Goal: Complete application form: Complete application form

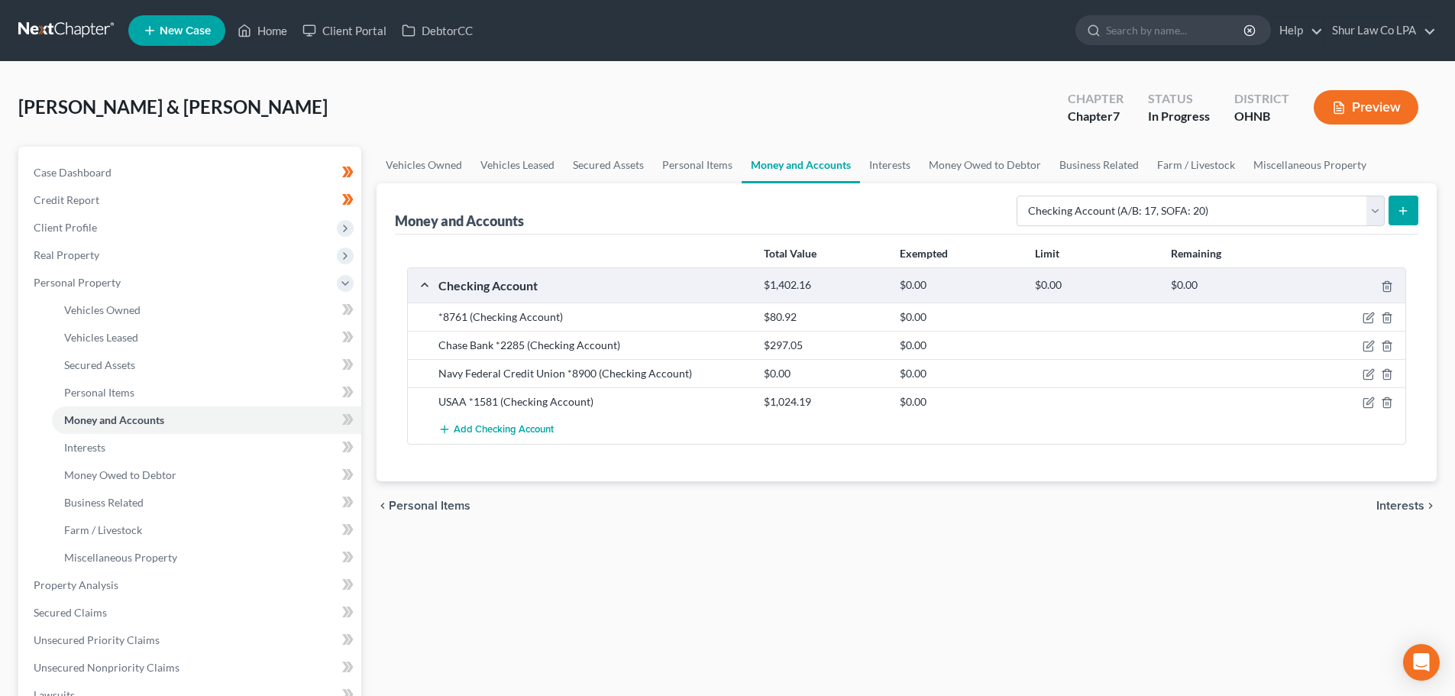
select select "checking"
click at [121, 261] on span "Real Property" at bounding box center [191, 255] width 340 height 28
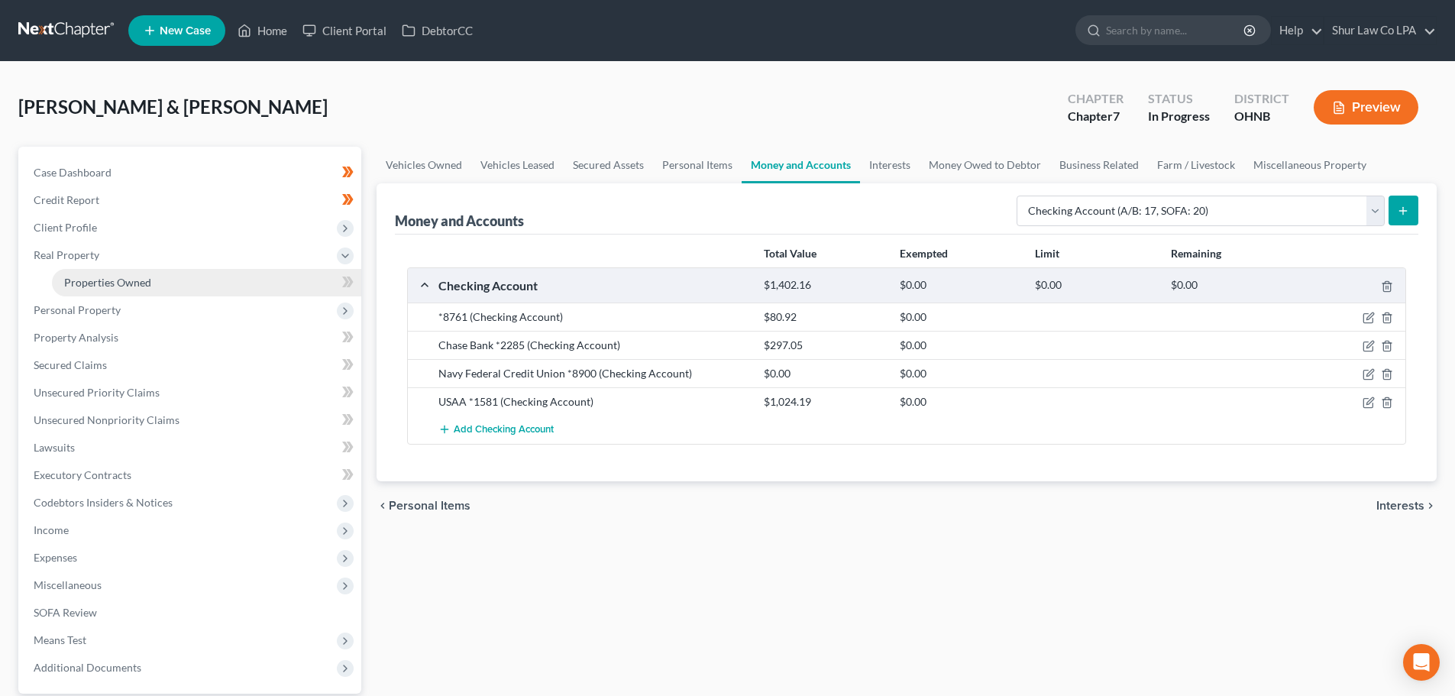
click at [289, 287] on link "Properties Owned" at bounding box center [206, 283] width 309 height 28
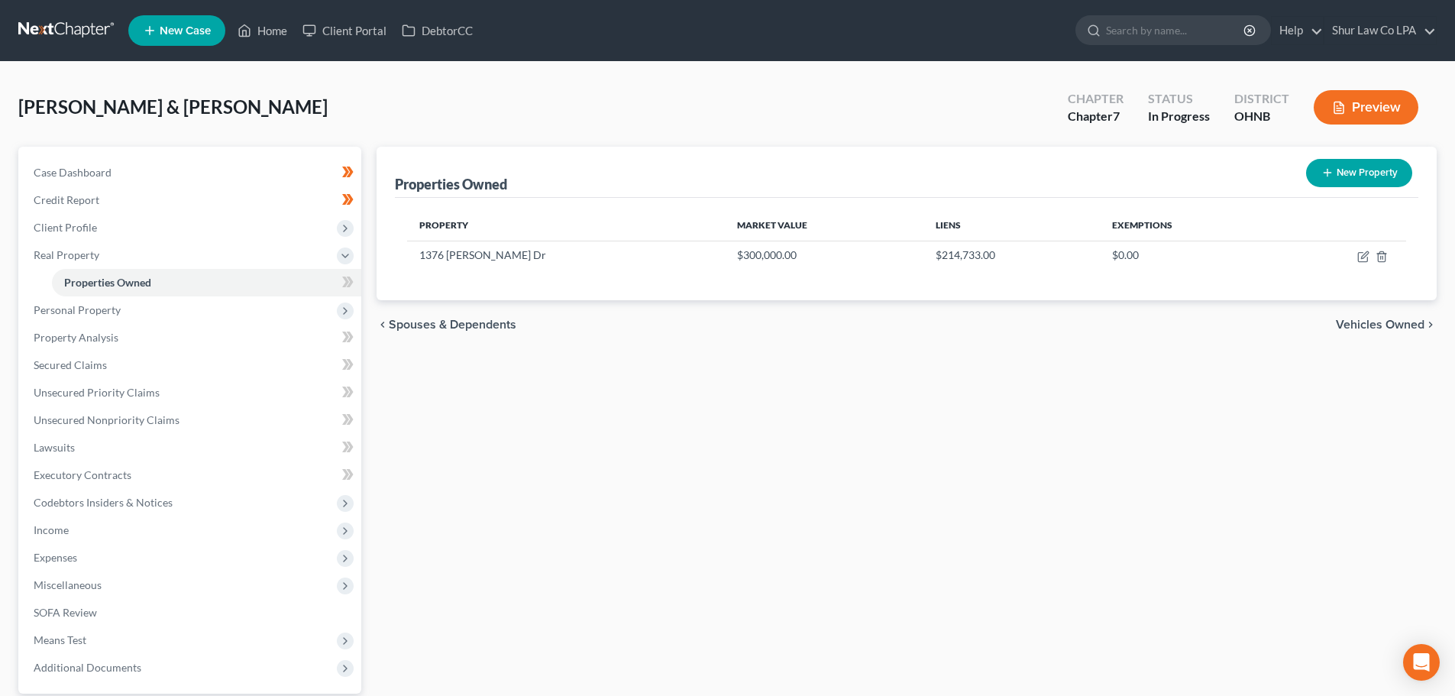
click at [348, 283] on div "New" at bounding box center [337, 270] width 31 height 25
click at [347, 286] on div "New" at bounding box center [337, 271] width 31 height 35
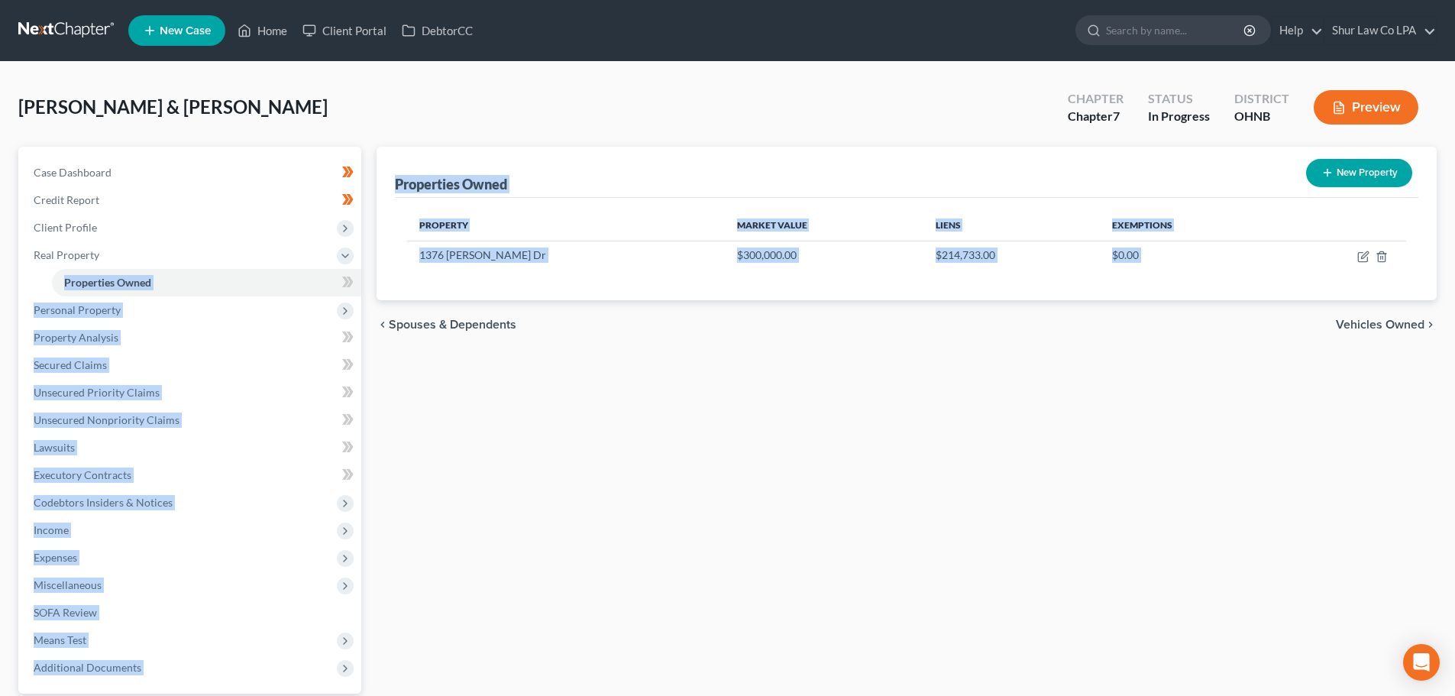
click at [354, 289] on body "Home New Case Client Portal DebtorCC Shur Law Co LPA shelbie@shurlaw.com My Acc…" at bounding box center [727, 420] width 1455 height 840
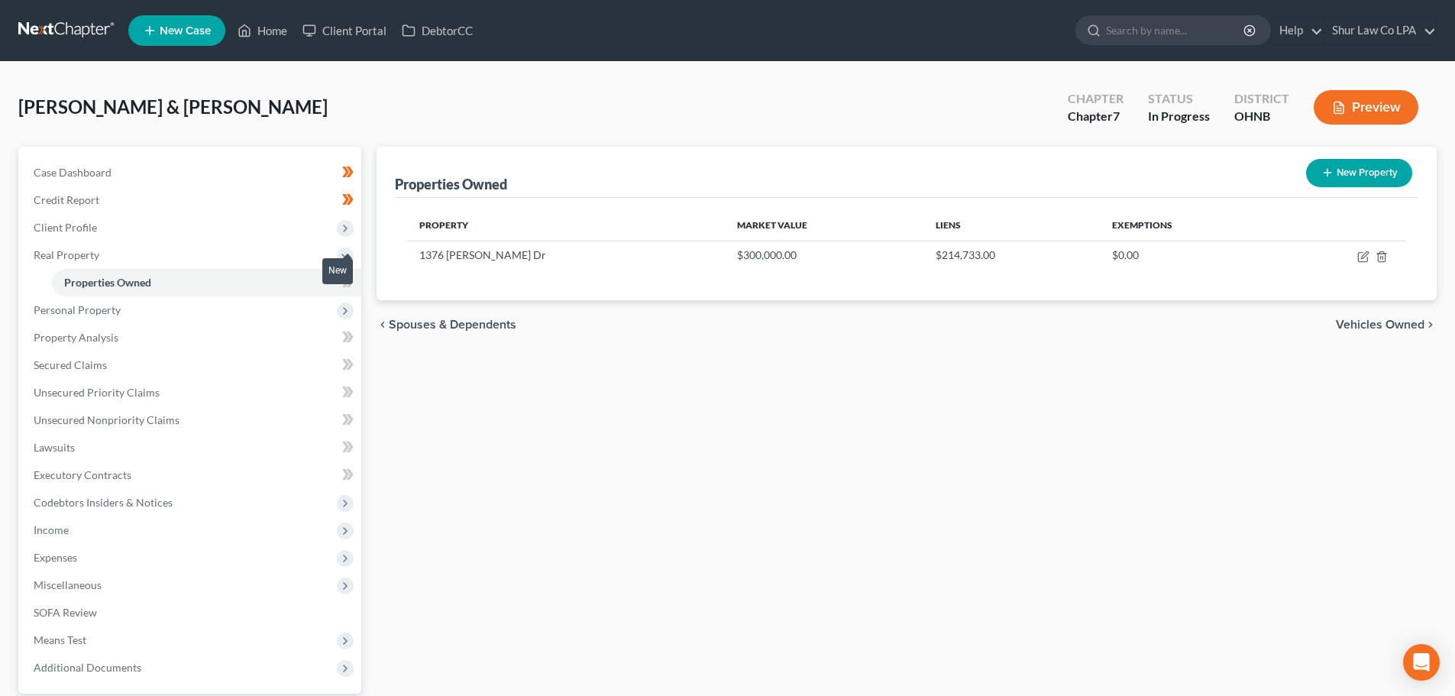
click at [357, 290] on span at bounding box center [348, 284] width 27 height 23
click at [358, 287] on span at bounding box center [348, 284] width 27 height 23
click at [1360, 254] on icon "button" at bounding box center [1364, 257] width 12 height 12
select select "36"
select select "2"
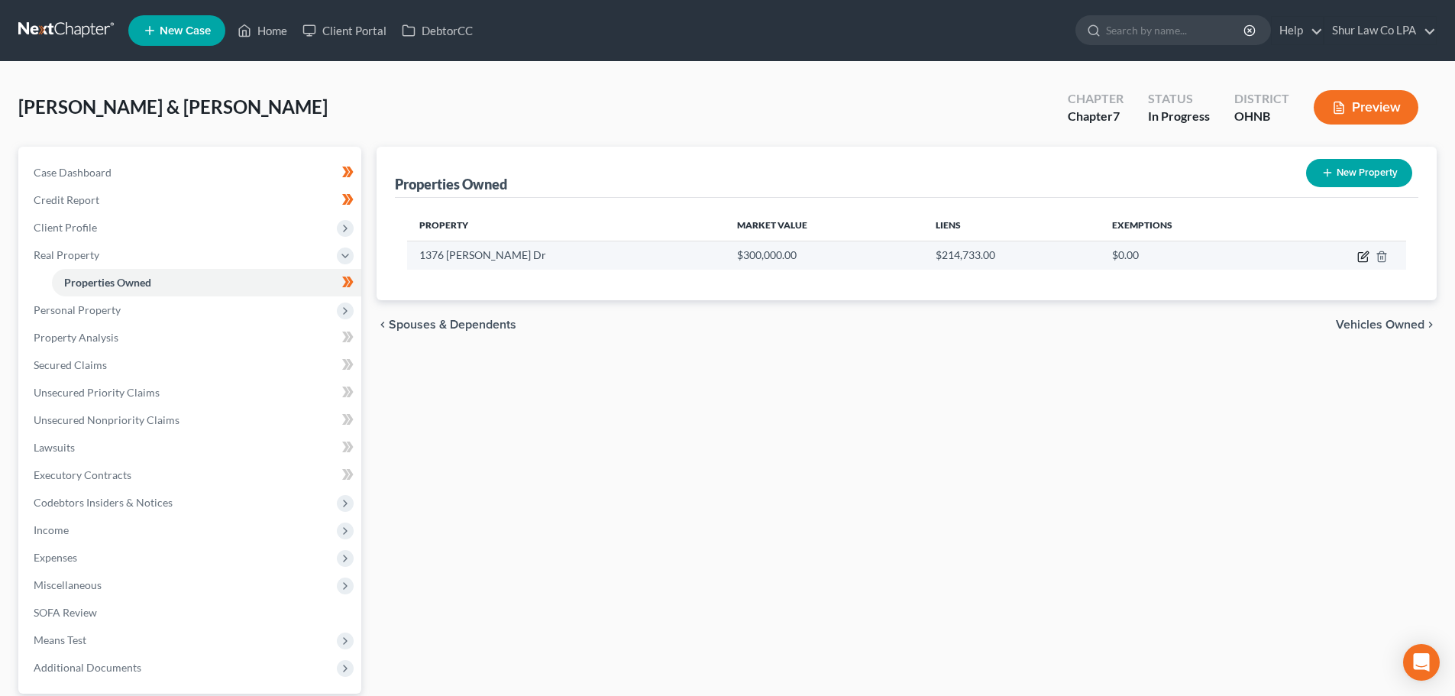
select select "1"
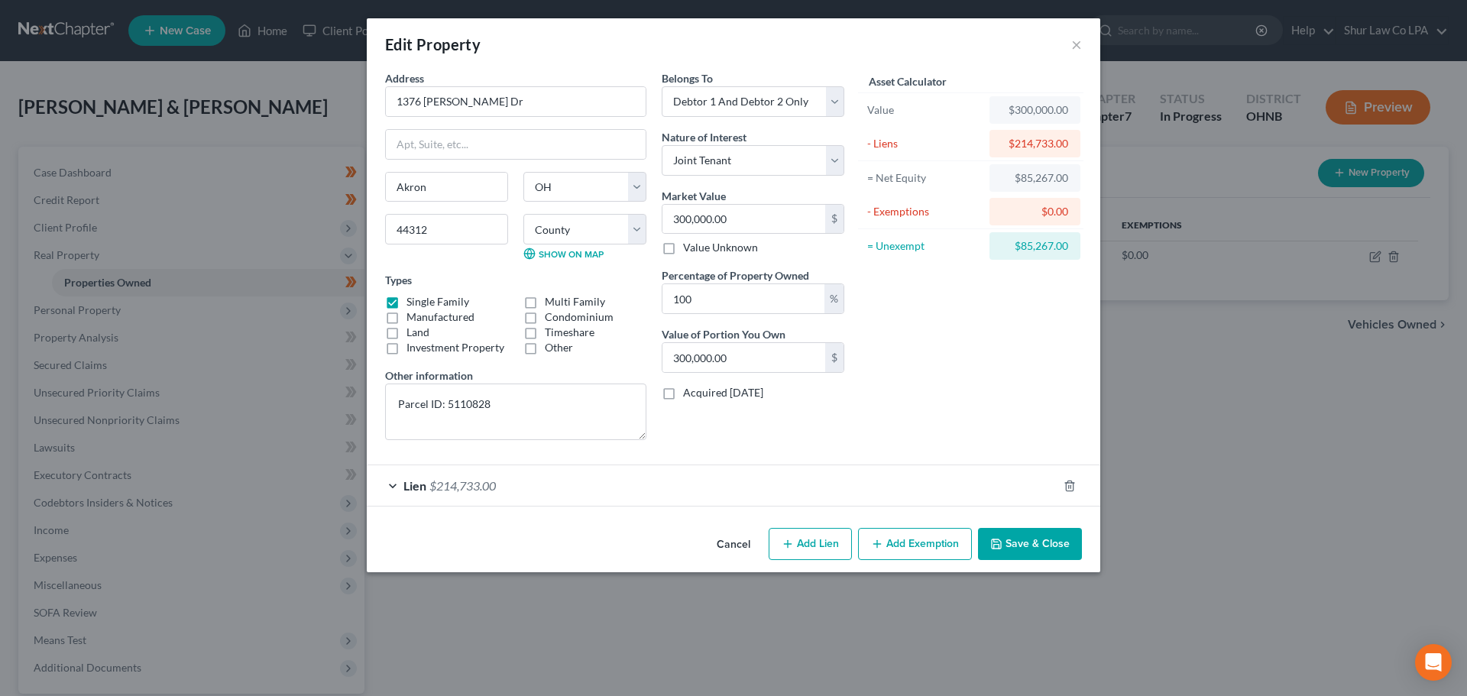
click at [683, 481] on div "Lien $214,733.00" at bounding box center [712, 485] width 691 height 40
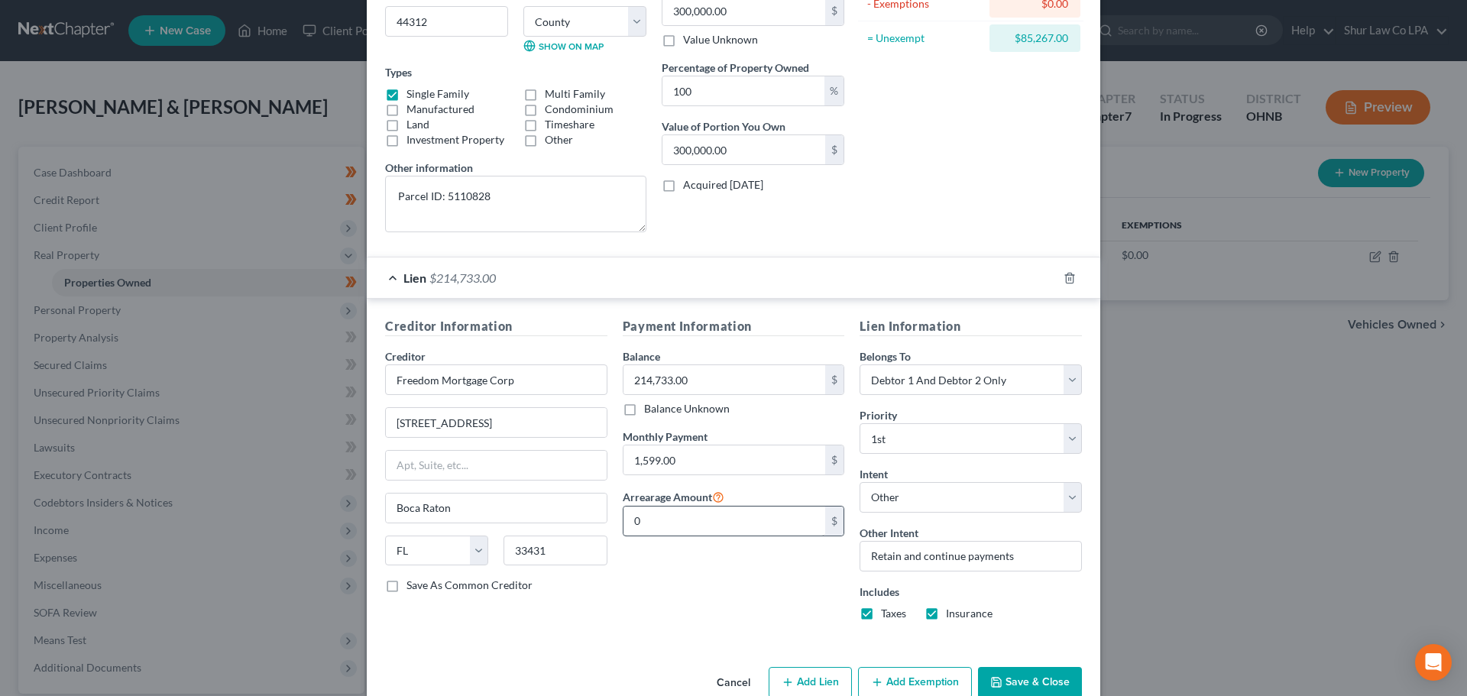
scroll to position [241, 0]
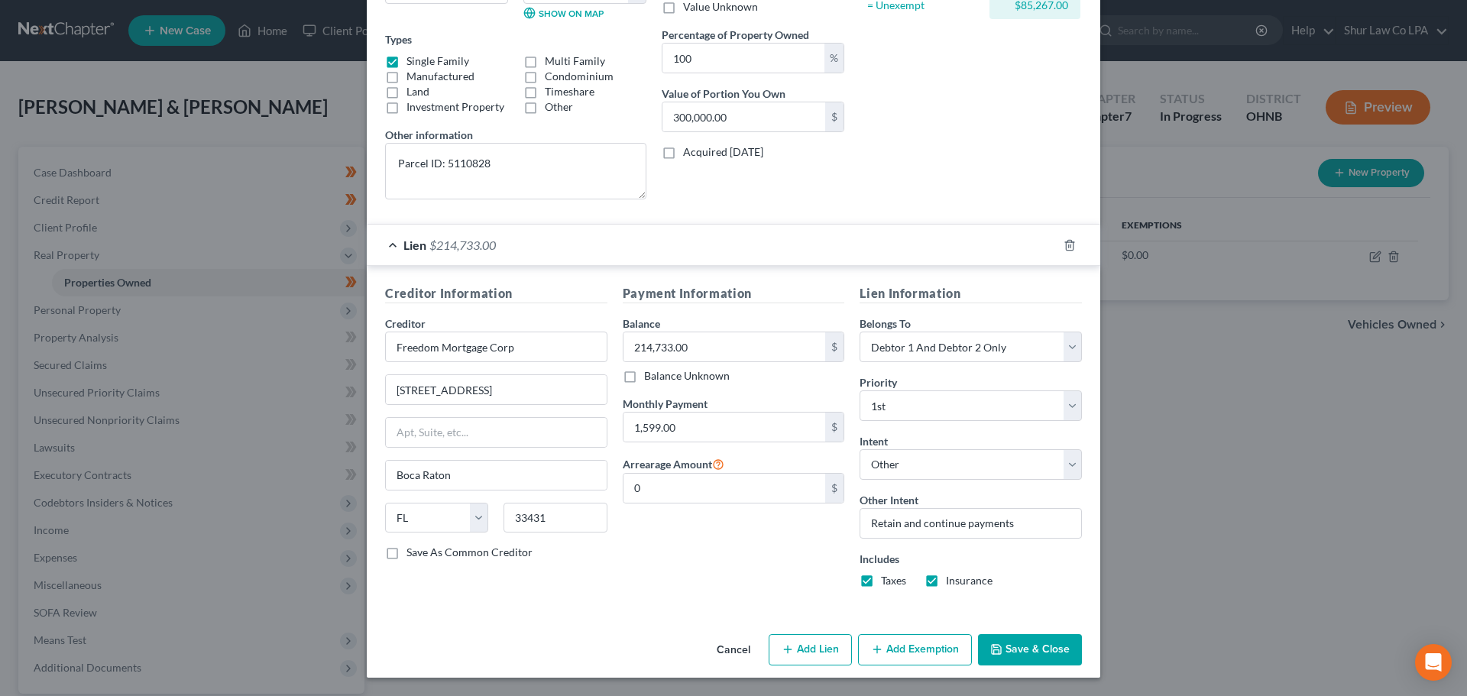
click at [728, 648] on button "Cancel" at bounding box center [733, 651] width 58 height 31
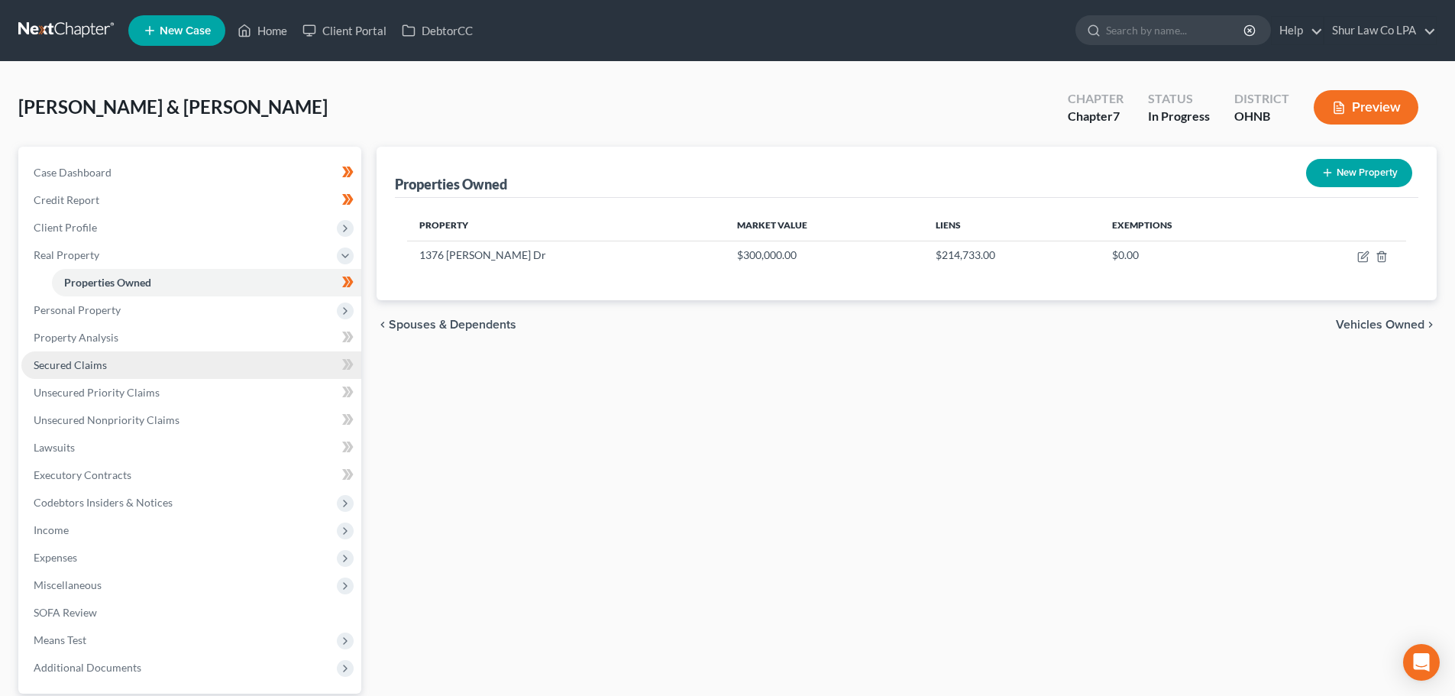
click at [121, 352] on link "Secured Claims" at bounding box center [191, 365] width 340 height 28
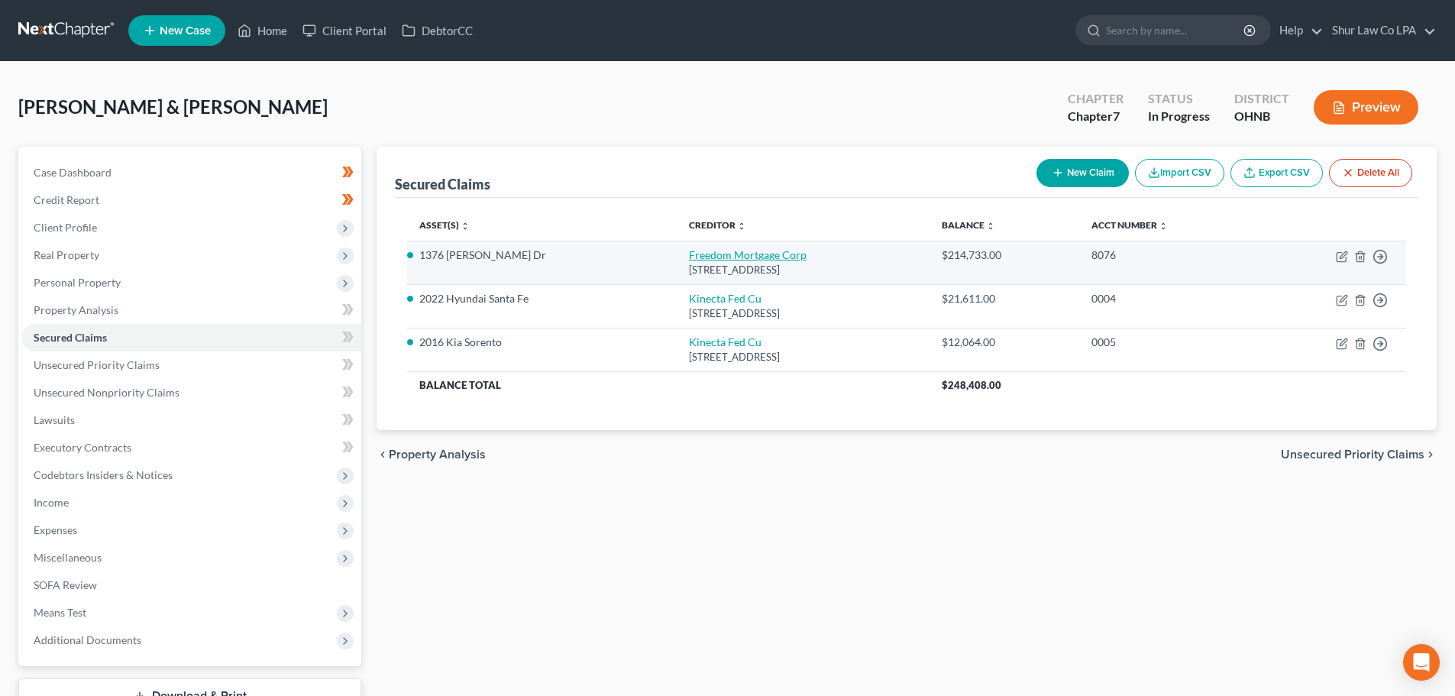
click at [710, 260] on link "Freedom Mortgage Corp" at bounding box center [748, 254] width 118 height 13
select select "9"
select select "4"
select select "2"
select select "0"
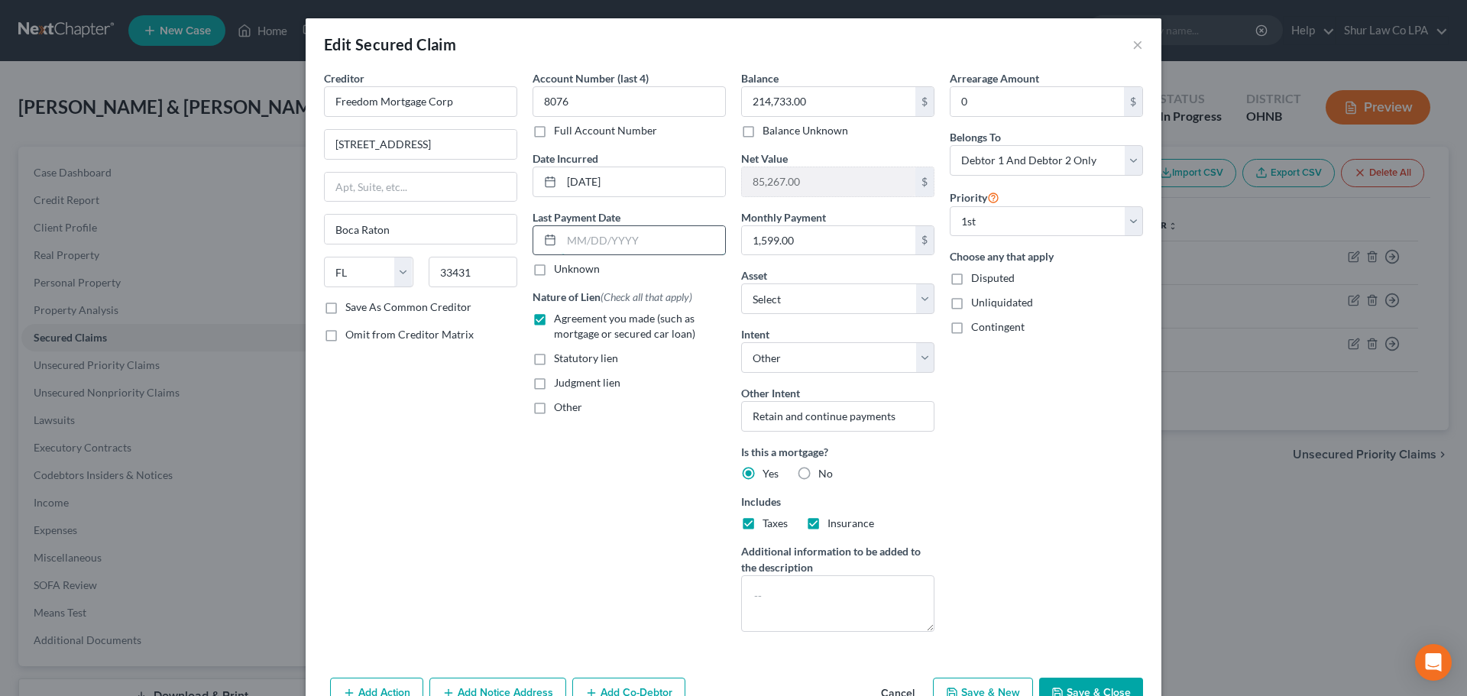
click at [612, 248] on input "text" at bounding box center [642, 240] width 163 height 29
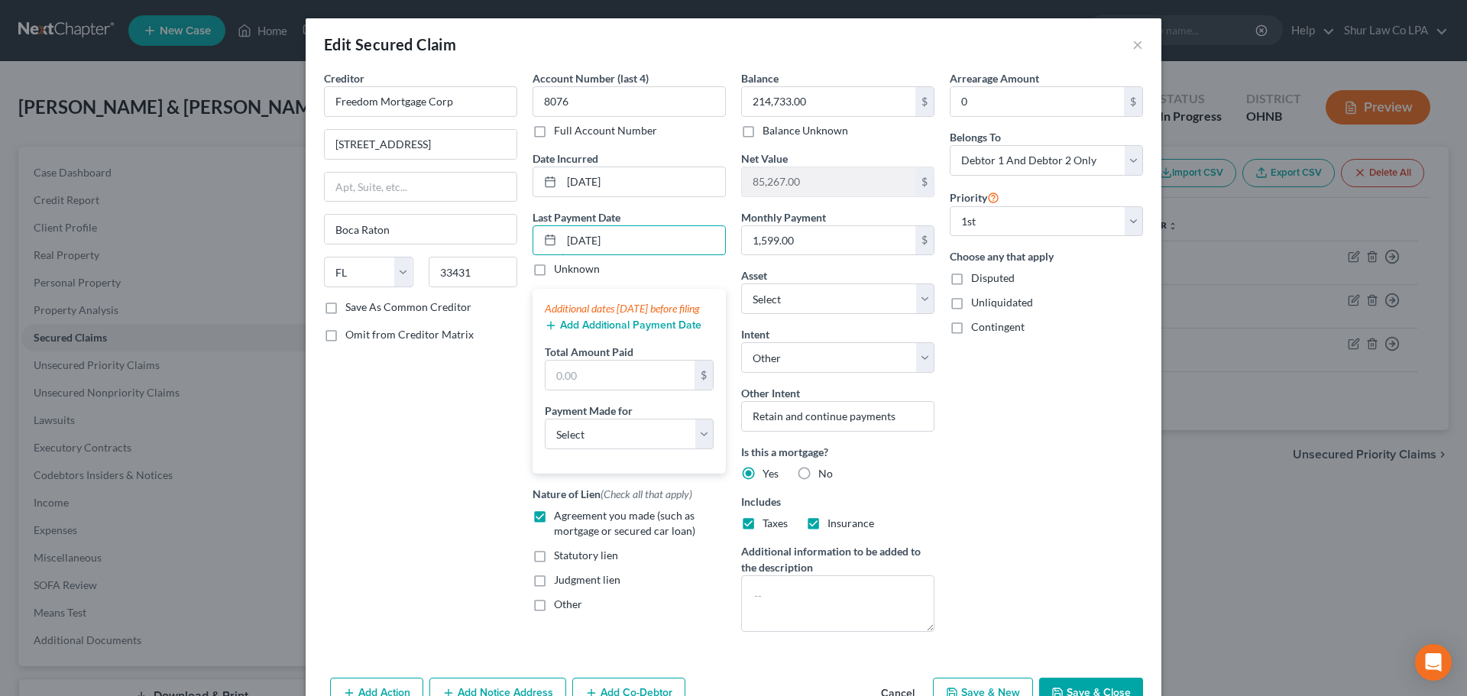
type input "08/01/2025"
click at [581, 332] on button "Add Additional Payment Date" at bounding box center [623, 325] width 157 height 12
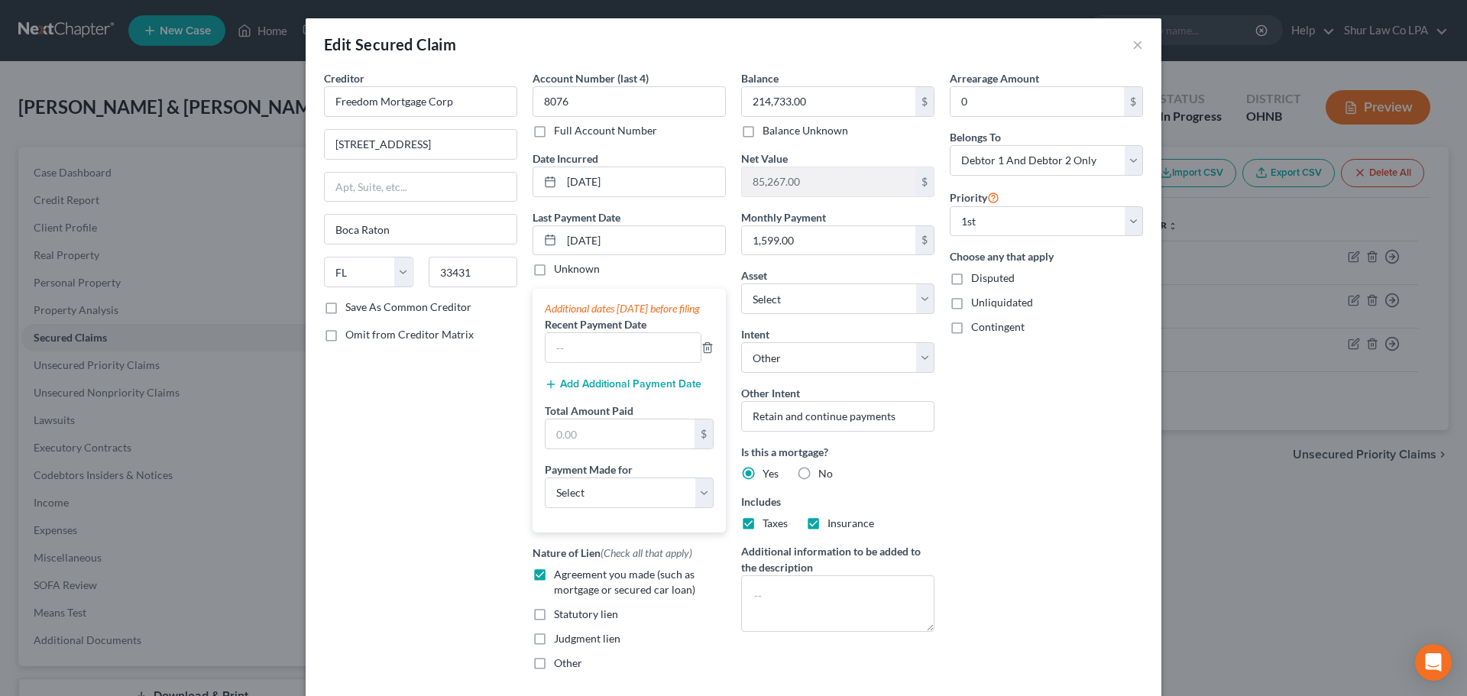
click at [587, 390] on button "Add Additional Payment Date" at bounding box center [623, 384] width 157 height 12
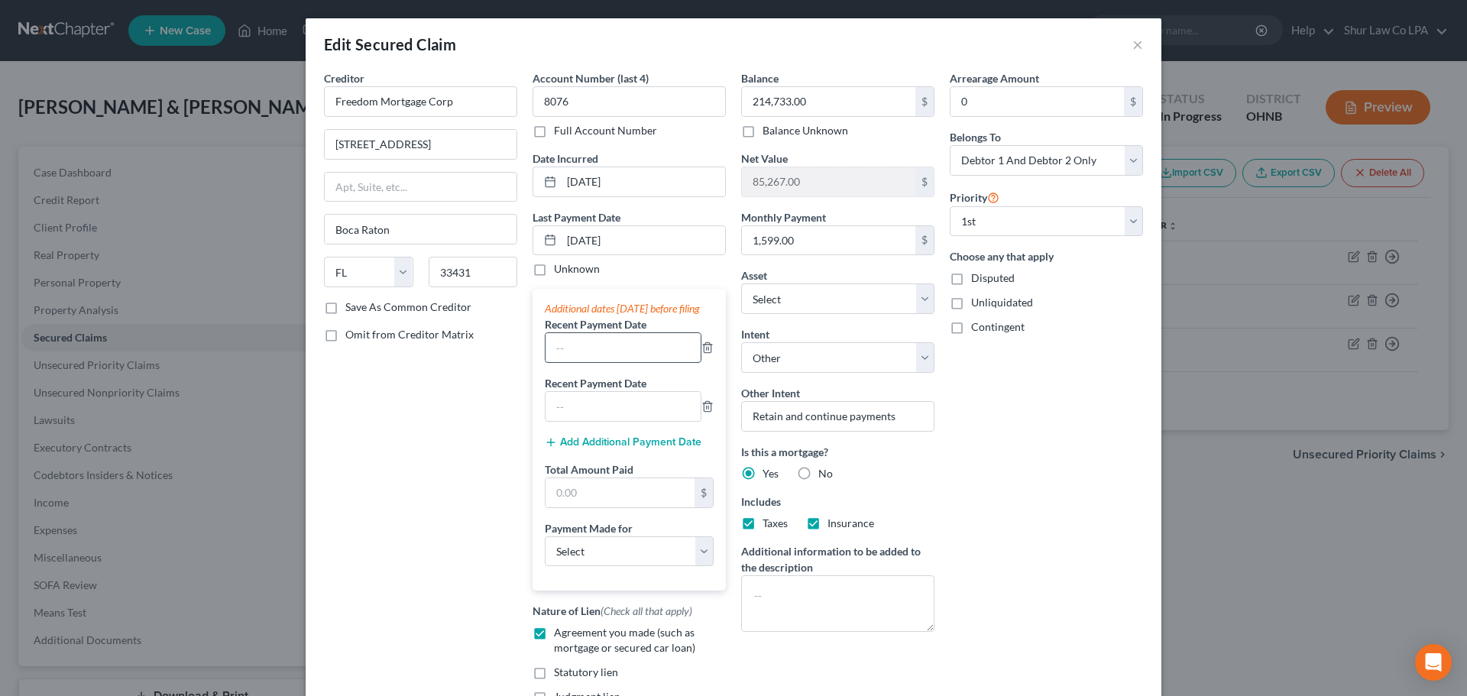
click at [568, 359] on input "text" at bounding box center [622, 347] width 155 height 29
type input "07/01/2025"
click at [627, 421] on input "text" at bounding box center [622, 406] width 155 height 29
type input "06/01/2025"
click at [594, 507] on input "text" at bounding box center [619, 492] width 149 height 29
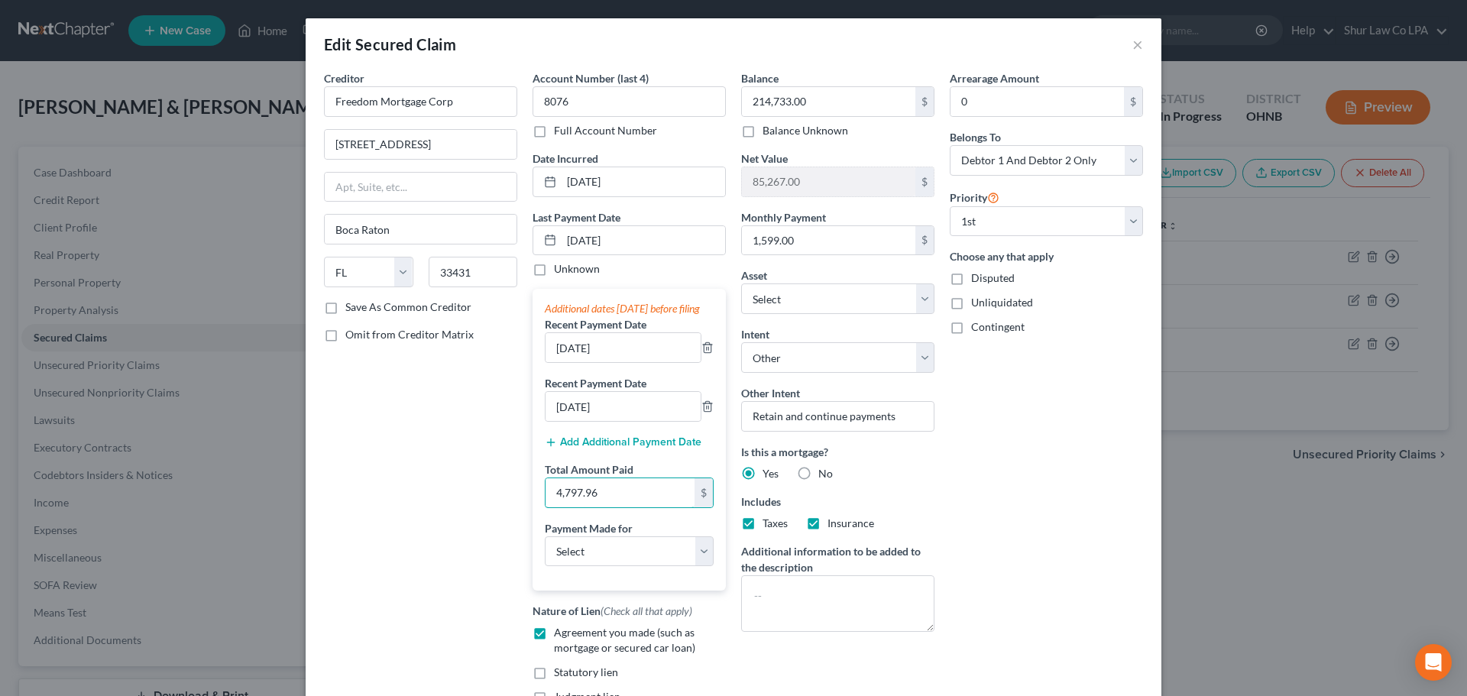
type input "4,797.96"
click at [636, 549] on div "Payment Made for Select Car Credit Card Loan Repayment Mortgage Other Suppliers…" at bounding box center [629, 543] width 169 height 47
click at [633, 555] on select "Select Car Credit Card Loan Repayment Mortgage Other Suppliers Or Vendors" at bounding box center [629, 551] width 169 height 31
select select "3"
click at [545, 551] on select "Select Car Credit Card Loan Repayment Mortgage Other Suppliers Or Vendors" at bounding box center [629, 551] width 169 height 31
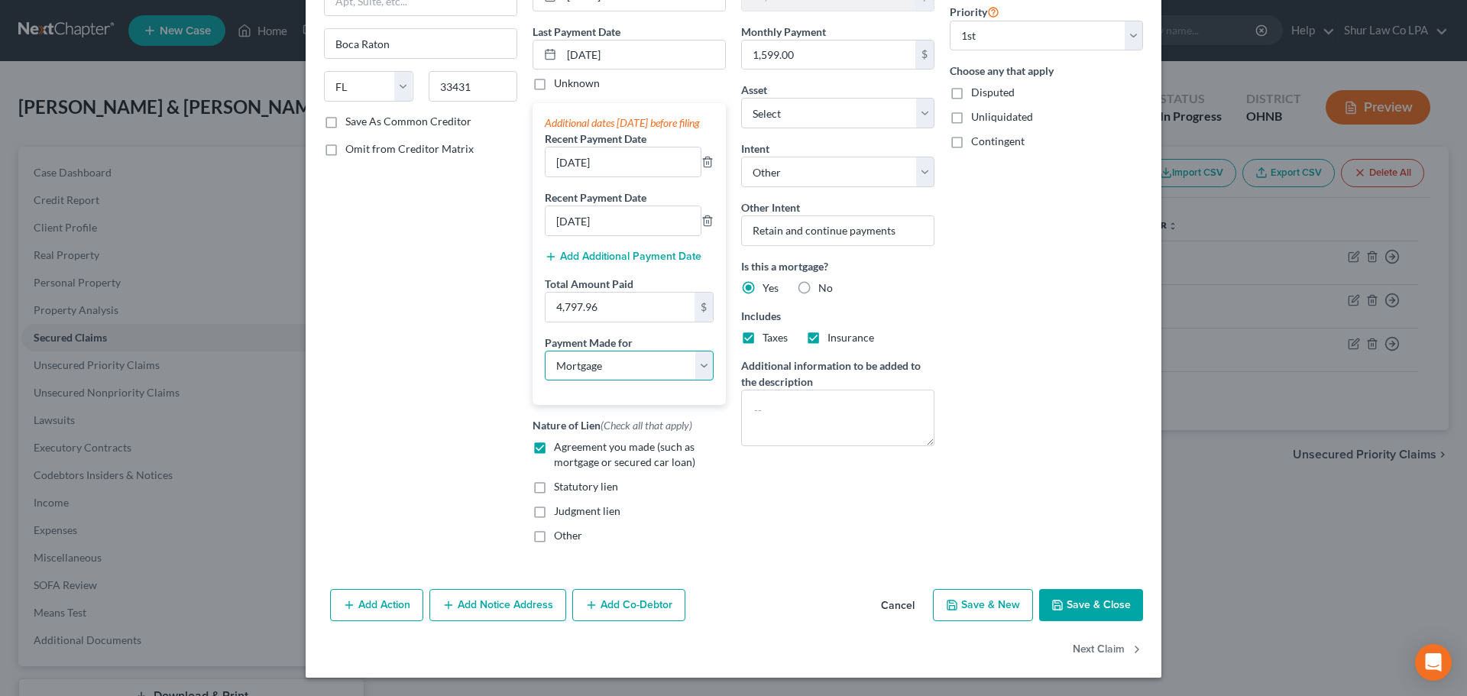
scroll to position [201, 0]
click at [1077, 604] on button "Save & Close" at bounding box center [1091, 605] width 104 height 32
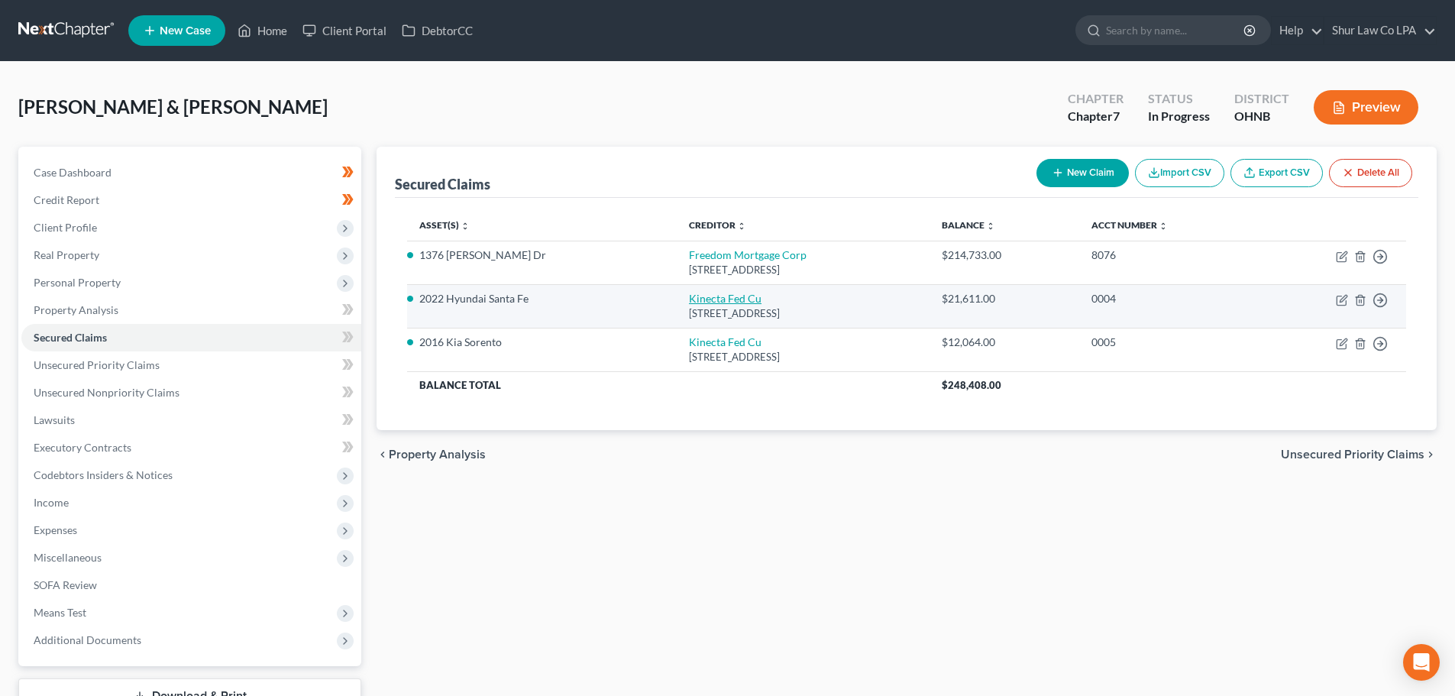
click at [689, 302] on link "Kinecta Fed Cu" at bounding box center [725, 298] width 73 height 13
select select "4"
select select "13"
select select "2"
select select "0"
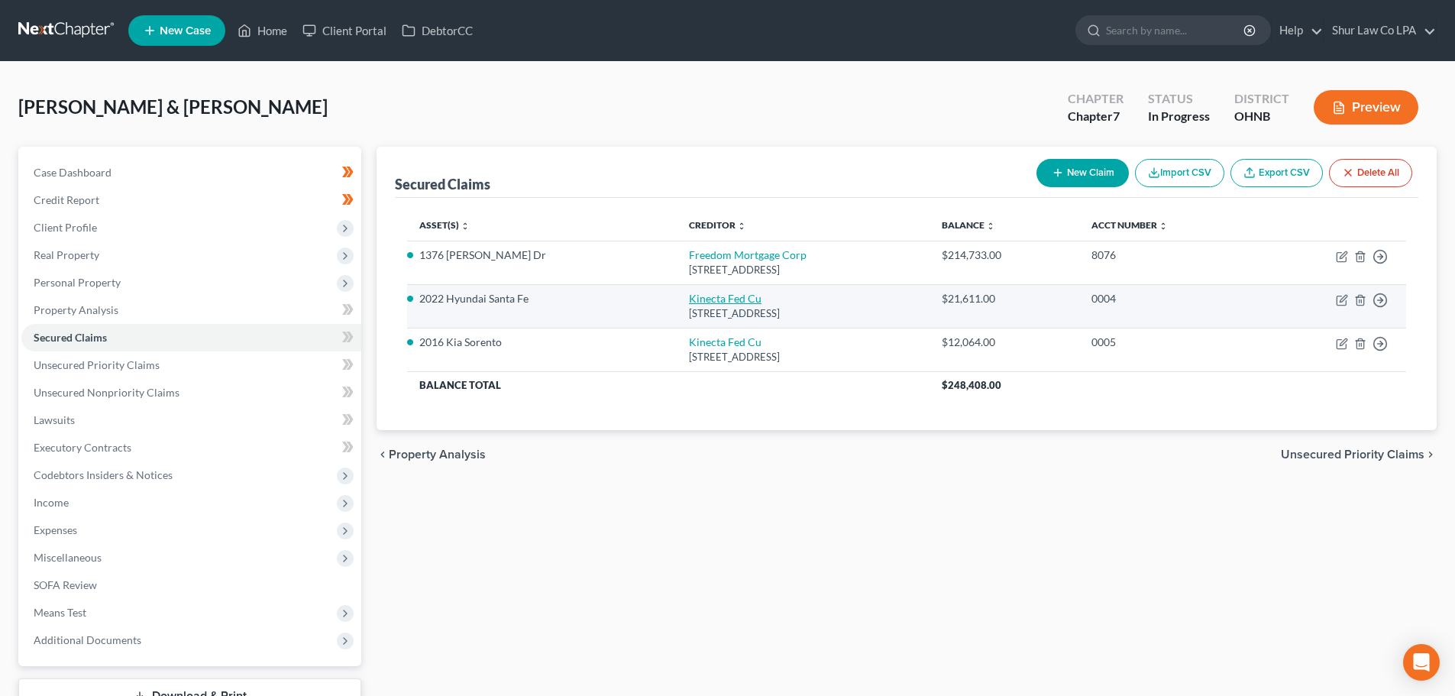
select select "0"
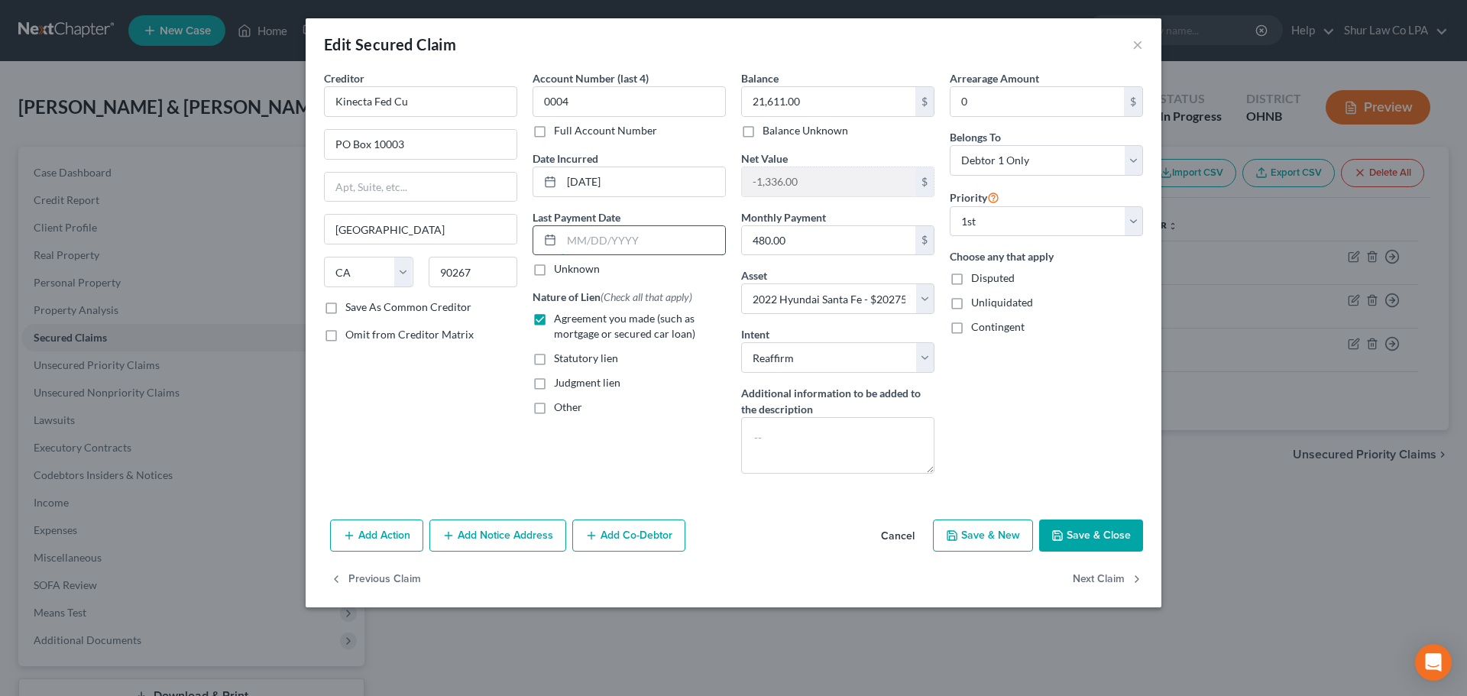
click at [613, 243] on input "text" at bounding box center [642, 240] width 163 height 29
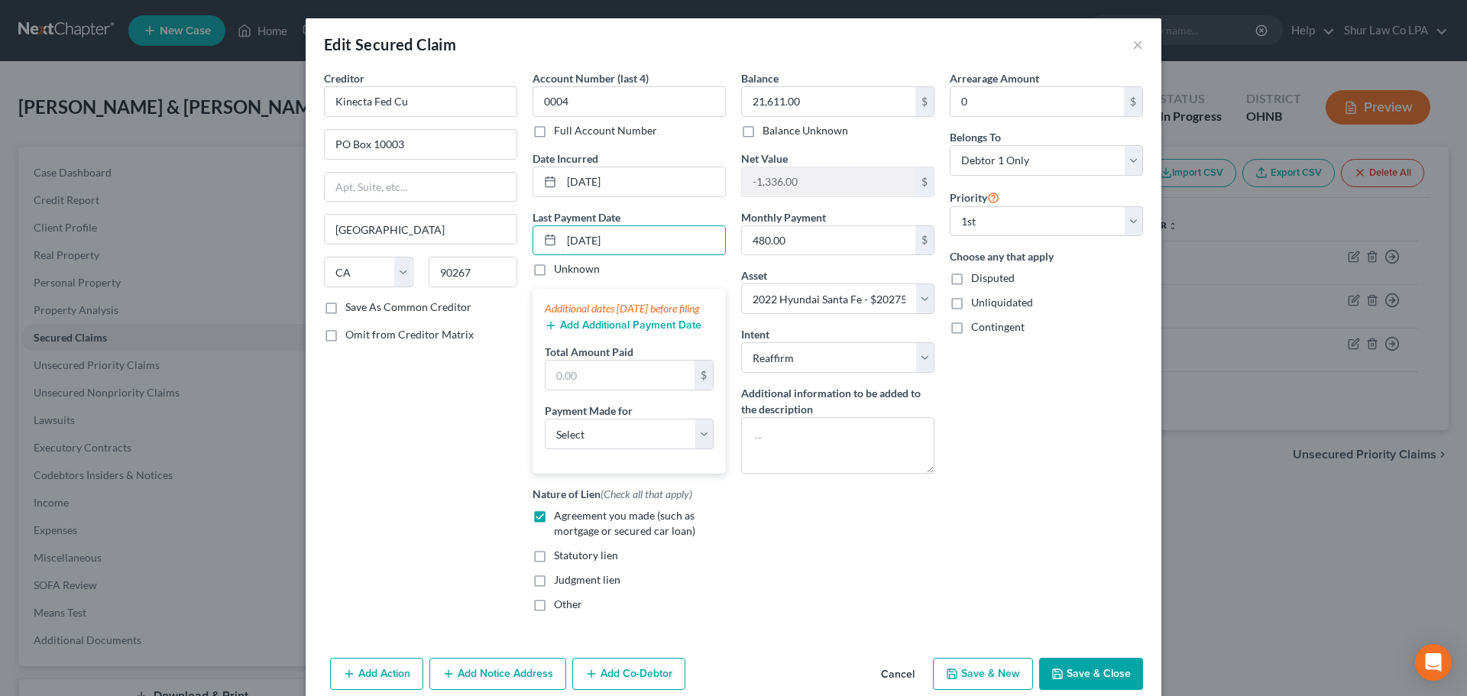
type input "08/09/2025"
click at [615, 332] on div "Add Additional Payment Date" at bounding box center [629, 323] width 169 height 15
click at [614, 332] on button "Add Additional Payment Date" at bounding box center [623, 325] width 157 height 12
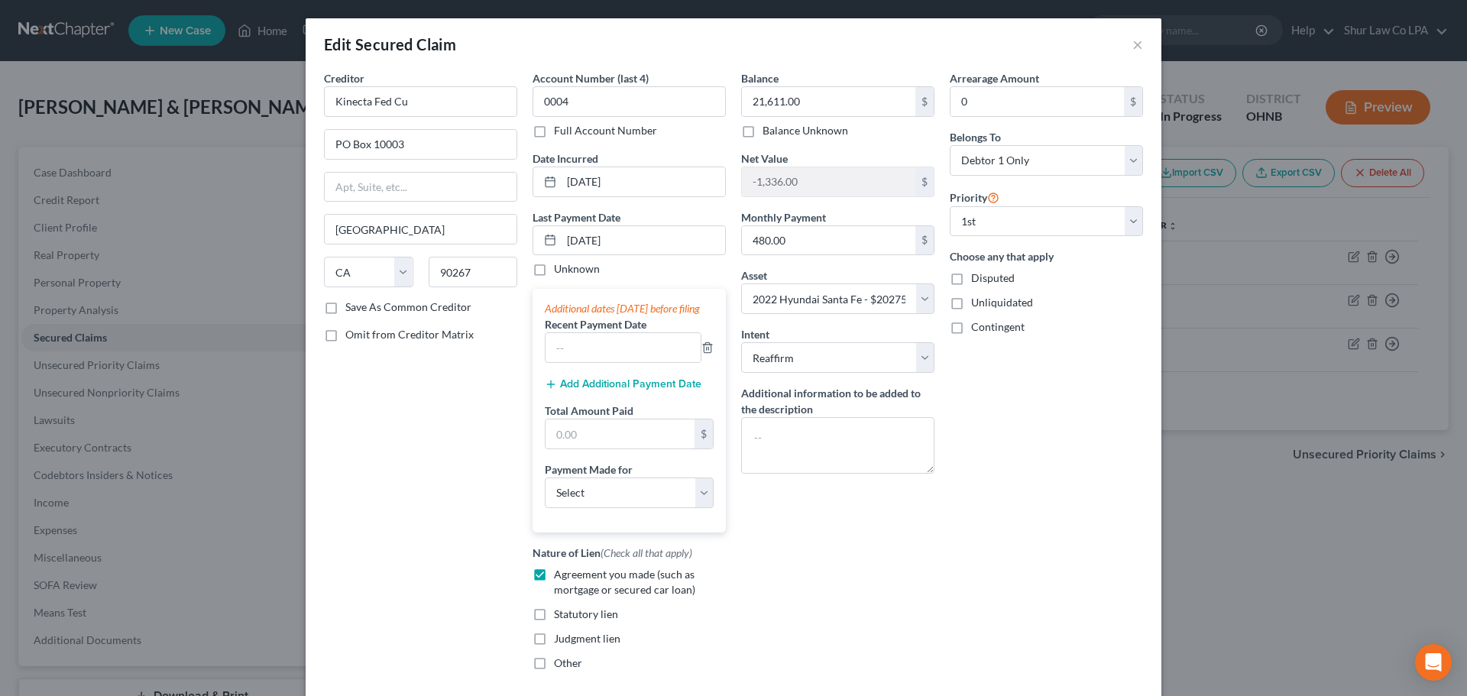
click at [579, 390] on button "Add Additional Payment Date" at bounding box center [623, 384] width 157 height 12
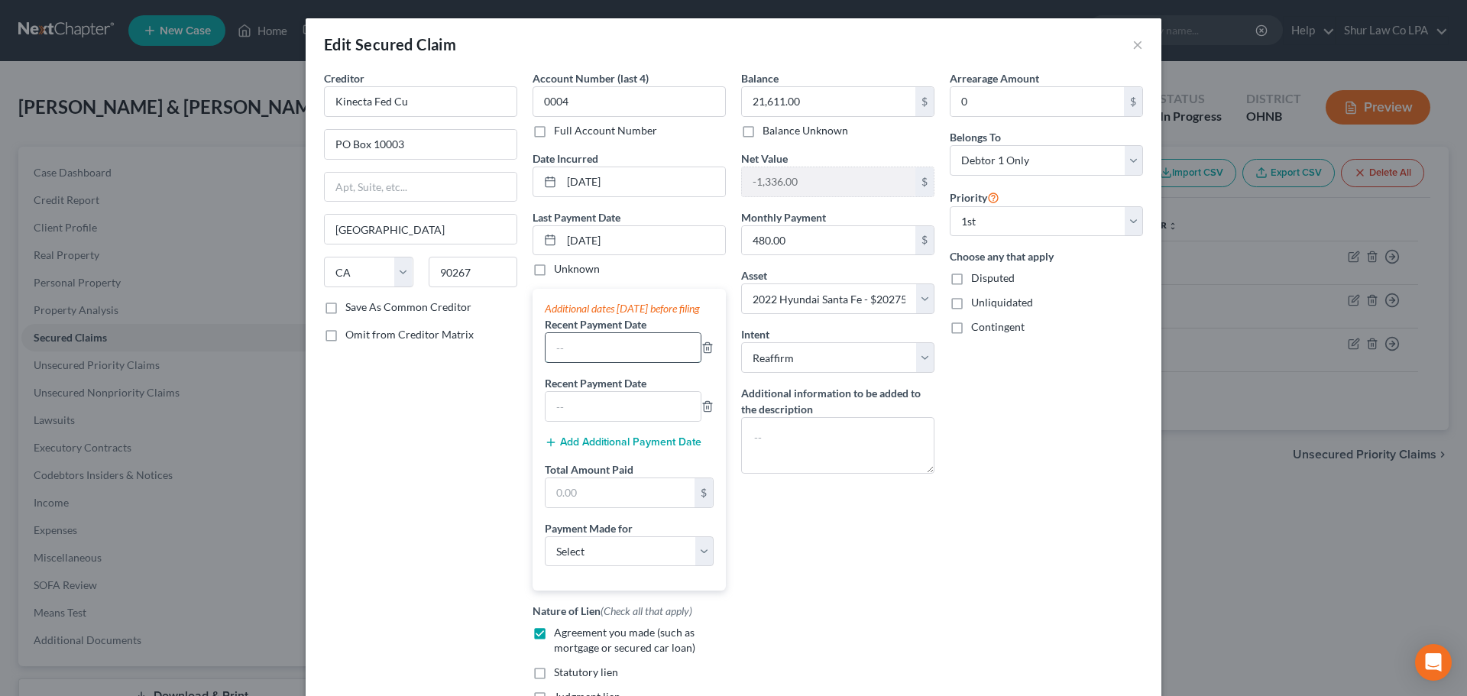
click at [579, 361] on input "text" at bounding box center [622, 347] width 155 height 29
type input "07/09/2025"
click at [613, 421] on input "text" at bounding box center [622, 406] width 155 height 29
type input "06/09/2025"
click at [603, 501] on input "text" at bounding box center [619, 492] width 149 height 29
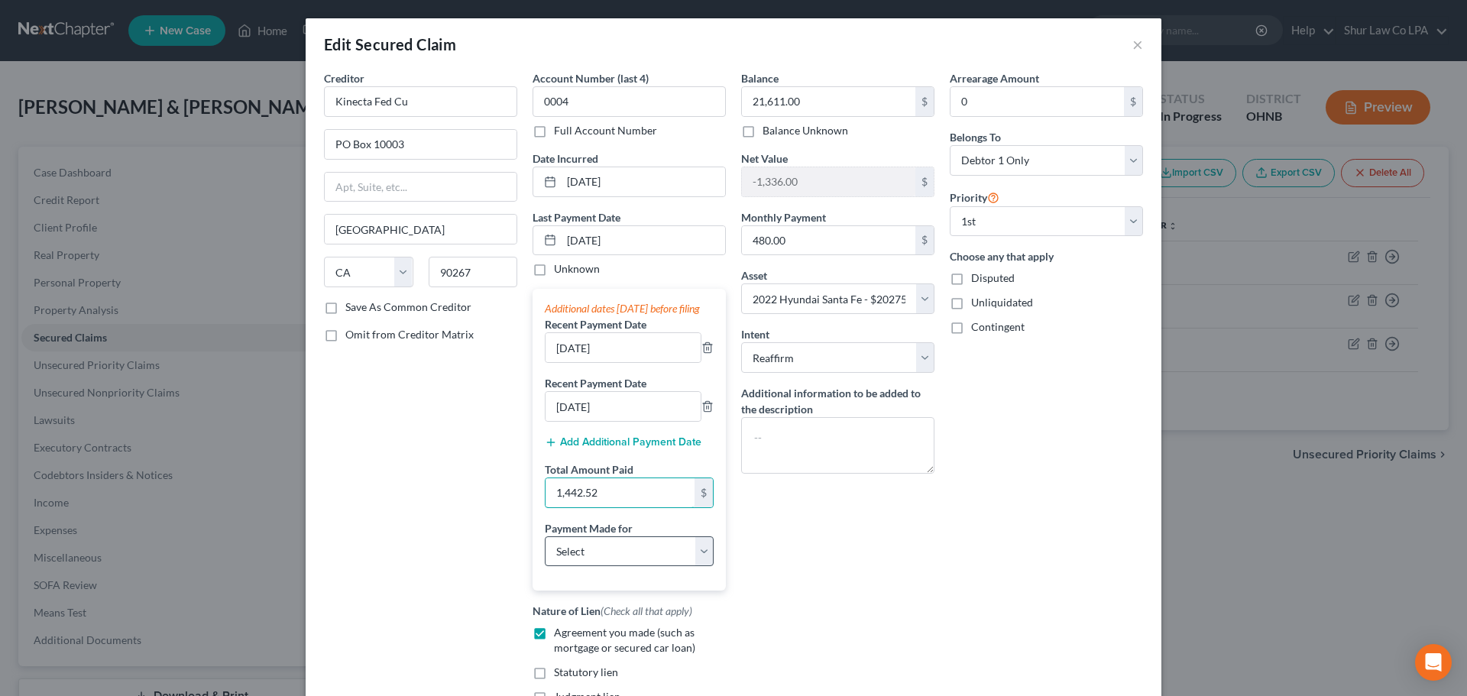
type input "1,442.52"
click at [688, 567] on select "Select Car Credit Card Loan Repayment Mortgage Other Suppliers Or Vendors" at bounding box center [629, 551] width 169 height 31
select select "0"
click at [545, 551] on select "Select Car Credit Card Loan Repayment Mortgage Other Suppliers Or Vendors" at bounding box center [629, 551] width 169 height 31
click at [825, 243] on input "480.00" at bounding box center [828, 240] width 173 height 29
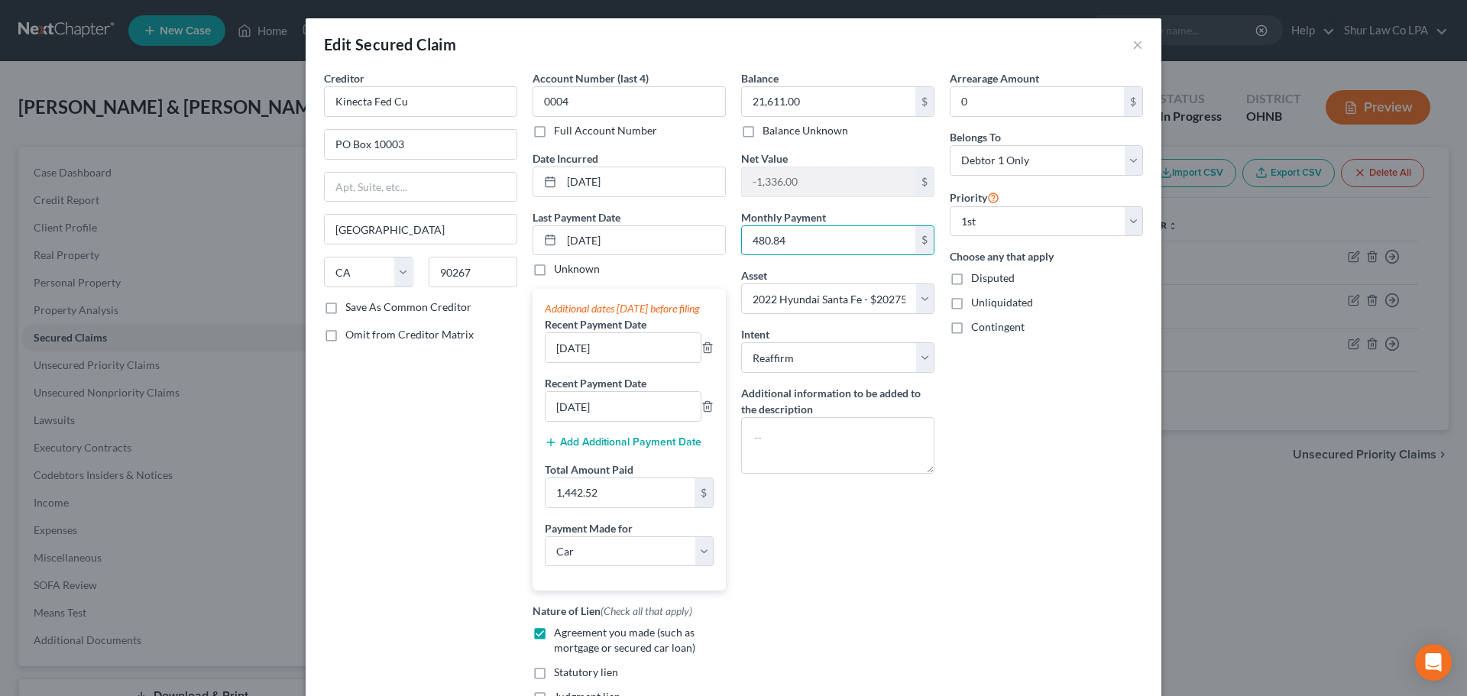
type input "480.84"
click at [1079, 466] on div "Arrearage Amount 0 $ Belongs To * Select Debtor 1 Only Debtor 2 Only Debtor 1 A…" at bounding box center [1046, 405] width 209 height 671
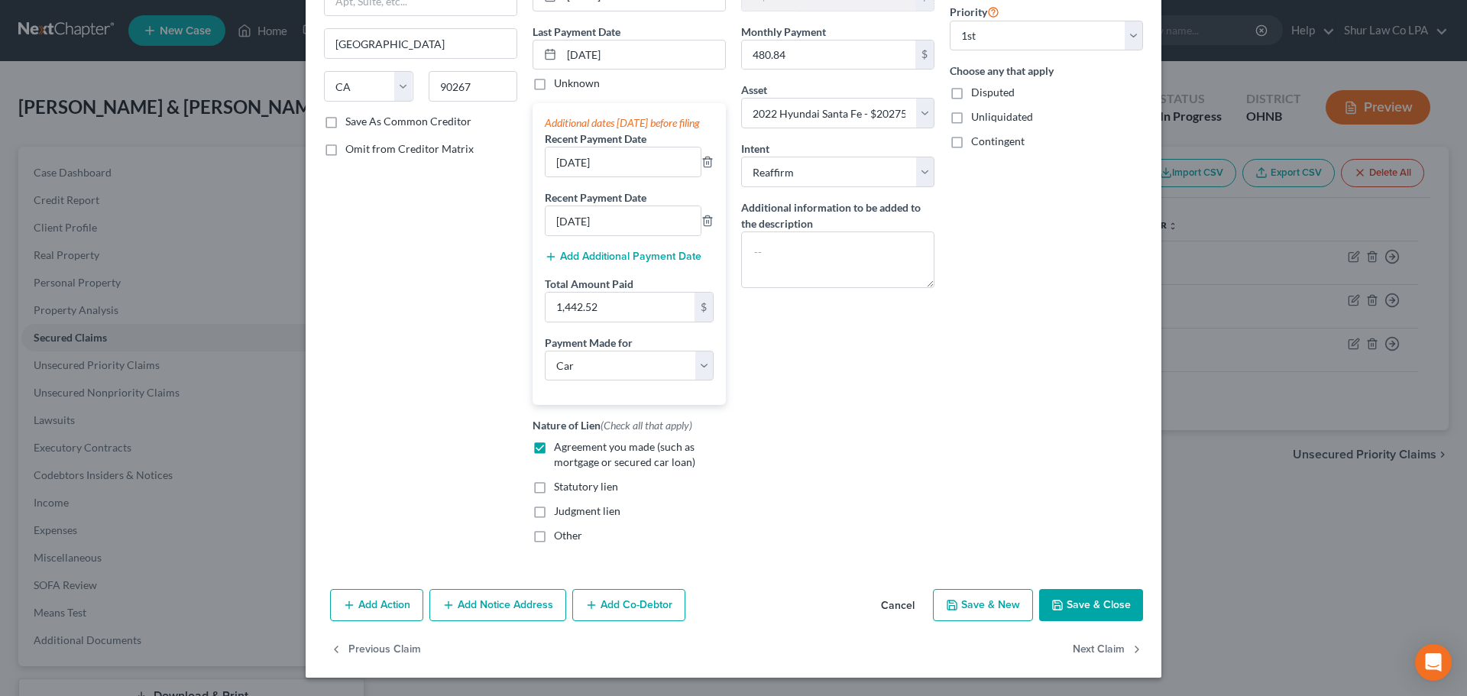
click at [1074, 610] on button "Save & Close" at bounding box center [1091, 605] width 104 height 32
select select
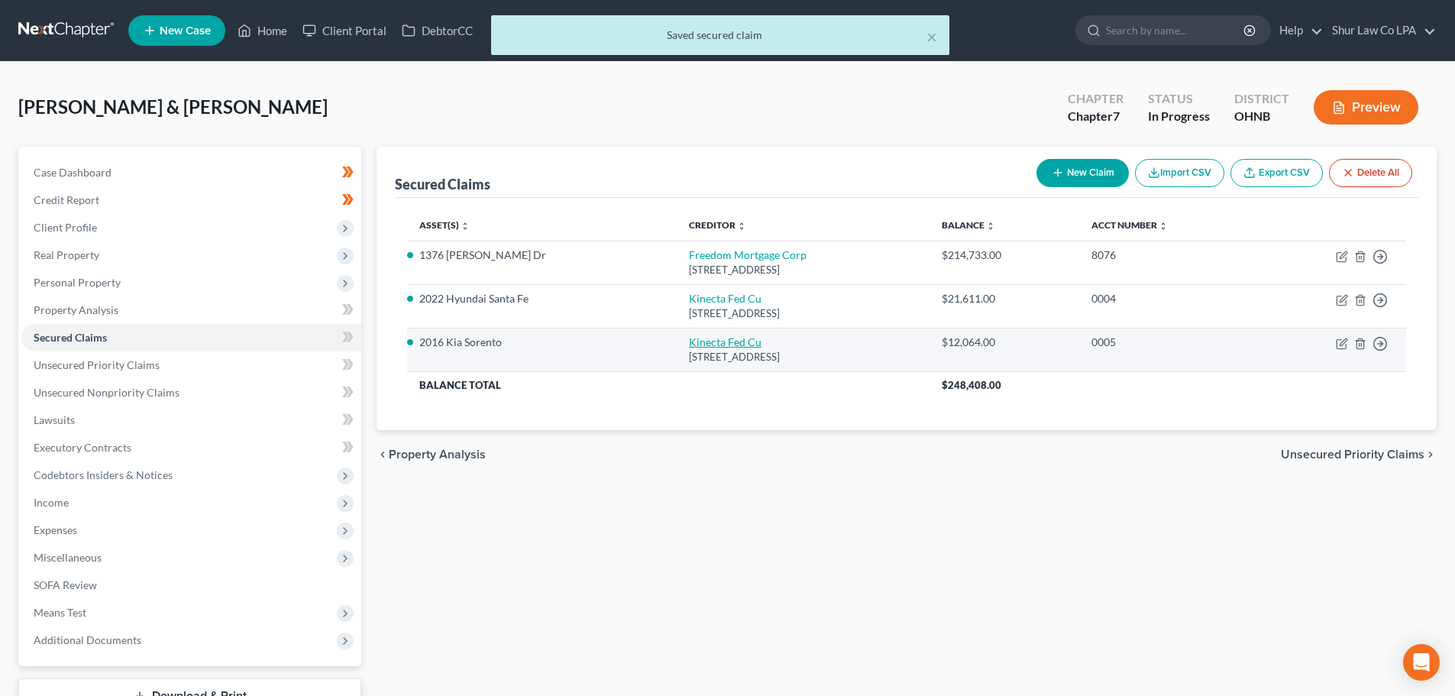
click at [689, 342] on link "Kinecta Fed Cu" at bounding box center [725, 341] width 73 height 13
select select "4"
select select "0"
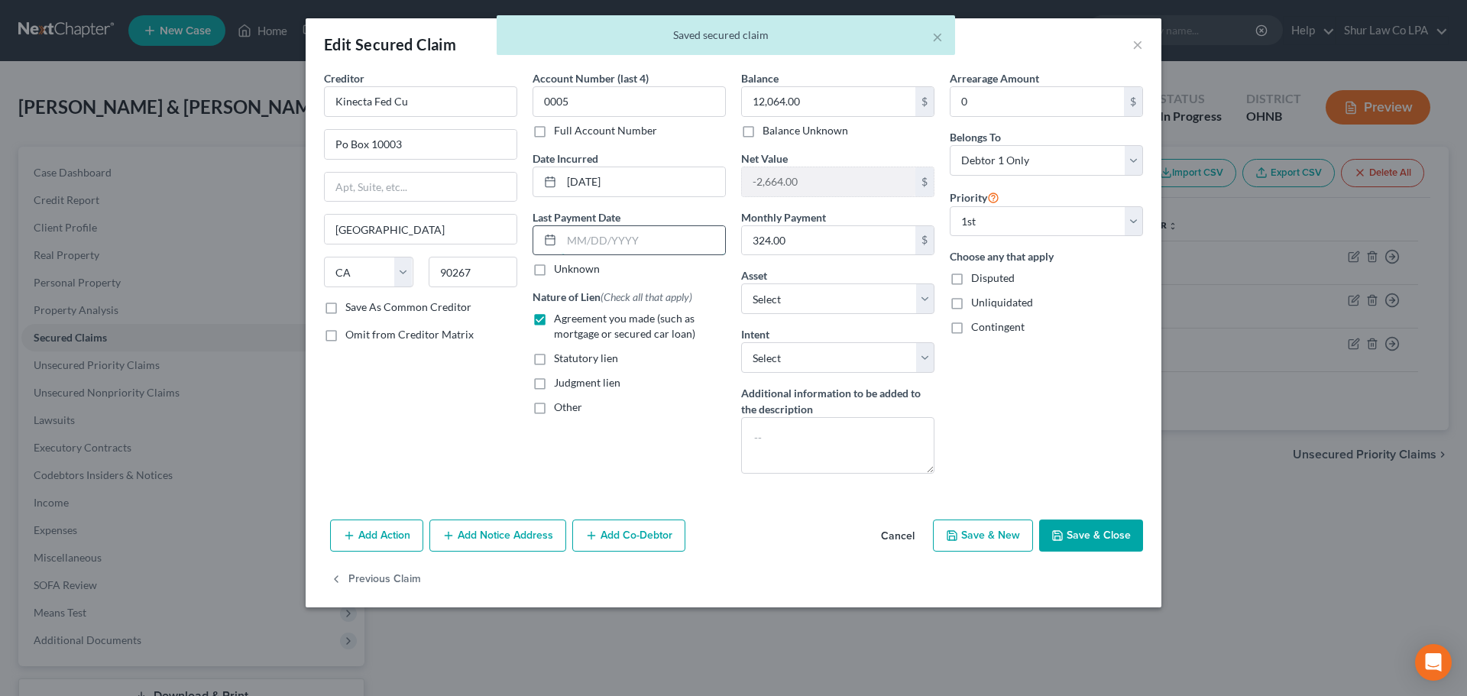
click at [600, 240] on input "text" at bounding box center [642, 240] width 163 height 29
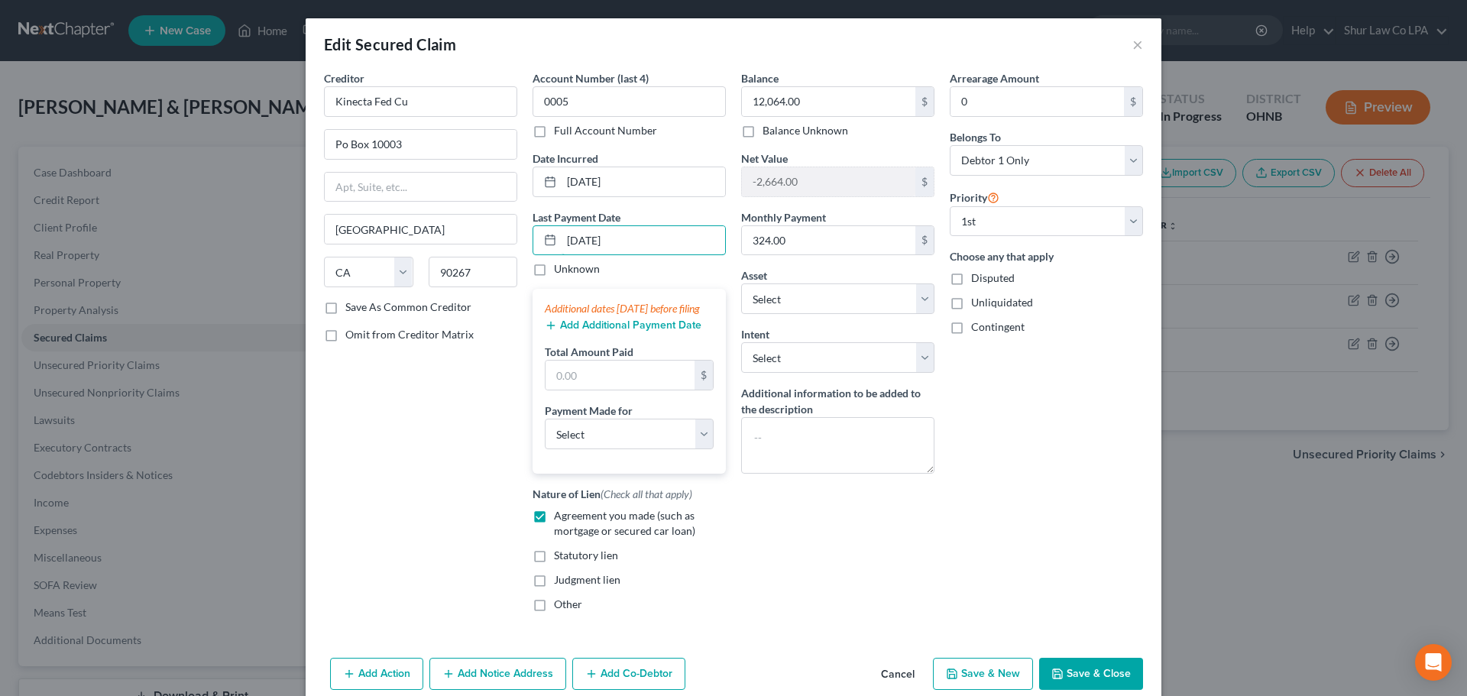
type input "07/30/2025"
click at [626, 332] on button "Add Additional Payment Date" at bounding box center [623, 325] width 157 height 12
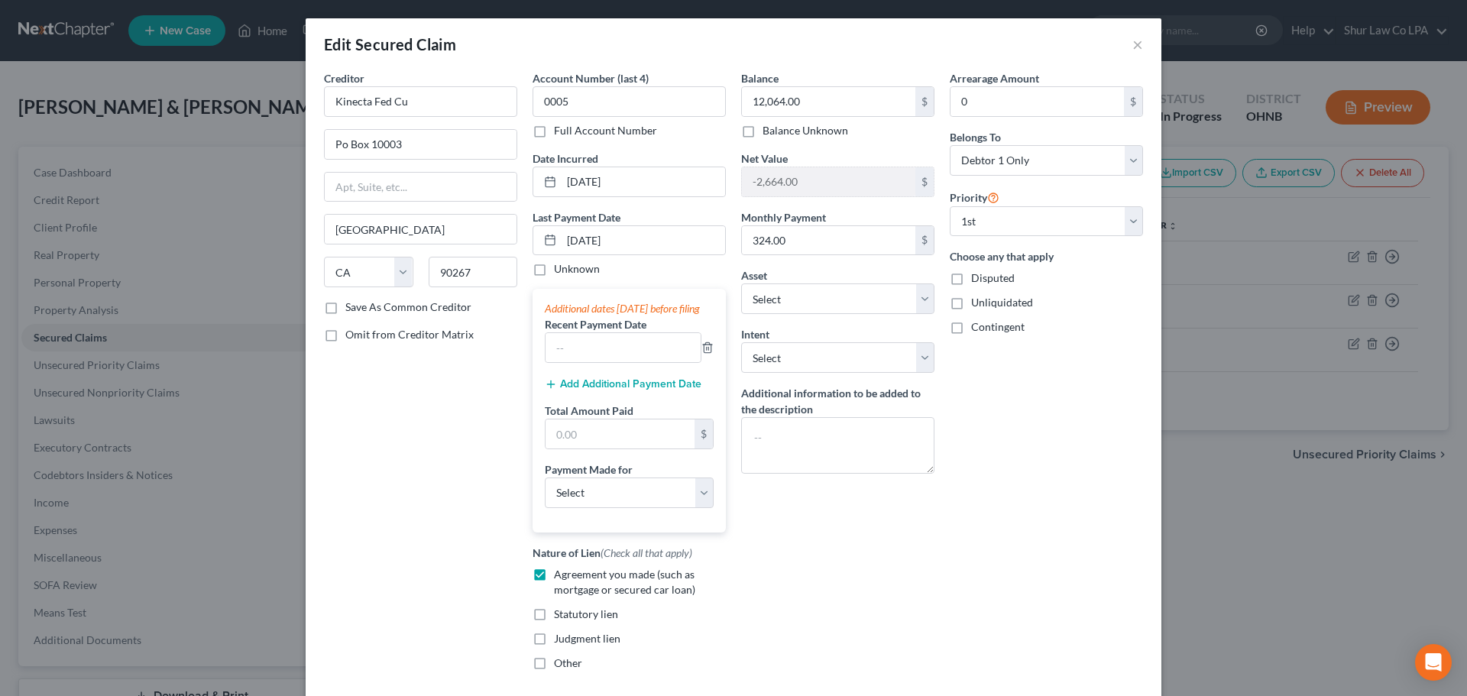
click at [579, 390] on button "Add Additional Payment Date" at bounding box center [623, 384] width 157 height 12
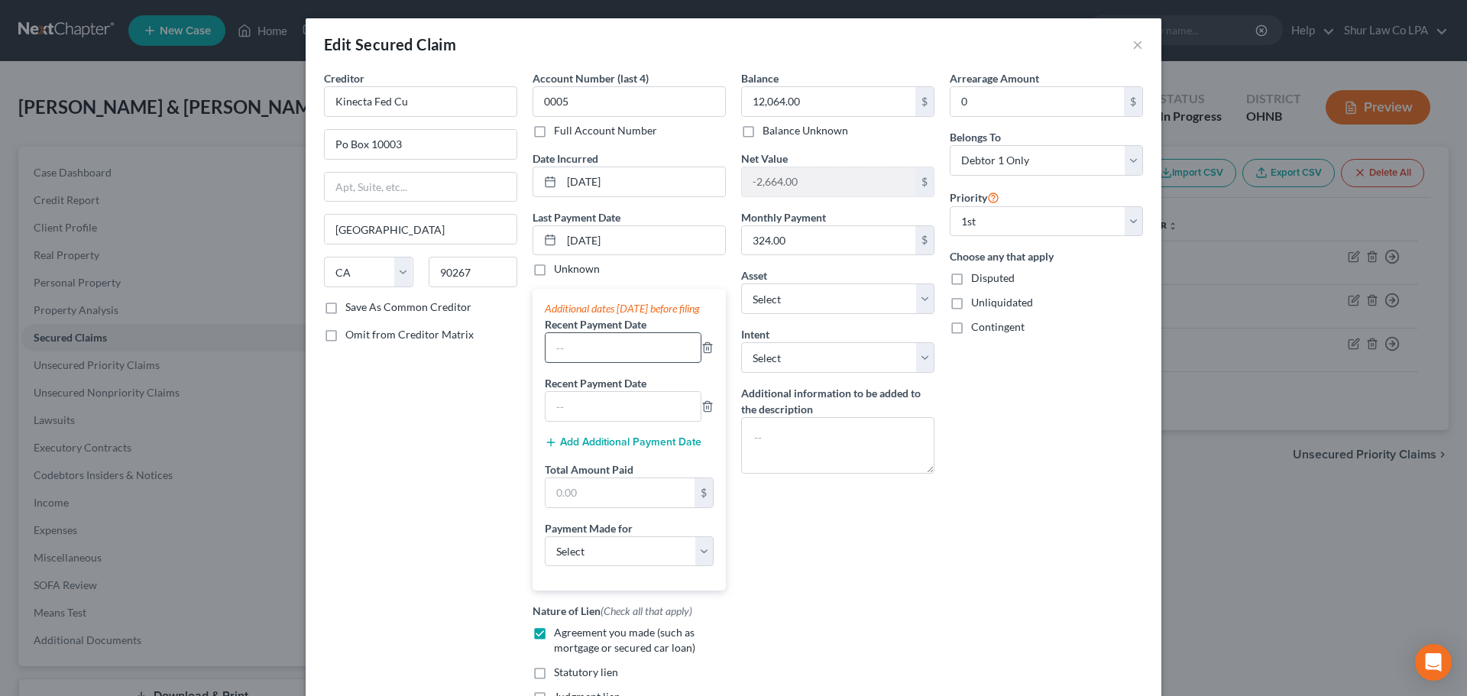
click at [581, 362] on input "text" at bounding box center [622, 347] width 155 height 29
type input "06/25/2025"
click at [565, 421] on input "text" at bounding box center [622, 406] width 155 height 29
type input "05/25/2025"
click at [623, 492] on div "$" at bounding box center [629, 492] width 169 height 31
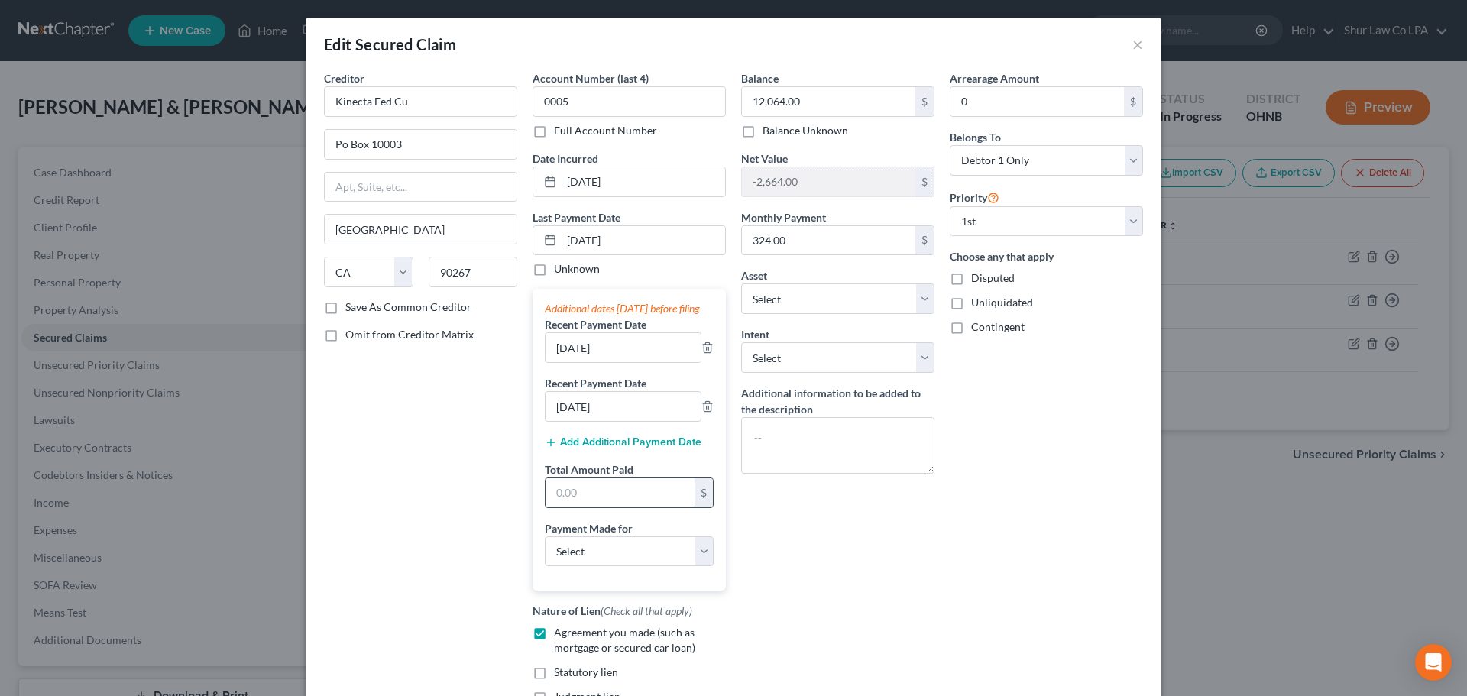
click at [621, 507] on input "text" at bounding box center [619, 492] width 149 height 29
type input "972.12"
drag, startPoint x: 557, startPoint y: 651, endPoint x: 543, endPoint y: 572, distance: 79.9
click at [545, 567] on select "Select Car Credit Card Loan Repayment Mortgage Other Suppliers Or Vendors" at bounding box center [629, 551] width 169 height 31
select select "0"
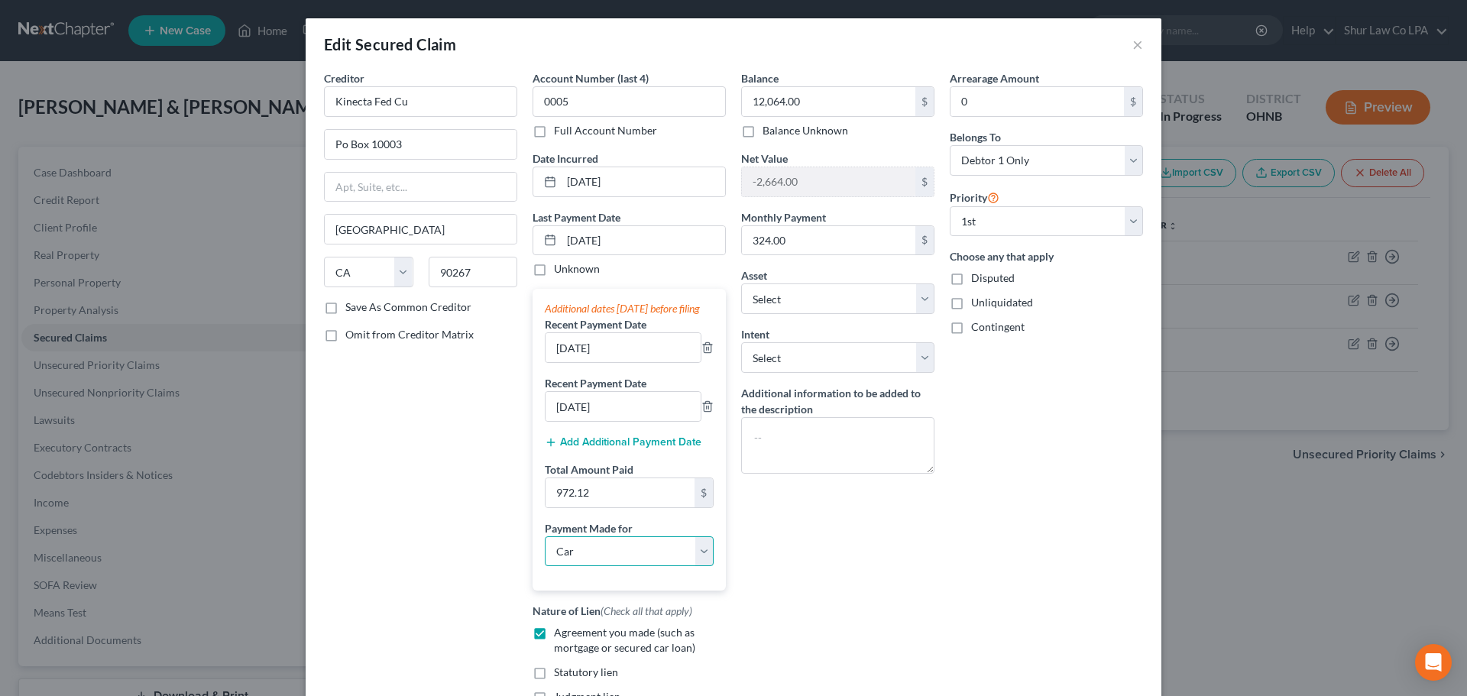
click at [545, 551] on select "Select Car Credit Card Loan Repayment Mortgage Other Suppliers Or Vendors" at bounding box center [629, 551] width 169 height 31
click at [852, 548] on div "Balance 12,064.00 $ Balance Unknown Balance Undetermined 12,064.00 $ Balance Un…" at bounding box center [837, 405] width 209 height 671
click at [839, 365] on select "Select Surrender Redeem Reaffirm Avoid Other" at bounding box center [837, 357] width 193 height 31
select select "2"
click at [741, 342] on select "Select Surrender Redeem Reaffirm Avoid Other" at bounding box center [837, 357] width 193 height 31
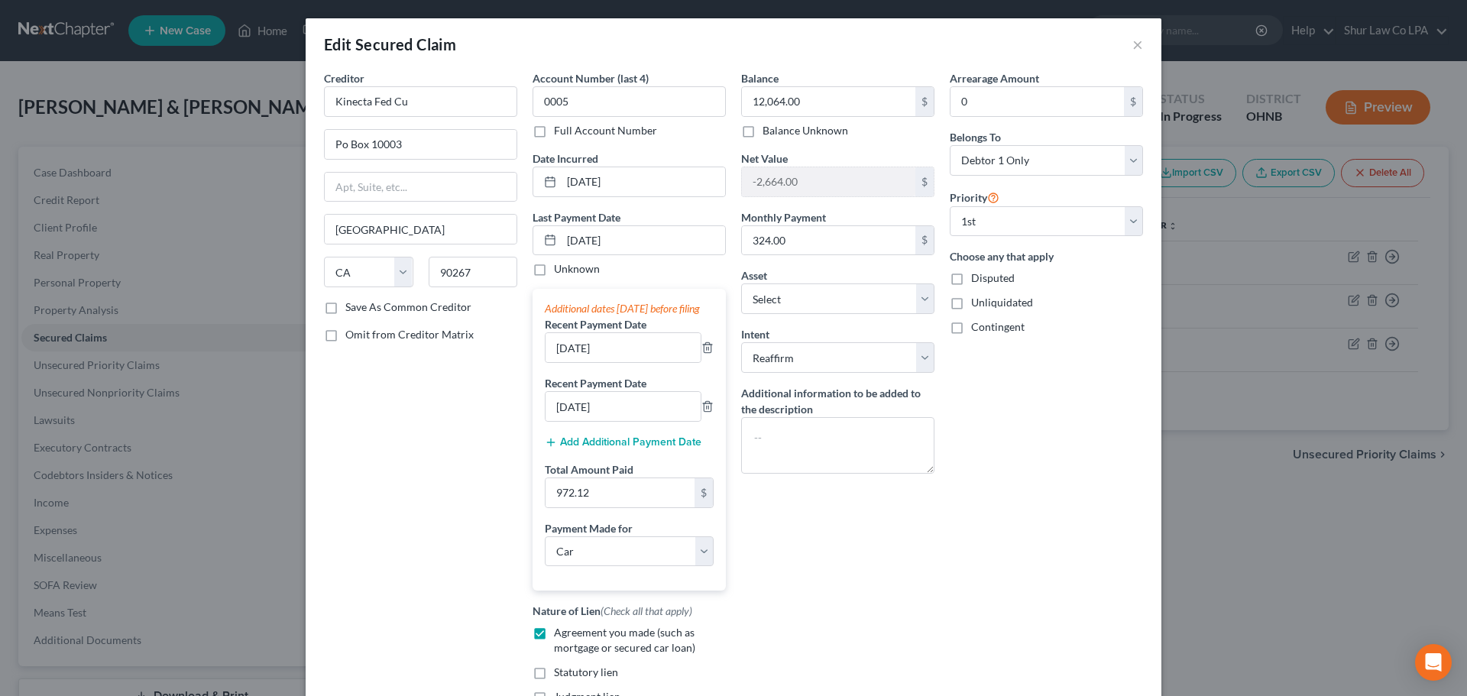
click at [993, 468] on div "Arrearage Amount 0 $ Belongs To * Select Debtor 1 Only Debtor 2 Only Debtor 1 A…" at bounding box center [1046, 405] width 209 height 671
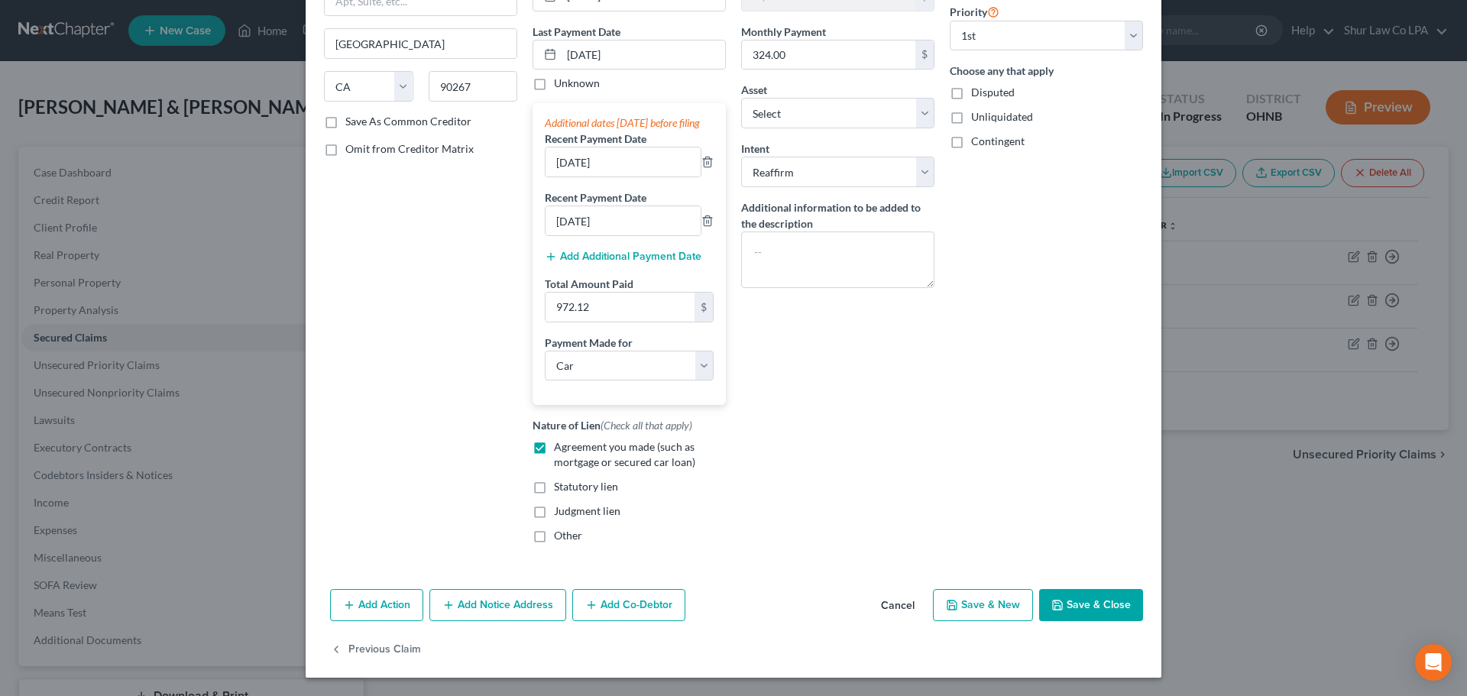
click at [1060, 600] on button "Save & Close" at bounding box center [1091, 605] width 104 height 32
select select "12"
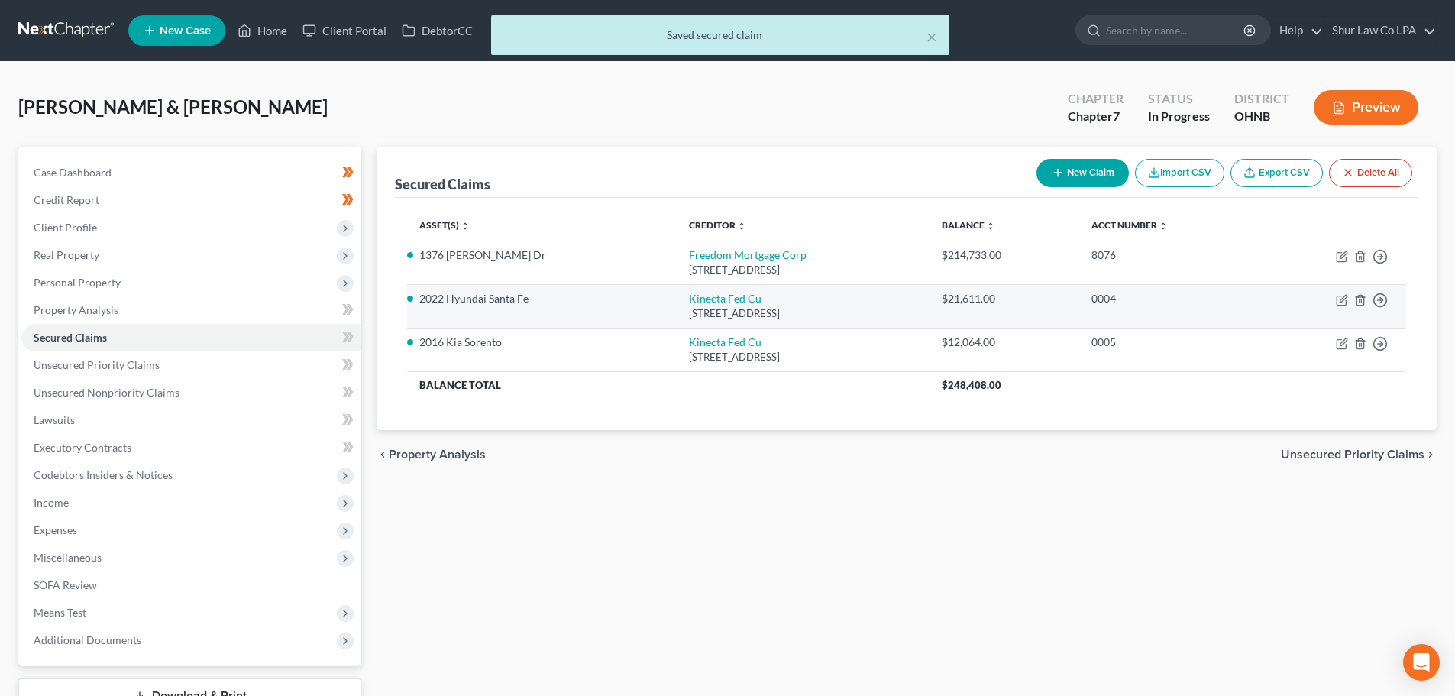
click at [689, 309] on div "PO Box 10003, Manhattan Beach, CA 90267" at bounding box center [803, 313] width 228 height 15
click at [689, 302] on link "Kinecta Fed Cu" at bounding box center [725, 298] width 73 height 13
select select "4"
select select "0"
select select "13"
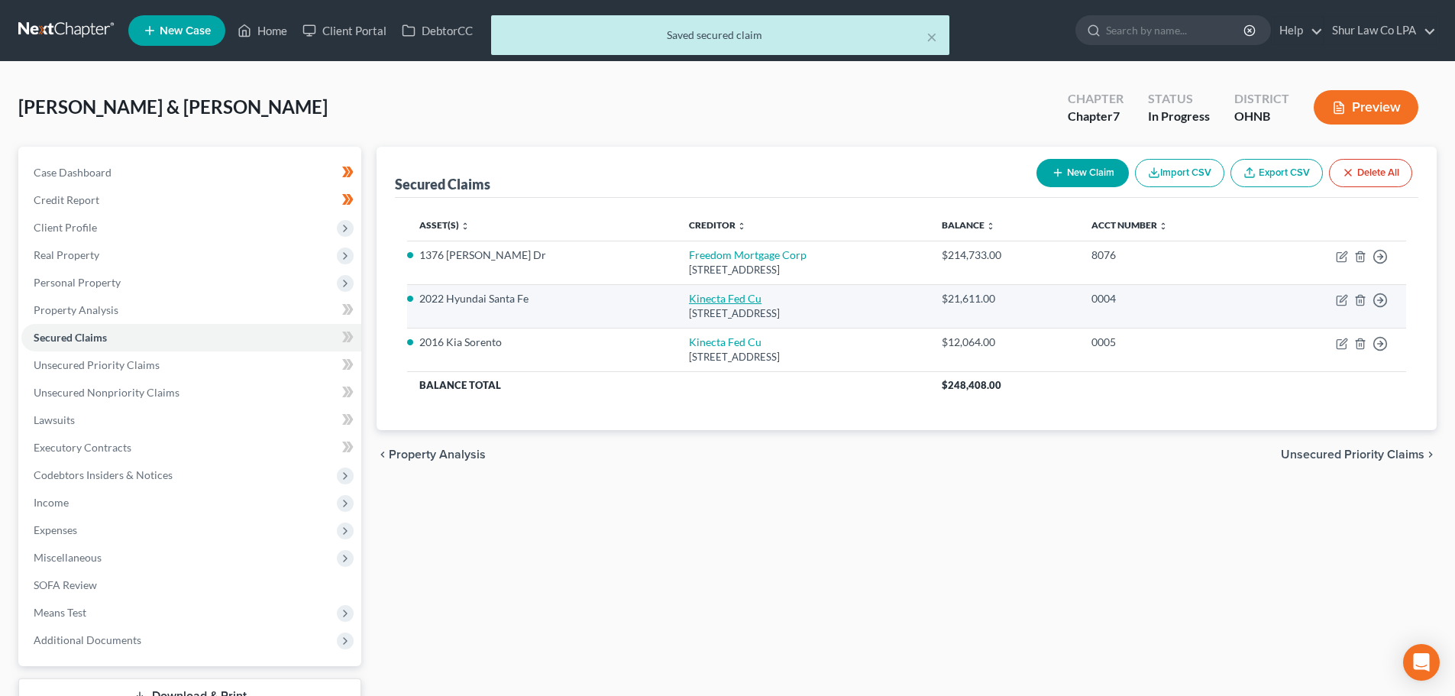
select select "2"
select select "0"
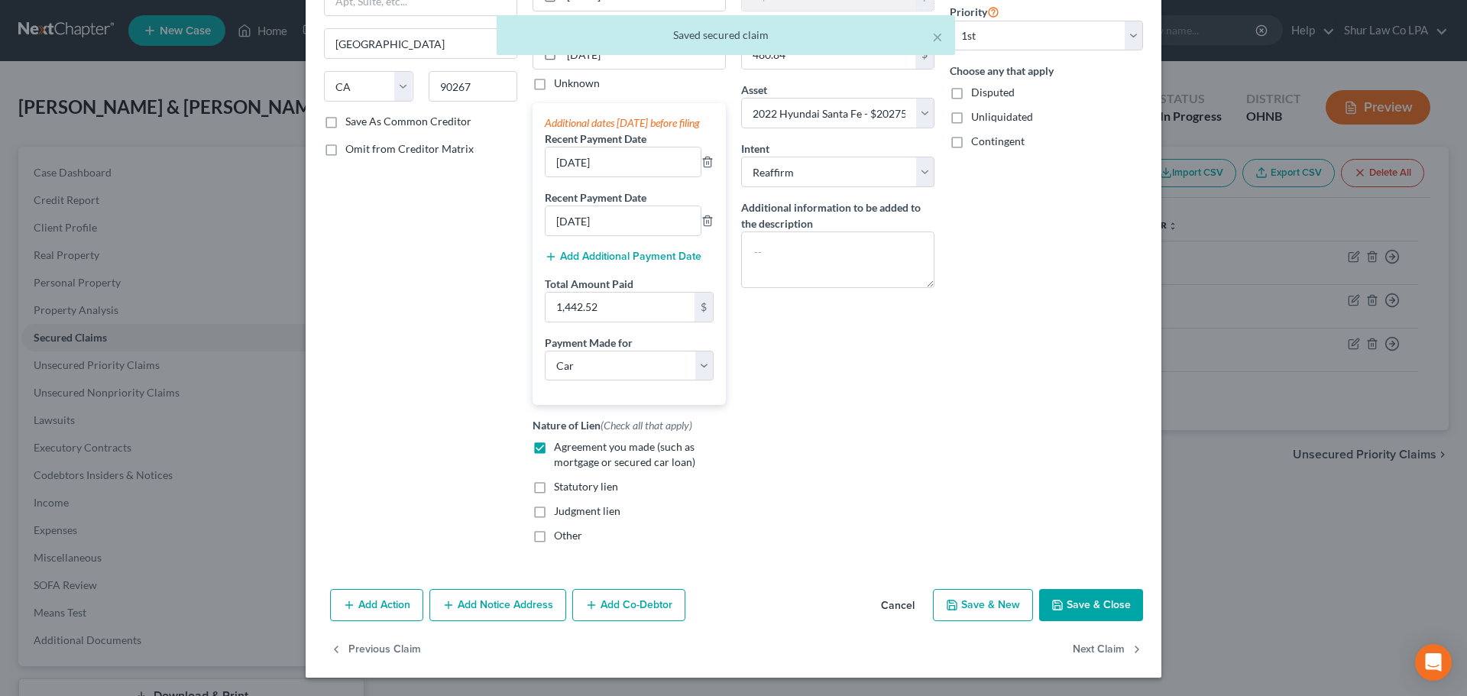
click at [1090, 612] on button "Save & Close" at bounding box center [1091, 605] width 104 height 32
select select
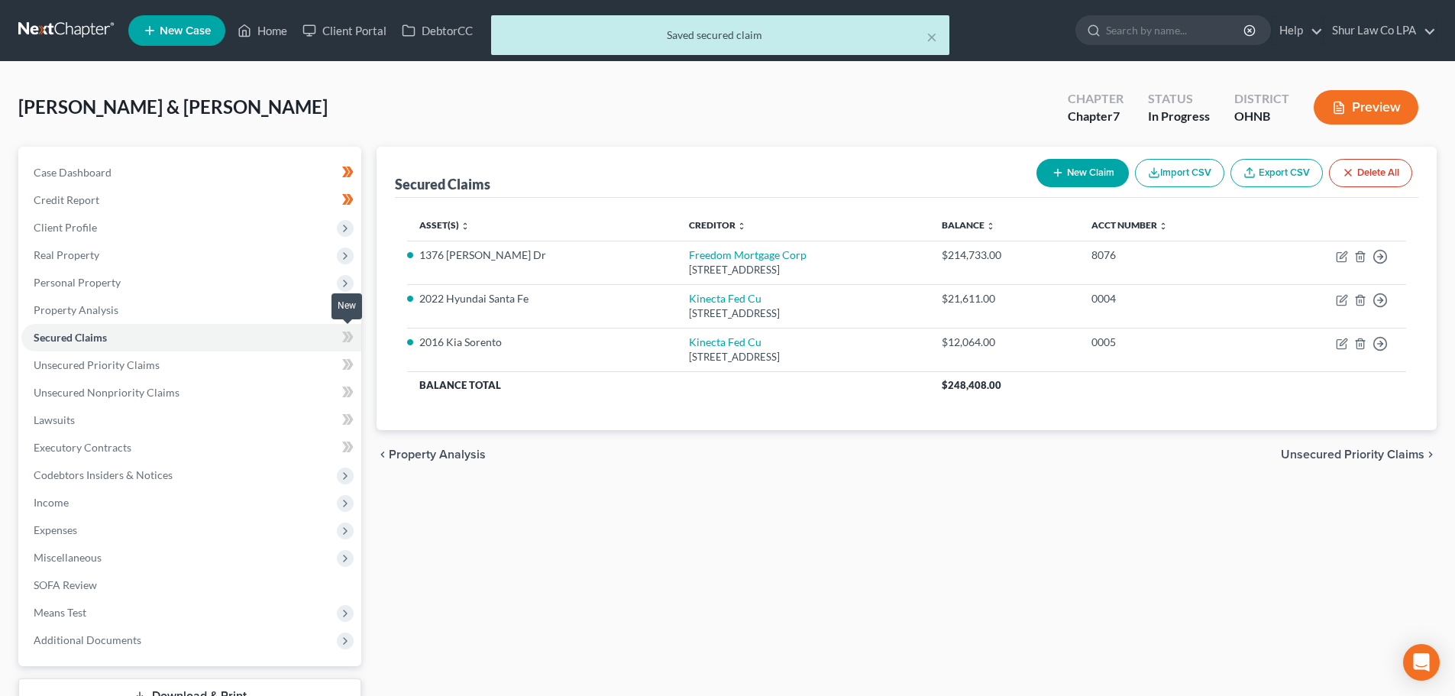
click at [353, 335] on icon at bounding box center [347, 337] width 11 height 19
click at [353, 336] on icon at bounding box center [350, 337] width 7 height 11
click at [328, 364] on link "Unsecured Priority Claims" at bounding box center [191, 365] width 340 height 28
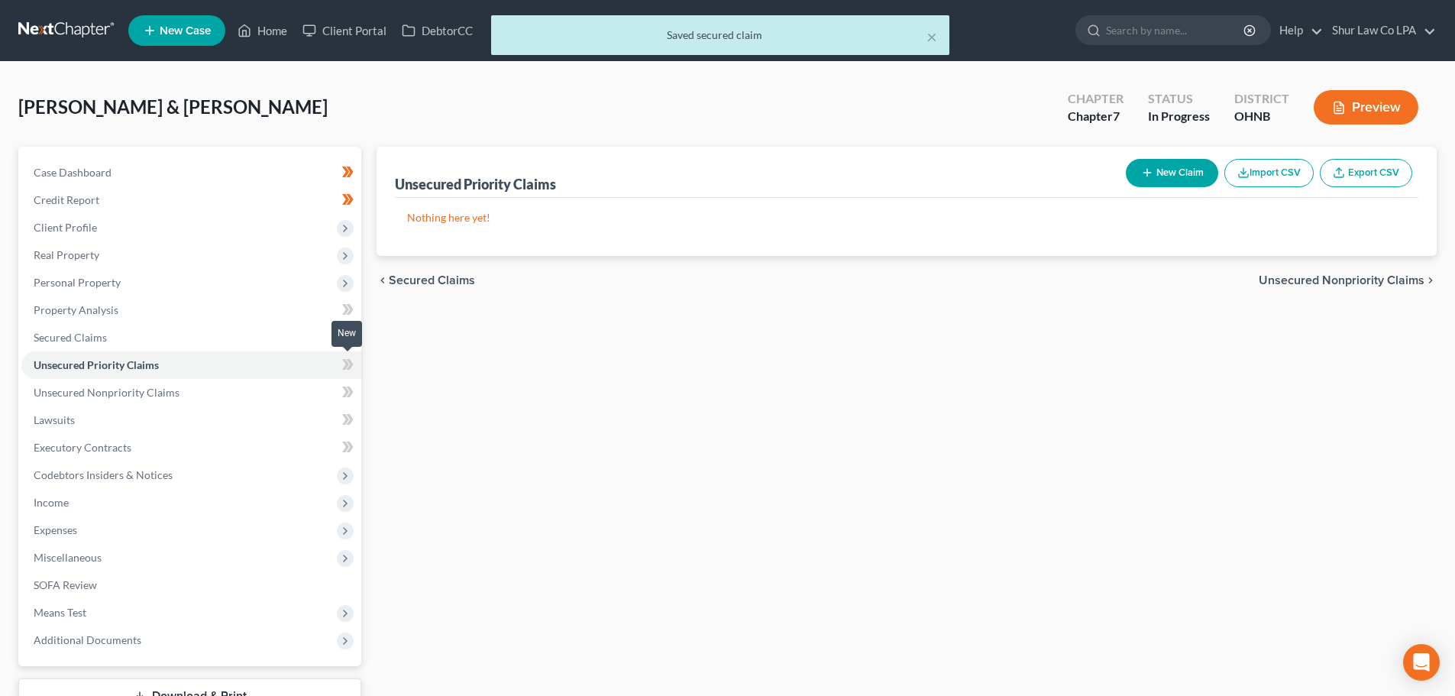
click at [343, 366] on span at bounding box center [348, 366] width 27 height 23
click at [343, 366] on icon at bounding box center [347, 364] width 11 height 19
click at [278, 404] on link "Unsecured Nonpriority Claims" at bounding box center [191, 393] width 340 height 28
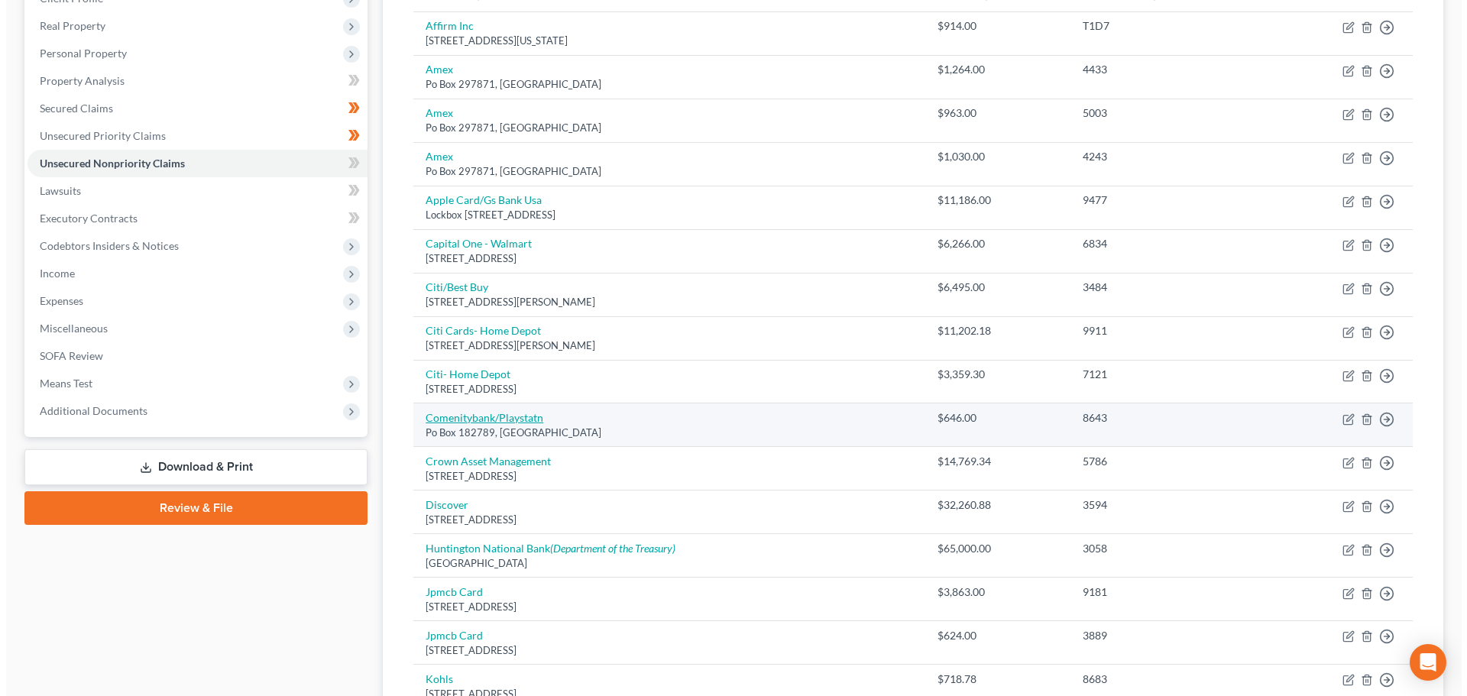
scroll to position [306, 0]
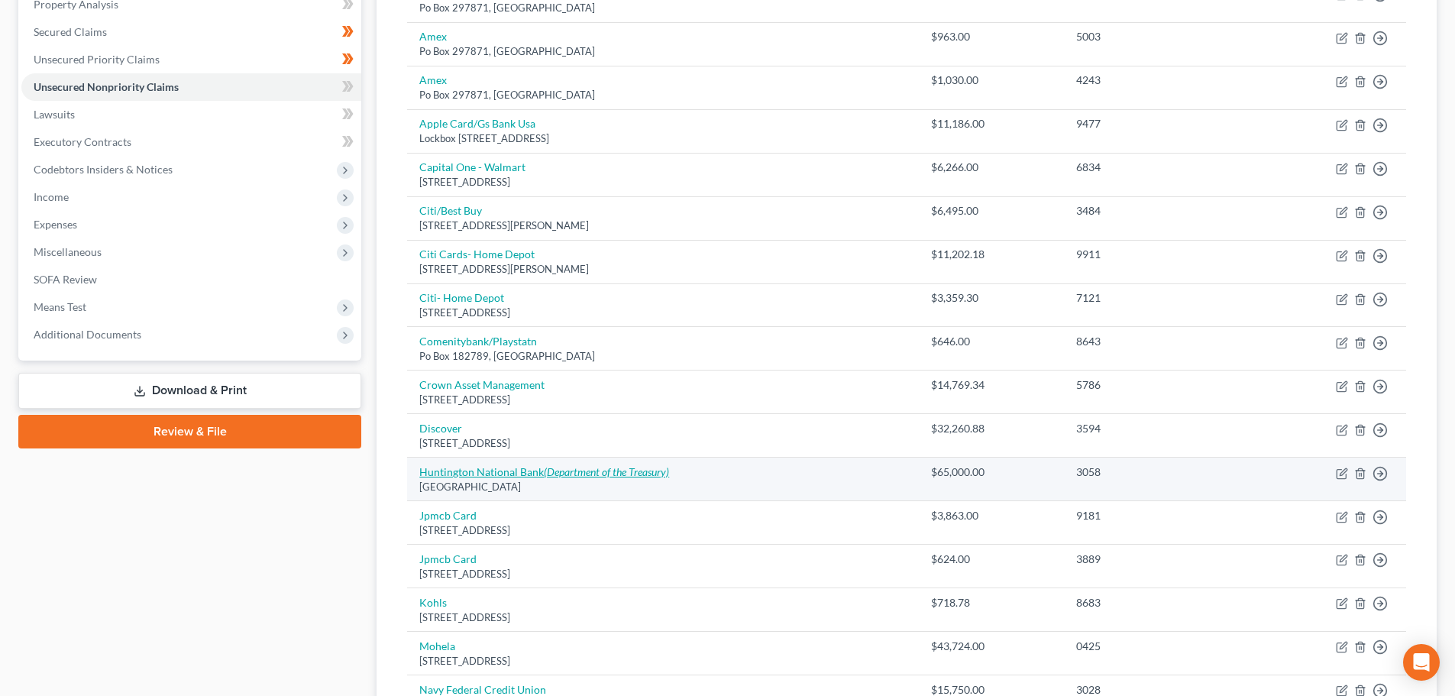
click at [573, 474] on icon "(Department of the Treasury)" at bounding box center [606, 471] width 125 height 13
select select "36"
select select "10"
select select "2"
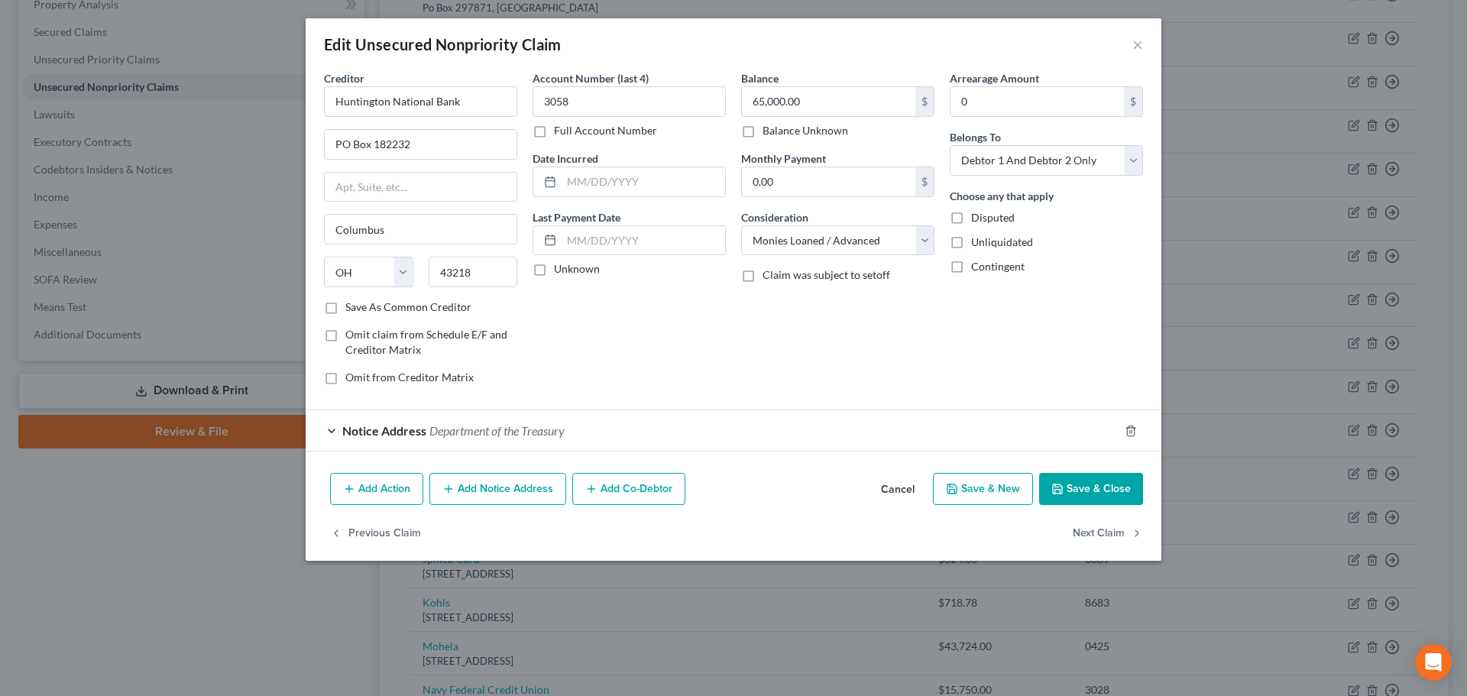
click at [503, 440] on div "Notice Address Department of the Treasury" at bounding box center [712, 430] width 813 height 40
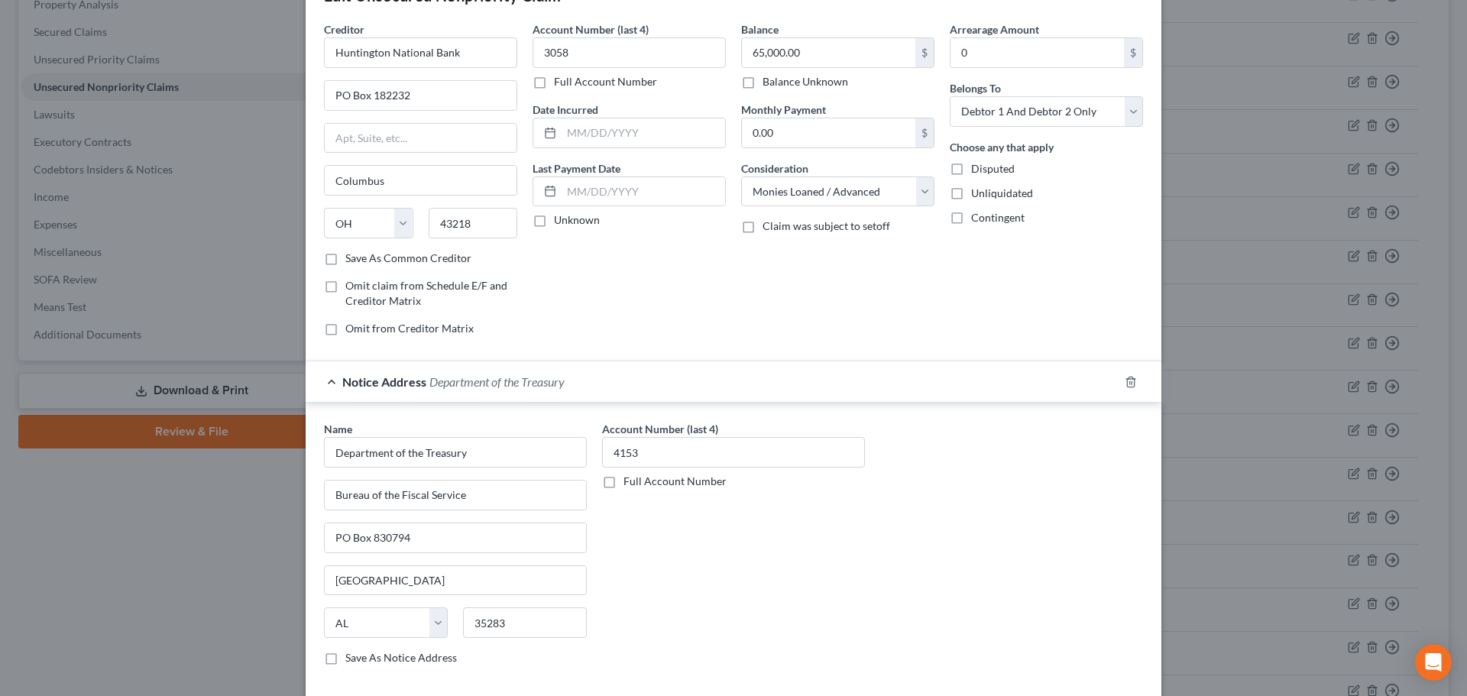
scroll to position [153, 0]
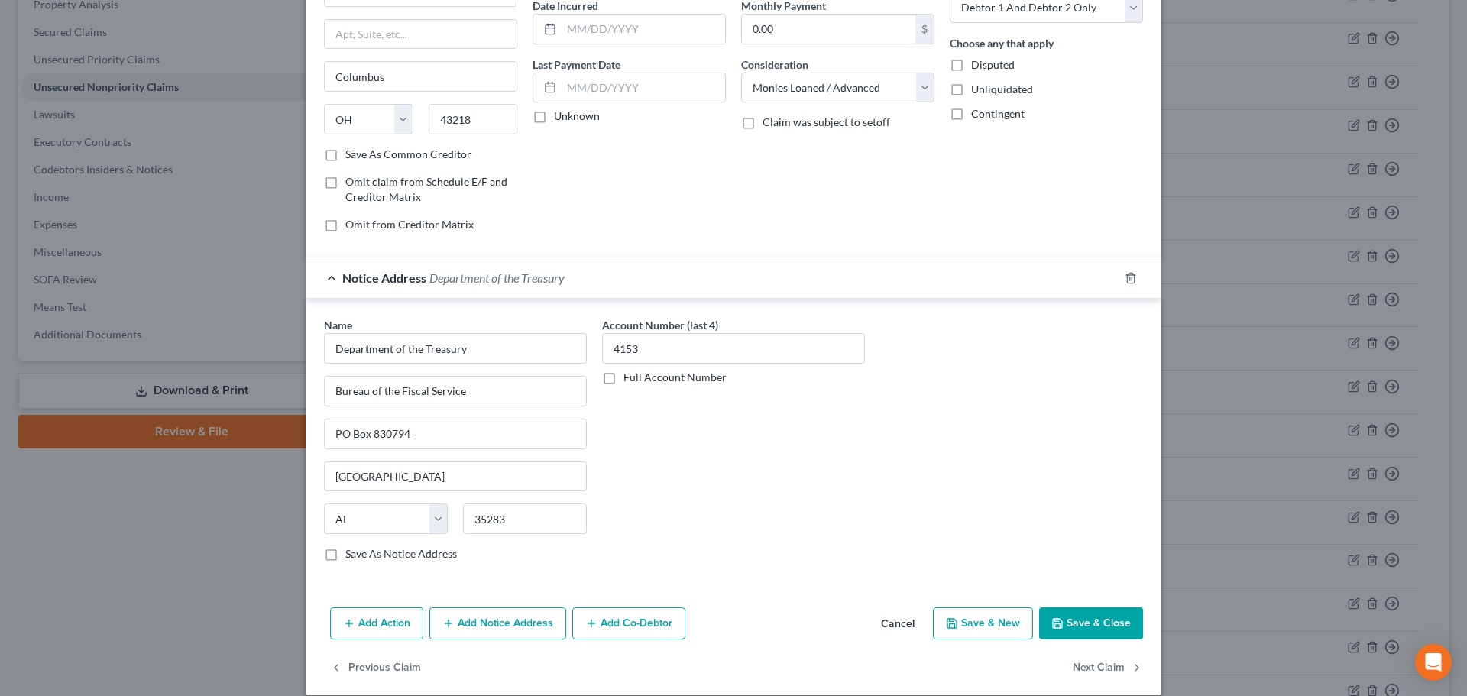
click at [1082, 619] on button "Save & Close" at bounding box center [1091, 623] width 104 height 32
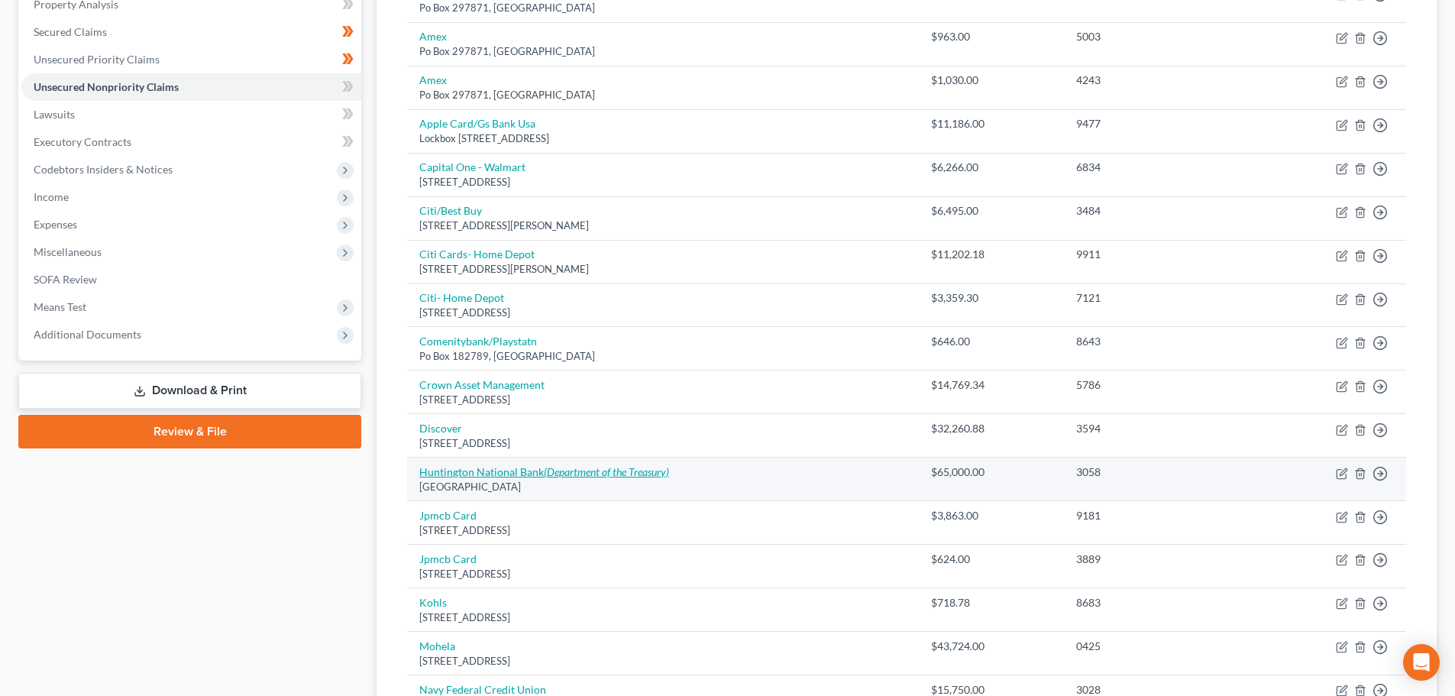
click at [614, 472] on icon "(Department of the Treasury)" at bounding box center [606, 471] width 125 height 13
select select "36"
select select "10"
select select "2"
select select "0"
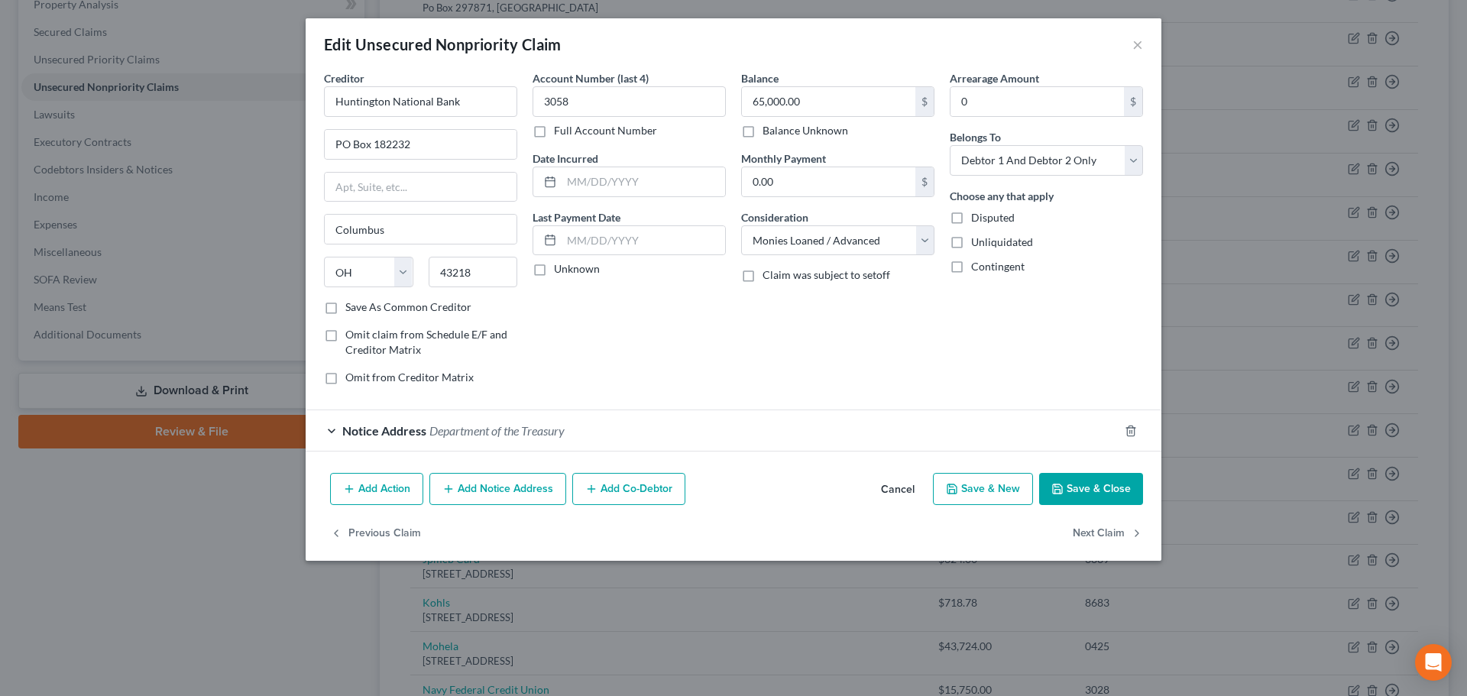
click at [498, 434] on span "Department of the Treasury" at bounding box center [496, 430] width 135 height 15
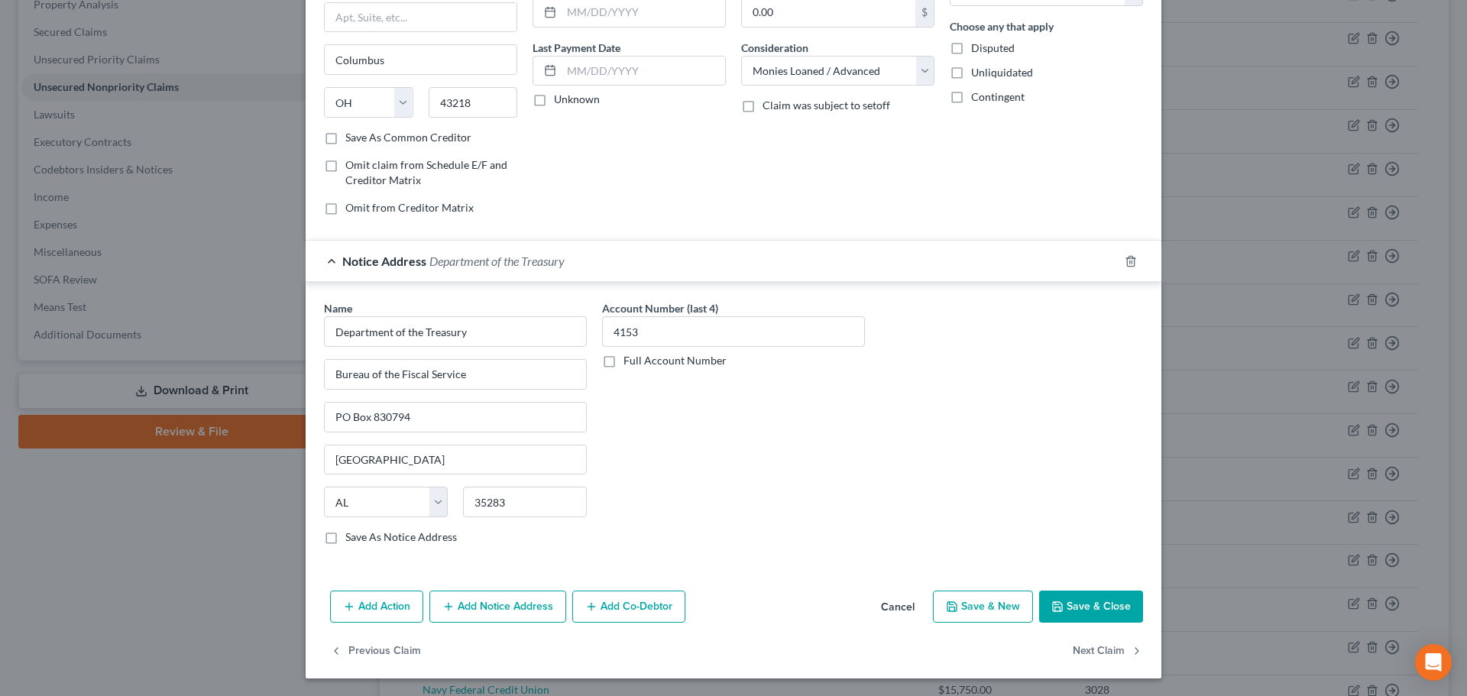
scroll to position [170, 0]
click at [345, 537] on label "Save As Notice Address" at bounding box center [401, 536] width 112 height 15
click at [351, 537] on input "Save As Notice Address" at bounding box center [356, 534] width 10 height 10
checkbox input "true"
click at [499, 609] on button "Add Notice Address" at bounding box center [497, 606] width 137 height 32
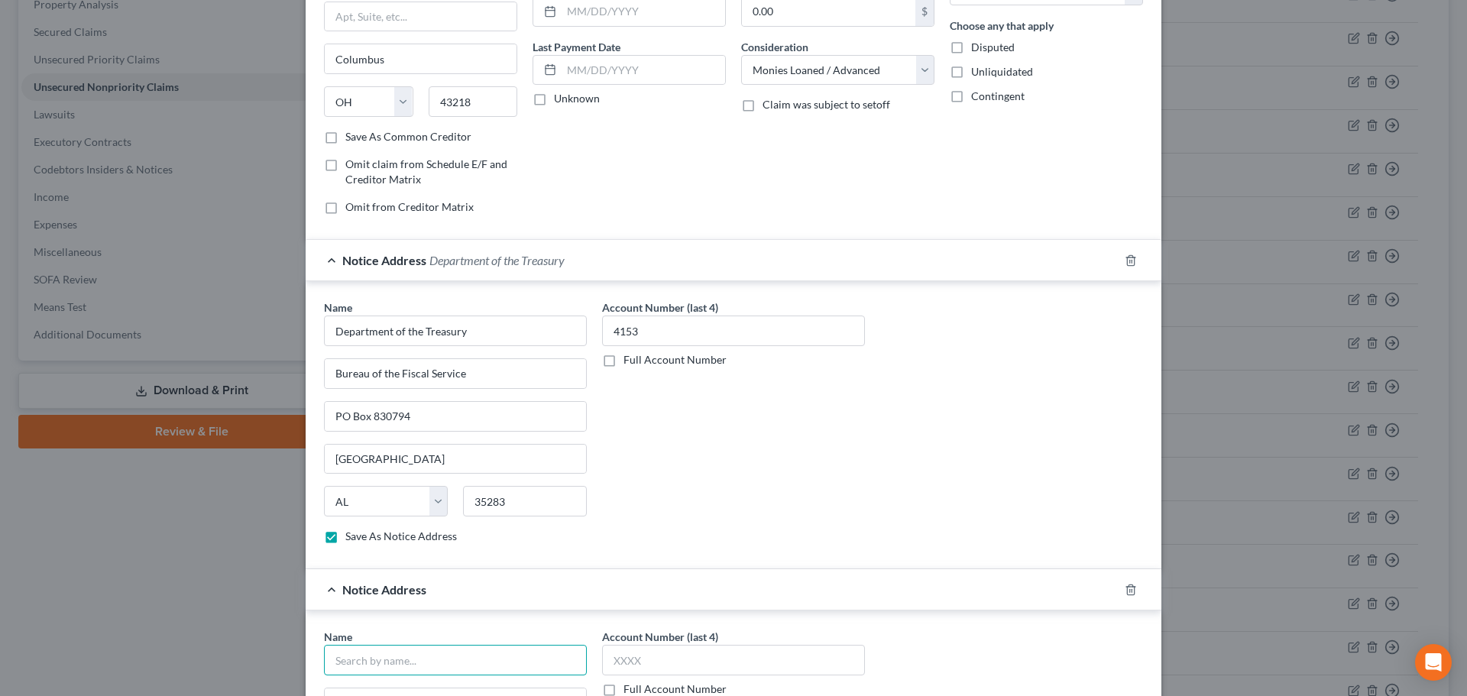
click at [425, 655] on input "text" at bounding box center [455, 660] width 263 height 31
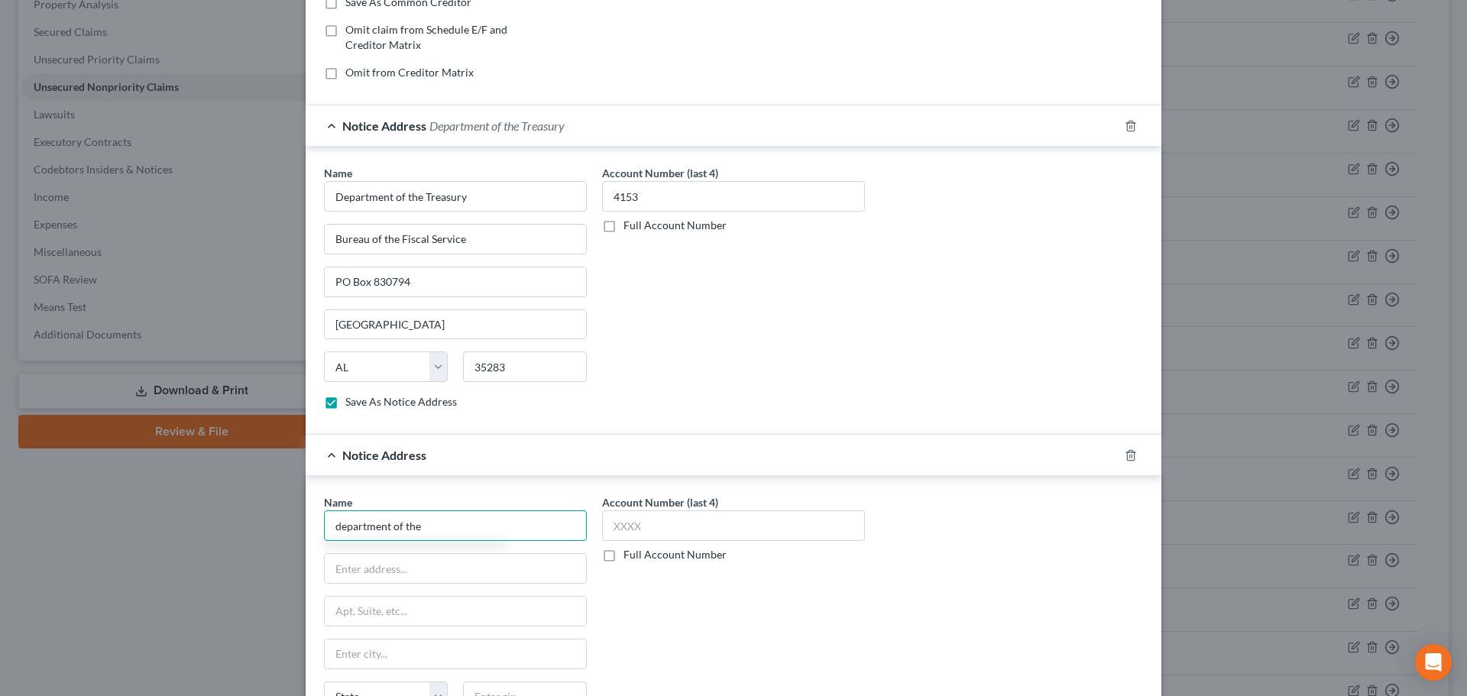
scroll to position [323, 0]
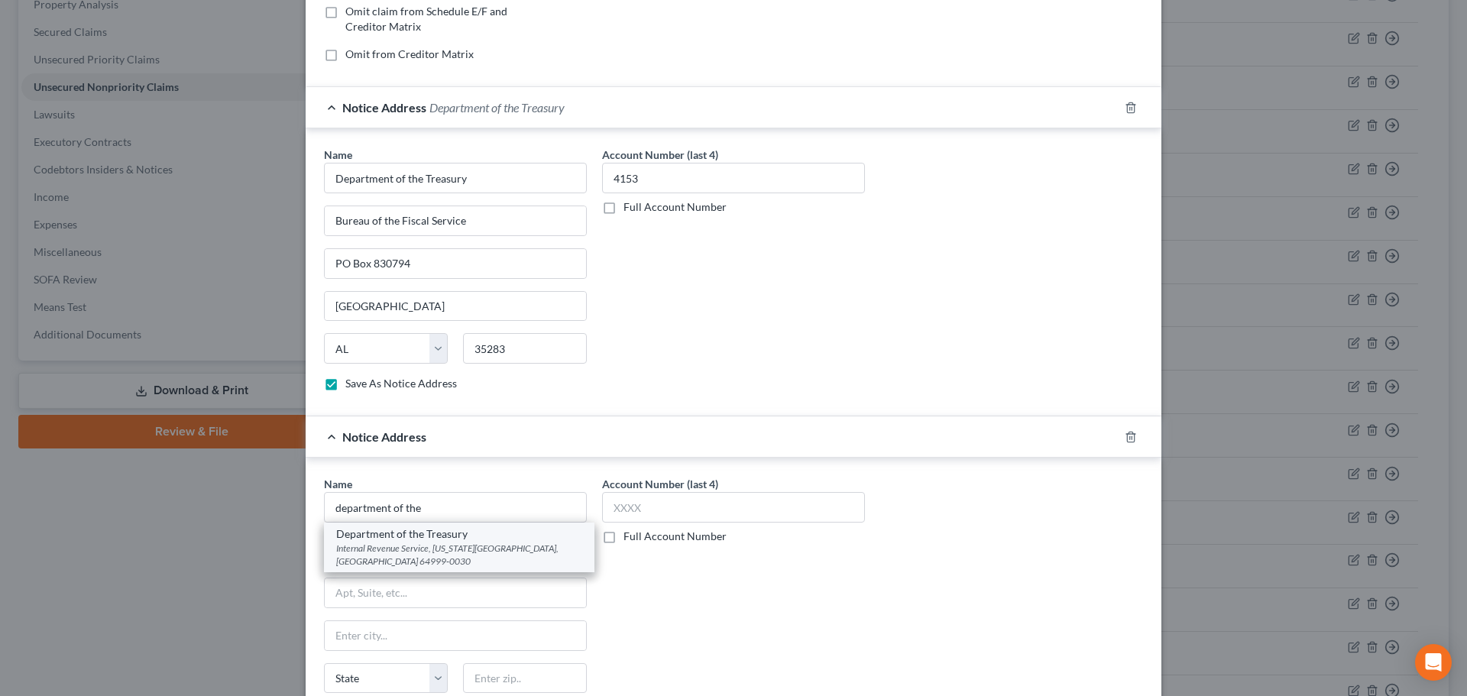
click at [435, 546] on div "Internal Revenue Service, Kansas City, MO 64999-0030" at bounding box center [459, 555] width 246 height 26
type input "Department of the Treasury"
type input "Internal Revenue Service"
type input "Kansas City"
select select "26"
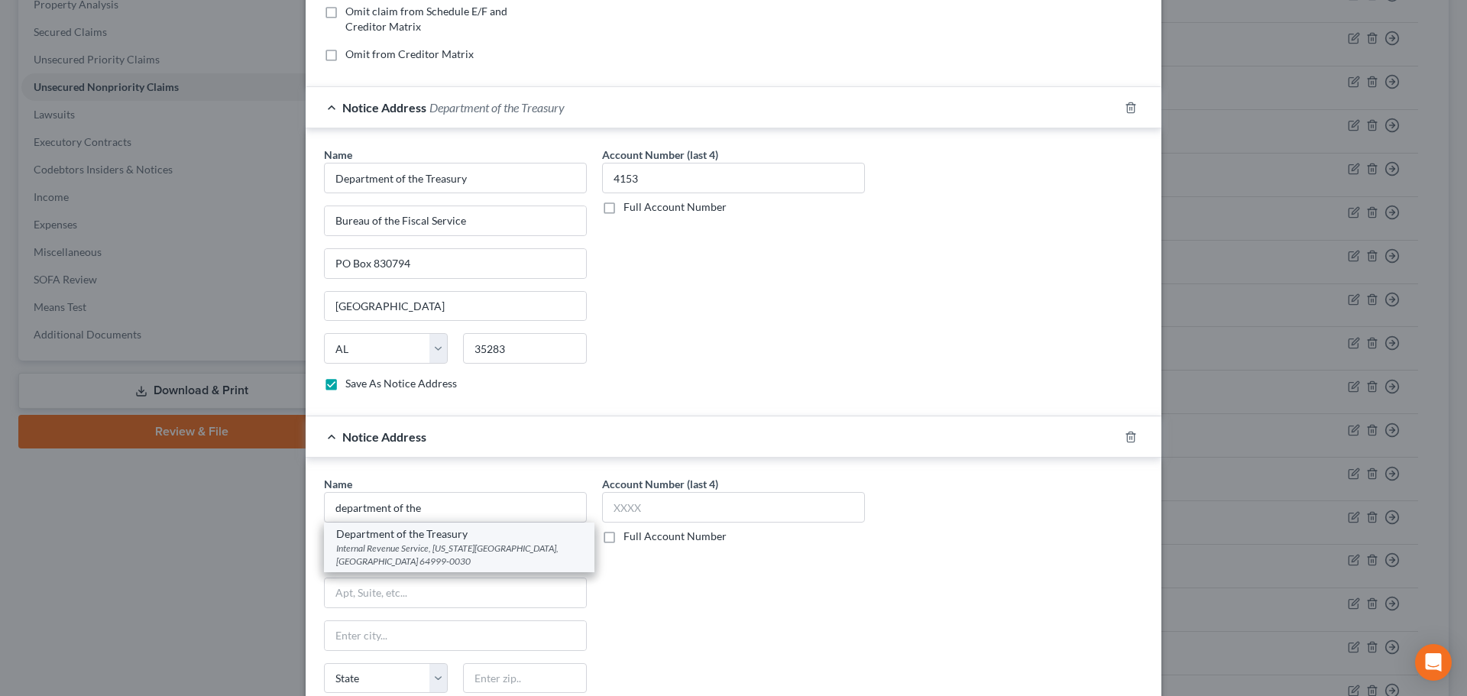
type input "64999-0030"
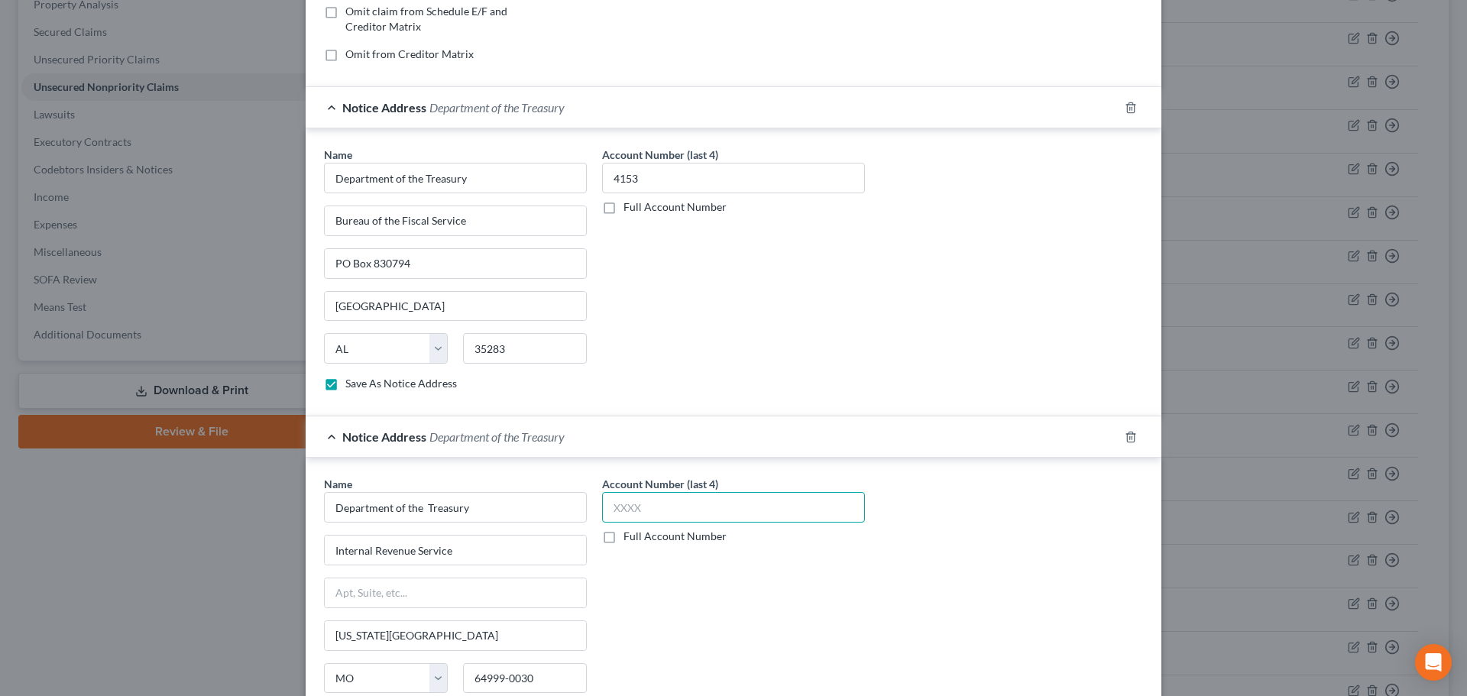
click at [648, 506] on input "text" at bounding box center [733, 507] width 263 height 31
type input "1159"
click at [741, 441] on div "Notice Address Department of the Treasury" at bounding box center [712, 436] width 813 height 40
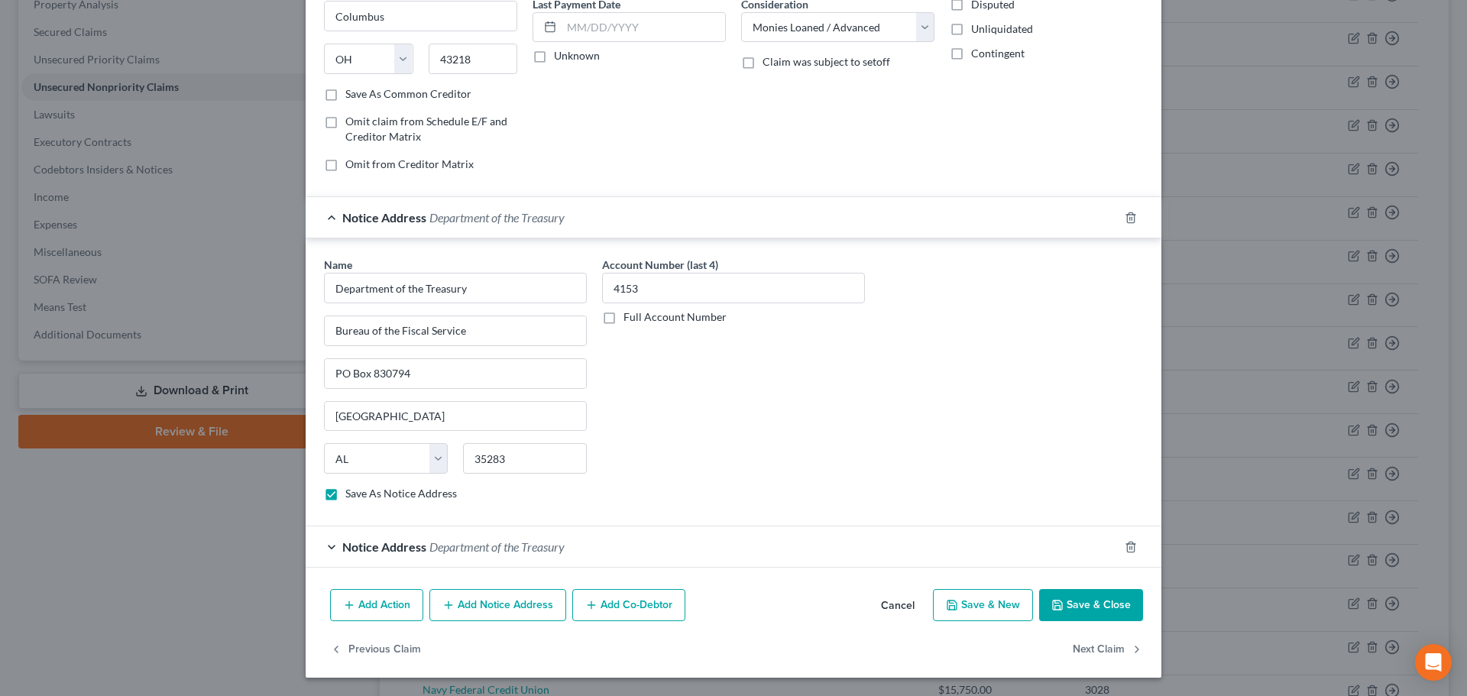
scroll to position [213, 0]
click at [660, 209] on div "Notice Address Department of the Treasury" at bounding box center [712, 217] width 813 height 40
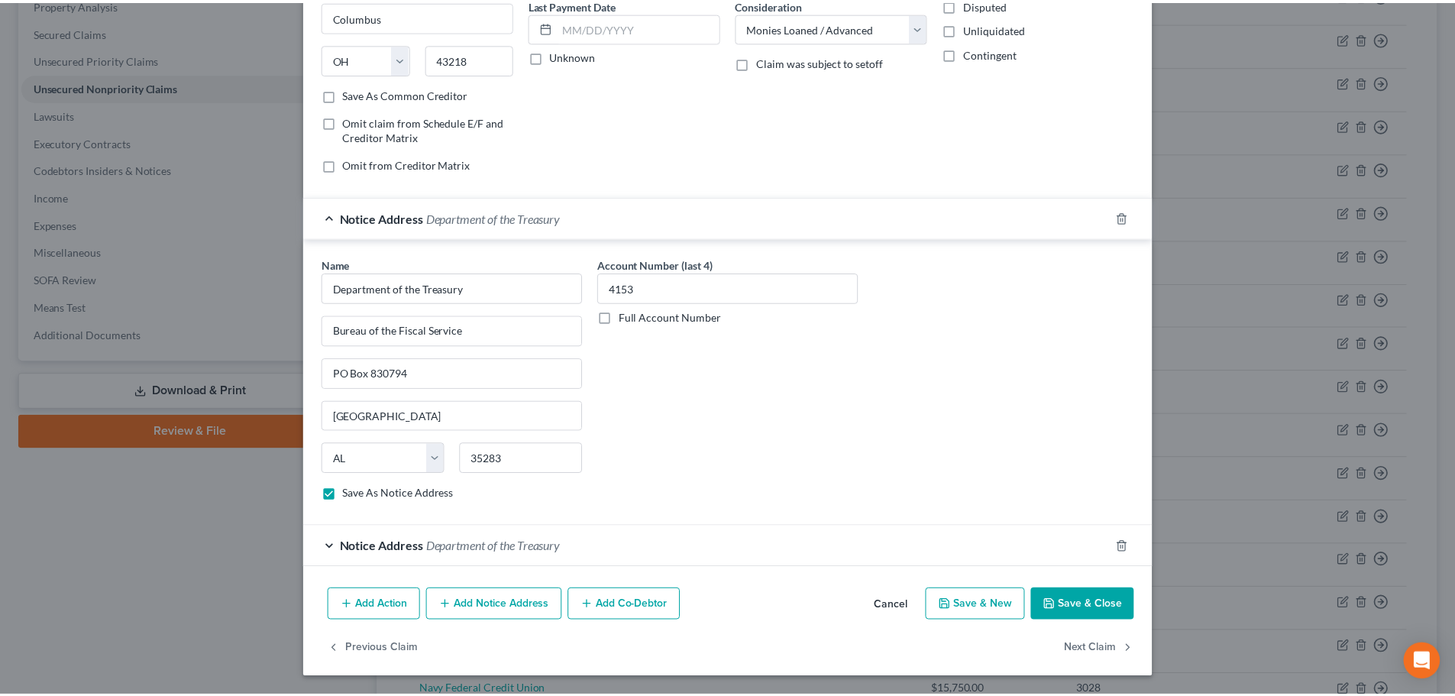
scroll to position [0, 0]
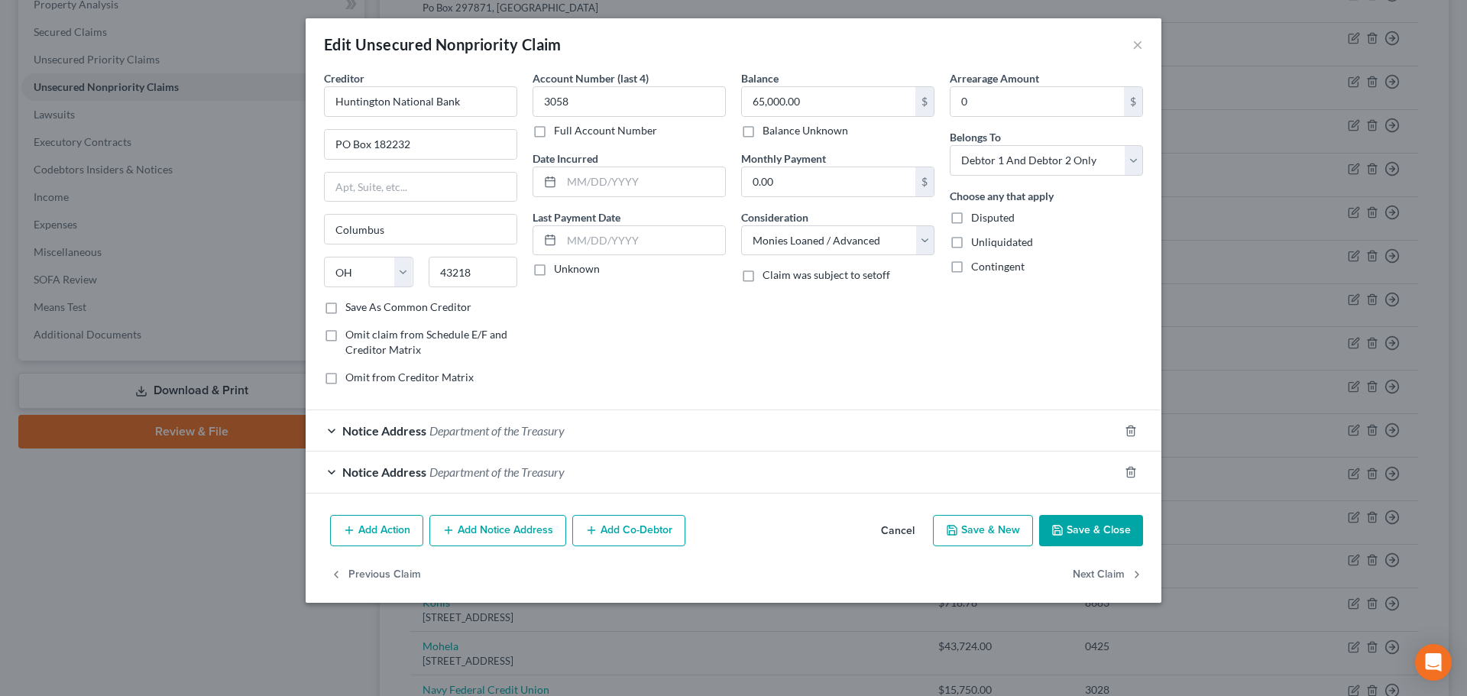
click at [1095, 519] on button "Save & Close" at bounding box center [1091, 531] width 104 height 32
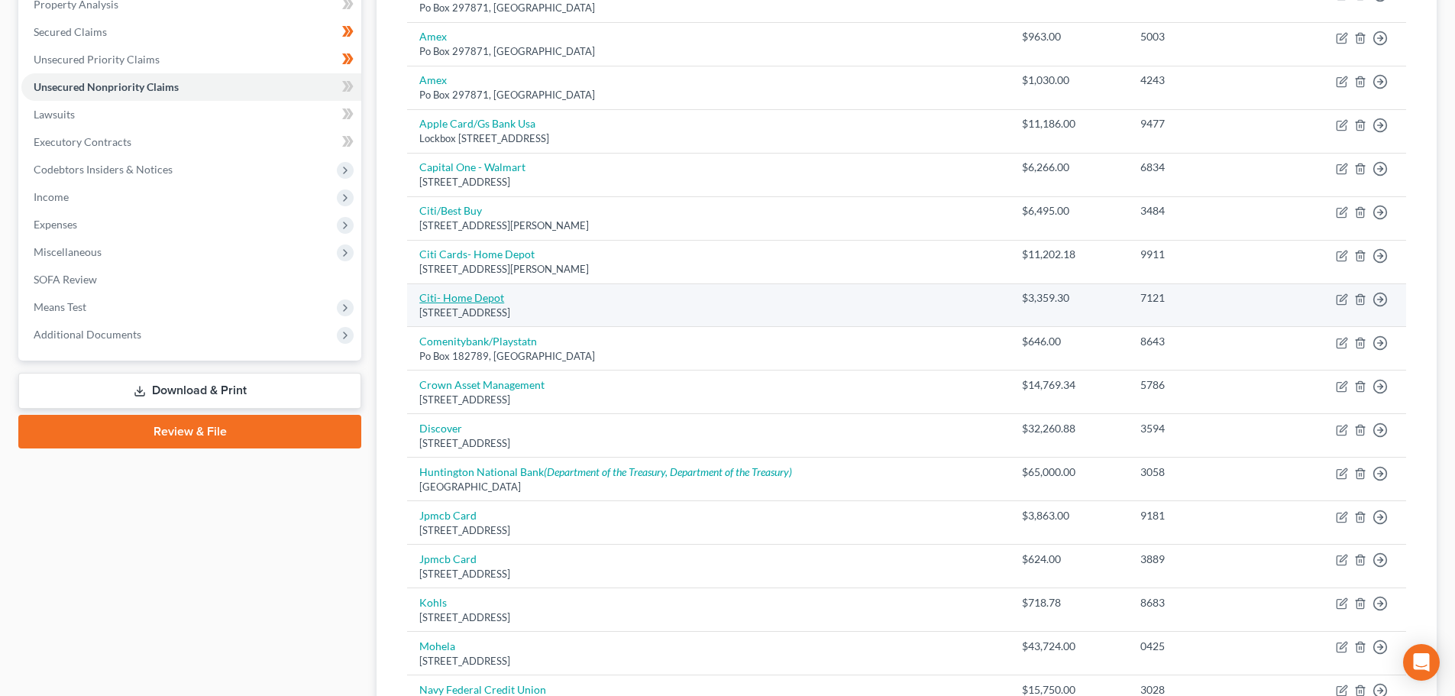
click at [484, 299] on link "Citi- Home Depot" at bounding box center [461, 297] width 85 height 13
select select "26"
select select "2"
select select "1"
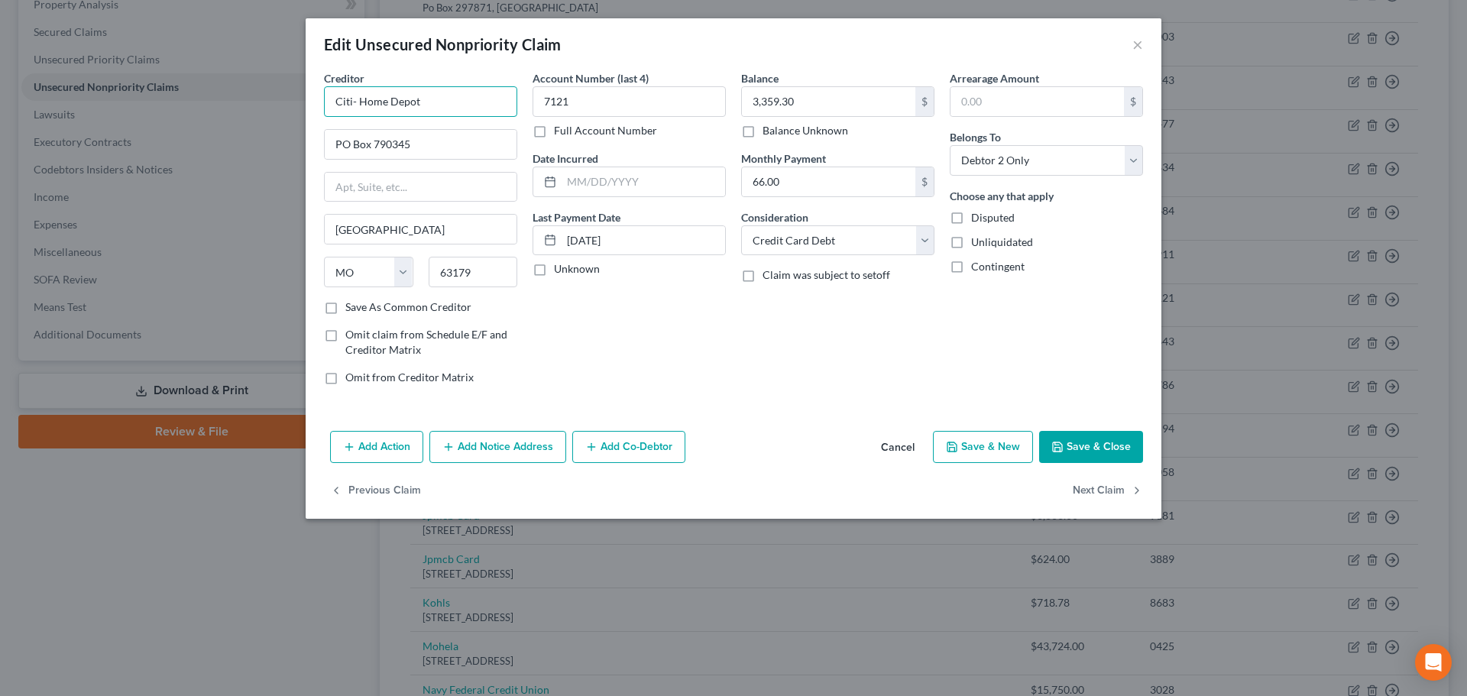
click at [359, 105] on input "Citi- Home Depot" at bounding box center [420, 101] width 193 height 31
type input "Citi/Home Depot"
click at [1115, 450] on button "Save & Close" at bounding box center [1091, 447] width 104 height 32
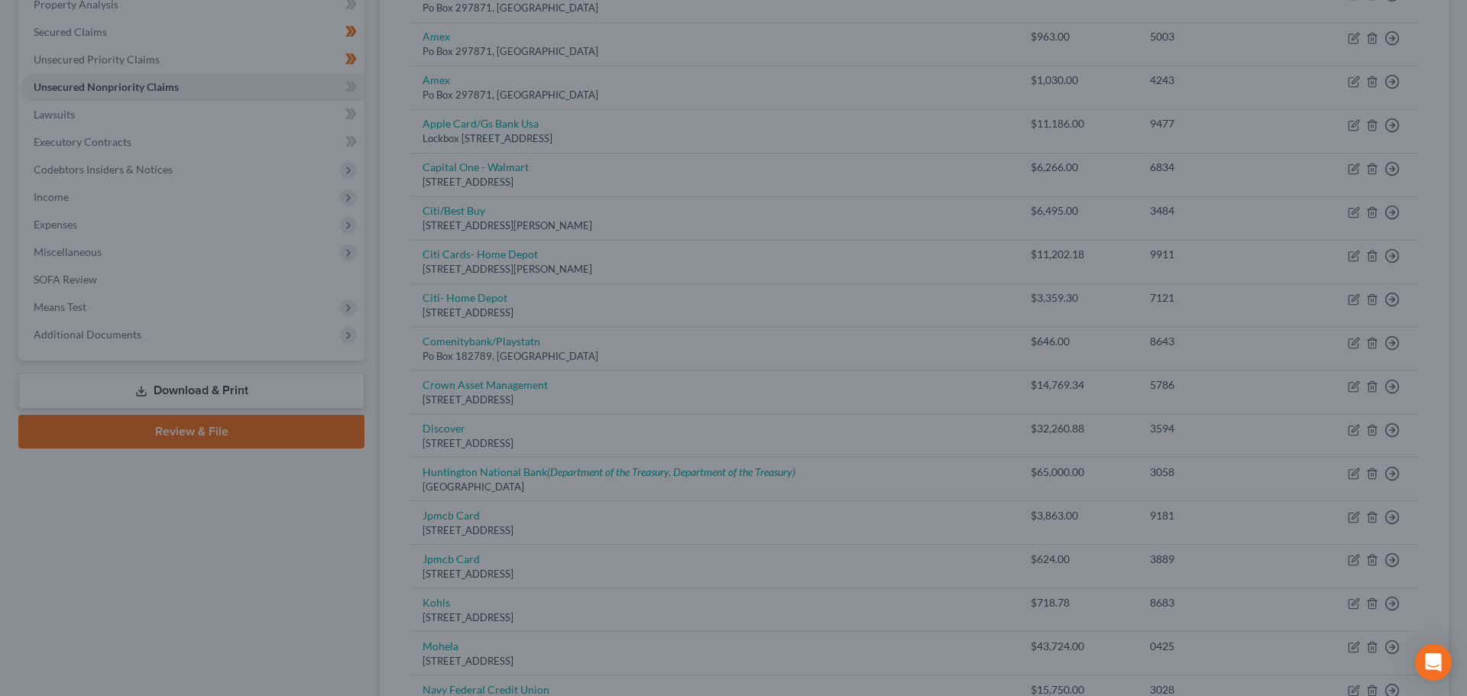
type input "0"
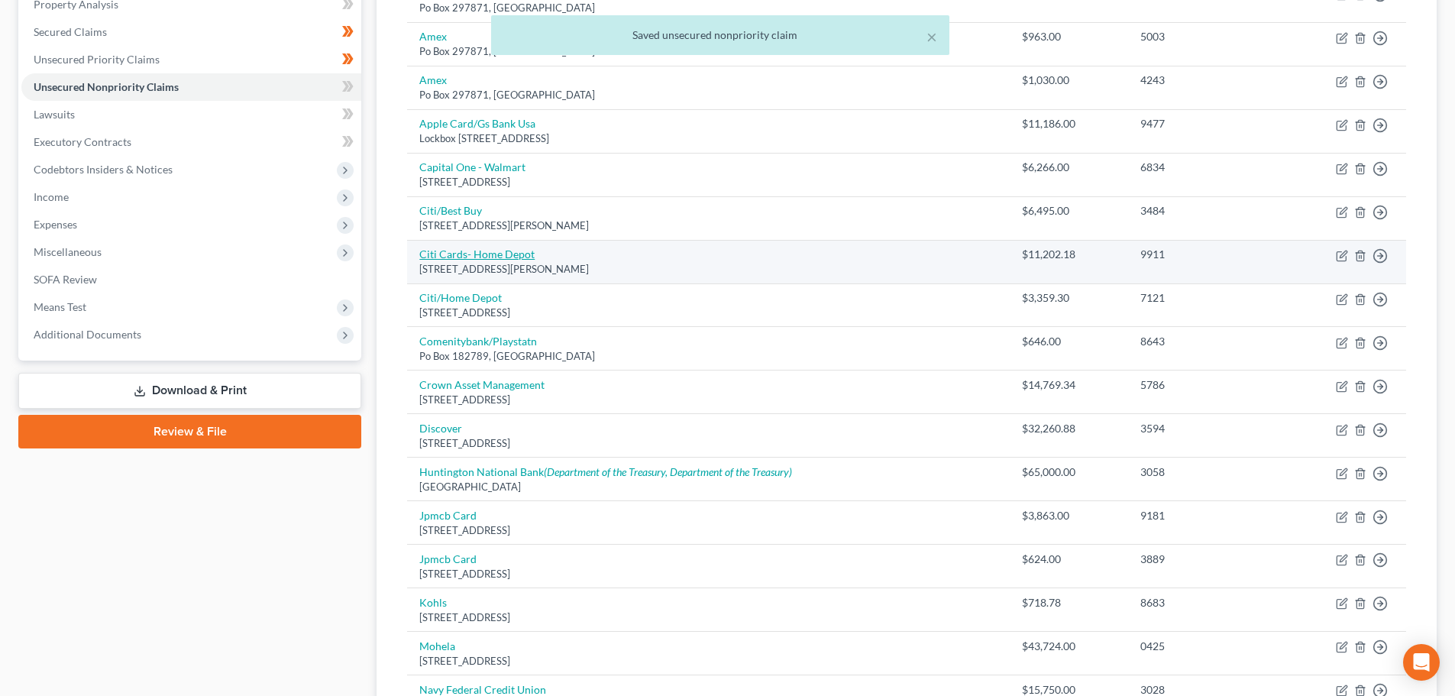
click at [481, 257] on link "Citi Cards- Home Depot" at bounding box center [476, 254] width 115 height 13
select select "26"
select select "2"
select select "1"
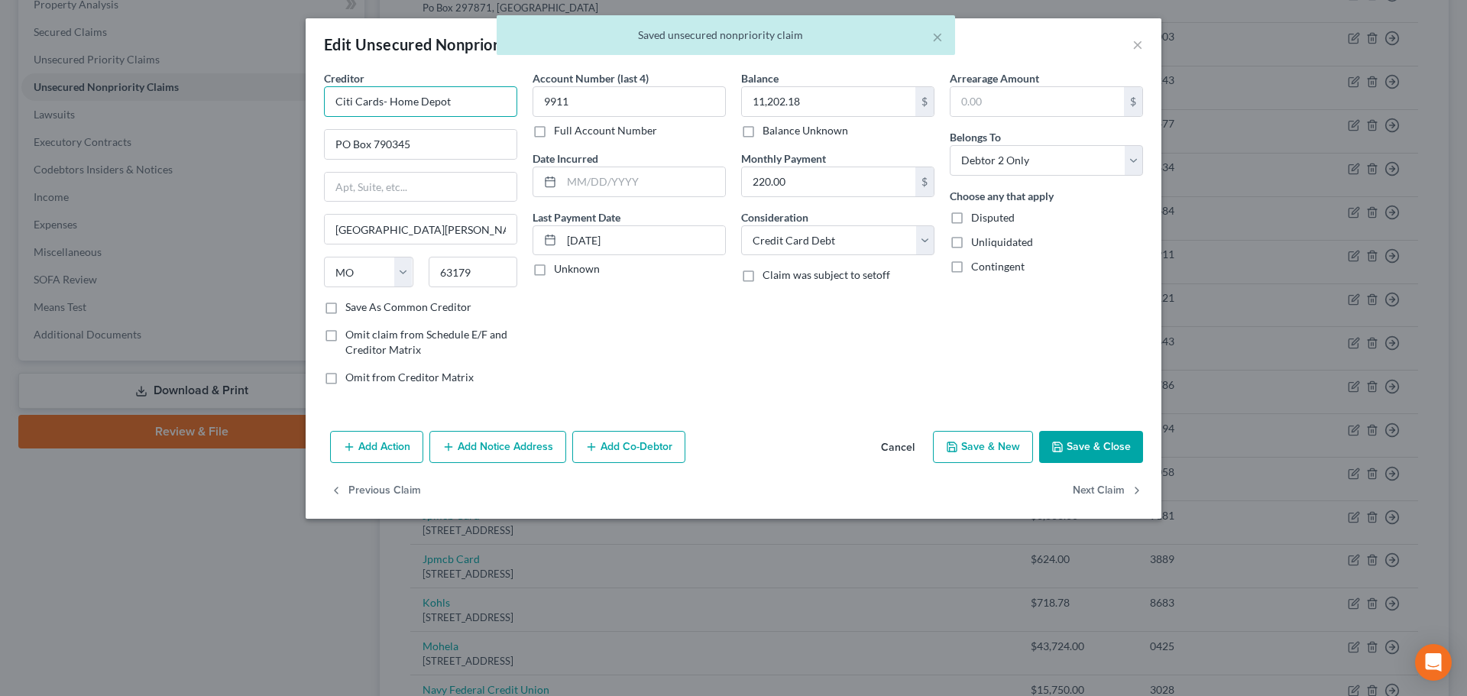
click at [387, 99] on input "Citi Cards- Home Depot" at bounding box center [420, 101] width 193 height 31
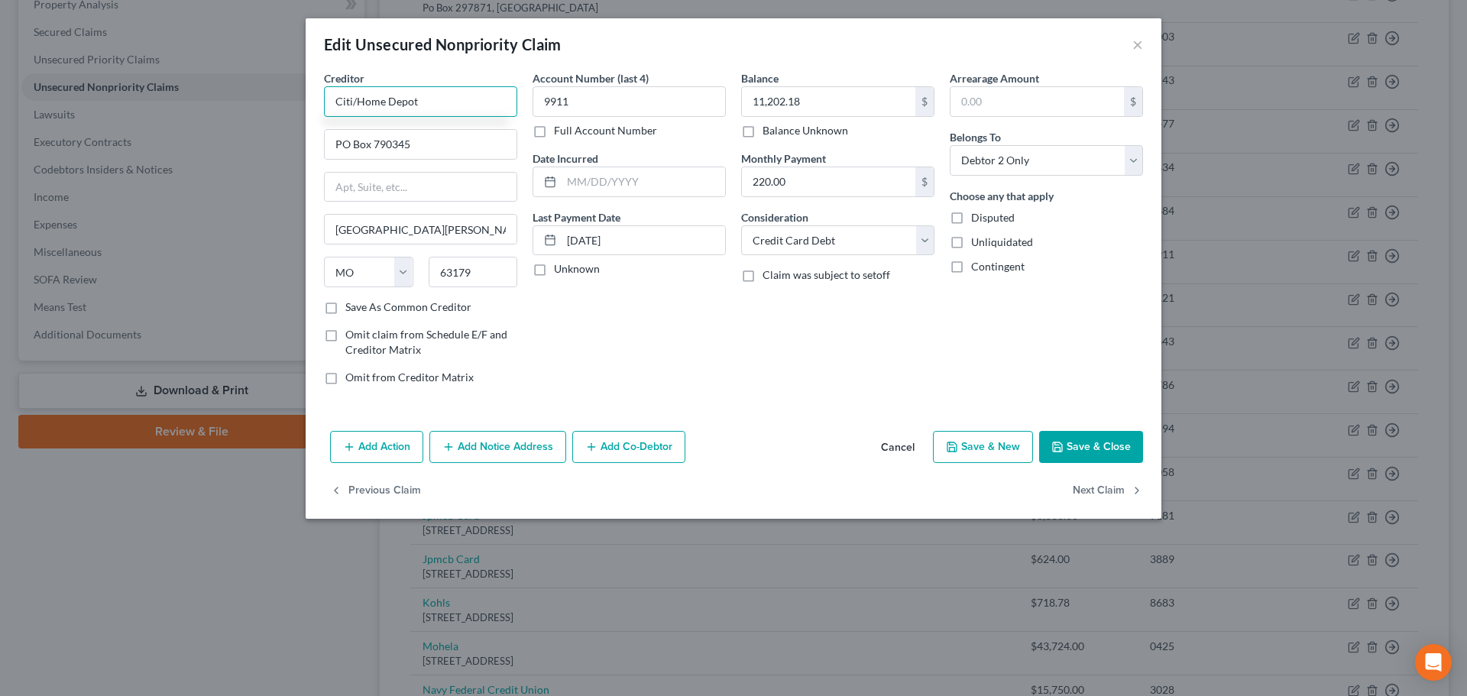
type input "Citi/Home Depot"
click at [1091, 450] on button "Save & Close" at bounding box center [1091, 447] width 104 height 32
type input "0"
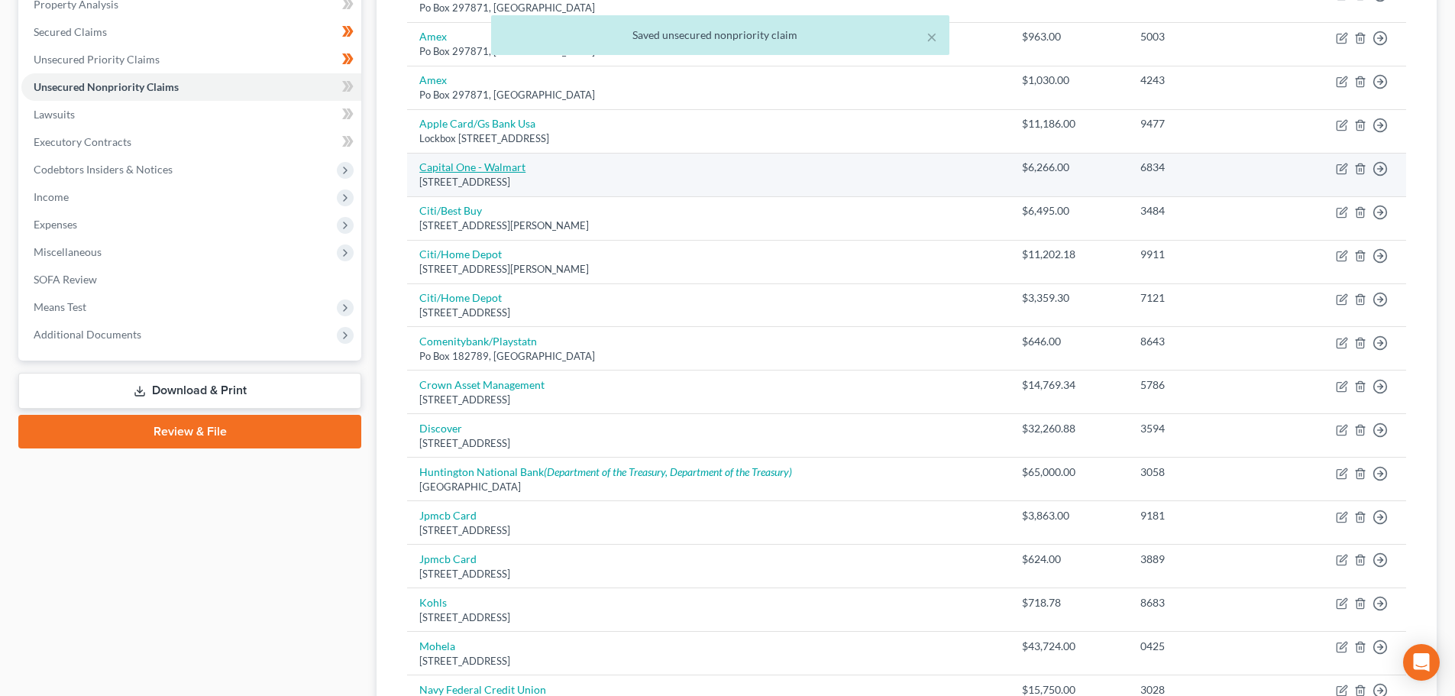
click at [481, 166] on link "Capital One - Walmart" at bounding box center [472, 166] width 106 height 13
select select "46"
select select "2"
select select "1"
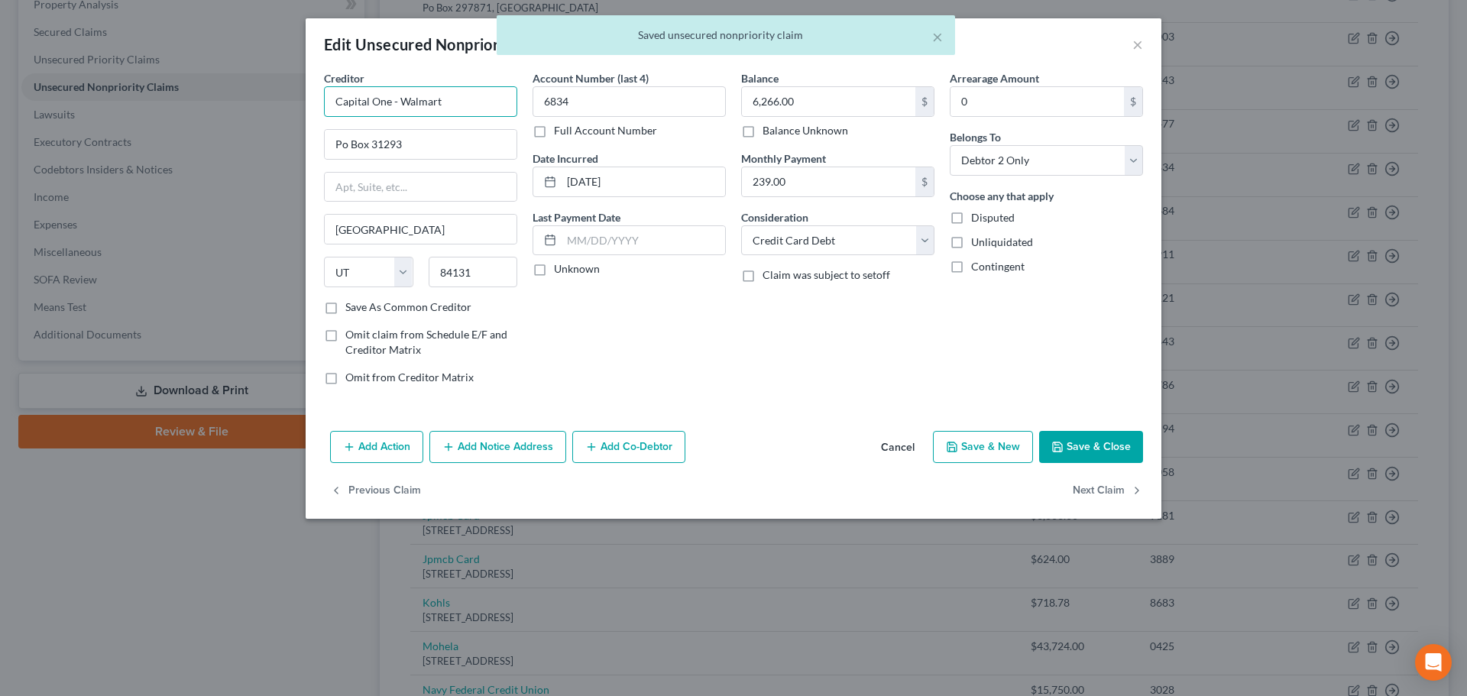
click at [399, 106] on input "Capital One - Walmart" at bounding box center [420, 101] width 193 height 31
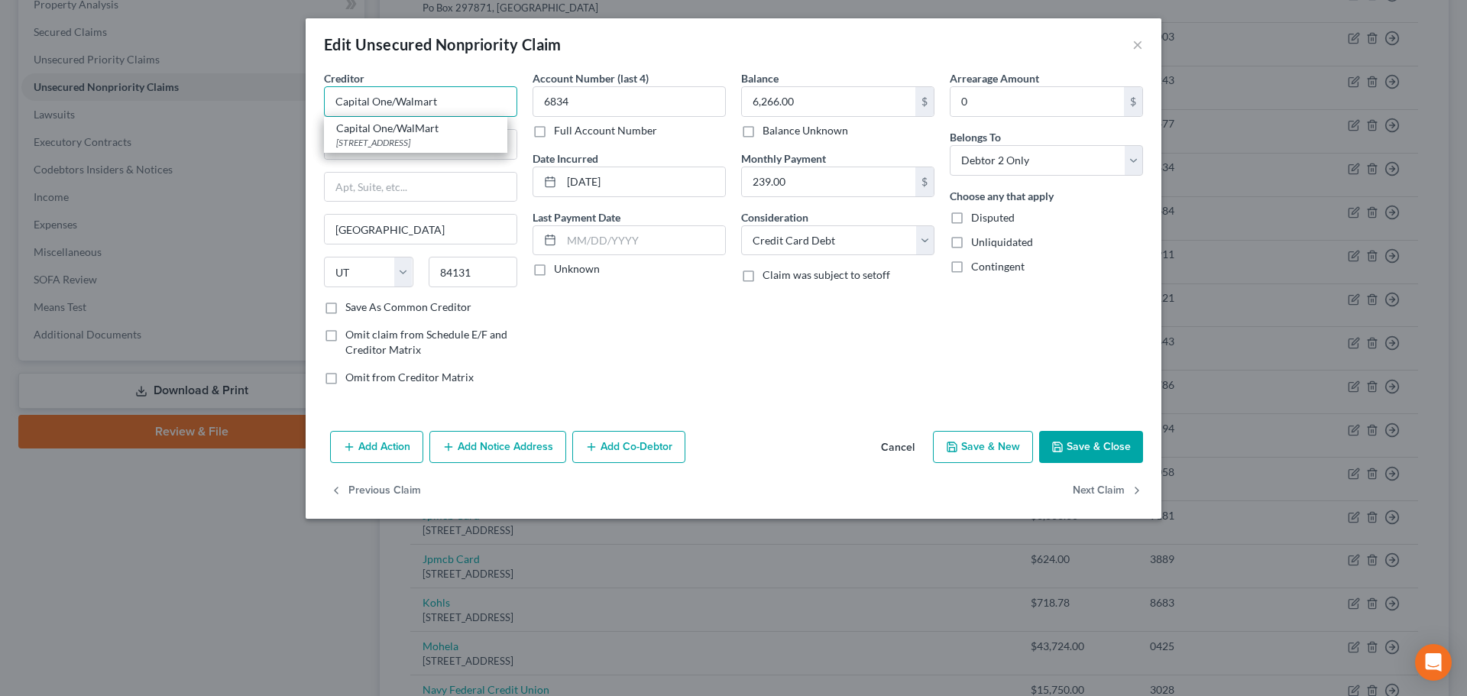
type input "Capital One/Walmart"
click at [863, 393] on div "Balance 6,266.00 $ Balance Unknown Balance Undetermined 6,266.00 $ Balance Unkn…" at bounding box center [837, 233] width 209 height 327
click at [1095, 438] on button "Save & Close" at bounding box center [1091, 447] width 104 height 32
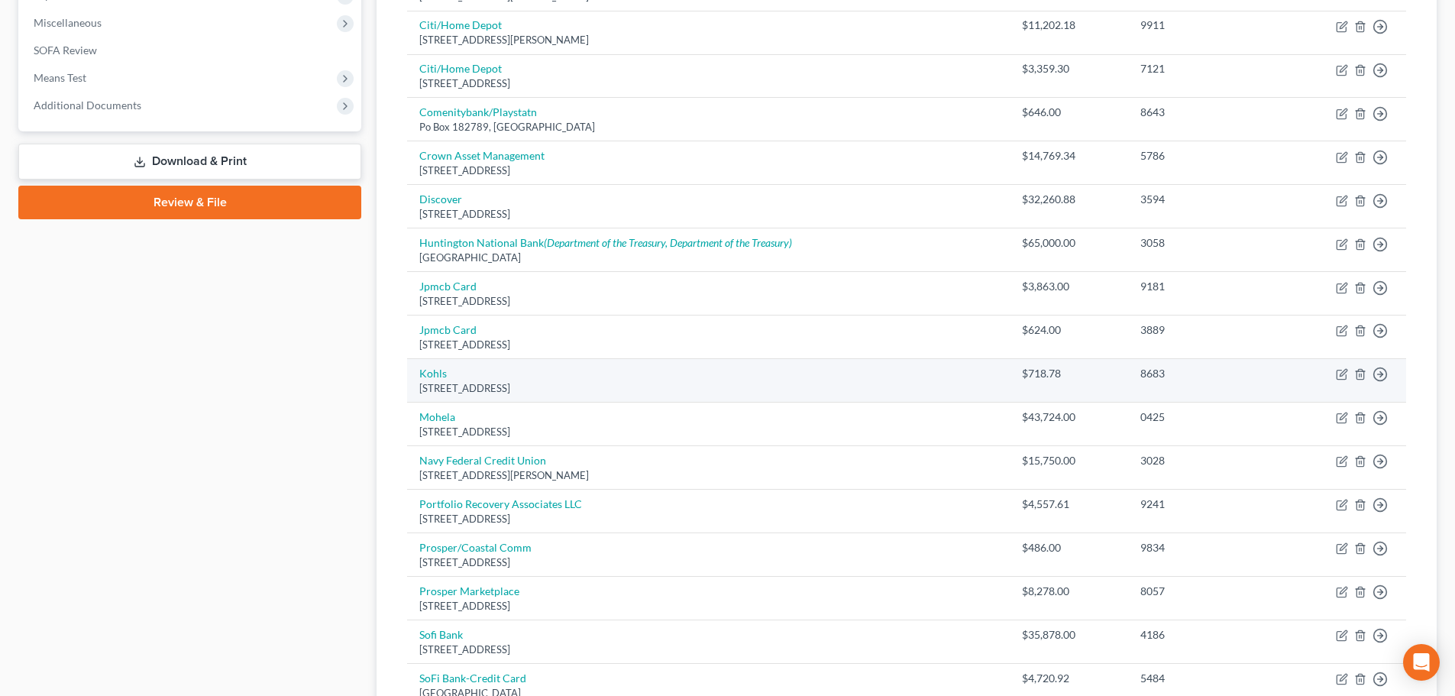
scroll to position [611, 0]
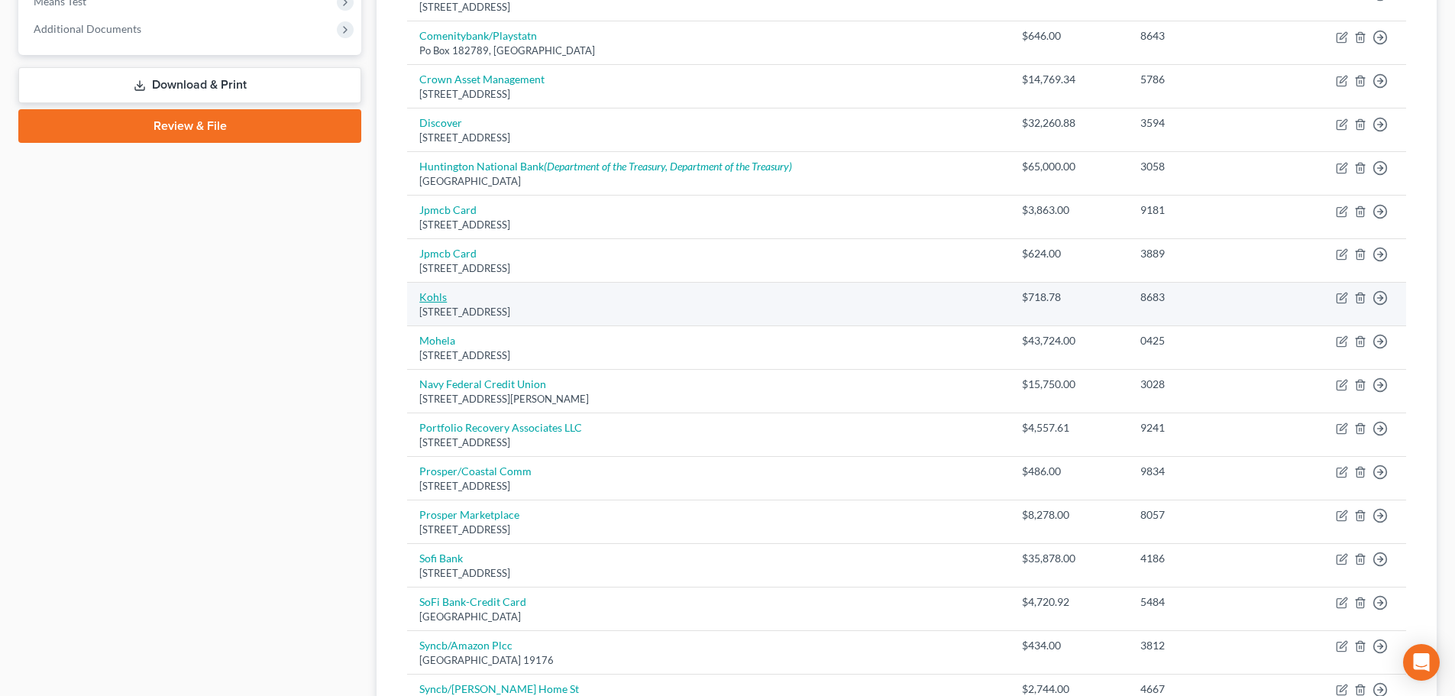
click at [429, 291] on link "Kohls" at bounding box center [433, 296] width 28 height 13
select select "28"
select select "2"
select select "1"
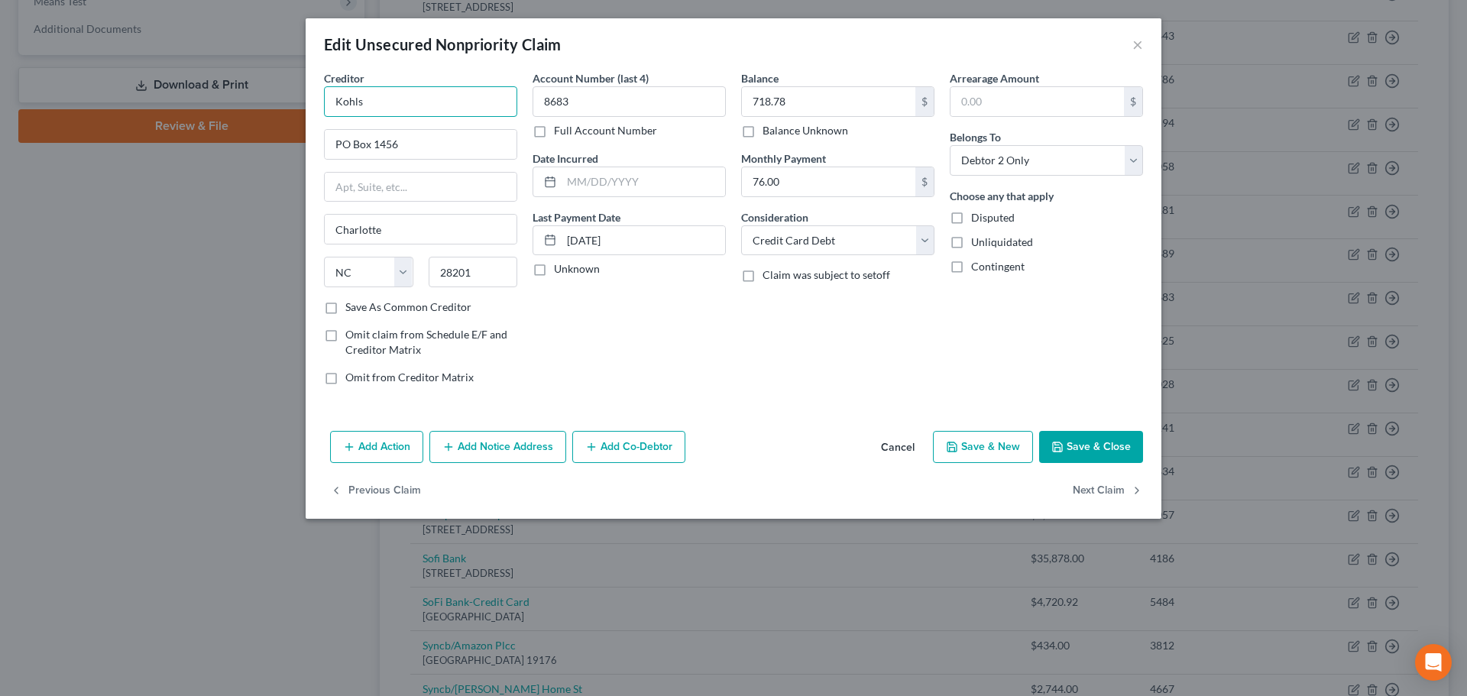
click at [336, 103] on input "Kohls" at bounding box center [420, 101] width 193 height 31
type input "Capital One/Kohls"
click at [418, 139] on div "P.O. Box 3043, Milwaukee, WI 53201" at bounding box center [415, 142] width 159 height 13
type input "P.O. Box 3043"
type input "Milwaukee"
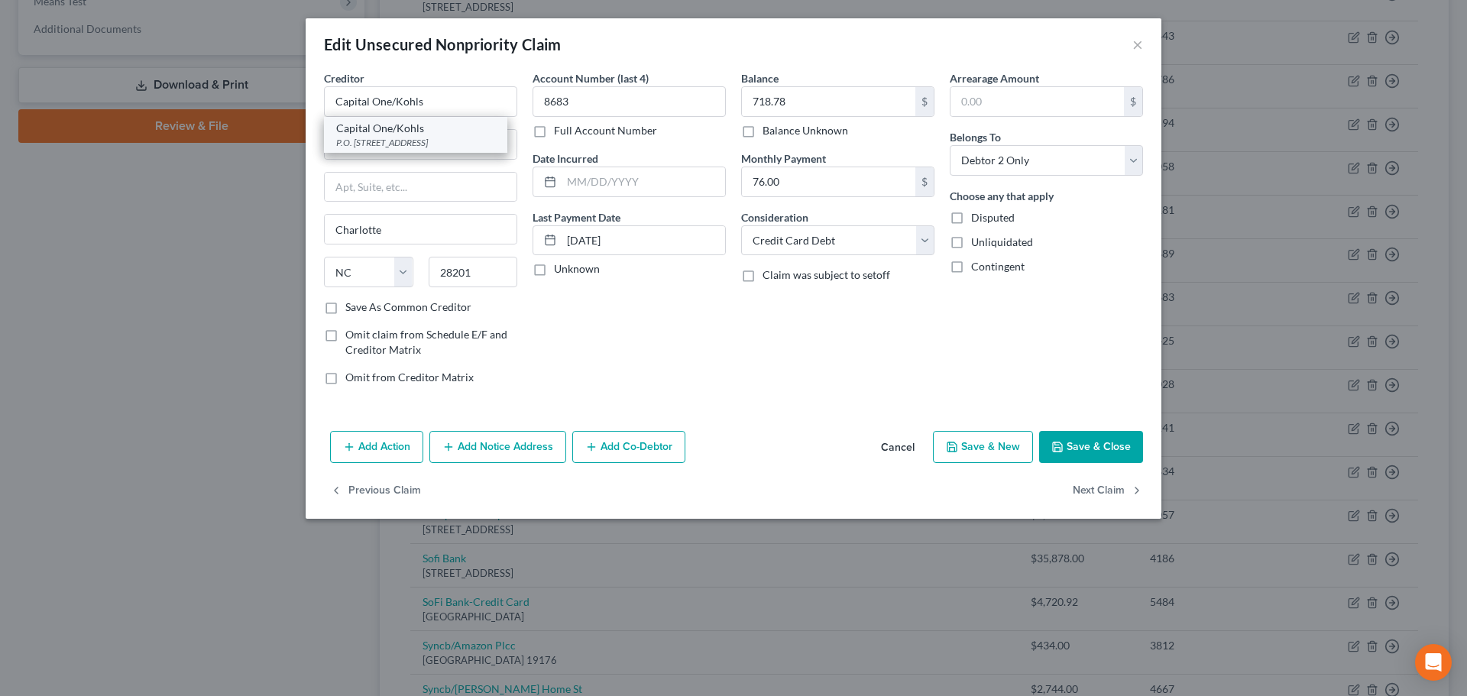
select select "52"
type input "53201"
click at [1093, 450] on button "Save & Close" at bounding box center [1091, 447] width 104 height 32
type input "0"
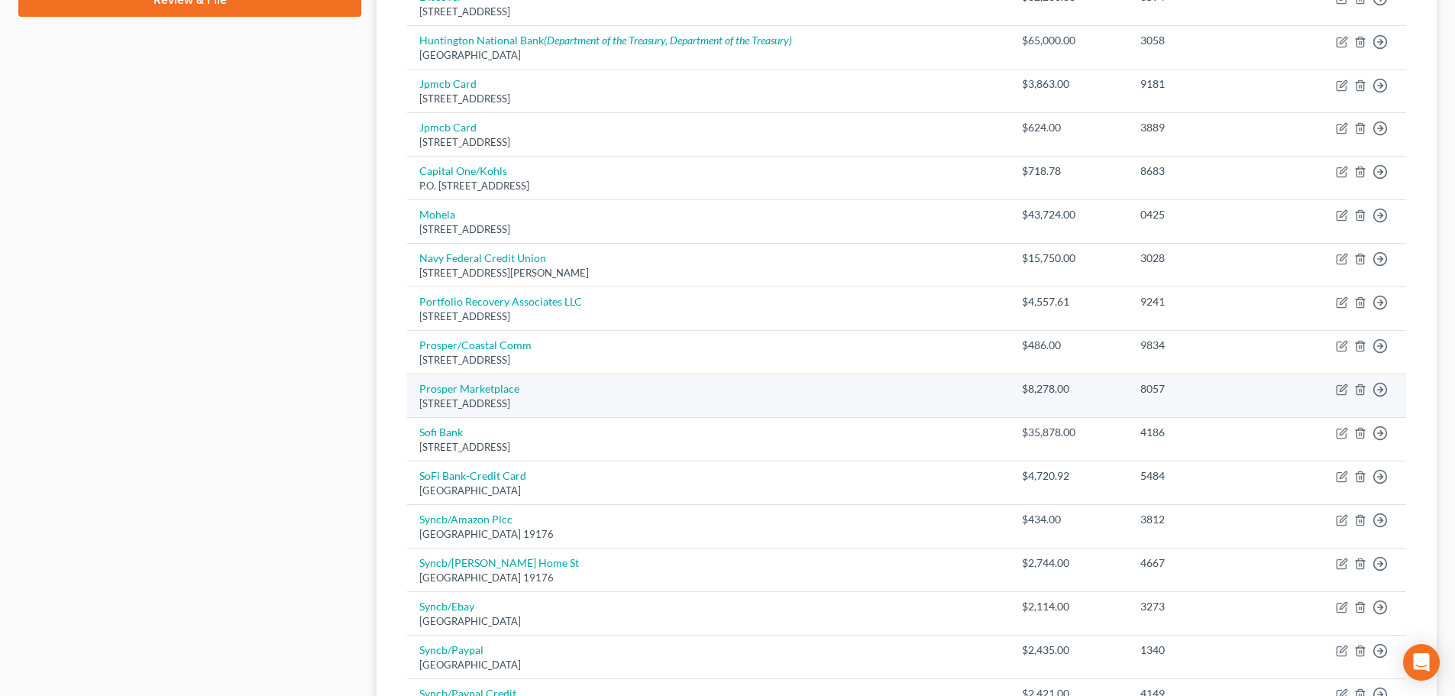
scroll to position [764, 0]
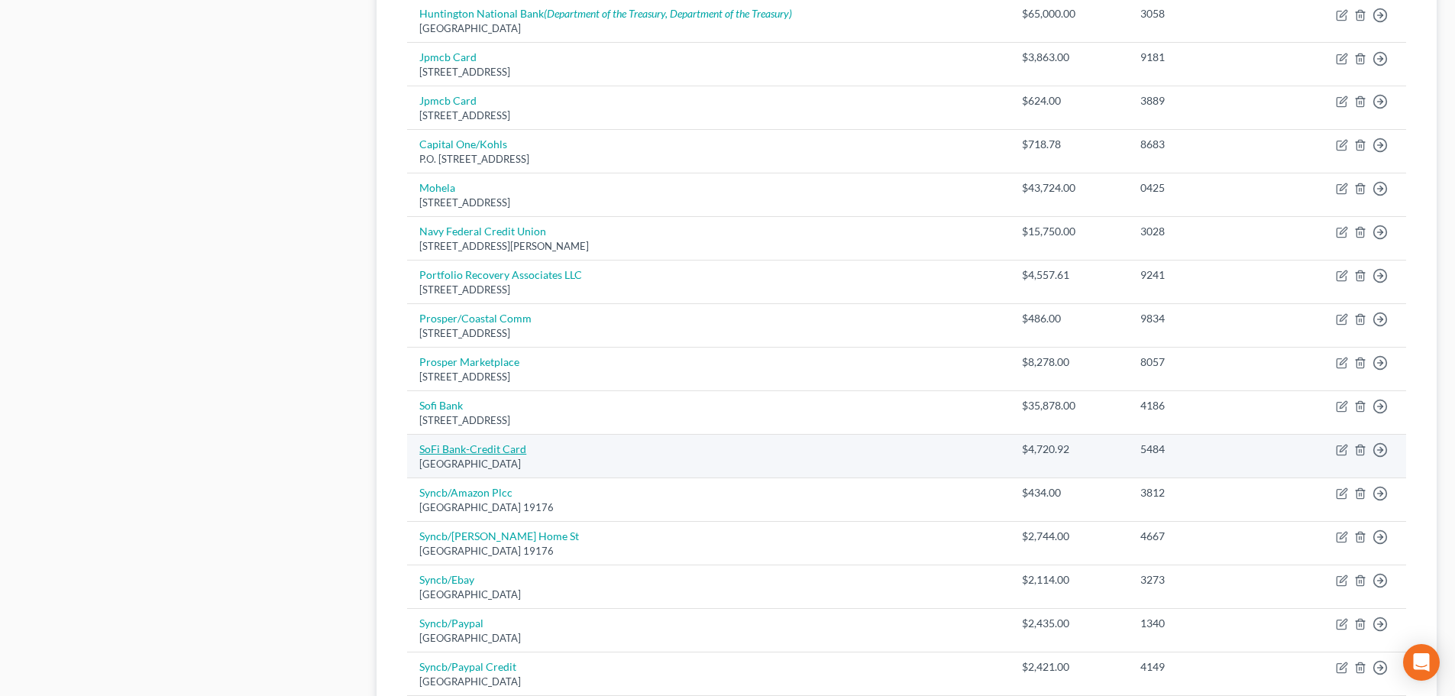
click at [504, 453] on link "SoFi Bank-Credit Card" at bounding box center [472, 448] width 107 height 13
select select "22"
select select "2"
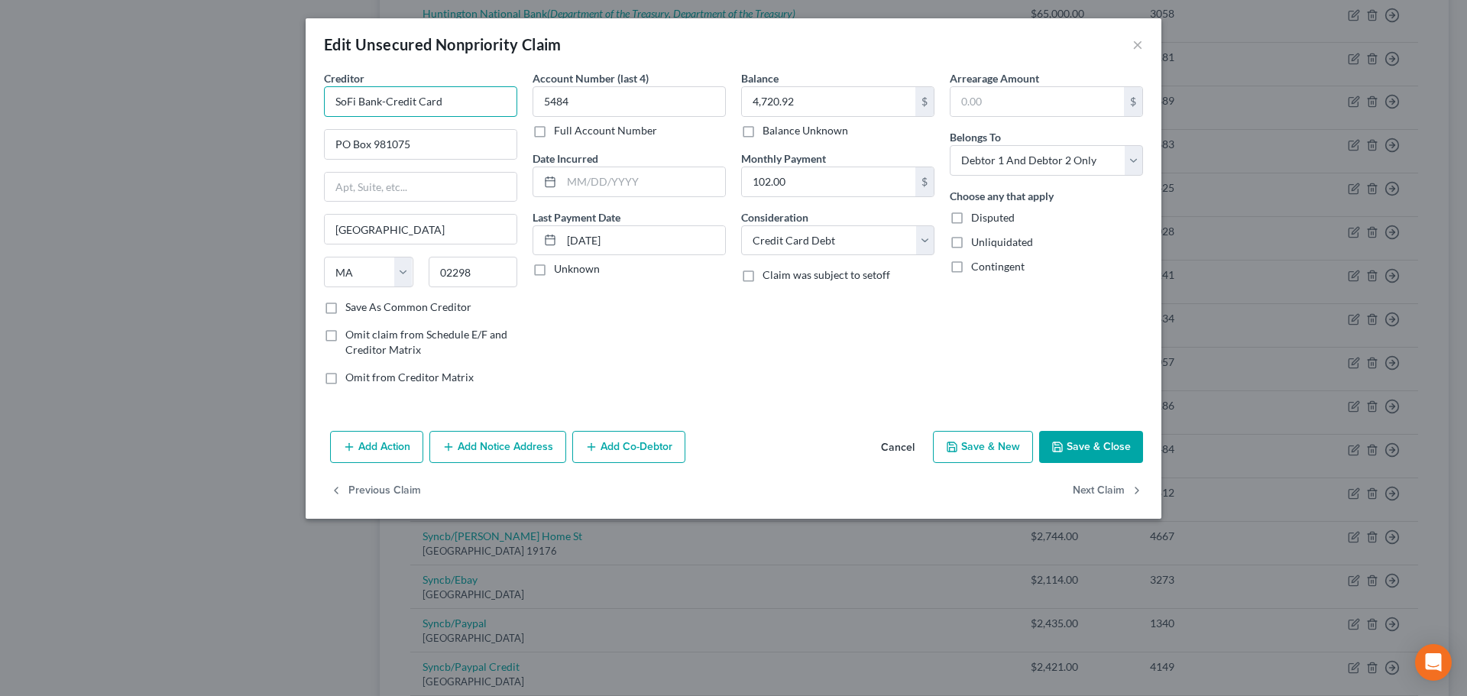
click at [386, 106] on input "SoFi Bank-Credit Card" at bounding box center [420, 101] width 193 height 31
type input "SoFi Bank"
click at [1103, 444] on button "Save & Close" at bounding box center [1091, 447] width 104 height 32
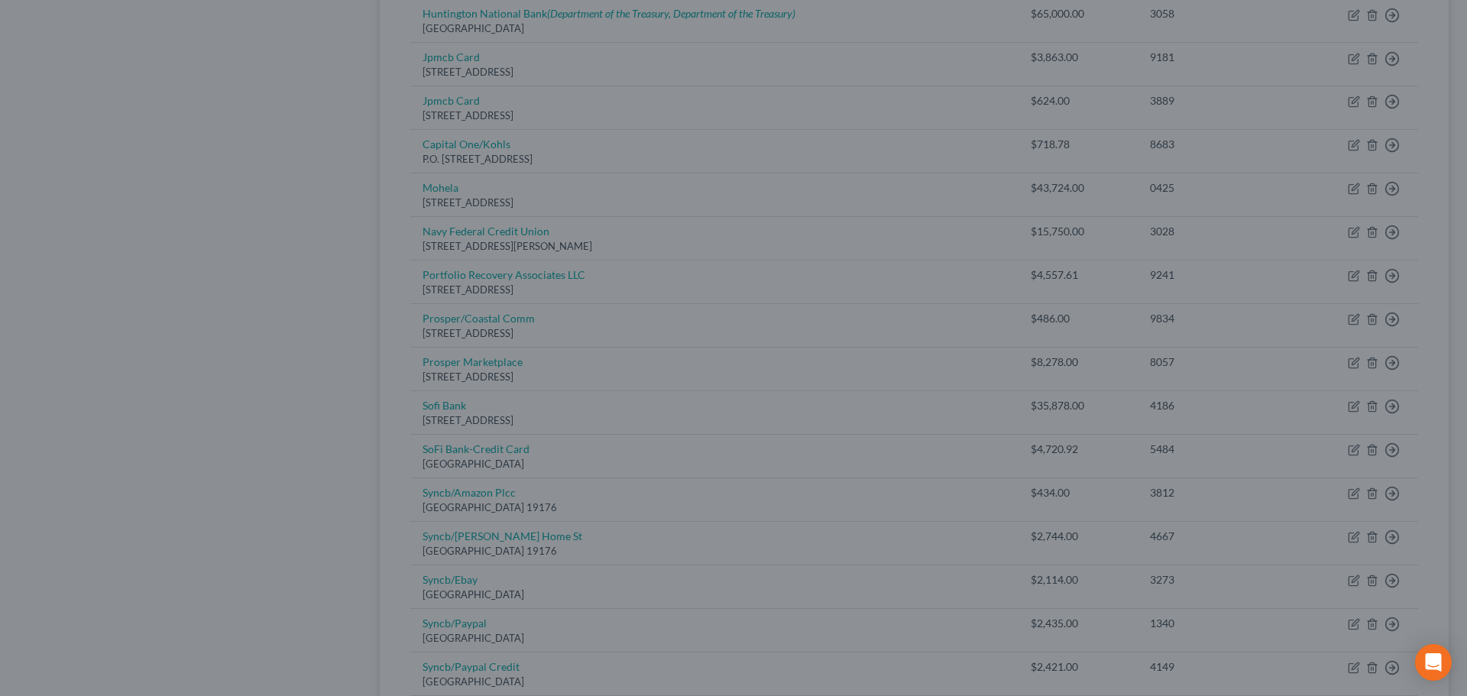
type input "0"
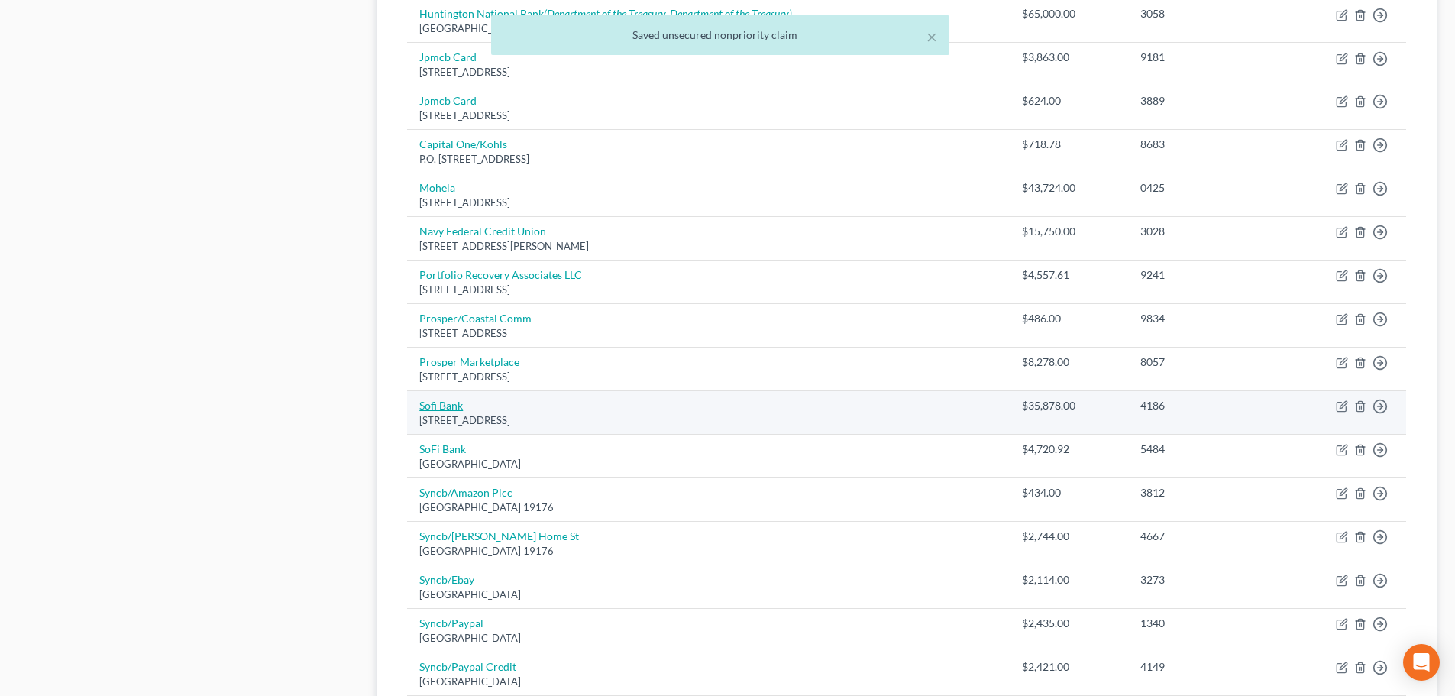
click at [444, 410] on link "Sofi Bank" at bounding box center [441, 405] width 44 height 13
select select "46"
select select "10"
select select "1"
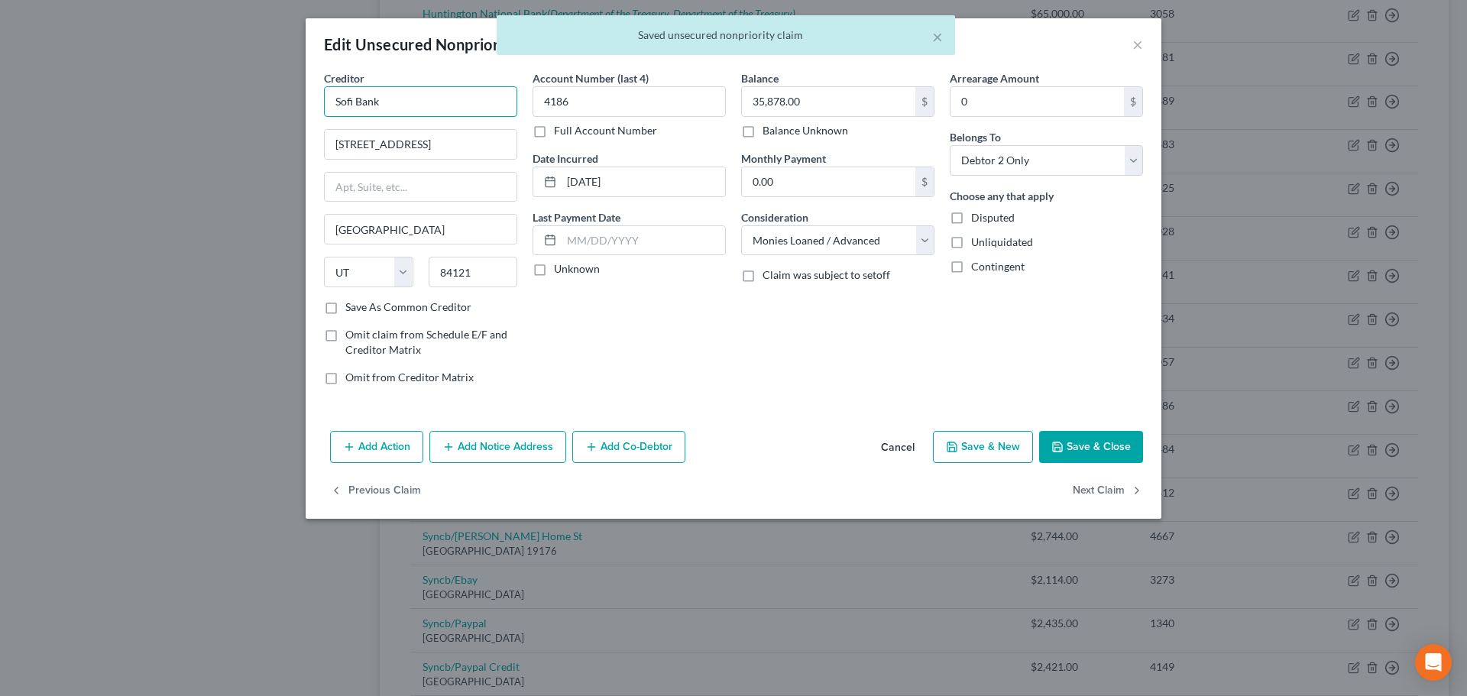
click at [351, 99] on input "Sofi Bank" at bounding box center [420, 101] width 193 height 31
type input "SoFi Bank"
click at [1094, 446] on button "Save & Close" at bounding box center [1091, 447] width 104 height 32
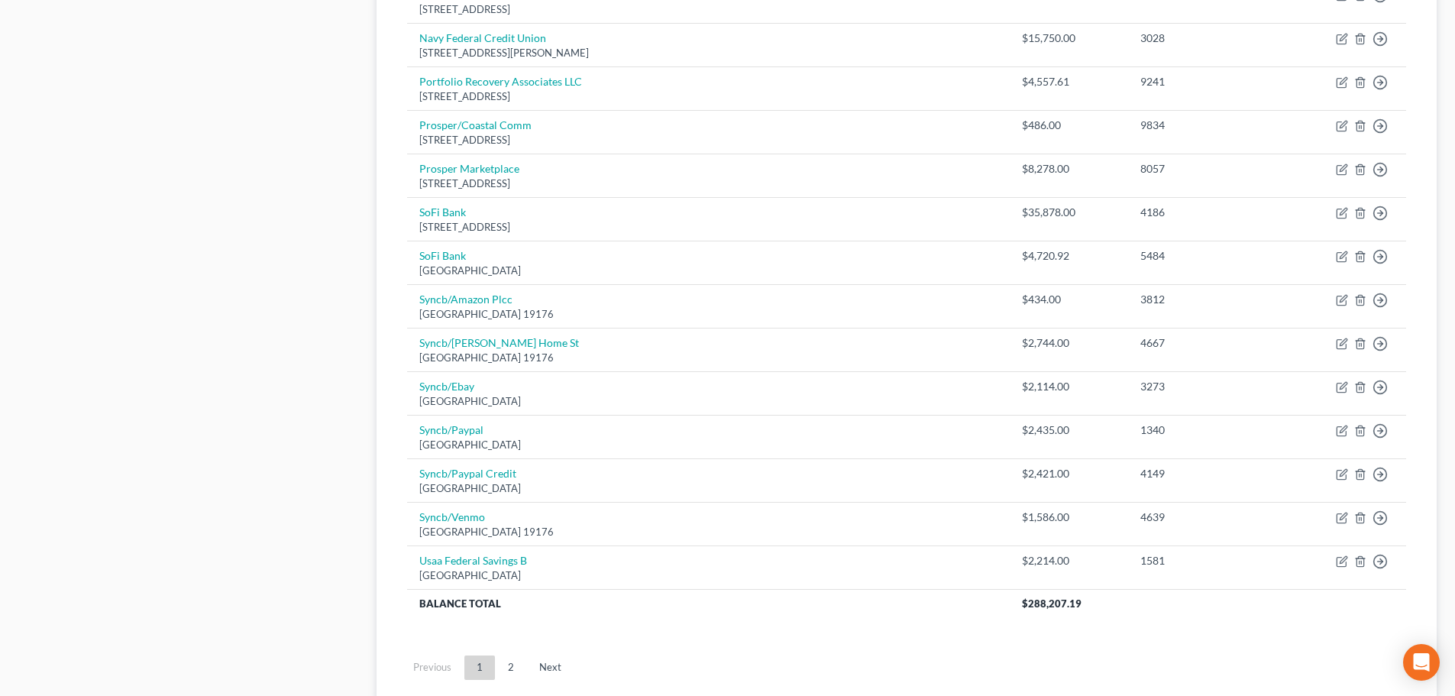
scroll to position [993, 0]
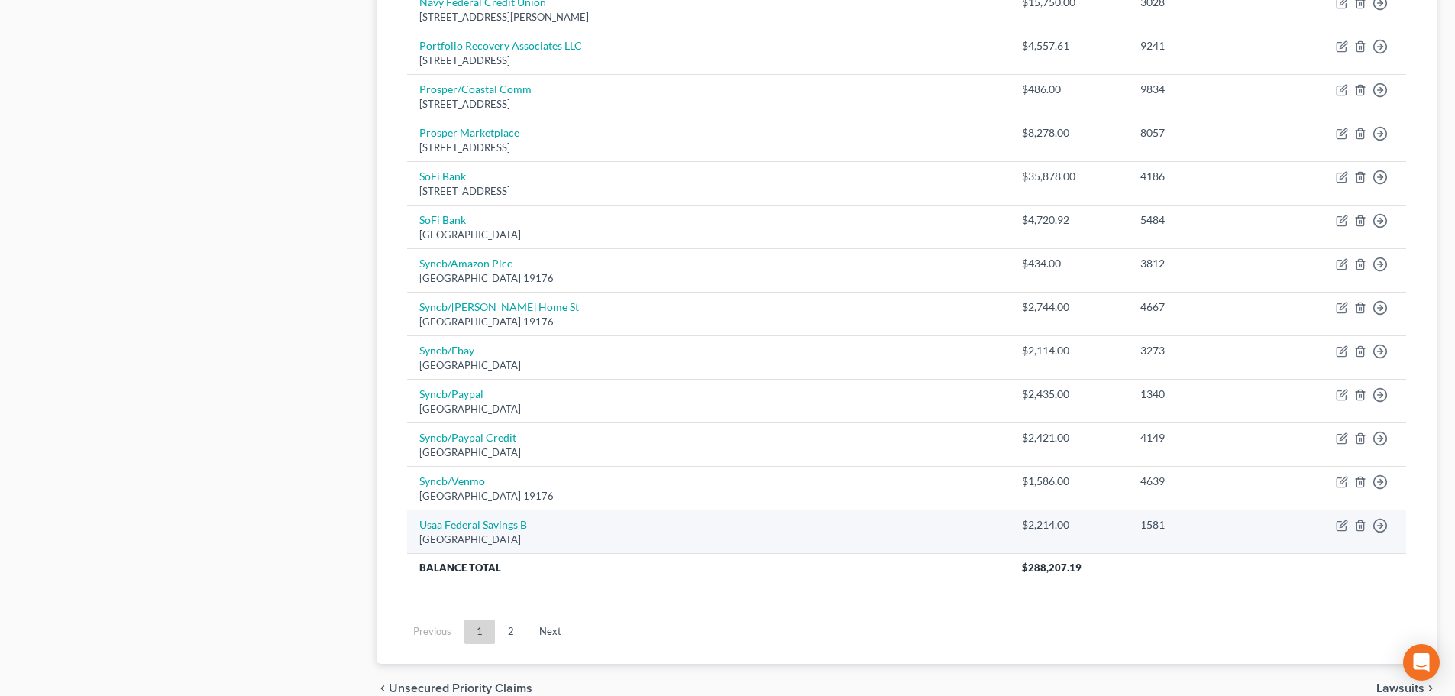
click at [476, 515] on td "Usaa Federal Savings B Po Box 47504, San Antonio, TX 78265" at bounding box center [708, 532] width 603 height 44
click at [478, 519] on link "Usaa Federal Savings B" at bounding box center [473, 524] width 108 height 13
select select "45"
select select "2"
select select "1"
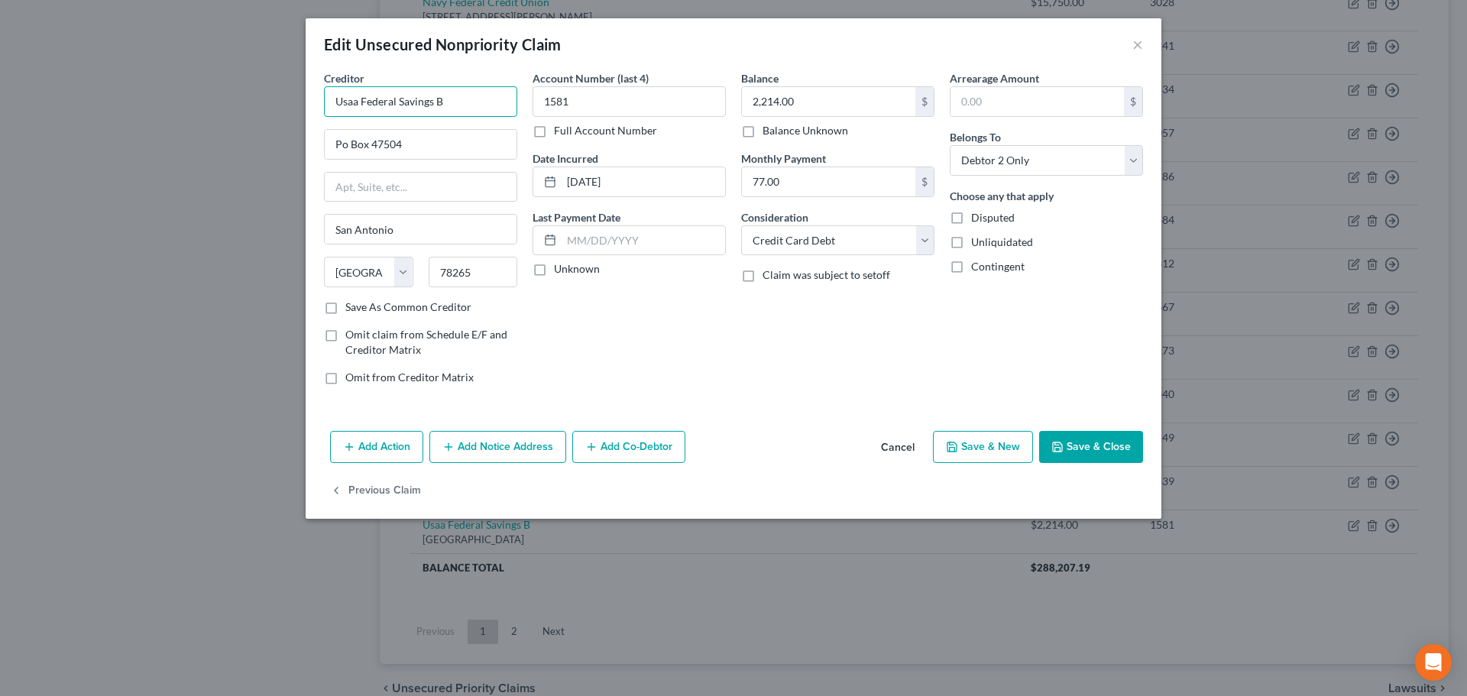
click at [357, 104] on input "Usaa Federal Savings B" at bounding box center [420, 101] width 193 height 31
click at [471, 99] on input "USAA Federal Savings B" at bounding box center [420, 101] width 193 height 31
type input "USAA Federal Savings Bank"
click at [1086, 438] on button "Save & Close" at bounding box center [1091, 447] width 104 height 32
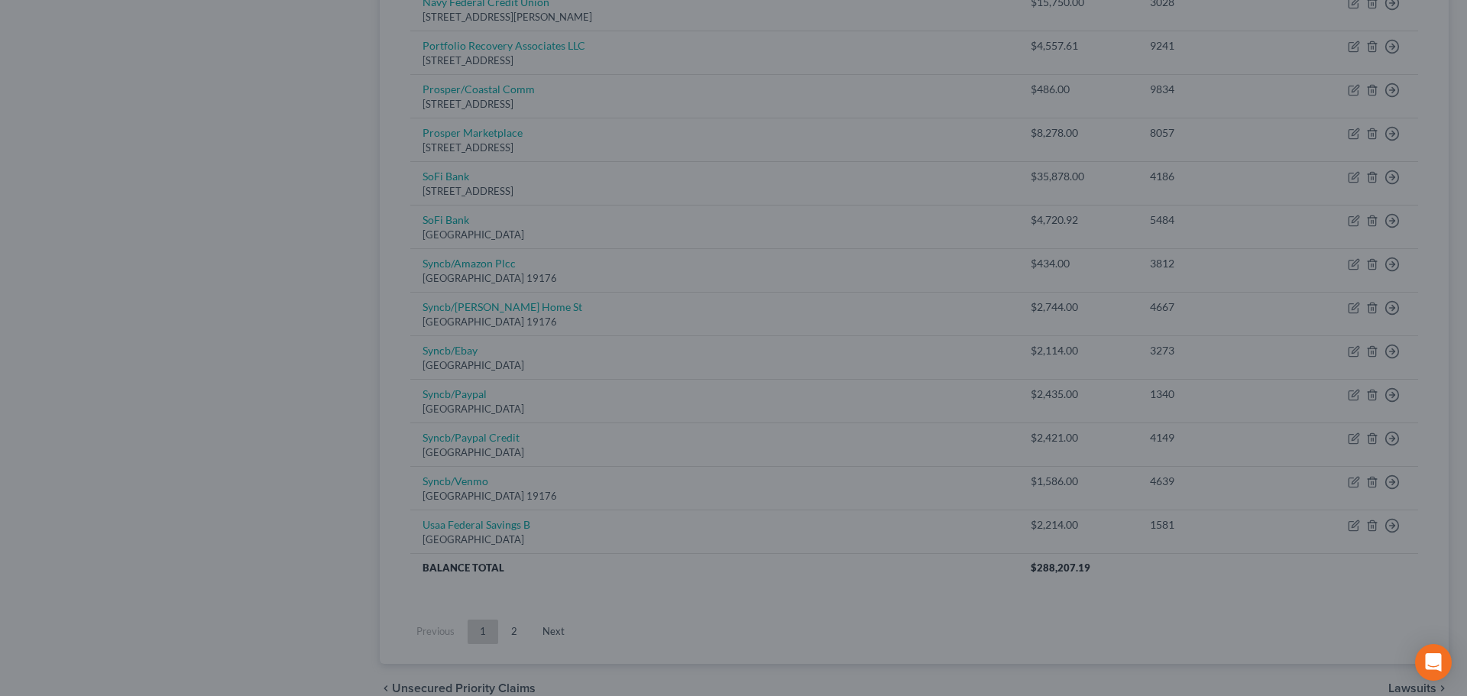
type input "0"
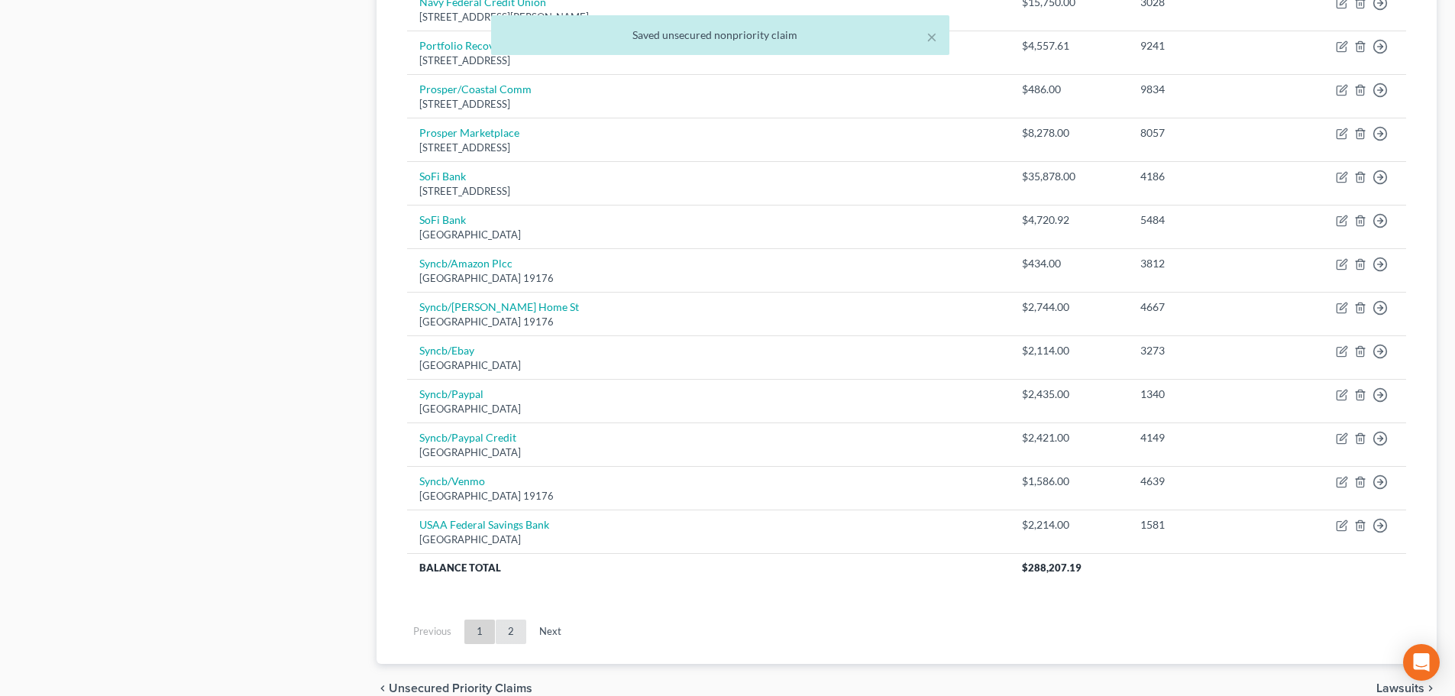
click at [503, 625] on link "2" at bounding box center [511, 632] width 31 height 24
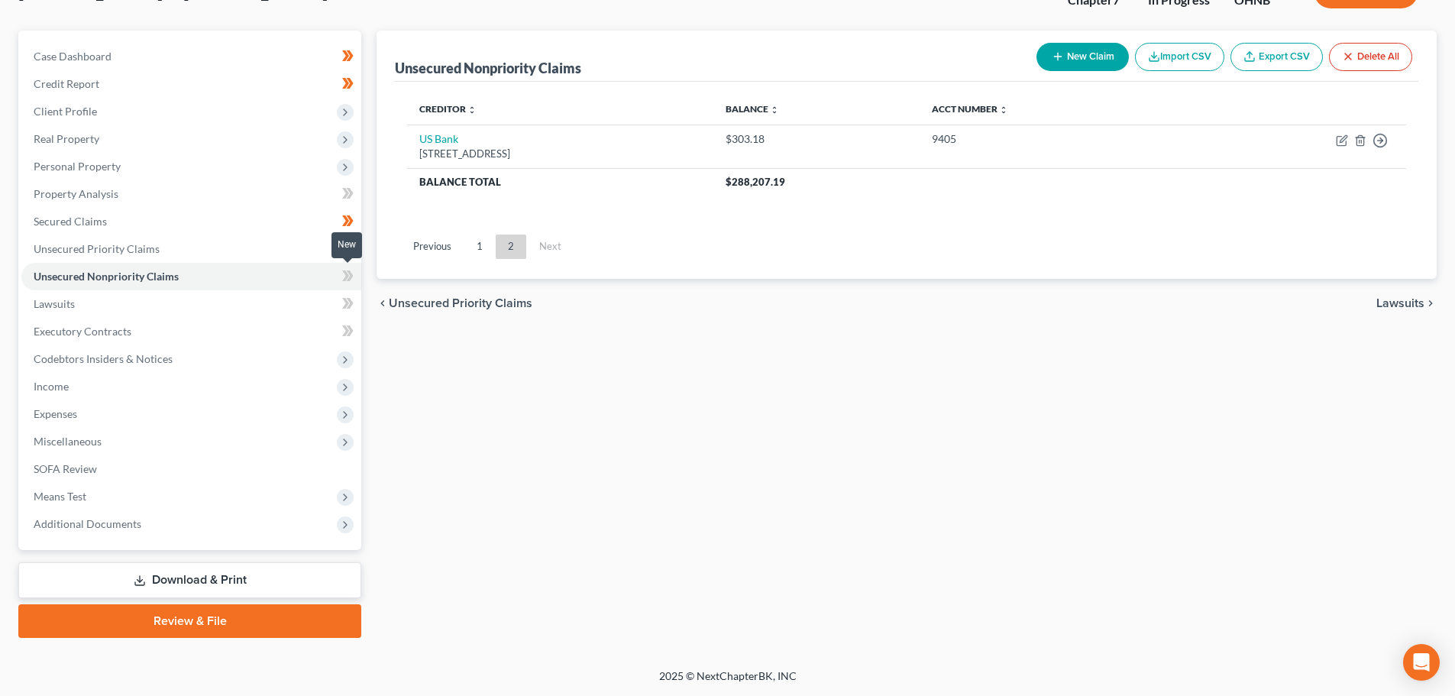
click at [354, 280] on span at bounding box center [348, 278] width 27 height 23
click at [354, 280] on icon at bounding box center [347, 276] width 11 height 19
click at [309, 304] on link "Lawsuits" at bounding box center [191, 304] width 340 height 28
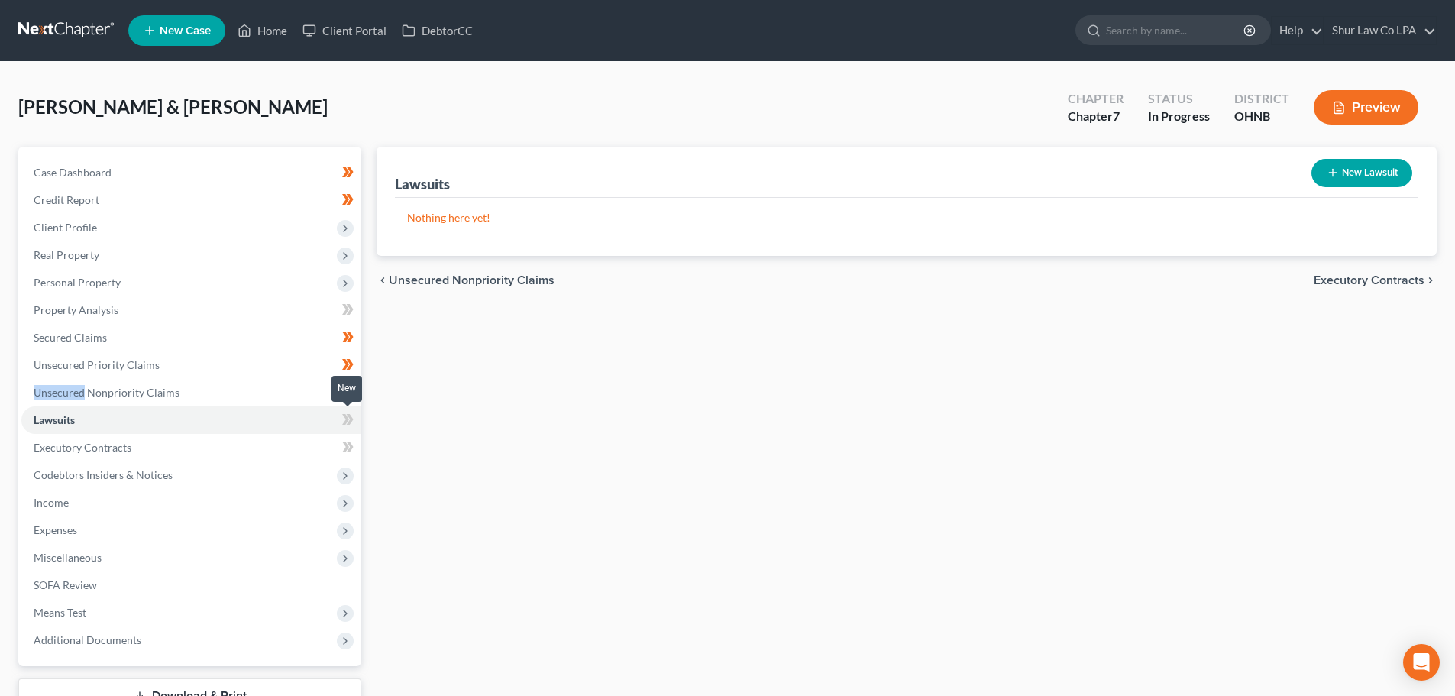
click at [354, 417] on span at bounding box center [348, 421] width 27 height 23
click at [354, 417] on icon at bounding box center [347, 419] width 11 height 19
click at [348, 423] on icon at bounding box center [347, 419] width 11 height 19
click at [1357, 173] on button "New Lawsuit" at bounding box center [1362, 173] width 101 height 28
select select "0"
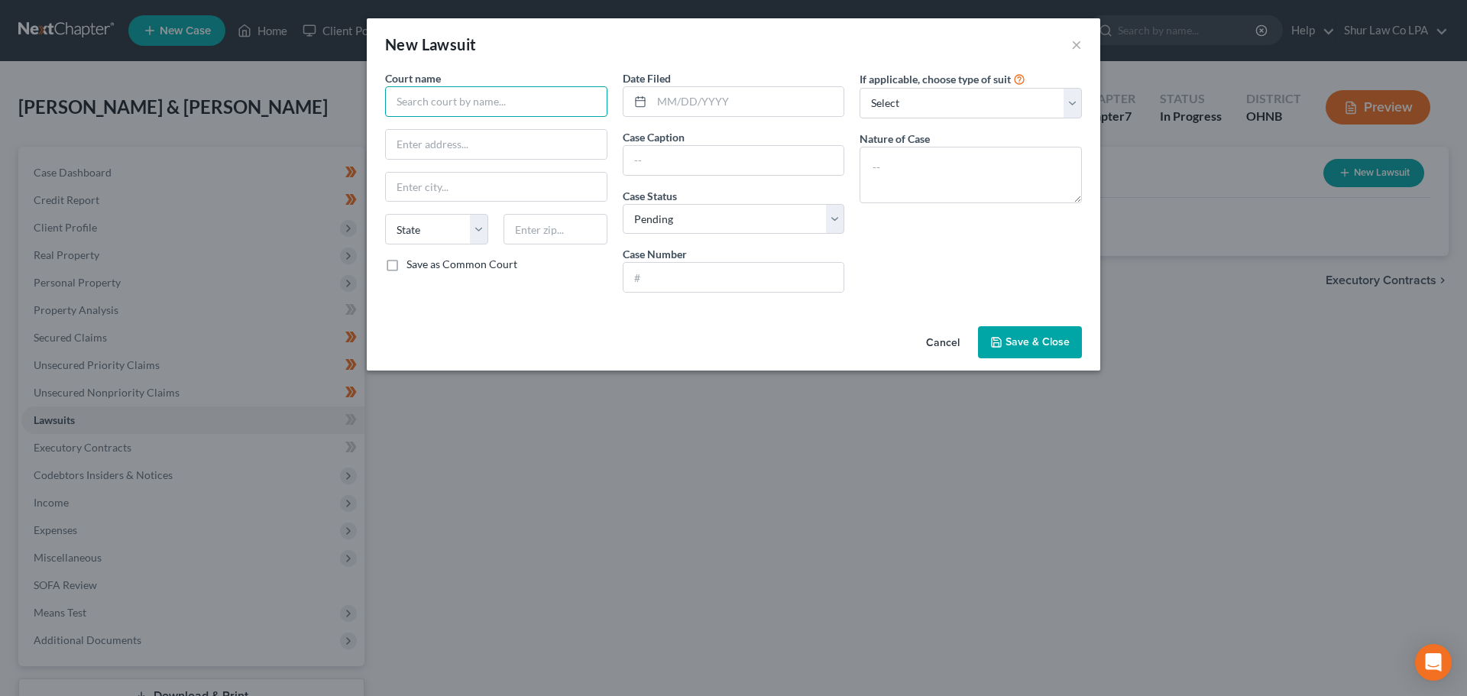
click at [448, 108] on input "text" at bounding box center [496, 101] width 222 height 31
type input "Summit County District Court"
click at [507, 142] on input "text" at bounding box center [496, 144] width 221 height 29
type input "205 S High Street"
type input "44308"
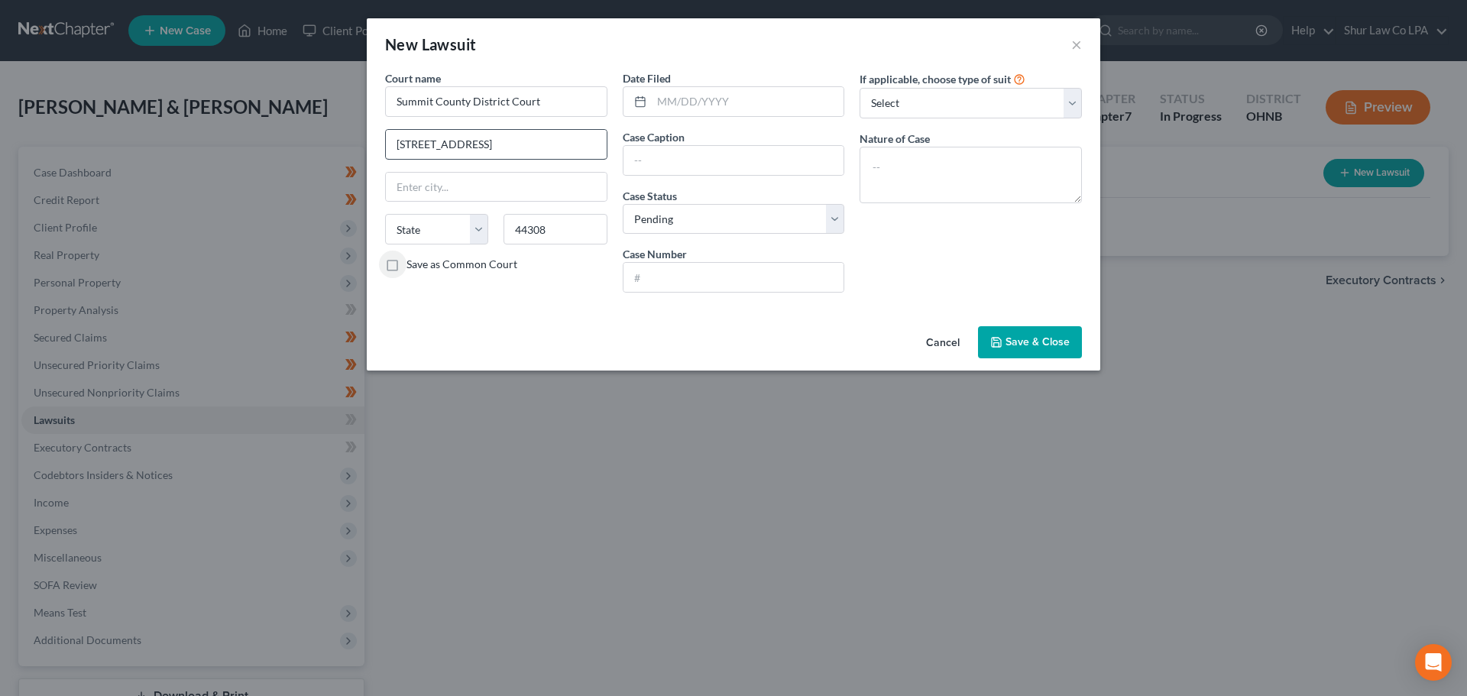
type input "Akron"
select select "36"
click at [668, 99] on input "text" at bounding box center [748, 101] width 193 height 29
click at [691, 96] on input "11/" at bounding box center [748, 101] width 193 height 29
type input "11/26/2024"
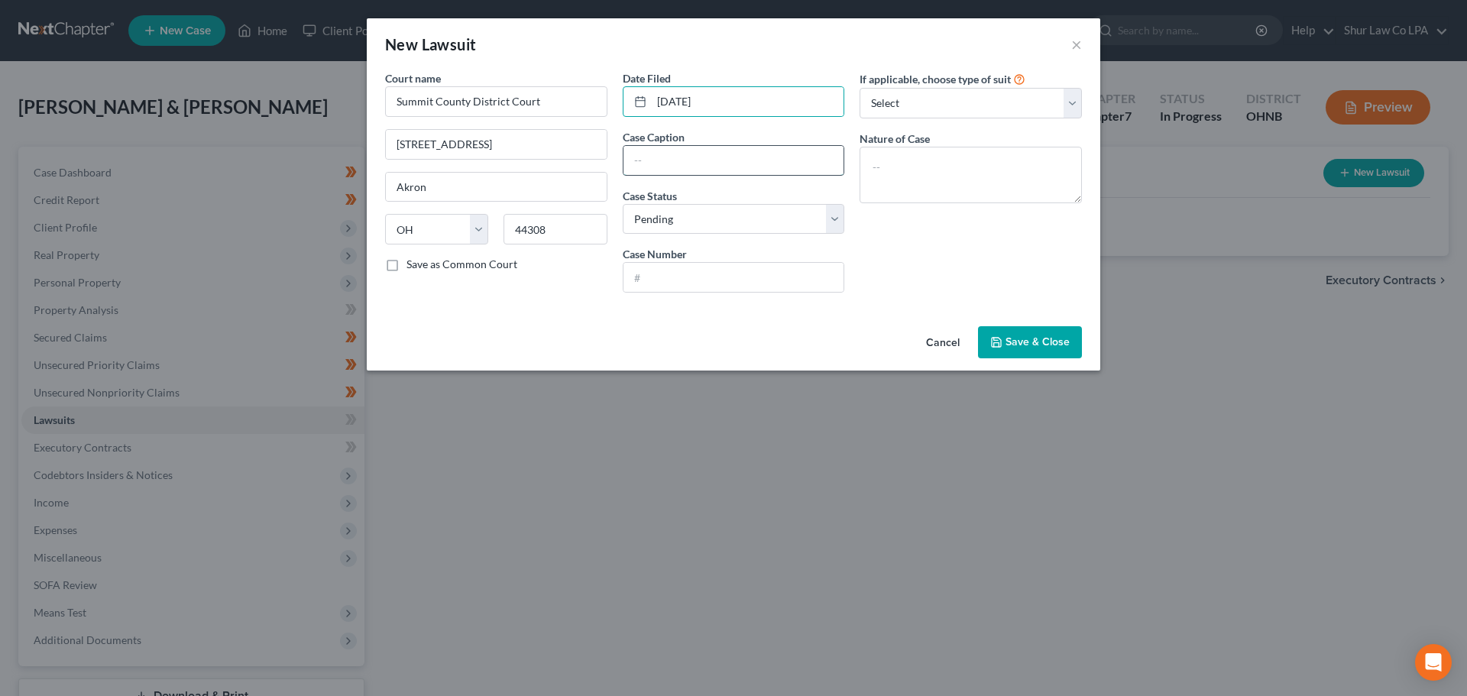
click at [710, 160] on input "text" at bounding box center [733, 160] width 221 height 29
type input "SoFi Bank NA v. Christopher Gibson"
select select "2"
type input "CV-2024-11-5235"
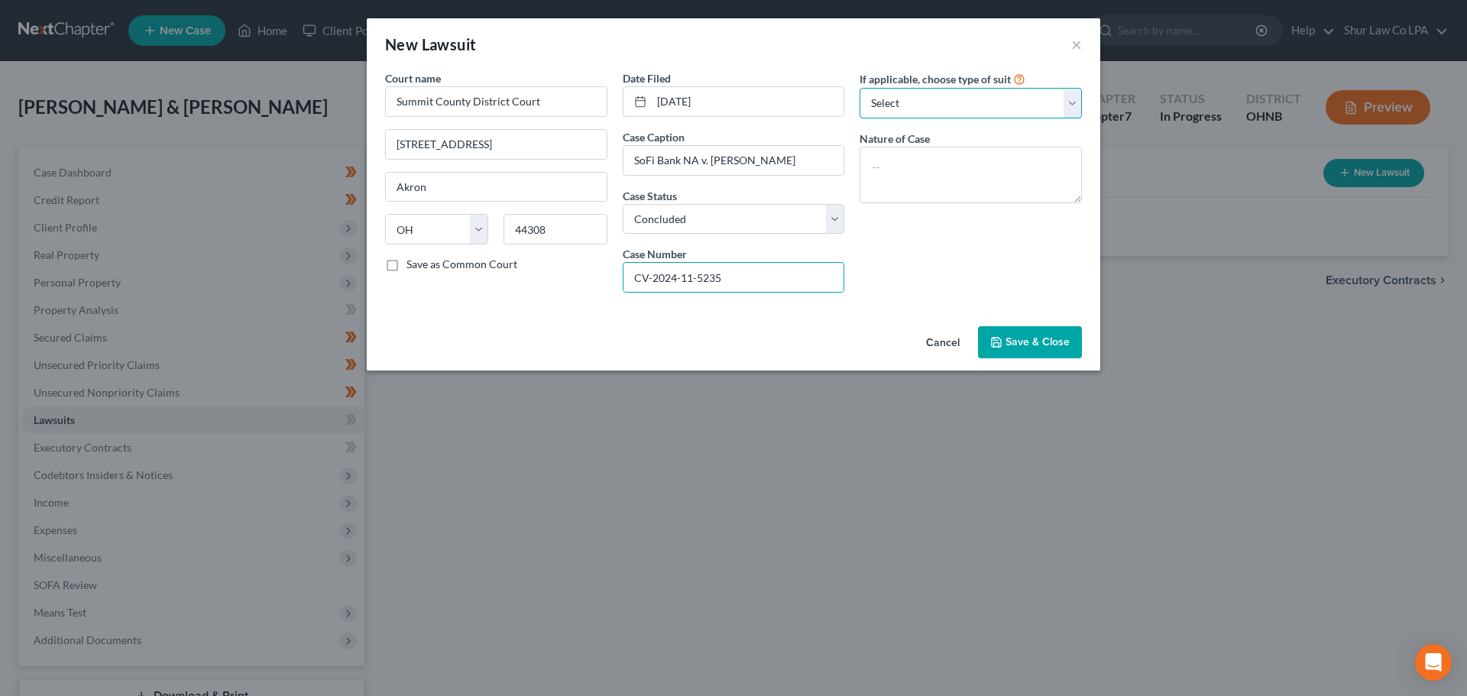
click at [959, 102] on select "Select Repossession Garnishment Foreclosure Attached, Seized, Or Levied Other" at bounding box center [970, 103] width 222 height 31
select select "0"
click at [859, 88] on select "Select Repossession Garnishment Foreclosure Attached, Seized, Or Levied Other" at bounding box center [970, 103] width 222 height 31
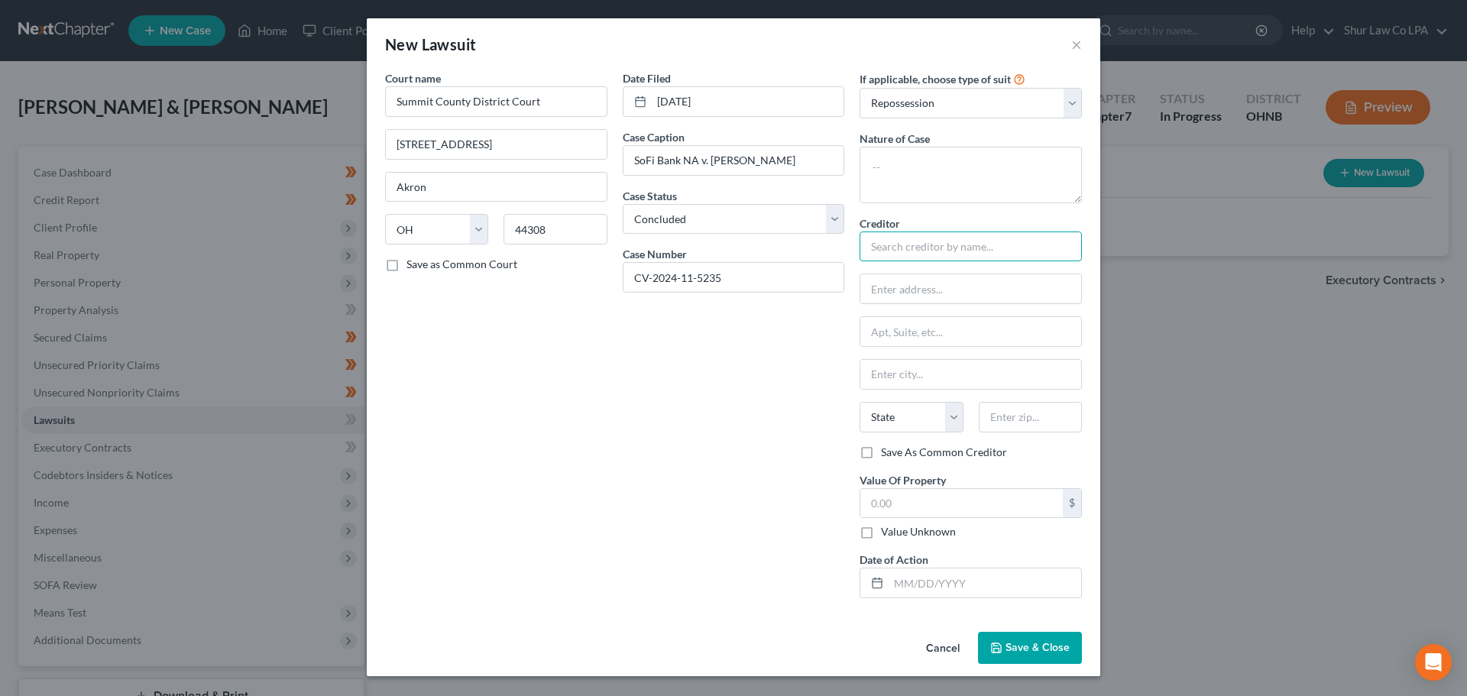
click at [913, 239] on input "text" at bounding box center [970, 246] width 222 height 31
click at [907, 273] on div "SoFi Bank , N.A." at bounding box center [951, 272] width 159 height 15
type input "SoFi Bank , N.A."
type input "2750 E cottonwood Parkway"
type input "Suite 300"
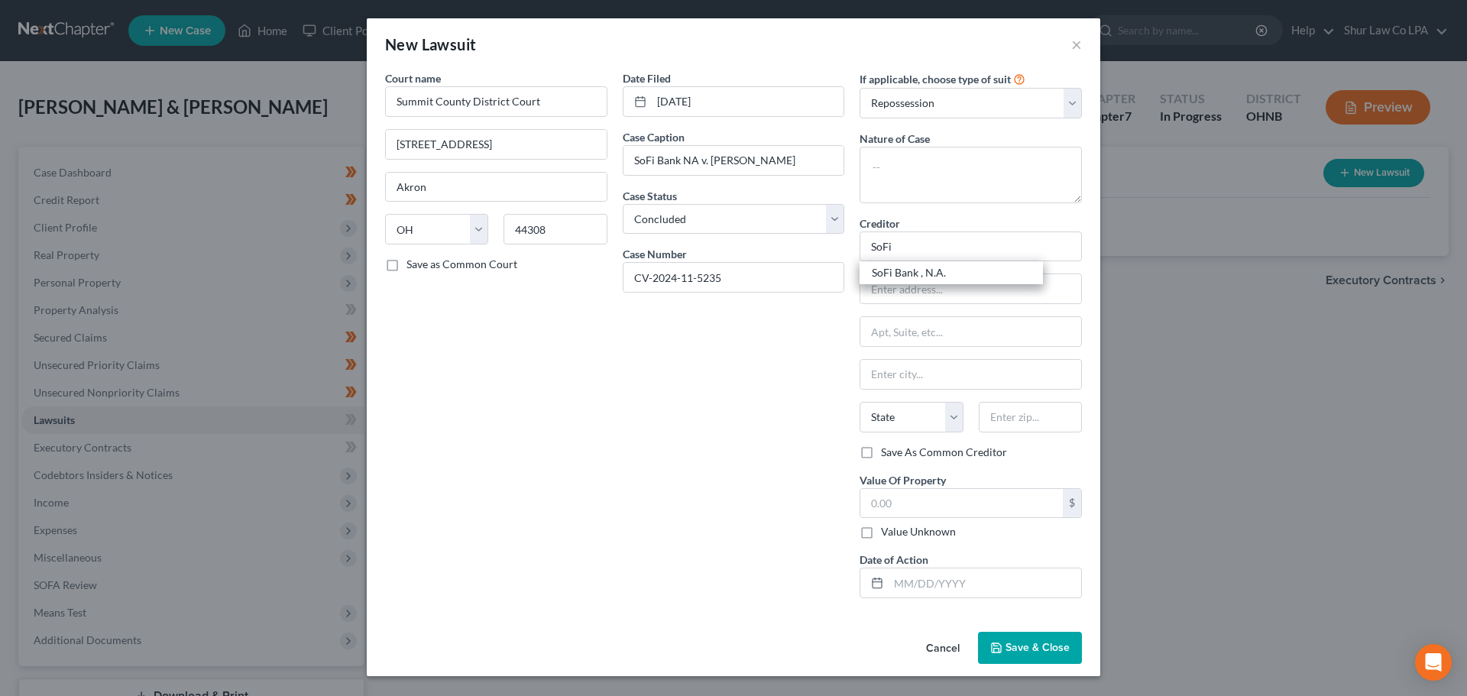
type input "Cottonwood Heights"
select select "46"
type input "84121"
click at [909, 295] on input "2750 E cottonwood Parkway" at bounding box center [970, 288] width 221 height 29
type input "2750 E Cottonwood Parkway"
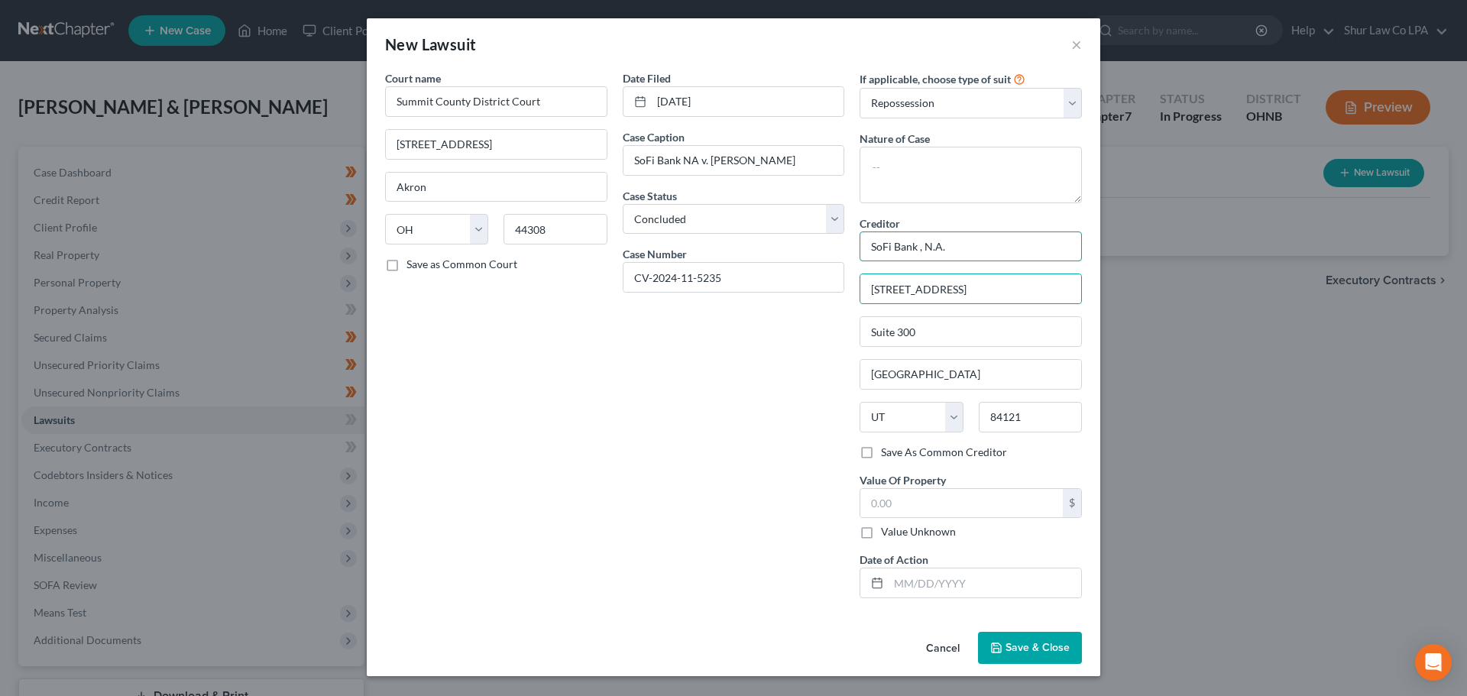
click at [947, 250] on input "SoFi Bank , N.A." at bounding box center [970, 246] width 222 height 31
type input "SoFi Bank"
click at [881, 455] on label "Save As Common Creditor" at bounding box center [944, 452] width 126 height 15
click at [887, 455] on input "Save As Common Creditor" at bounding box center [892, 450] width 10 height 10
checkbox input "true"
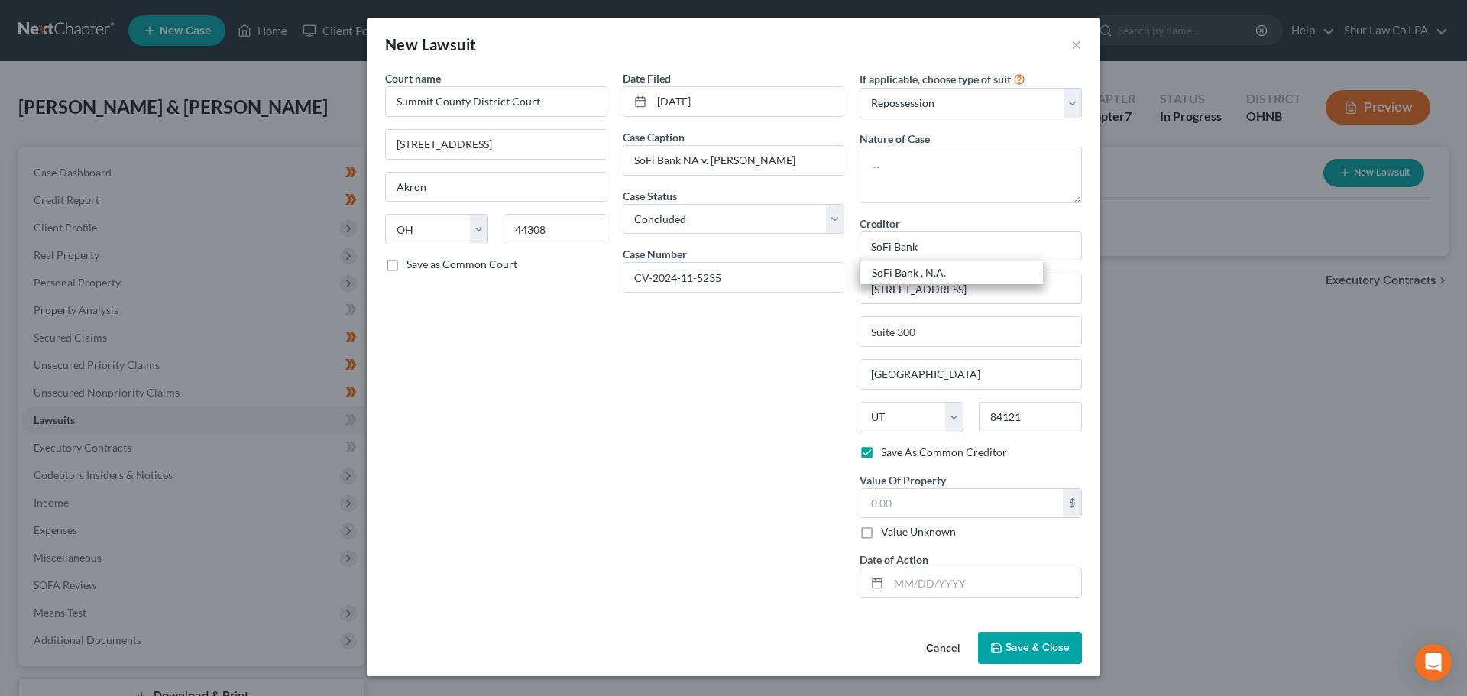
type input "SoFi Bank"
click at [934, 94] on select "Select Repossession Garnishment Foreclosure Attached, Seized, Or Levied Other" at bounding box center [970, 103] width 222 height 31
select select
click at [859, 88] on select "Select Repossession Garnishment Foreclosure Attached, Seized, Or Levied Other" at bounding box center [970, 103] width 222 height 31
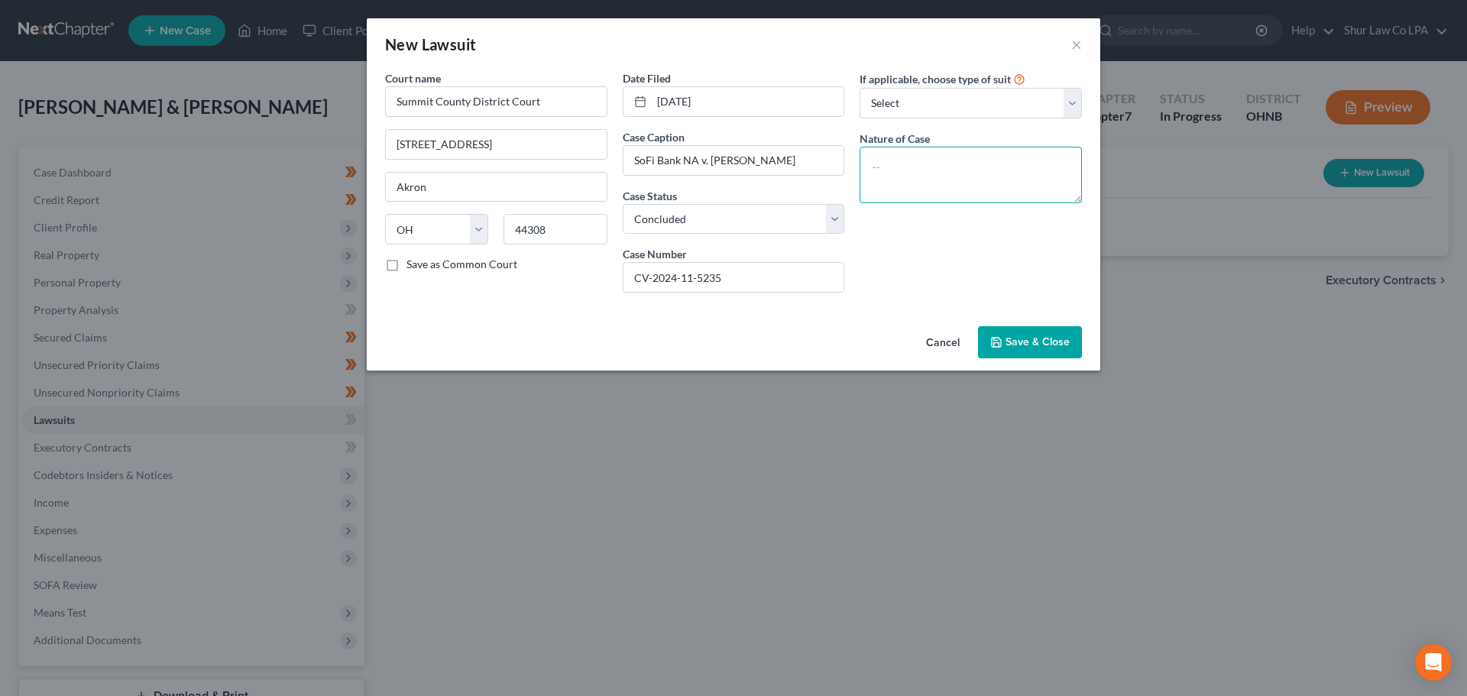
click at [921, 153] on textarea at bounding box center [970, 175] width 222 height 57
type textarea "Civil Suit"
click at [1024, 341] on span "Save & Close" at bounding box center [1037, 341] width 64 height 13
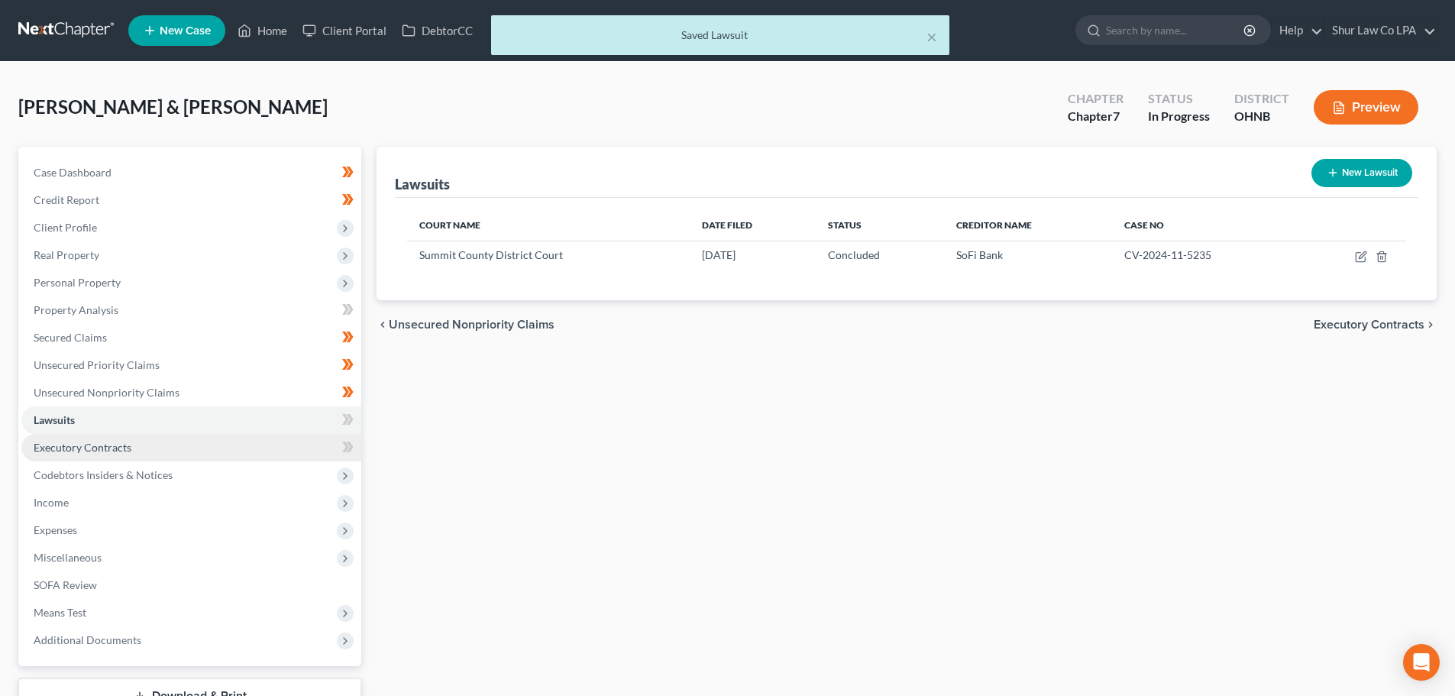
click at [82, 443] on span "Executory Contracts" at bounding box center [83, 447] width 98 height 13
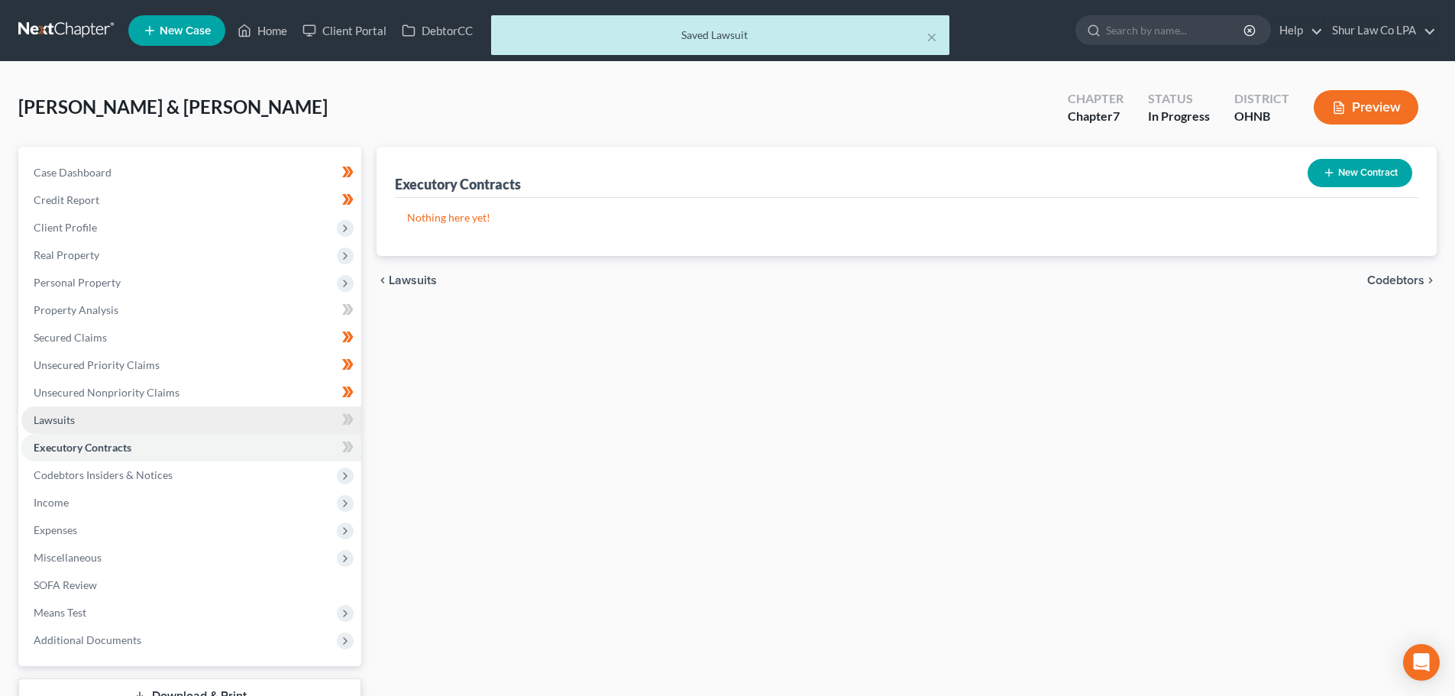
click at [88, 426] on link "Lawsuits" at bounding box center [191, 420] width 340 height 28
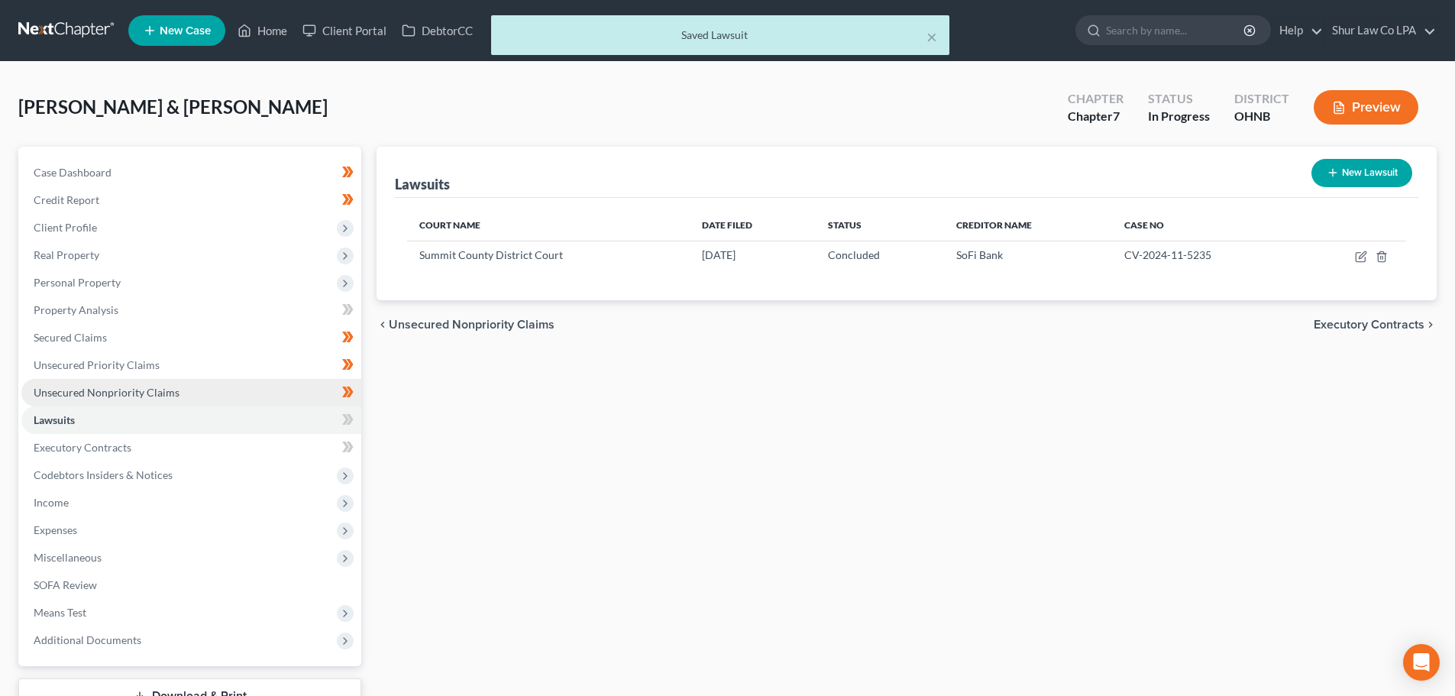
click at [85, 384] on link "Unsecured Nonpriority Claims" at bounding box center [191, 393] width 340 height 28
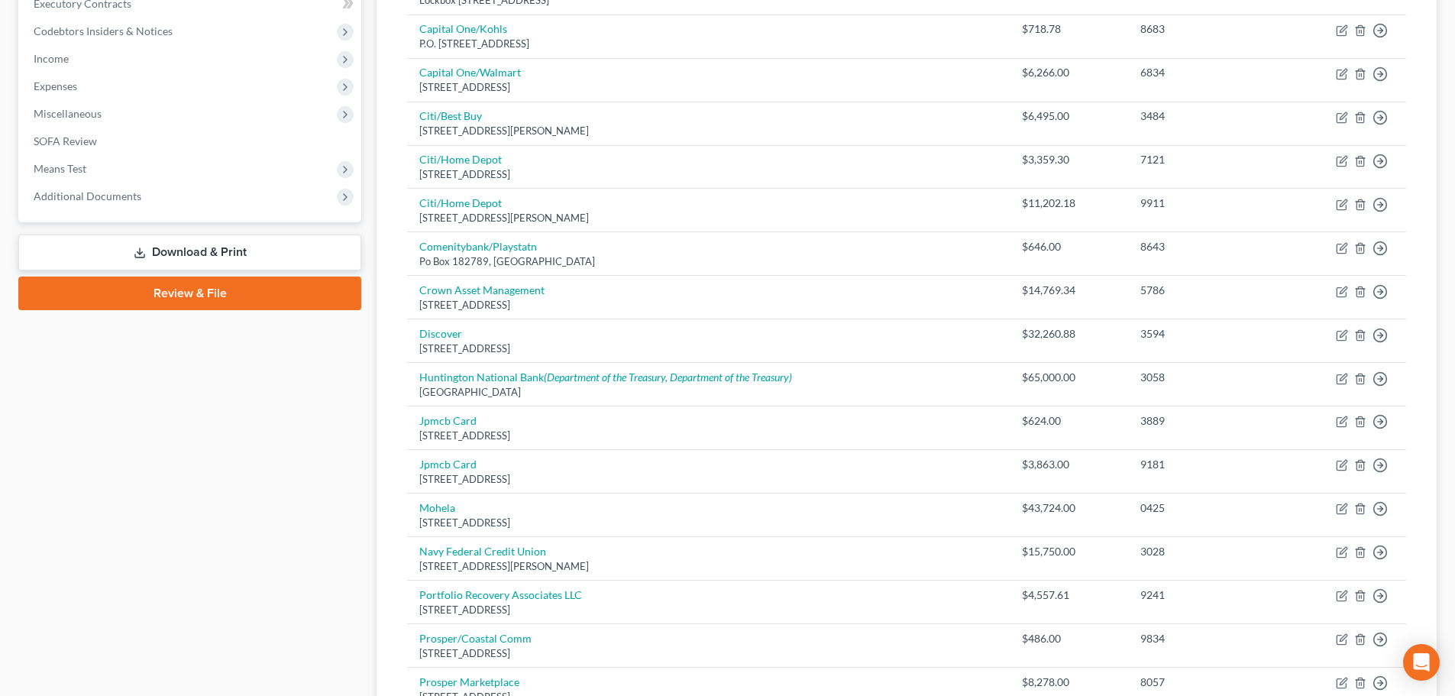
scroll to position [688, 0]
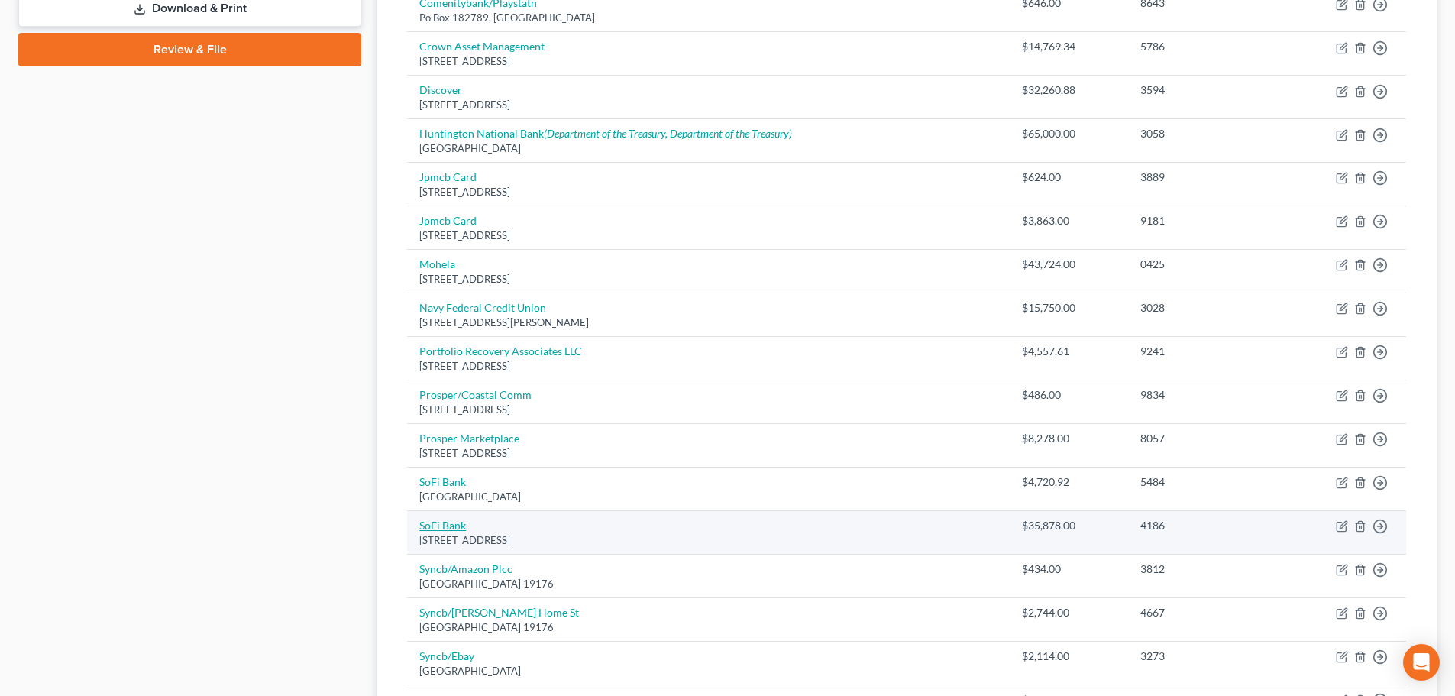
click at [438, 524] on link "SoFi Bank" at bounding box center [442, 525] width 47 height 13
select select "46"
select select "10"
select select "1"
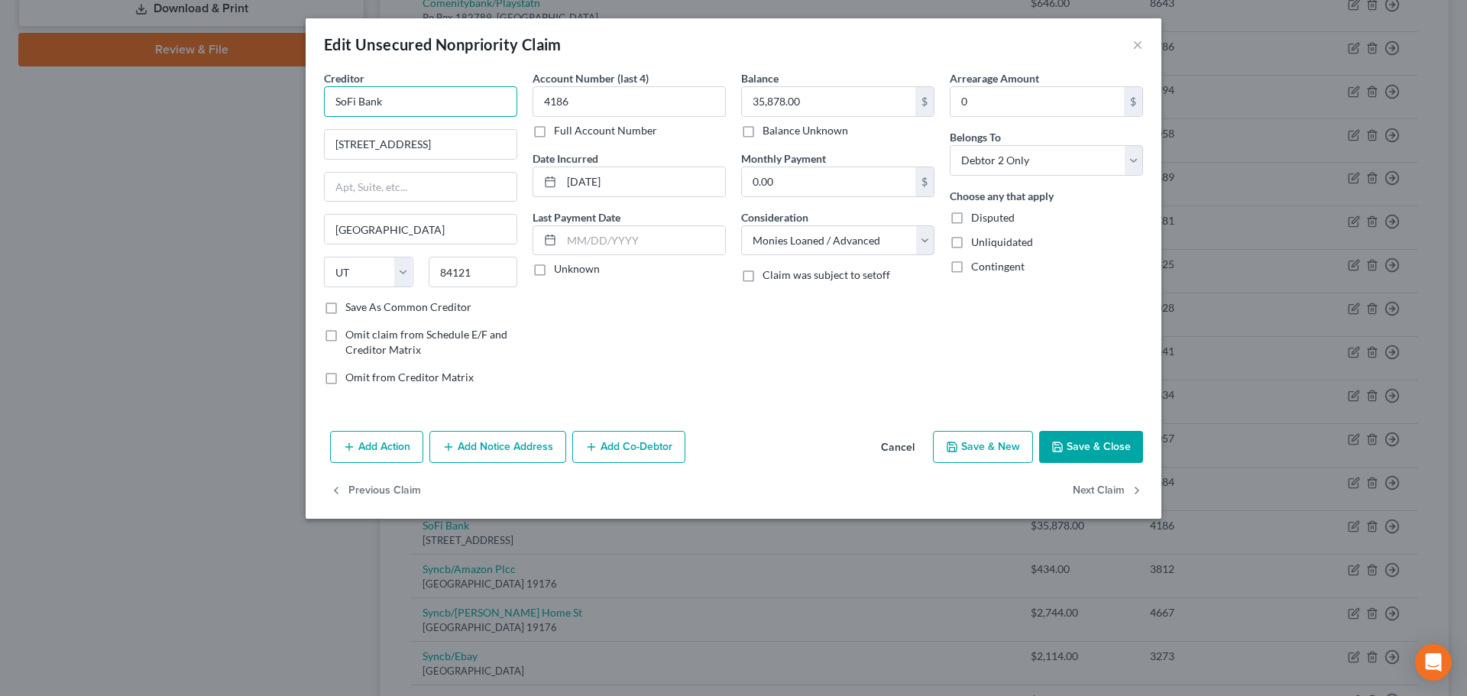
click at [448, 104] on input "SoFi Bank" at bounding box center [420, 101] width 193 height 31
click at [435, 141] on div "2750 E Cottonwood Parkway Suite 300, Cottonwood Heights, UT 84121" at bounding box center [415, 142] width 159 height 13
type input "SoFi Bank"
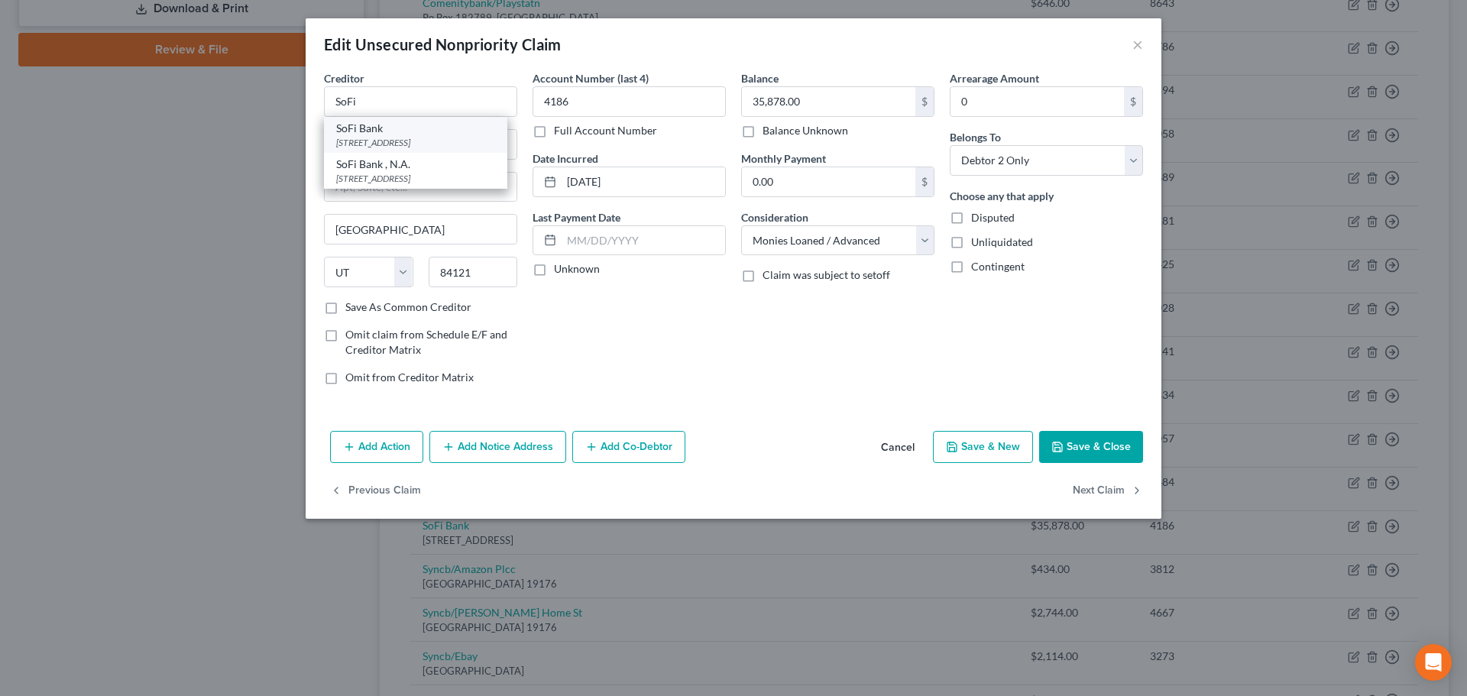
type input "2750 E Cottonwood Parkway"
type input "Suite 300"
click at [1102, 443] on button "Save & Close" at bounding box center [1091, 447] width 104 height 32
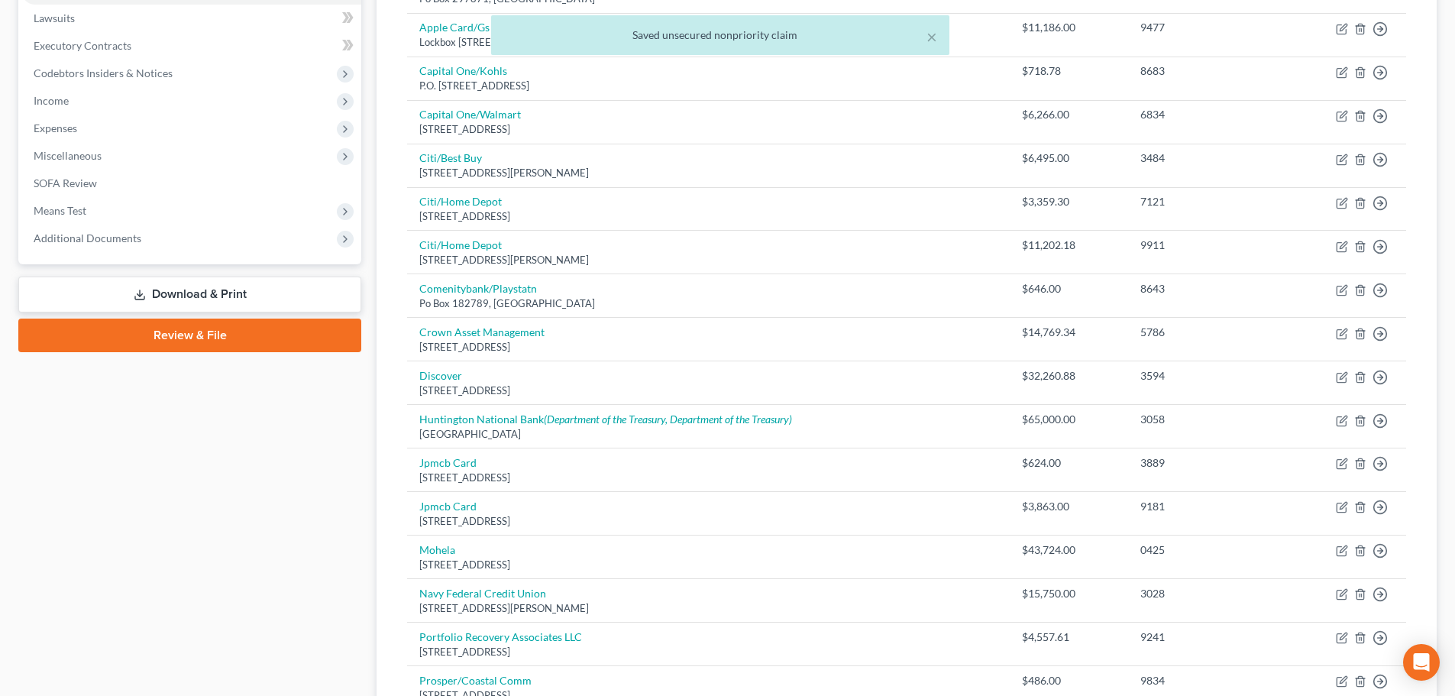
scroll to position [306, 0]
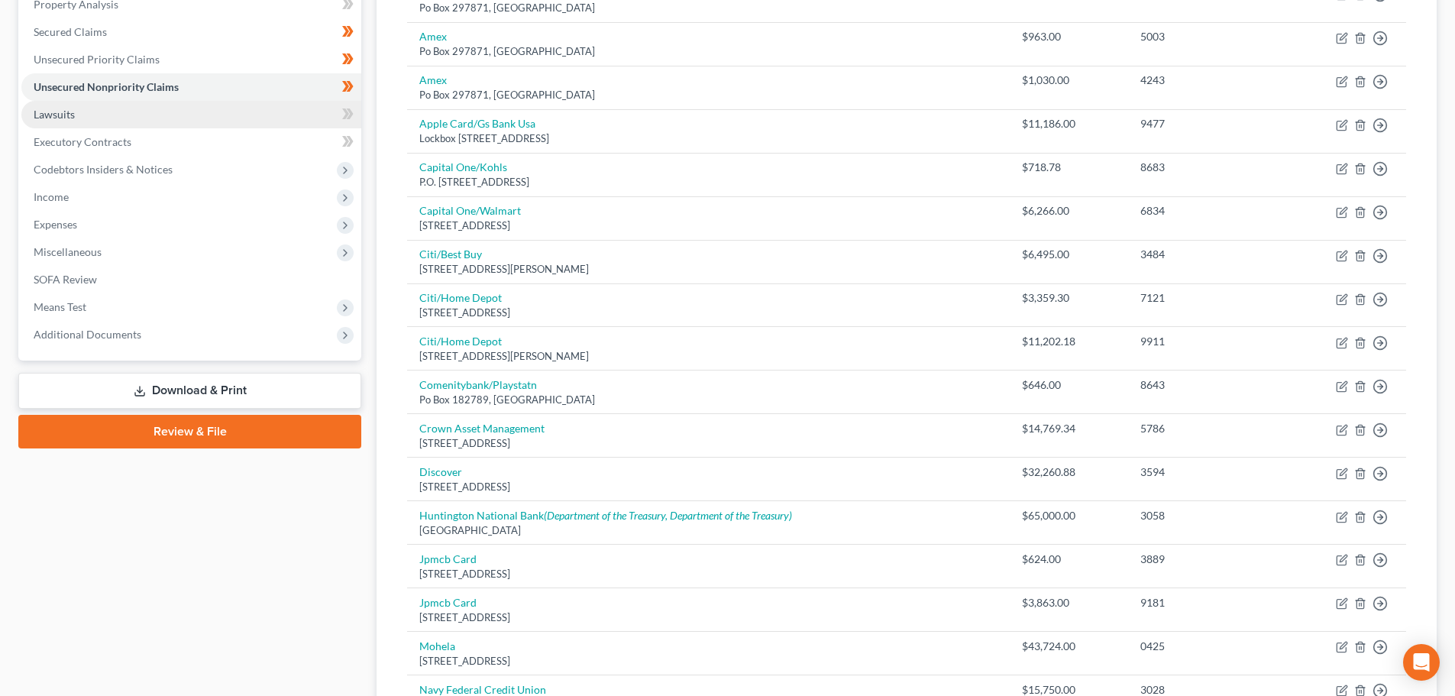
click at [209, 112] on link "Lawsuits" at bounding box center [191, 115] width 340 height 28
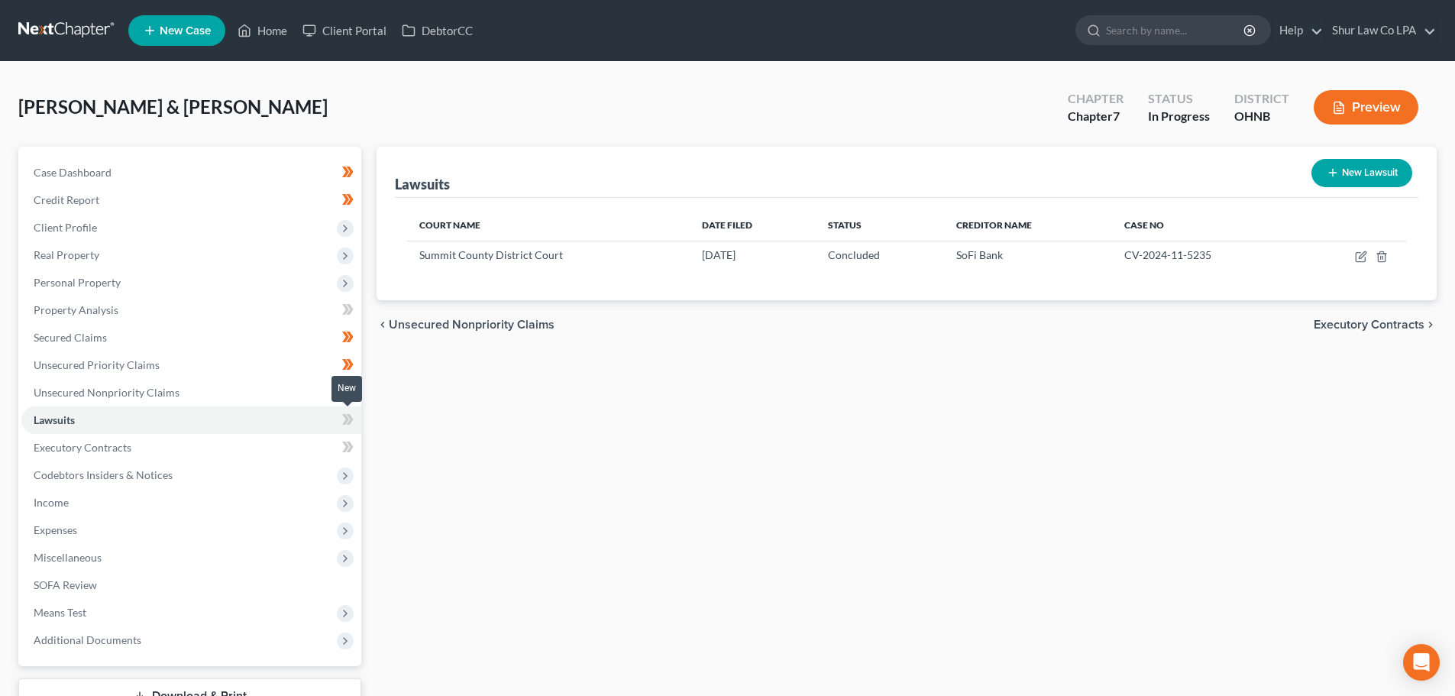
click at [346, 429] on icon at bounding box center [347, 419] width 11 height 19
click at [346, 426] on icon at bounding box center [347, 419] width 11 height 19
click at [192, 448] on link "Executory Contracts" at bounding box center [191, 448] width 340 height 28
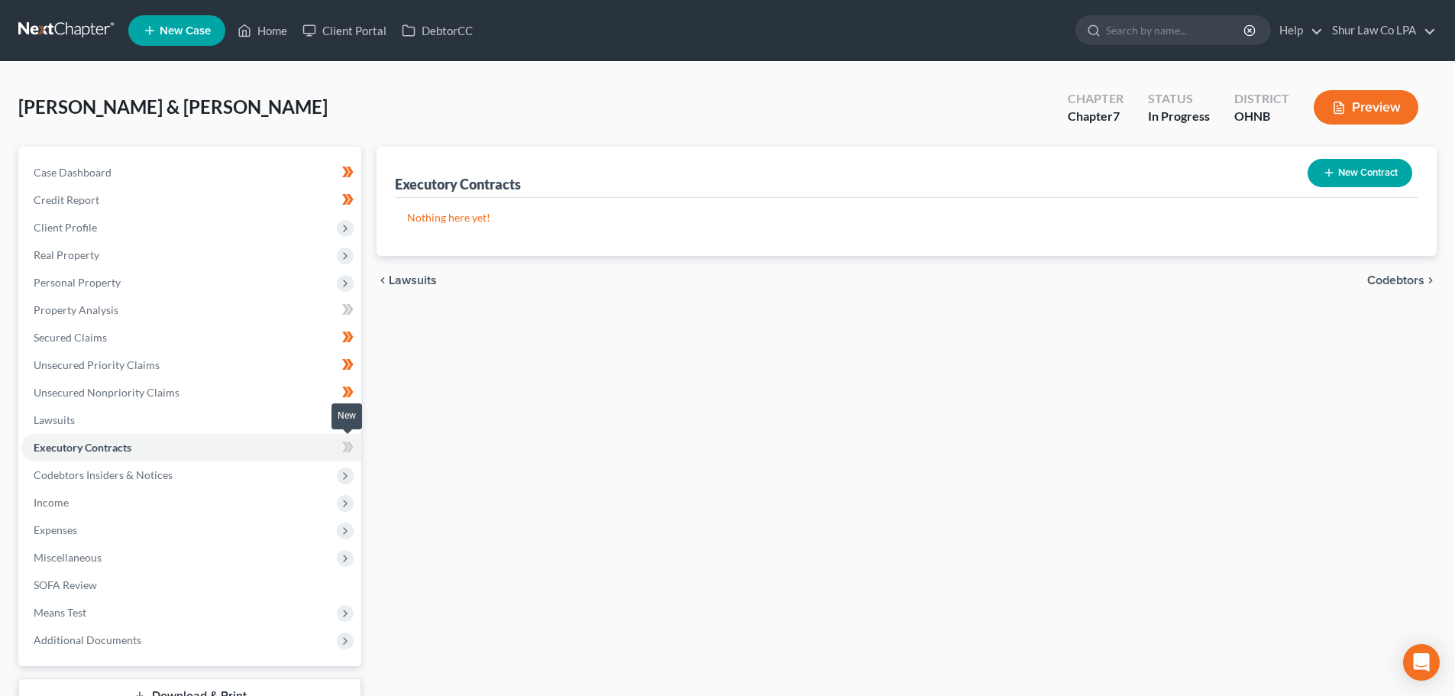
click at [349, 448] on icon at bounding box center [347, 447] width 11 height 19
click at [186, 477] on span "Codebtors Insiders & Notices" at bounding box center [191, 475] width 340 height 28
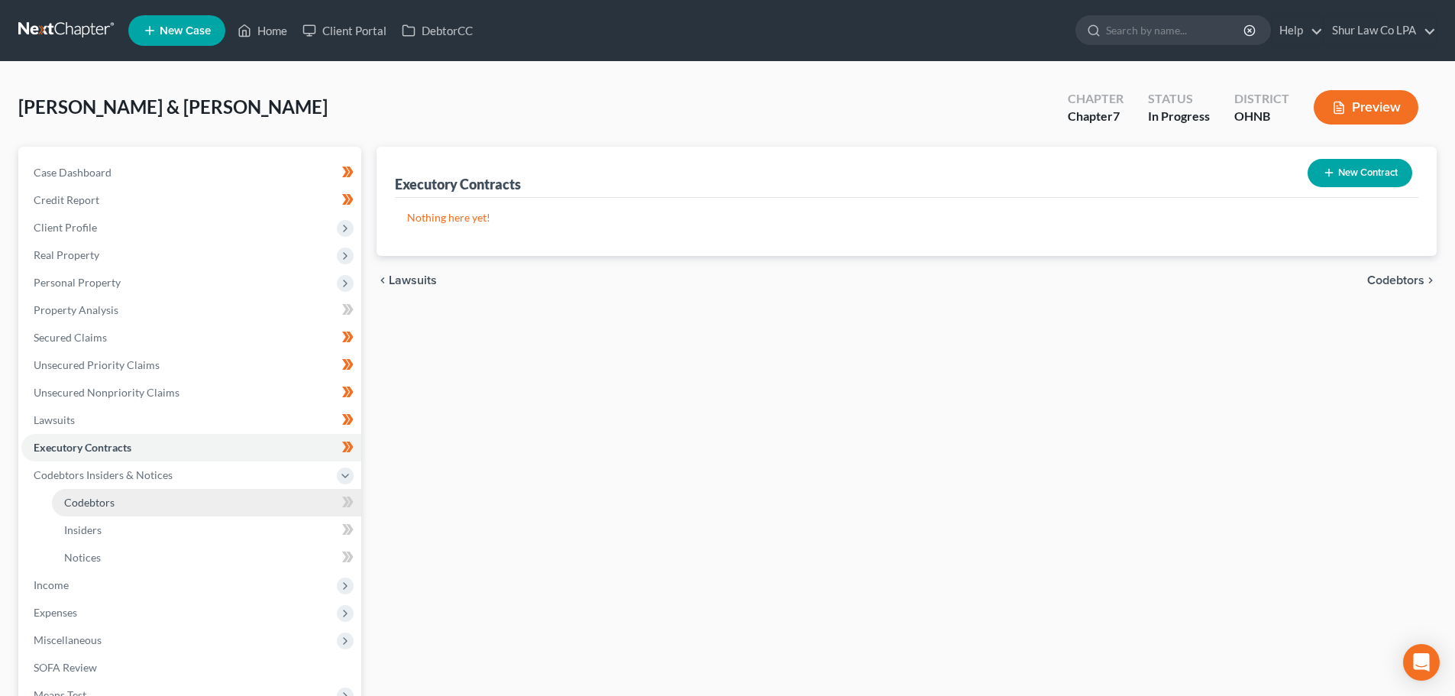
click at [247, 500] on link "Codebtors" at bounding box center [206, 503] width 309 height 28
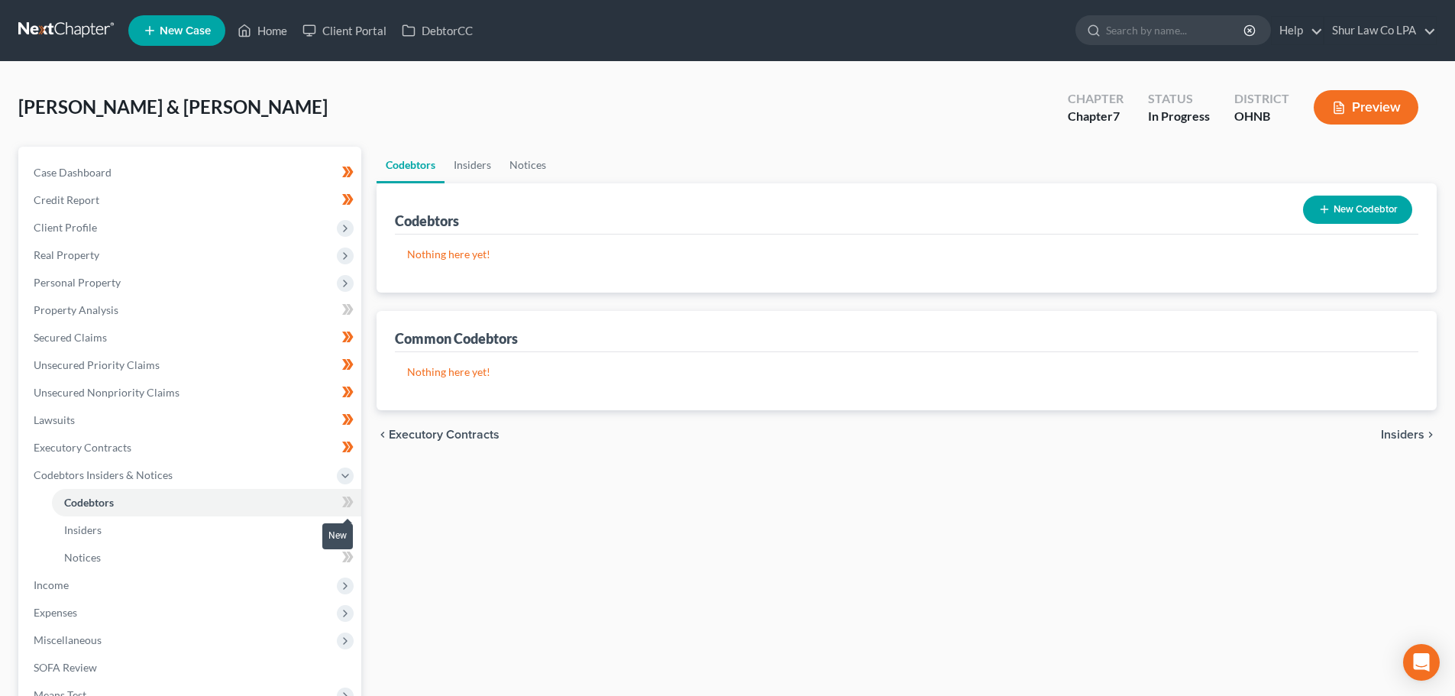
click at [346, 505] on icon at bounding box center [345, 502] width 7 height 11
click at [304, 531] on link "Insiders" at bounding box center [206, 530] width 309 height 28
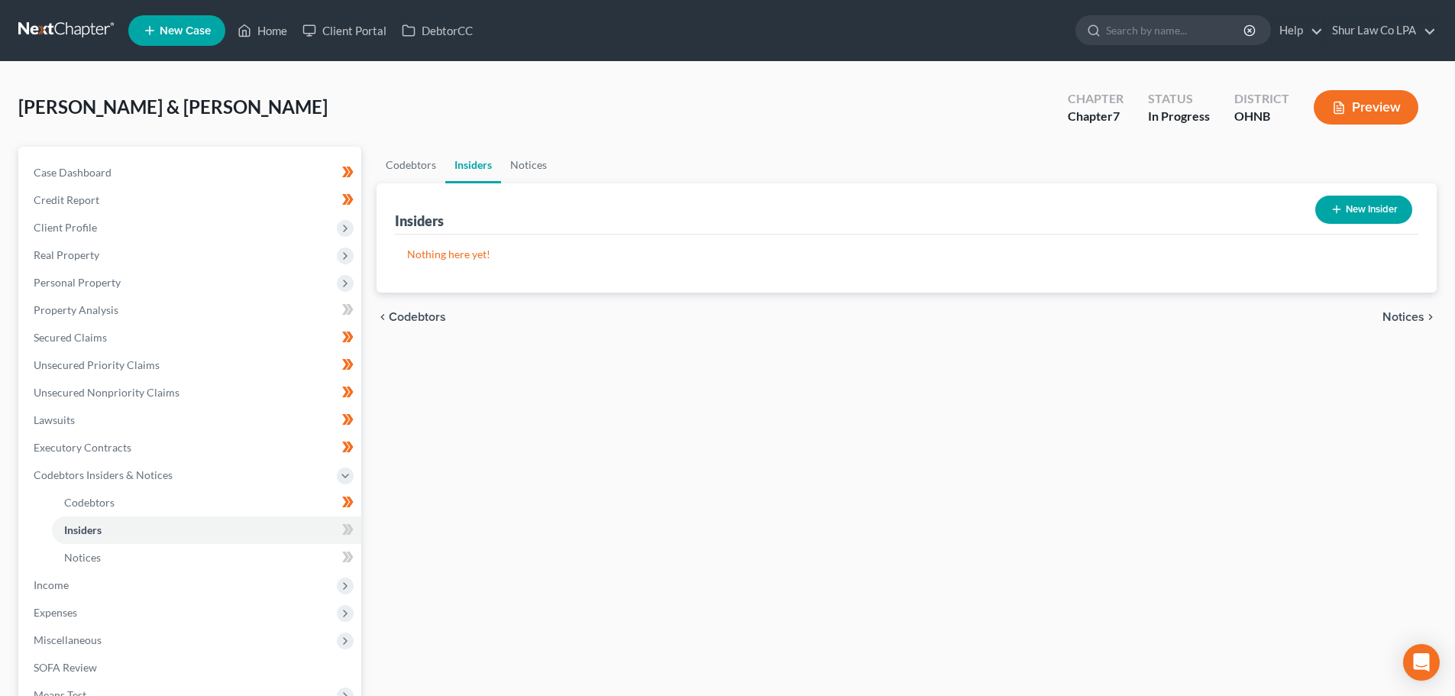
click at [343, 533] on div "New" at bounding box center [337, 546] width 31 height 35
click at [343, 533] on div at bounding box center [348, 531] width 10 height 5
click at [355, 530] on span at bounding box center [348, 531] width 27 height 23
click at [355, 529] on span at bounding box center [348, 531] width 27 height 23
click at [286, 547] on link "Notices" at bounding box center [206, 558] width 309 height 28
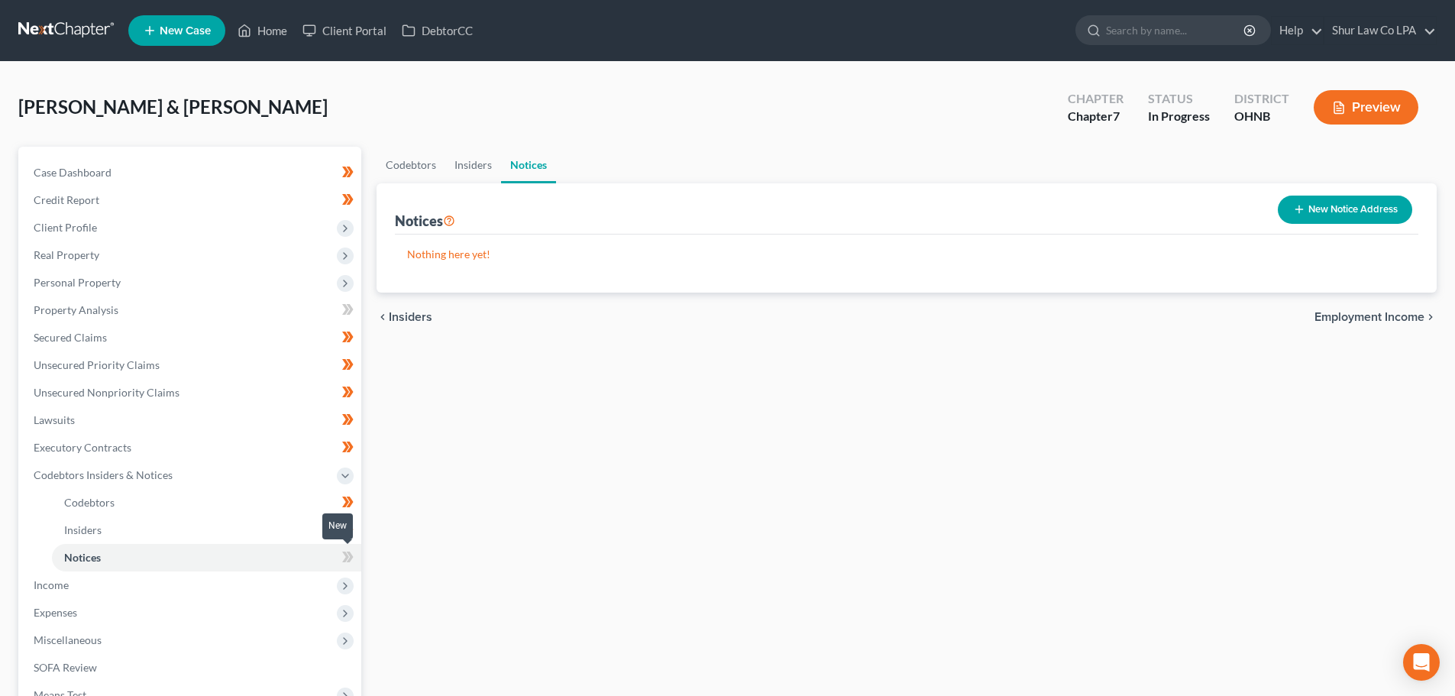
click at [348, 556] on icon at bounding box center [345, 557] width 7 height 11
click at [235, 584] on span "Income" at bounding box center [191, 585] width 340 height 28
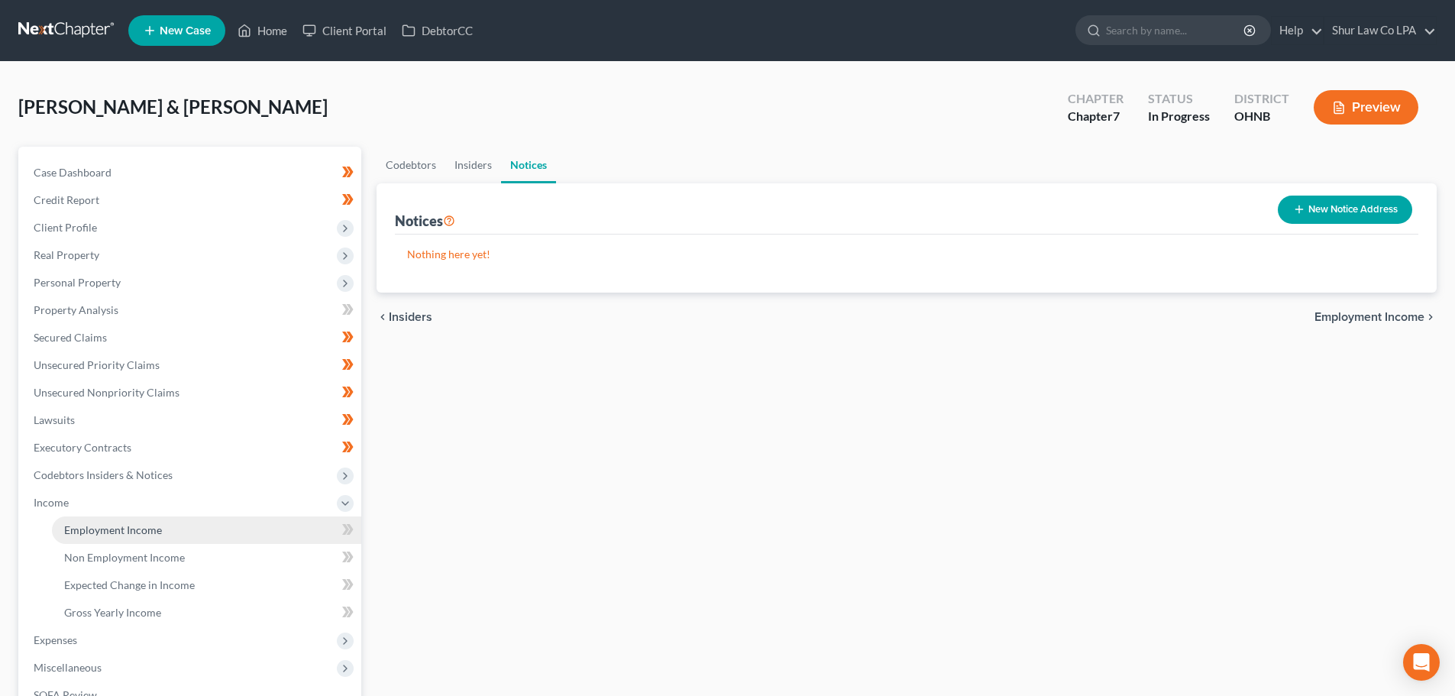
click at [216, 537] on link "Employment Income" at bounding box center [206, 530] width 309 height 28
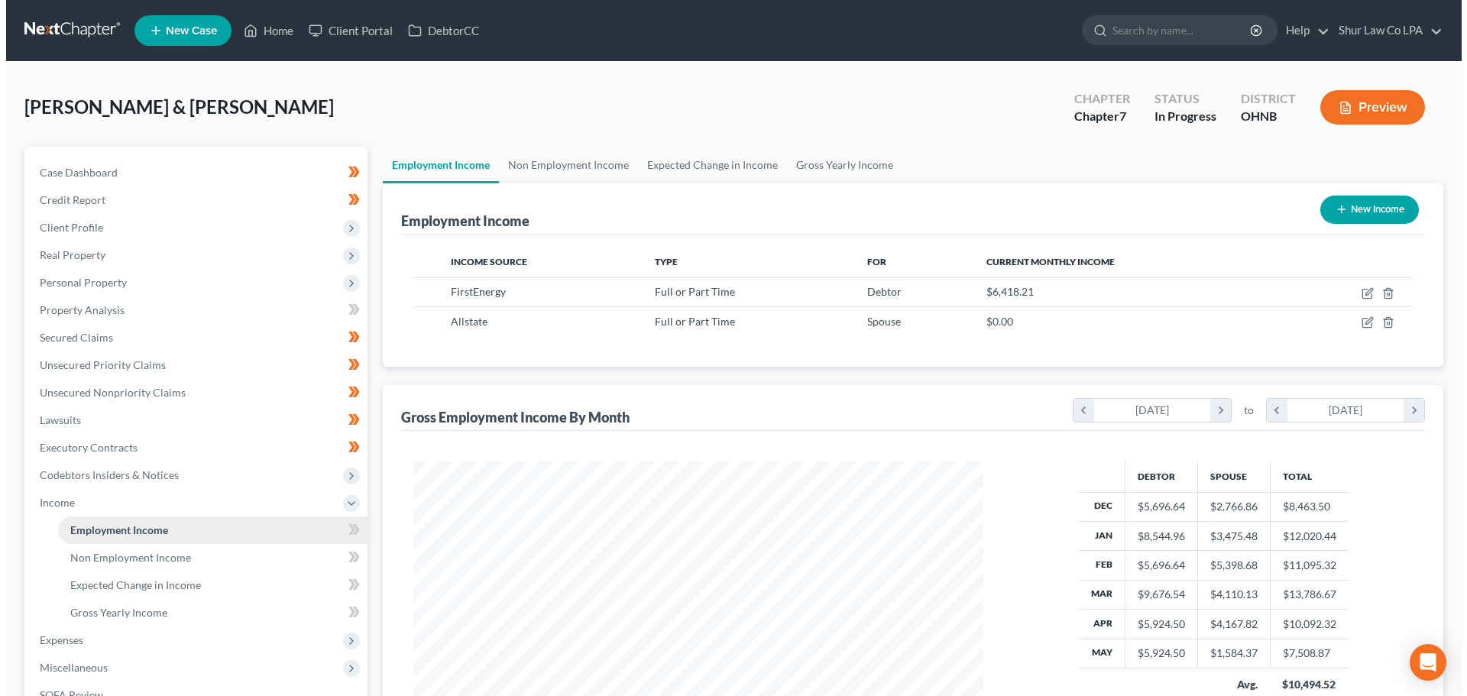
scroll to position [285, 600]
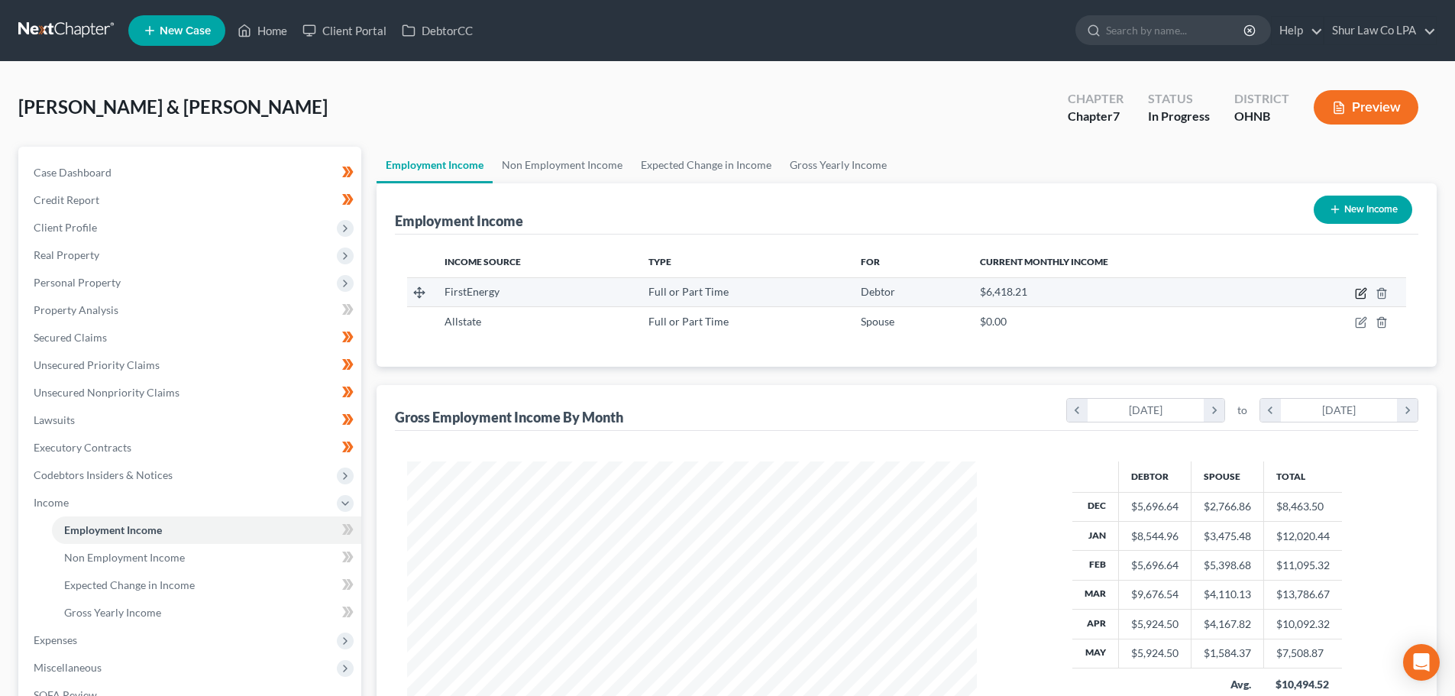
click at [1362, 292] on icon "button" at bounding box center [1362, 291] width 7 height 7
select select "0"
select select "36"
select select "2"
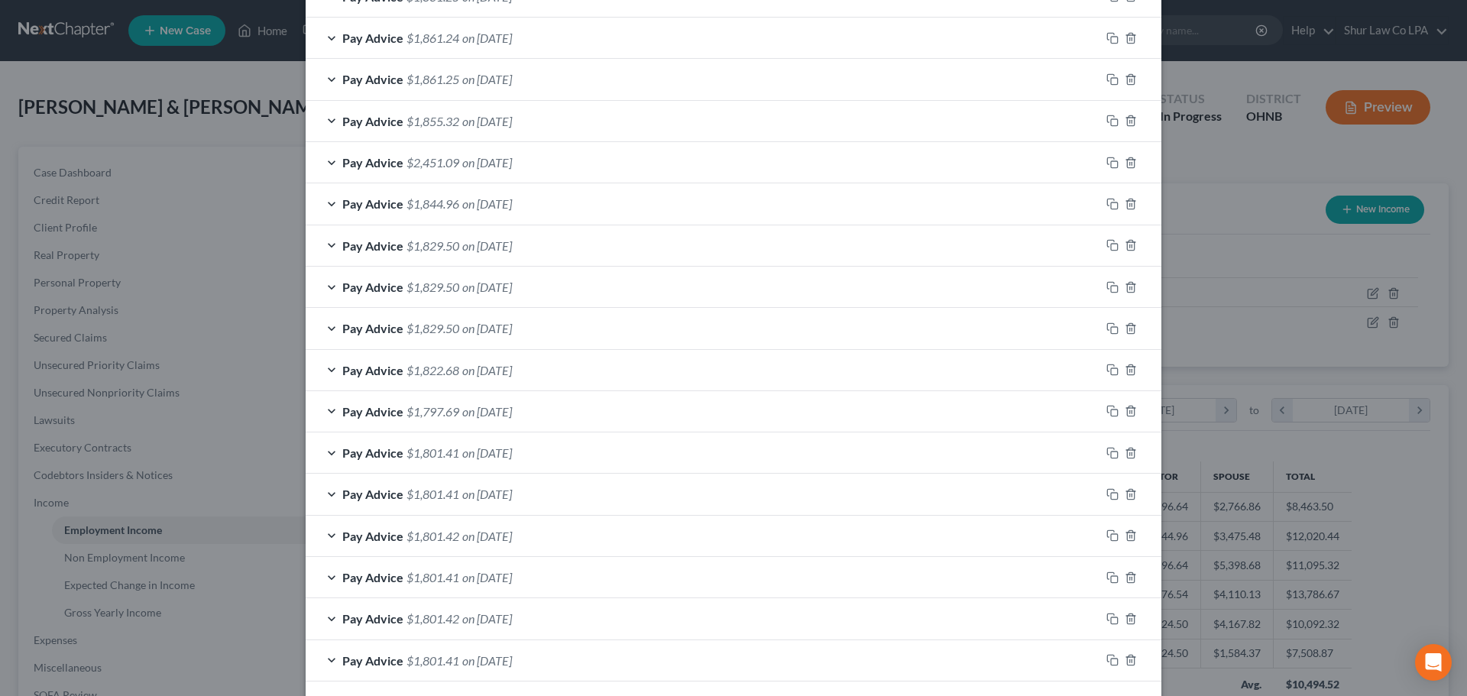
scroll to position [584, 0]
drag, startPoint x: 1109, startPoint y: 410, endPoint x: 1101, endPoint y: 415, distance: 9.6
click at [1111, 410] on rect "button" at bounding box center [1114, 413] width 7 height 7
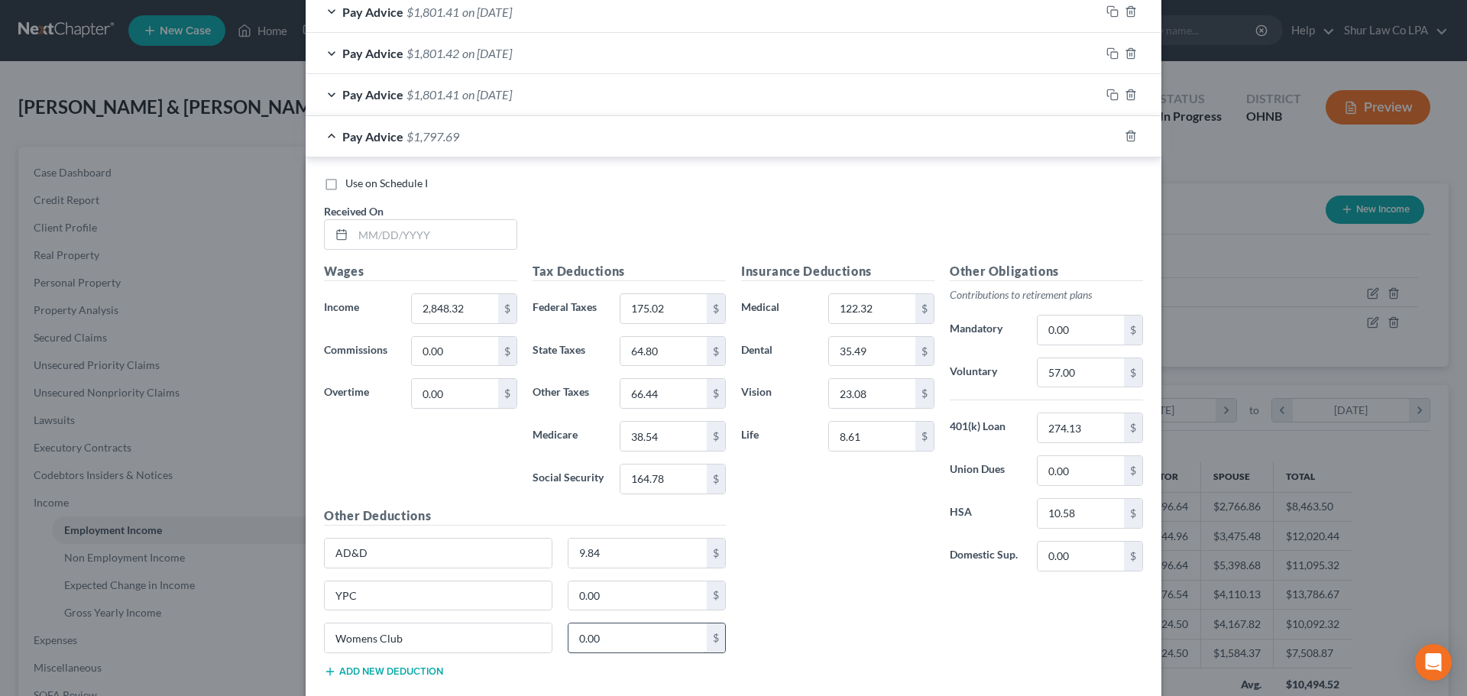
scroll to position [1324, 0]
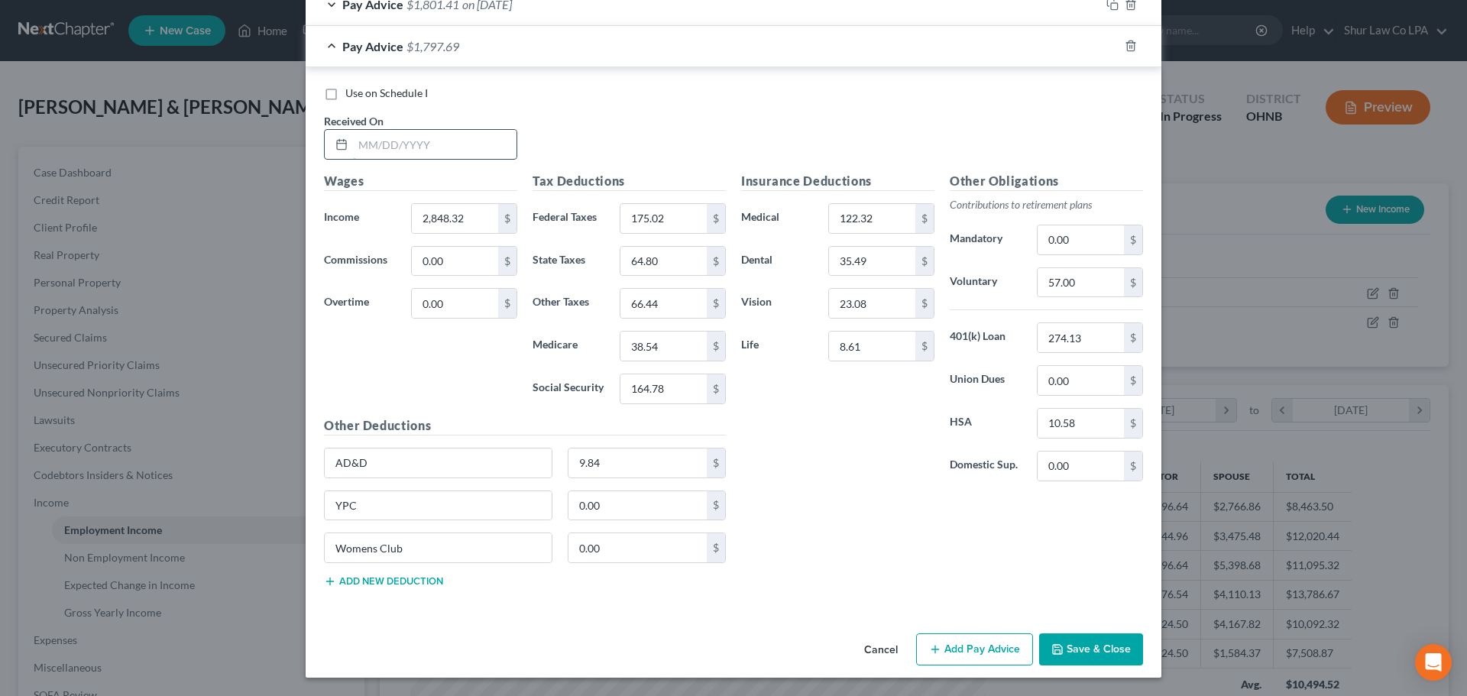
click at [412, 138] on input "text" at bounding box center [434, 144] width 163 height 29
type input "06/20/2025"
click at [473, 223] on input "2,848.32" at bounding box center [455, 218] width 86 height 29
type input "2,962.25"
click at [536, 17] on div "Pay Advice $1,801.41 on 09/13/2024" at bounding box center [703, 4] width 794 height 40
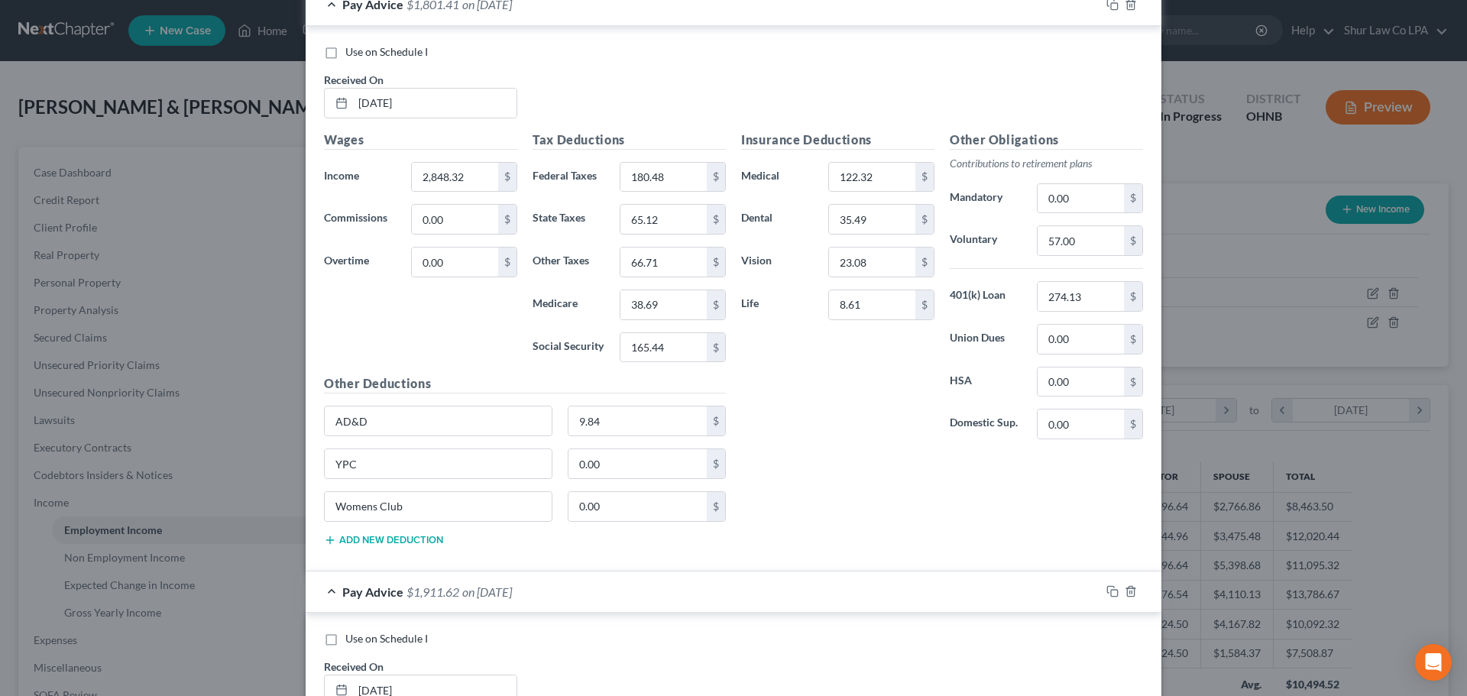
click at [512, 9] on span "on 09/13/2024" at bounding box center [487, 4] width 50 height 15
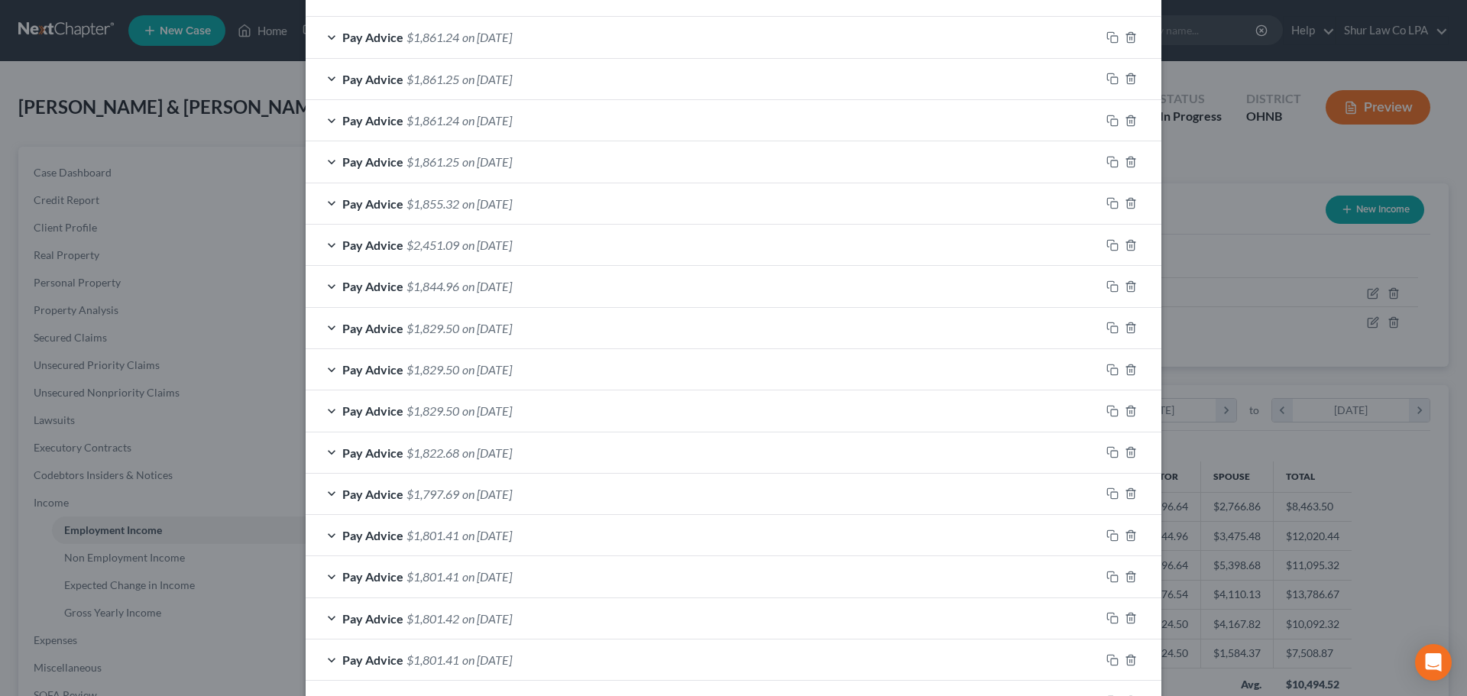
scroll to position [407, 0]
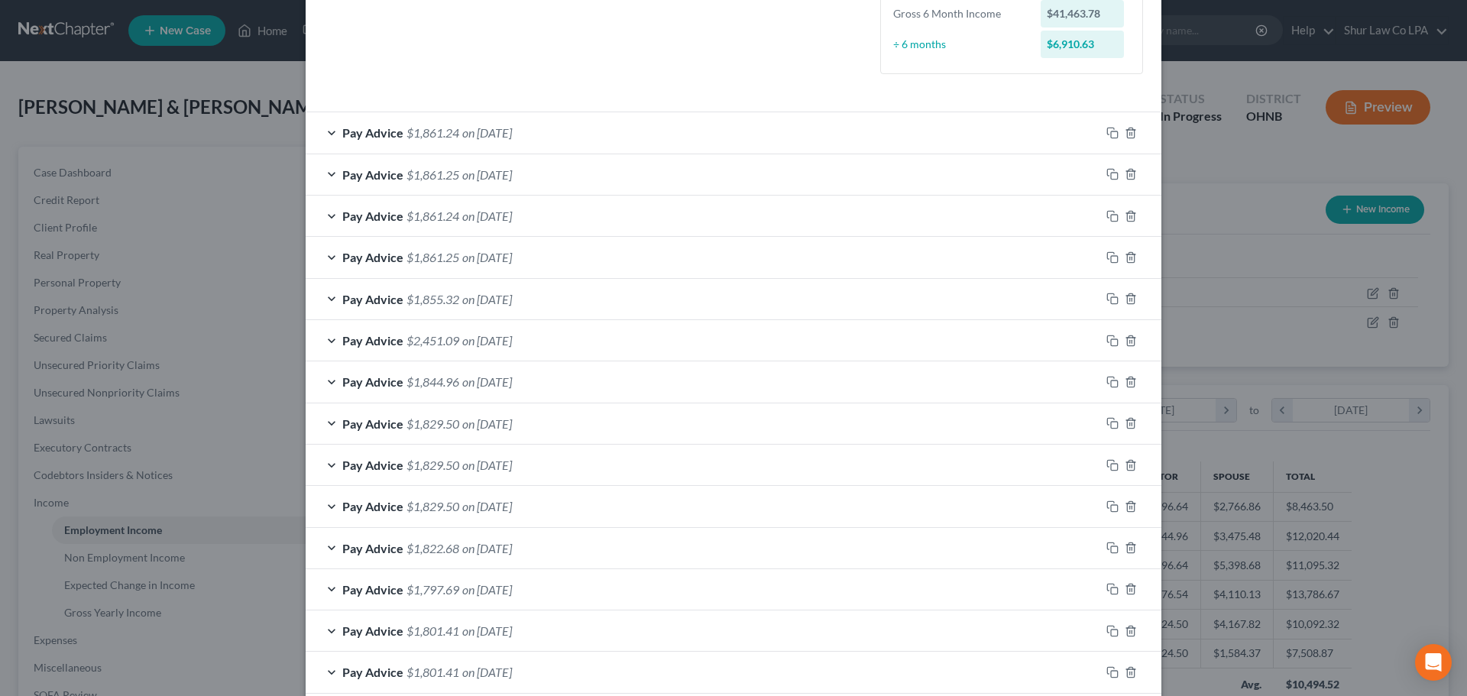
click at [555, 140] on div "Pay Advice $1,861.24 on 05/23/2025" at bounding box center [703, 132] width 794 height 40
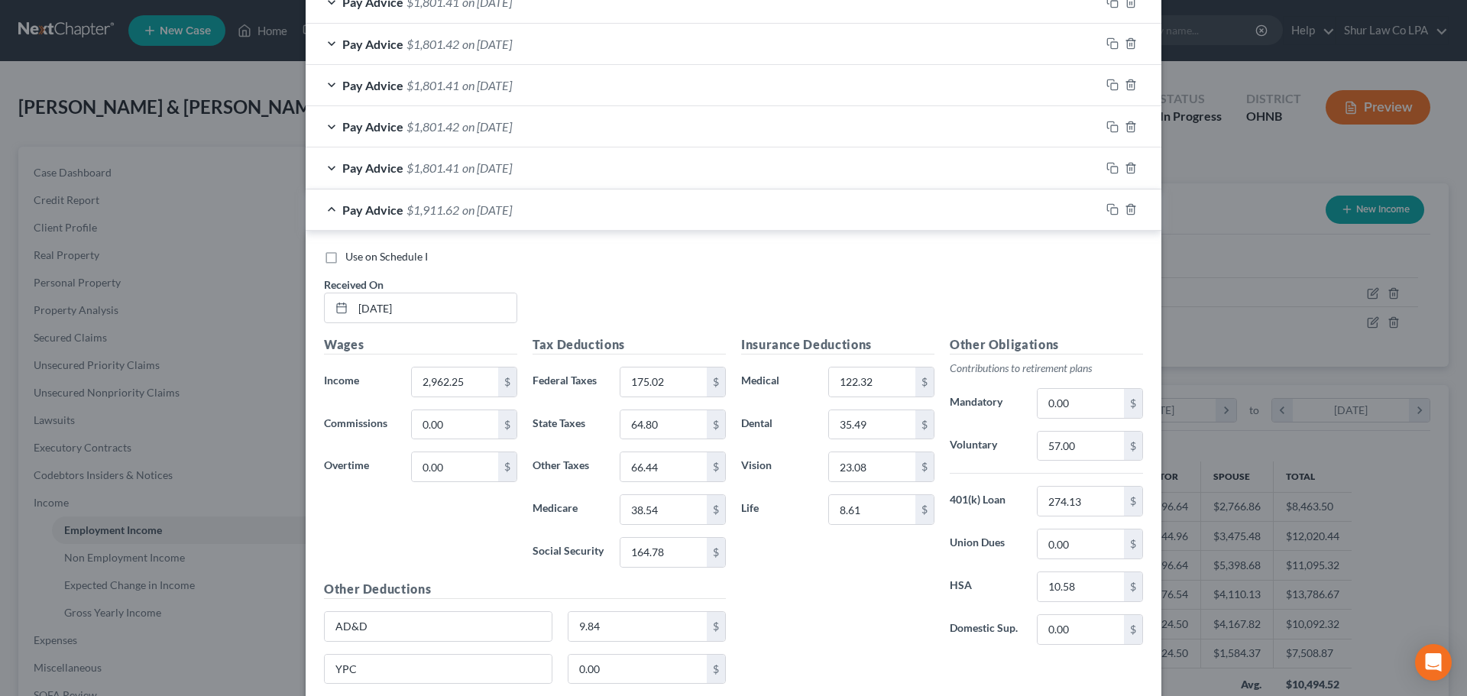
scroll to position [1782, 0]
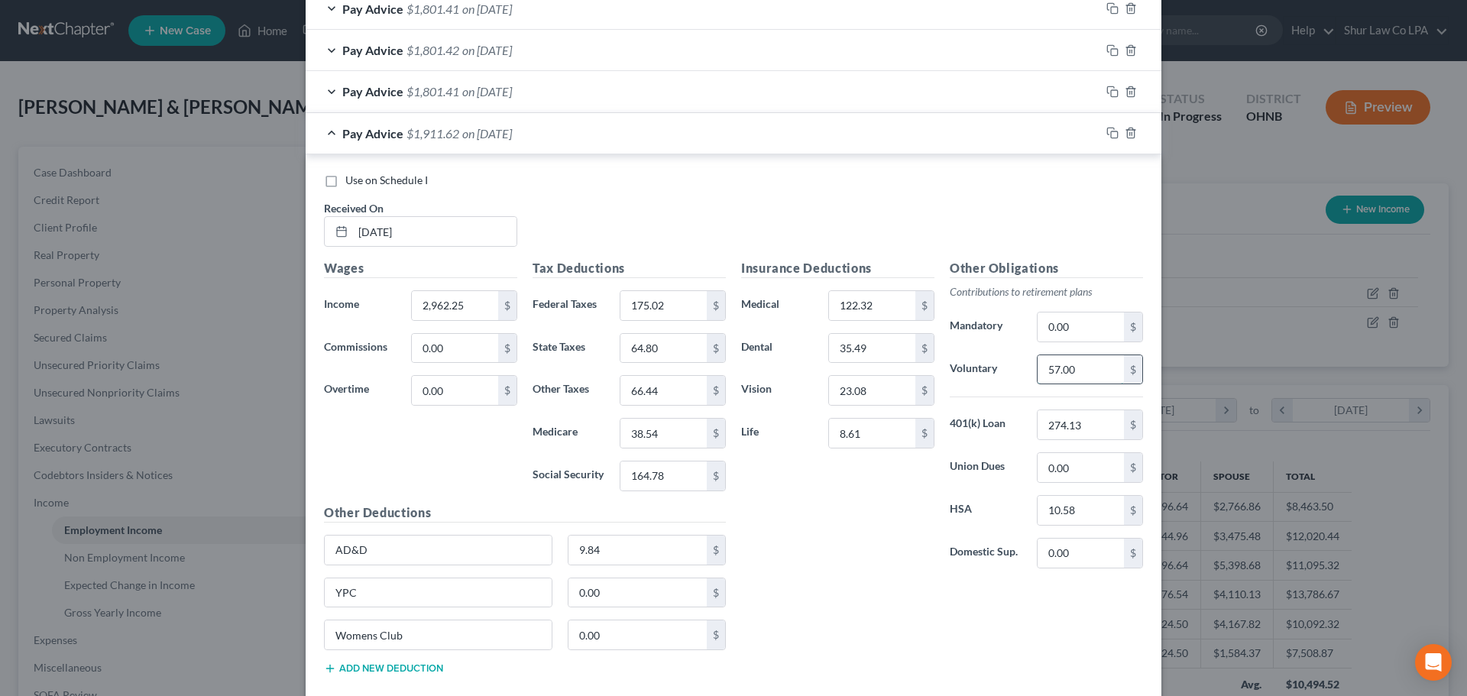
click at [1077, 371] on input "57.00" at bounding box center [1080, 369] width 86 height 29
type input "119.00"
click at [875, 432] on input "8.61" at bounding box center [872, 433] width 86 height 29
type input "11.20"
click at [650, 536] on input "9.84" at bounding box center [637, 550] width 139 height 29
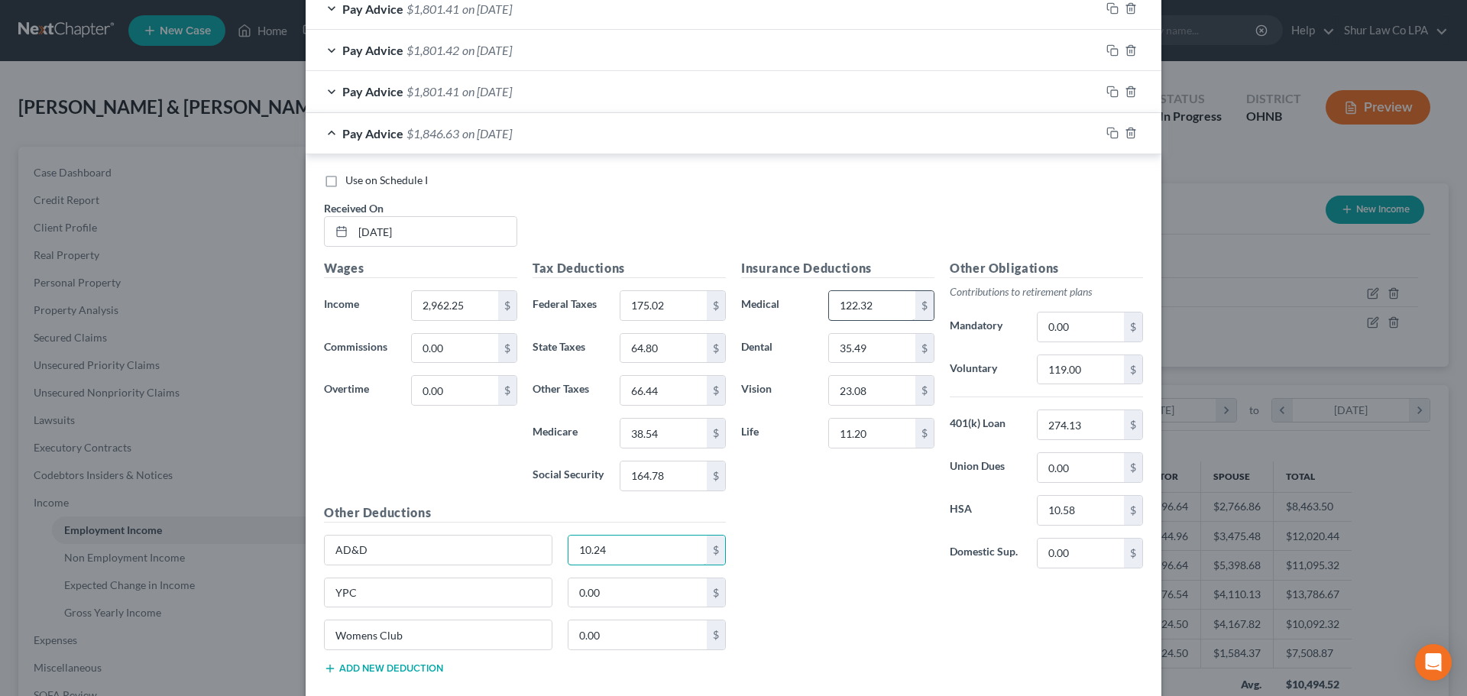
type input "10.24"
click at [873, 310] on input "122.32" at bounding box center [872, 305] width 86 height 29
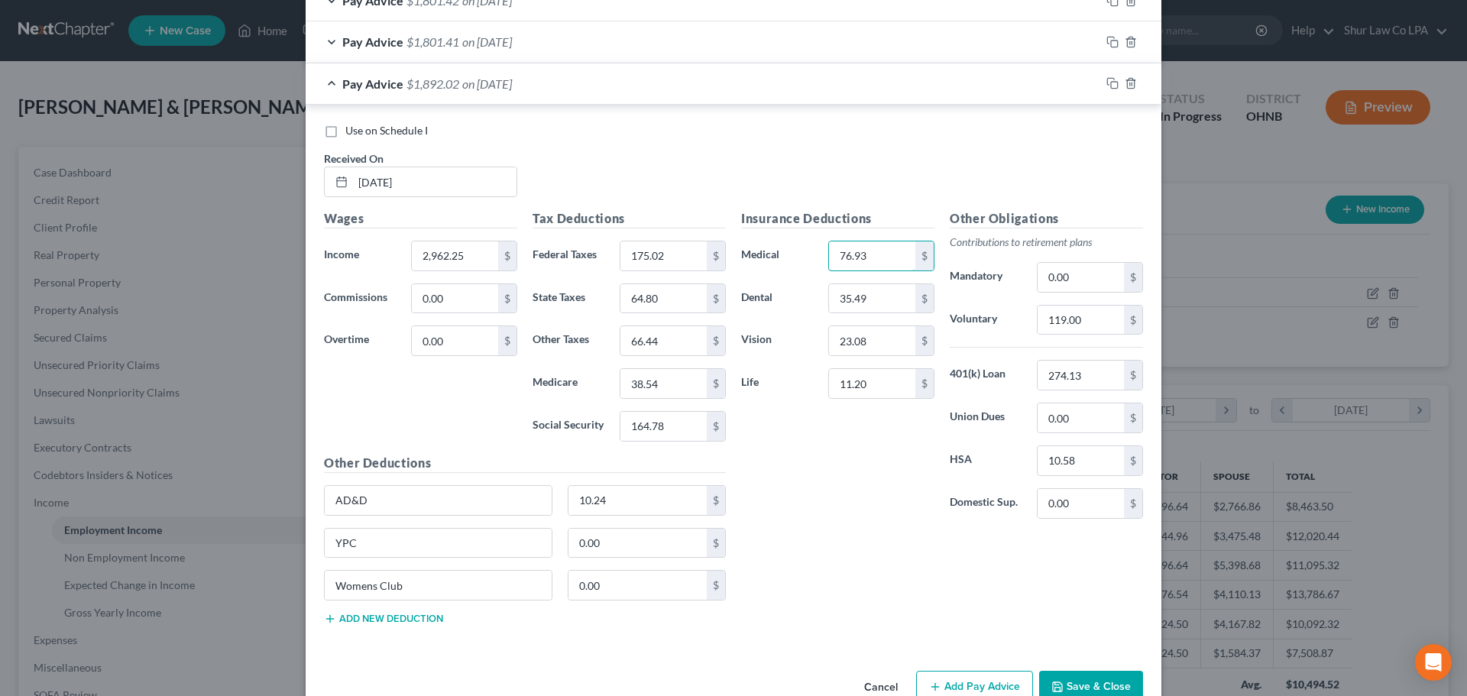
scroll to position [1859, 0]
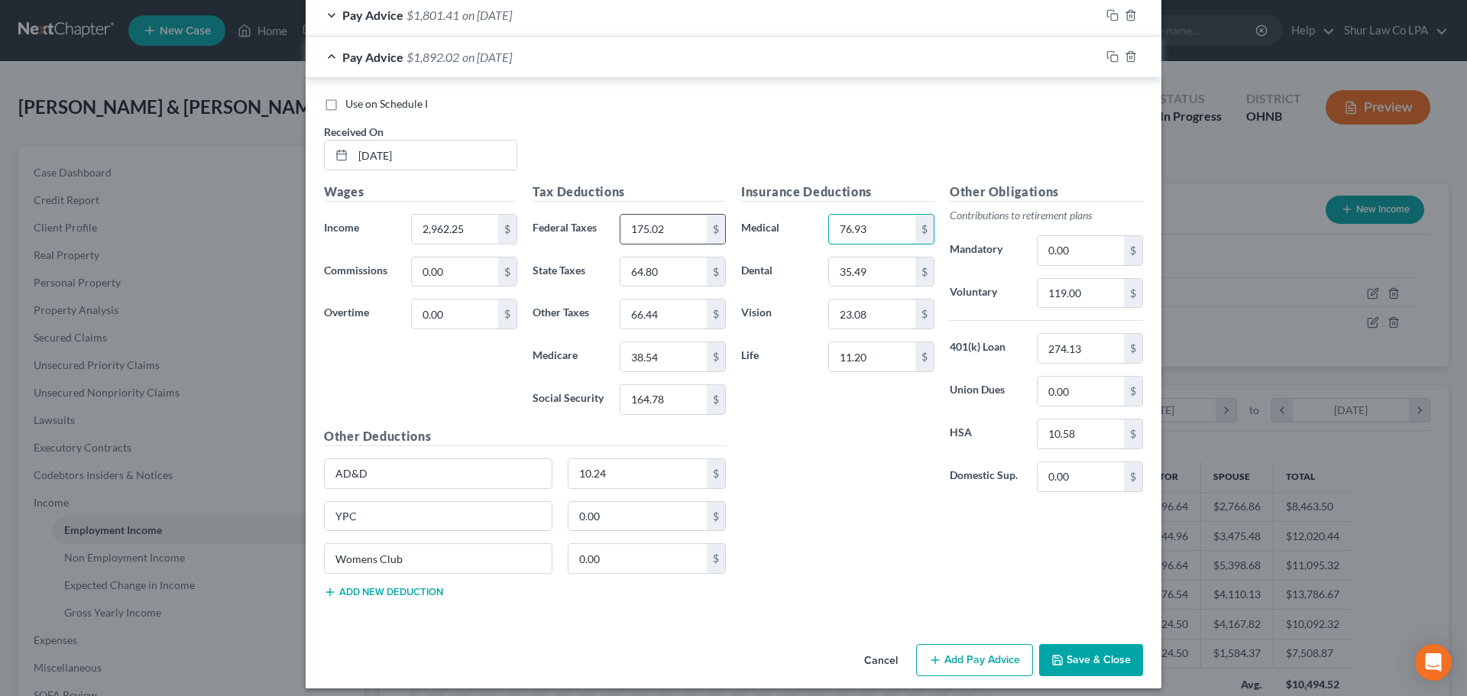
type input "76.93"
click at [665, 228] on input "175.02" at bounding box center [663, 229] width 86 height 29
type input "234.70"
click at [651, 270] on input "64.80" at bounding box center [663, 271] width 86 height 29
type input "79.67"
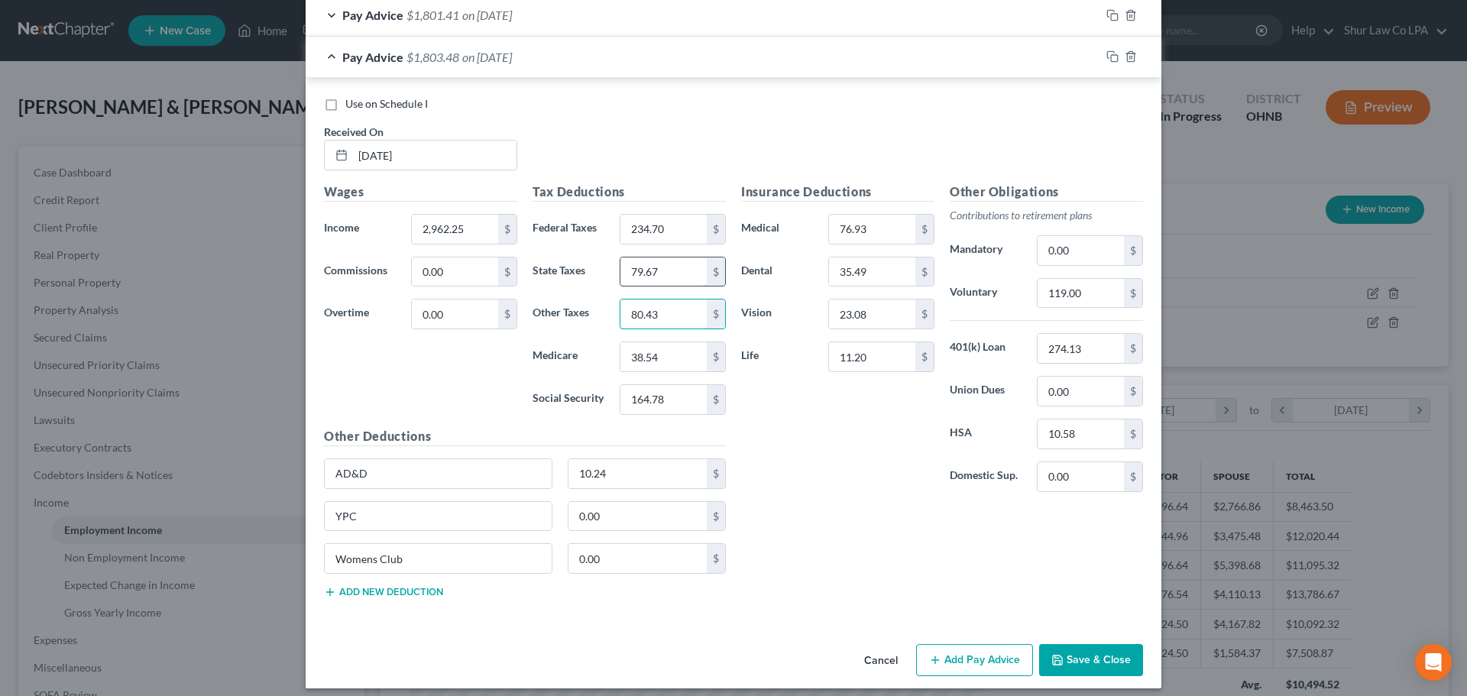
type input "80.43"
type input "46.65"
type input "199.47"
click at [554, 66] on div "Pay Advice $1,760.68 on 06/20/2025" at bounding box center [703, 57] width 794 height 40
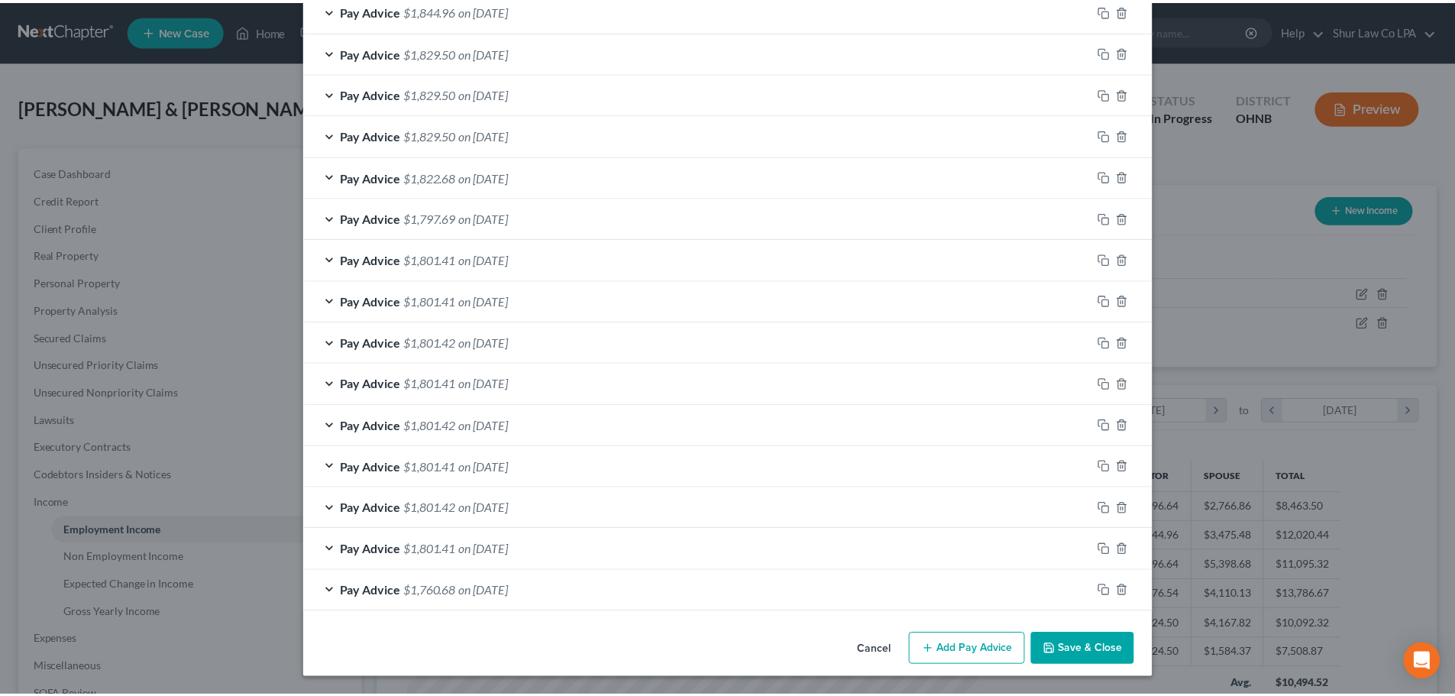
scroll to position [1325, 0]
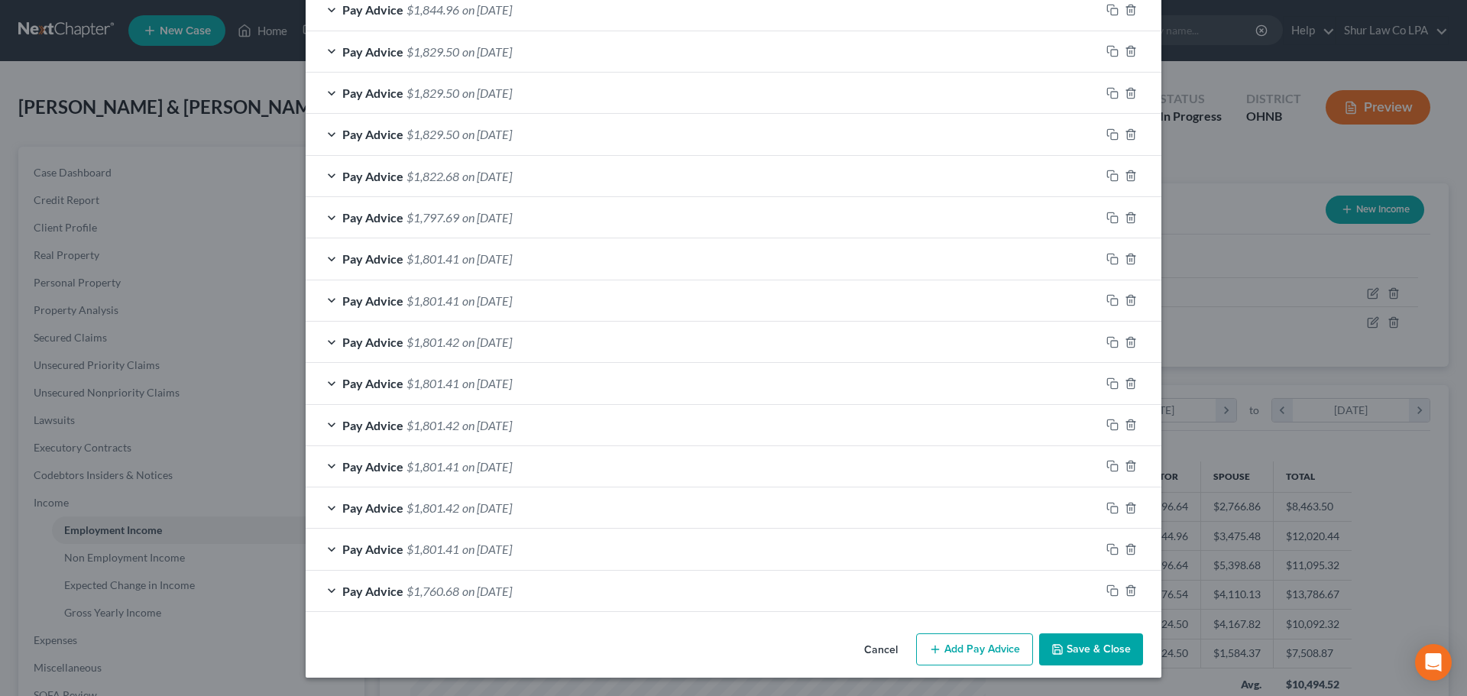
click at [1084, 650] on button "Save & Close" at bounding box center [1091, 649] width 104 height 32
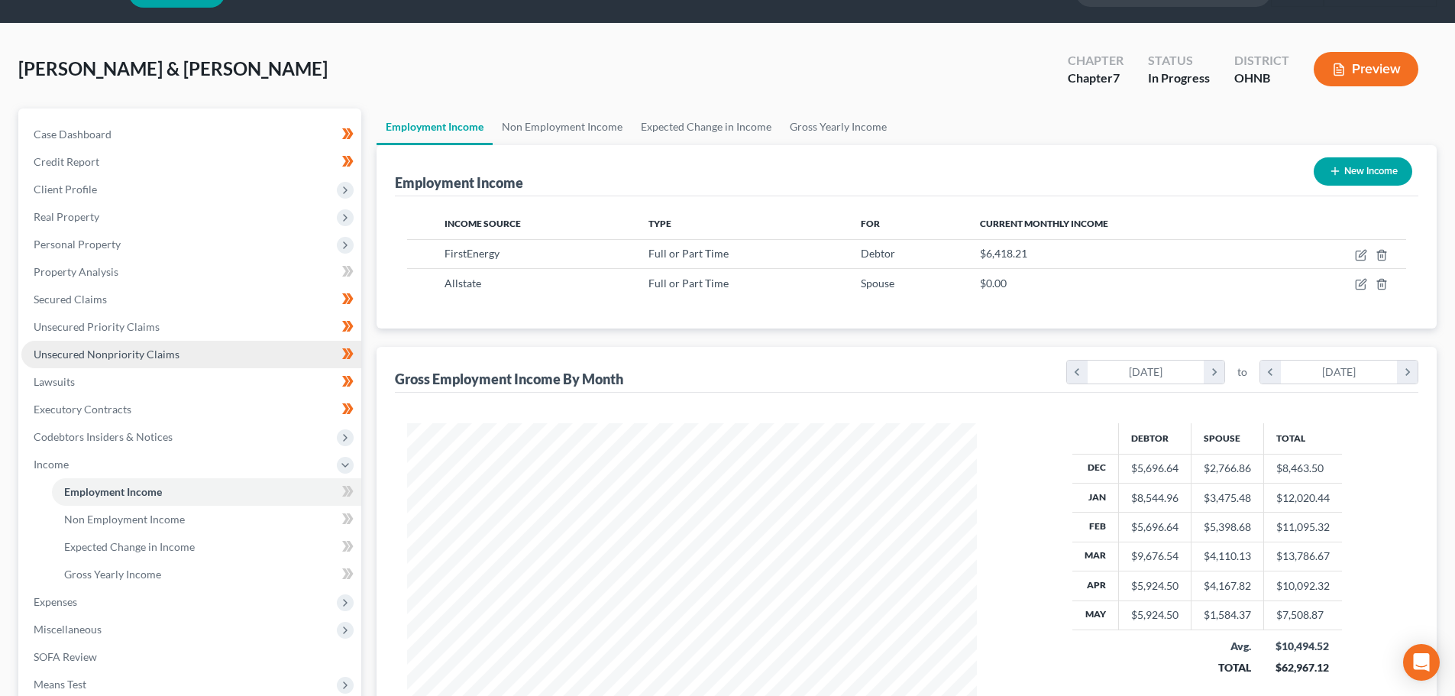
scroll to position [0, 0]
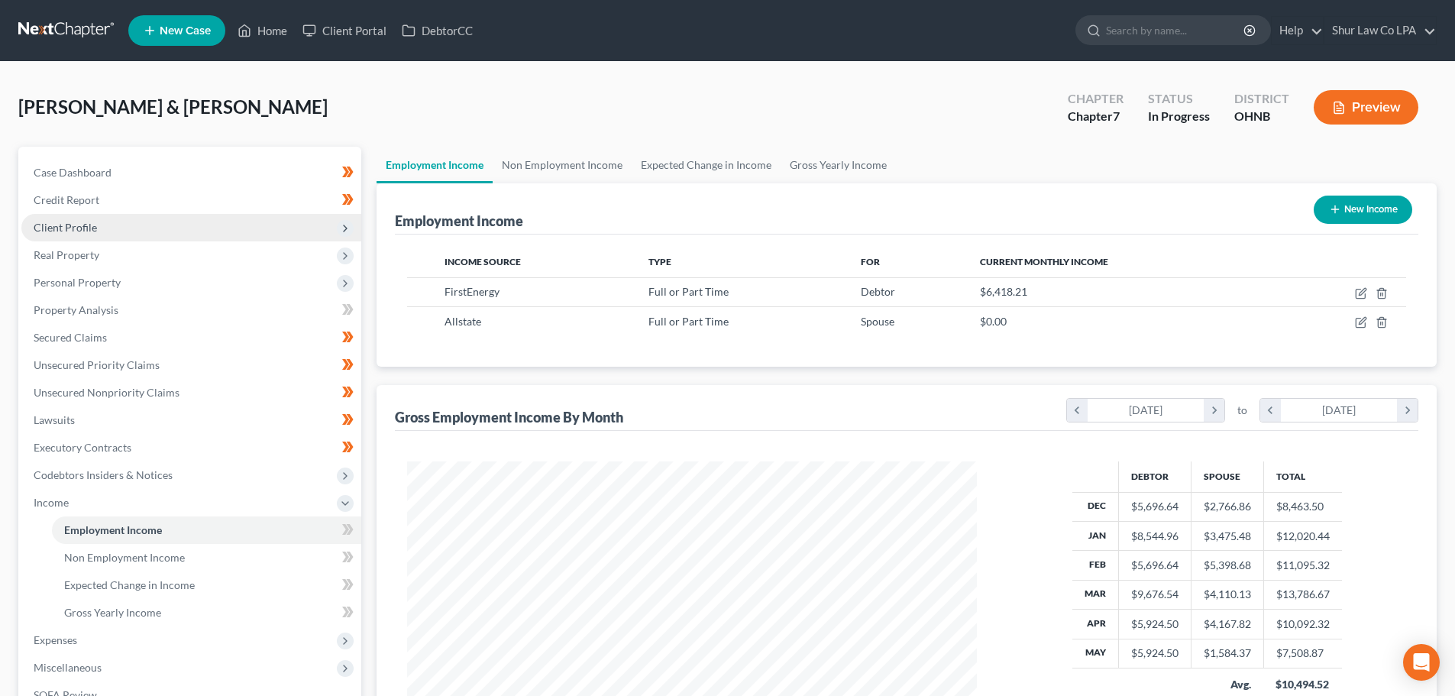
click at [136, 225] on span "Client Profile" at bounding box center [191, 228] width 340 height 28
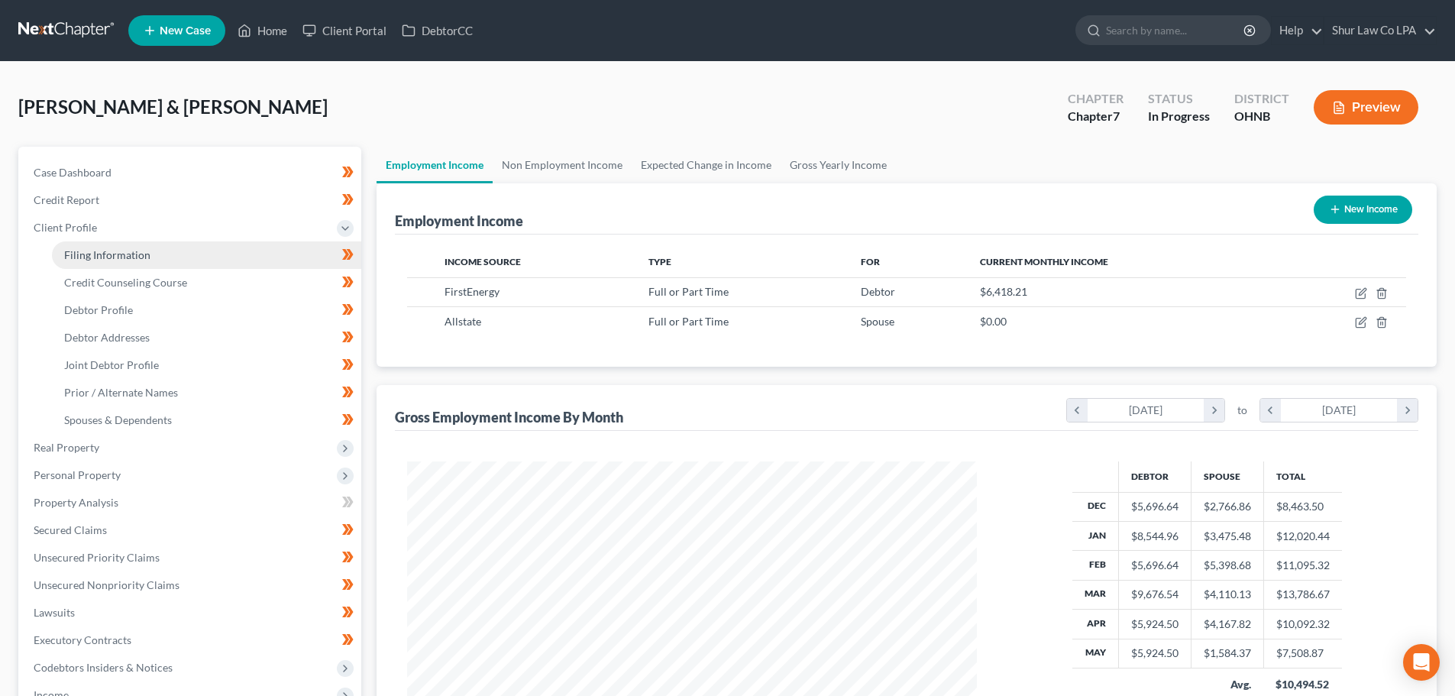
click at [143, 255] on span "Filing Information" at bounding box center [107, 254] width 86 height 13
select select "1"
select select "0"
select select "36"
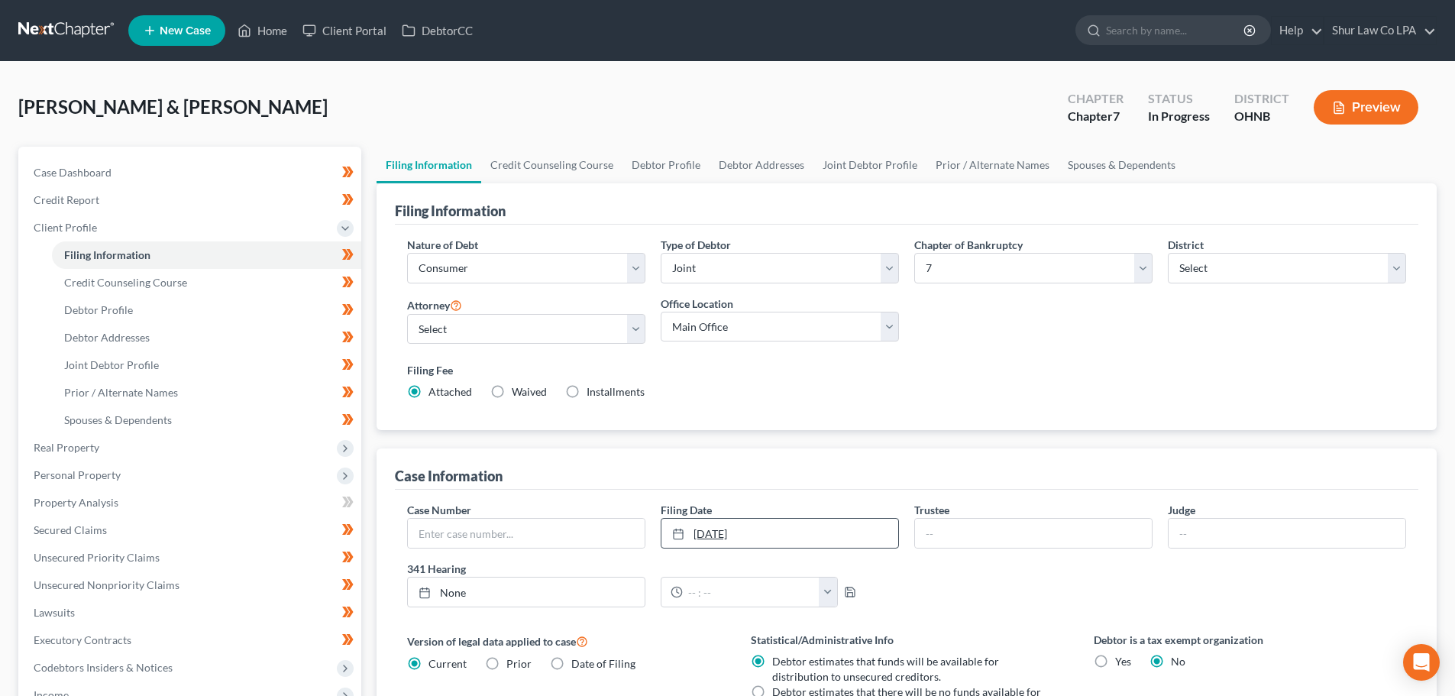
click at [764, 532] on link "6/10/2025" at bounding box center [780, 533] width 237 height 29
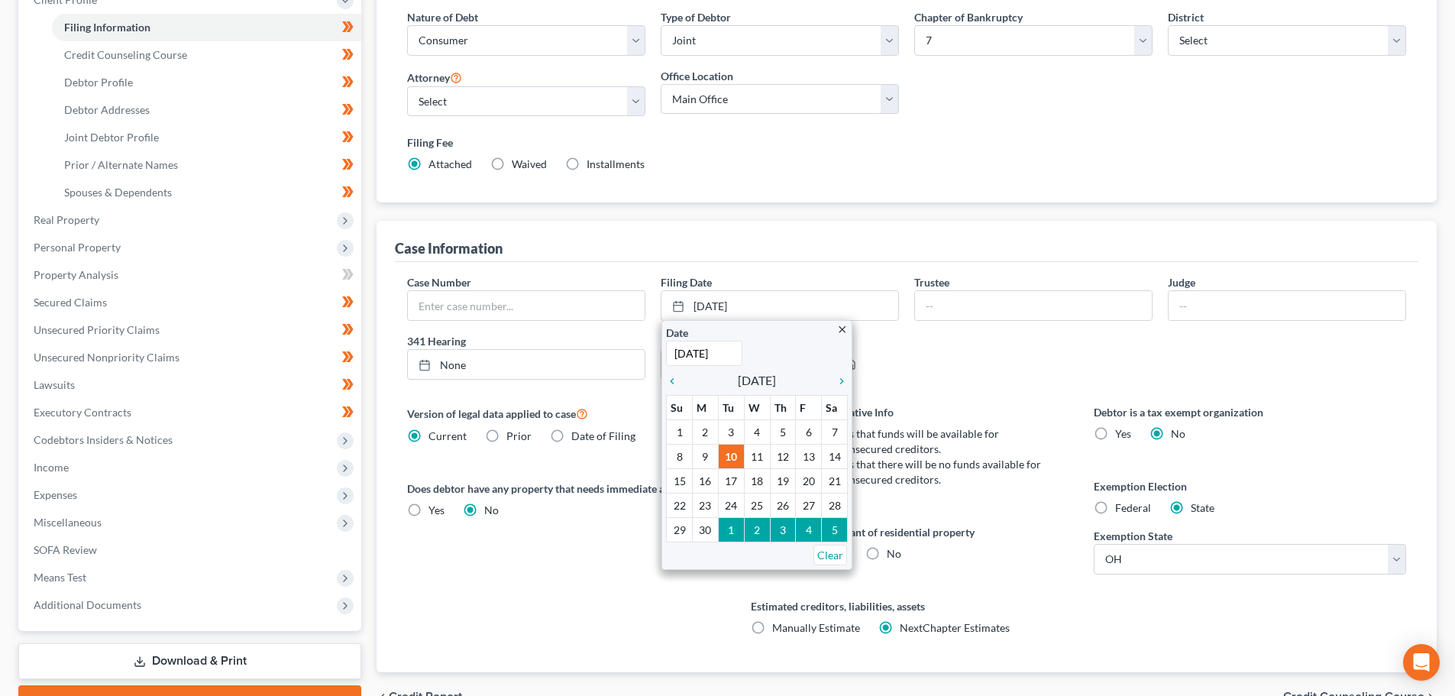
scroll to position [229, 0]
click at [824, 555] on link "Clear" at bounding box center [831, 553] width 34 height 21
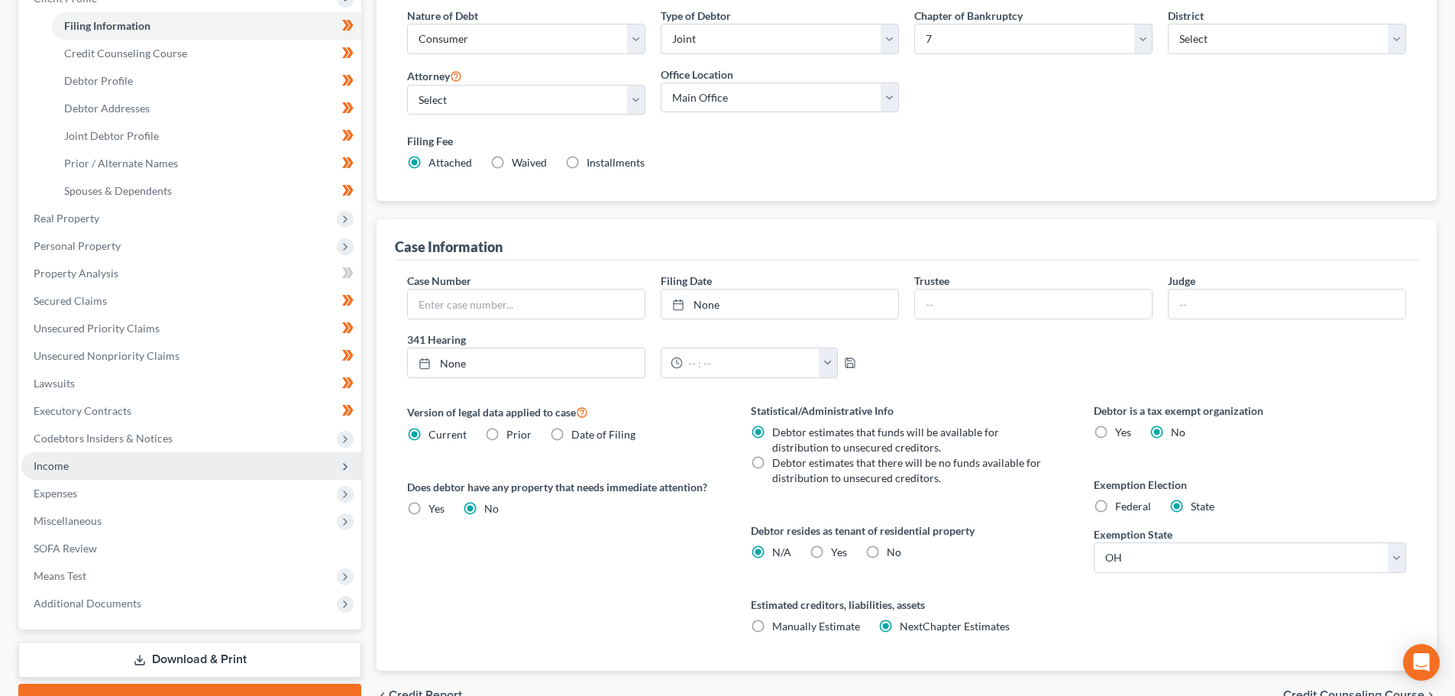
click at [63, 464] on span "Income" at bounding box center [51, 465] width 35 height 13
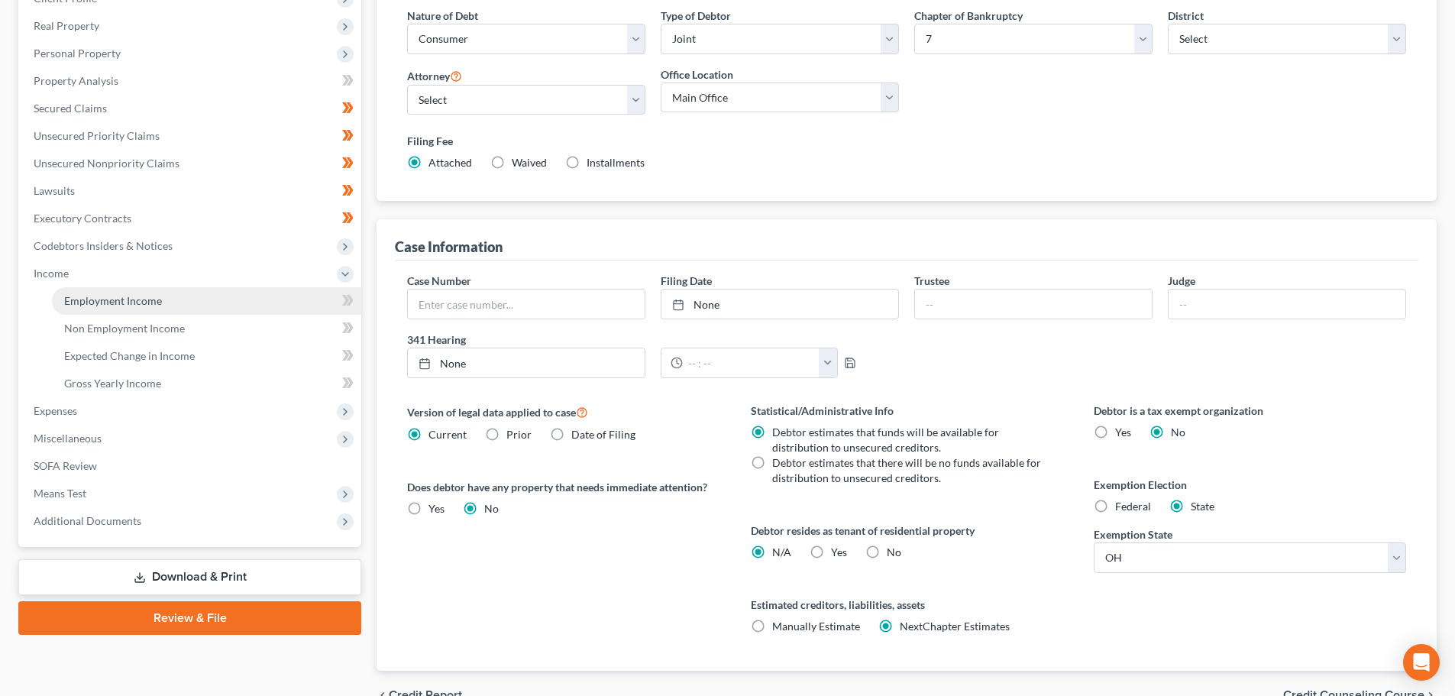
click at [127, 304] on span "Employment Income" at bounding box center [113, 300] width 98 height 13
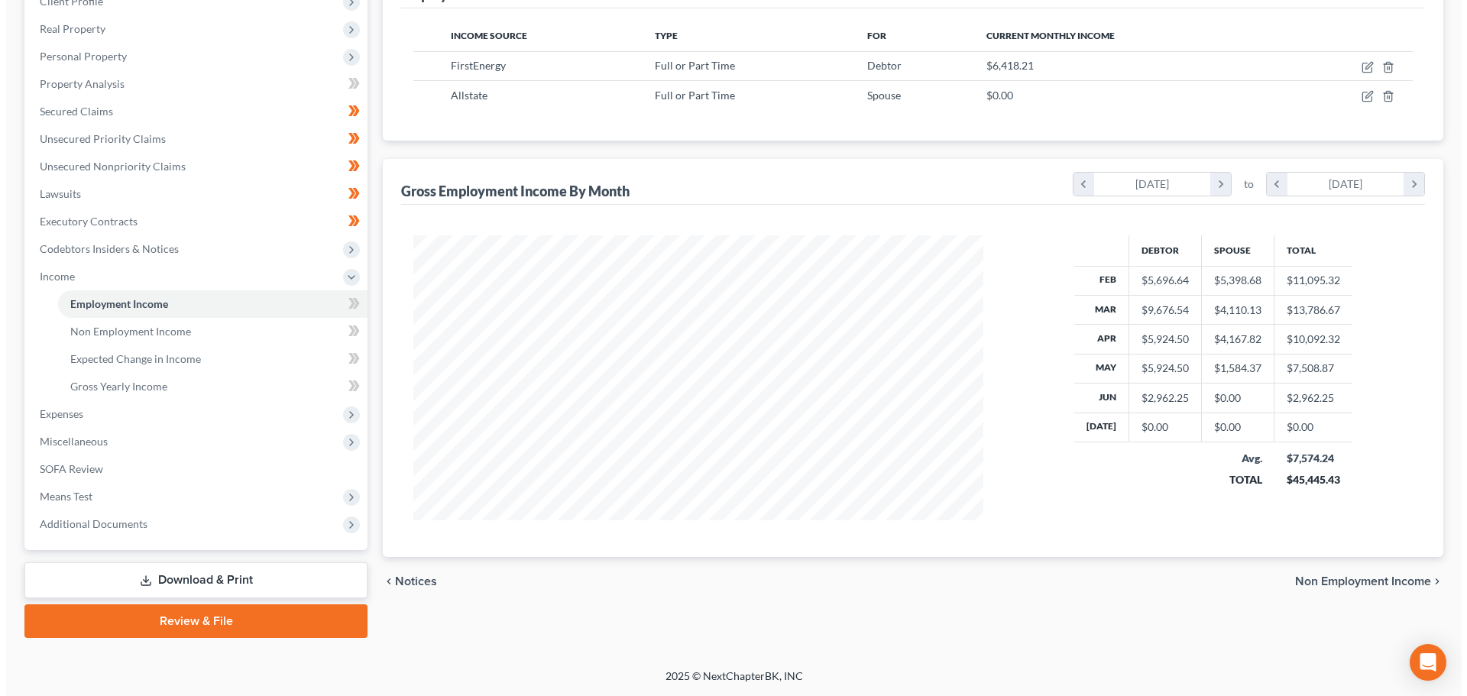
scroll to position [150, 0]
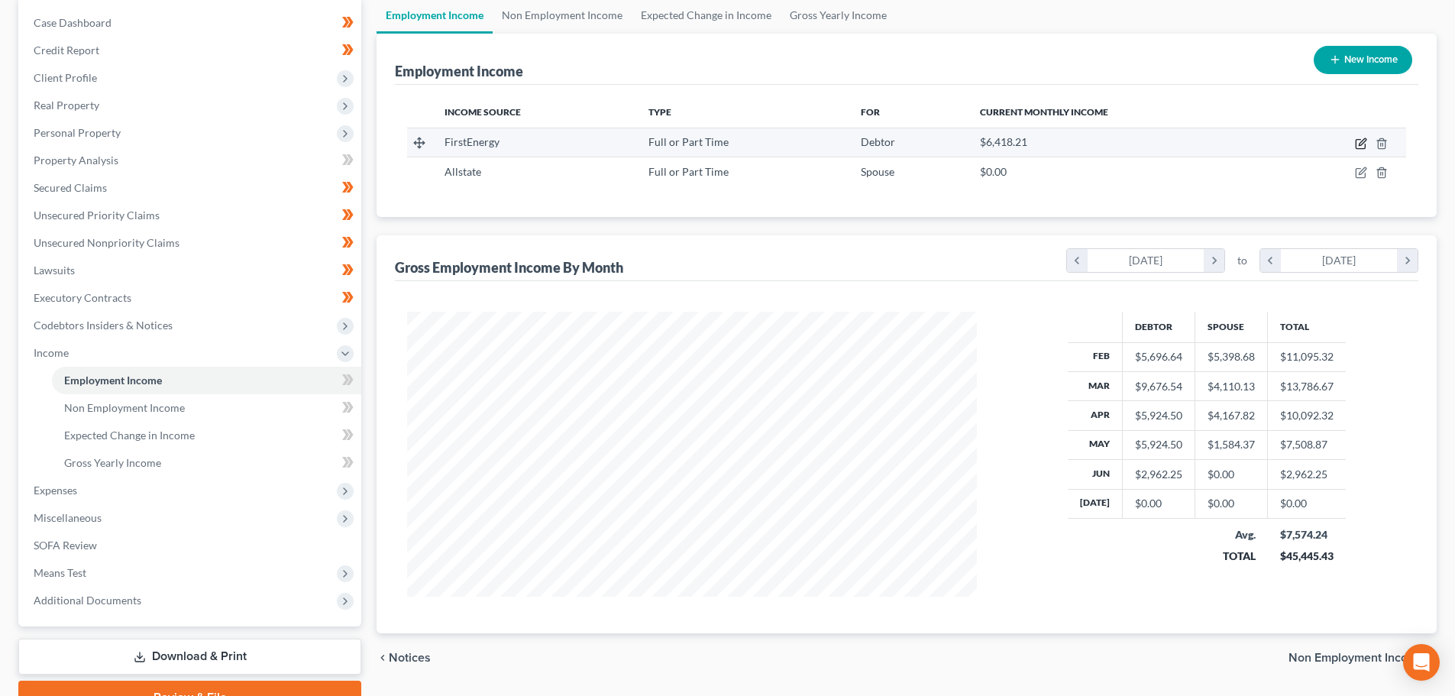
click at [1361, 145] on icon "button" at bounding box center [1362, 141] width 7 height 7
select select "0"
select select "36"
select select "2"
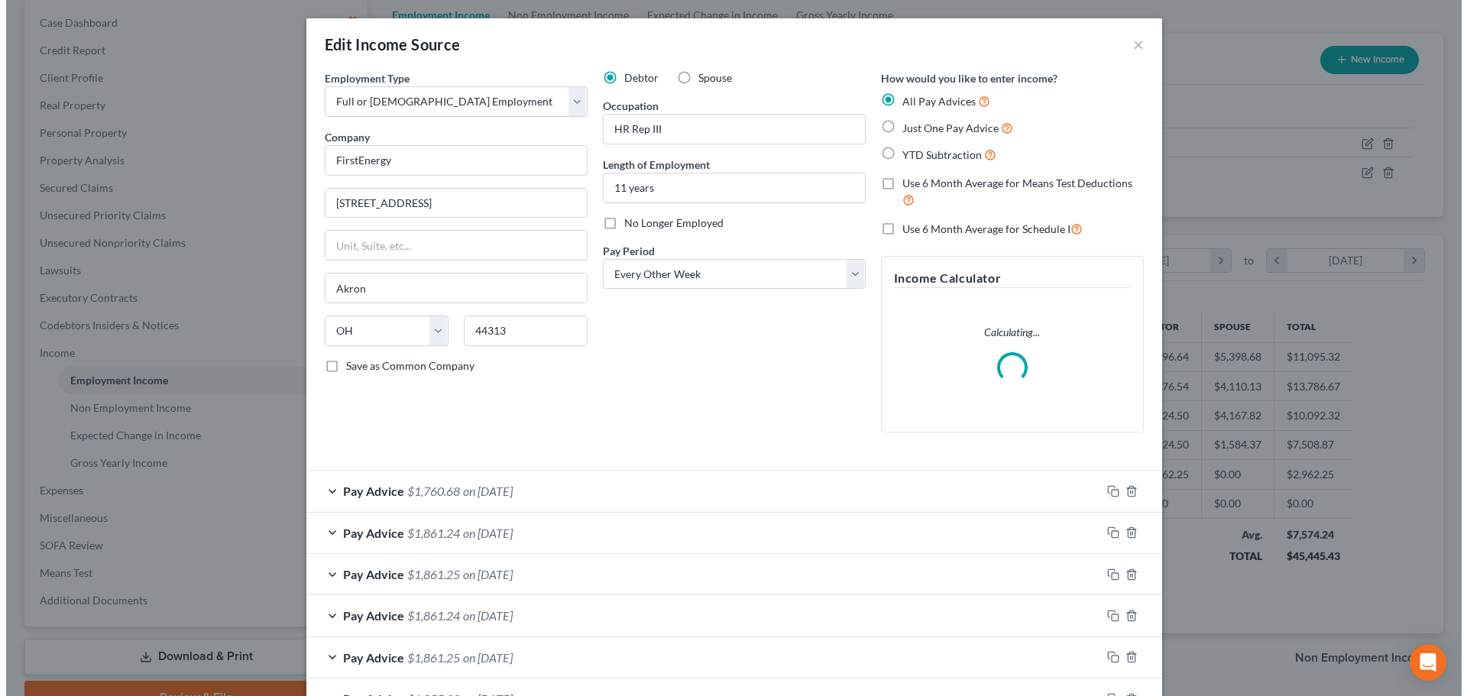
scroll to position [287, 606]
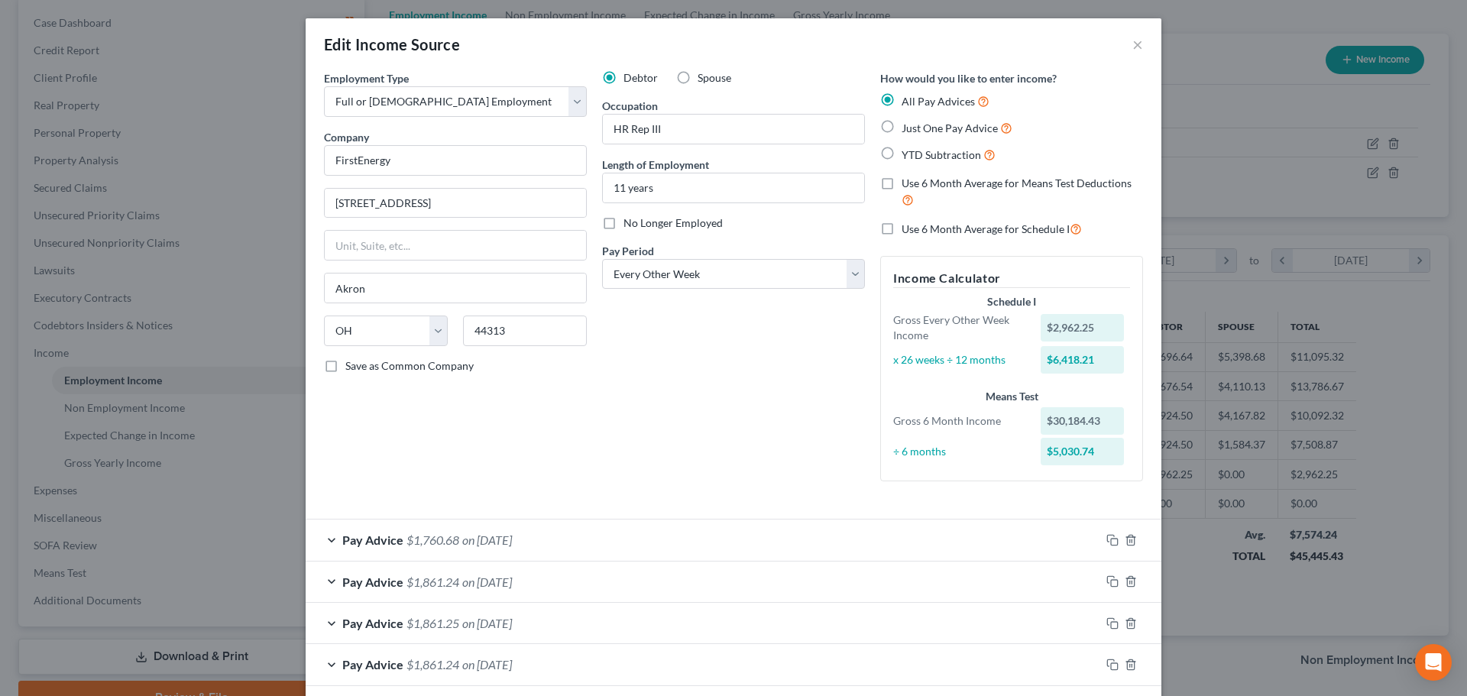
click at [549, 529] on div "Pay Advice $1,760.68 on 06/20/2025" at bounding box center [703, 539] width 794 height 40
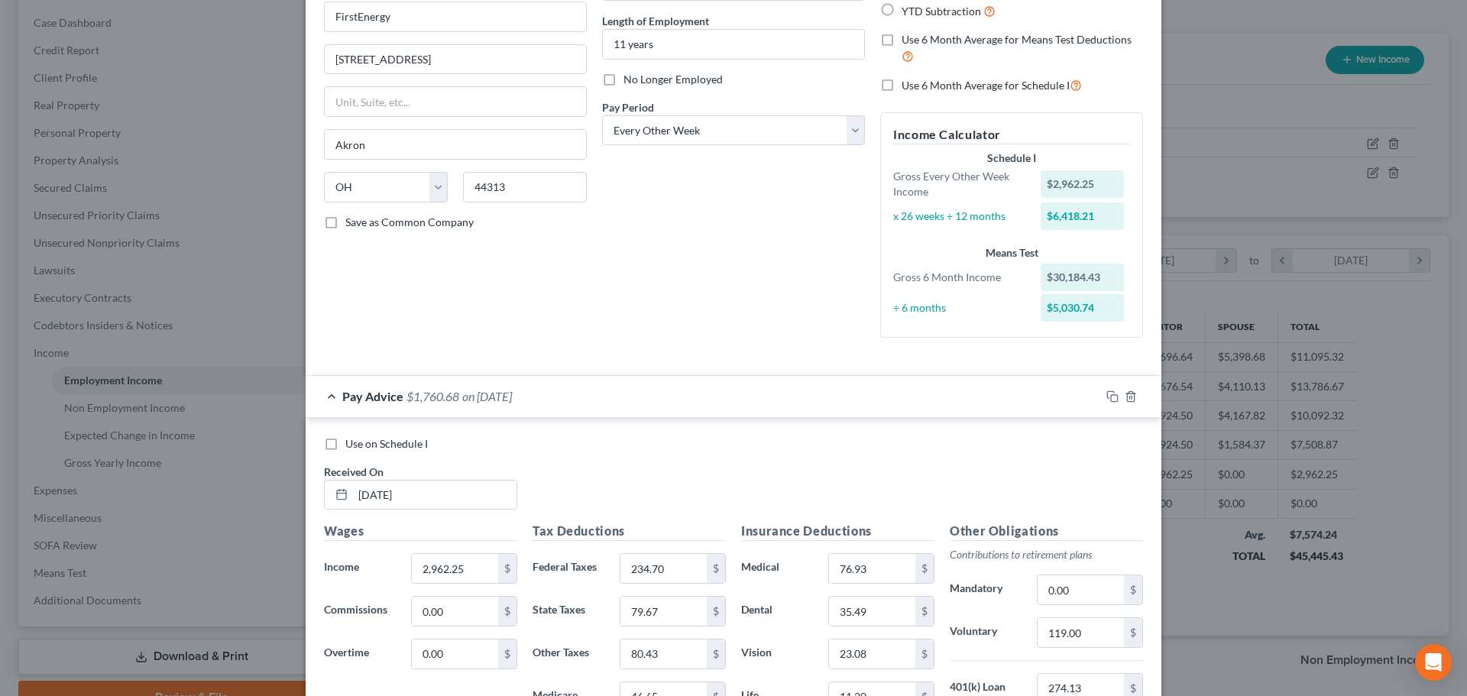
scroll to position [153, 0]
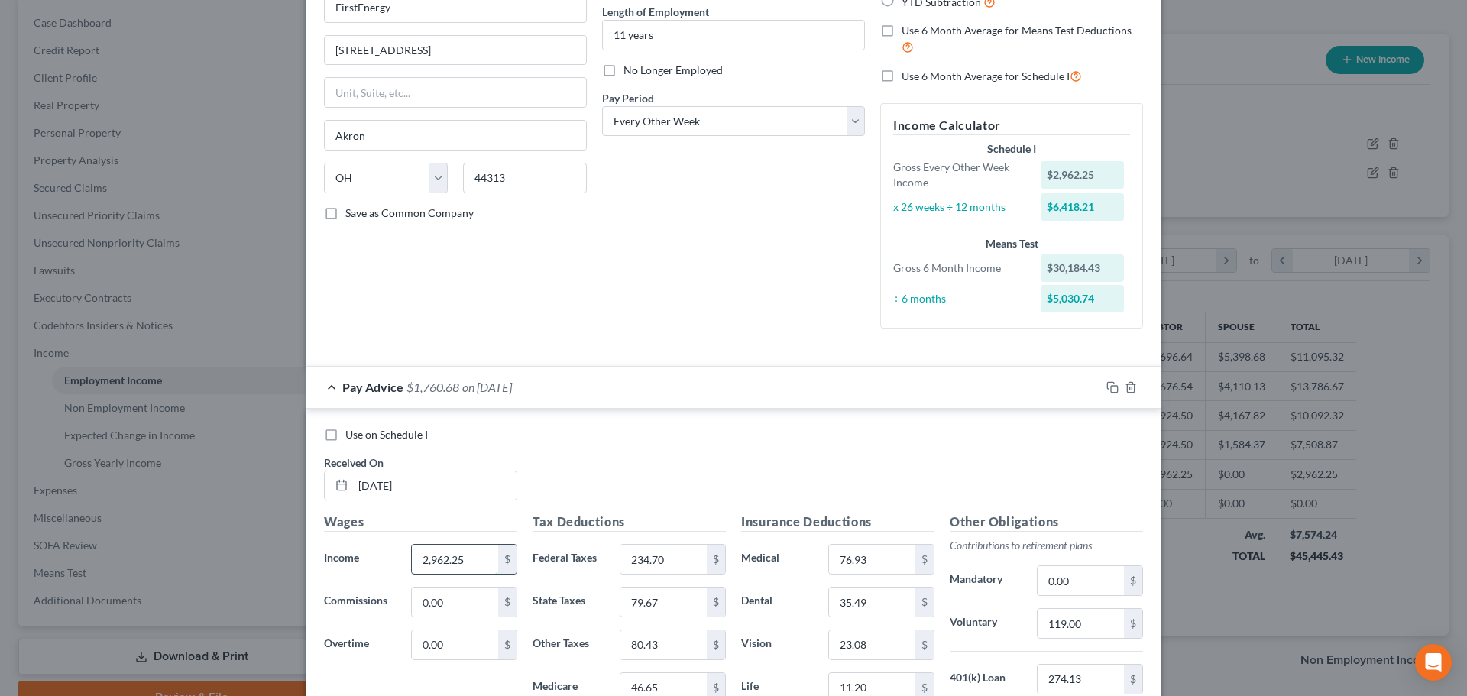
click at [469, 558] on input "2,962.25" at bounding box center [455, 559] width 86 height 29
click at [512, 392] on span "on 06/20/2025" at bounding box center [487, 387] width 50 height 15
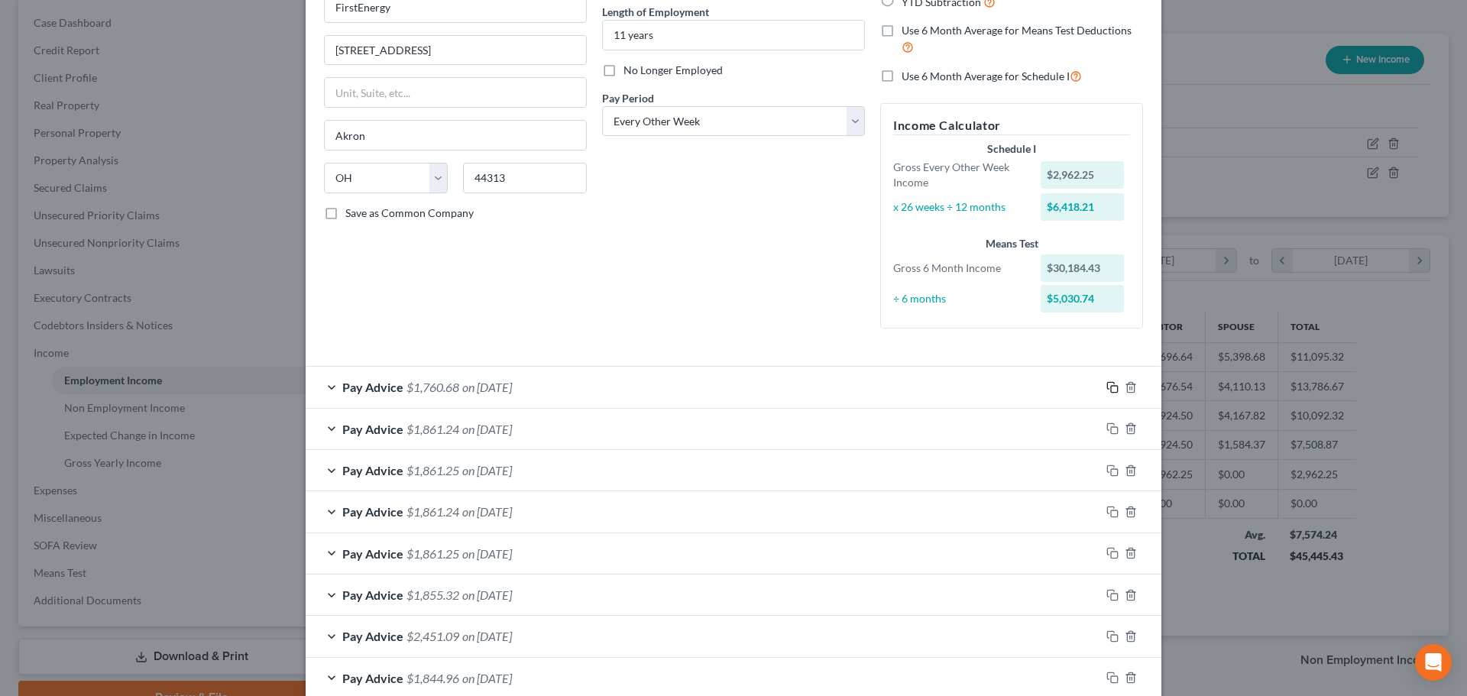
click at [1108, 387] on icon "button" at bounding box center [1112, 387] width 12 height 12
click at [1111, 427] on rect "button" at bounding box center [1114, 430] width 7 height 7
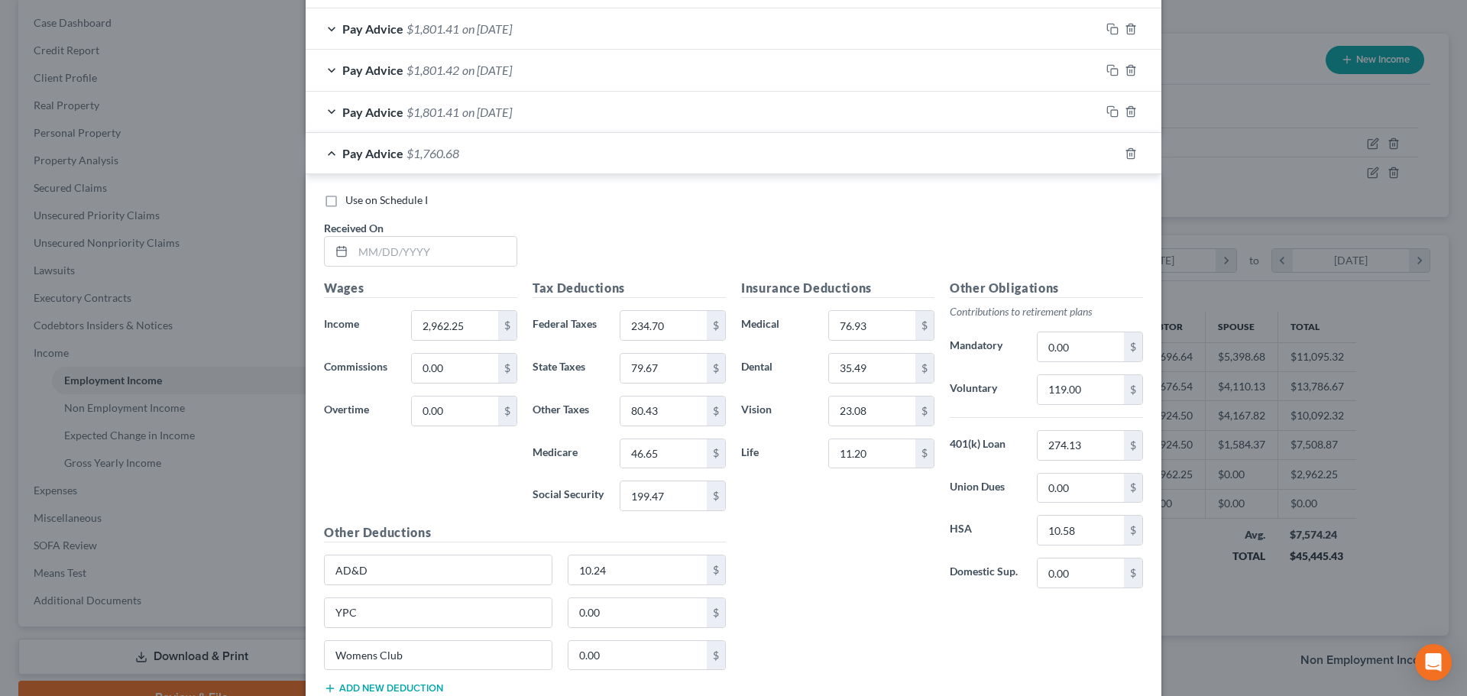
scroll to position [1222, 0]
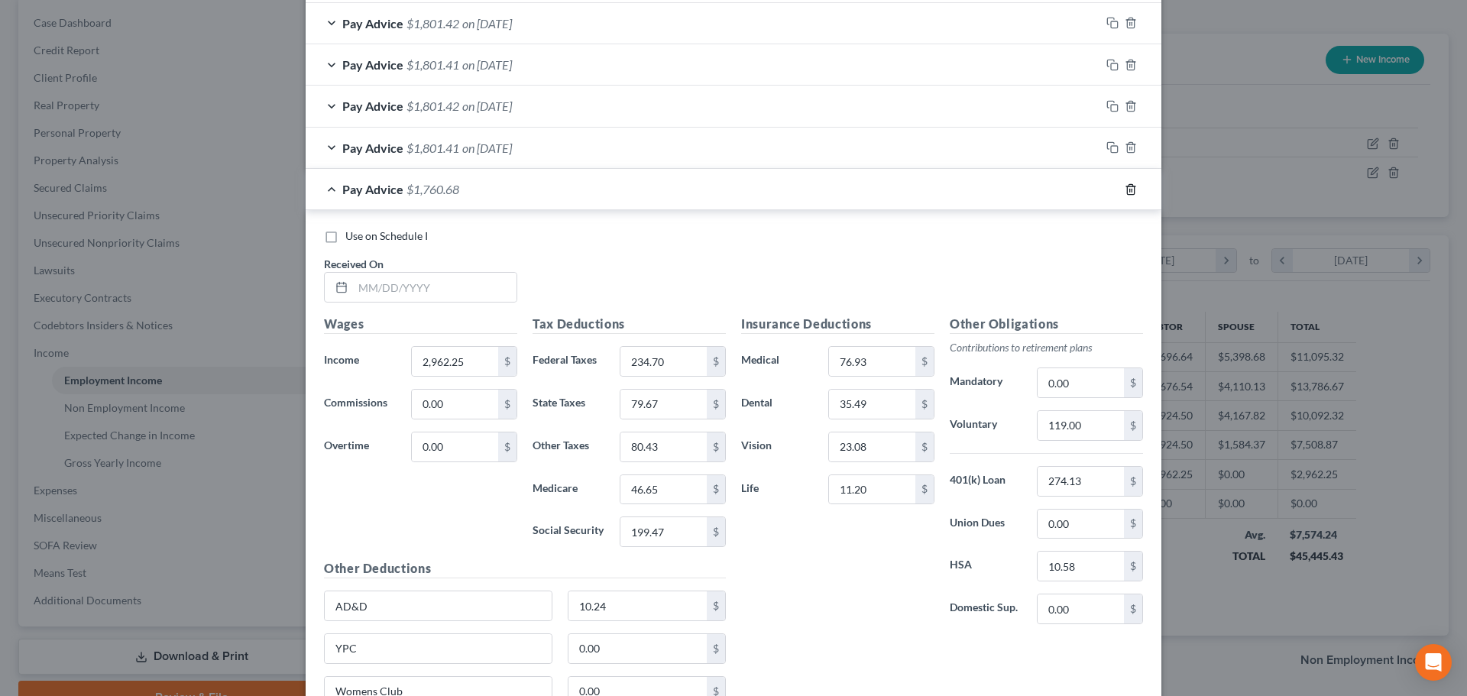
click at [1128, 187] on icon "button" at bounding box center [1131, 189] width 12 height 12
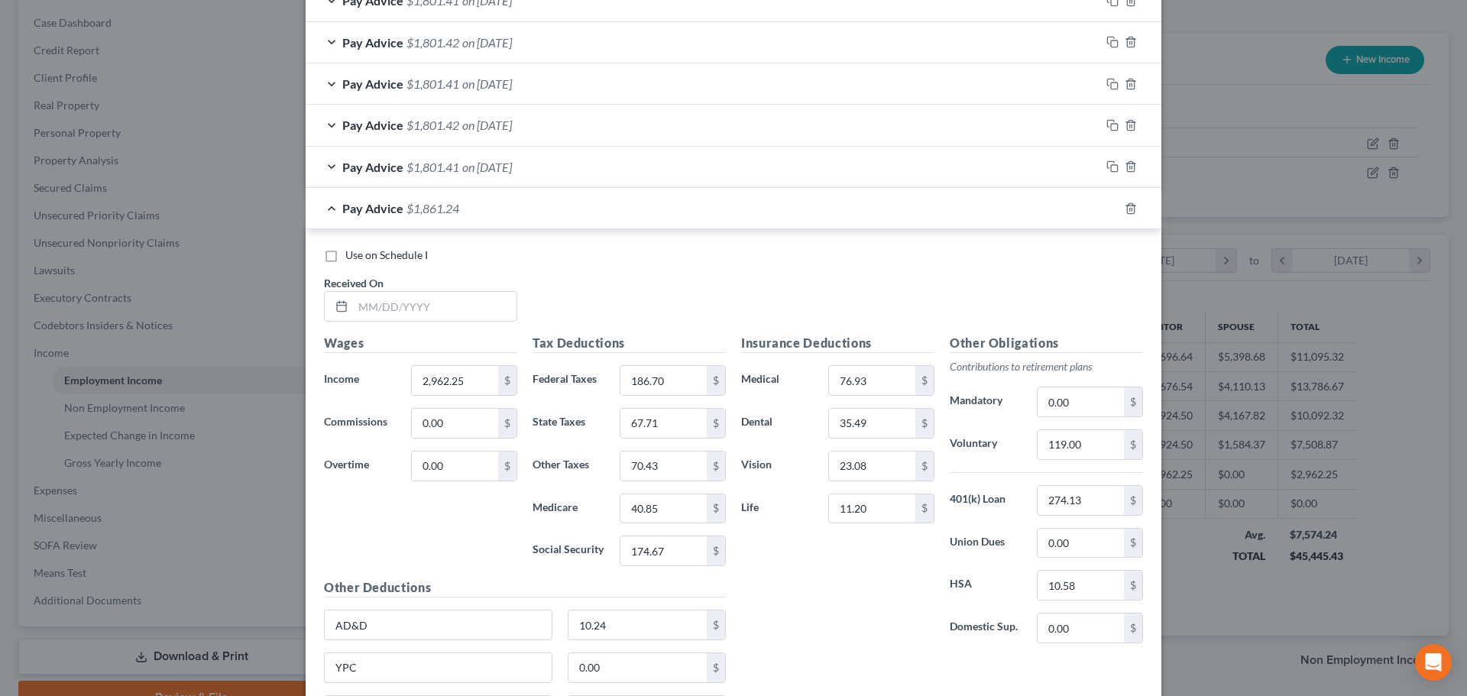
scroll to position [1146, 0]
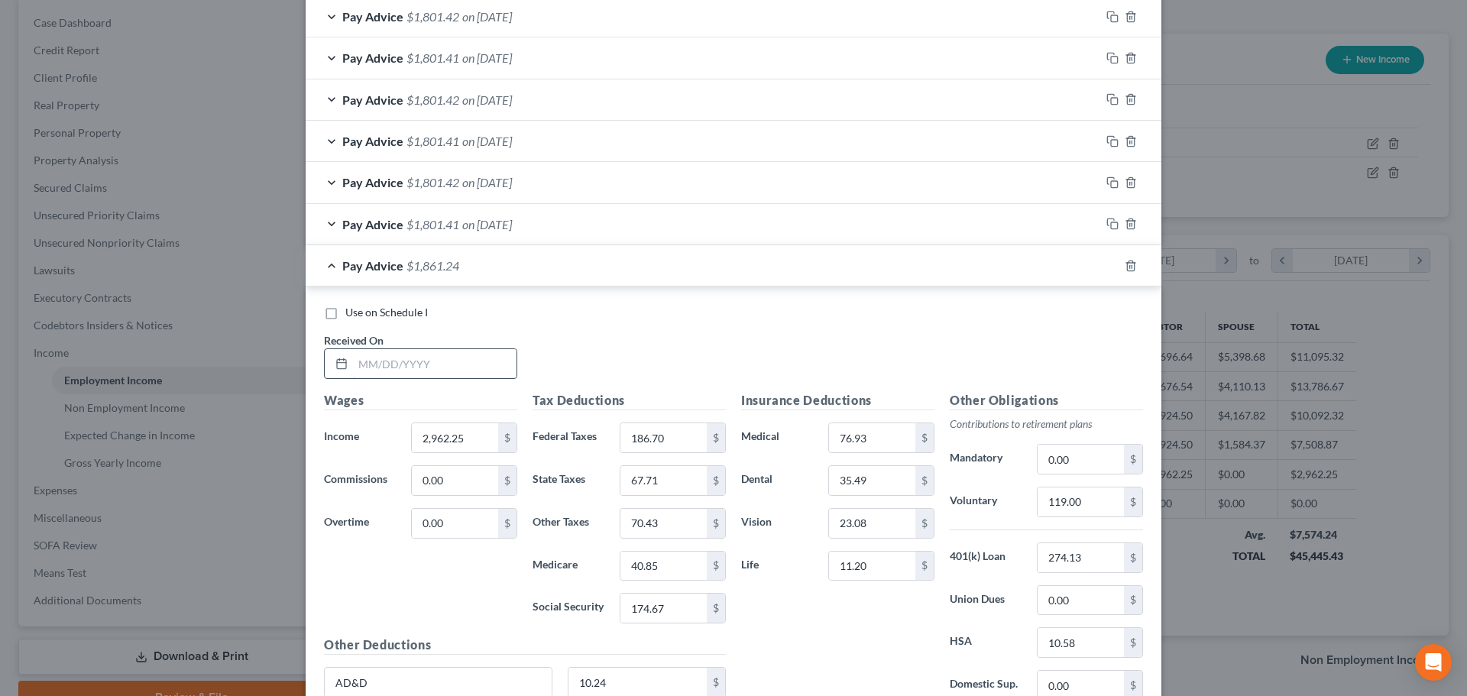
click at [379, 370] on input "text" at bounding box center [434, 363] width 163 height 29
click at [405, 367] on input "text" at bounding box center [434, 363] width 163 height 29
type input "07/18/2025"
click at [662, 446] on input "186.70" at bounding box center [663, 437] width 86 height 29
type input "195.70"
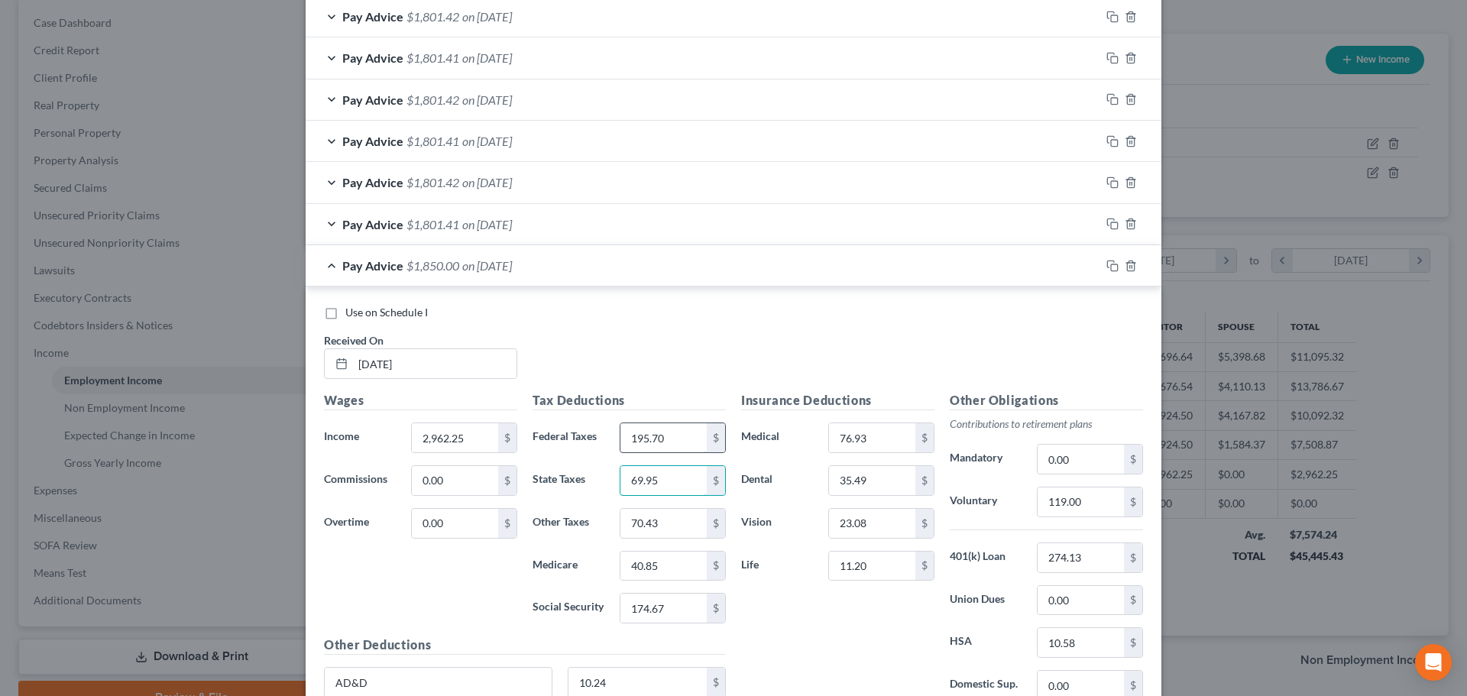
type input "69.95"
type input "72.30"
type input "41.93"
type input "179.31"
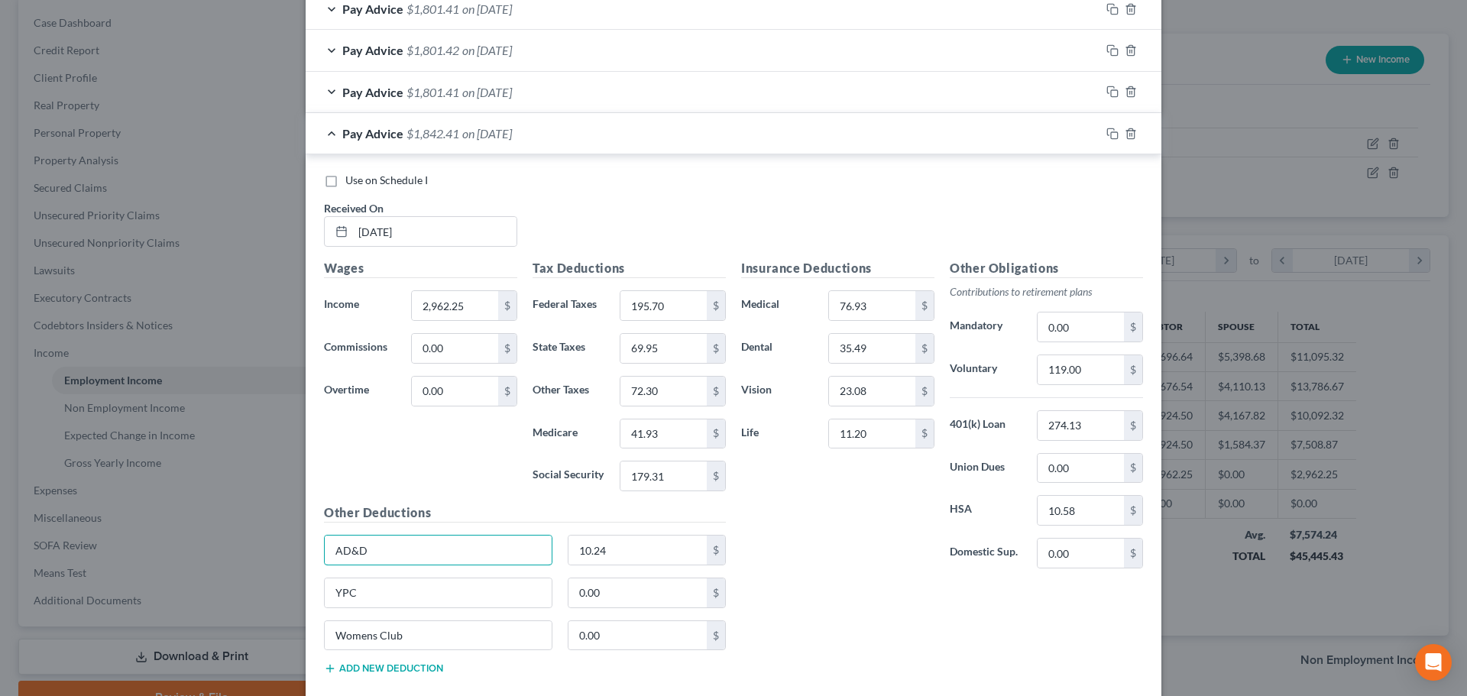
scroll to position [1299, 0]
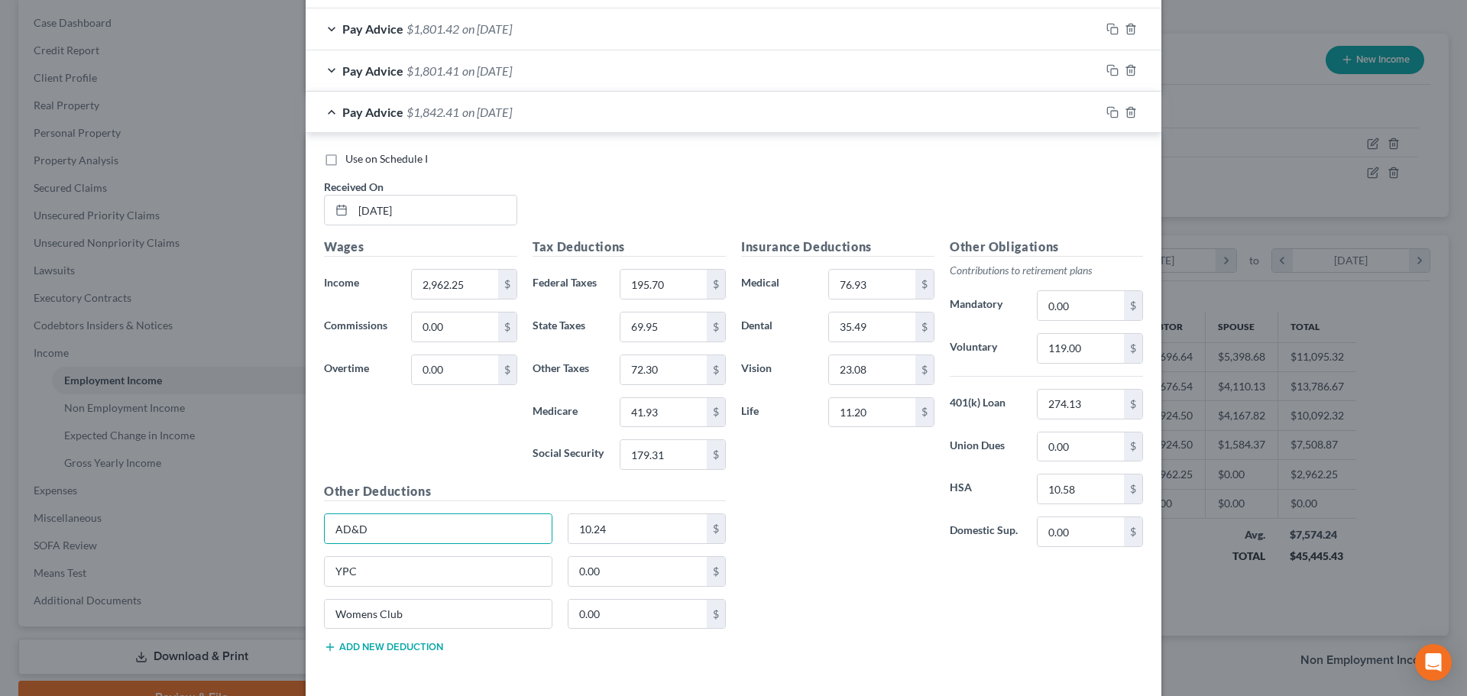
click at [503, 116] on span "on 07/18/2025" at bounding box center [487, 112] width 50 height 15
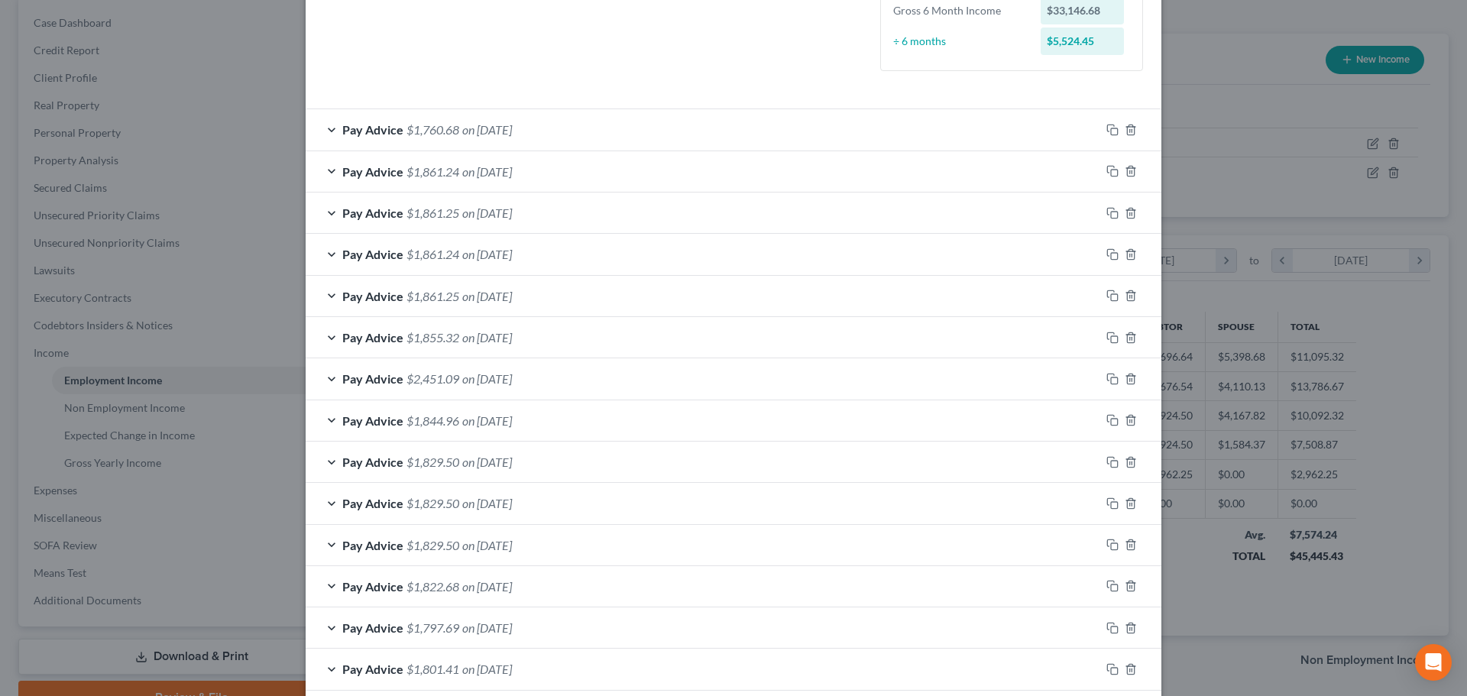
scroll to position [362, 0]
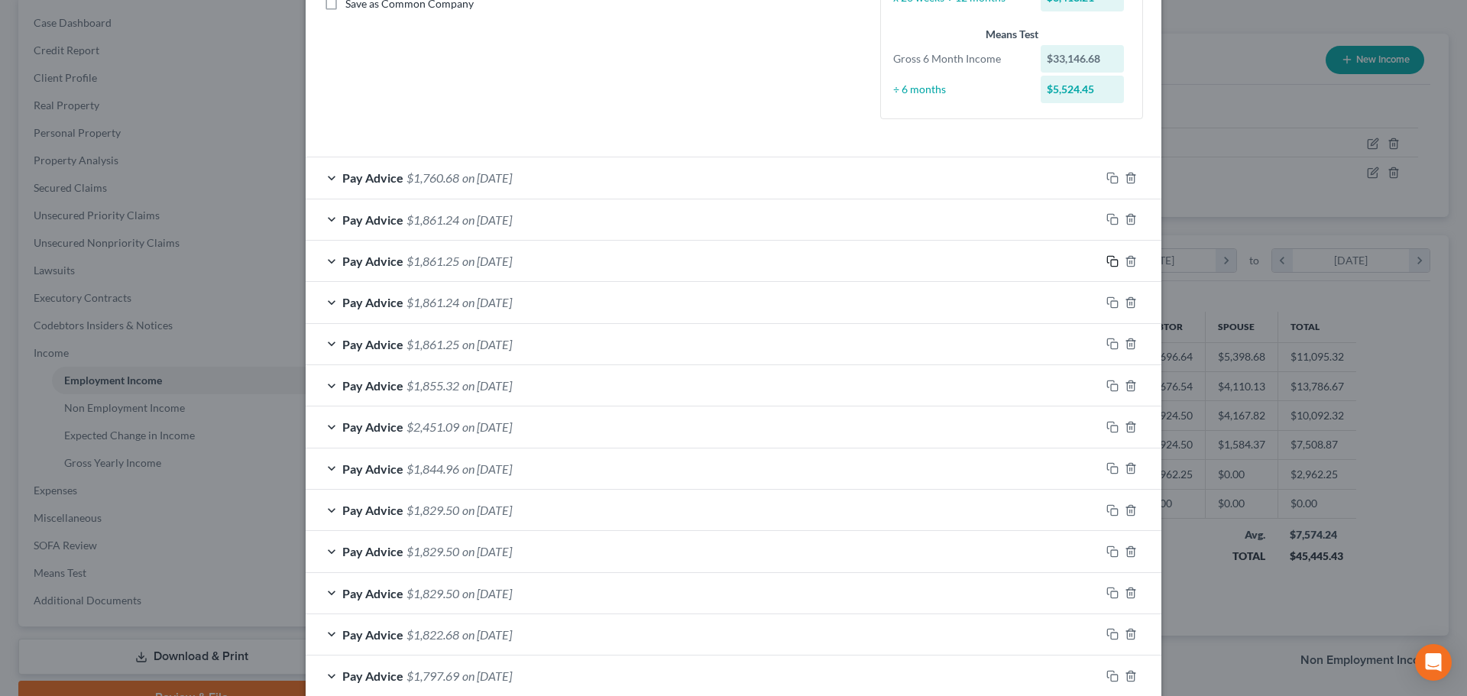
drag, startPoint x: 1108, startPoint y: 263, endPoint x: 1092, endPoint y: 265, distance: 16.2
click at [1108, 263] on icon "button" at bounding box center [1112, 261] width 12 height 12
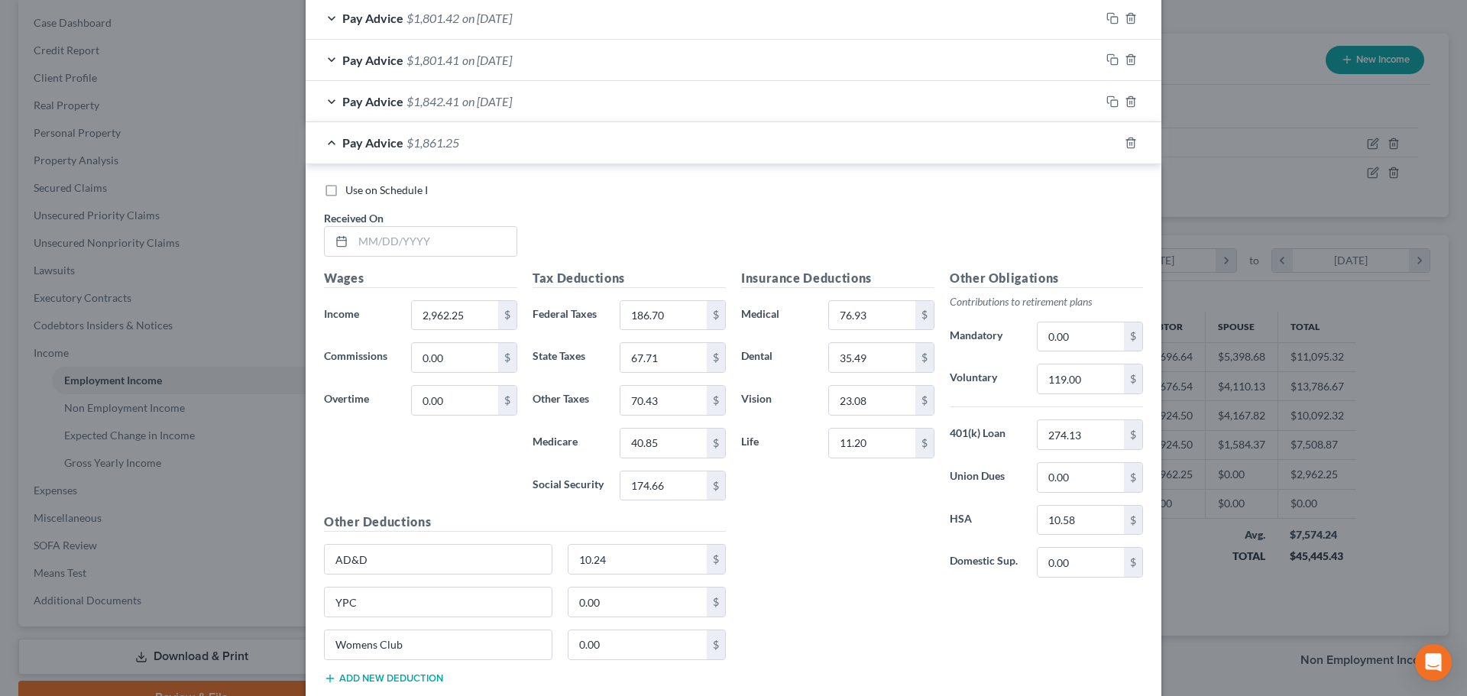
scroll to position [1406, 0]
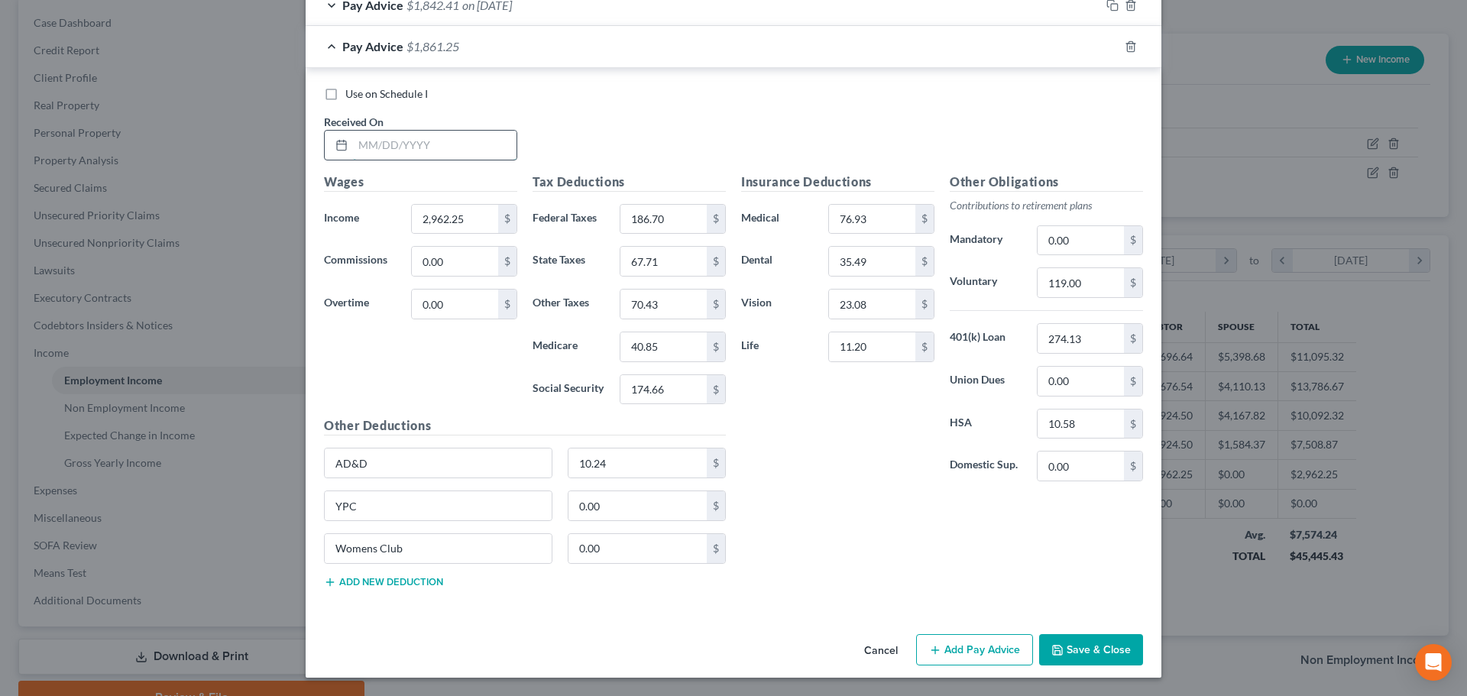
click at [406, 139] on input "text" at bounding box center [434, 145] width 163 height 29
type input "07/03/2025"
click at [662, 98] on div "Use on Schedule I" at bounding box center [733, 93] width 819 height 15
click at [610, 44] on div "Pay Advice $1,861.25 on 07/03/2025" at bounding box center [703, 46] width 794 height 40
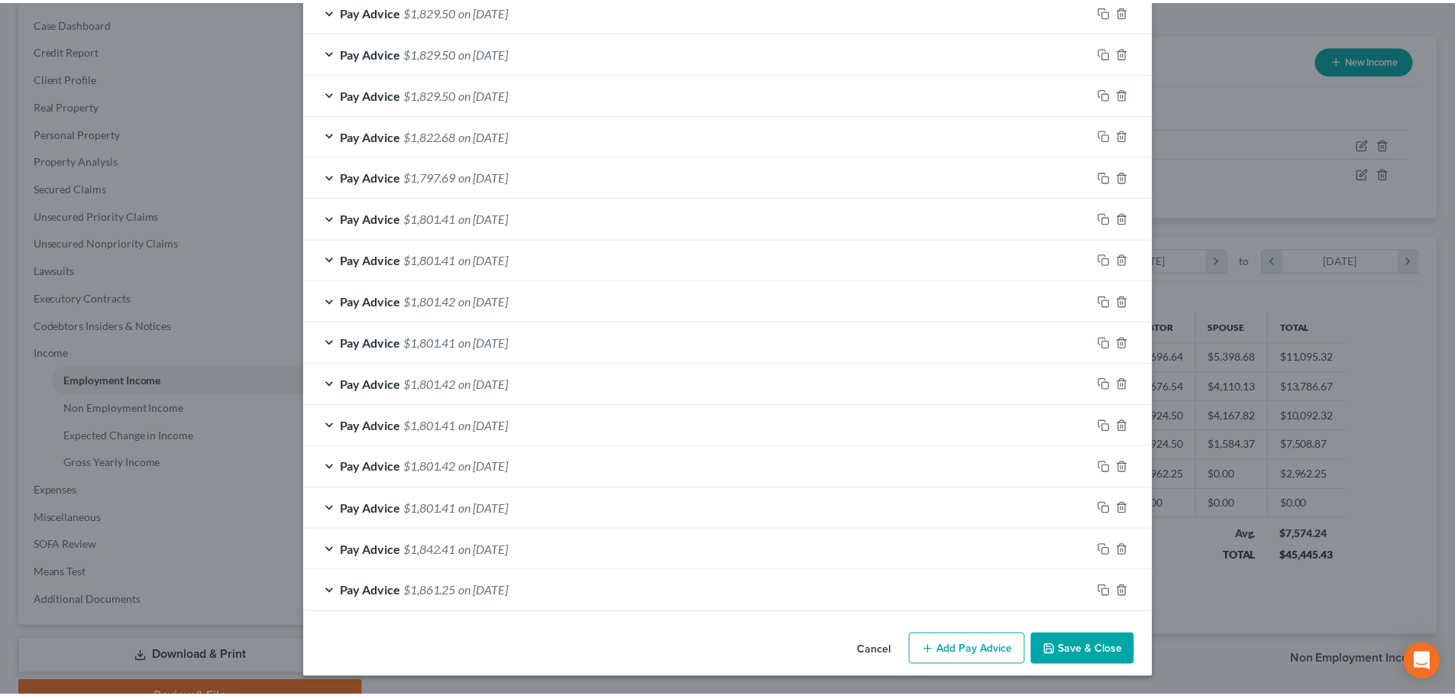
scroll to position [862, 0]
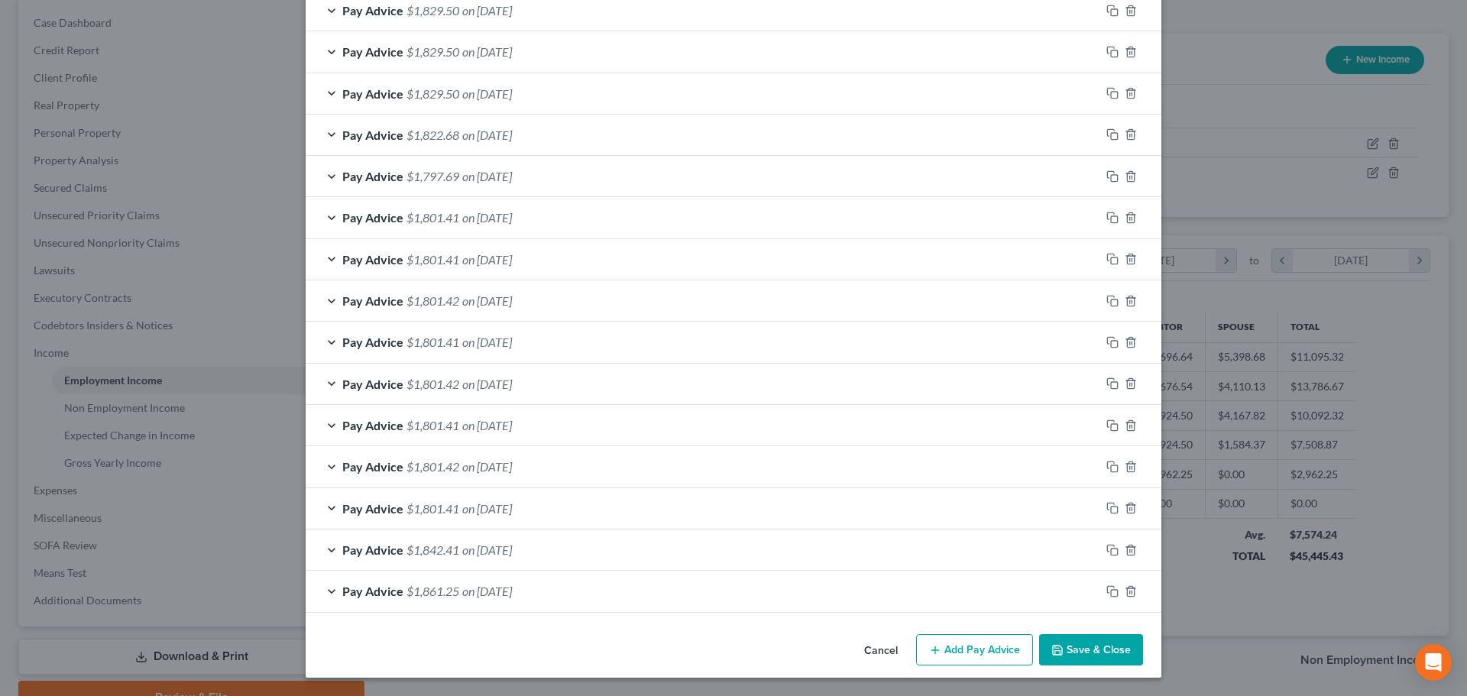
click at [1105, 646] on button "Save & Close" at bounding box center [1091, 650] width 104 height 32
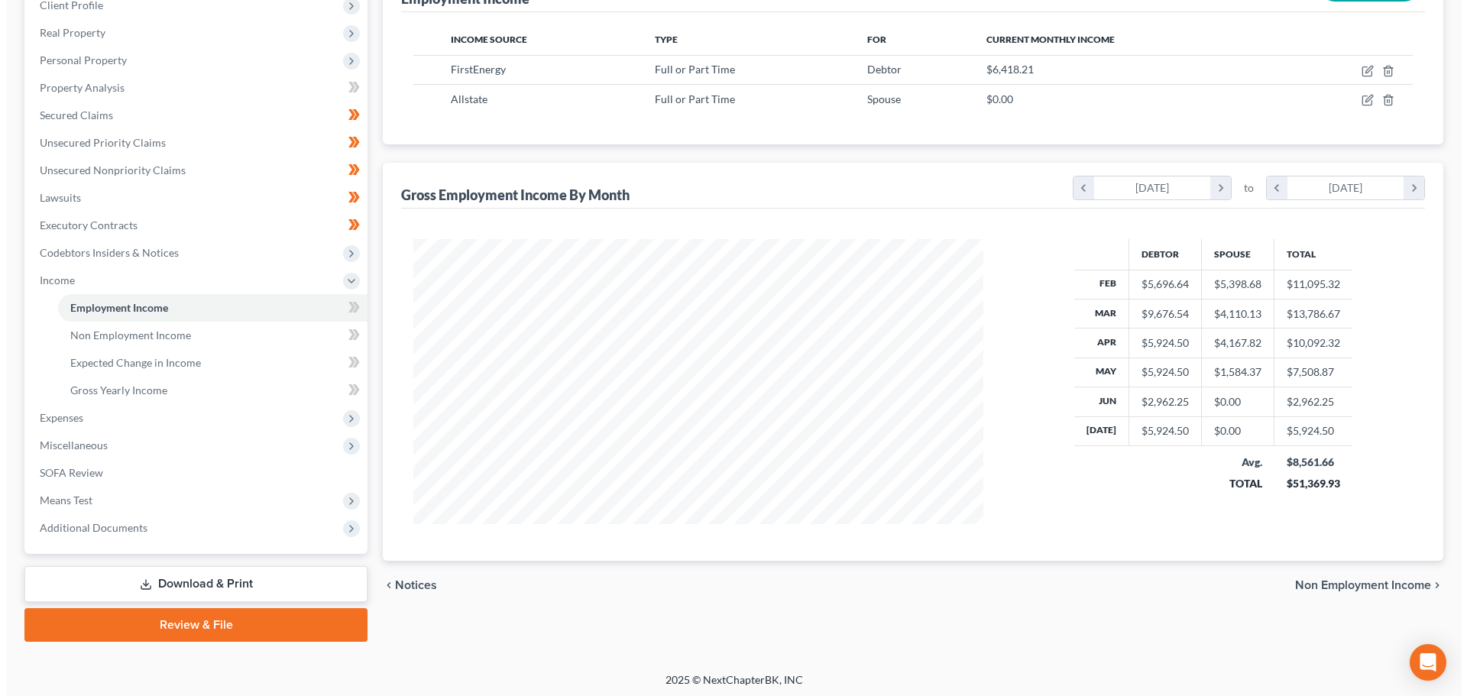
scroll to position [226, 0]
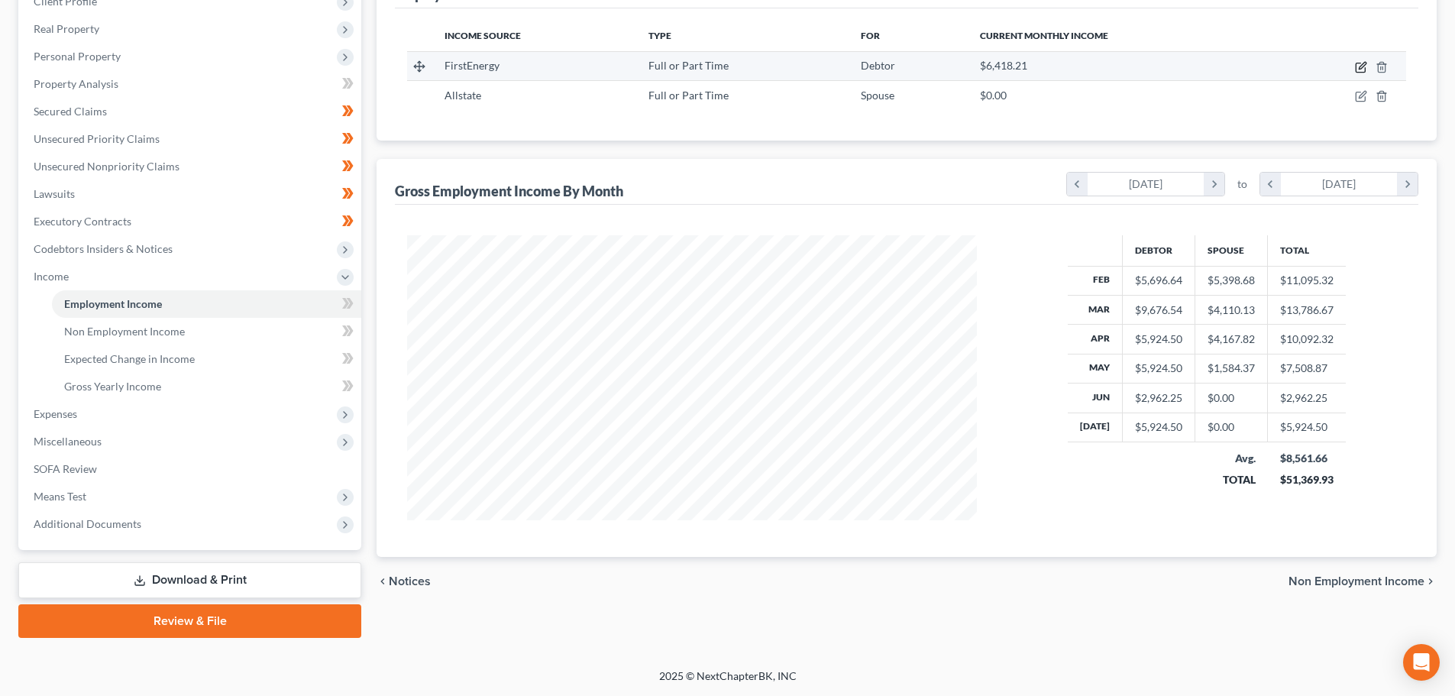
click at [1361, 68] on icon "button" at bounding box center [1361, 67] width 12 height 12
select select "0"
select select "36"
select select "2"
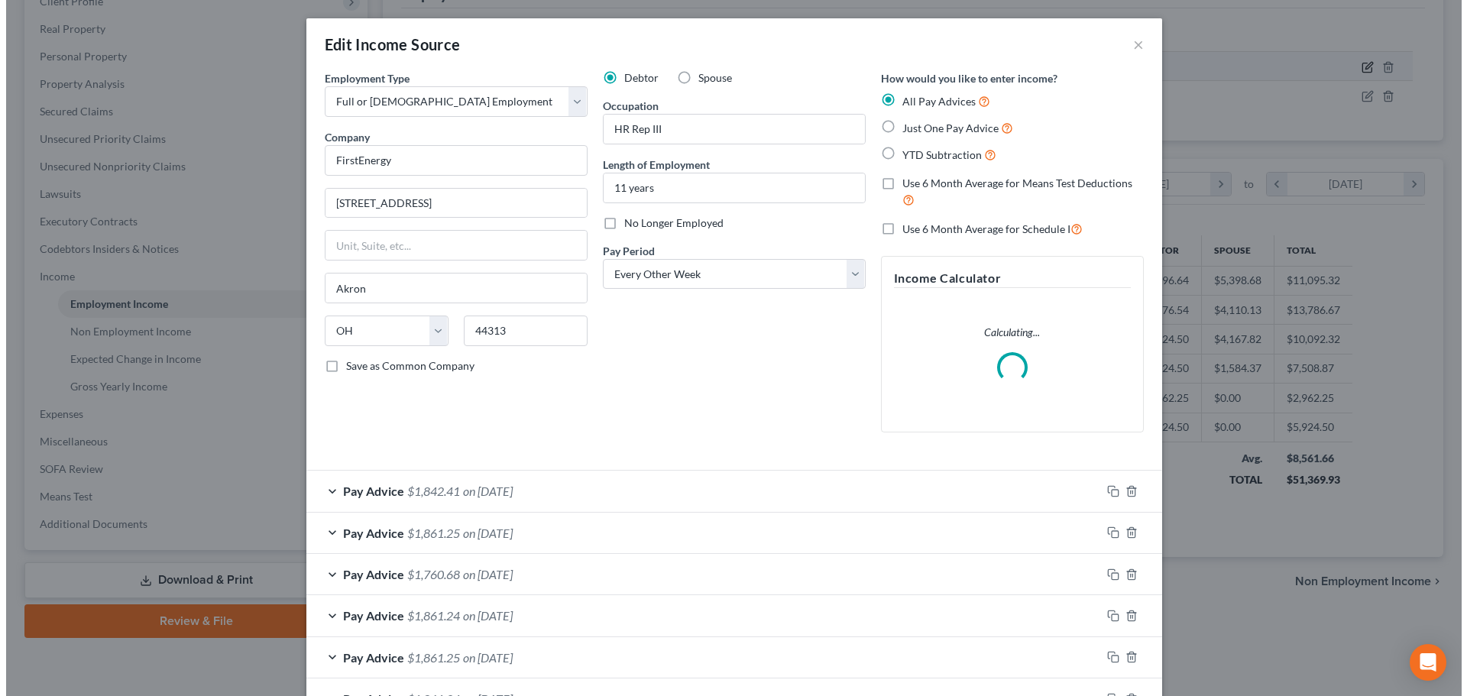
scroll to position [287, 606]
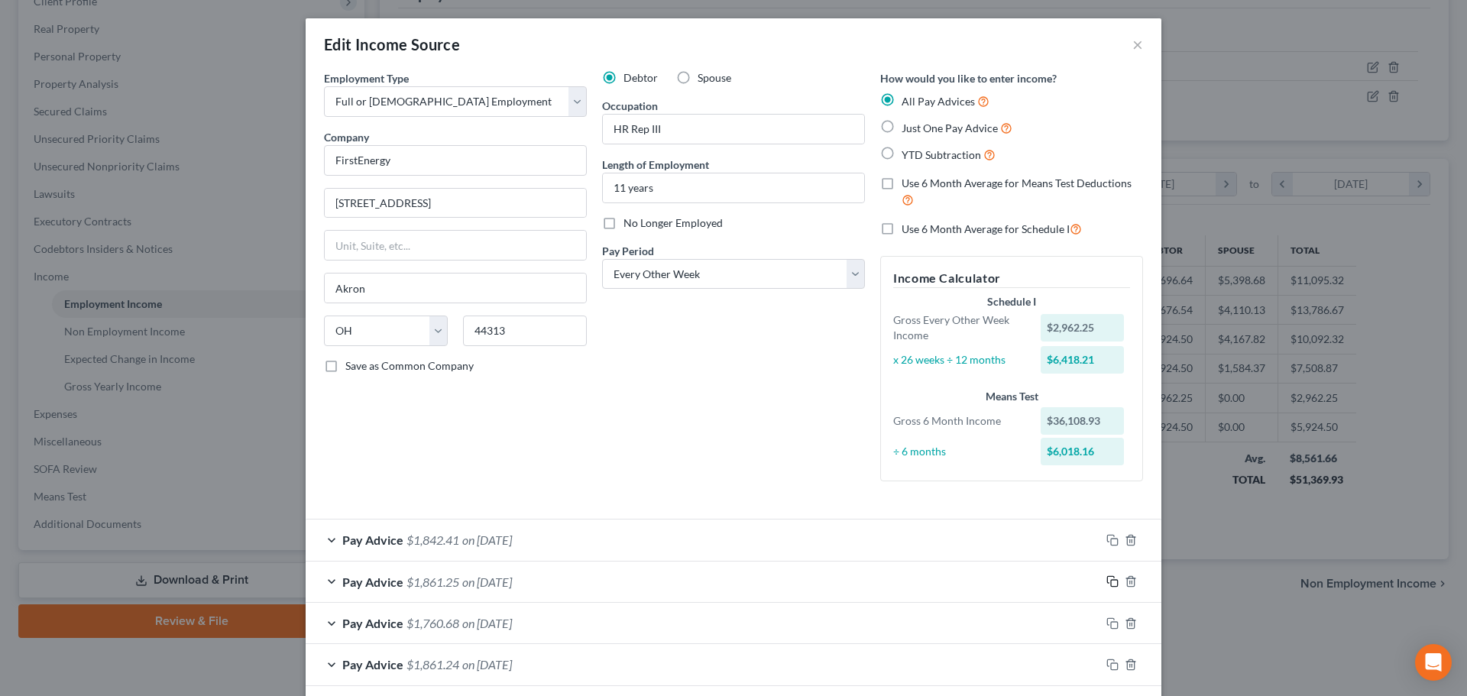
click at [1111, 581] on rect "button" at bounding box center [1114, 583] width 7 height 7
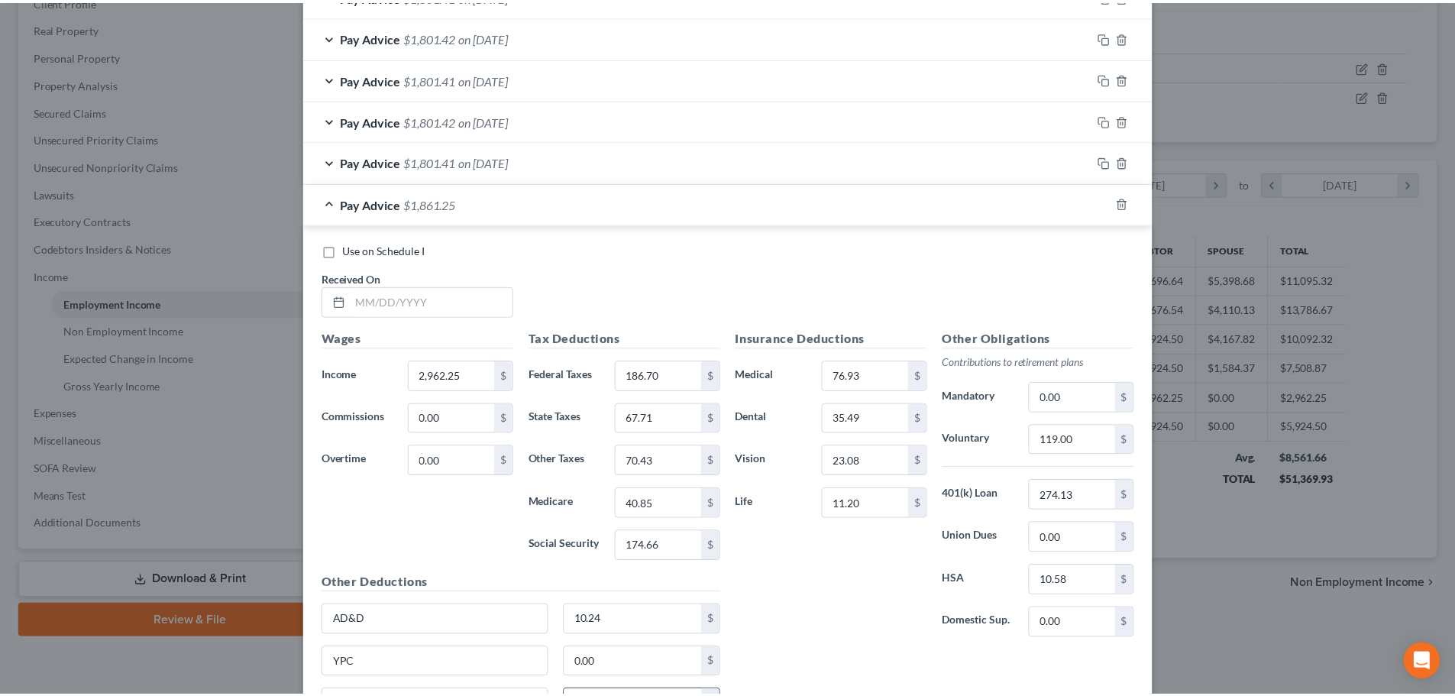
scroll to position [1448, 0]
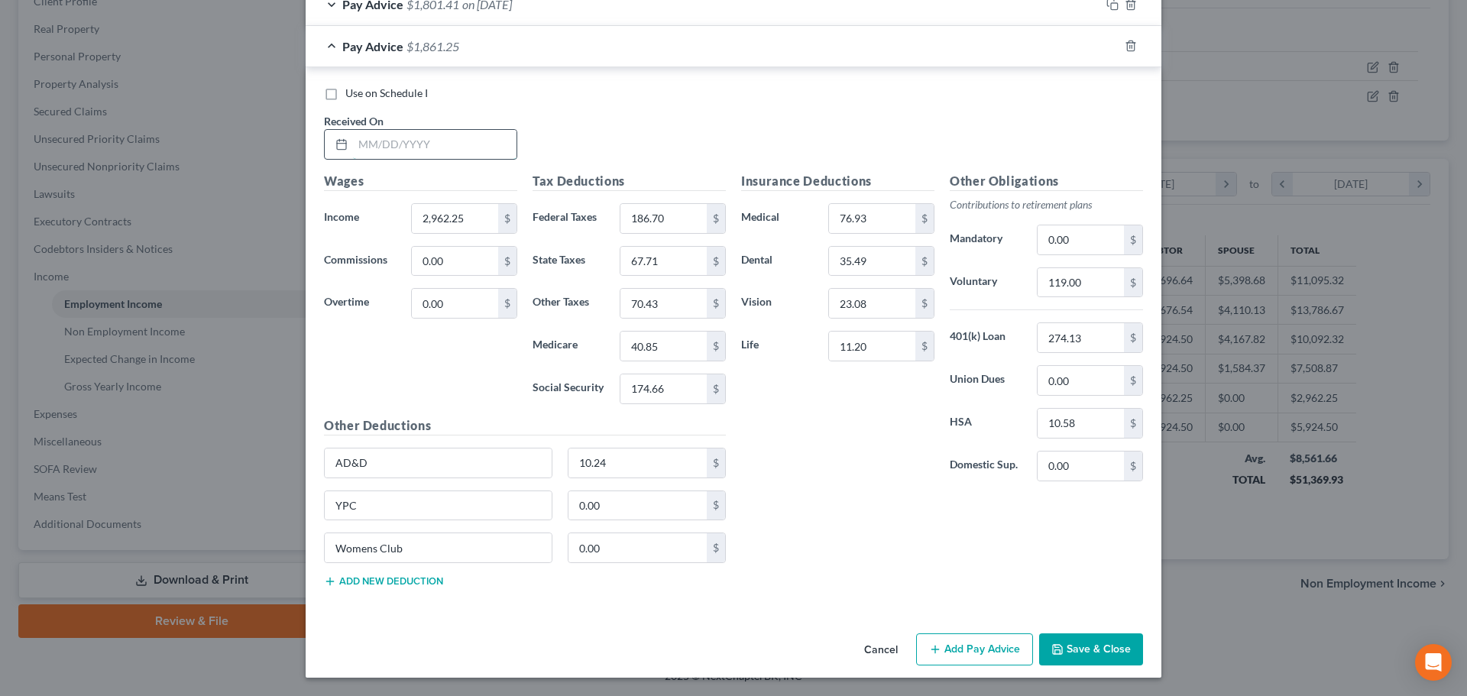
click at [380, 137] on input "text" at bounding box center [434, 144] width 163 height 29
type input "06/06/2025"
click at [1105, 649] on button "Save & Close" at bounding box center [1091, 649] width 104 height 32
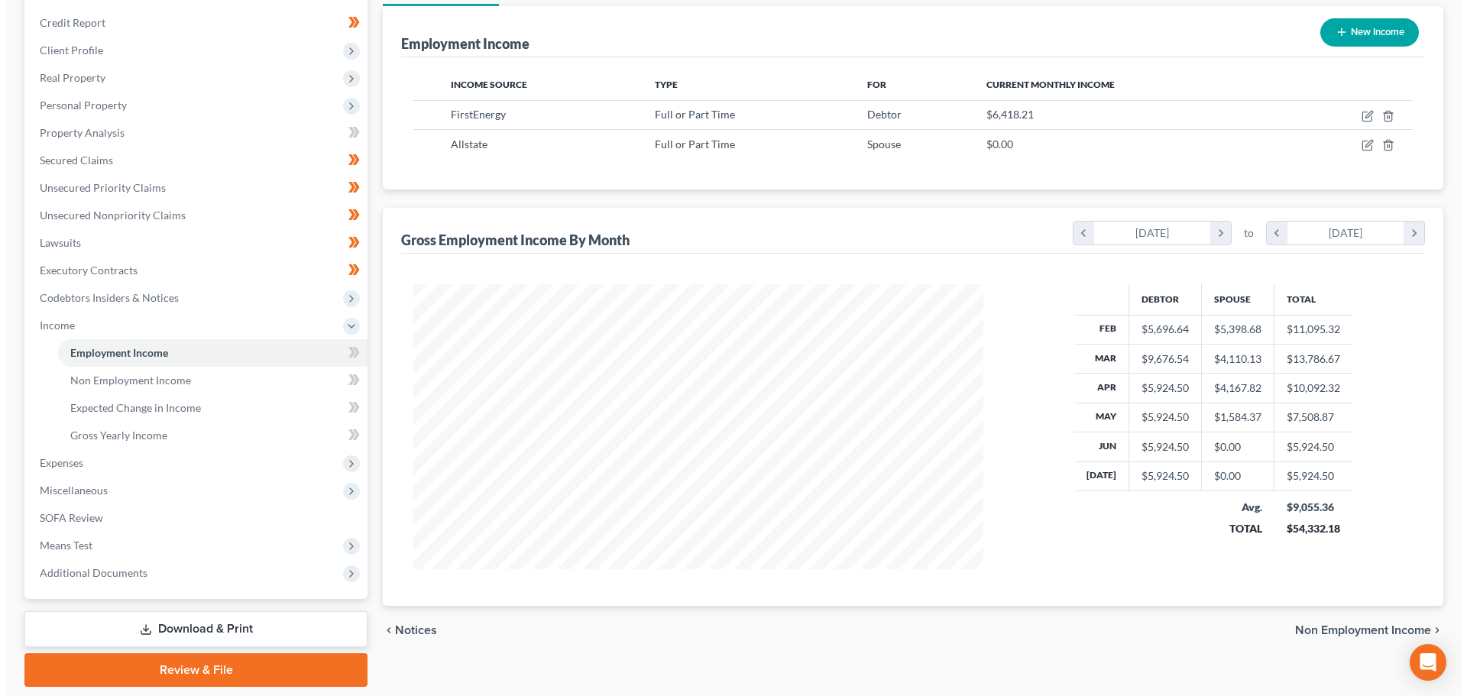
scroll to position [150, 0]
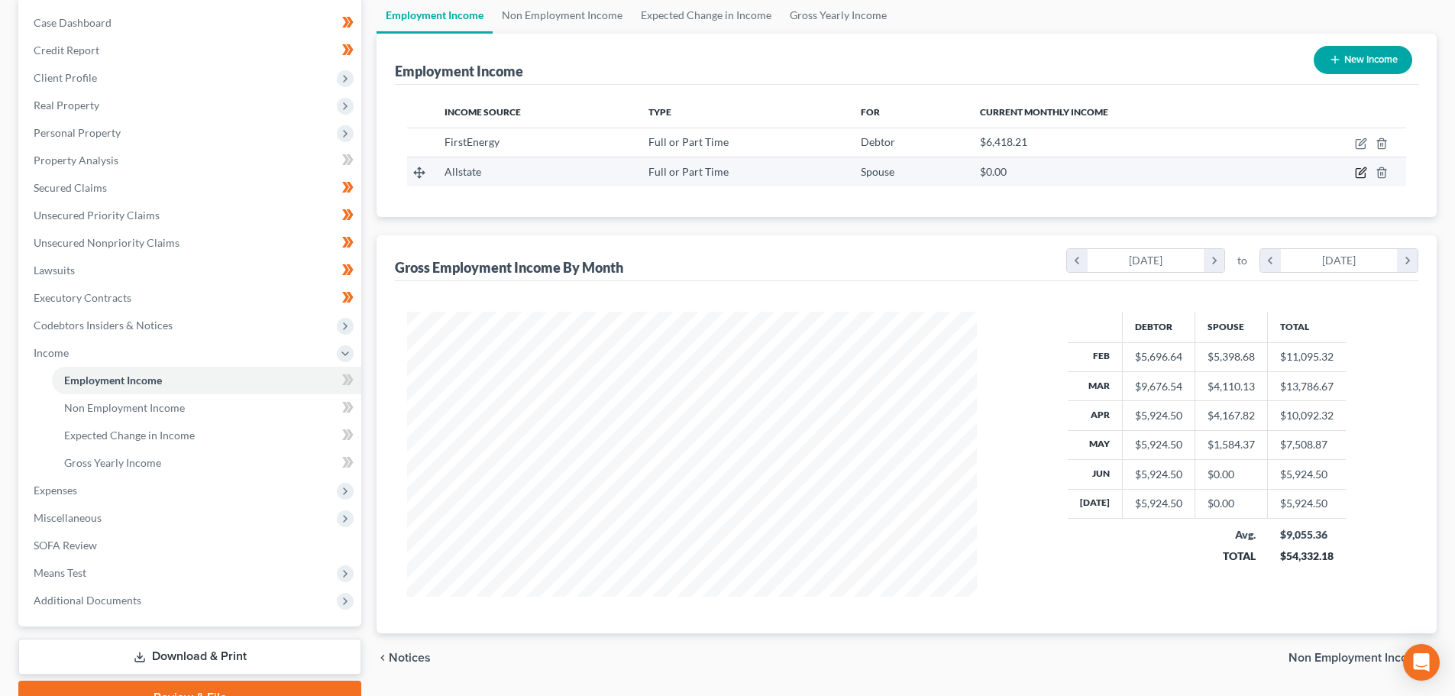
click at [1361, 177] on icon "button" at bounding box center [1361, 173] width 12 height 12
select select "0"
select select "14"
select select "2"
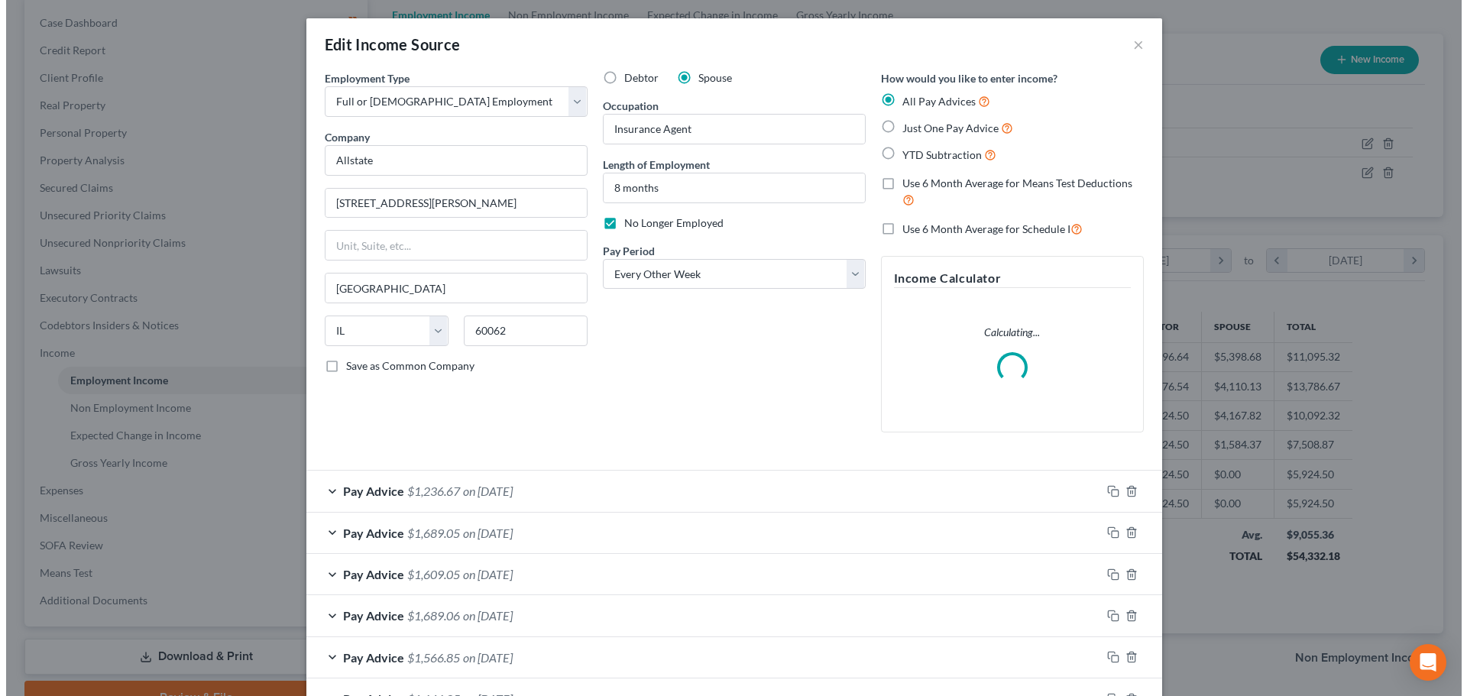
scroll to position [287, 606]
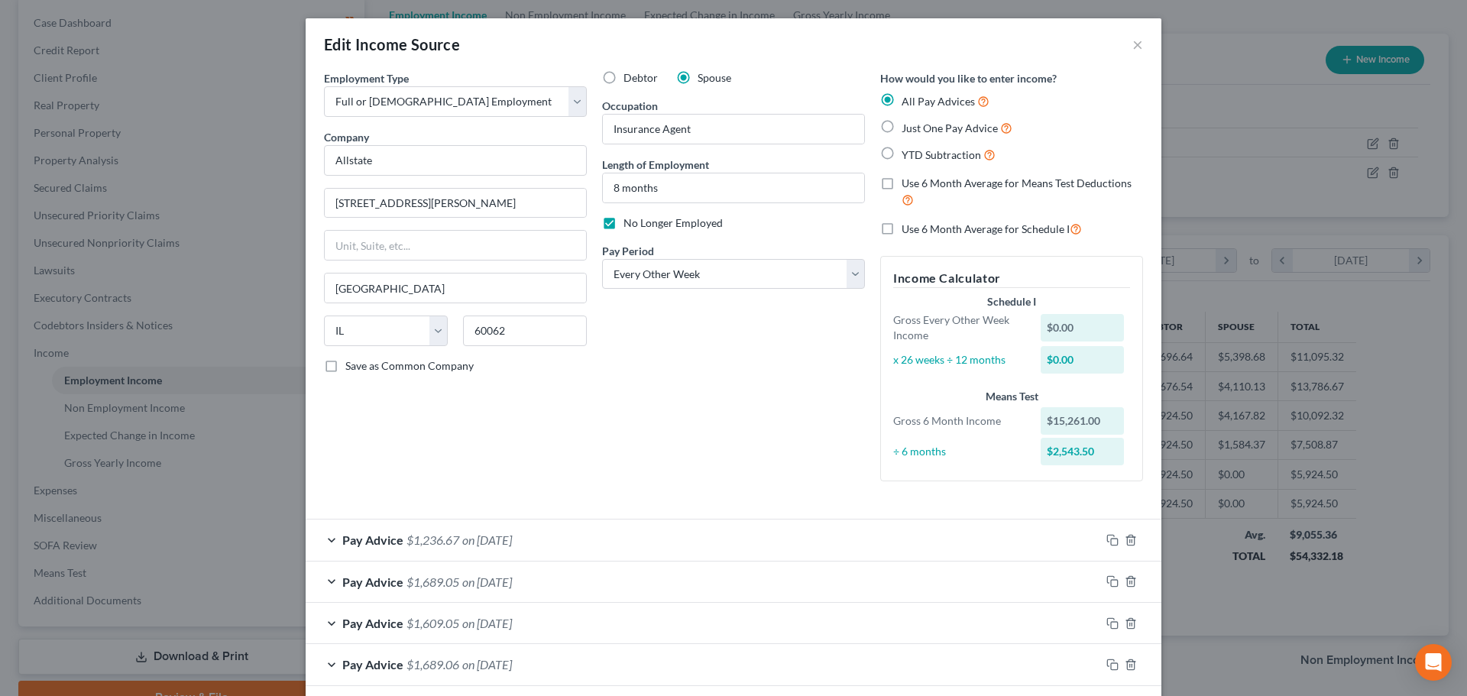
click at [636, 492] on div "Debtor Spouse Occupation Insurance Agent Length of Employment 8 months No Longe…" at bounding box center [733, 281] width 278 height 423
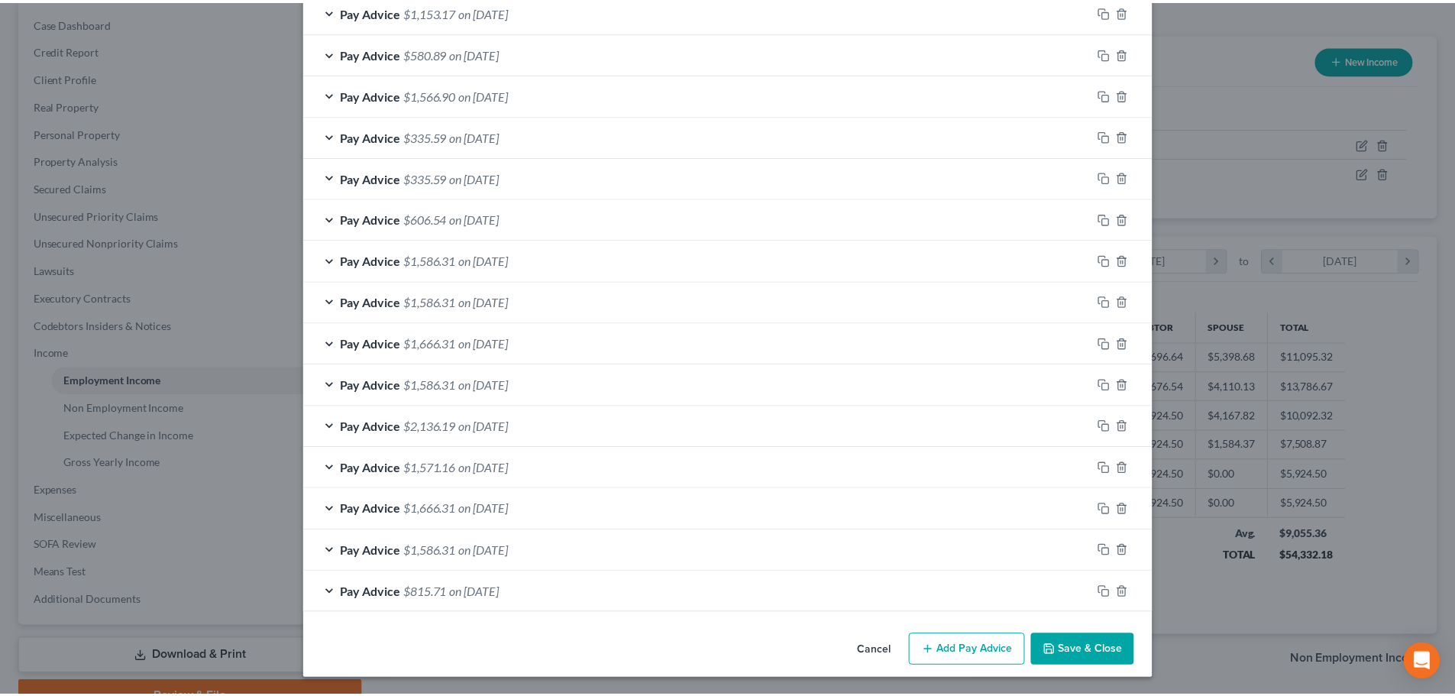
scroll to position [820, 0]
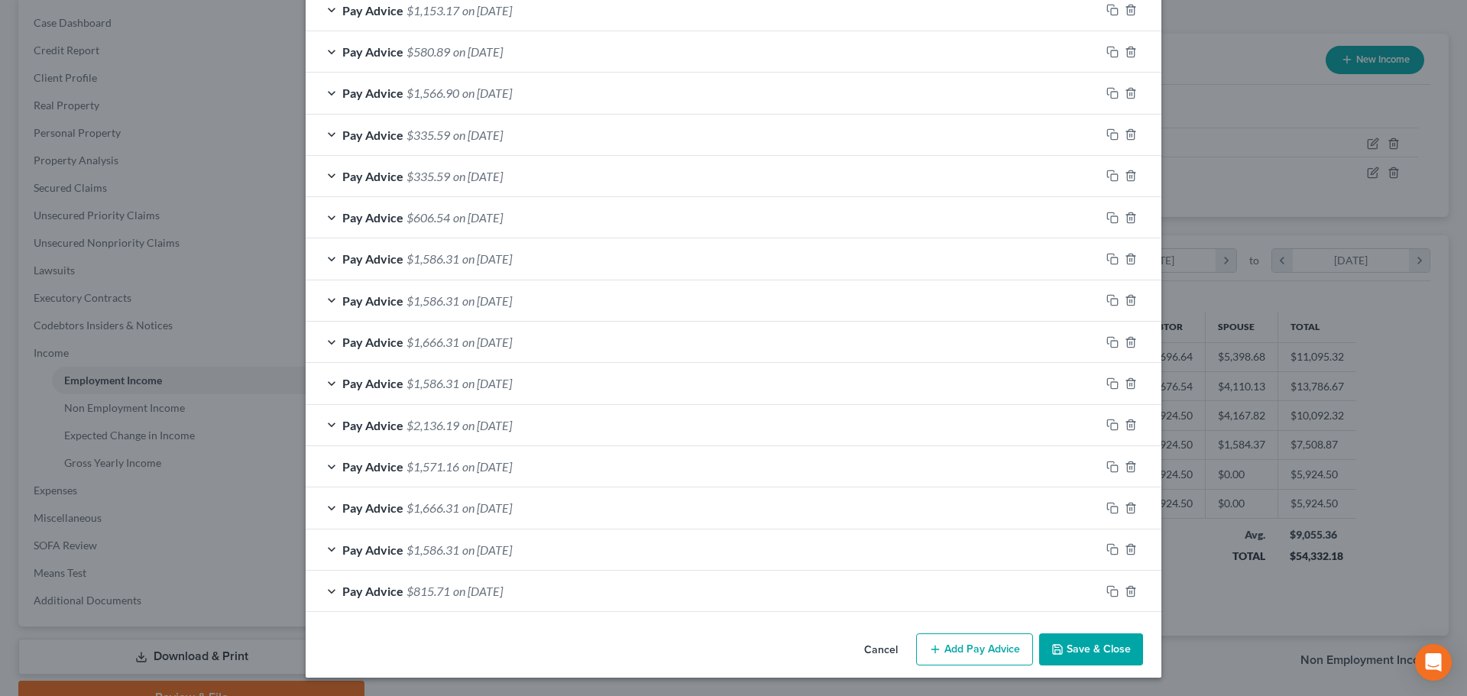
click at [1116, 650] on button "Save & Close" at bounding box center [1091, 649] width 104 height 32
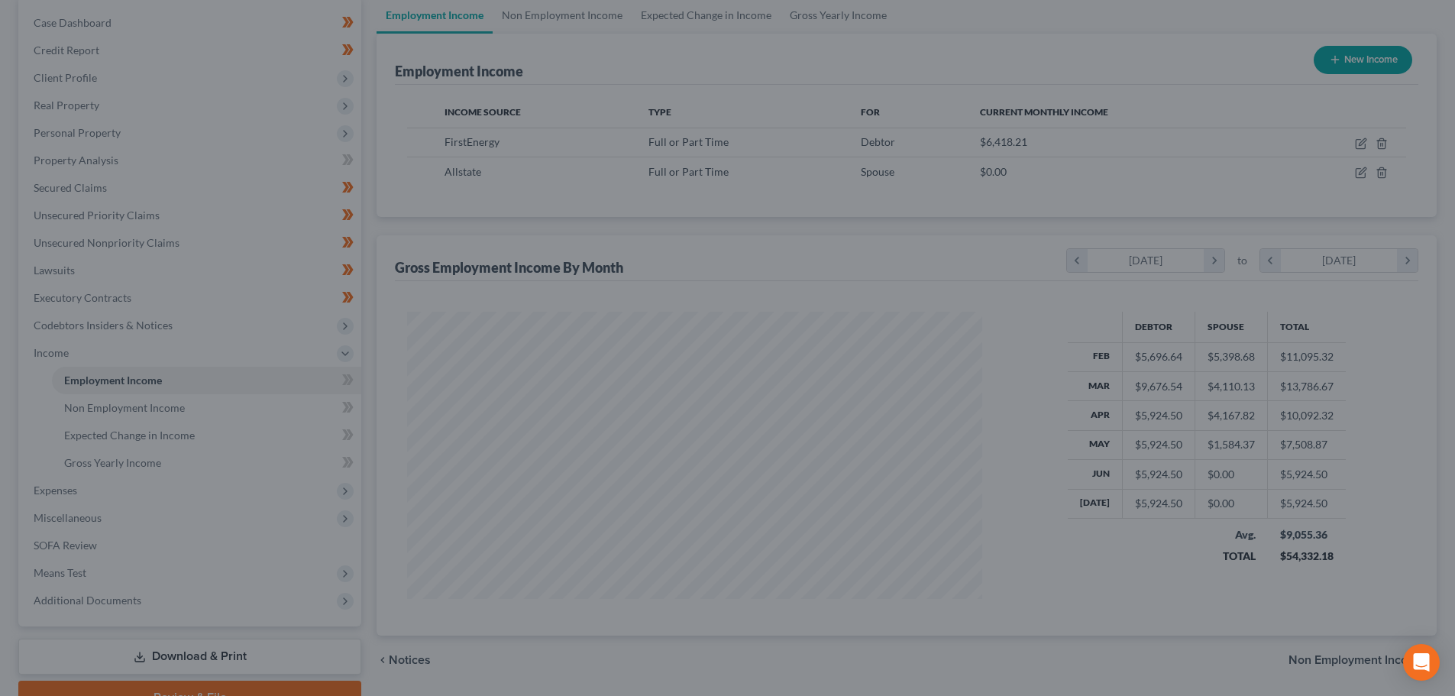
scroll to position [763648, 763333]
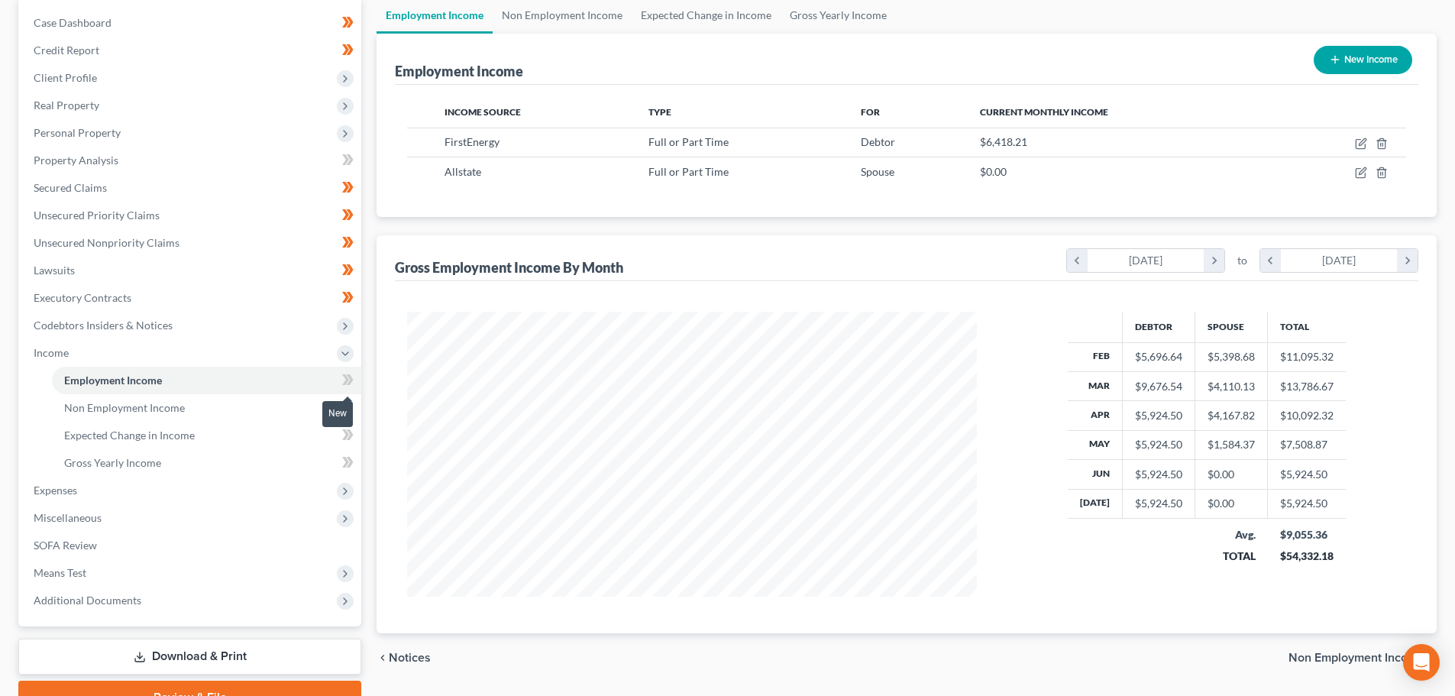
click at [352, 383] on icon at bounding box center [347, 380] width 11 height 19
click at [351, 383] on icon at bounding box center [347, 380] width 11 height 19
click at [250, 402] on link "Non Employment Income" at bounding box center [206, 408] width 309 height 28
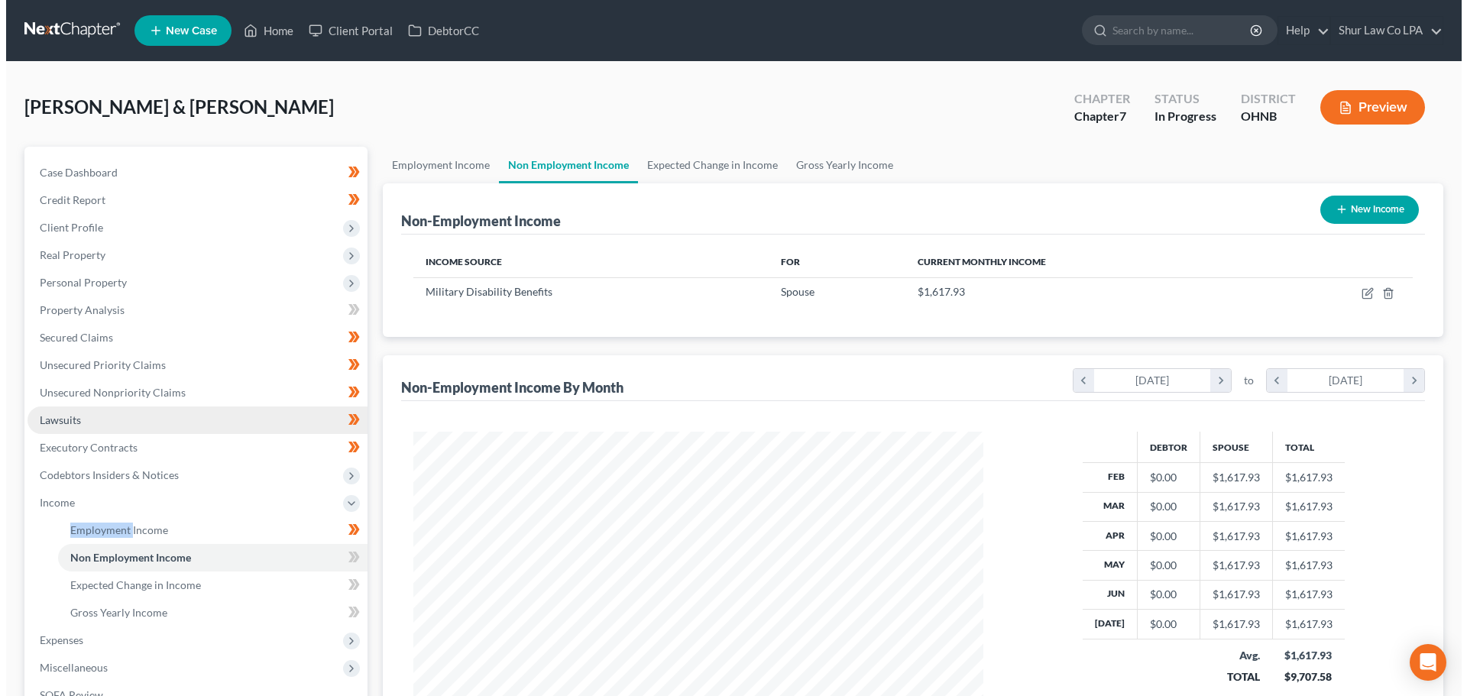
scroll to position [285, 600]
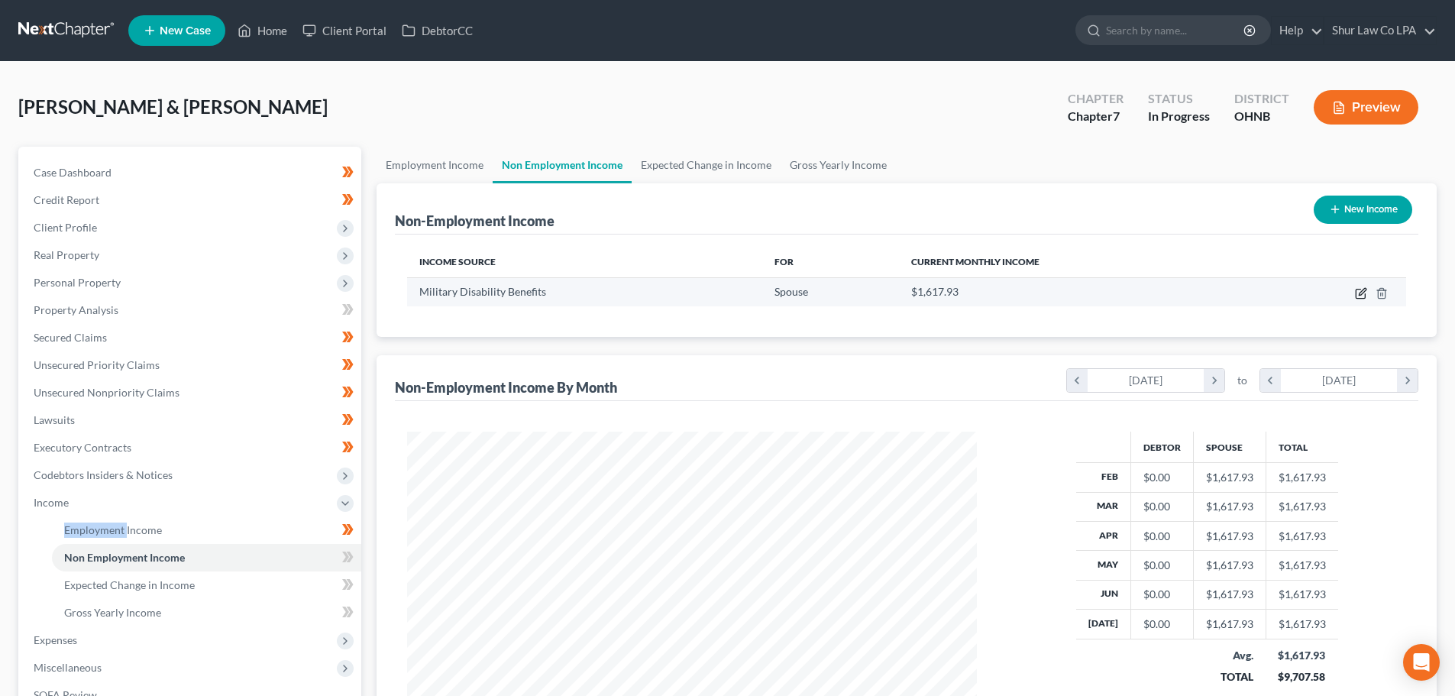
click at [1360, 295] on icon "button" at bounding box center [1362, 291] width 7 height 7
select select "12"
select select "0"
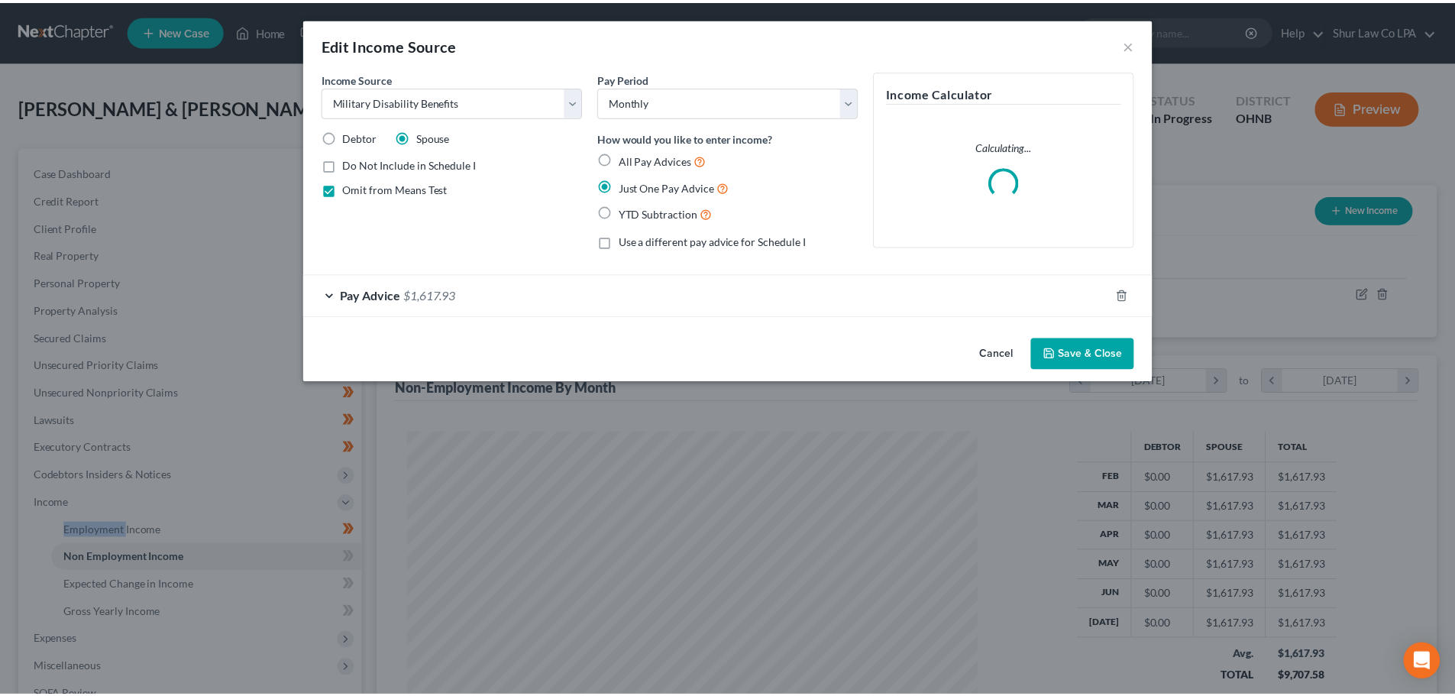
scroll to position [287, 606]
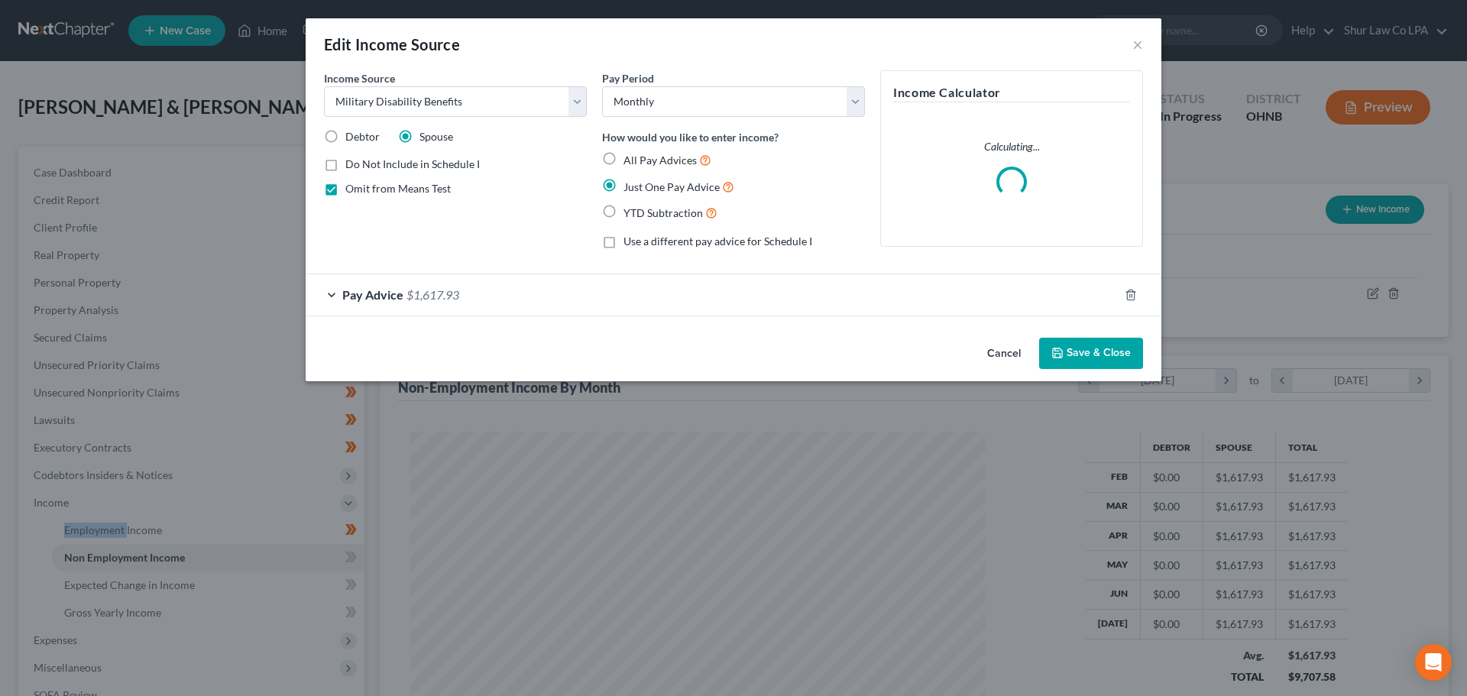
click at [1073, 342] on button "Save & Close" at bounding box center [1091, 354] width 104 height 32
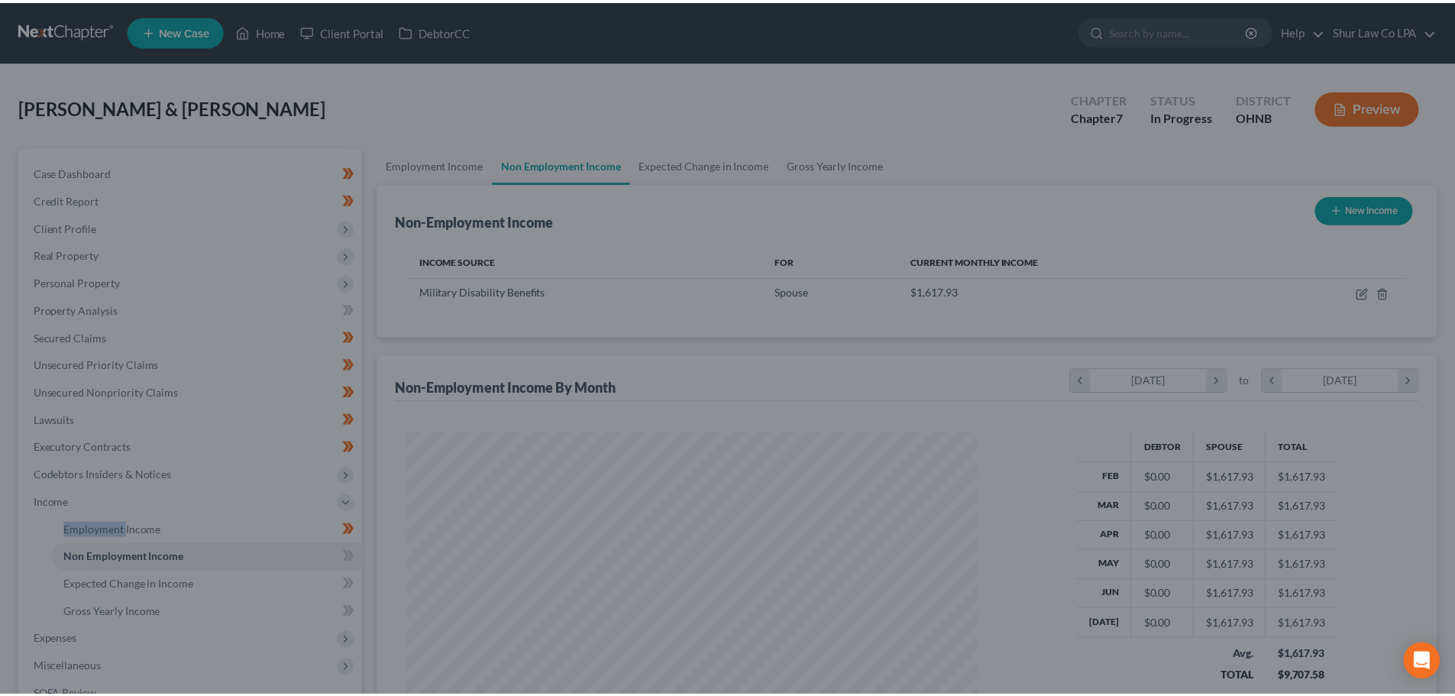
scroll to position [763648, 763333]
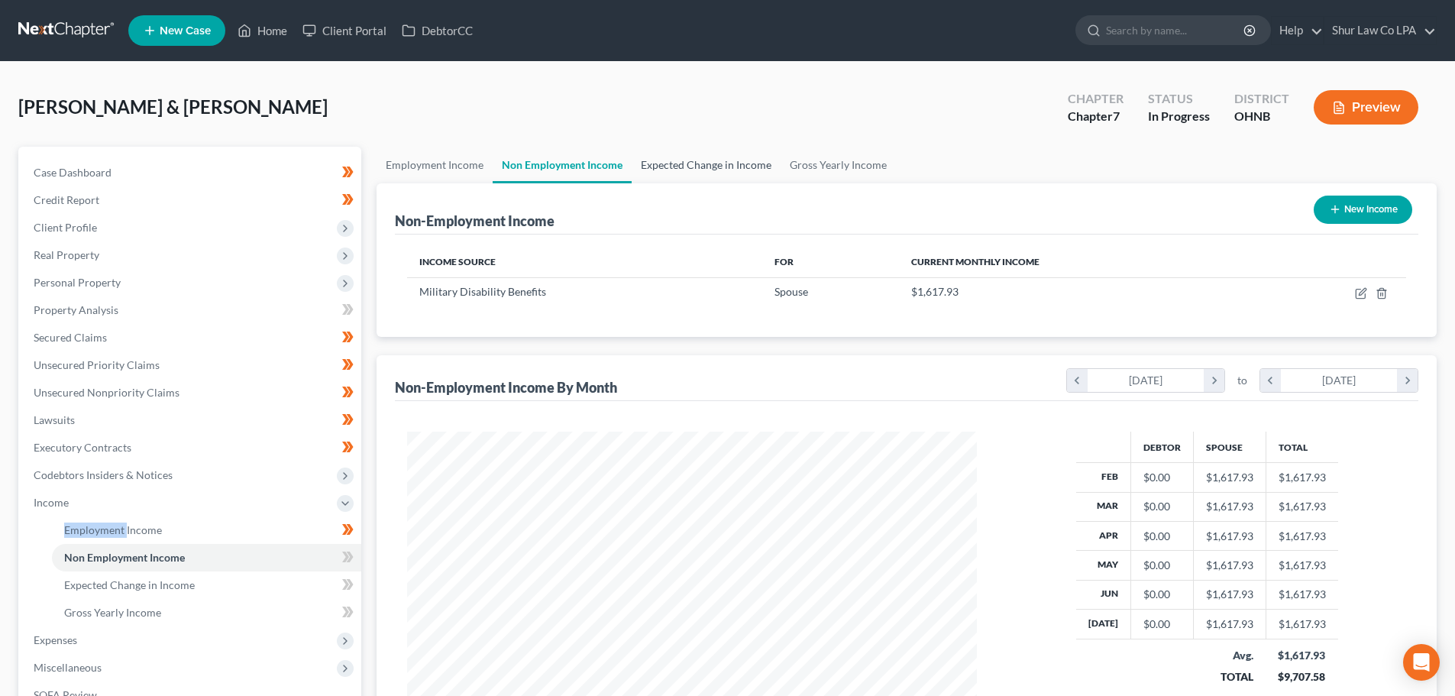
click at [702, 176] on link "Expected Change in Income" at bounding box center [706, 165] width 149 height 37
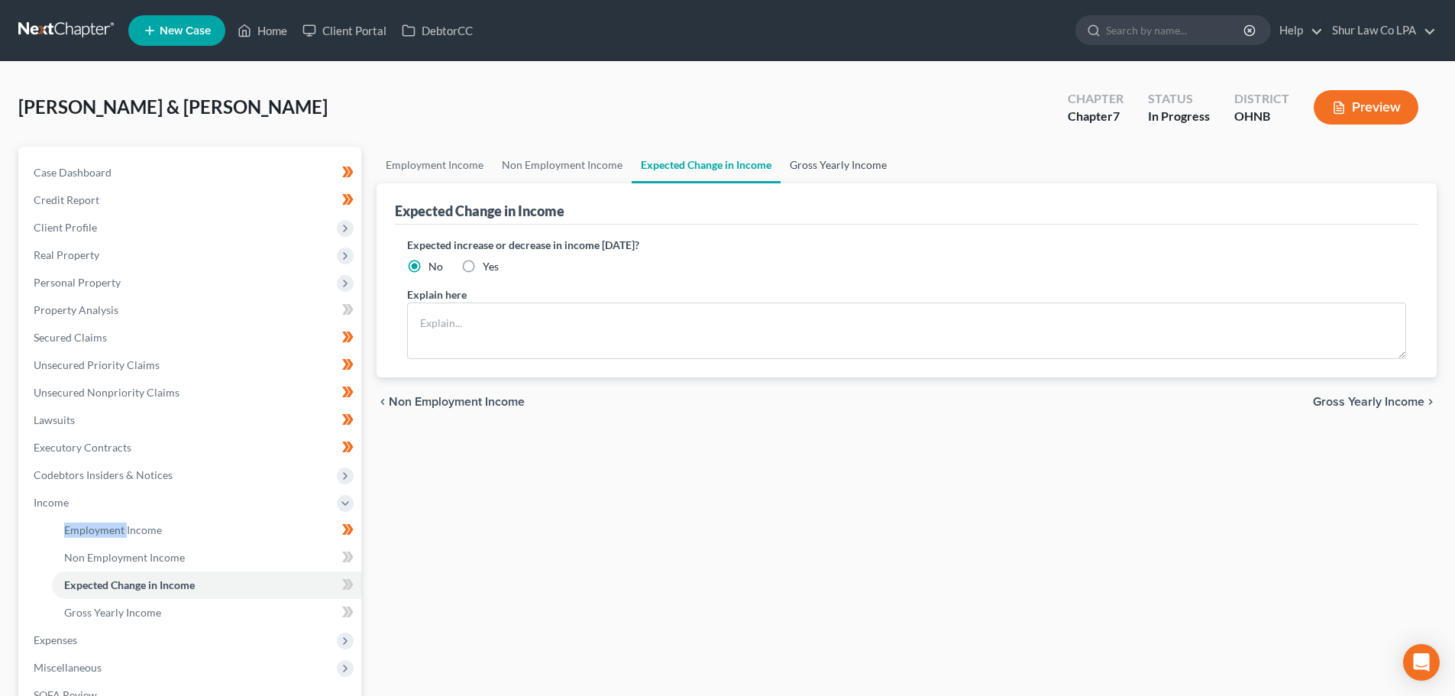
click at [815, 162] on link "Gross Yearly Income" at bounding box center [838, 165] width 115 height 37
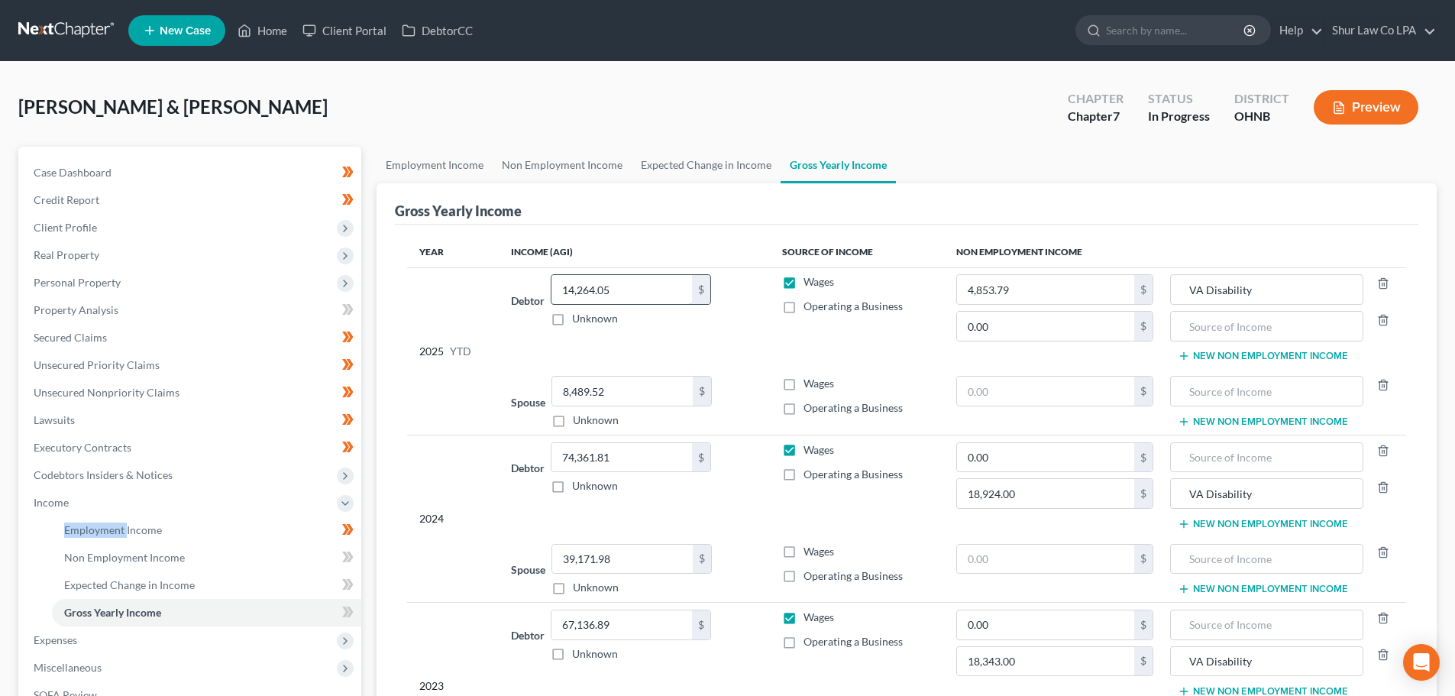
click at [641, 292] on input "14,264.05" at bounding box center [622, 289] width 141 height 29
paste input "48,230.59"
type input "48,230.59"
click at [634, 393] on input "8,489.52" at bounding box center [622, 391] width 141 height 29
click at [623, 393] on input "8,489.52" at bounding box center [622, 391] width 141 height 29
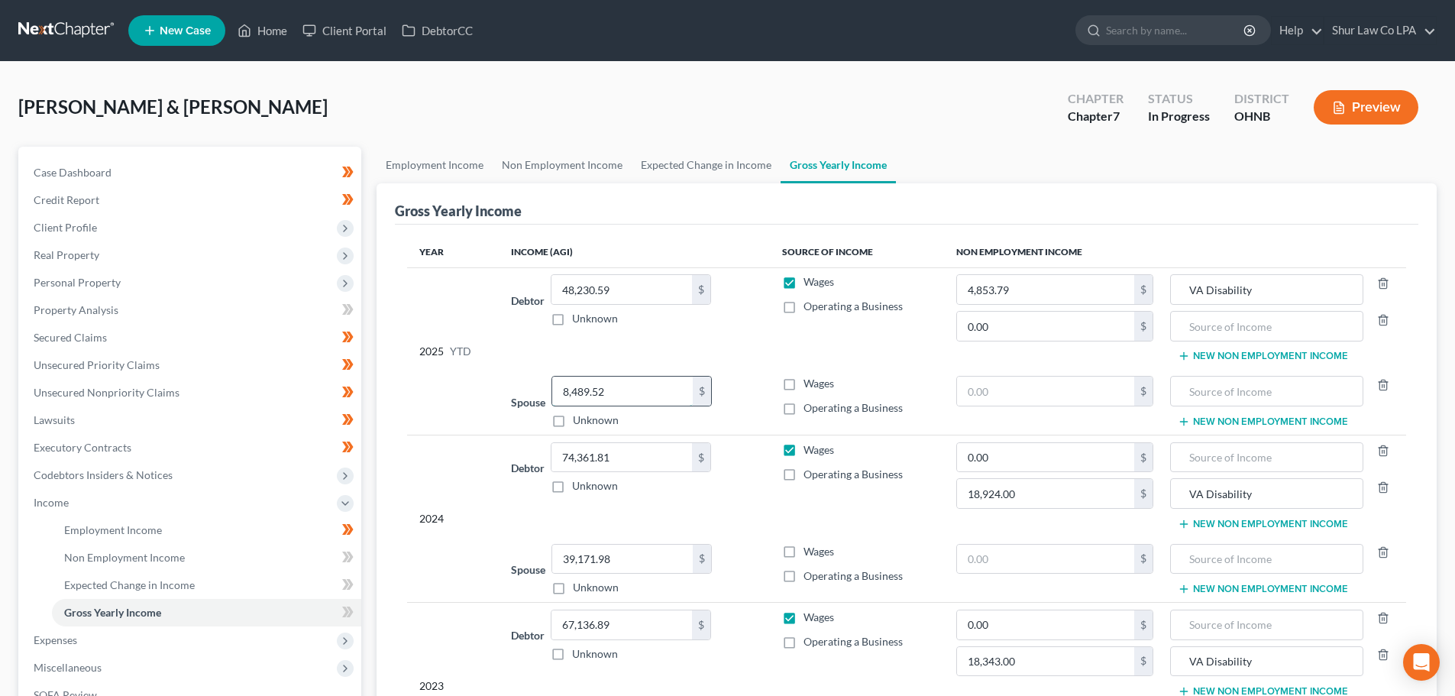
click at [623, 393] on input "8,489.52" at bounding box center [622, 391] width 141 height 29
type input "18,351.84"
click at [804, 386] on label "Wages" at bounding box center [819, 383] width 31 height 15
click at [810, 386] on input "Wages" at bounding box center [815, 381] width 10 height 10
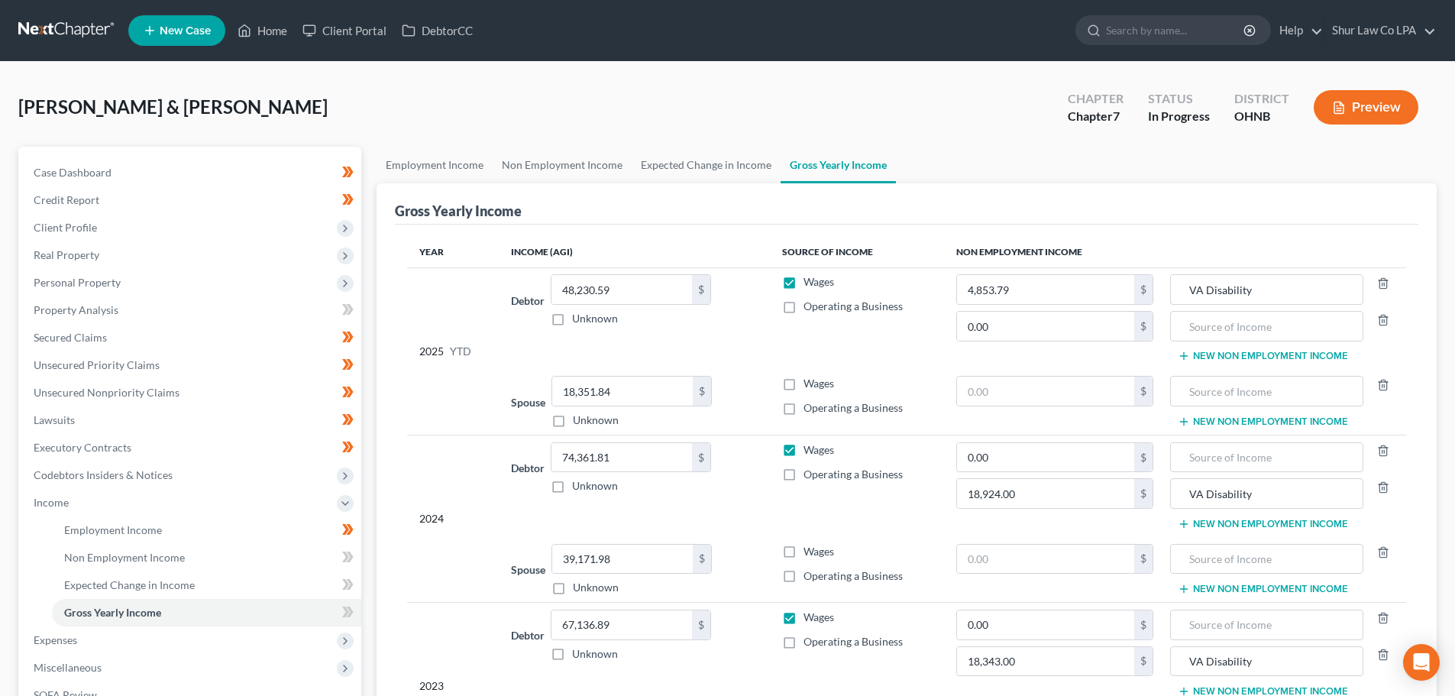
checkbox input "true"
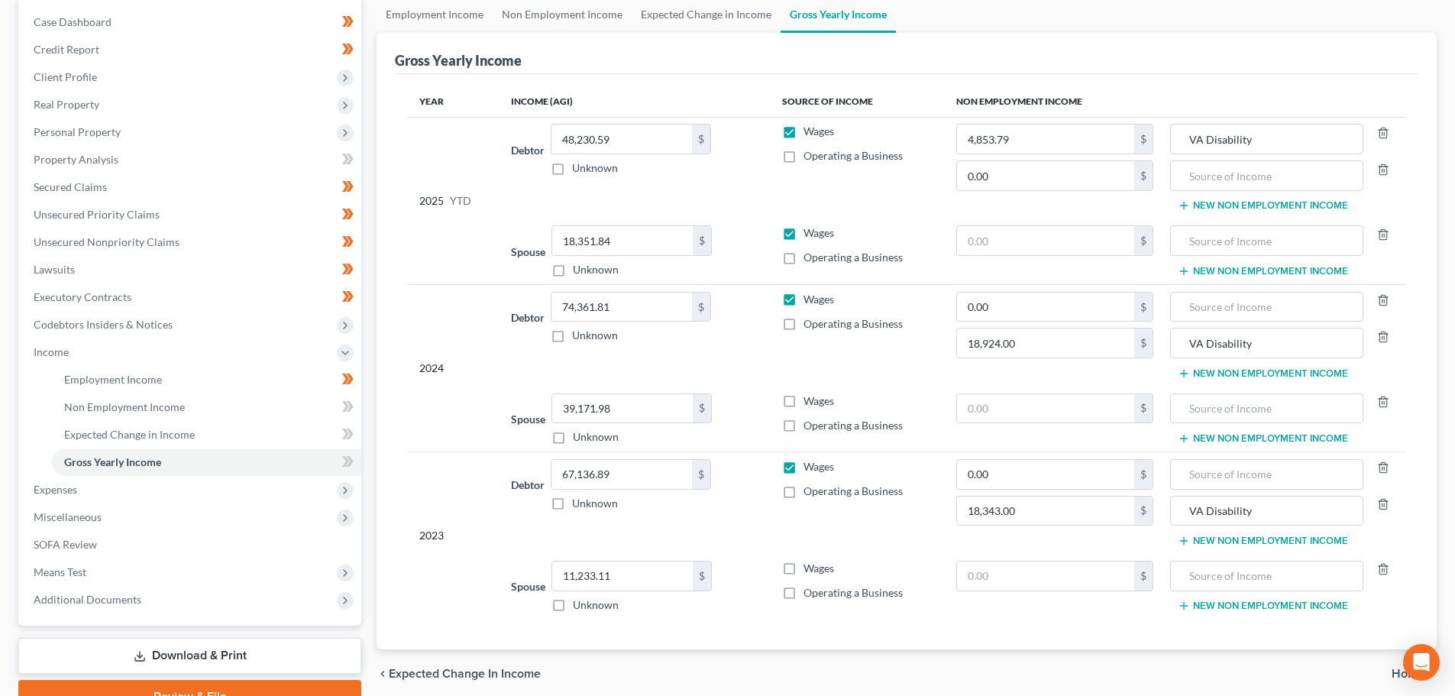
scroll to position [153, 0]
click at [804, 393] on label "Wages" at bounding box center [819, 398] width 31 height 15
click at [810, 393] on input "Wages" at bounding box center [815, 396] width 10 height 10
checkbox input "true"
click at [804, 565] on label "Wages" at bounding box center [819, 565] width 31 height 15
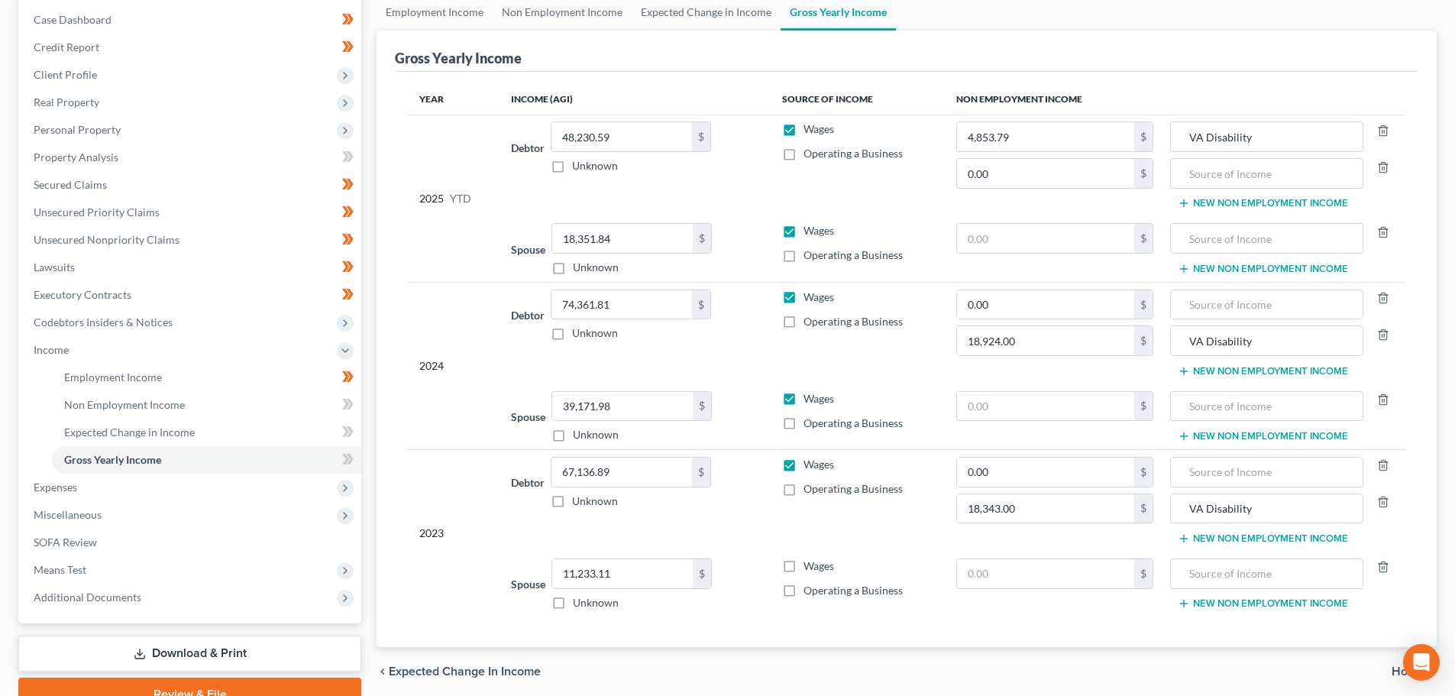
click at [810, 565] on input "Wages" at bounding box center [815, 563] width 10 height 10
checkbox input "true"
click at [1387, 464] on icon "button" at bounding box center [1383, 466] width 7 height 10
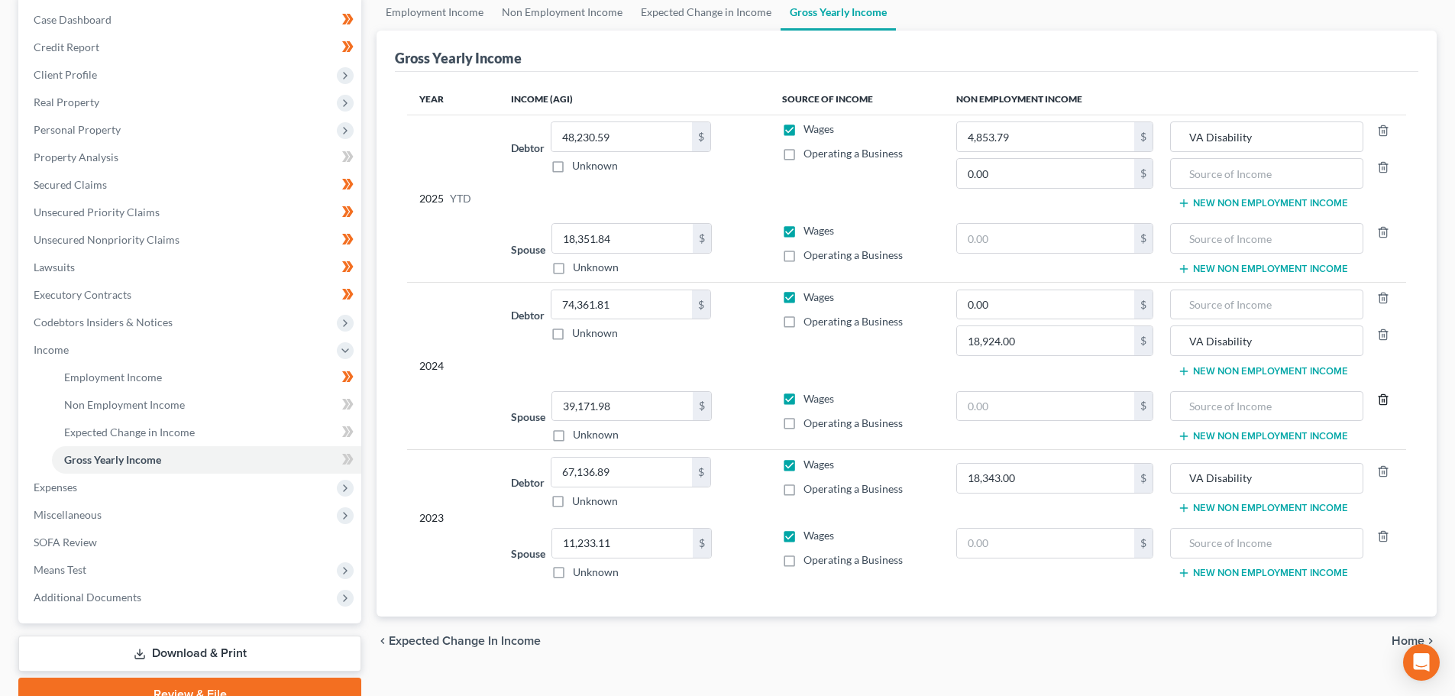
click at [1386, 400] on icon "button" at bounding box center [1383, 399] width 12 height 12
click at [1380, 539] on icon "button" at bounding box center [1383, 537] width 7 height 10
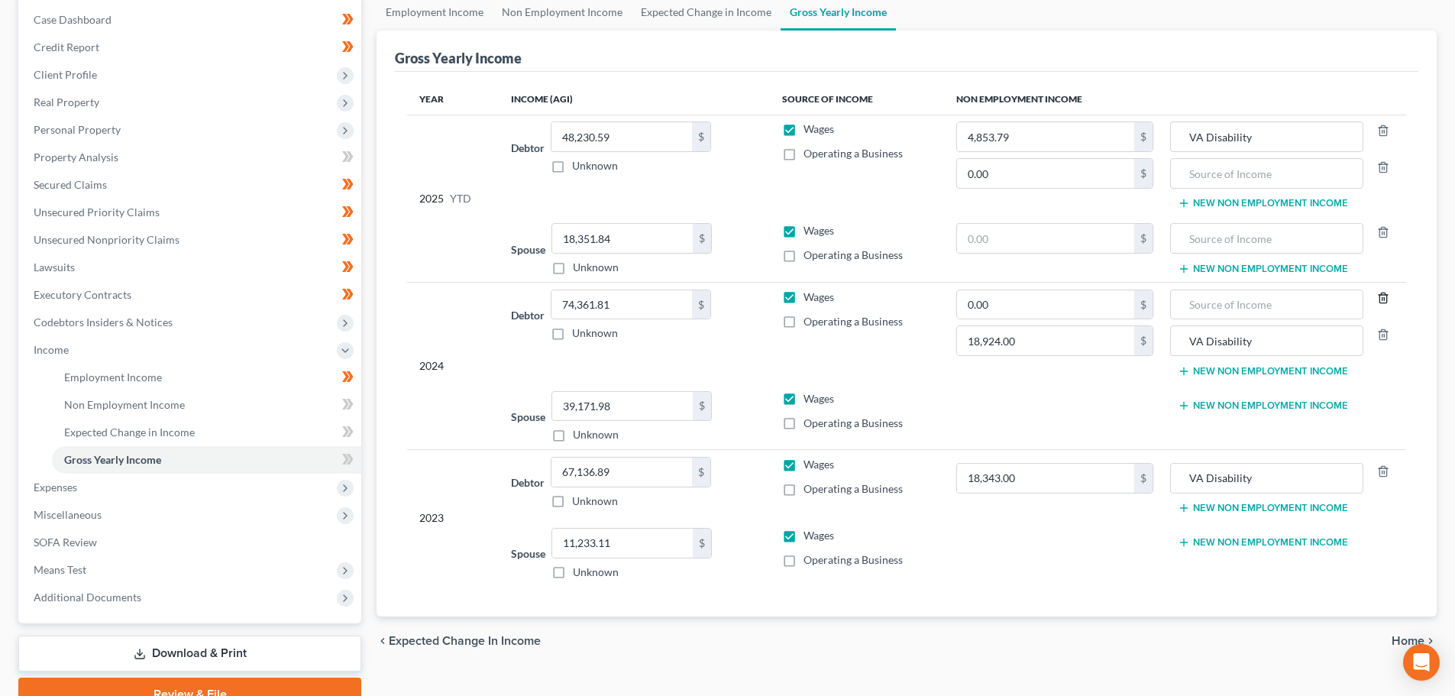
click at [1380, 299] on icon "button" at bounding box center [1383, 298] width 12 height 12
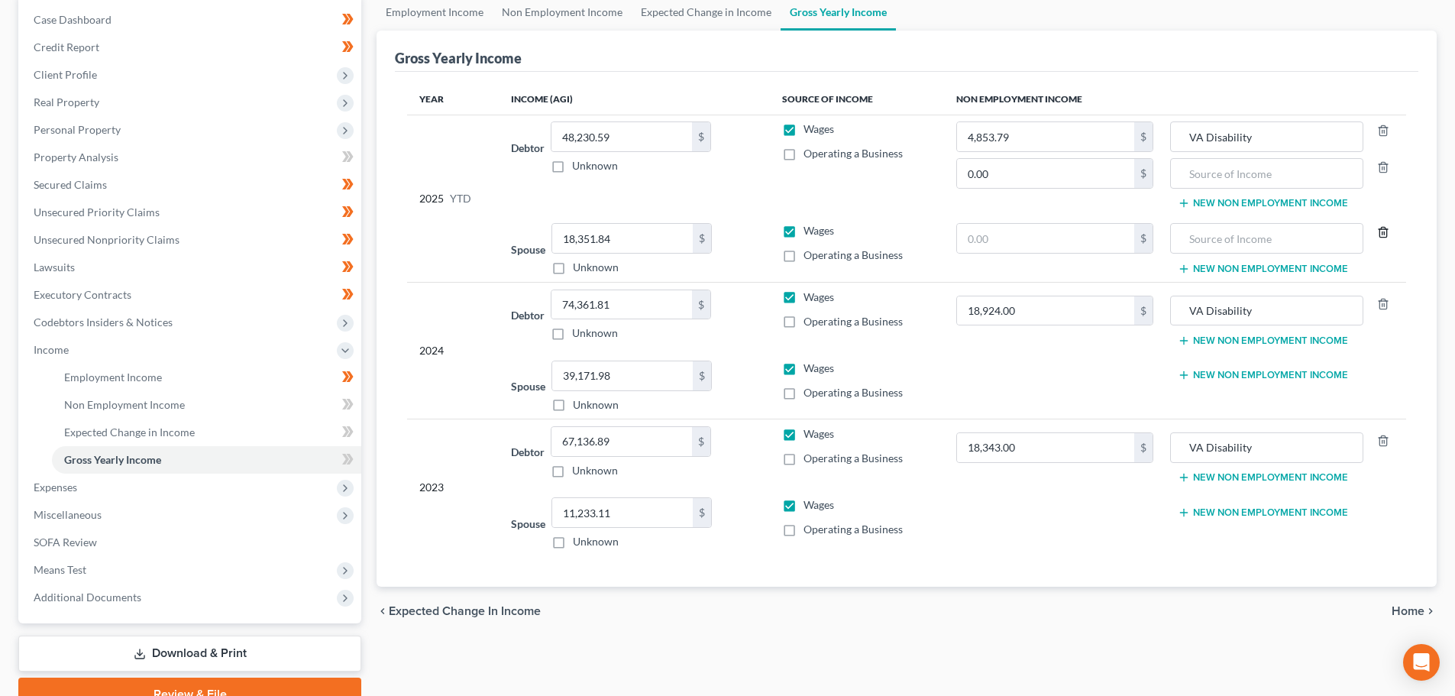
click at [1382, 235] on line "button" at bounding box center [1382, 232] width 0 height 3
click at [1386, 170] on icon "button" at bounding box center [1383, 167] width 12 height 12
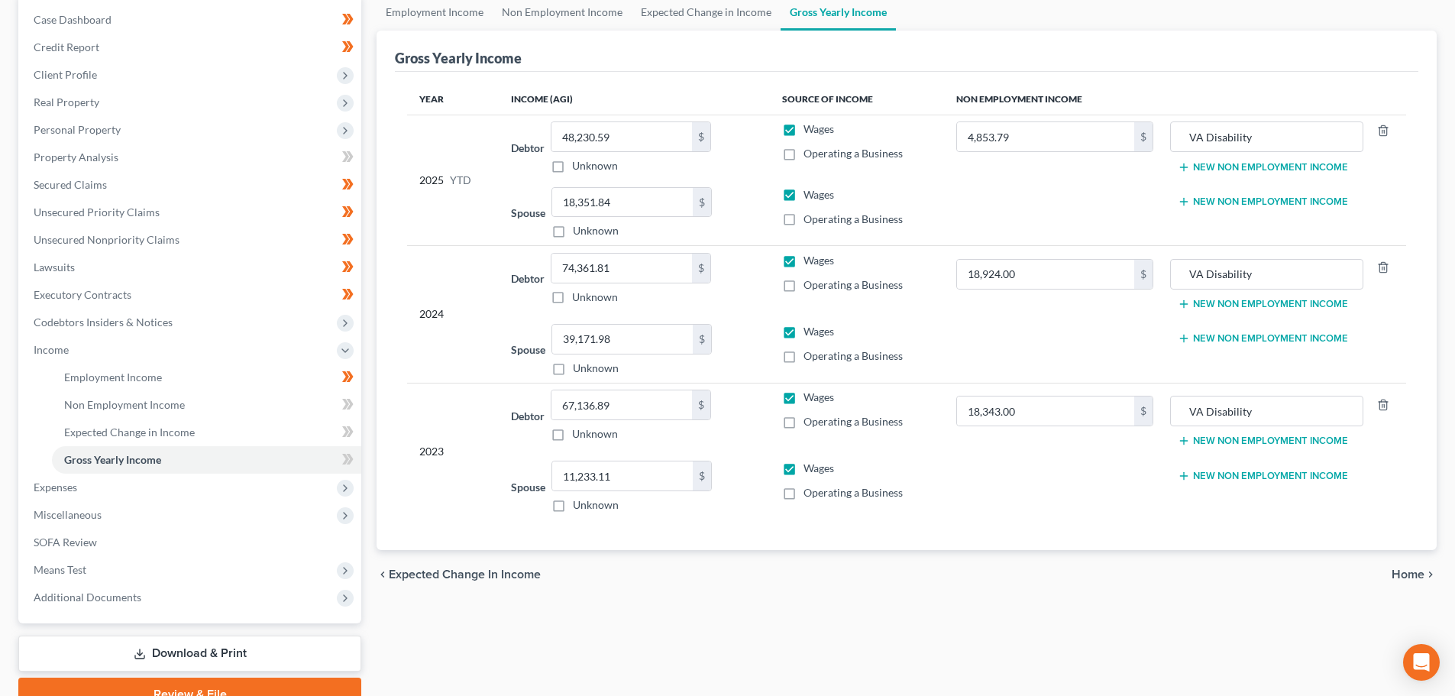
click at [1420, 576] on span "Home" at bounding box center [1408, 574] width 33 height 12
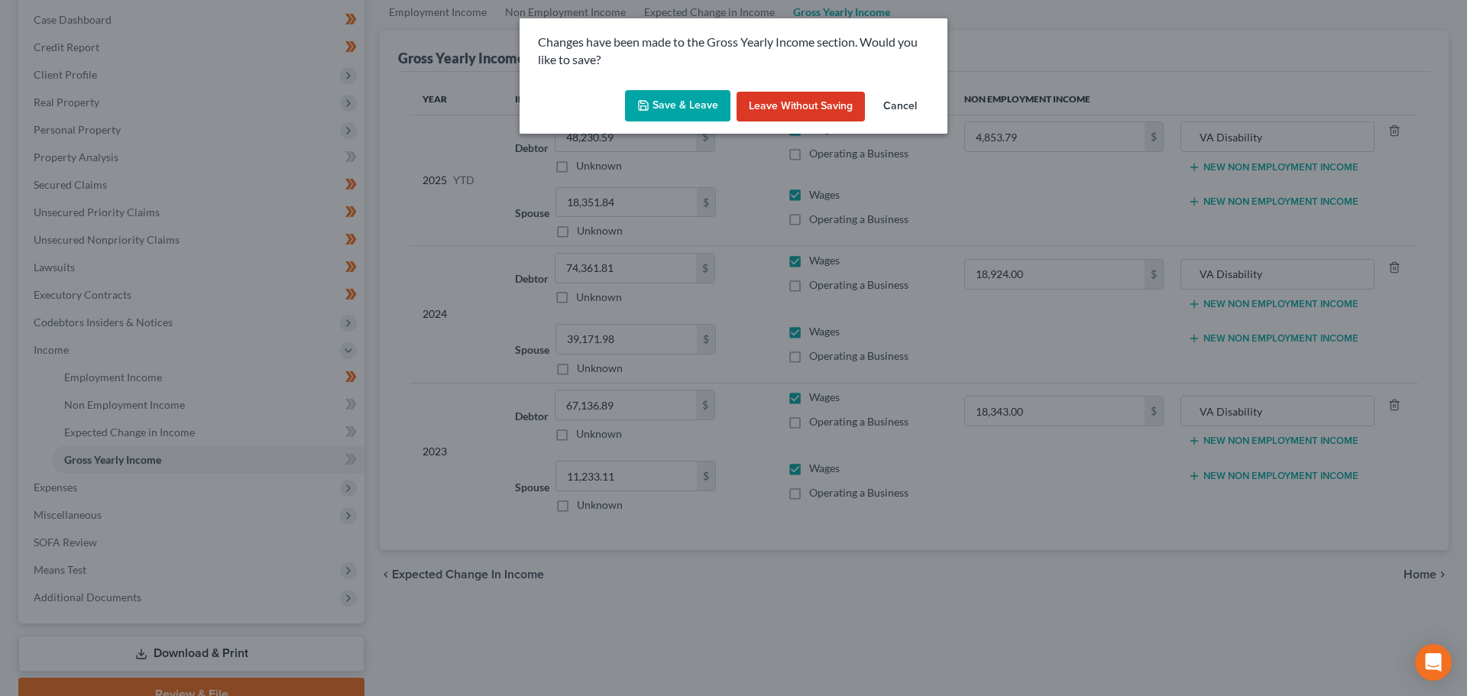
click at [686, 96] on button "Save & Leave" at bounding box center [677, 106] width 105 height 32
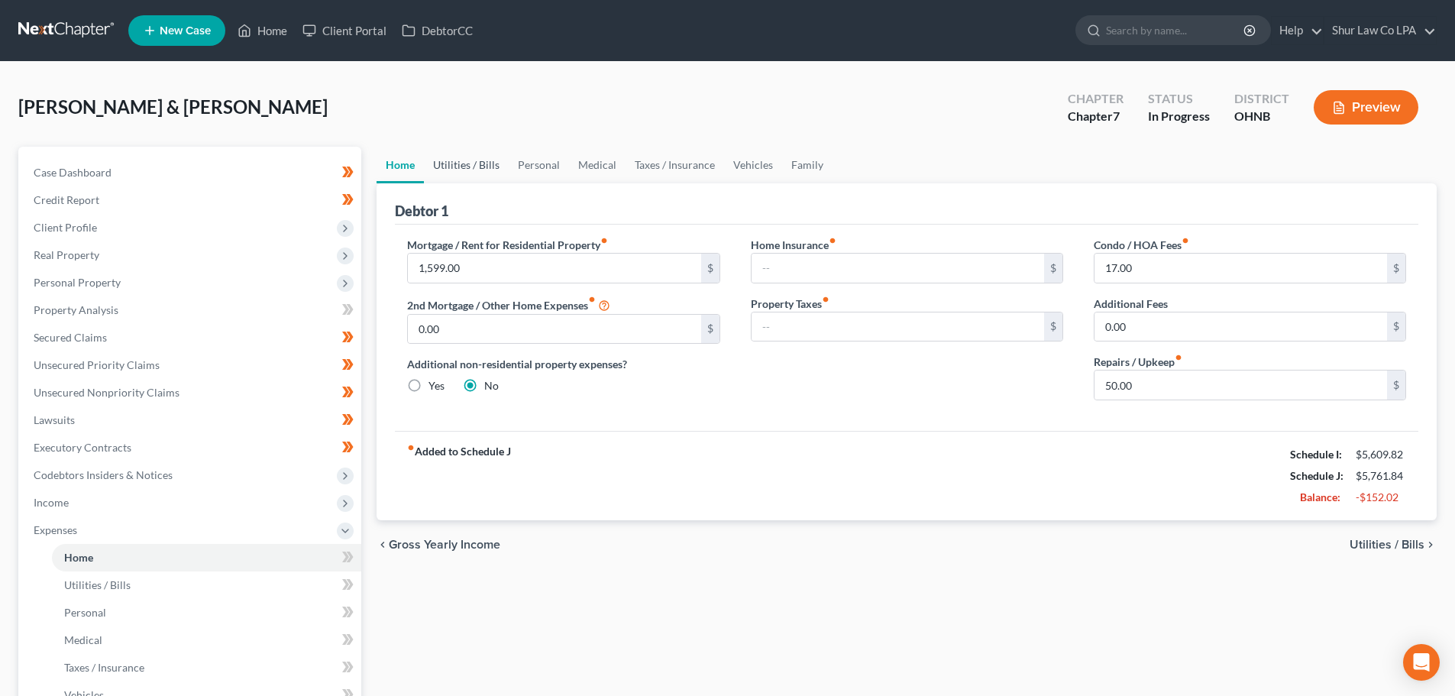
click at [479, 171] on link "Utilities / Bills" at bounding box center [466, 165] width 85 height 37
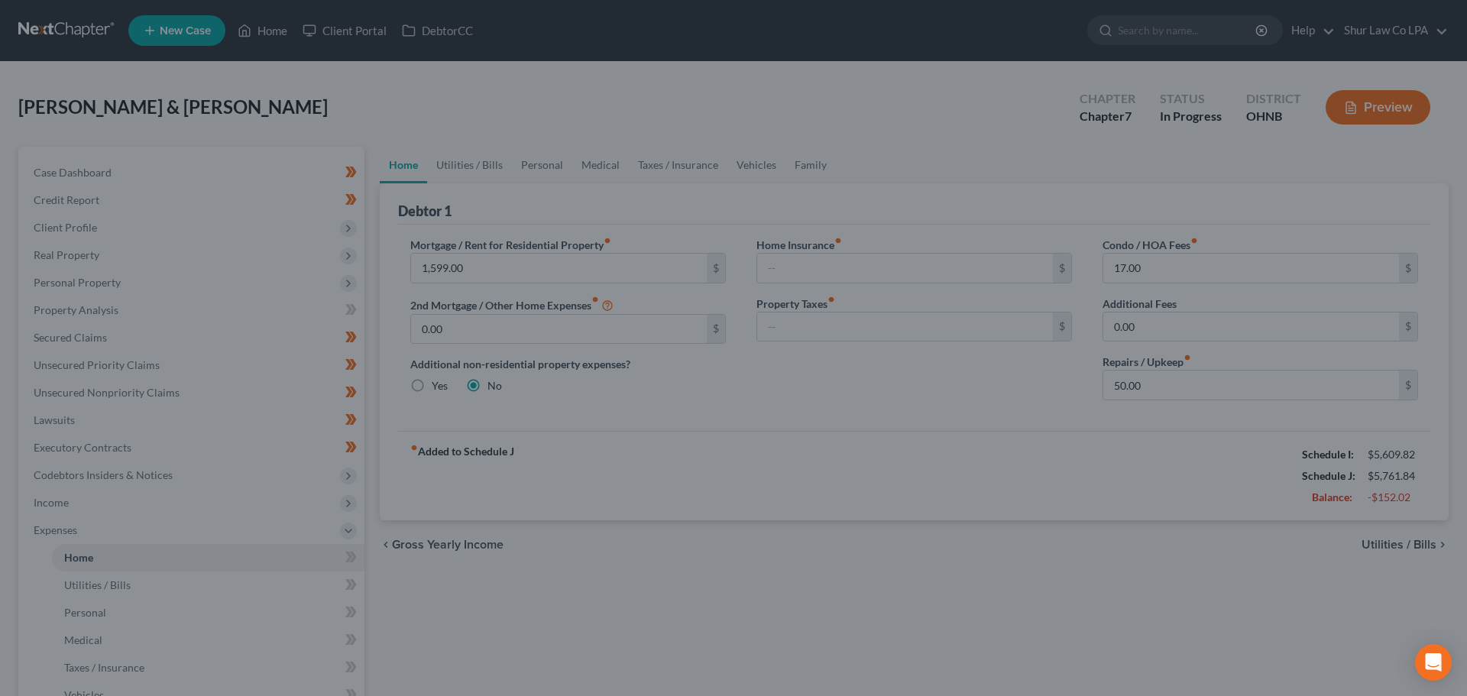
click at [478, 162] on div at bounding box center [733, 348] width 1467 height 696
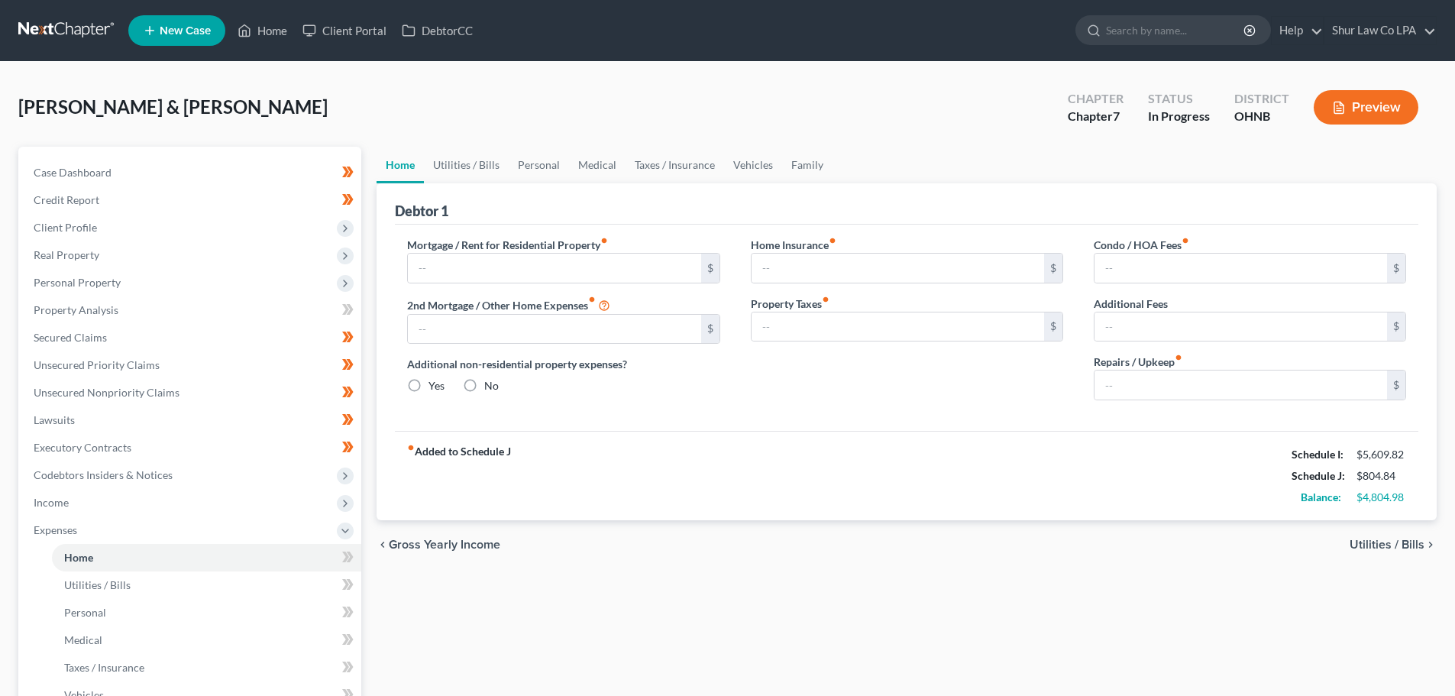
type input "1,599.00"
type input "0.00"
radio input "true"
type input "17.00"
type input "0.00"
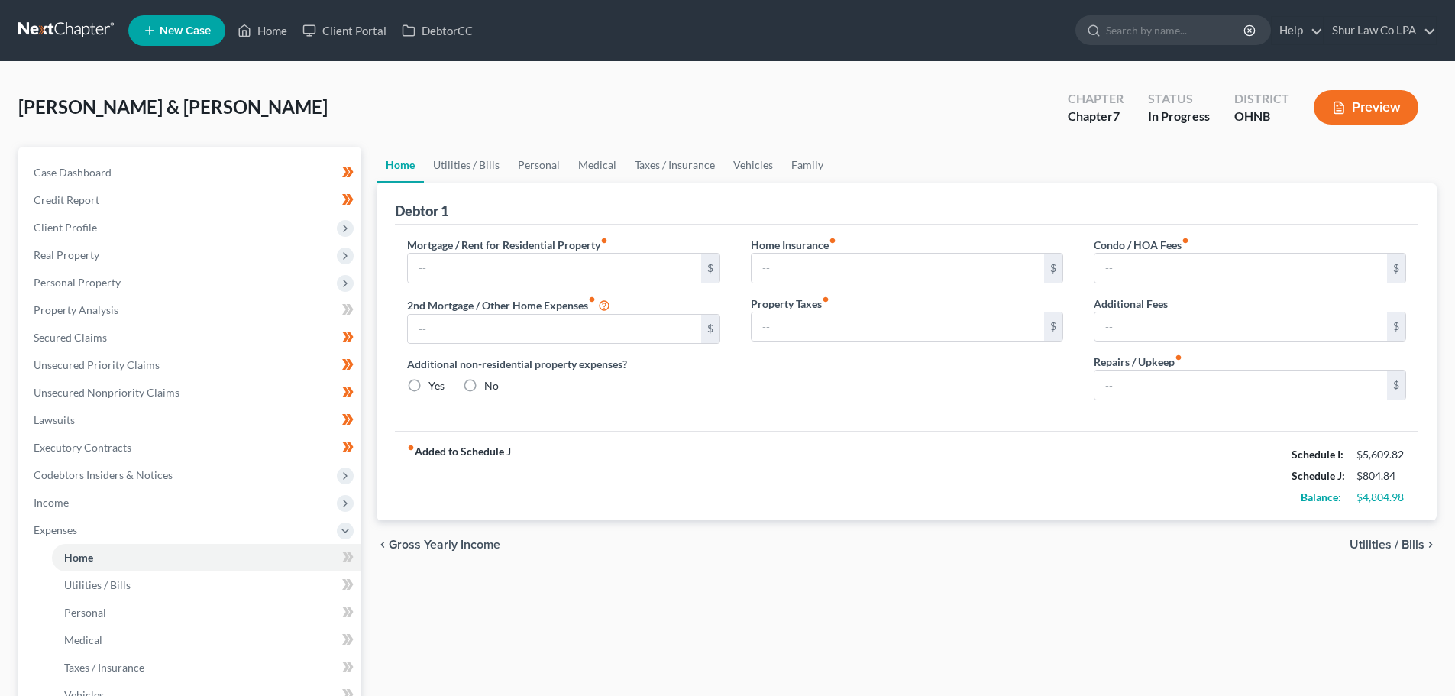
type input "50.00"
click at [464, 166] on link "Utilities / Bills" at bounding box center [466, 165] width 85 height 37
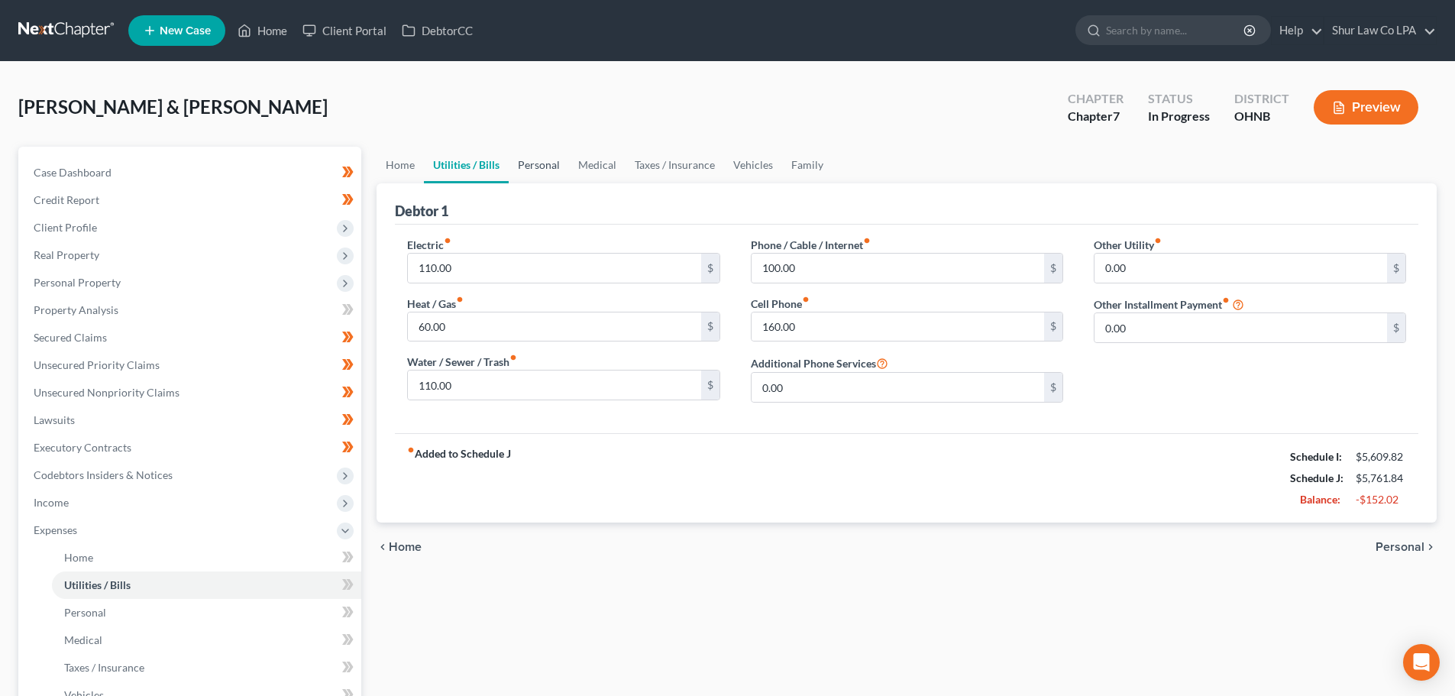
click at [539, 172] on link "Personal" at bounding box center [539, 165] width 60 height 37
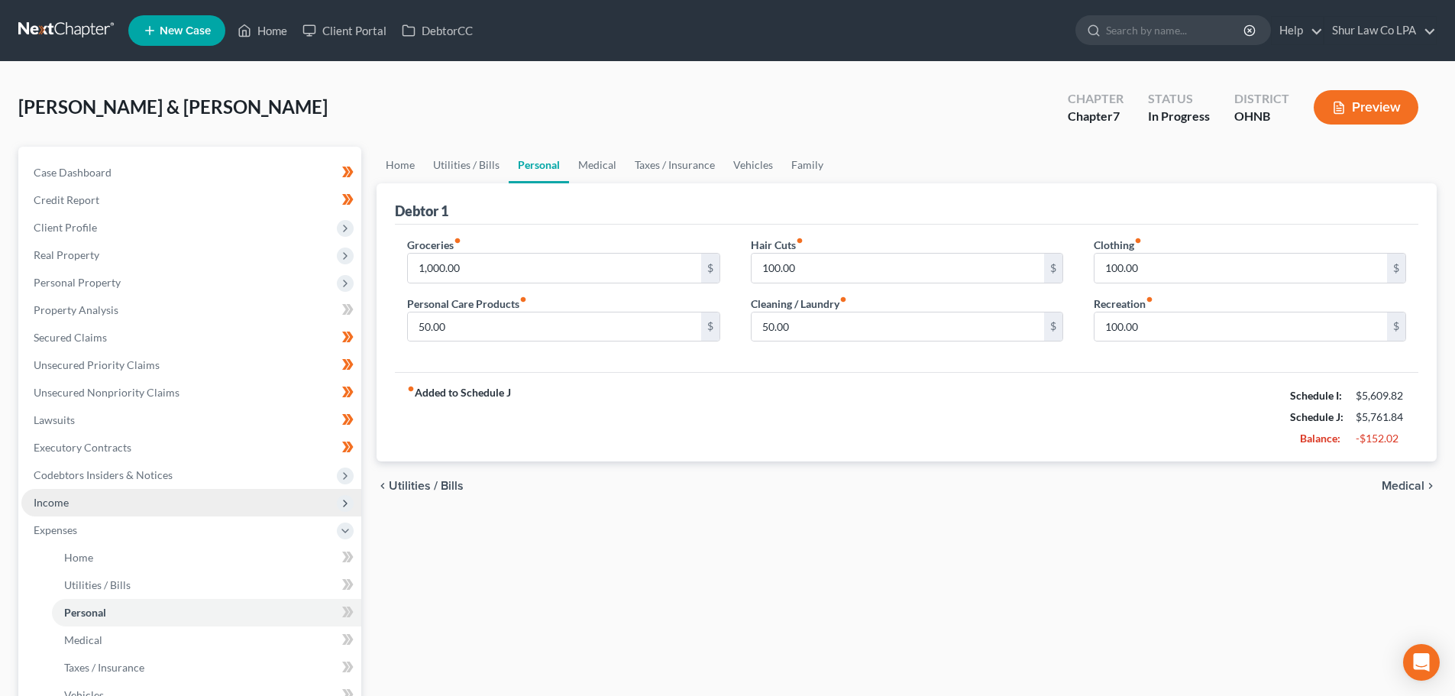
drag, startPoint x: 53, startPoint y: 497, endPoint x: 63, endPoint y: 510, distance: 16.3
click at [53, 497] on span "Income" at bounding box center [51, 502] width 35 height 13
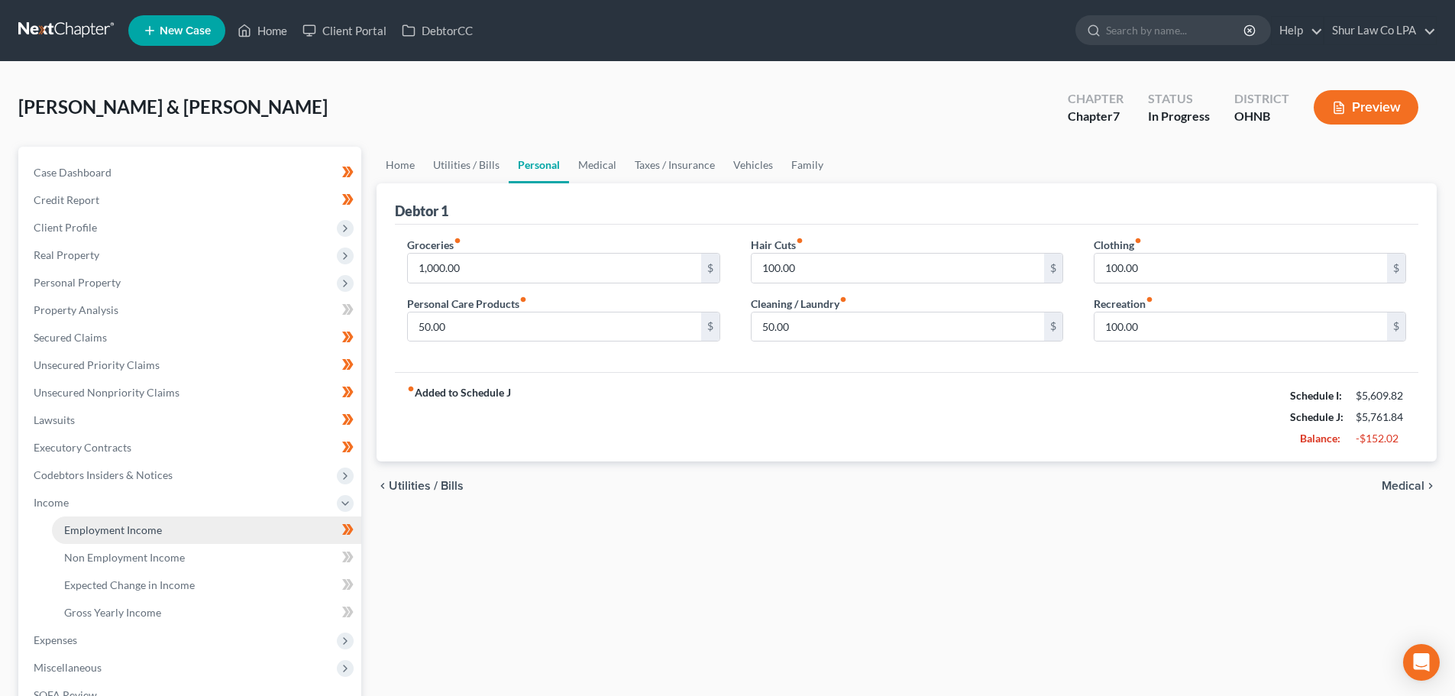
click at [134, 535] on span "Employment Income" at bounding box center [113, 529] width 98 height 13
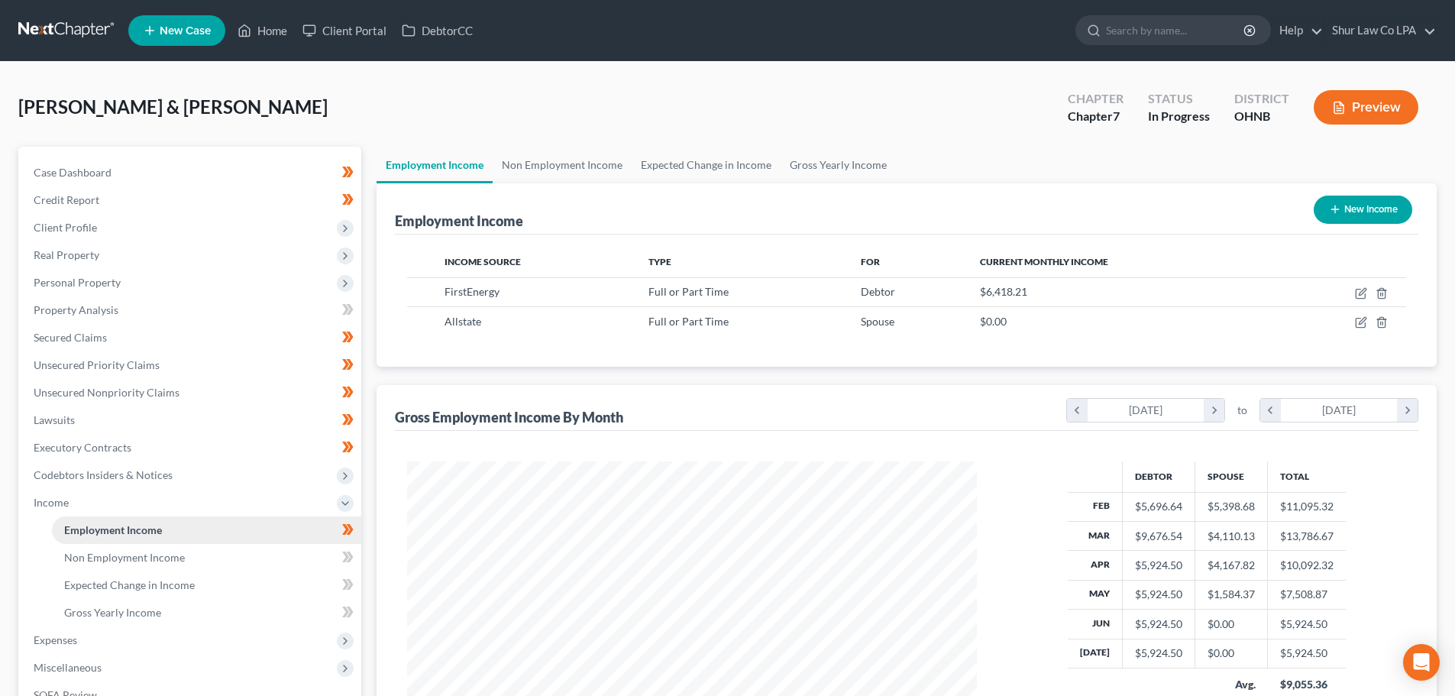
scroll to position [285, 600]
click at [570, 158] on link "Non Employment Income" at bounding box center [562, 165] width 139 height 37
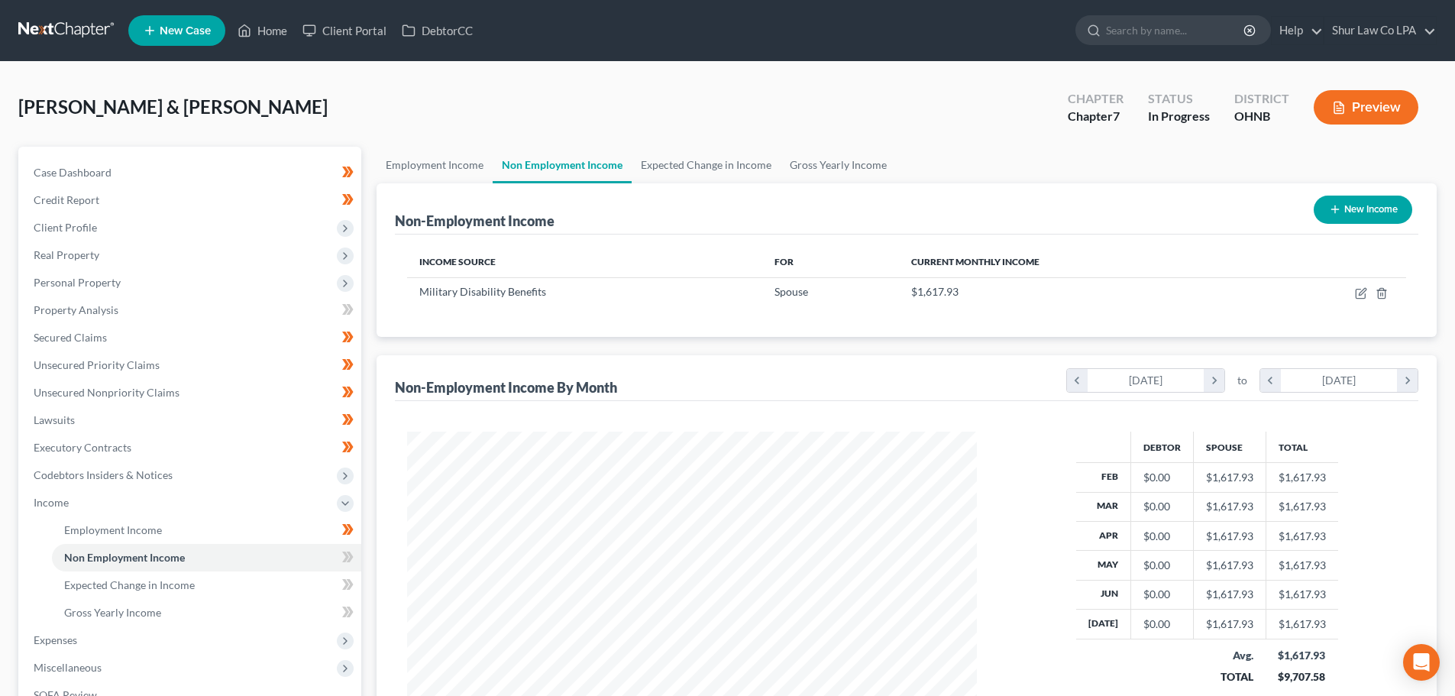
scroll to position [285, 600]
click at [681, 163] on link "Expected Change in Income" at bounding box center [706, 165] width 149 height 37
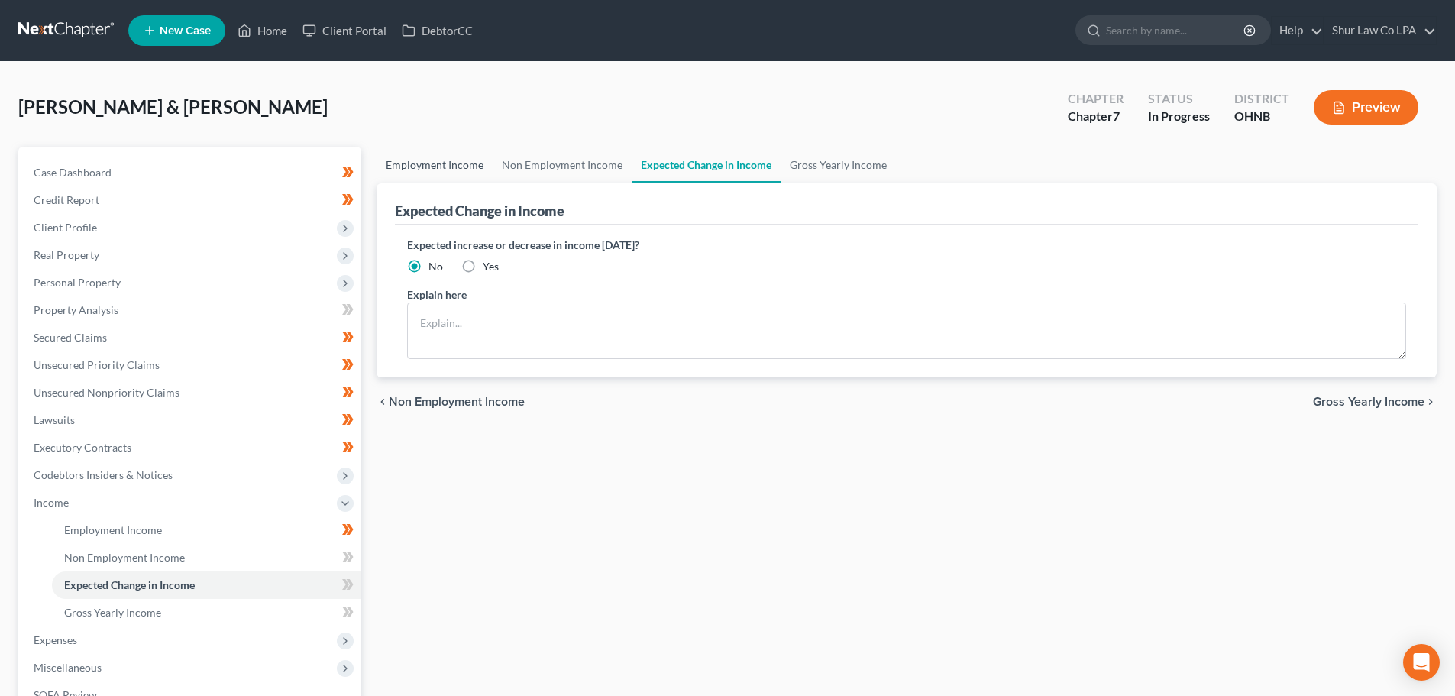
click at [464, 165] on link "Employment Income" at bounding box center [435, 165] width 116 height 37
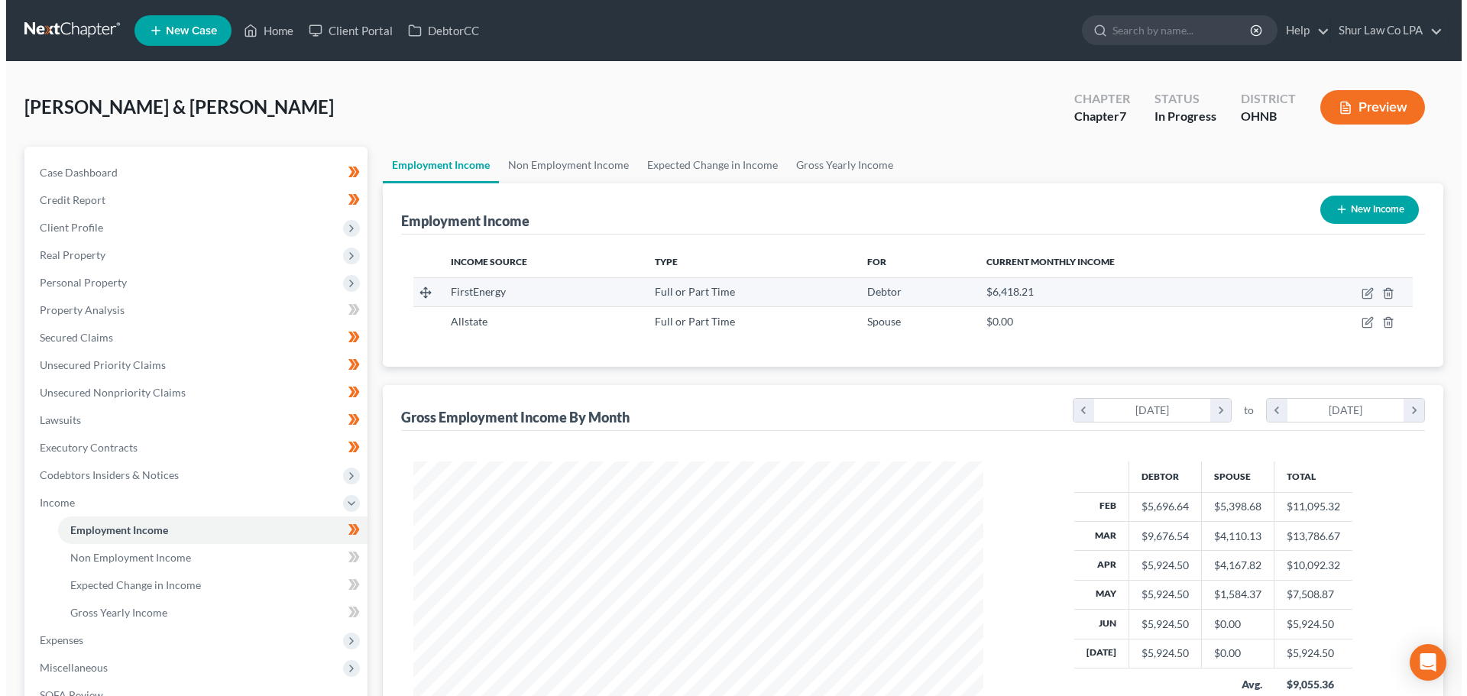
scroll to position [285, 600]
click at [1363, 291] on icon "button" at bounding box center [1362, 291] width 7 height 7
select select "0"
select select "36"
select select "2"
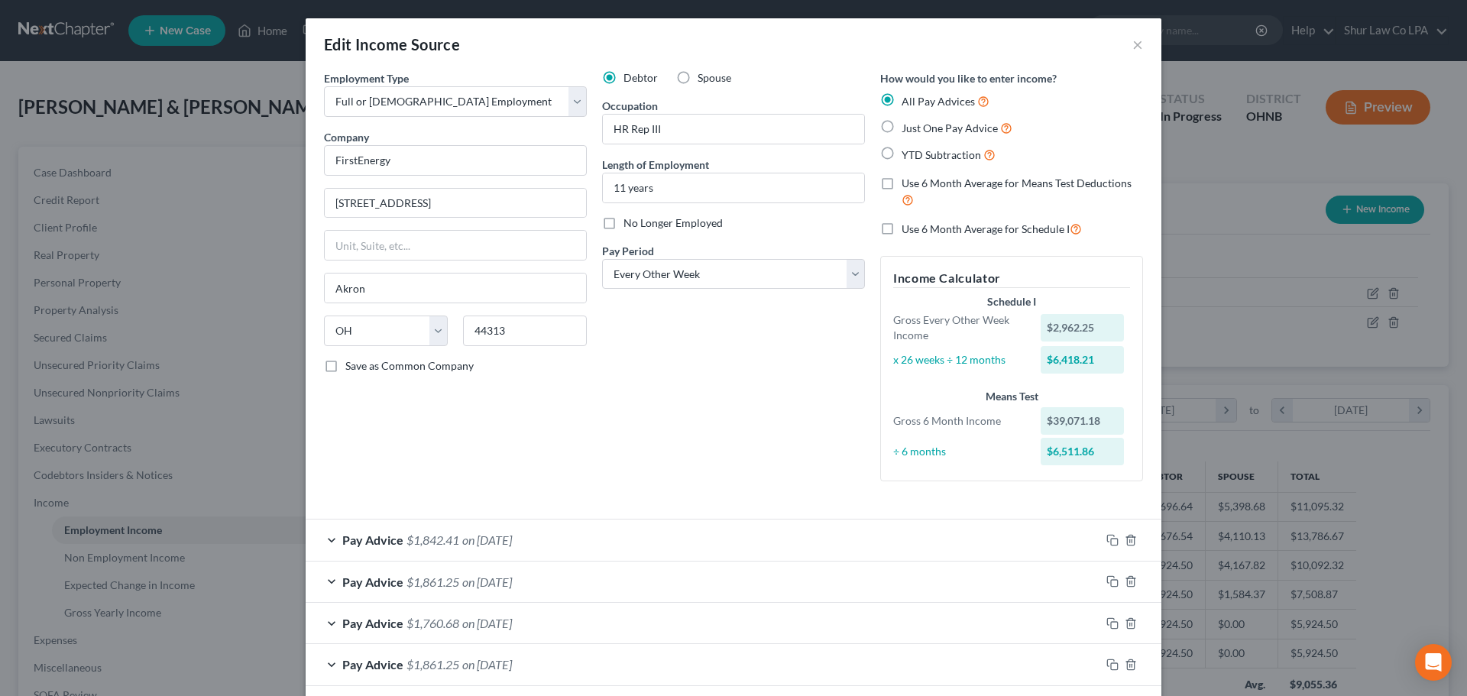
scroll to position [76, 0]
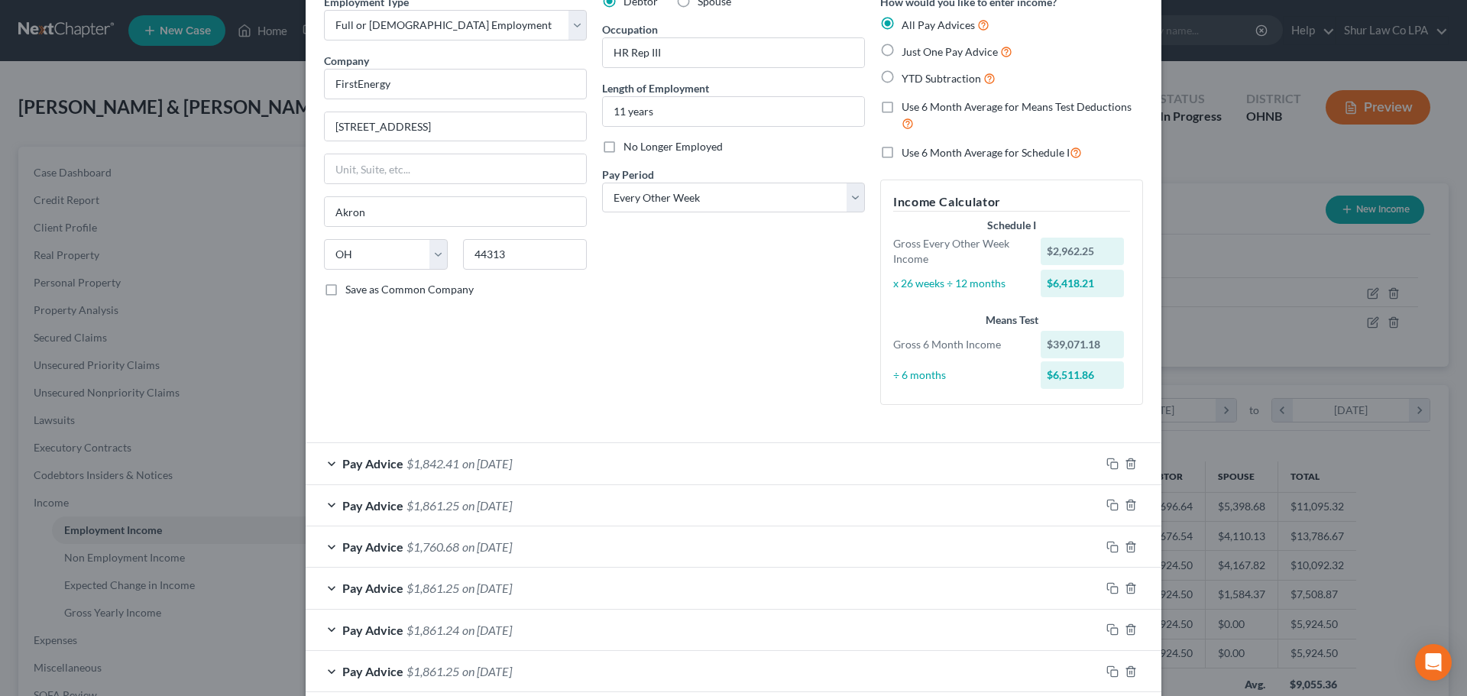
click at [572, 506] on div "Pay Advice $1,861.25 on 07/03/2025" at bounding box center [703, 505] width 794 height 40
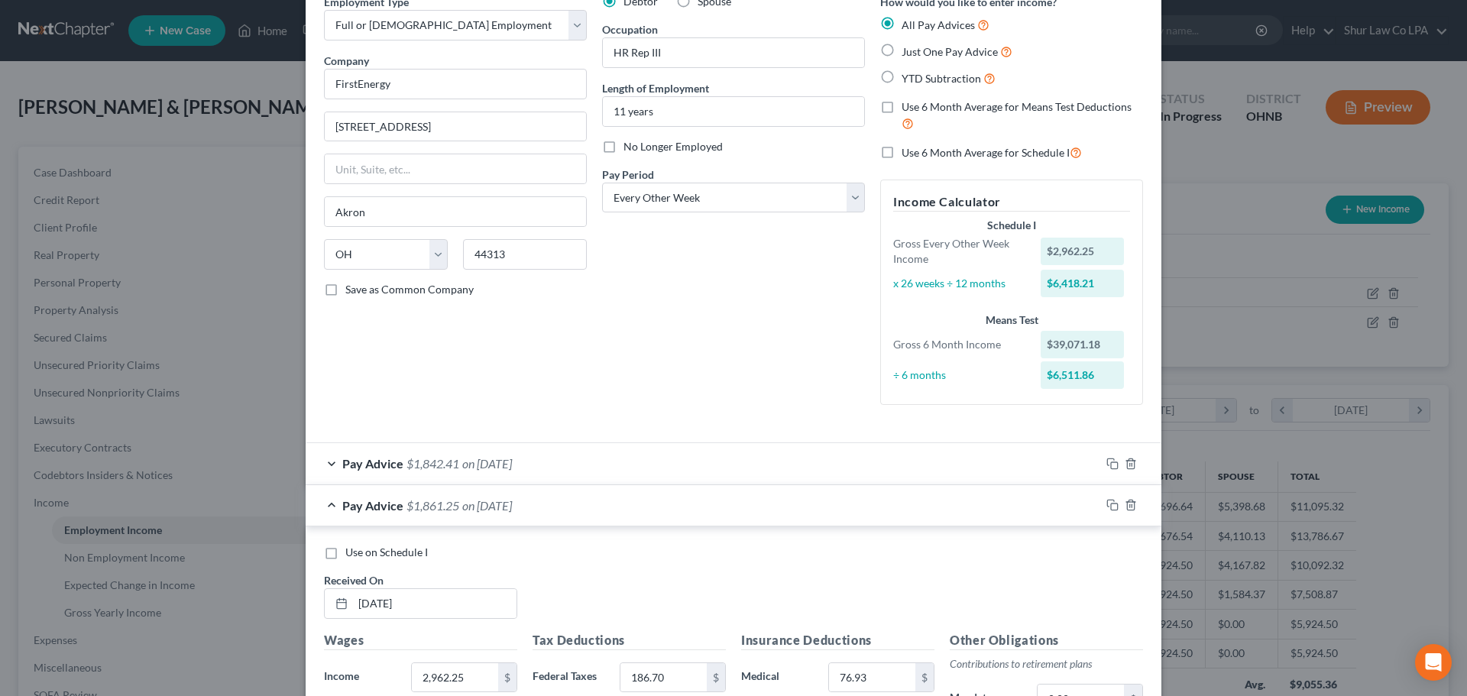
click at [345, 555] on label "Use on Schedule I" at bounding box center [386, 552] width 83 height 15
click at [351, 555] on input "Use on Schedule I" at bounding box center [356, 550] width 10 height 10
checkbox input "true"
click at [707, 353] on div "Debtor Spouse Occupation HR Rep III Length of Employment 11 years No Longer Emp…" at bounding box center [733, 205] width 278 height 423
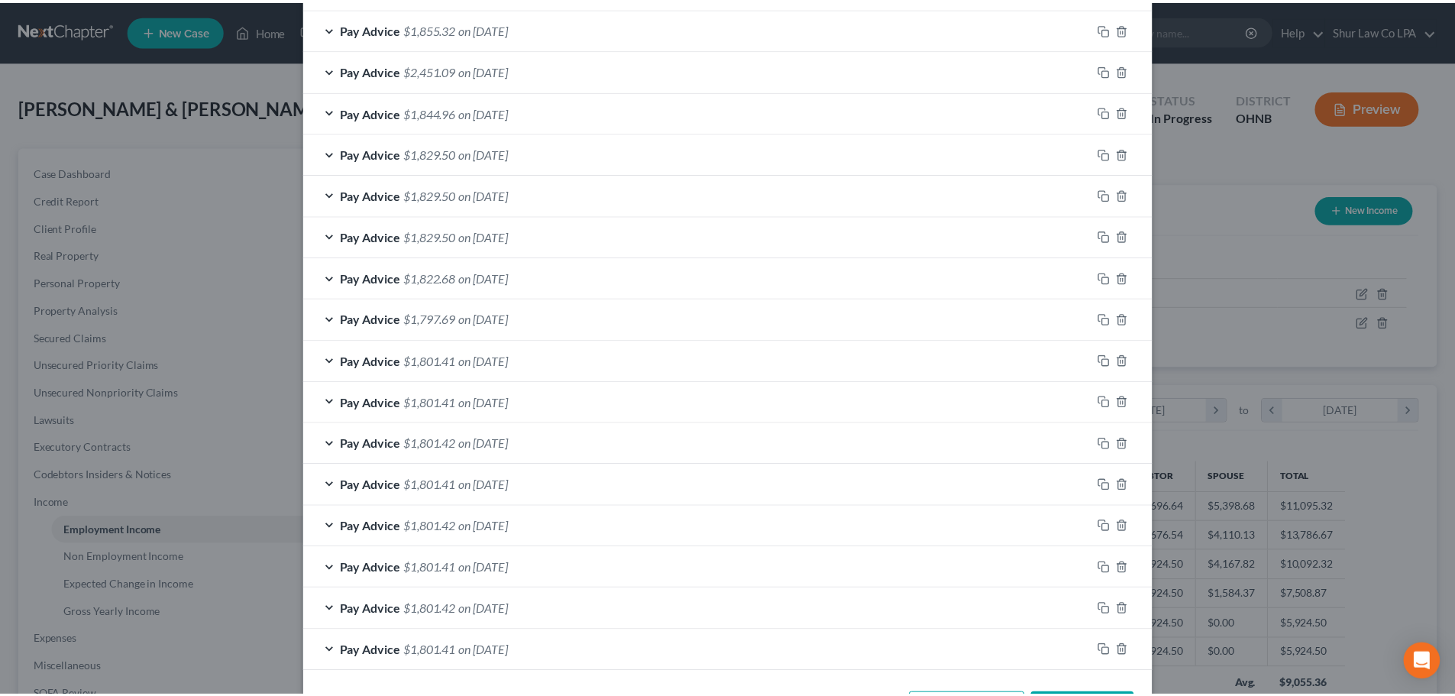
scroll to position [1449, 0]
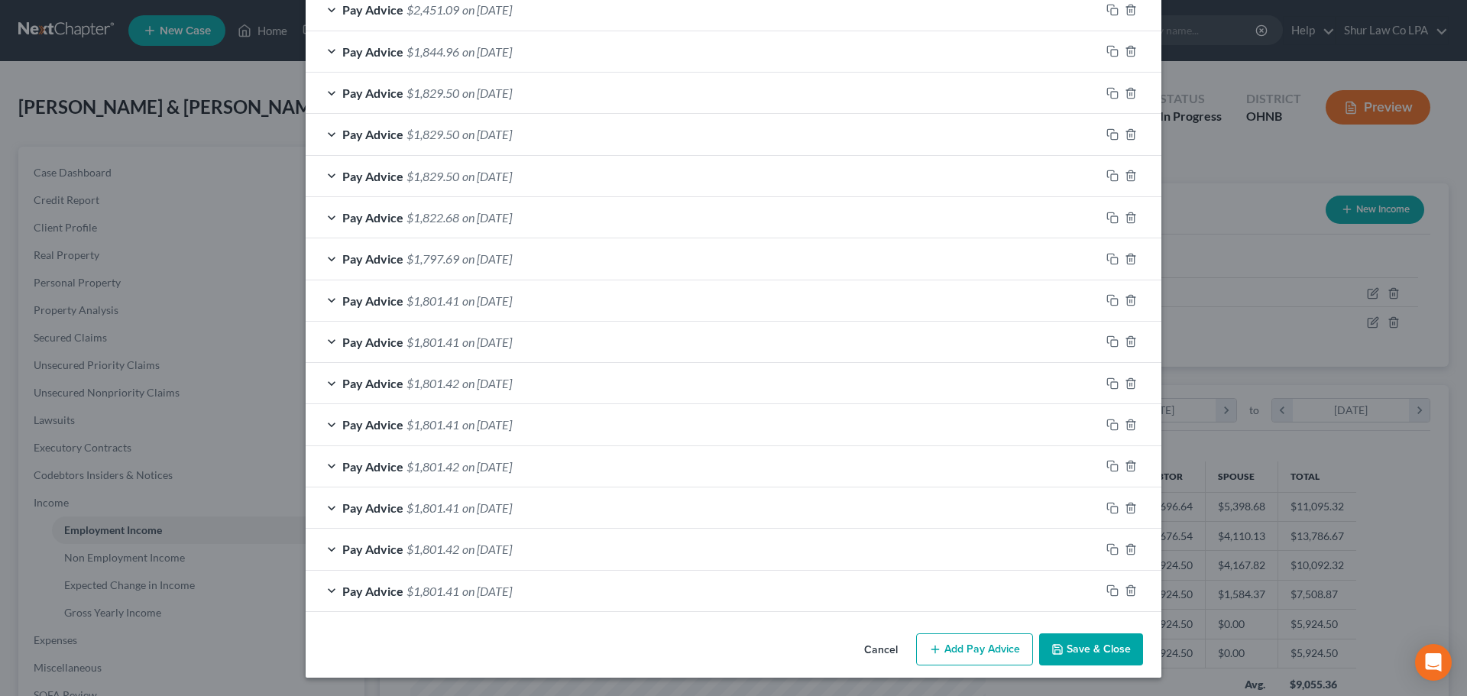
click at [1076, 646] on button "Save & Close" at bounding box center [1091, 649] width 104 height 32
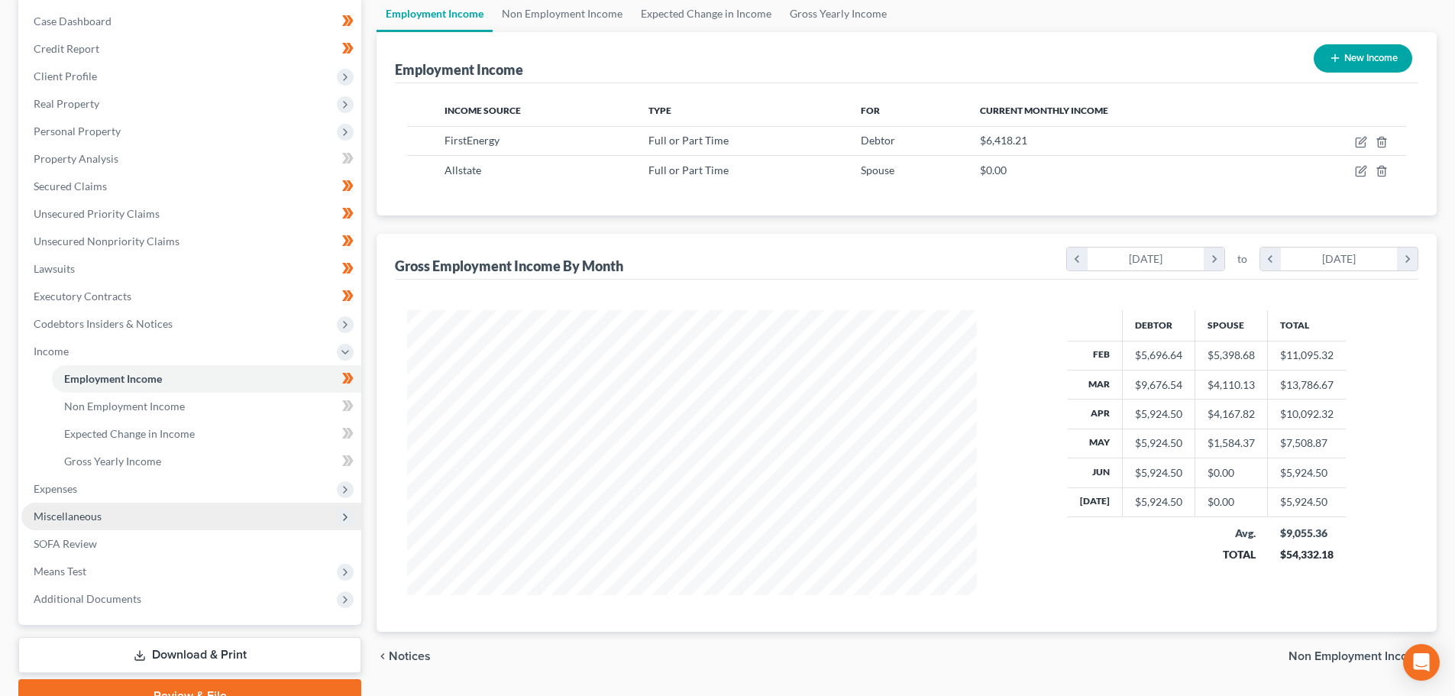
scroll to position [153, 0]
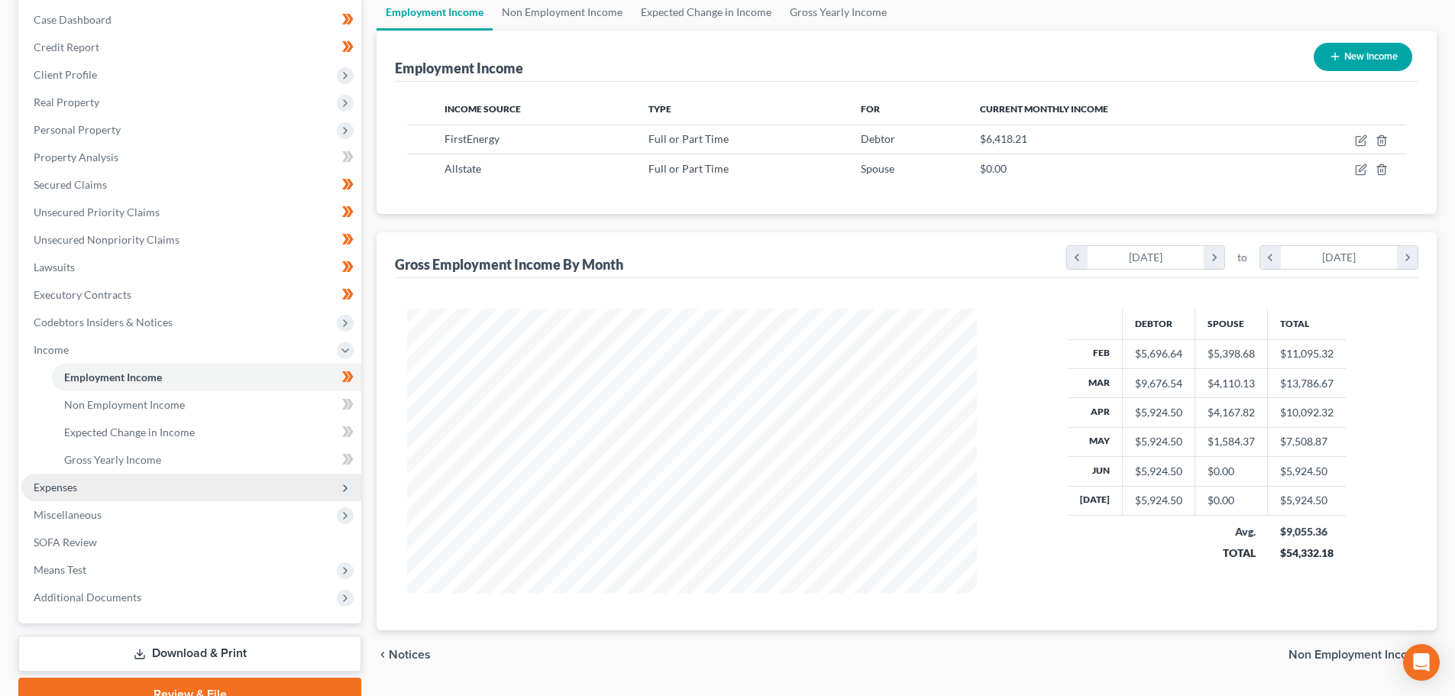
click at [112, 483] on span "Expenses" at bounding box center [191, 488] width 340 height 28
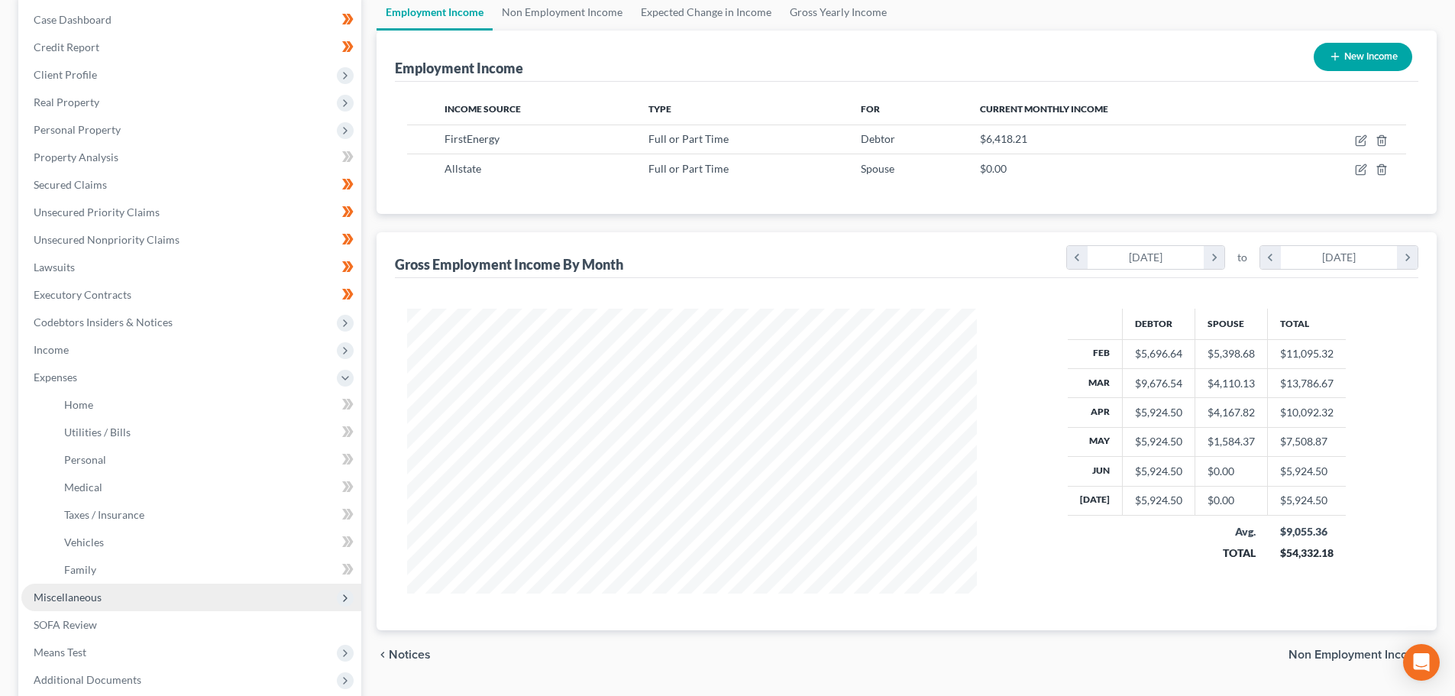
click at [89, 601] on span "Miscellaneous" at bounding box center [68, 597] width 68 height 13
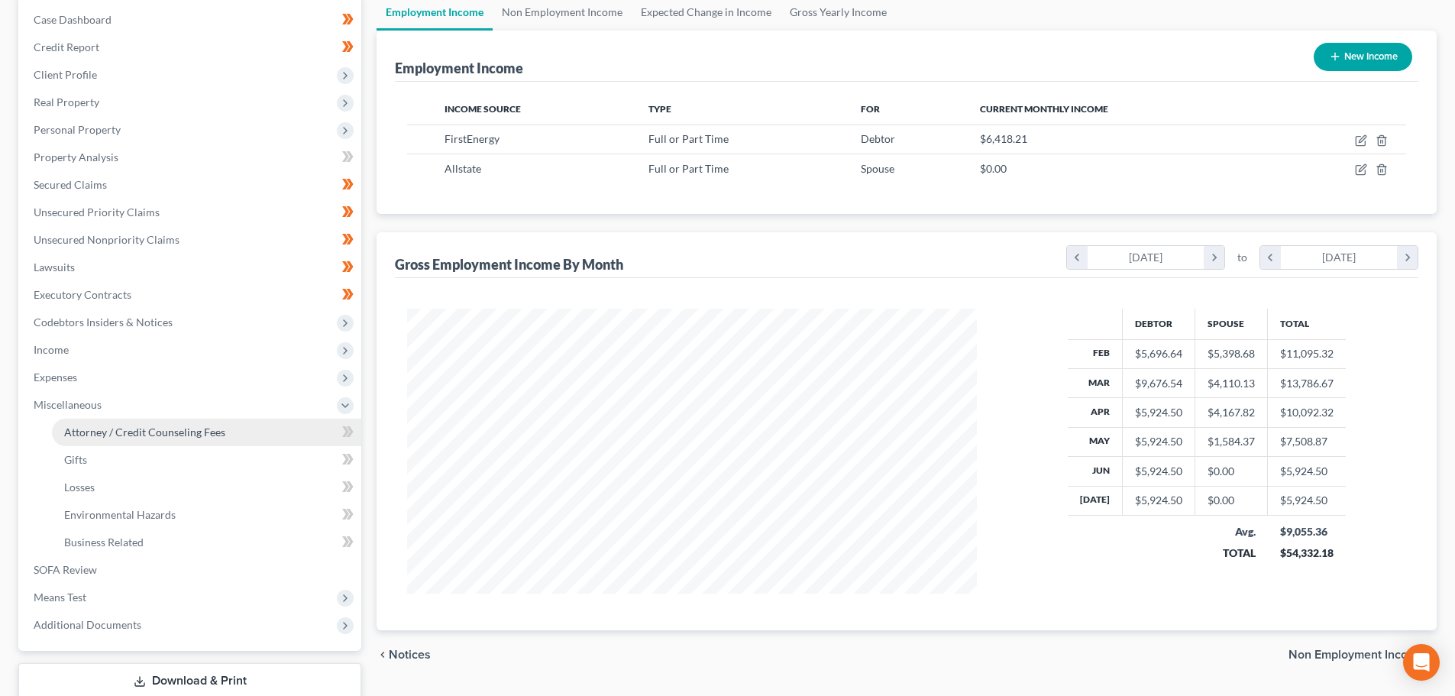
click at [123, 433] on span "Attorney / Credit Counseling Fees" at bounding box center [144, 432] width 161 height 13
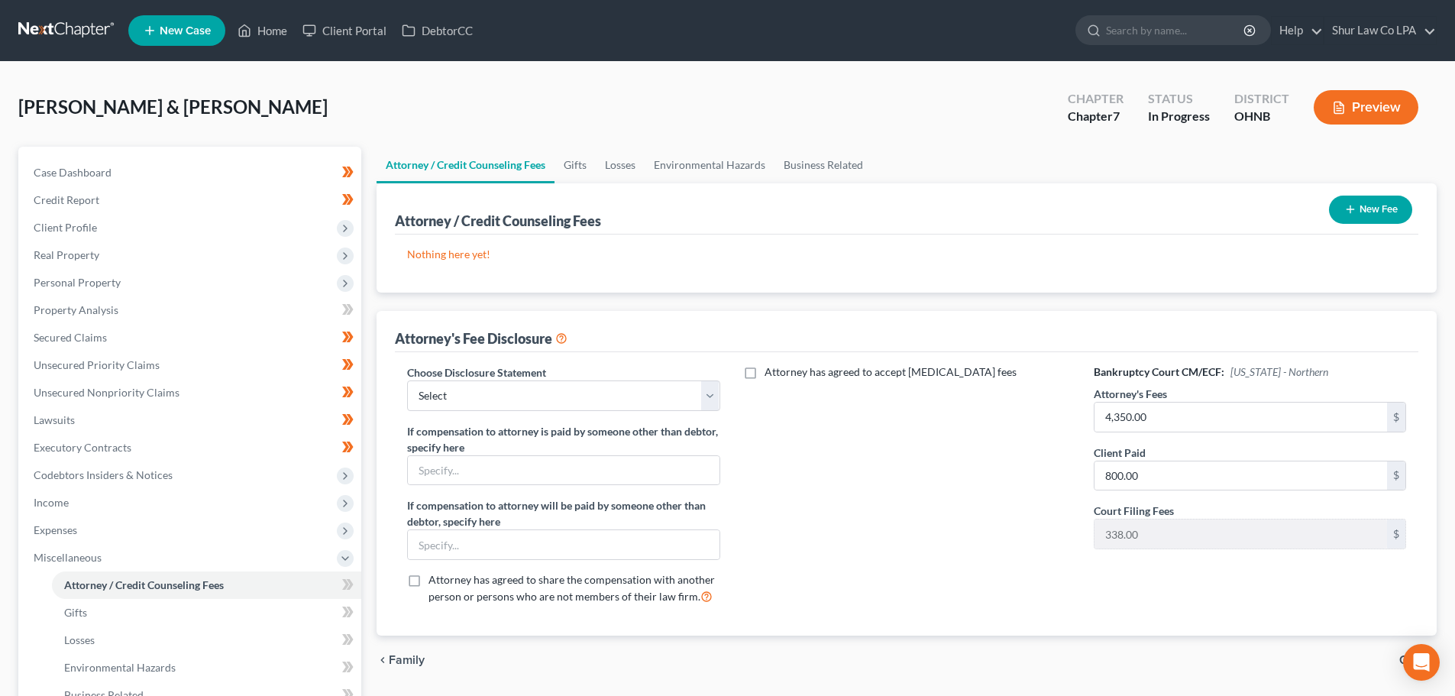
click at [1378, 201] on button "New Fee" at bounding box center [1370, 210] width 83 height 28
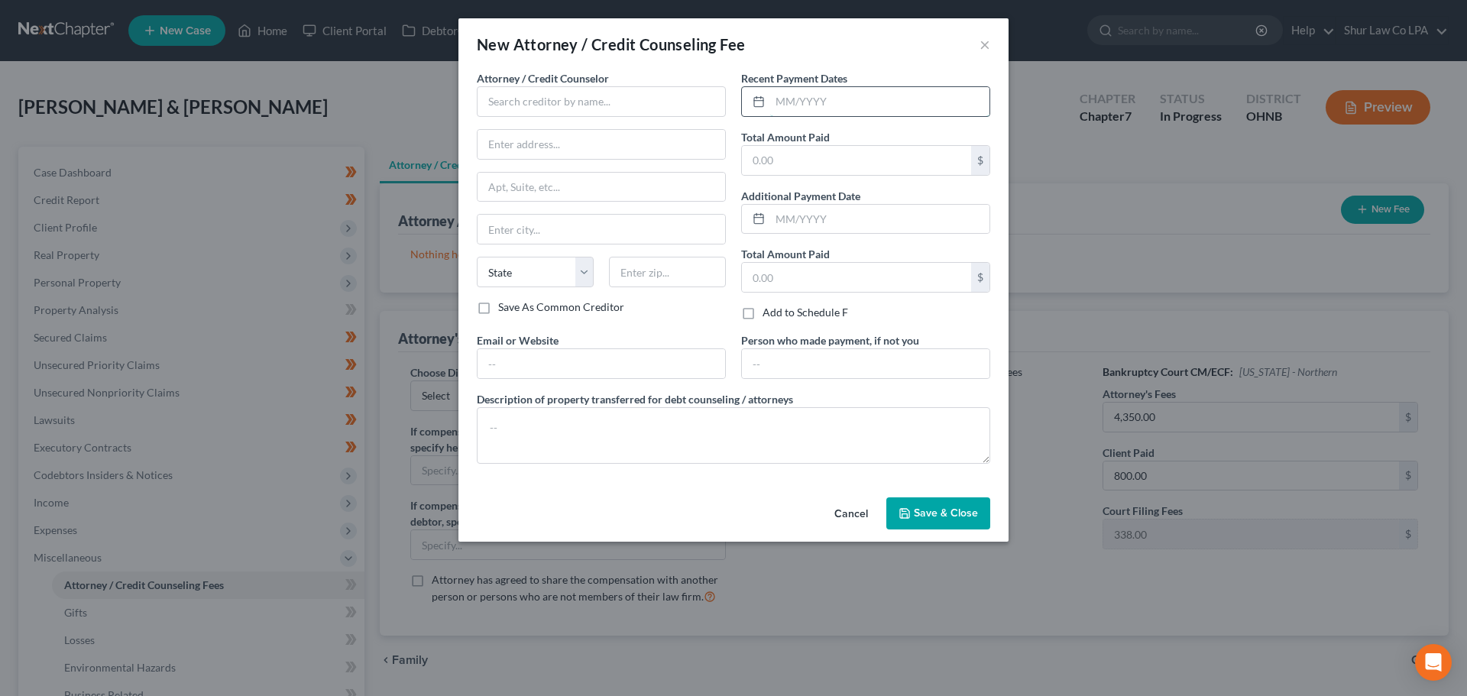
click at [802, 103] on input "text" at bounding box center [879, 101] width 219 height 29
type input "06/2025"
click at [796, 158] on input "text" at bounding box center [856, 160] width 229 height 29
type input "1,845.00"
click at [571, 106] on input "text" at bounding box center [601, 101] width 249 height 31
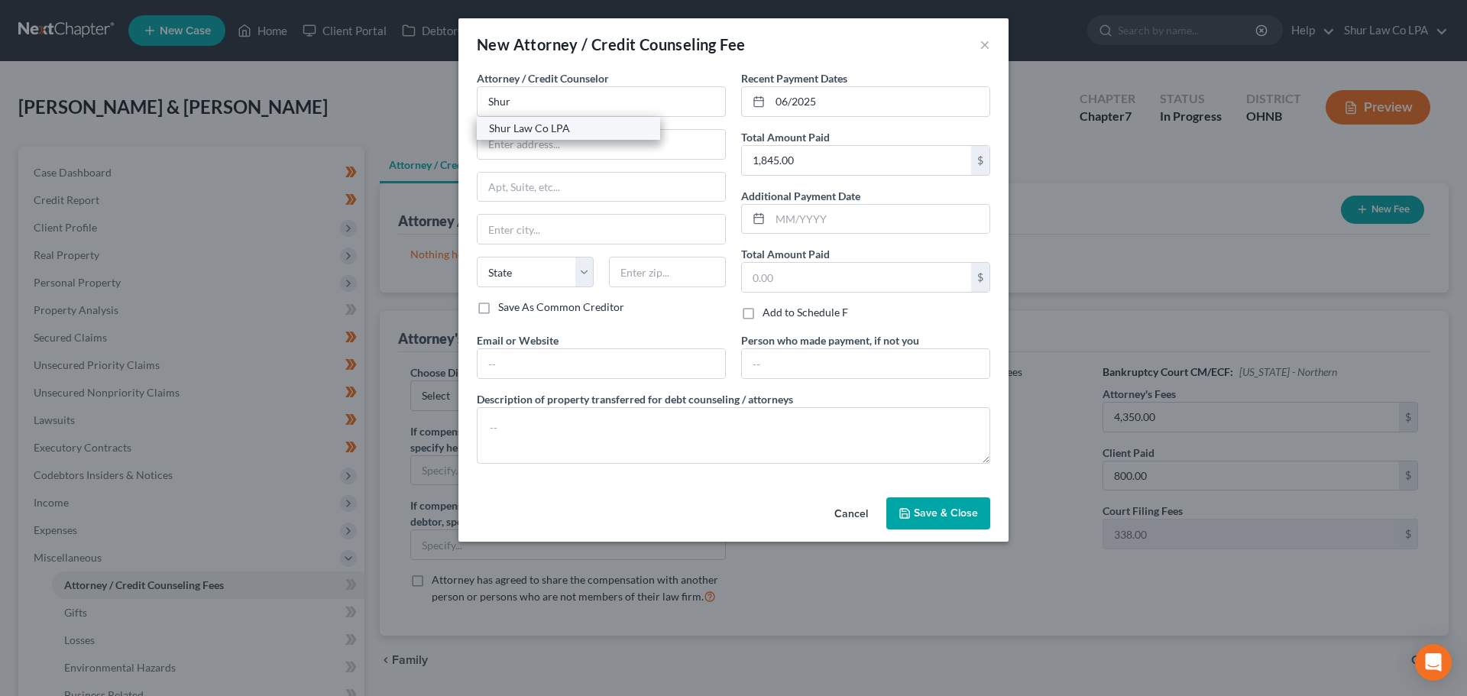
click at [556, 125] on div "Shur Law Co LPA" at bounding box center [568, 128] width 159 height 15
type input "Shur Law Co LPA"
type input "4555 Lake Forest Dr."
type input "Ste. 650"
type input "Cincinnati"
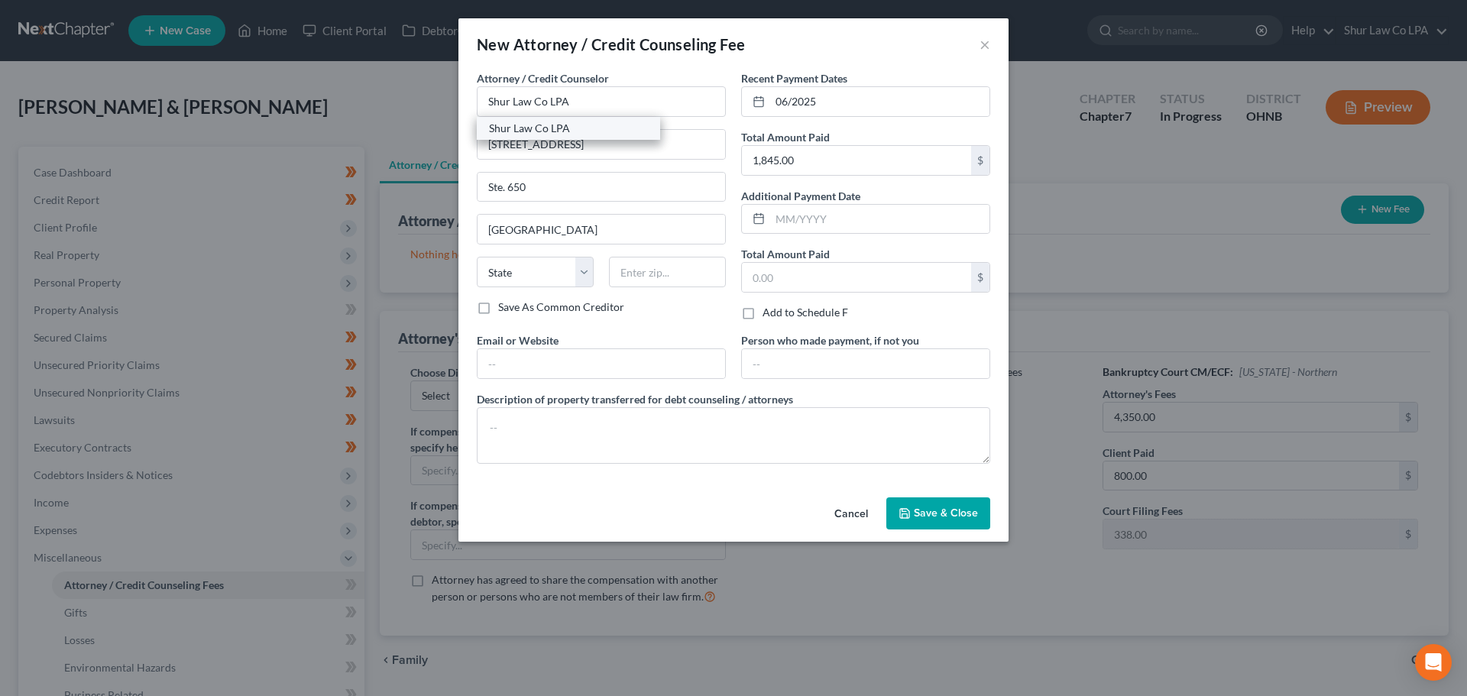
select select "36"
type input "45242"
click at [531, 362] on input "text" at bounding box center [601, 363] width 248 height 29
type input "shurlaw.com"
click at [827, 361] on input "text" at bounding box center [866, 363] width 248 height 29
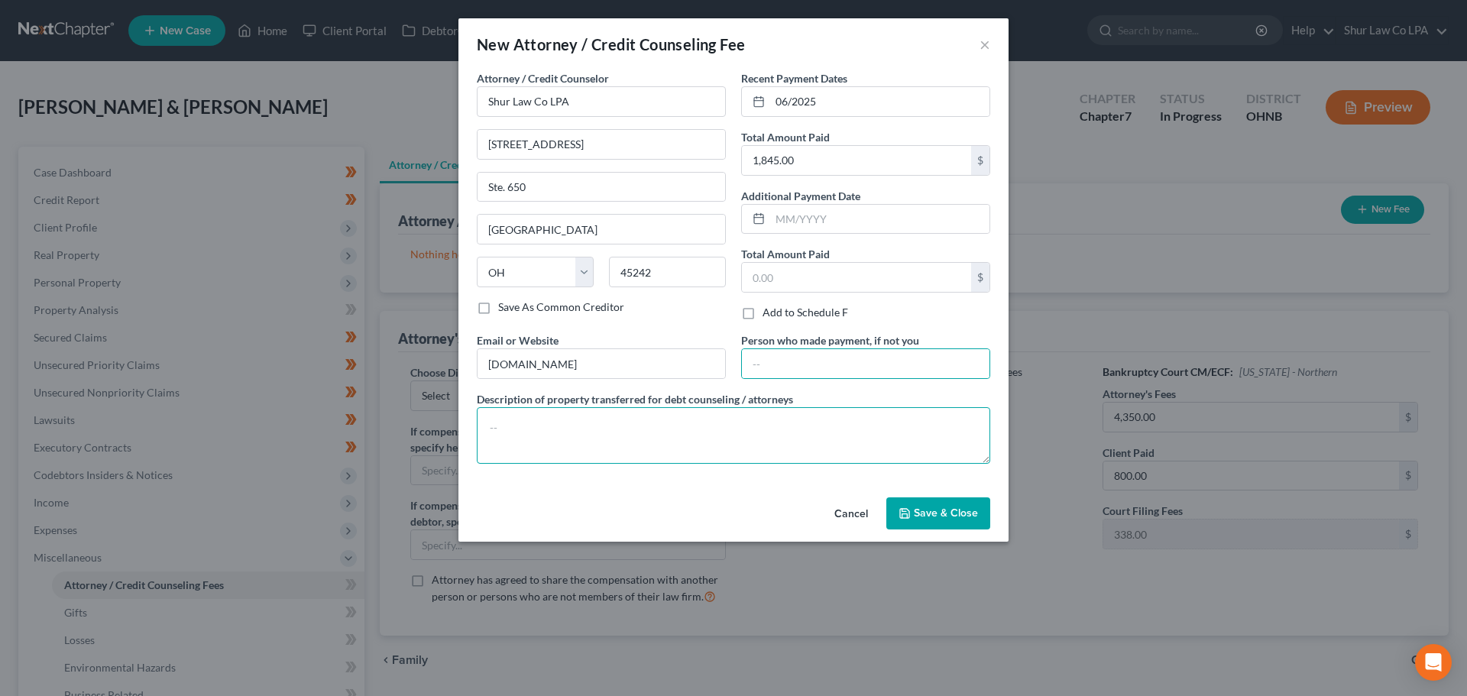
click at [638, 429] on textarea at bounding box center [733, 435] width 513 height 57
type textarea "Attorney Fees"
click at [936, 515] on span "Save & Close" at bounding box center [946, 512] width 64 height 13
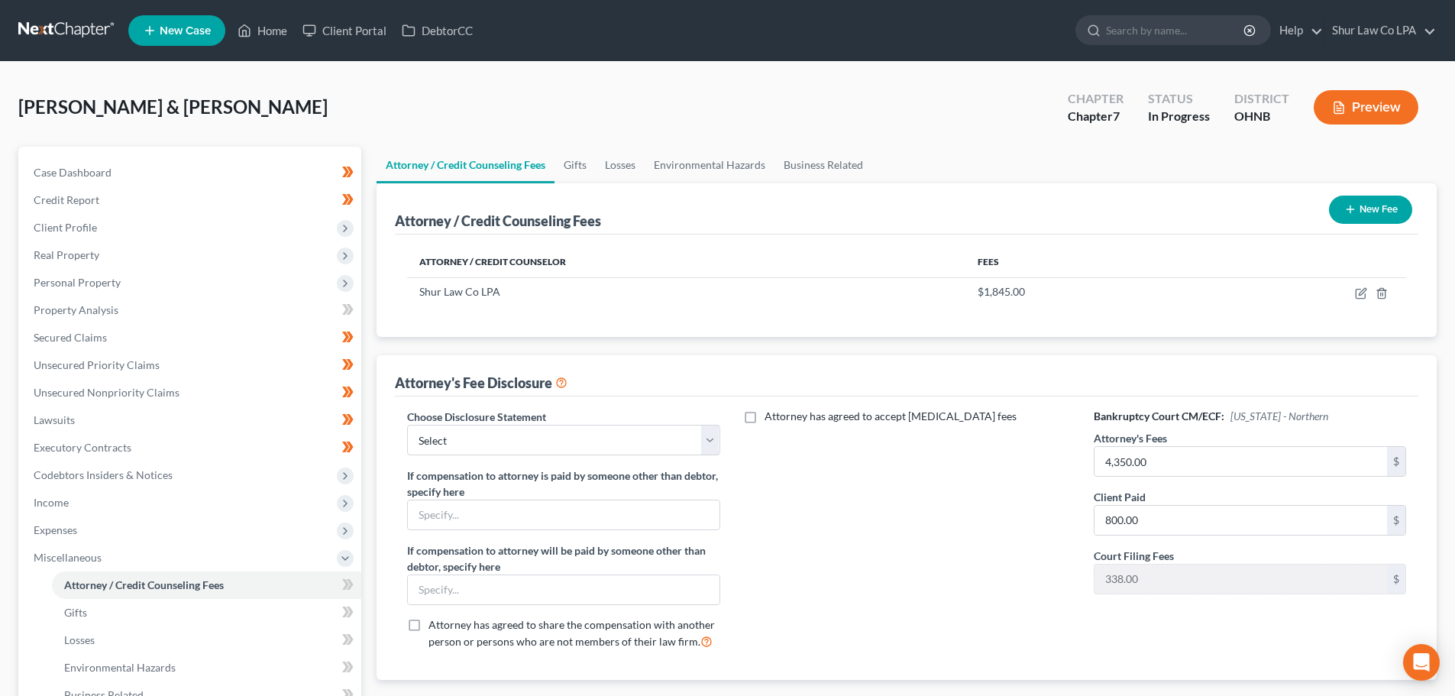
click at [1351, 213] on icon "button" at bounding box center [1351, 209] width 12 height 12
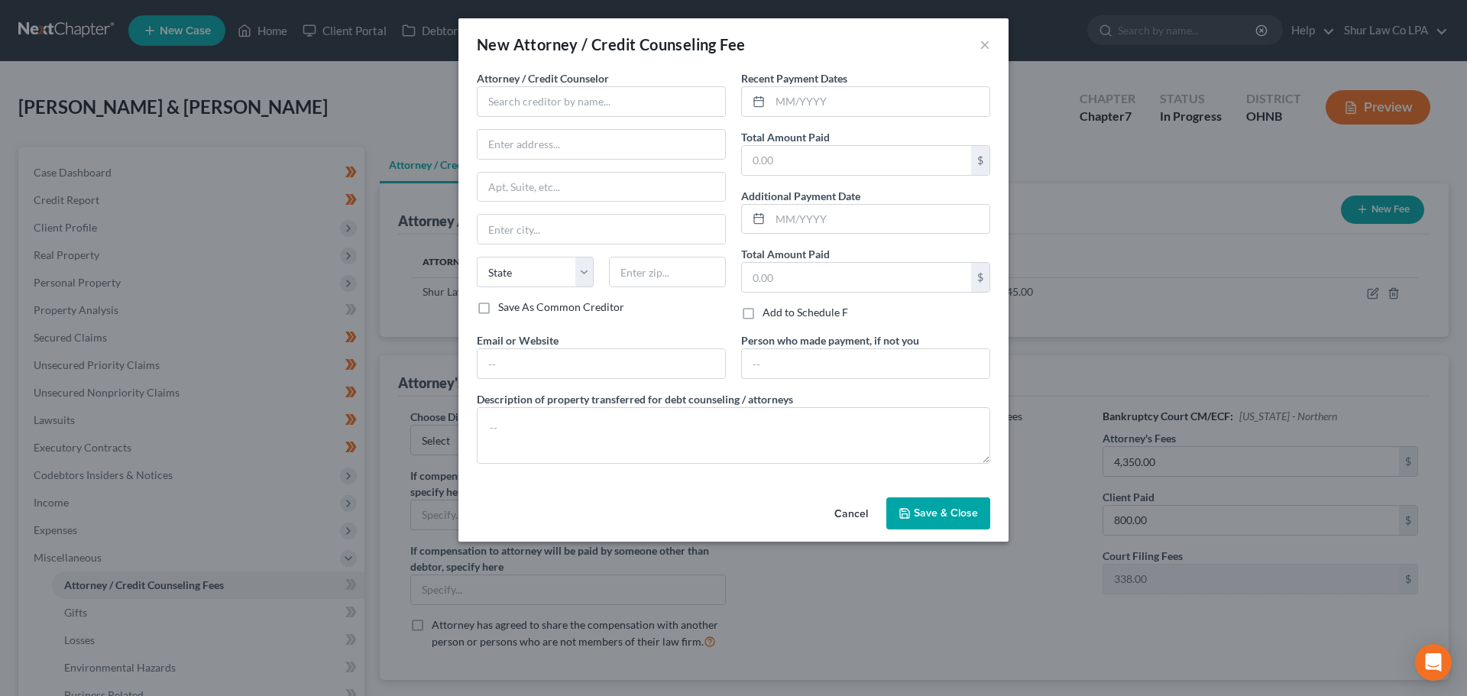
click at [1144, 167] on div "New Attorney / Credit Counseling Fee × Attorney / Credit Counselor * State AL A…" at bounding box center [733, 348] width 1467 height 696
click at [857, 517] on button "Cancel" at bounding box center [851, 514] width 58 height 31
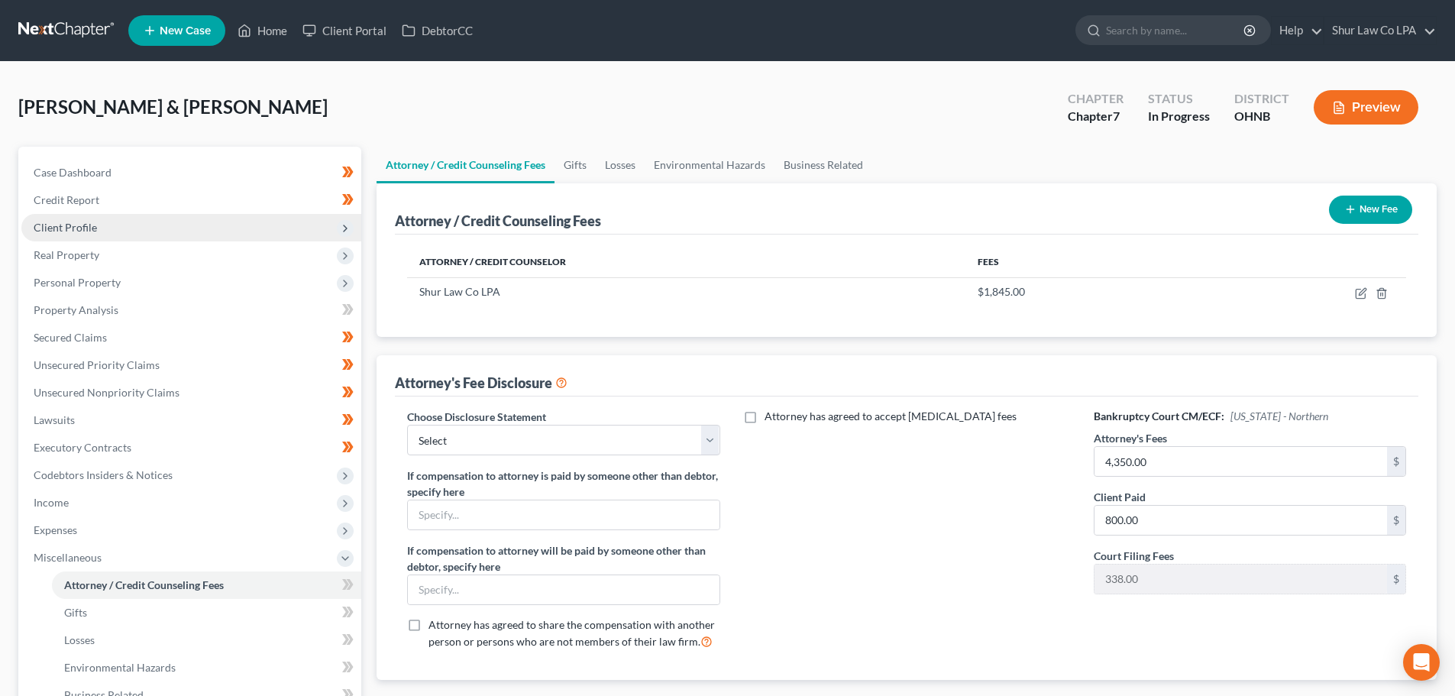
click at [142, 231] on span "Client Profile" at bounding box center [191, 228] width 340 height 28
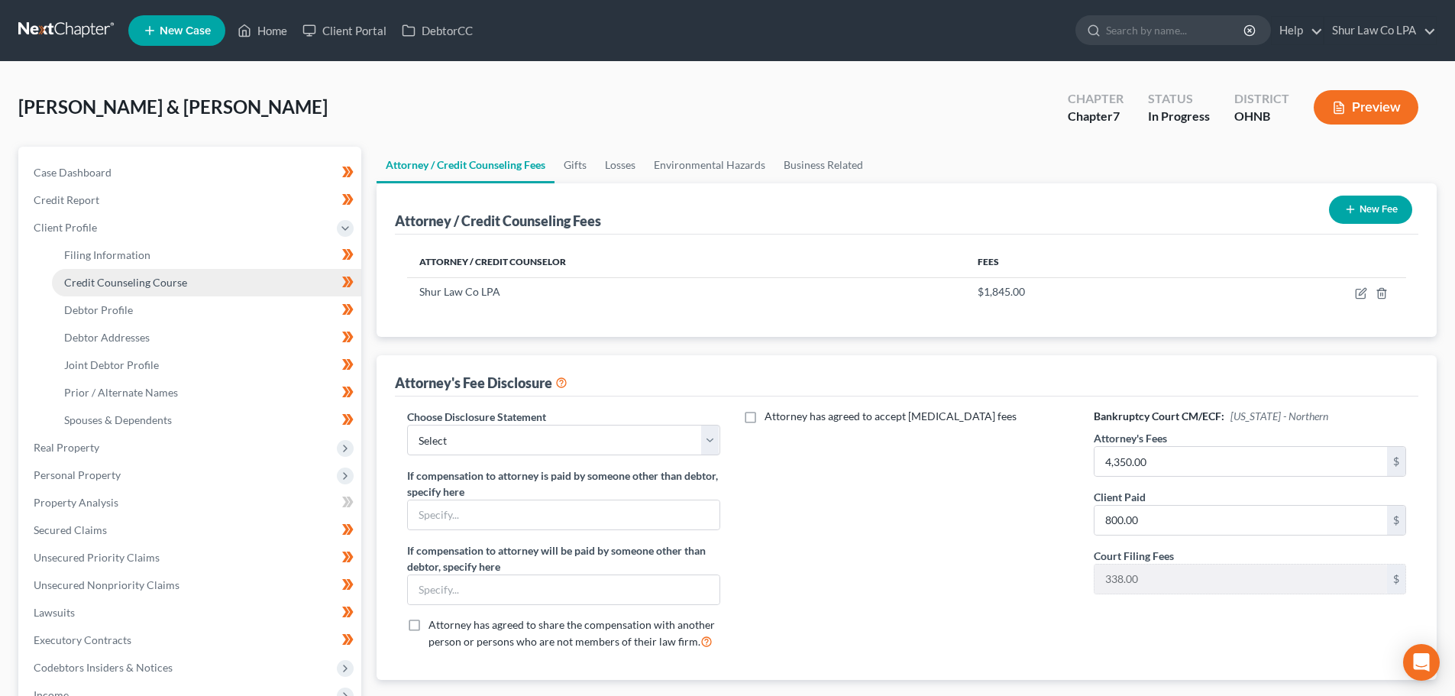
click at [144, 285] on span "Credit Counseling Course" at bounding box center [125, 282] width 123 height 13
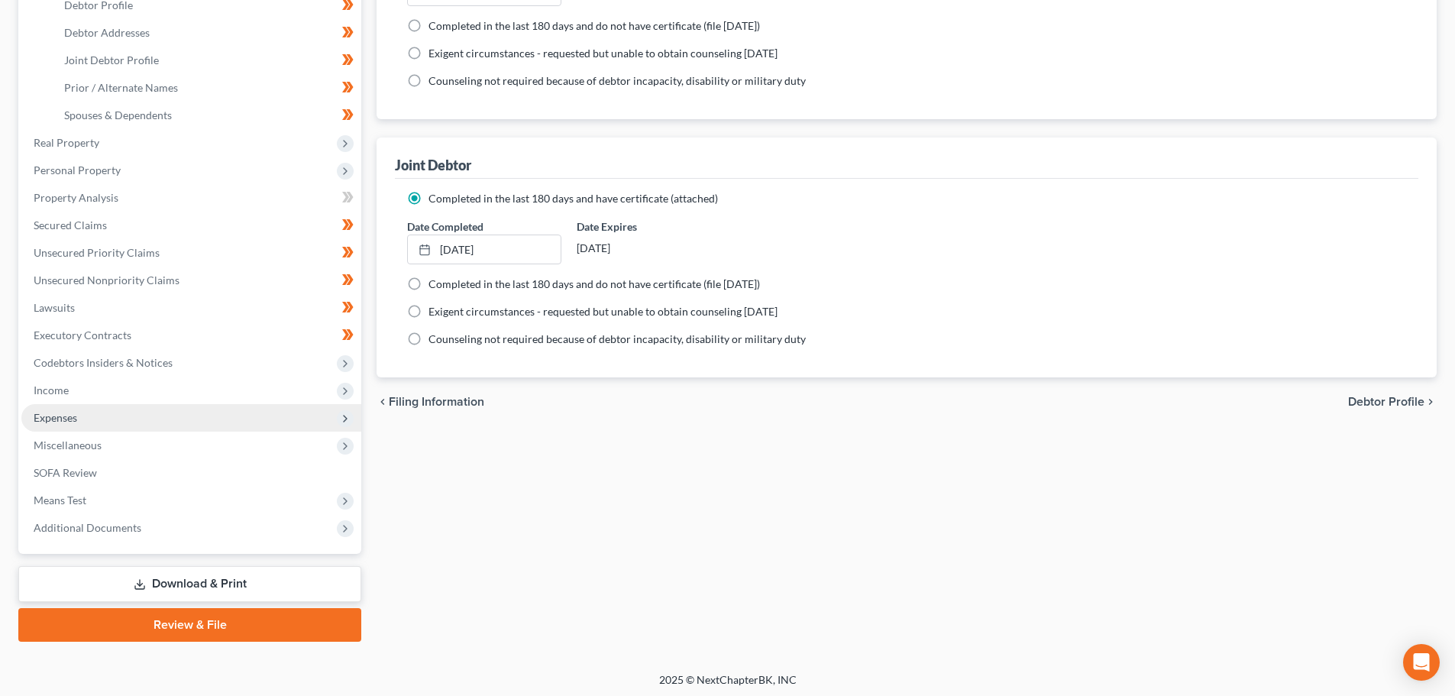
scroll to position [306, 0]
click at [68, 448] on span "Miscellaneous" at bounding box center [68, 444] width 68 height 13
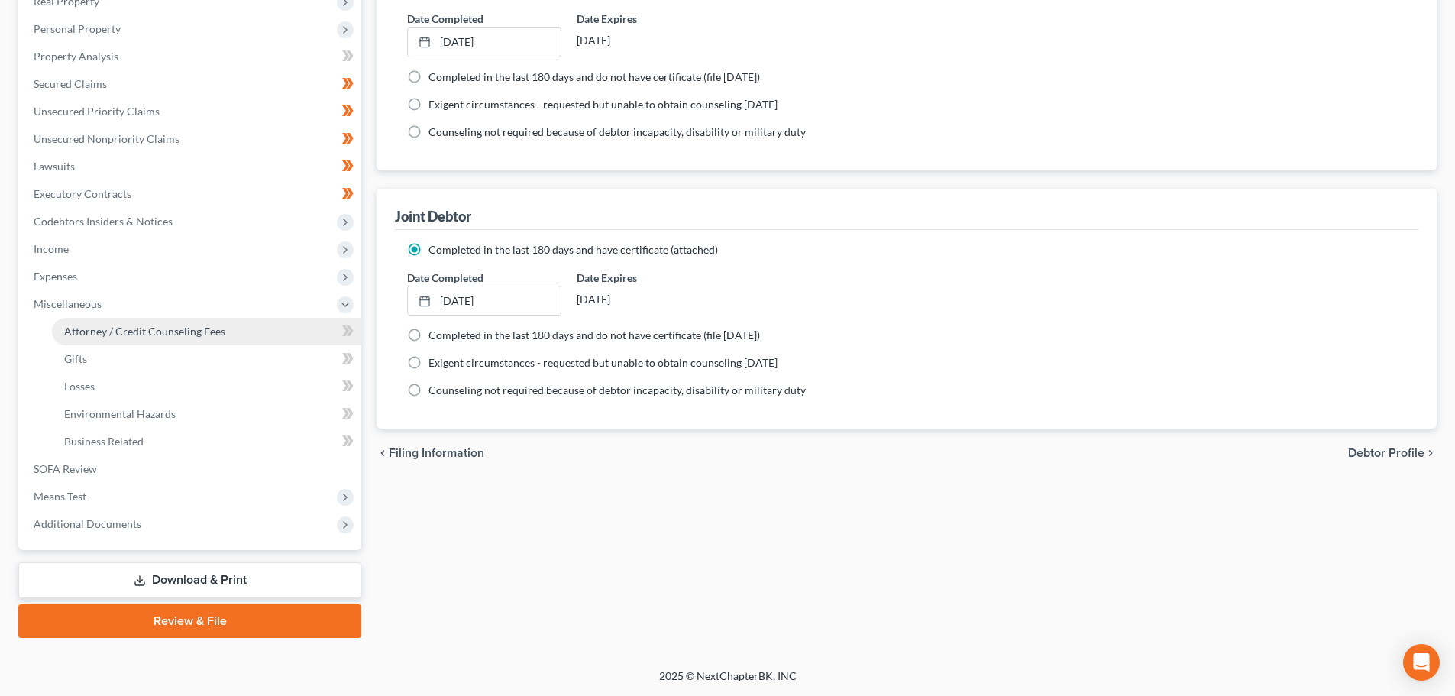
click at [128, 330] on span "Attorney / Credit Counseling Fees" at bounding box center [144, 331] width 161 height 13
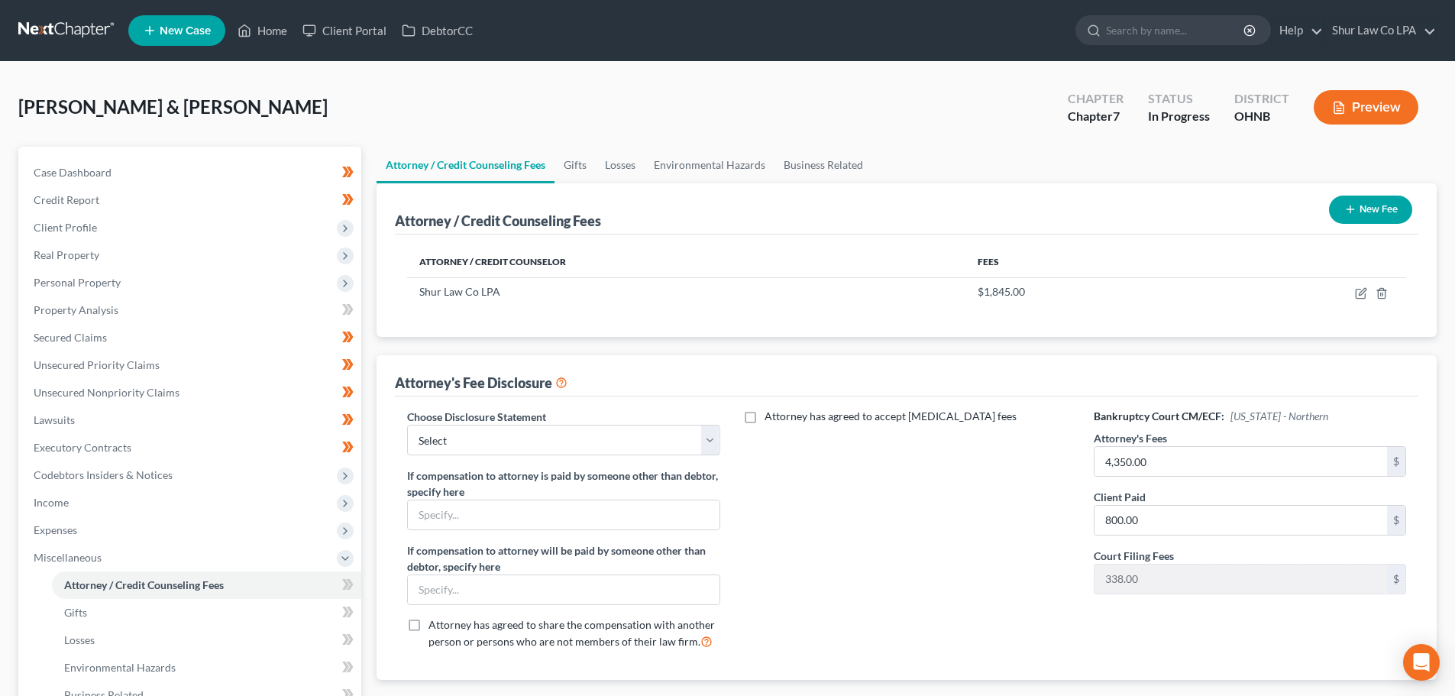
click at [1369, 211] on button "New Fee" at bounding box center [1370, 210] width 83 height 28
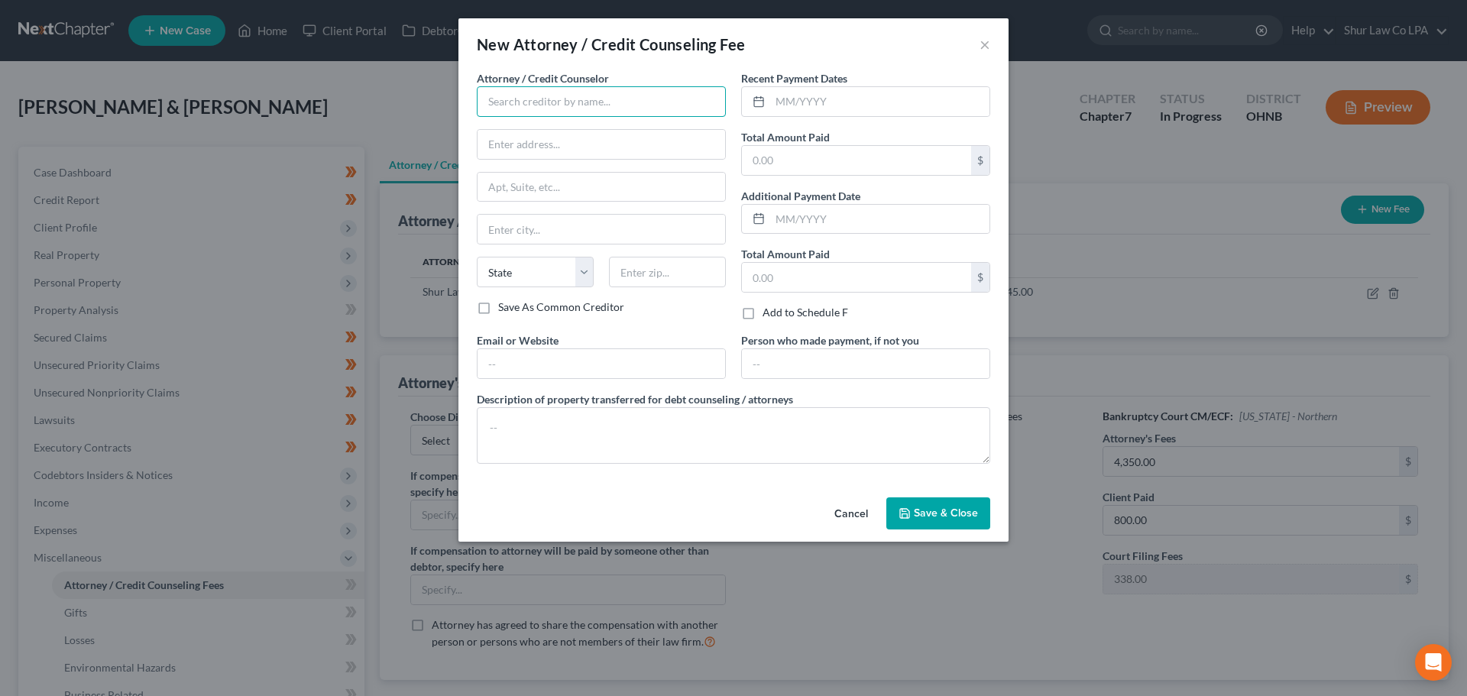
click at [513, 106] on input "text" at bounding box center [601, 101] width 249 height 31
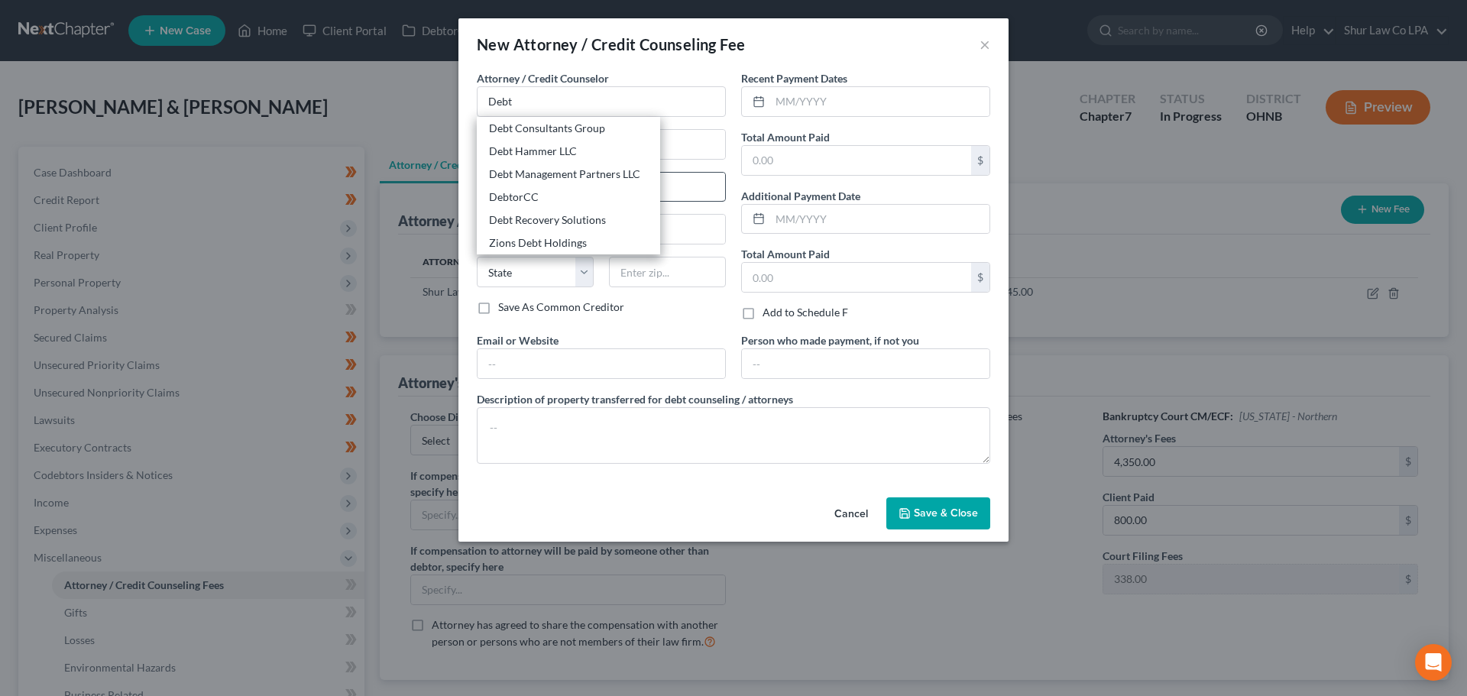
click at [519, 196] on div "DebtorCC" at bounding box center [568, 196] width 159 height 15
type input "DebtorCC"
type input "378 Summit Ave"
type input "Jersey City"
select select "33"
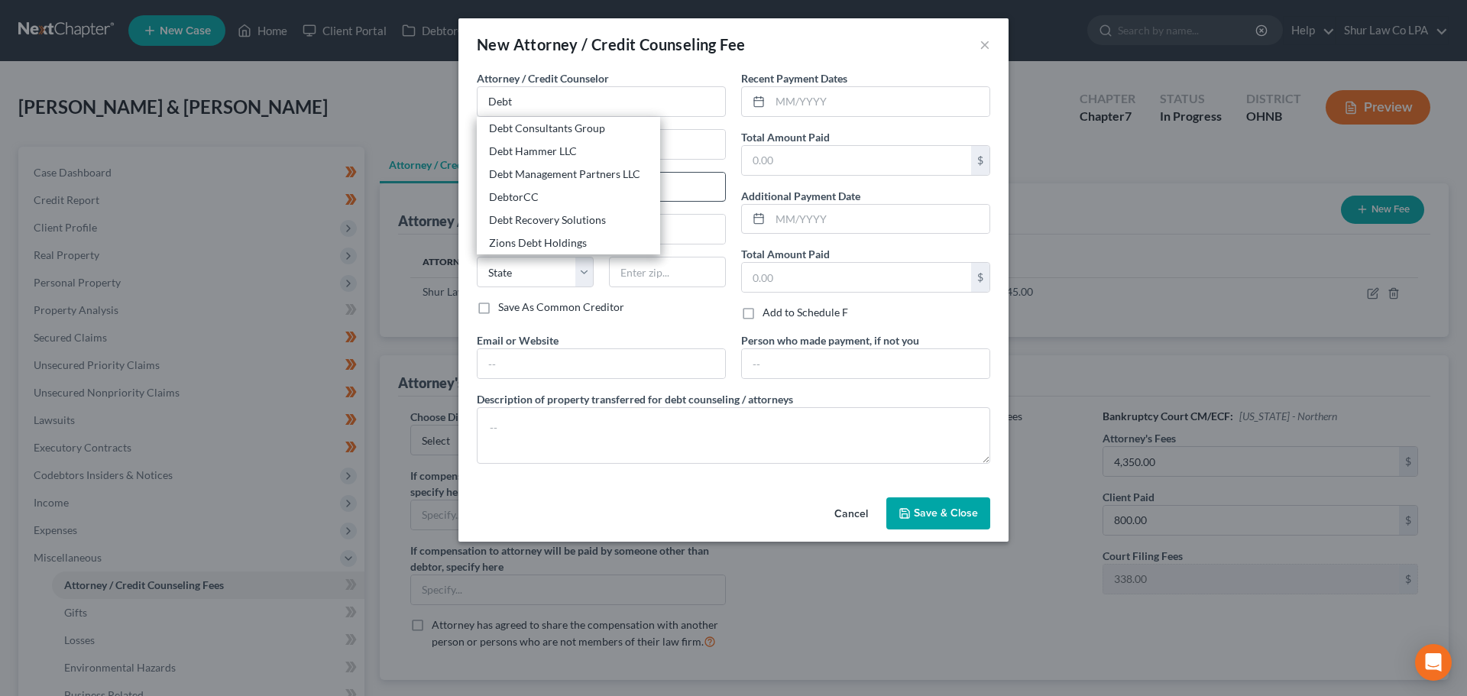
type input "07306"
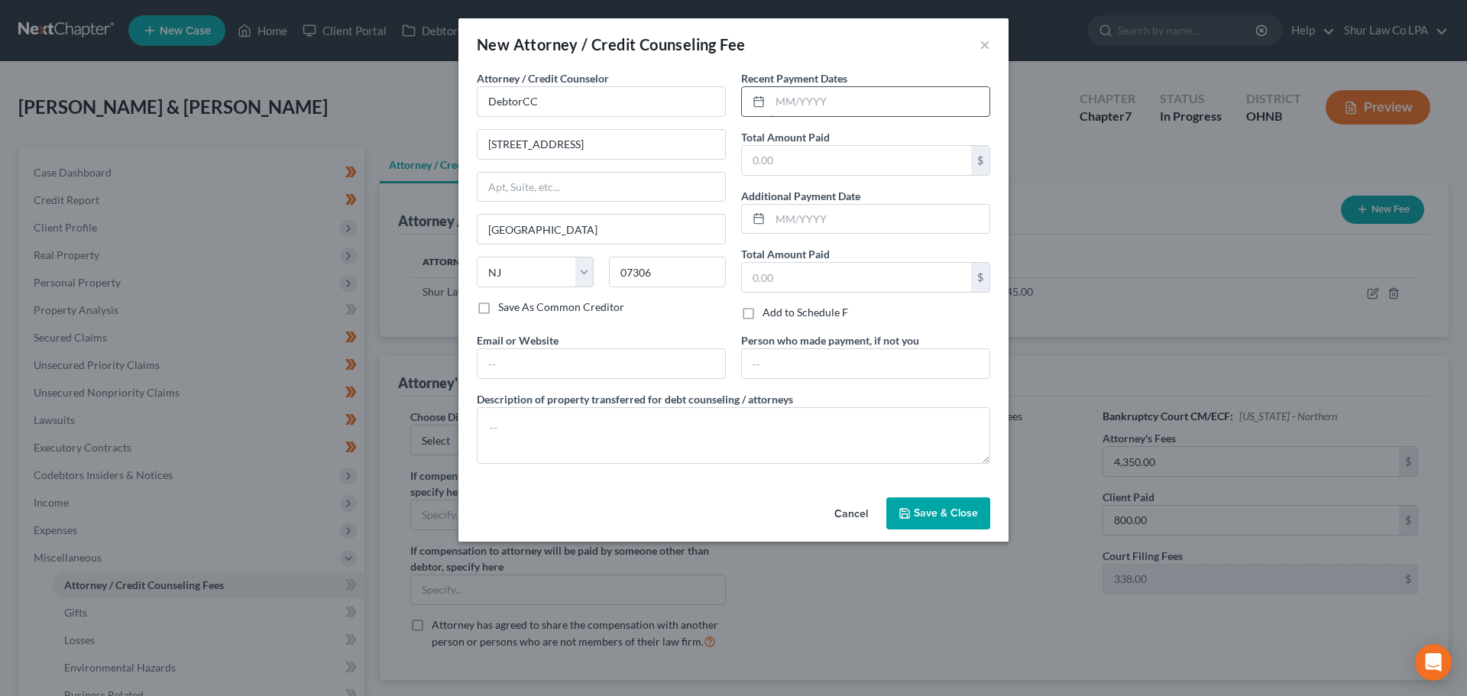
click at [777, 108] on input "text" at bounding box center [879, 101] width 219 height 29
type input "02/2025"
click at [796, 155] on input "text" at bounding box center [856, 160] width 229 height 29
type input "14.95"
click at [549, 361] on input "text" at bounding box center [601, 363] width 248 height 29
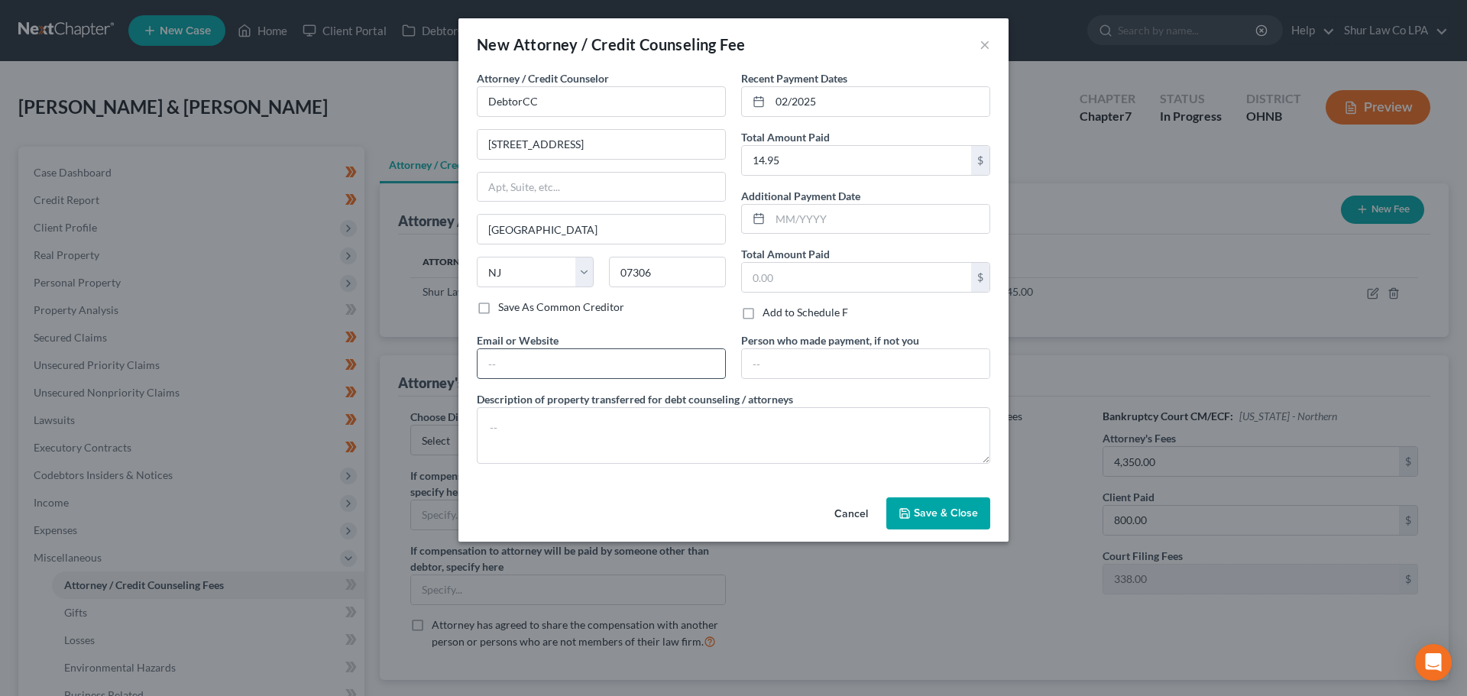
type input "debtorcc.org"
click at [665, 457] on textarea at bounding box center [733, 435] width 513 height 57
type textarea "Credit Counseling Course"
click at [953, 511] on span "Save & Close" at bounding box center [946, 512] width 64 height 13
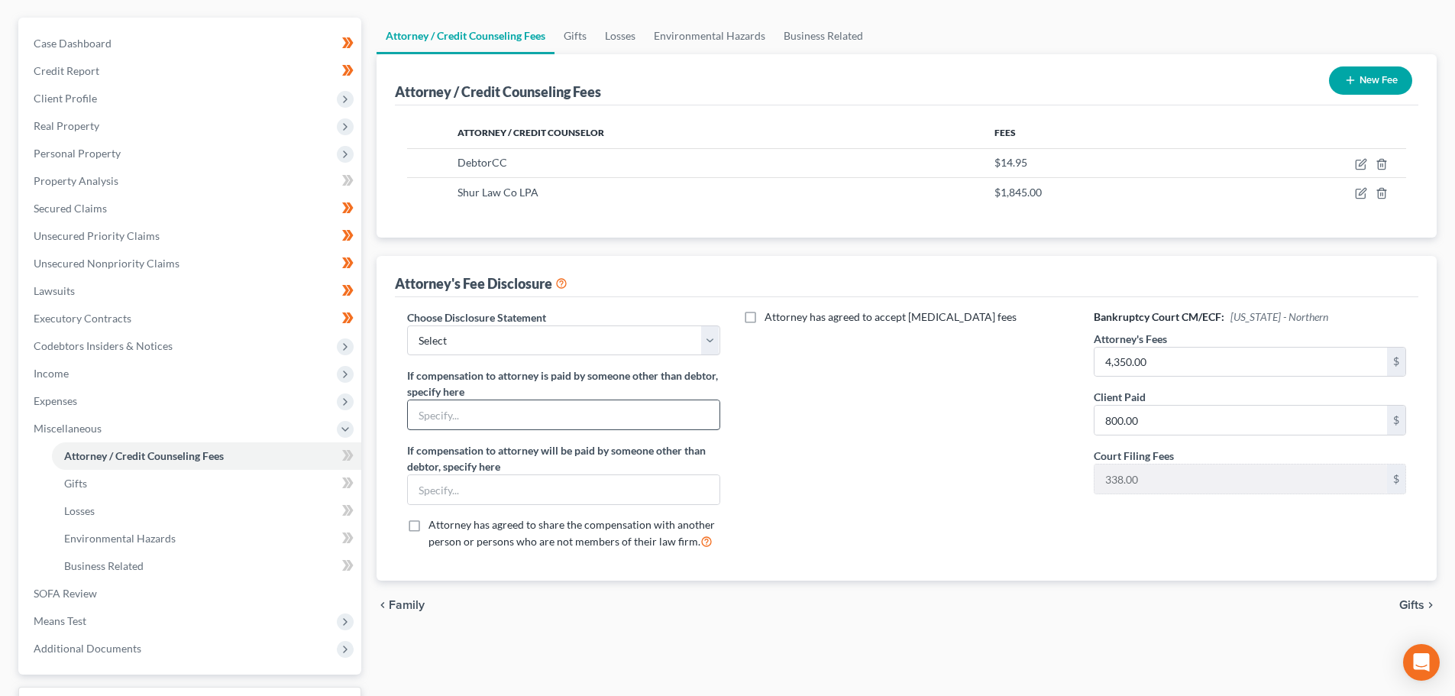
scroll to position [153, 0]
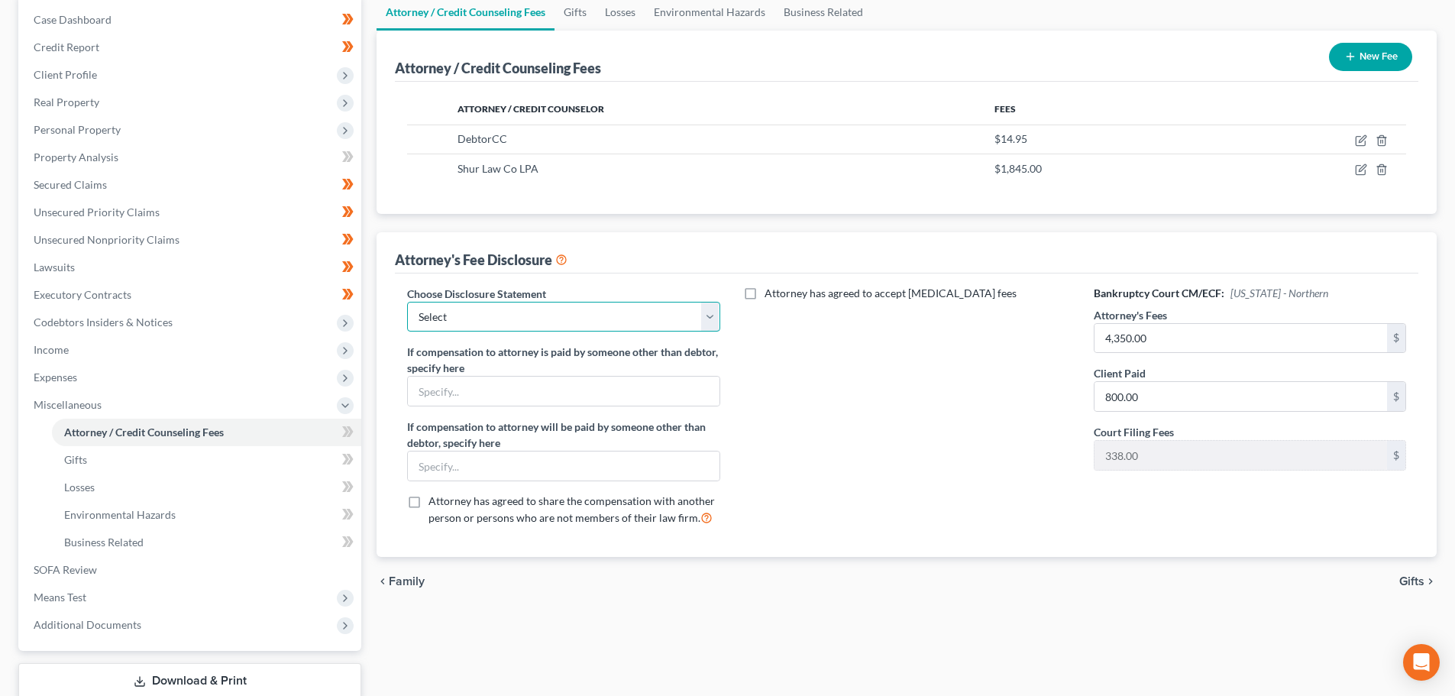
click at [662, 331] on select "Select Fee Disclosure" at bounding box center [563, 317] width 312 height 31
click at [592, 316] on select "Select Fee Disclosure" at bounding box center [563, 317] width 312 height 31
select select "0"
click at [407, 303] on select "Select Fee Disclosure" at bounding box center [563, 317] width 312 height 31
click at [1182, 335] on input "4,350.00" at bounding box center [1241, 338] width 293 height 29
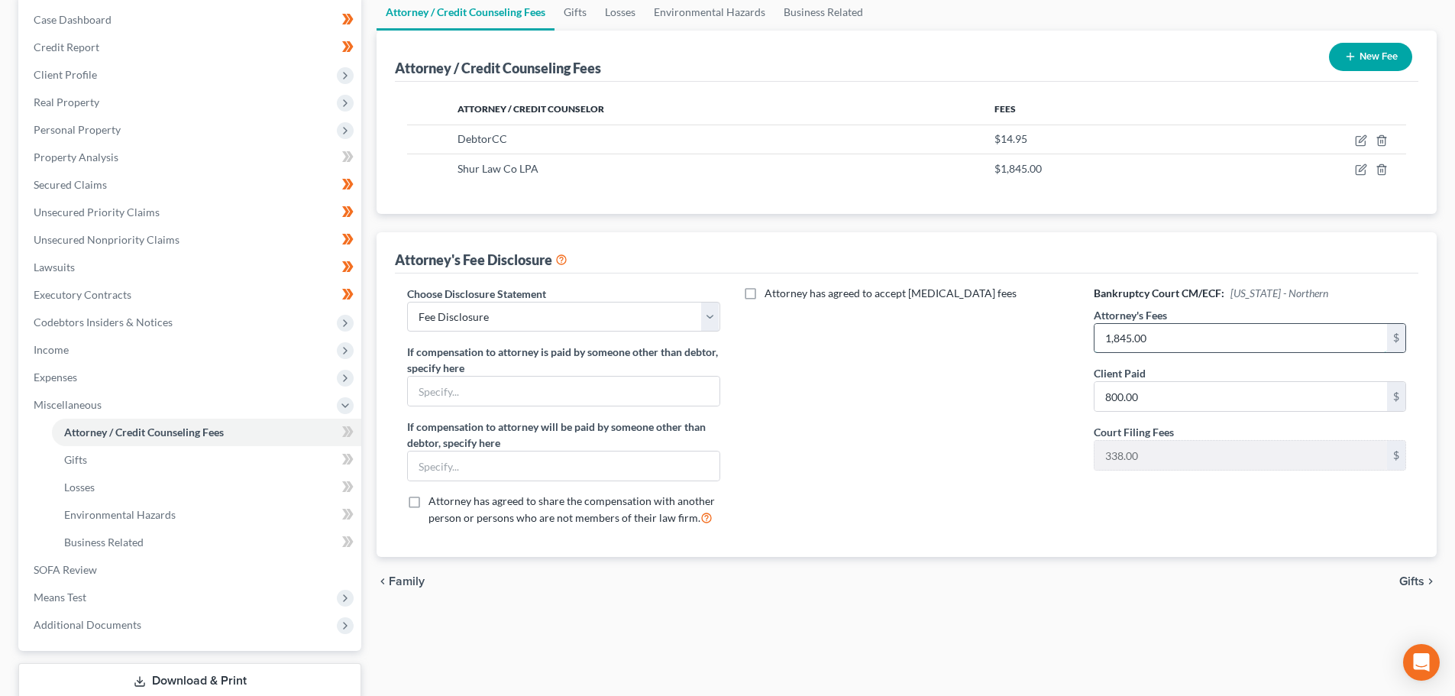
type input "1,845.00"
click at [1021, 375] on div "Attorney has agreed to accept retainer fees" at bounding box center [907, 412] width 343 height 253
click at [1011, 491] on div "Attorney has agreed to accept retainer fees" at bounding box center [907, 412] width 343 height 253
click at [890, 536] on div "Attorney has agreed to accept retainer fees" at bounding box center [907, 412] width 343 height 253
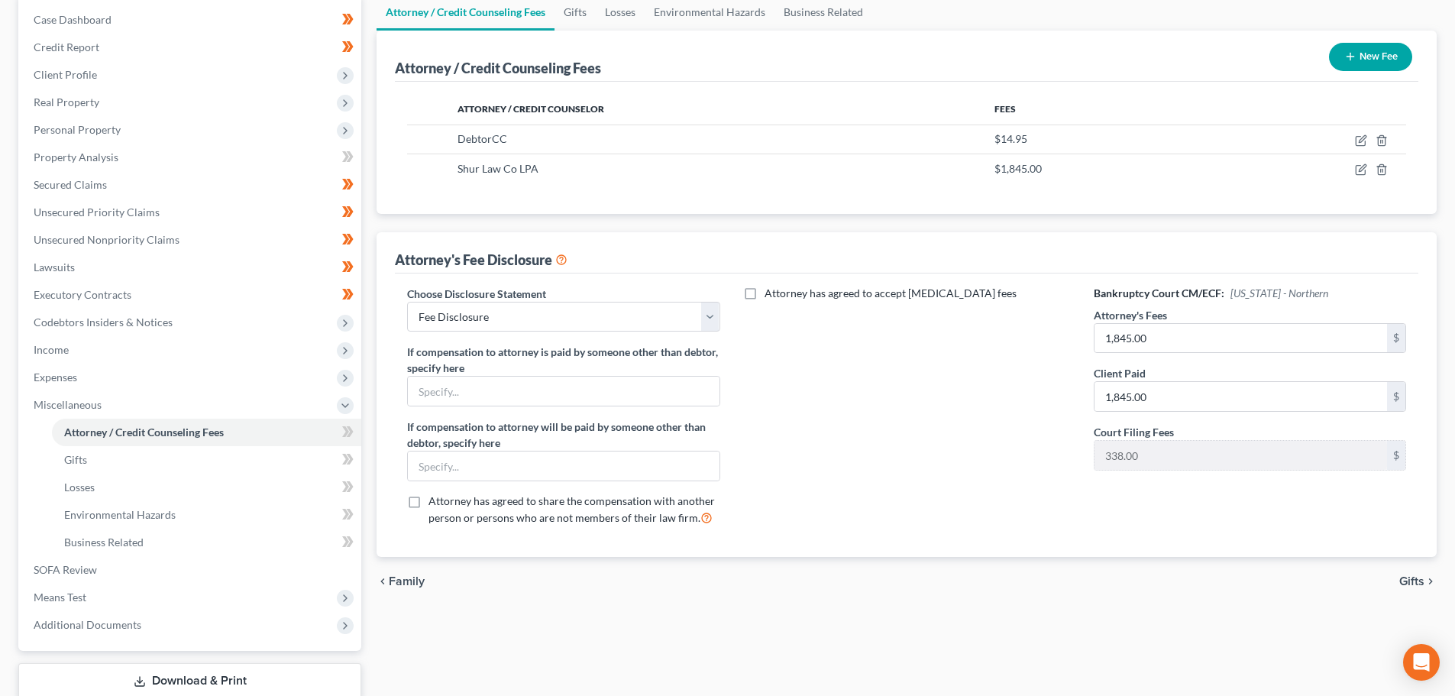
click at [930, 484] on div "Attorney has agreed to accept retainer fees" at bounding box center [907, 412] width 343 height 253
click at [931, 479] on div "Attorney has agreed to accept retainer fees" at bounding box center [907, 412] width 343 height 253
click at [935, 487] on div "Attorney has agreed to accept retainer fees" at bounding box center [907, 412] width 343 height 253
click at [1417, 585] on span "Gifts" at bounding box center [1412, 581] width 25 height 12
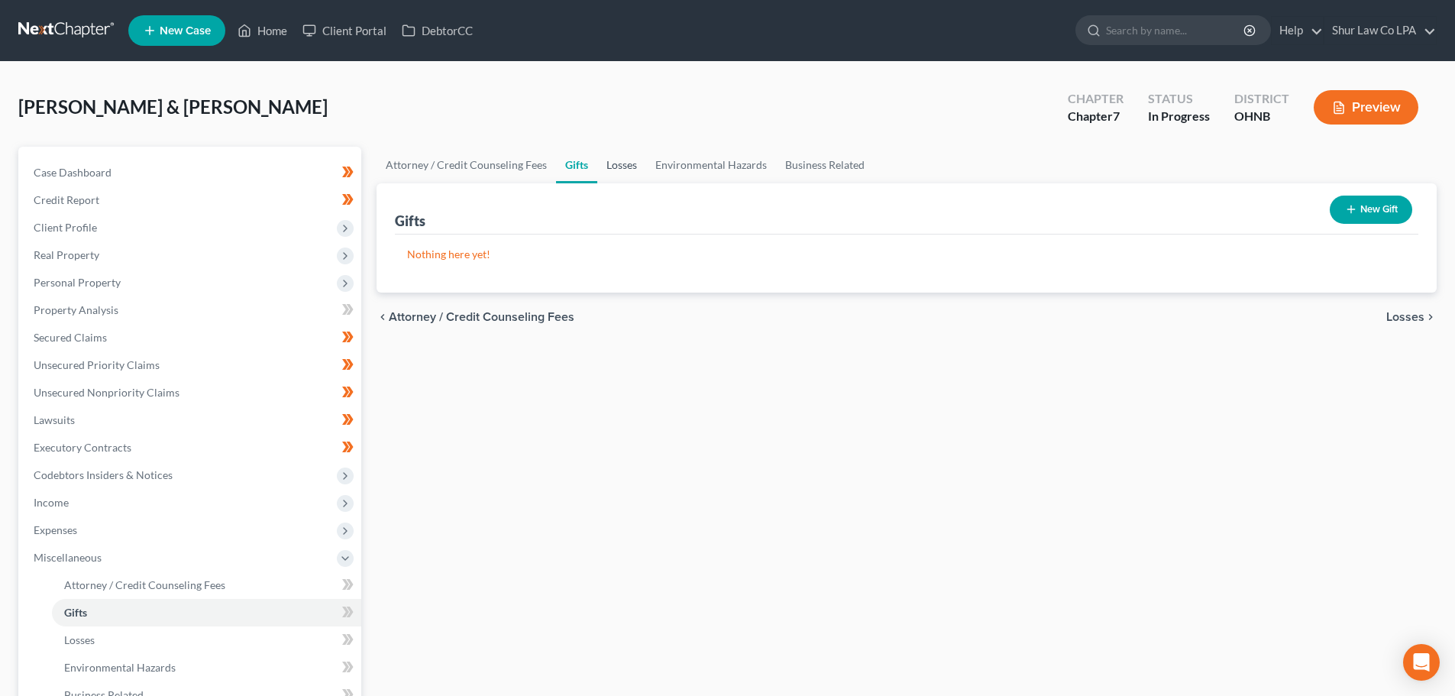
click at [625, 165] on link "Losses" at bounding box center [621, 165] width 49 height 37
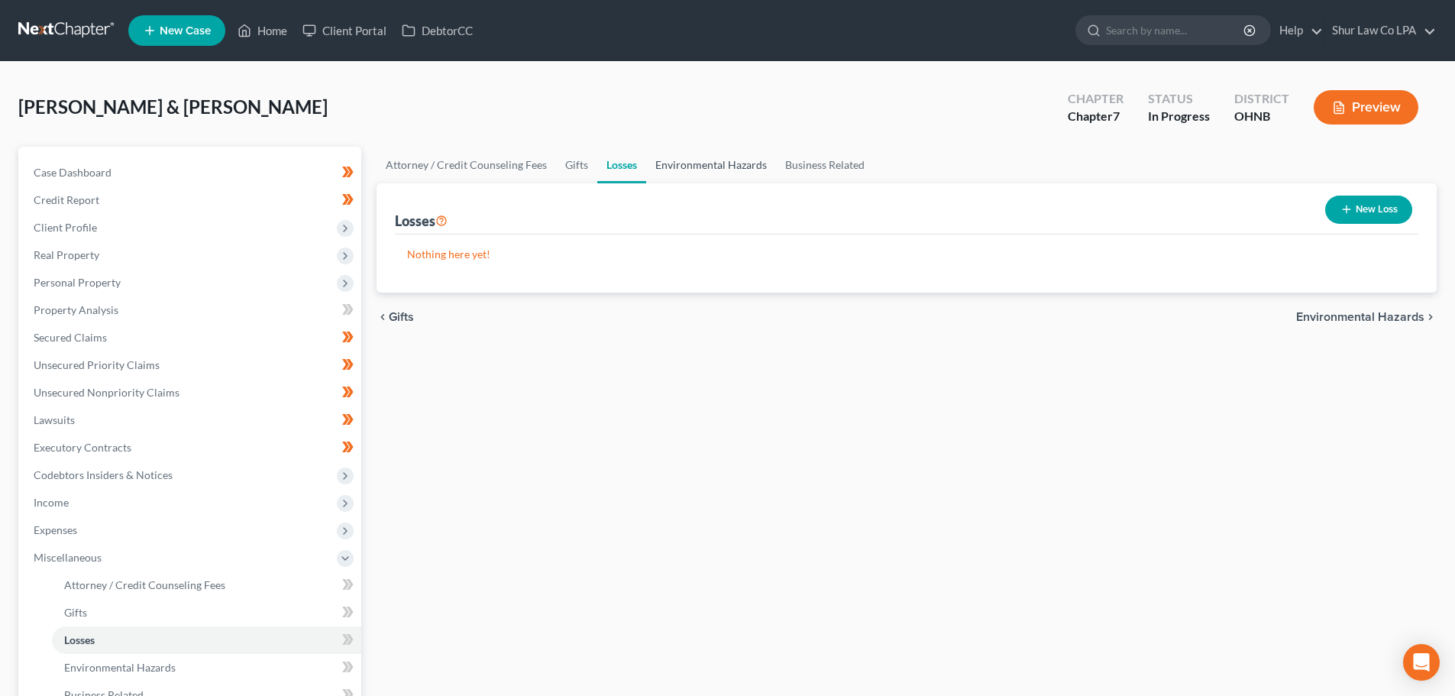
click at [695, 160] on link "Environmental Hazards" at bounding box center [711, 165] width 130 height 37
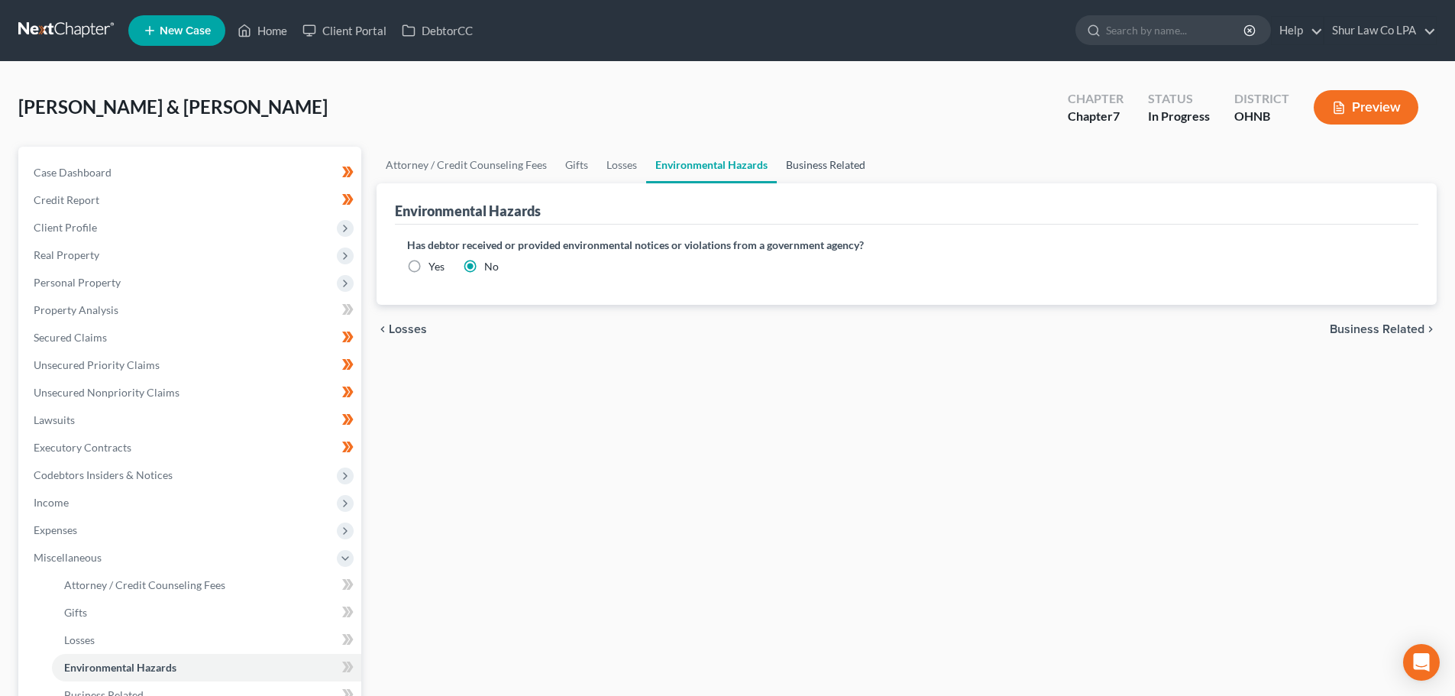
click at [811, 163] on link "Business Related" at bounding box center [826, 165] width 98 height 37
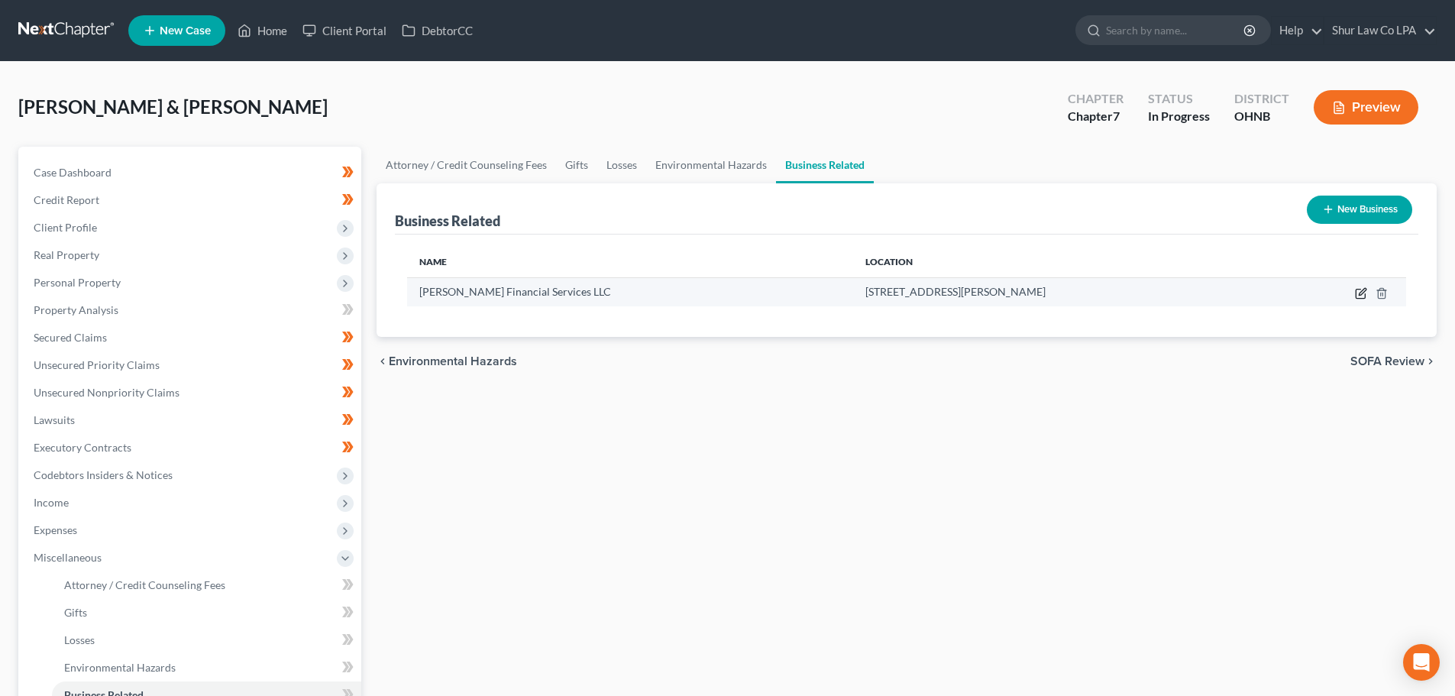
click at [1361, 294] on icon "button" at bounding box center [1361, 293] width 12 height 12
select select "sole_proprietor"
select select "36"
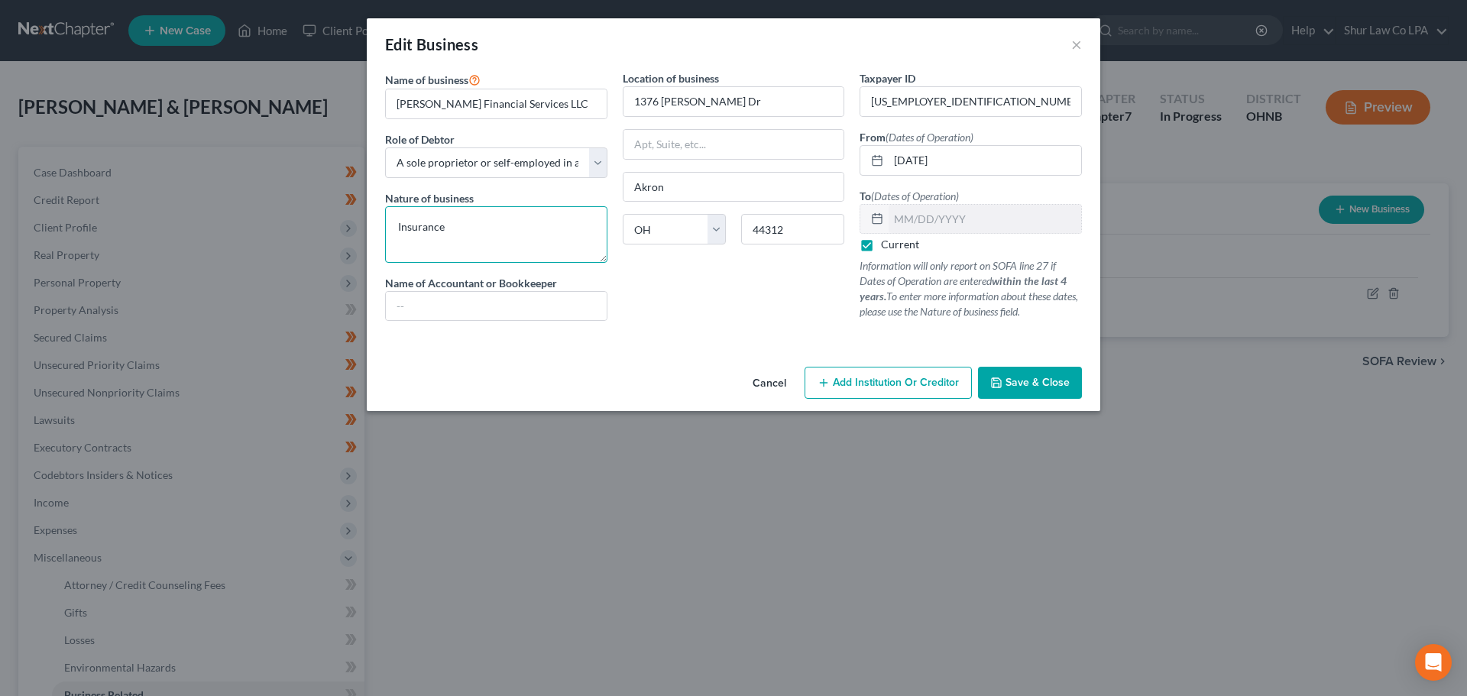
click at [478, 226] on textarea "Insurance" at bounding box center [496, 234] width 222 height 57
click at [394, 225] on textarea "Insurance" at bounding box center [496, 234] width 222 height 57
click at [881, 245] on label "Current" at bounding box center [900, 244] width 38 height 15
click at [887, 245] on input "Current" at bounding box center [892, 242] width 10 height 10
click at [907, 222] on input "text" at bounding box center [984, 219] width 193 height 29
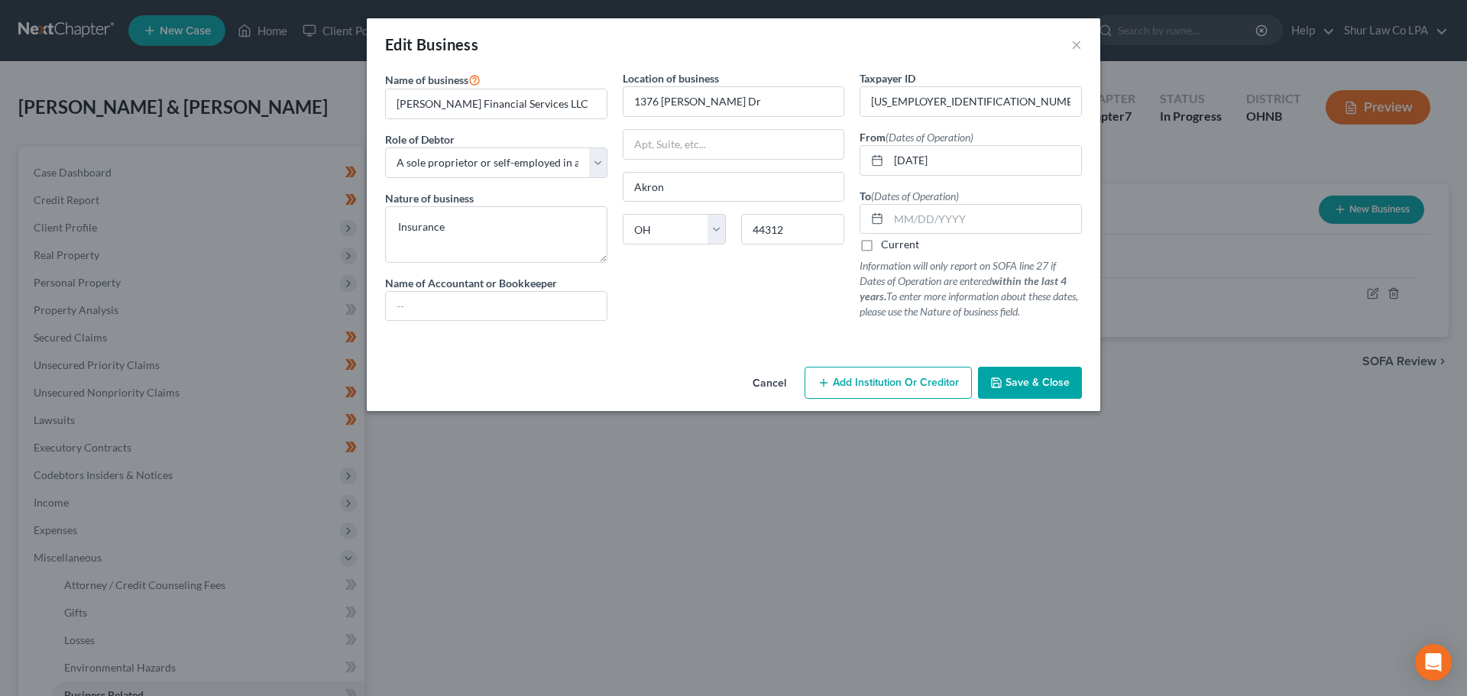
click at [881, 247] on label "Current" at bounding box center [900, 244] width 38 height 15
click at [887, 247] on input "Current" at bounding box center [892, 242] width 10 height 10
checkbox input "true"
click at [1024, 379] on span "Save & Close" at bounding box center [1037, 382] width 64 height 13
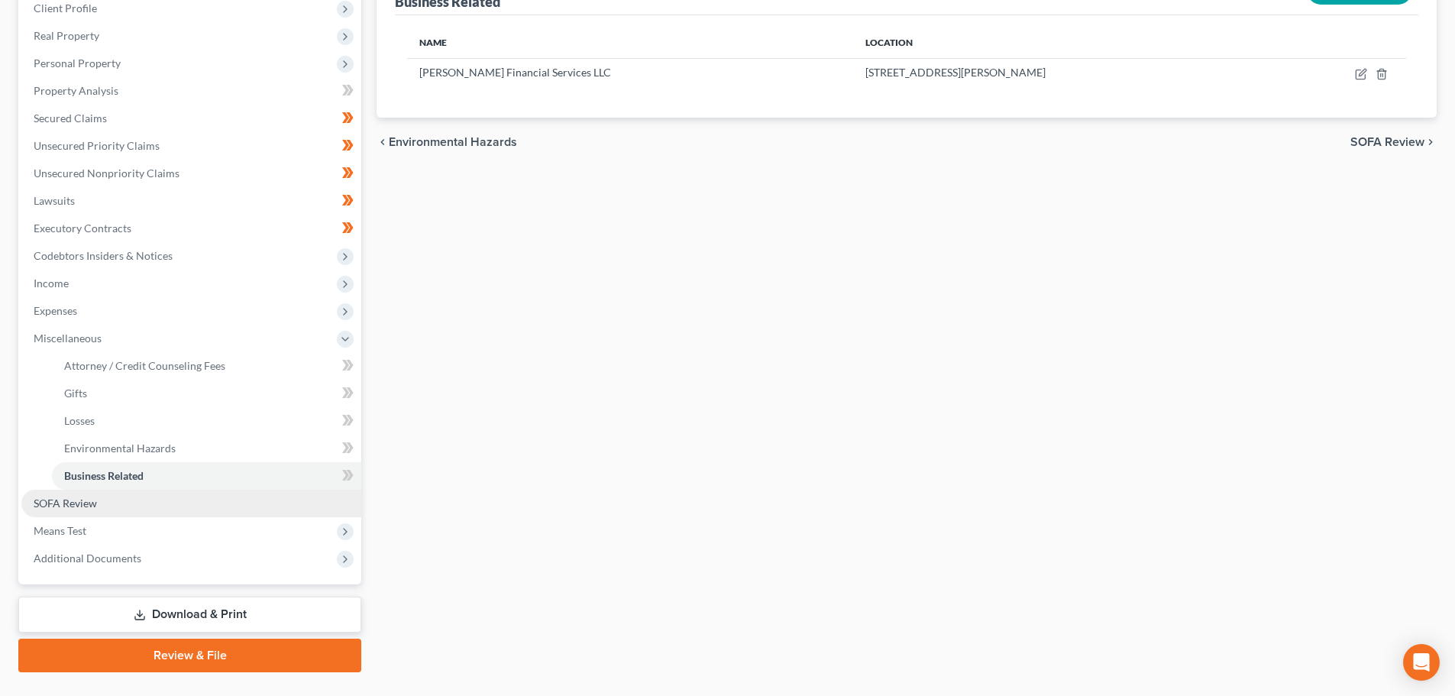
scroll to position [229, 0]
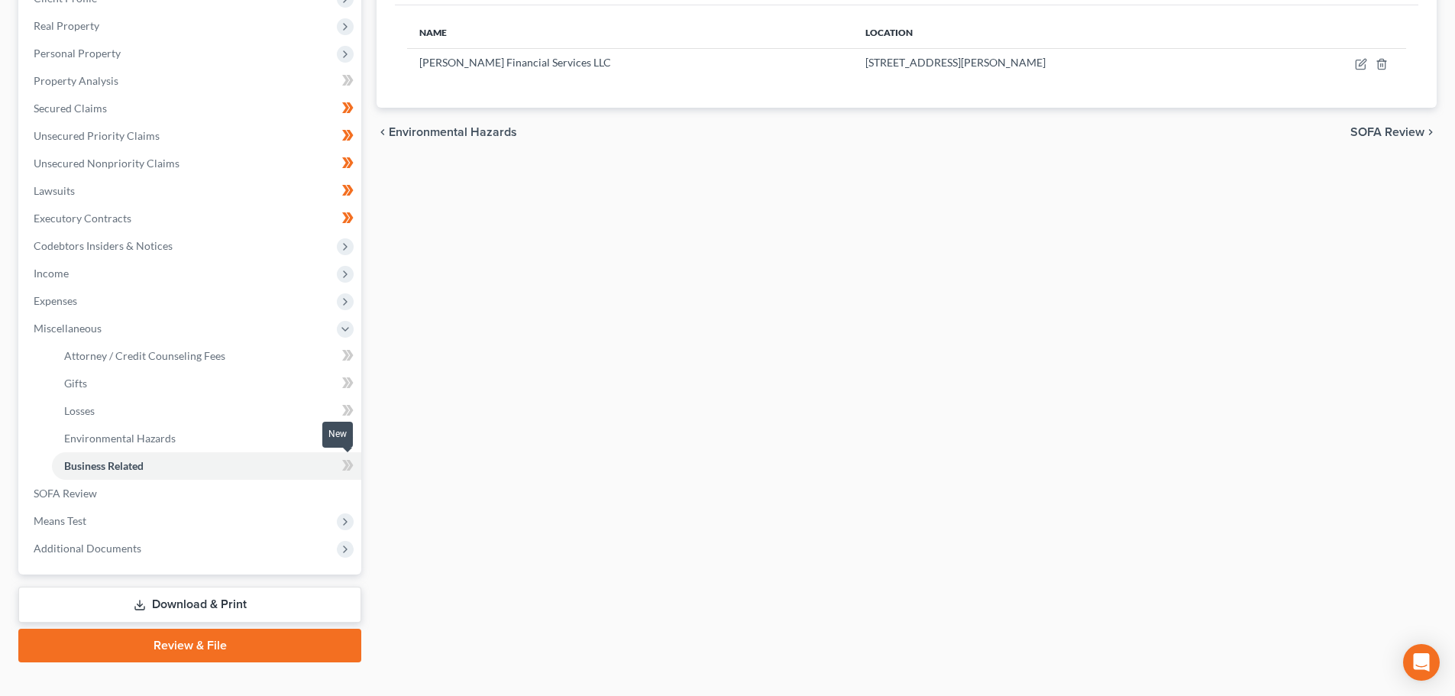
click at [345, 466] on icon at bounding box center [347, 465] width 11 height 19
click at [348, 361] on icon at bounding box center [350, 355] width 7 height 11
click at [348, 440] on icon at bounding box center [347, 438] width 11 height 19
click at [354, 409] on span at bounding box center [348, 412] width 27 height 23
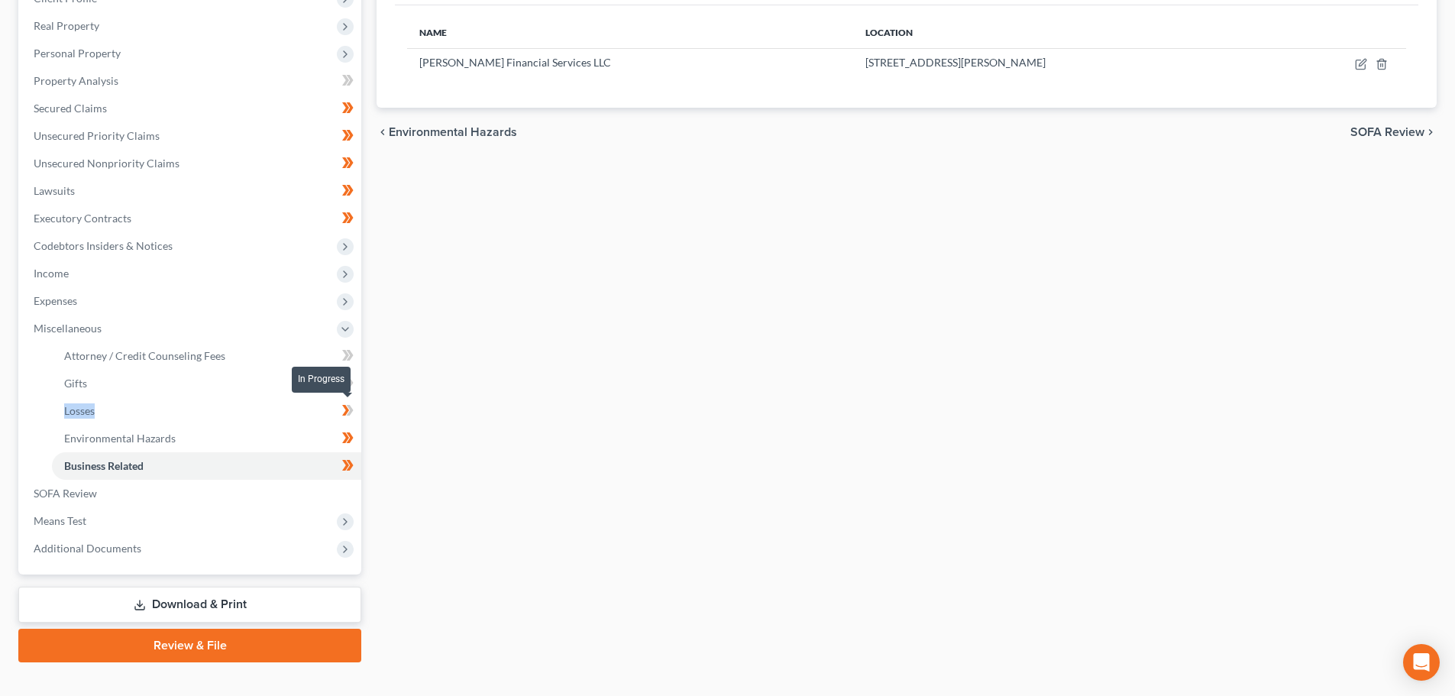
click at [354, 409] on span at bounding box center [348, 412] width 27 height 23
click at [357, 380] on span at bounding box center [348, 385] width 27 height 23
click at [357, 379] on span at bounding box center [348, 385] width 27 height 23
click at [354, 359] on span at bounding box center [348, 357] width 27 height 23
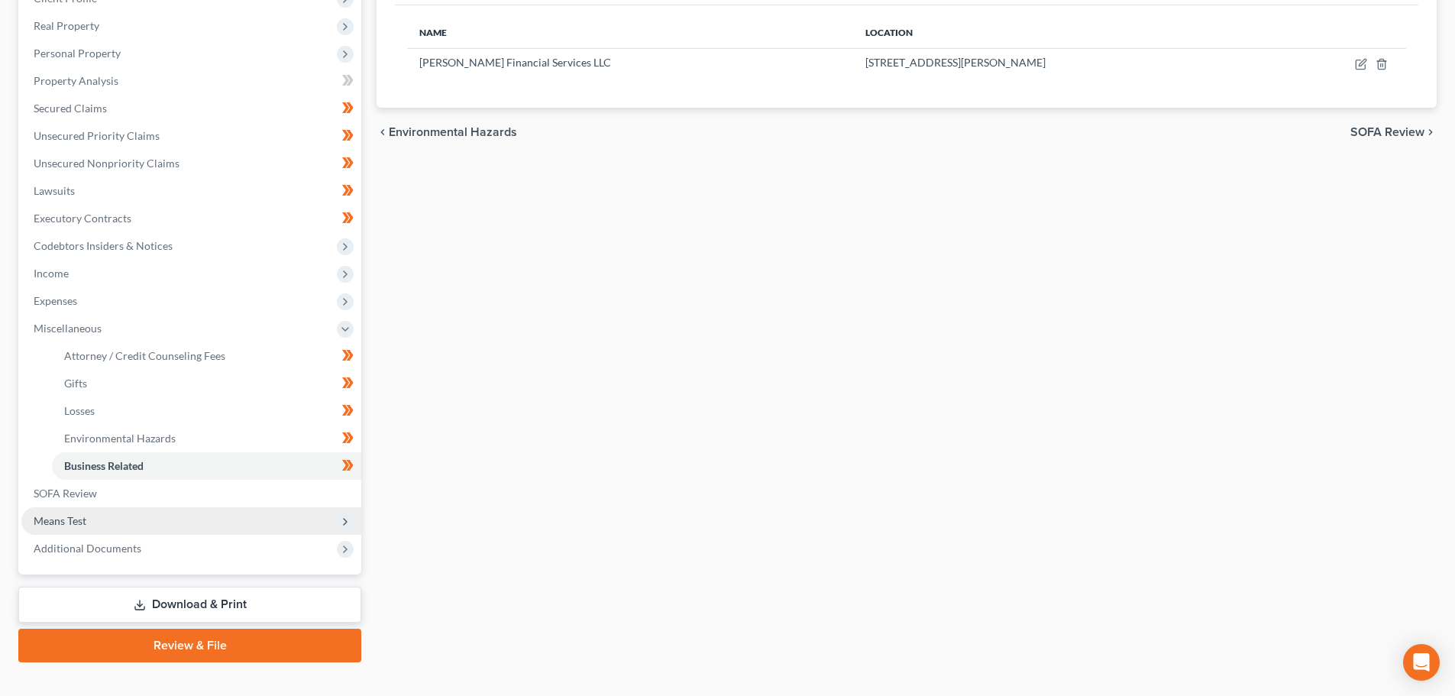
click at [227, 513] on span "Means Test" at bounding box center [191, 521] width 340 height 28
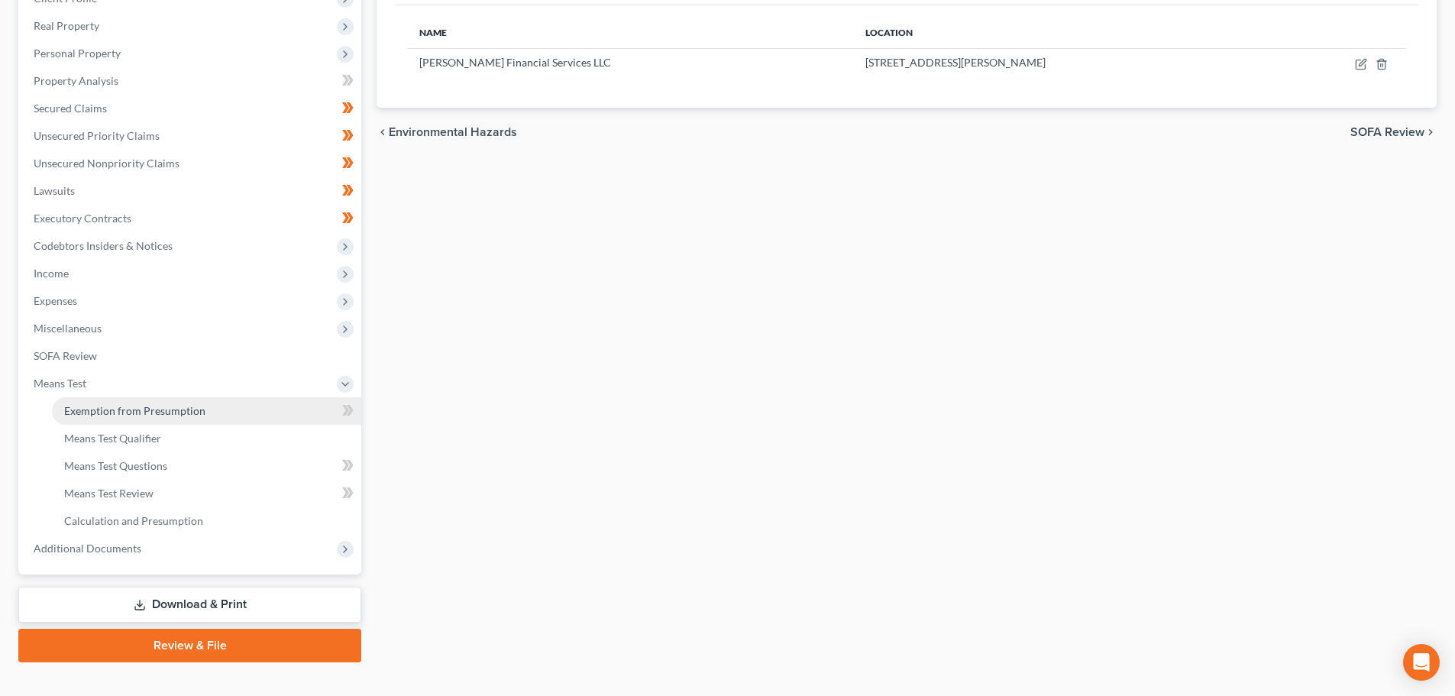
click at [183, 414] on span "Exemption from Presumption" at bounding box center [134, 410] width 141 height 13
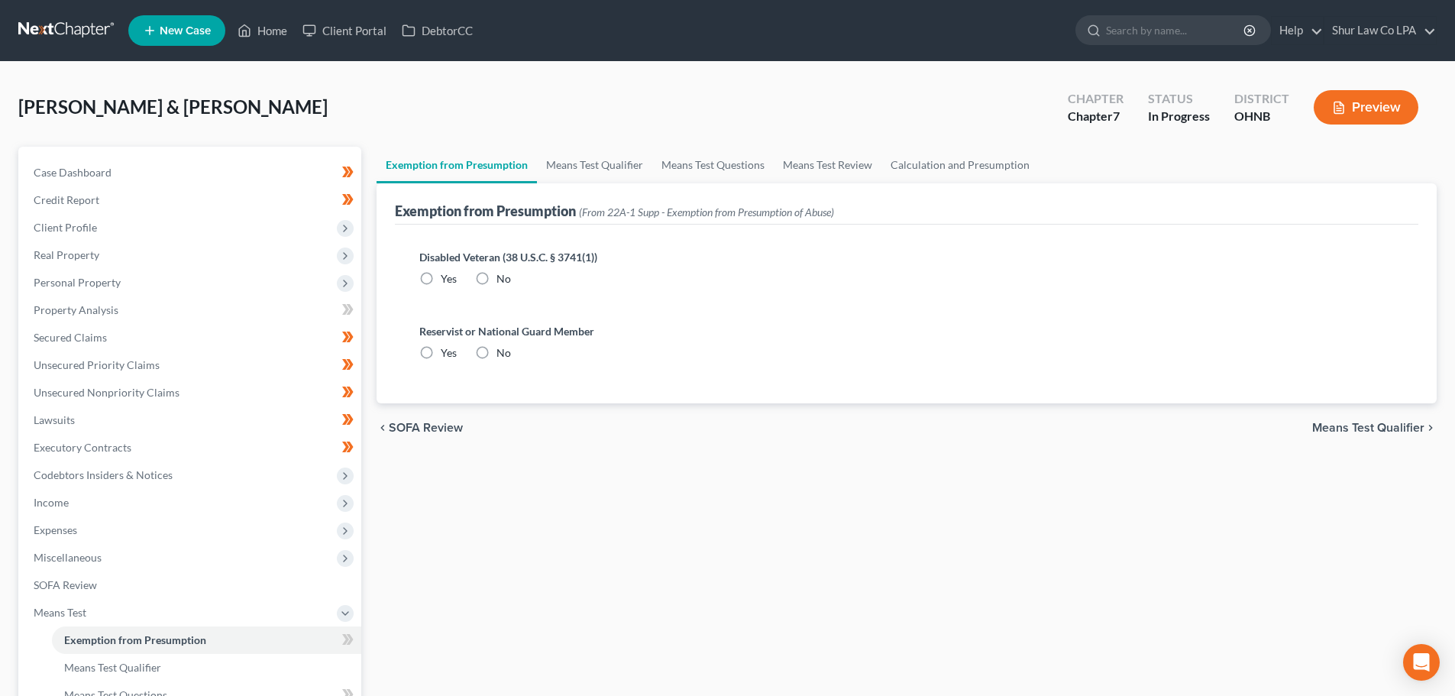
click at [441, 275] on label "Yes" at bounding box center [449, 278] width 16 height 15
click at [447, 275] on input "Yes" at bounding box center [452, 276] width 10 height 10
radio input "true"
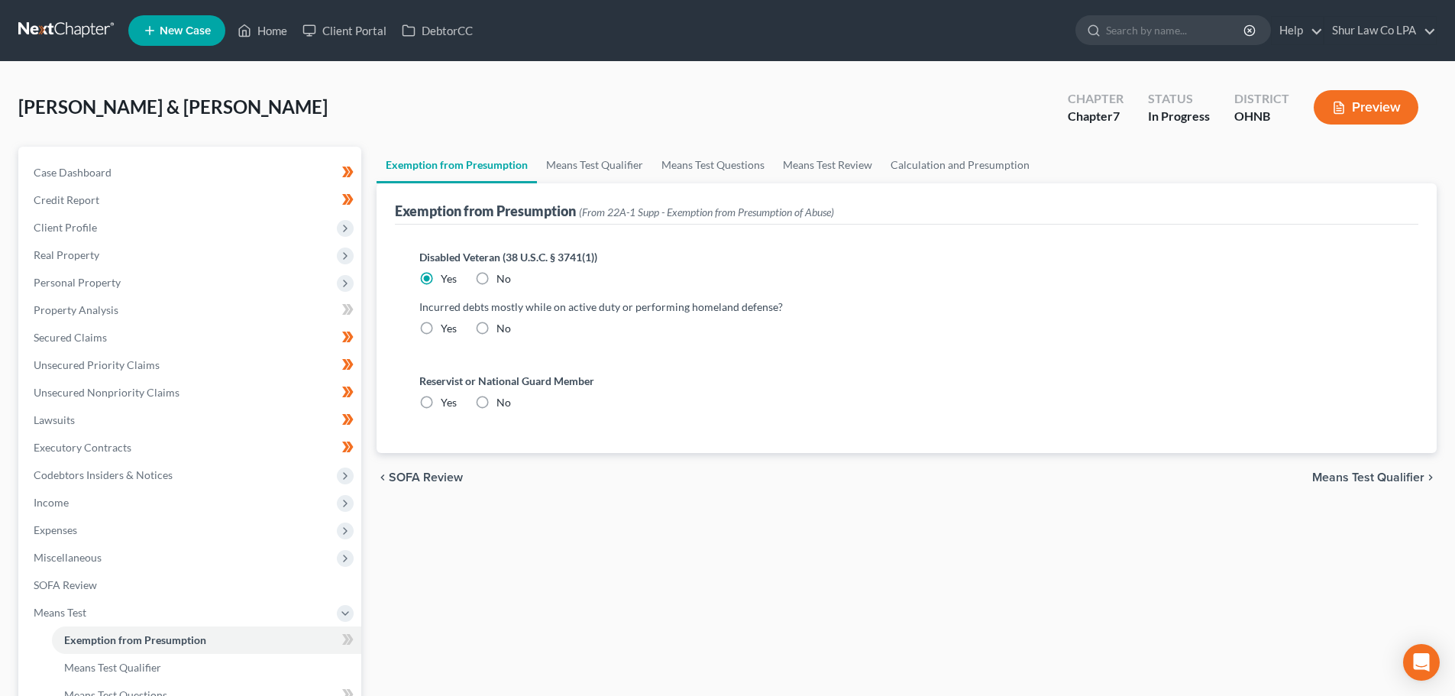
click at [497, 329] on label "No" at bounding box center [504, 328] width 15 height 15
click at [503, 329] on input "No" at bounding box center [508, 326] width 10 height 10
radio input "true"
click at [497, 403] on label "No" at bounding box center [504, 402] width 15 height 15
click at [503, 403] on input "No" at bounding box center [508, 400] width 10 height 10
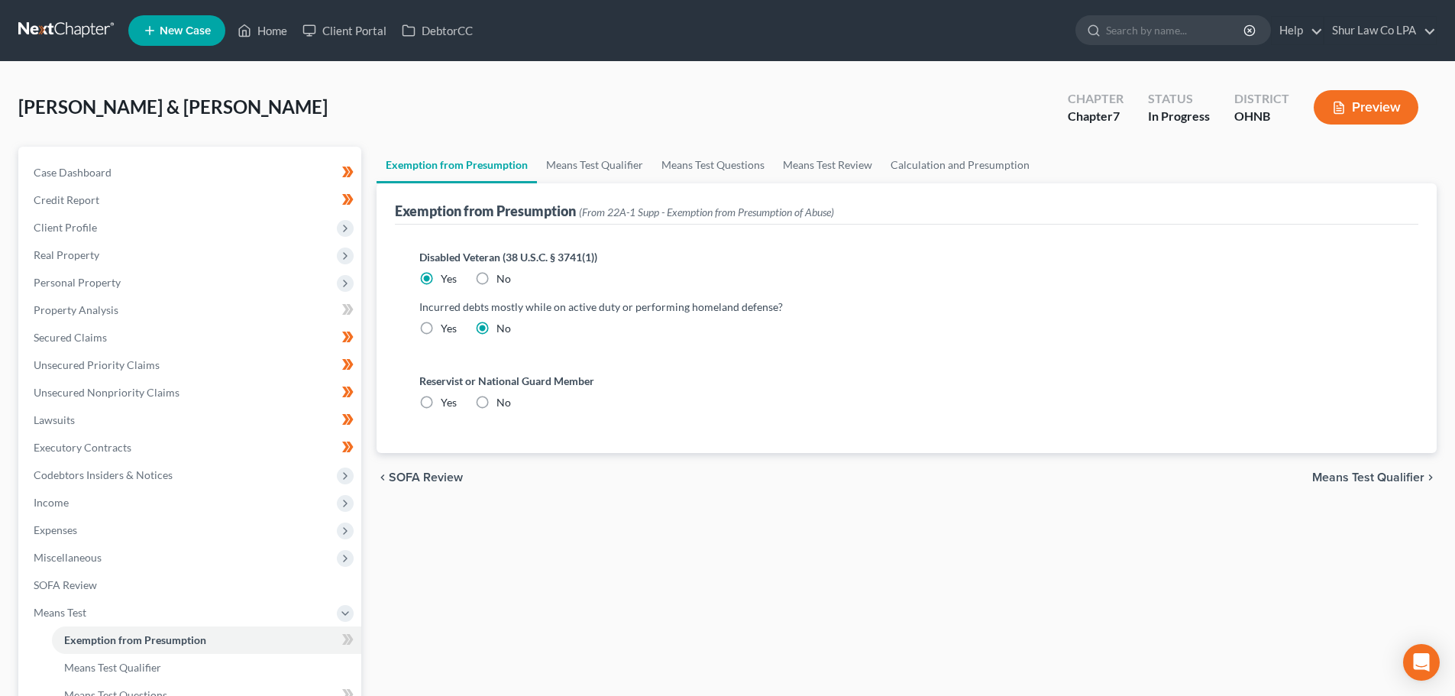
radio input "true"
click at [1406, 471] on span "Means Test Qualifier" at bounding box center [1368, 477] width 112 height 12
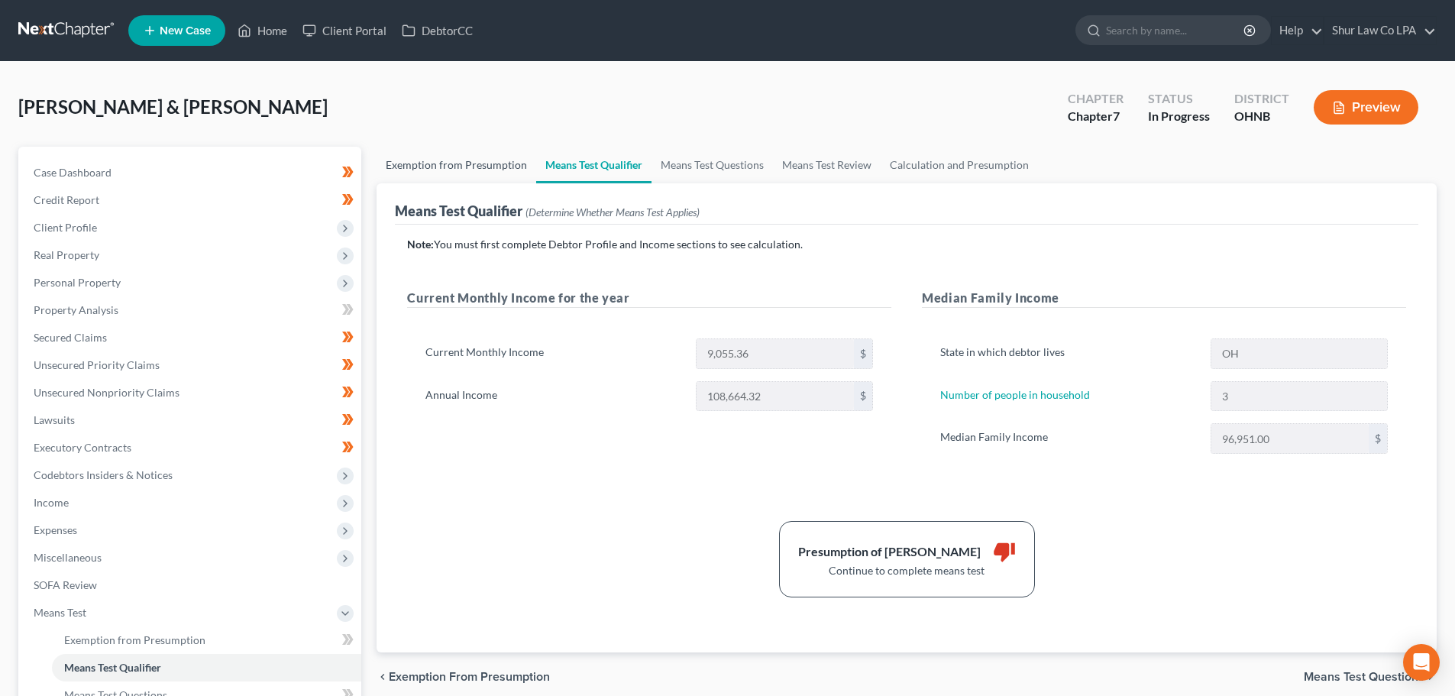
click at [464, 165] on link "Exemption from Presumption" at bounding box center [457, 165] width 160 height 37
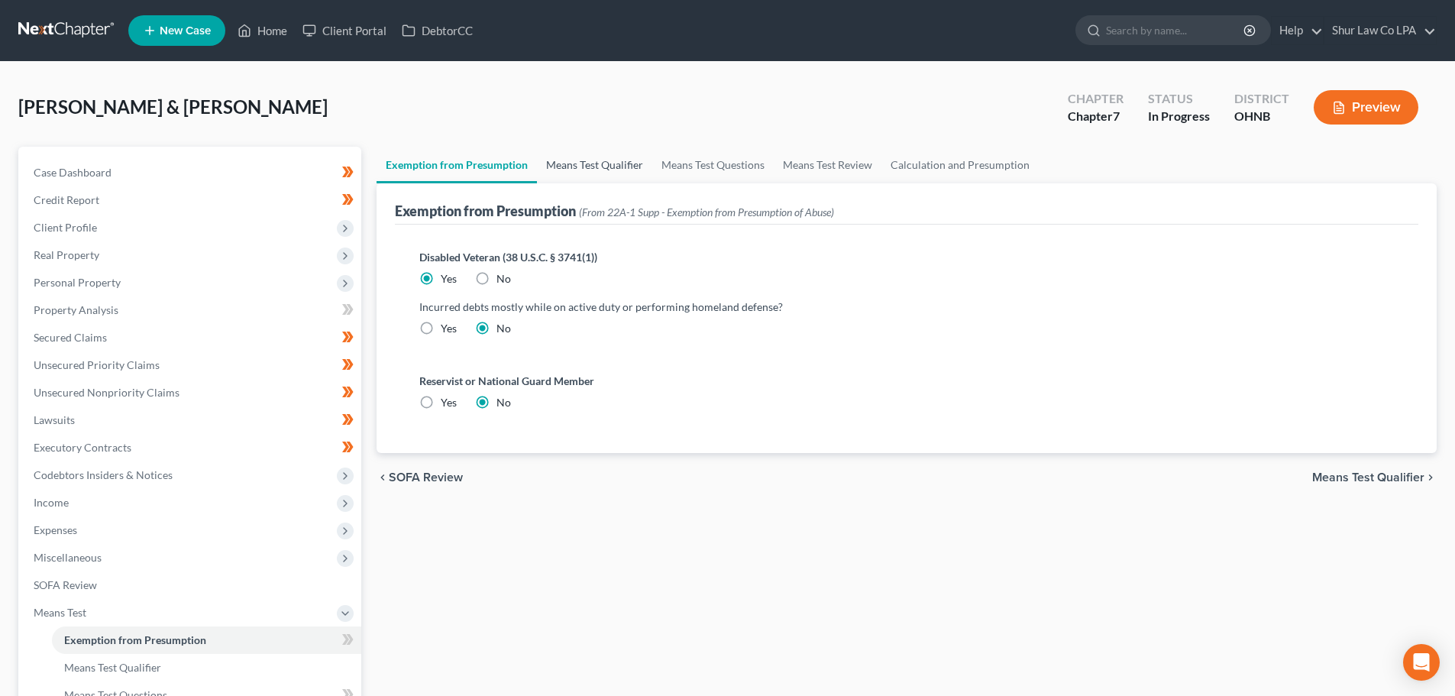
click at [616, 170] on link "Means Test Qualifier" at bounding box center [594, 165] width 115 height 37
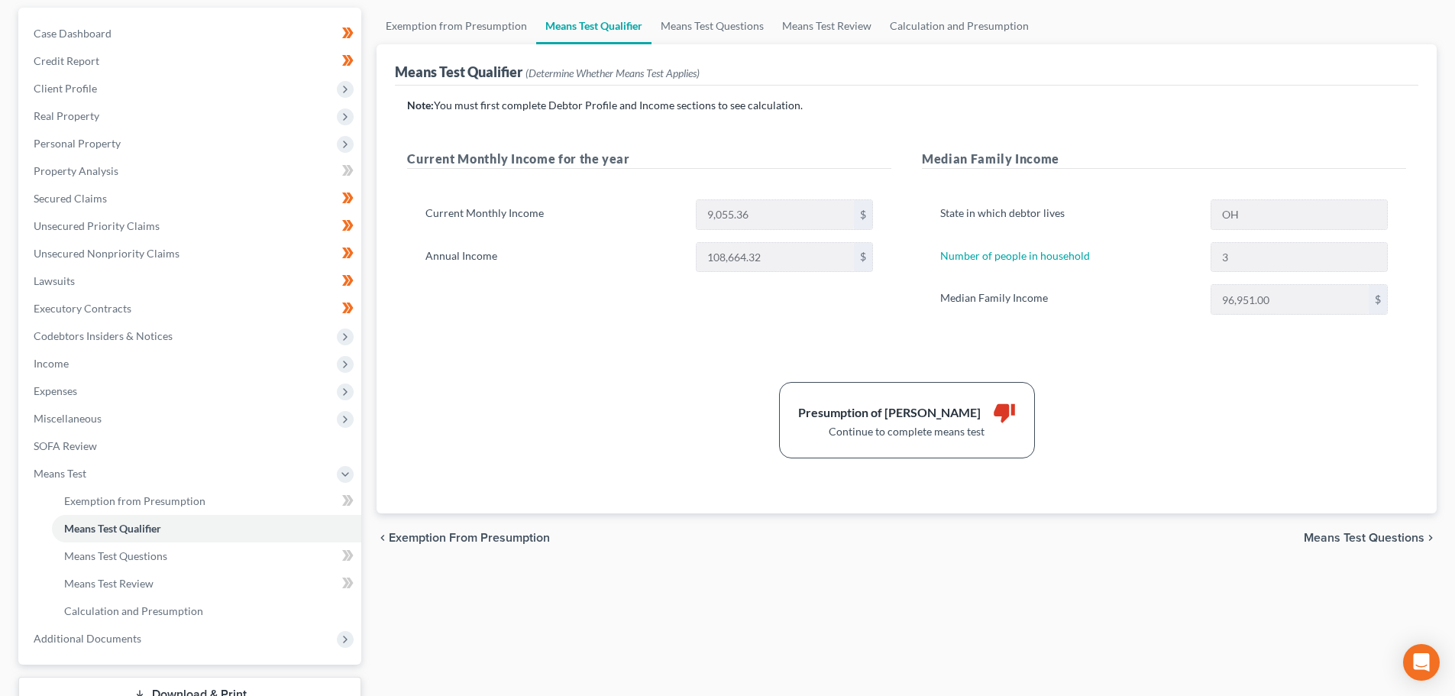
scroll to position [153, 0]
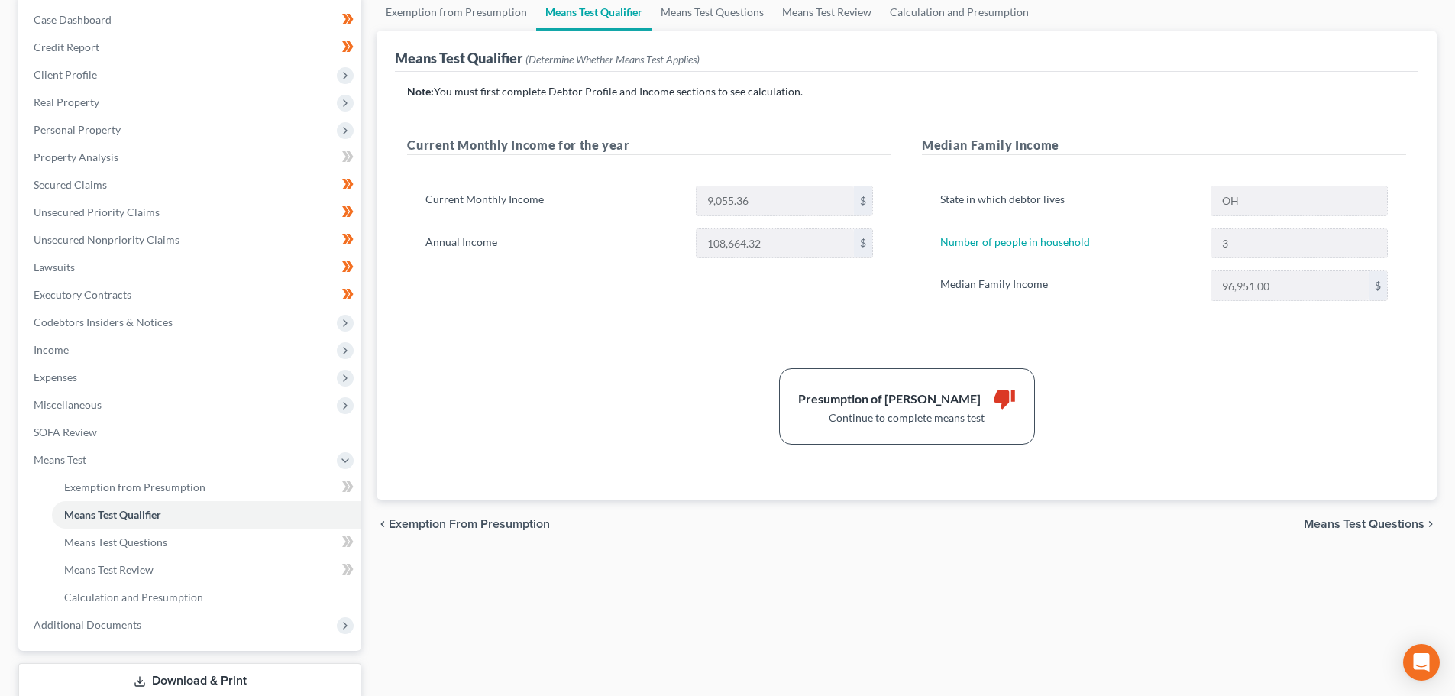
click at [1326, 524] on span "Means Test Questions" at bounding box center [1364, 524] width 121 height 12
select select "3"
select select "0"
select select "2"
select select "0"
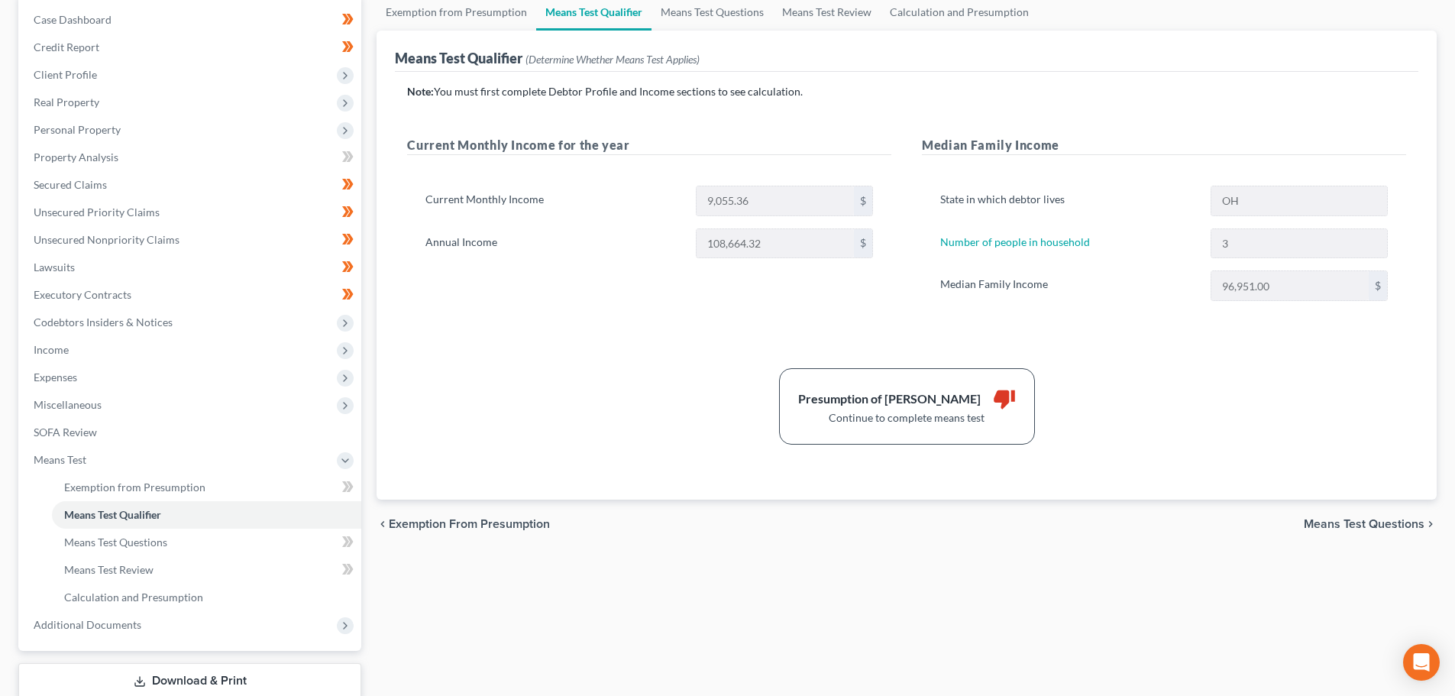
select select "60"
select select "1"
select select "60"
select select "1"
select select "60"
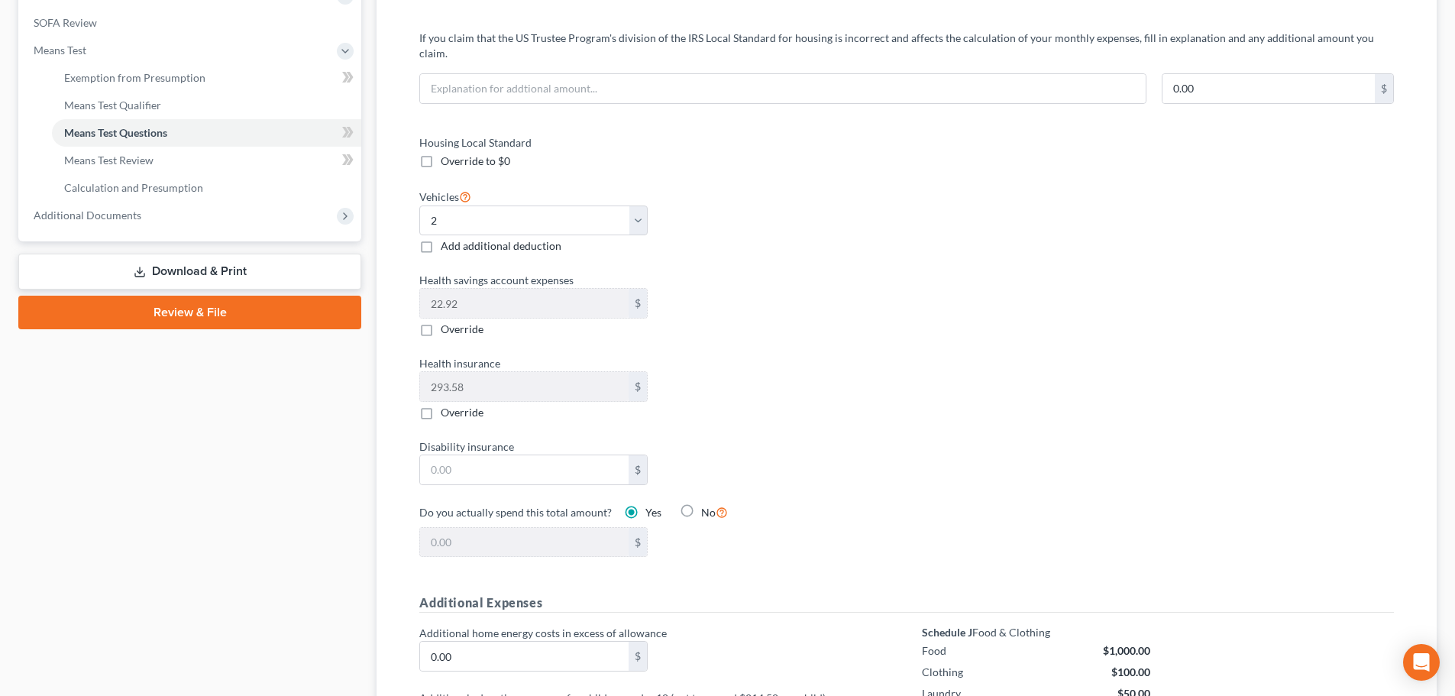
scroll to position [611, 0]
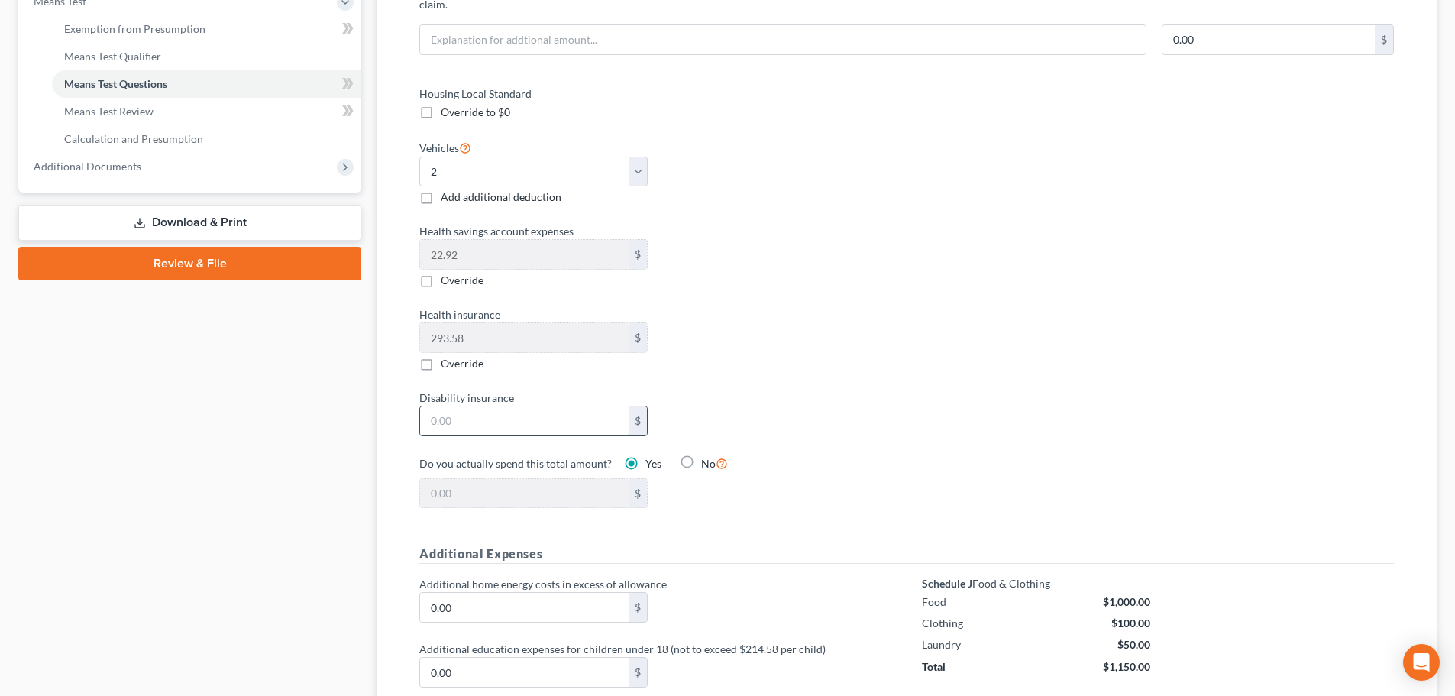
click at [473, 408] on input "text" at bounding box center [524, 420] width 209 height 29
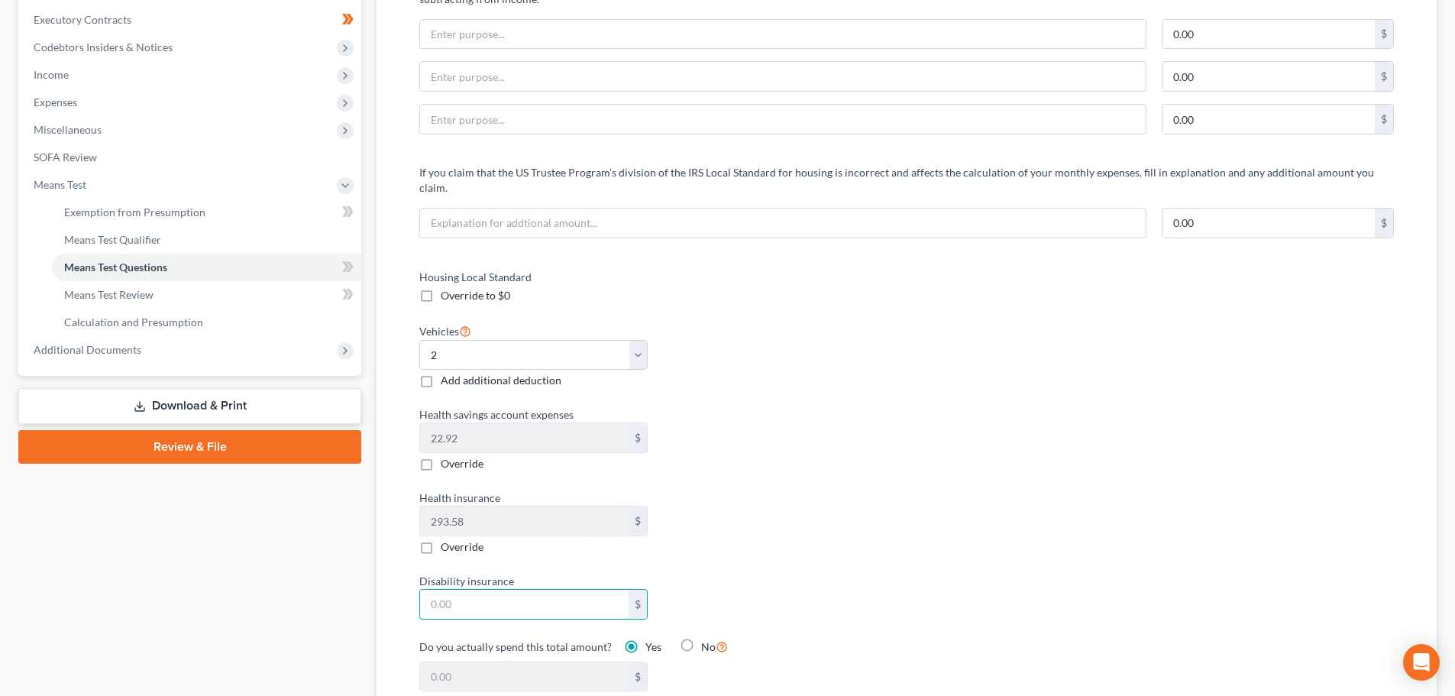
scroll to position [458, 0]
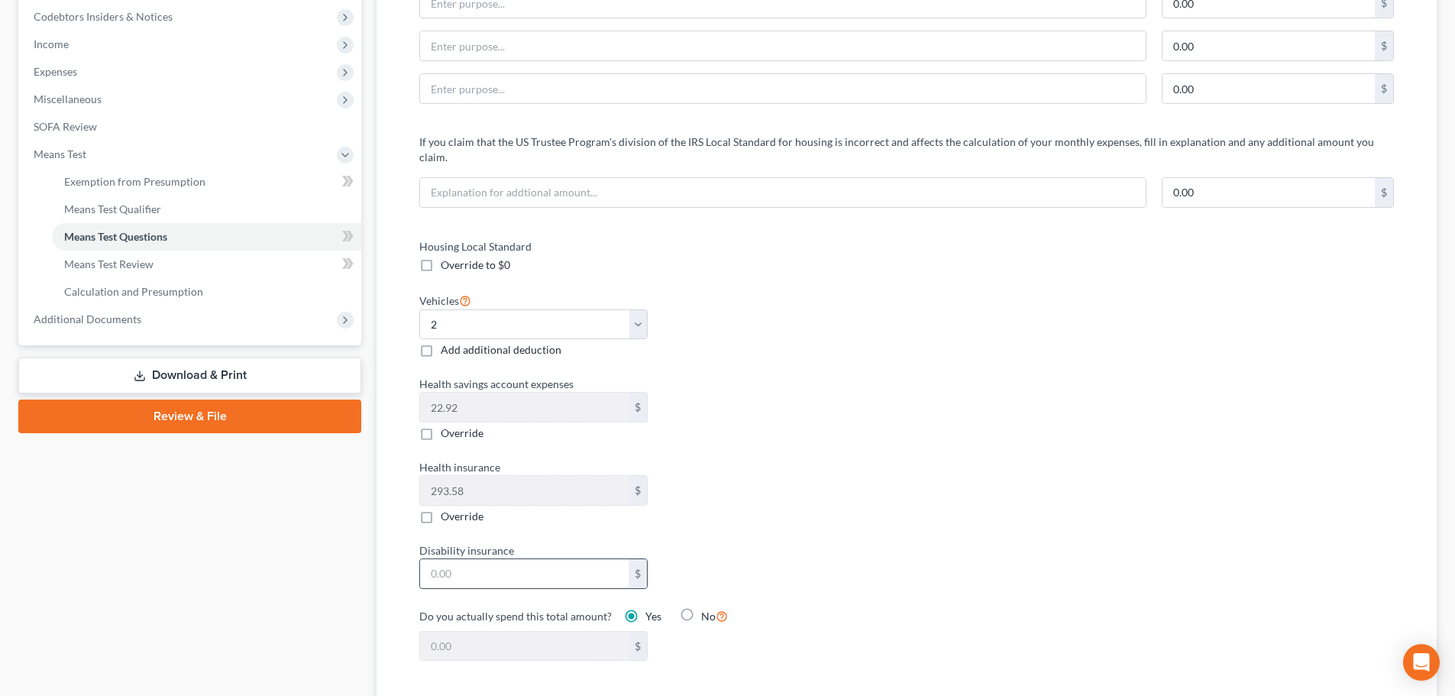
click at [469, 565] on input "text" at bounding box center [524, 573] width 209 height 29
click at [468, 565] on input "text" at bounding box center [524, 573] width 209 height 29
type input "2"
type input "318.50"
type input "22"
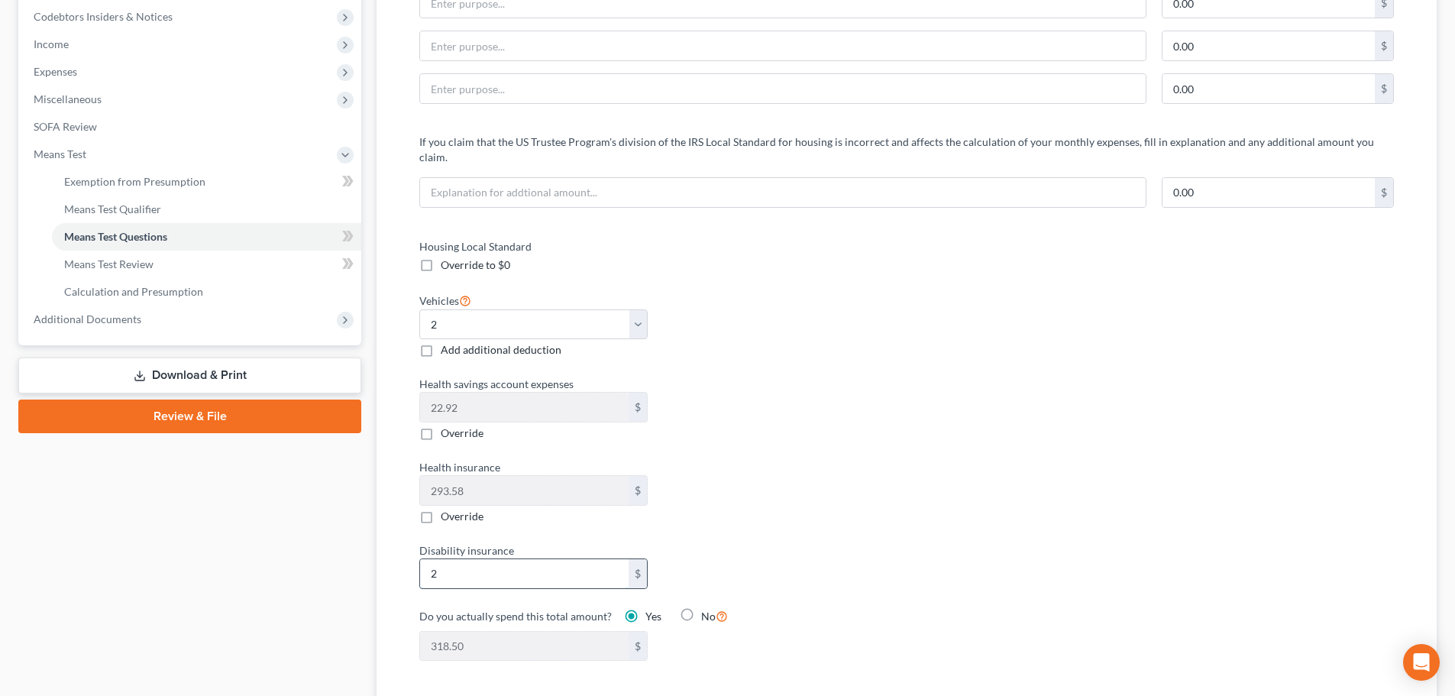
type input "338.50"
type input "22.1"
type input "338.60"
type input "22.19"
type input "338.69"
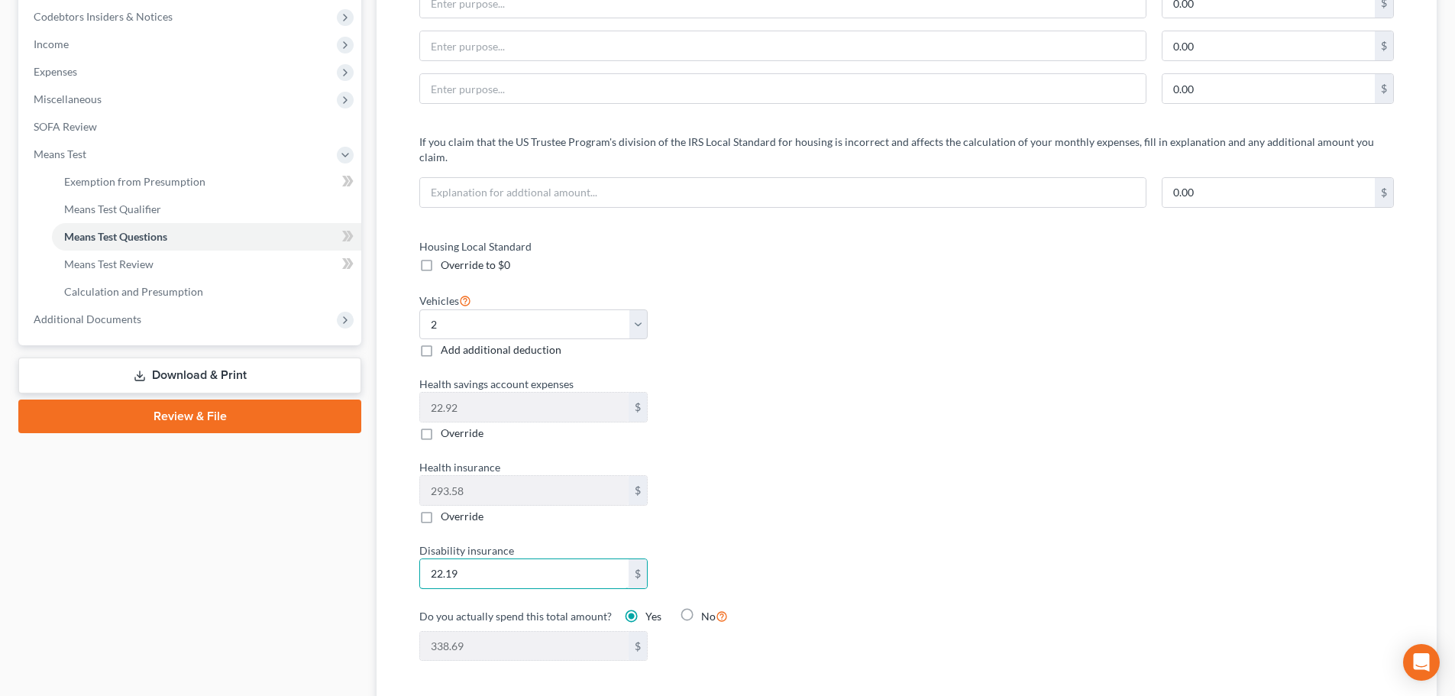
type input "22.19"
drag, startPoint x: 866, startPoint y: 509, endPoint x: 875, endPoint y: 521, distance: 15.7
click at [866, 509] on div "Health insurance 293.58 $ Override" at bounding box center [655, 491] width 487 height 65
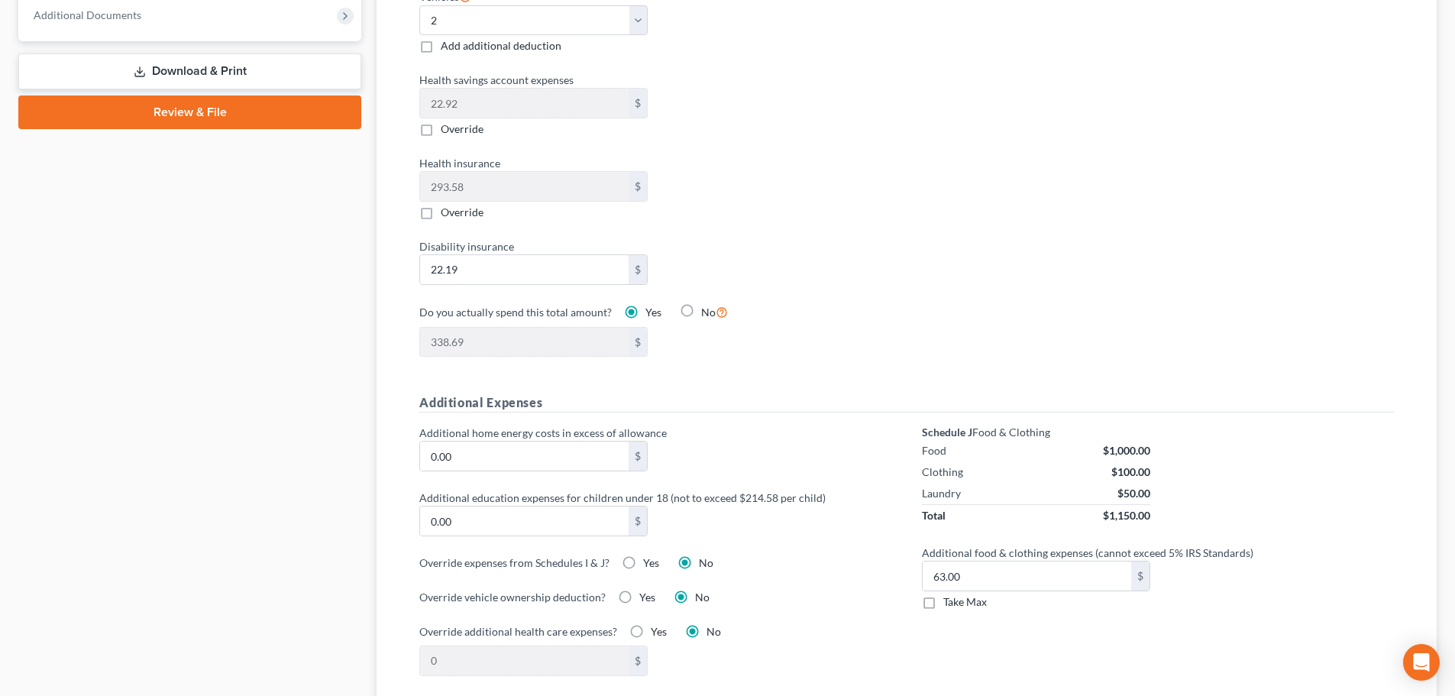
scroll to position [764, 0]
click at [943, 593] on label "Take Max" at bounding box center [965, 600] width 44 height 15
click at [950, 593] on input "Take Max" at bounding box center [955, 598] width 10 height 10
checkbox input "true"
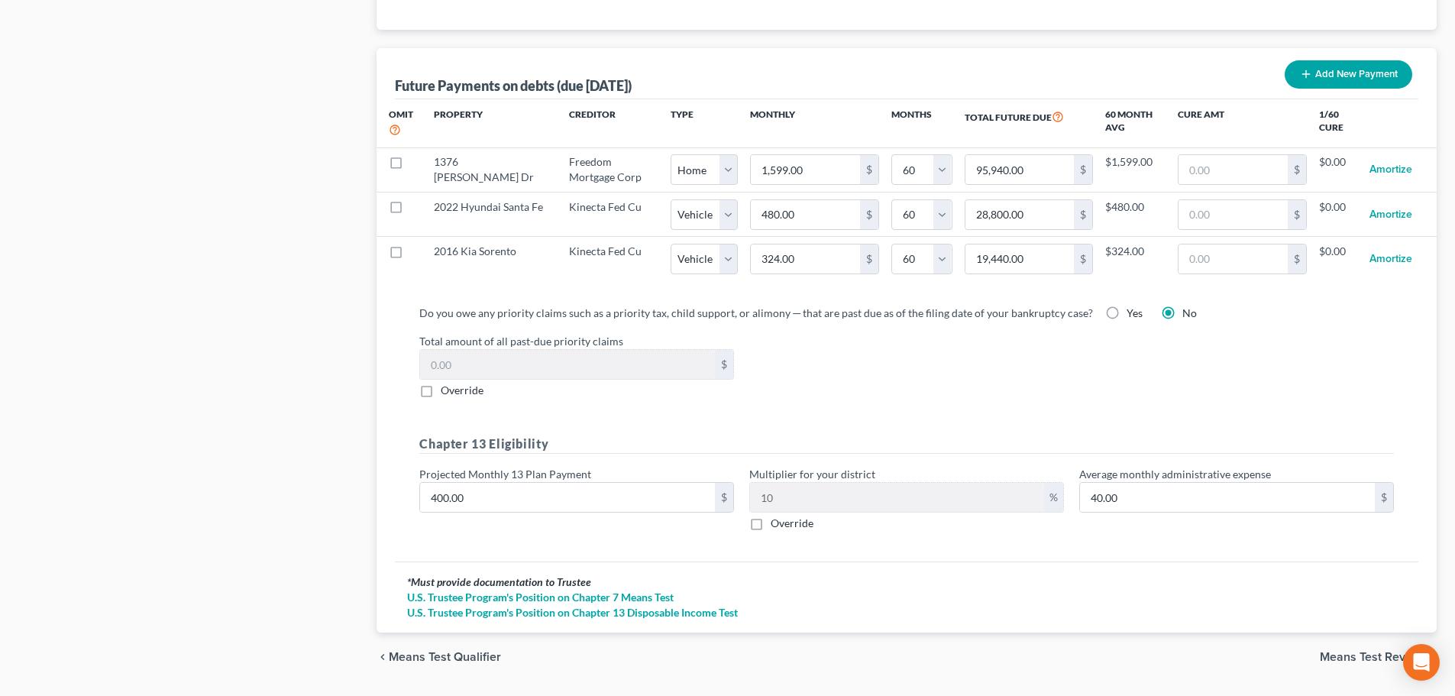
scroll to position [1518, 0]
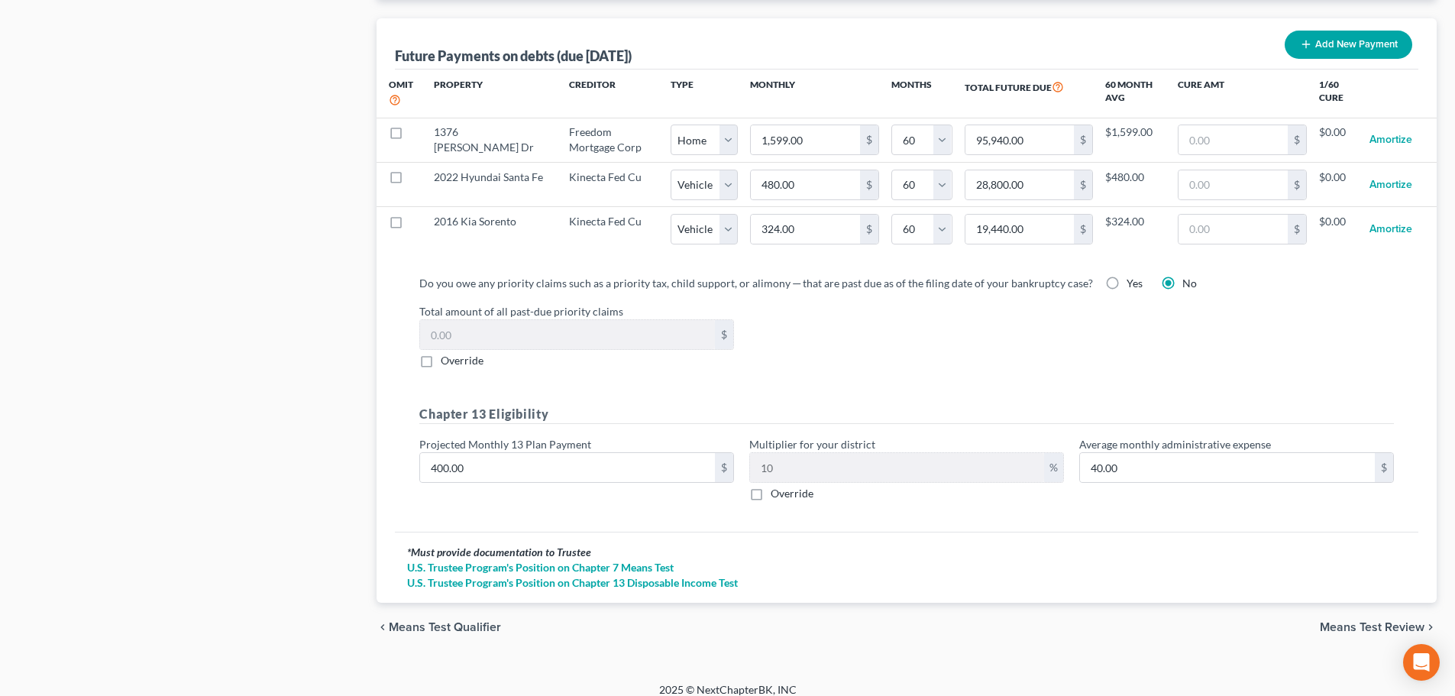
click at [1344, 622] on div "chevron_left Means Test Qualifier Means Test Review chevron_right" at bounding box center [907, 627] width 1060 height 49
click at [1345, 621] on span "Means Test Review" at bounding box center [1372, 627] width 105 height 12
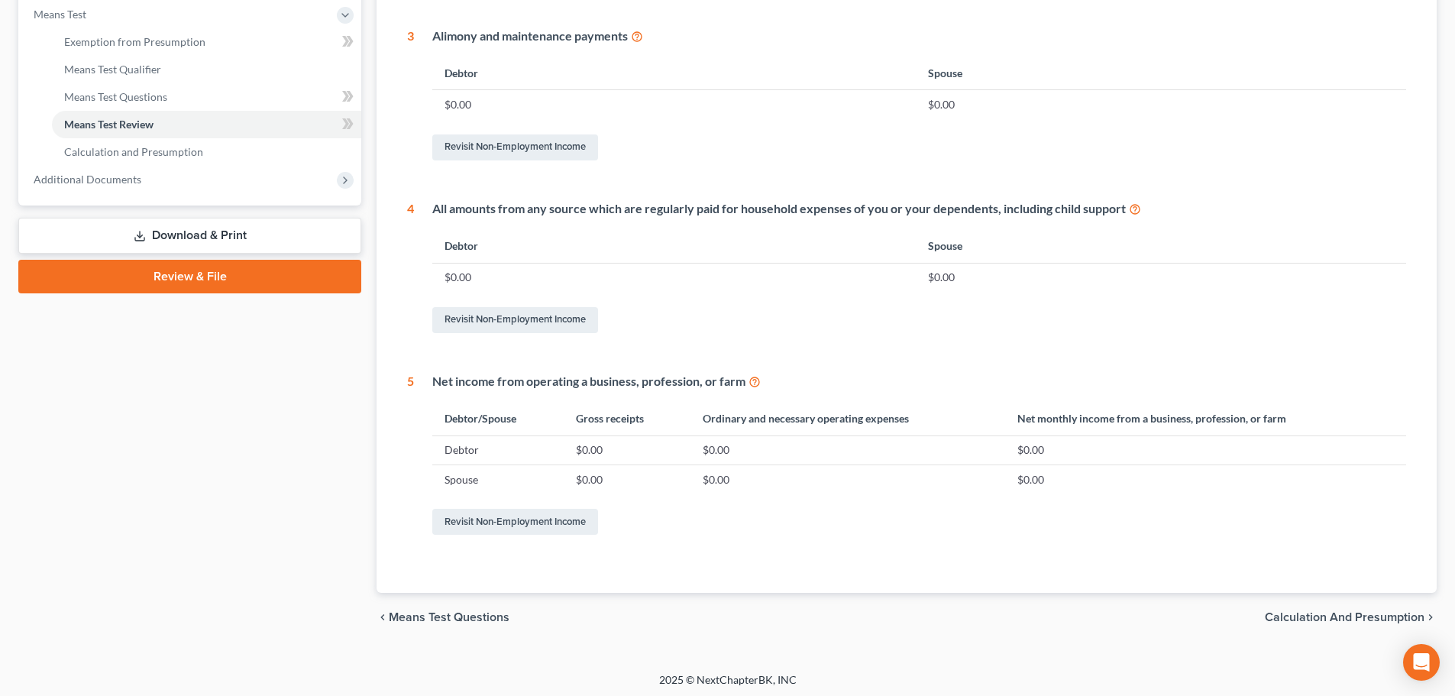
scroll to position [602, 0]
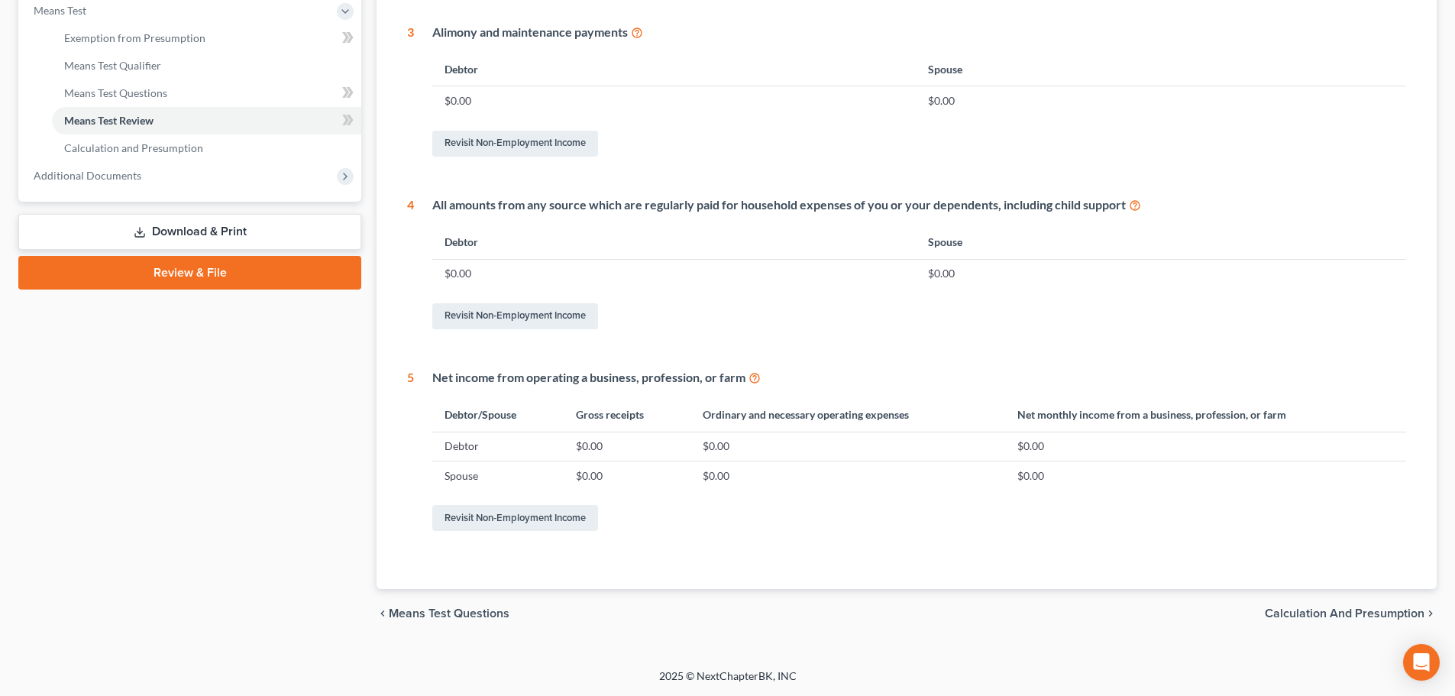
click at [1367, 610] on span "Calculation and Presumption" at bounding box center [1345, 613] width 160 height 12
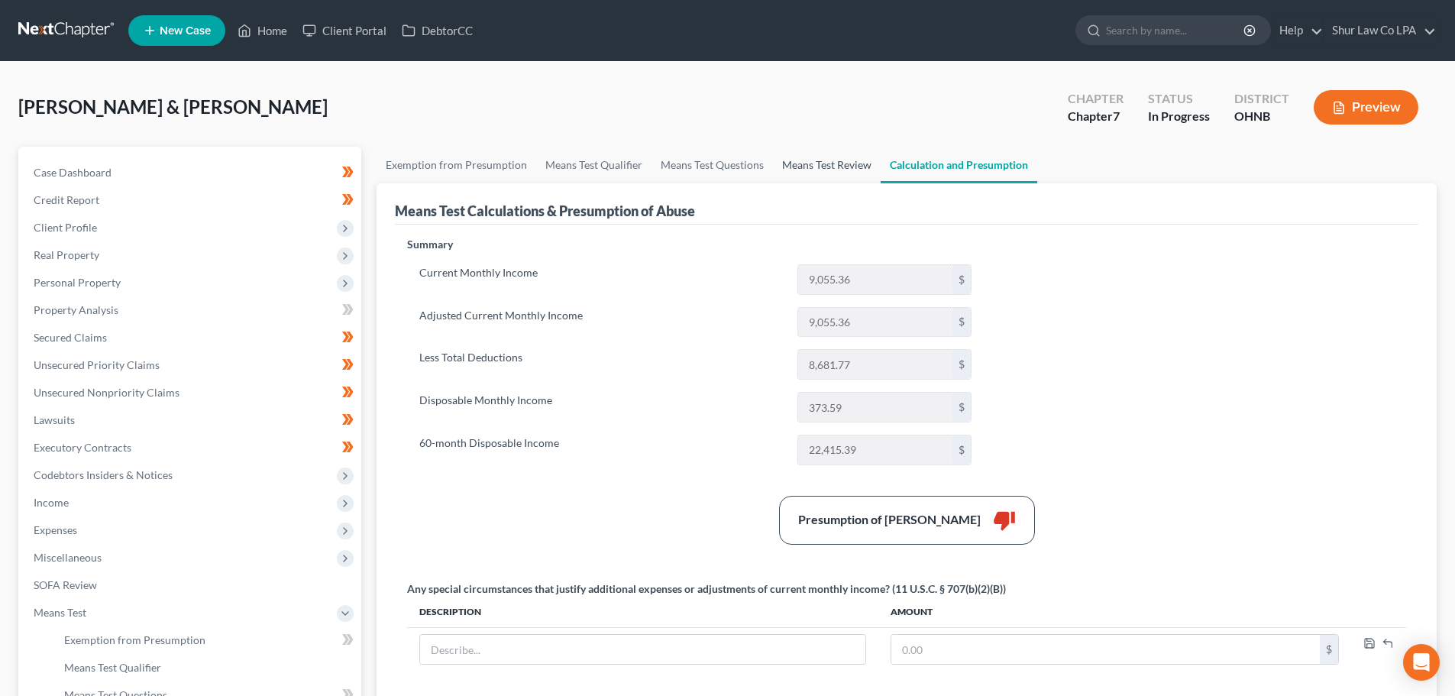
click at [817, 166] on link "Means Test Review" at bounding box center [827, 165] width 108 height 37
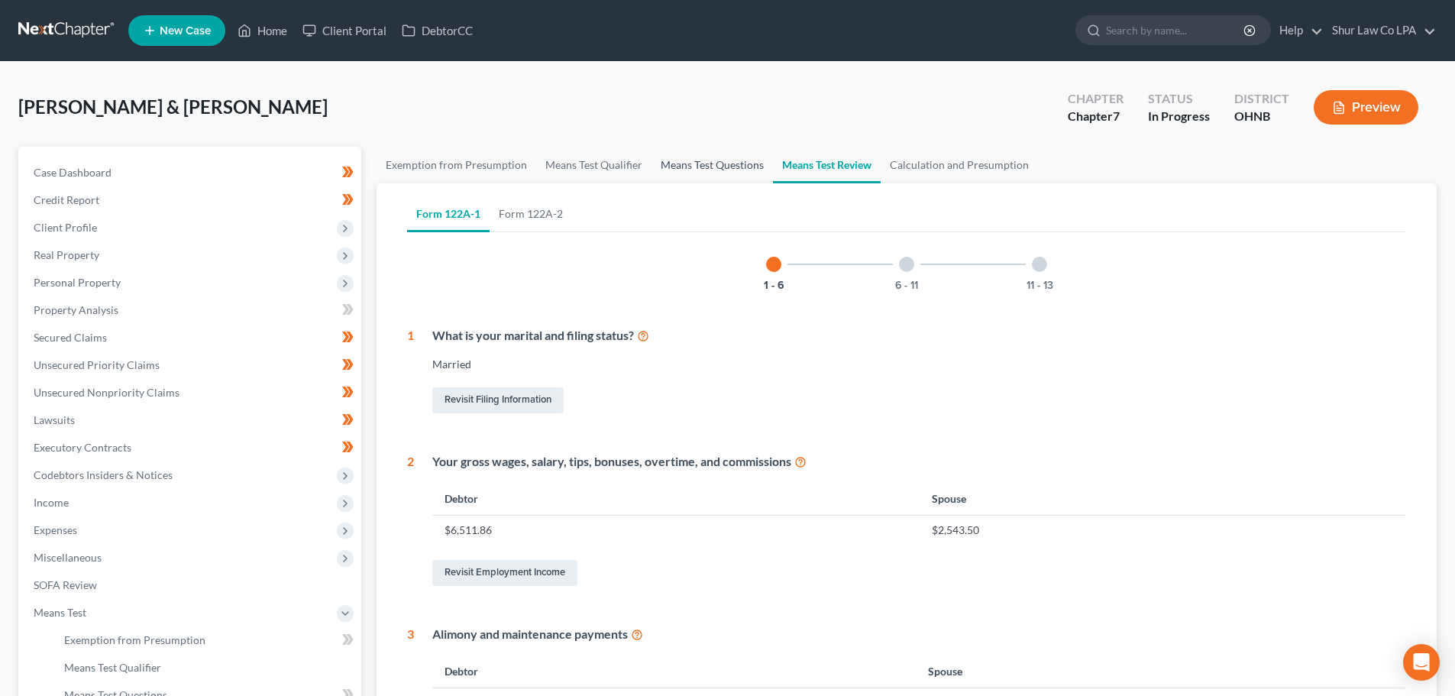
click at [720, 165] on link "Means Test Questions" at bounding box center [712, 165] width 121 height 37
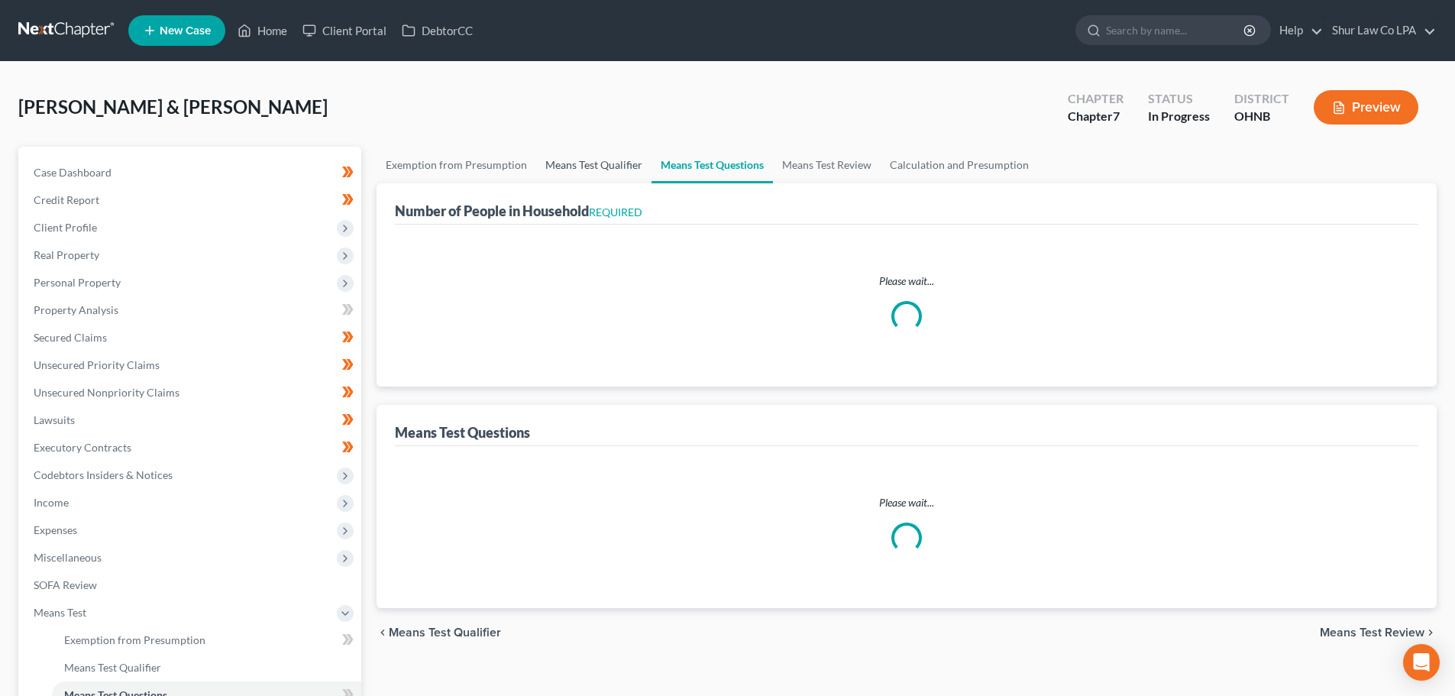
select select "0"
select select "60"
select select "1"
select select "60"
select select "1"
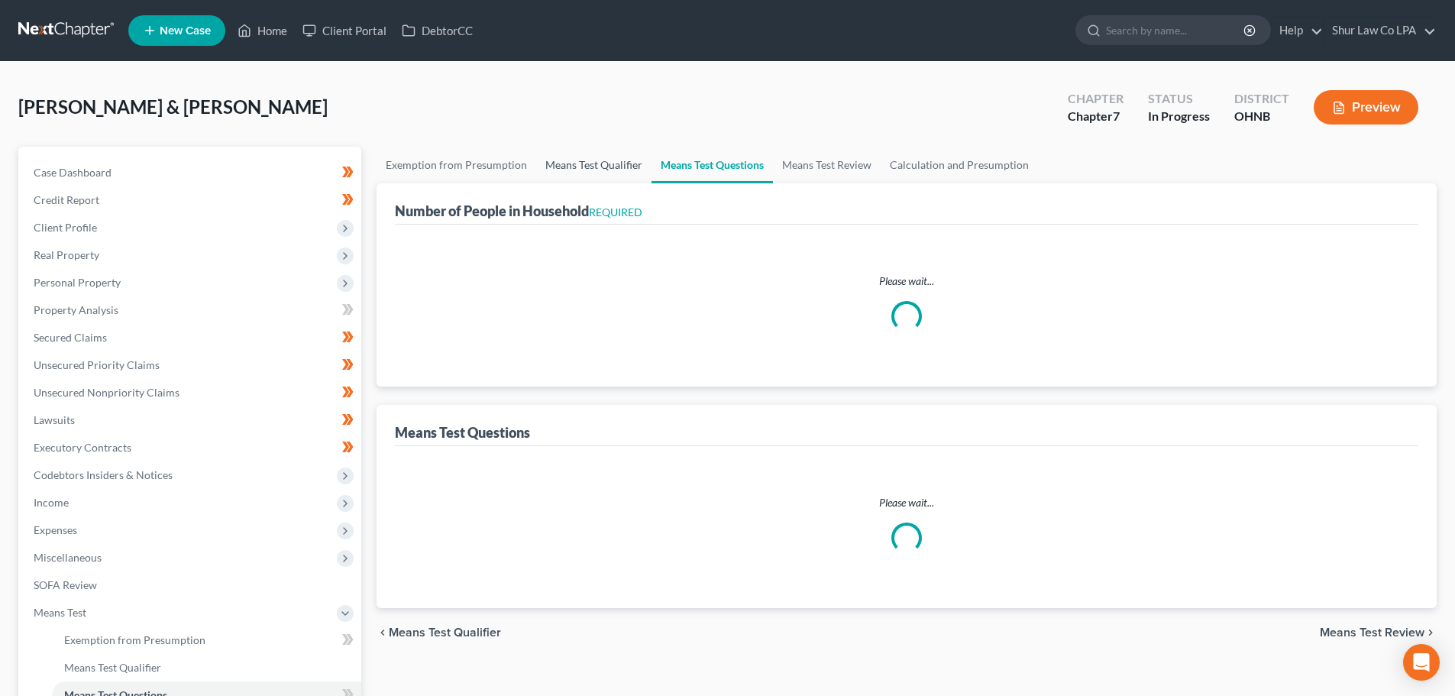
select select "60"
select select "3"
select select "0"
select select "2"
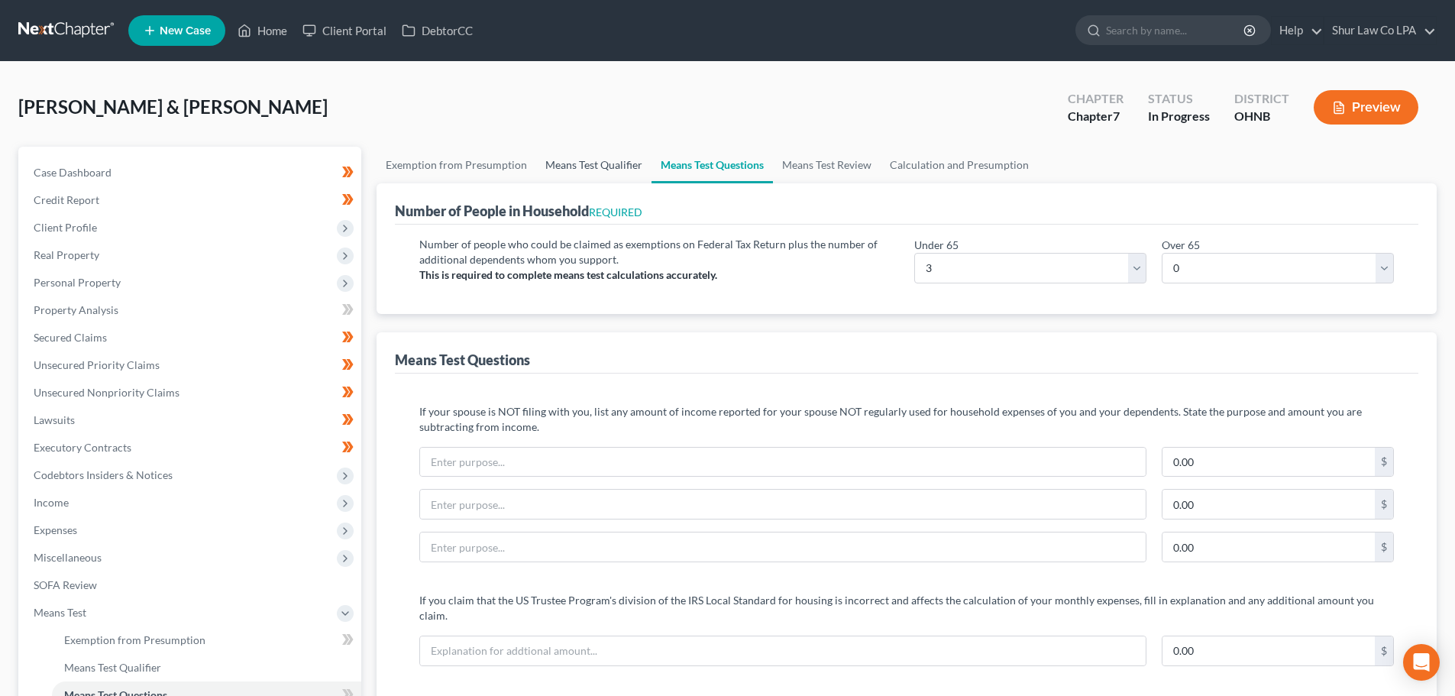
click at [610, 163] on link "Means Test Qualifier" at bounding box center [593, 165] width 115 height 37
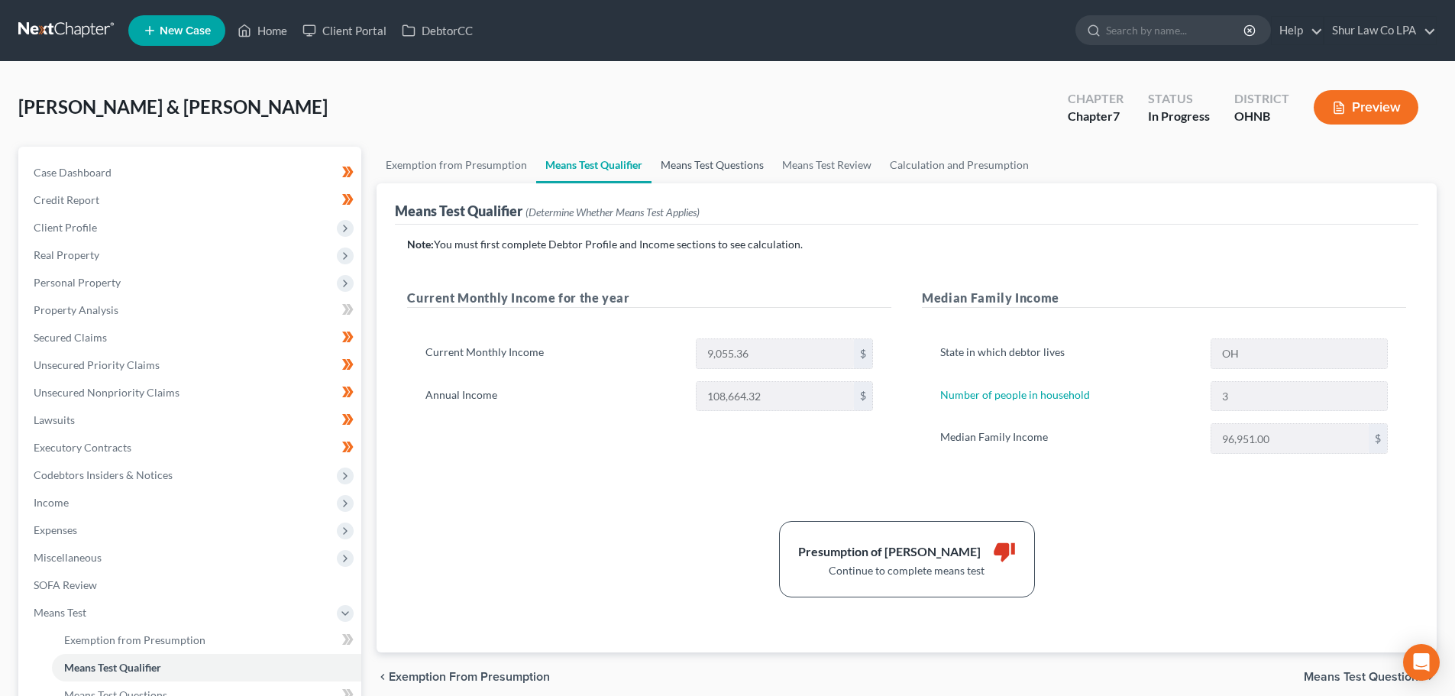
click at [744, 167] on link "Means Test Questions" at bounding box center [712, 165] width 121 height 37
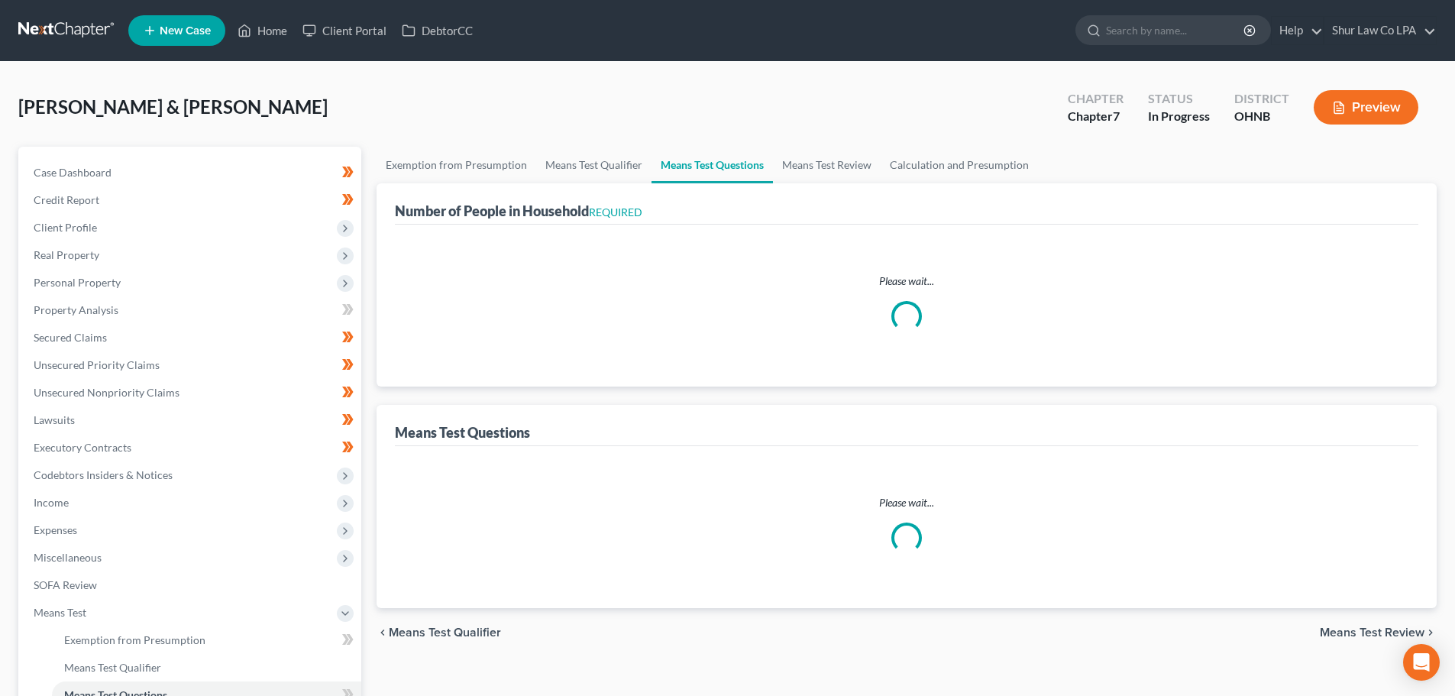
select select "0"
select select "60"
select select "1"
select select "60"
select select "1"
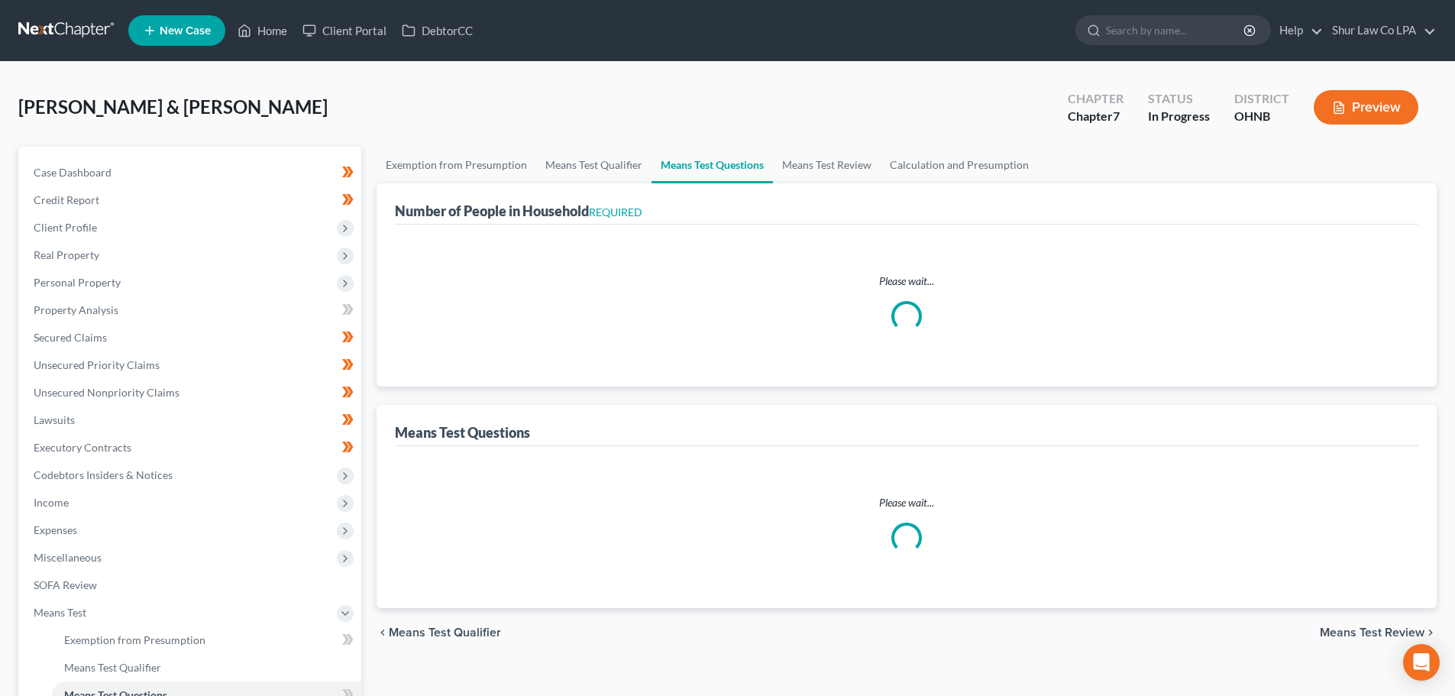
select select "60"
select select "3"
select select "0"
select select "2"
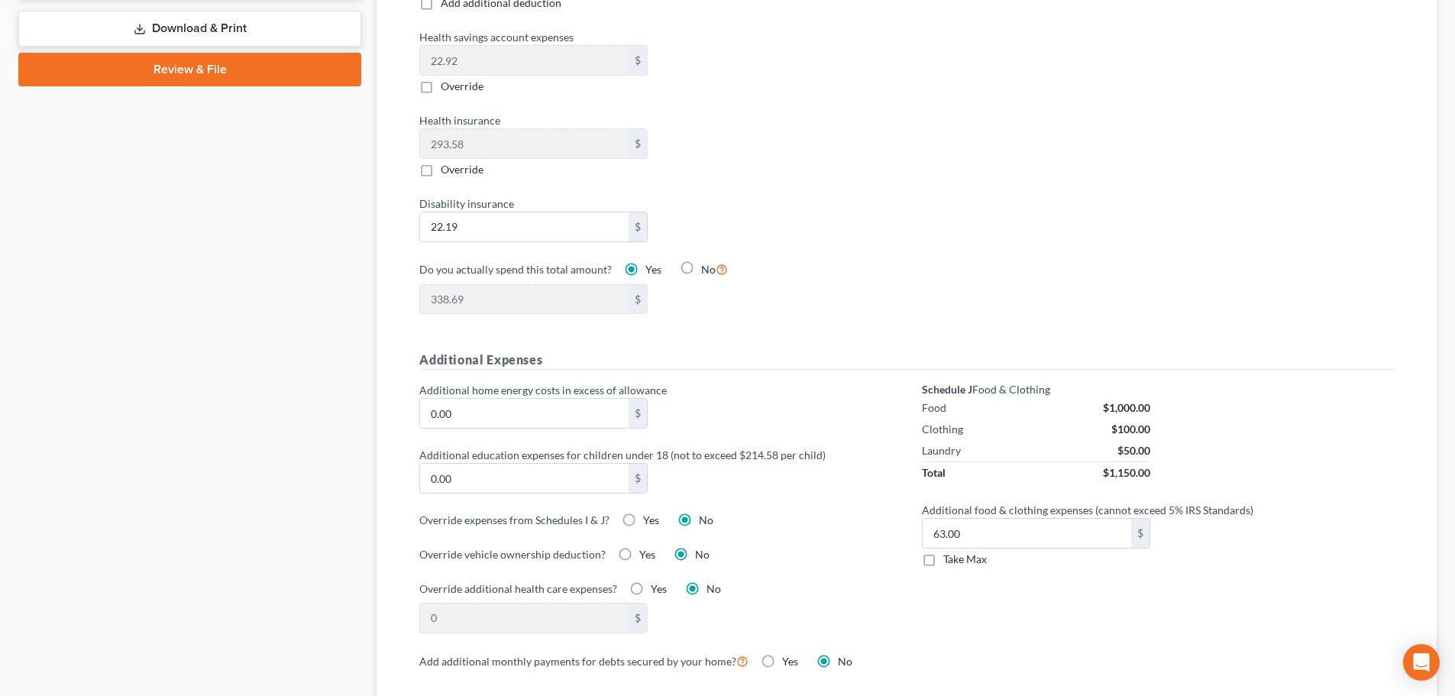
scroll to position [840, 0]
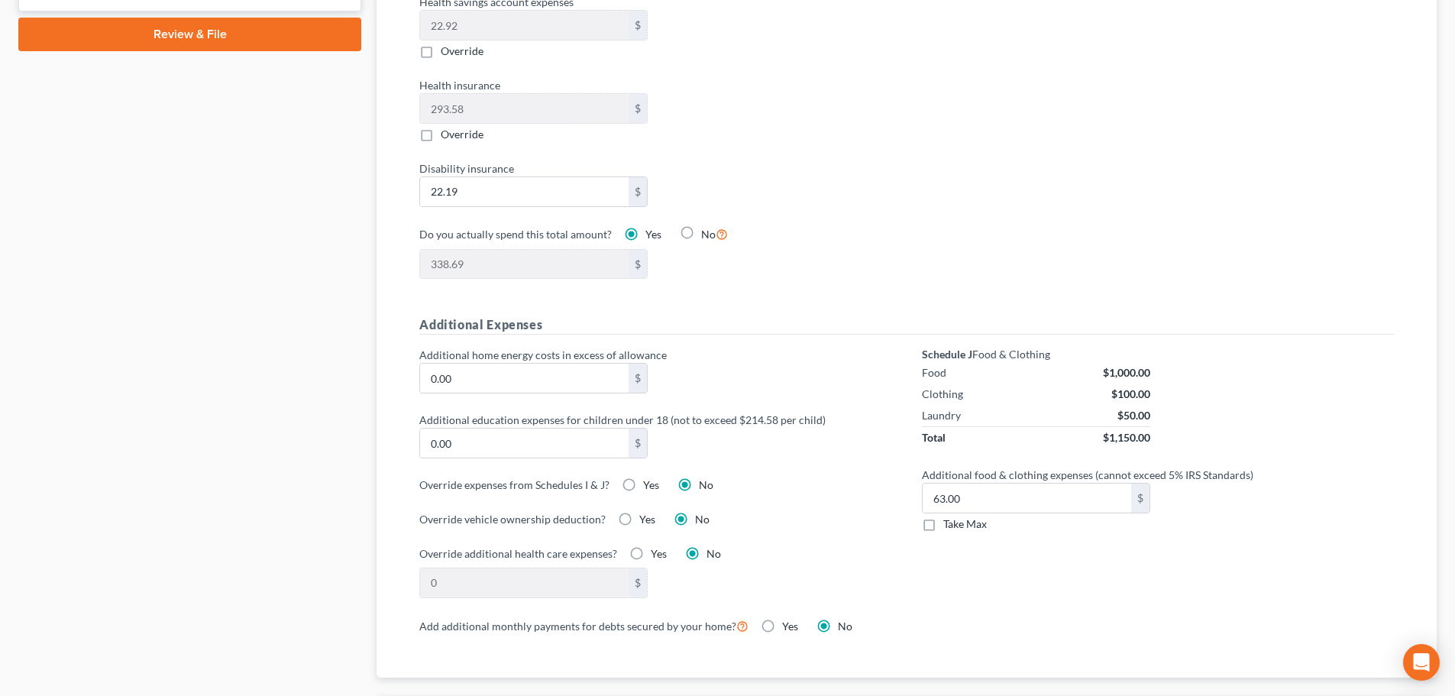
click at [943, 516] on label "Take Max" at bounding box center [965, 523] width 44 height 15
click at [950, 516] on input "Take Max" at bounding box center [955, 521] width 10 height 10
checkbox input "true"
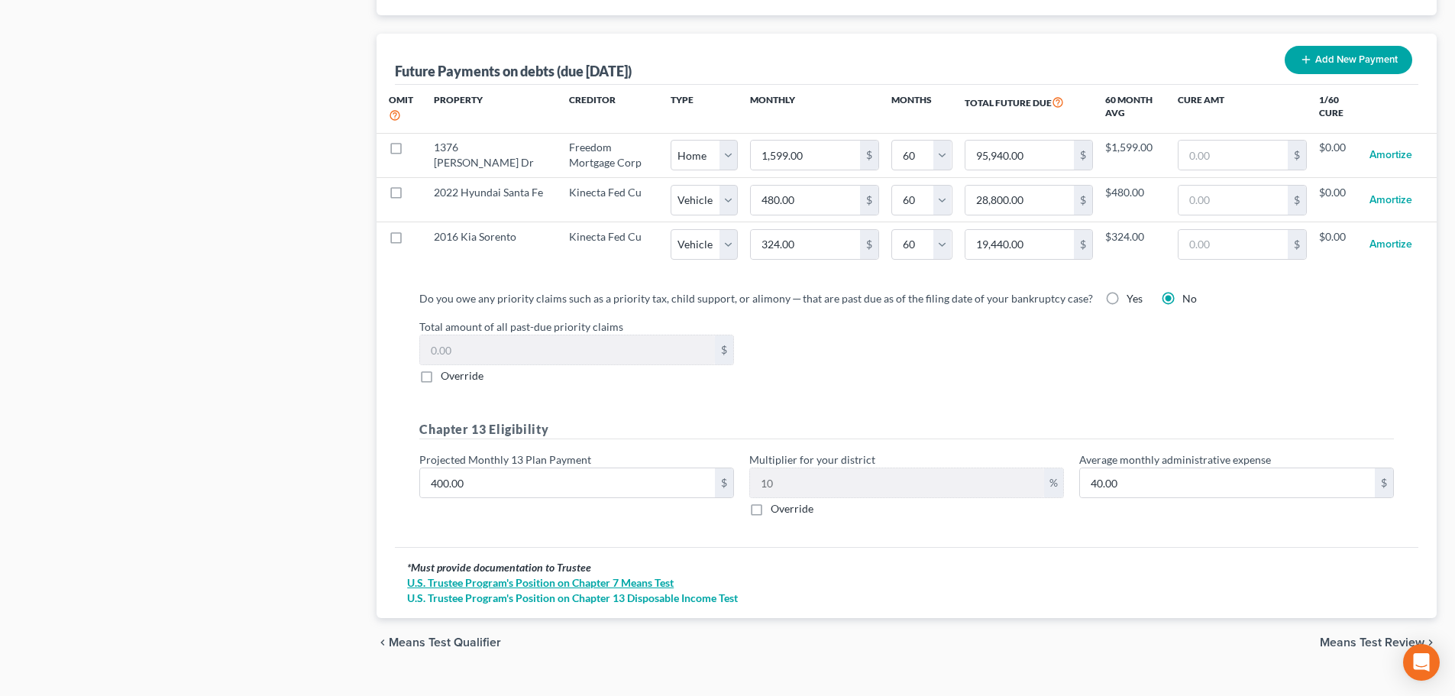
scroll to position [1518, 0]
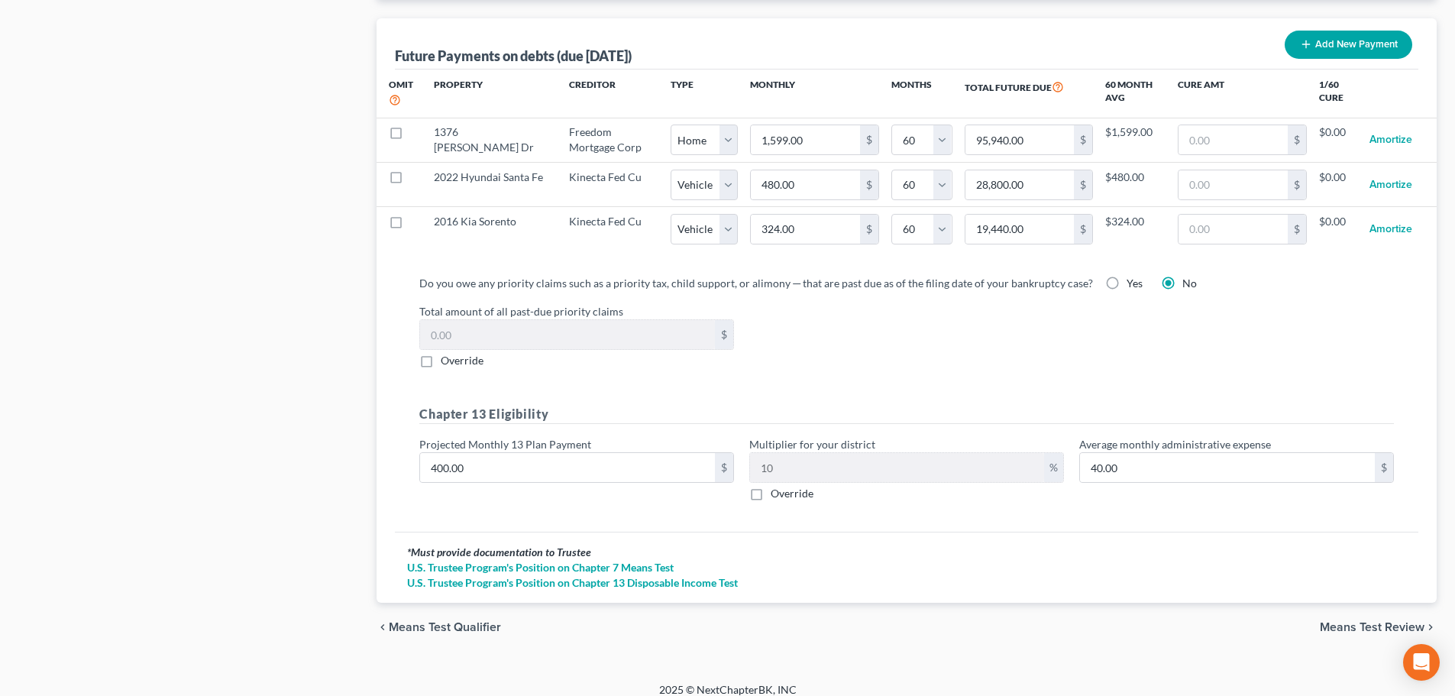
click at [1355, 621] on span "Means Test Review" at bounding box center [1372, 627] width 105 height 12
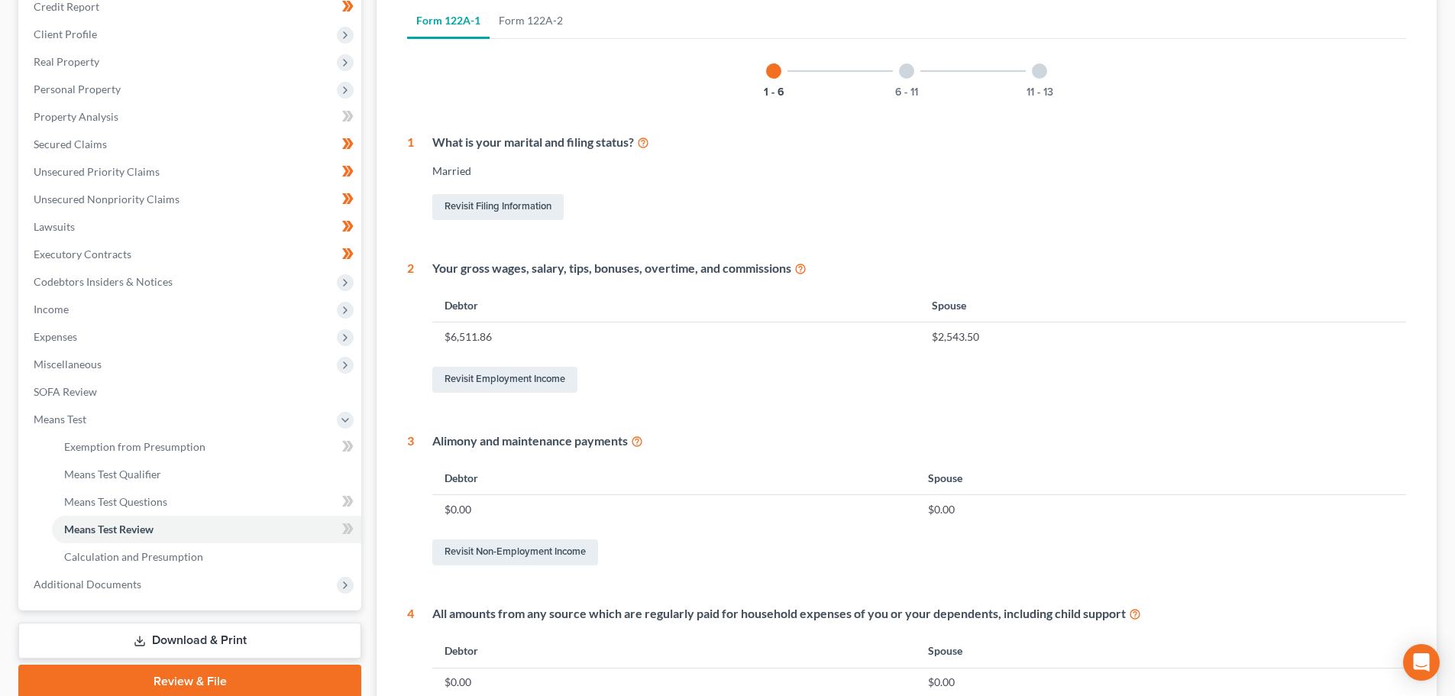
scroll to position [229, 0]
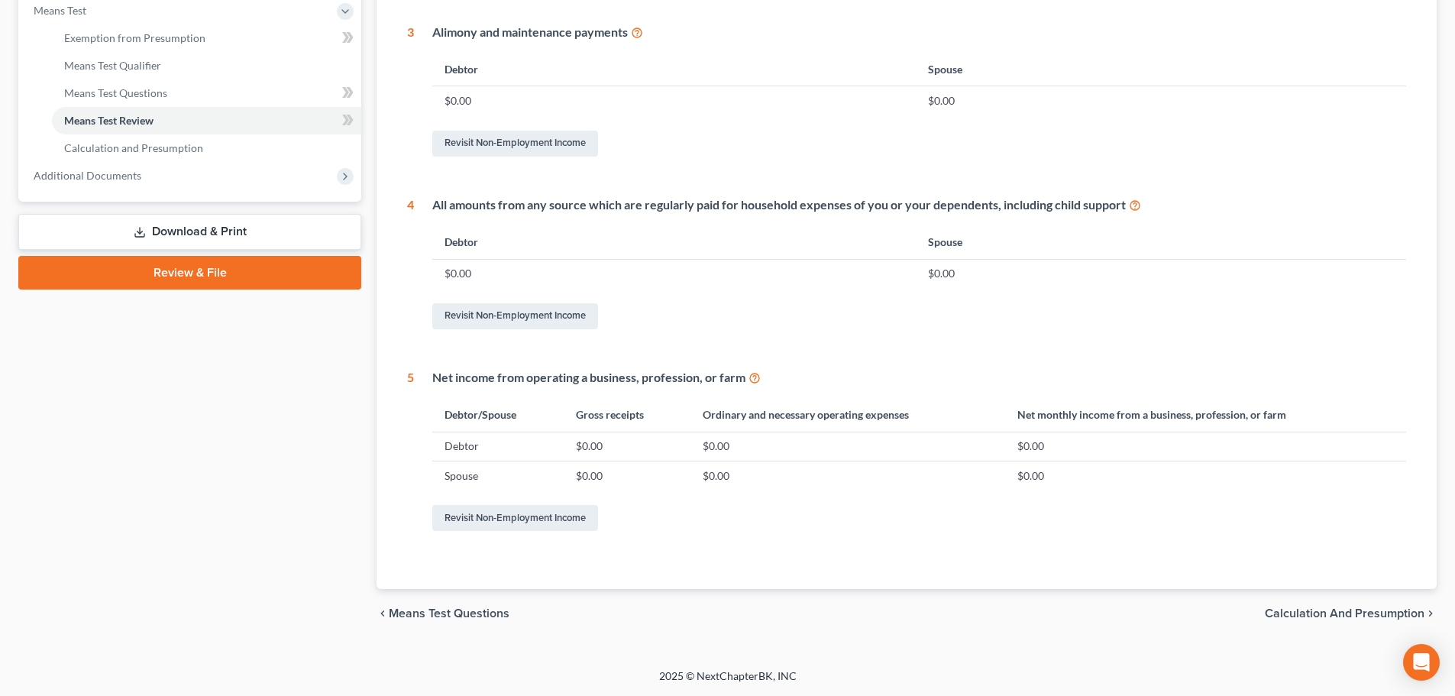
click at [1348, 612] on span "Calculation and Presumption" at bounding box center [1345, 613] width 160 height 12
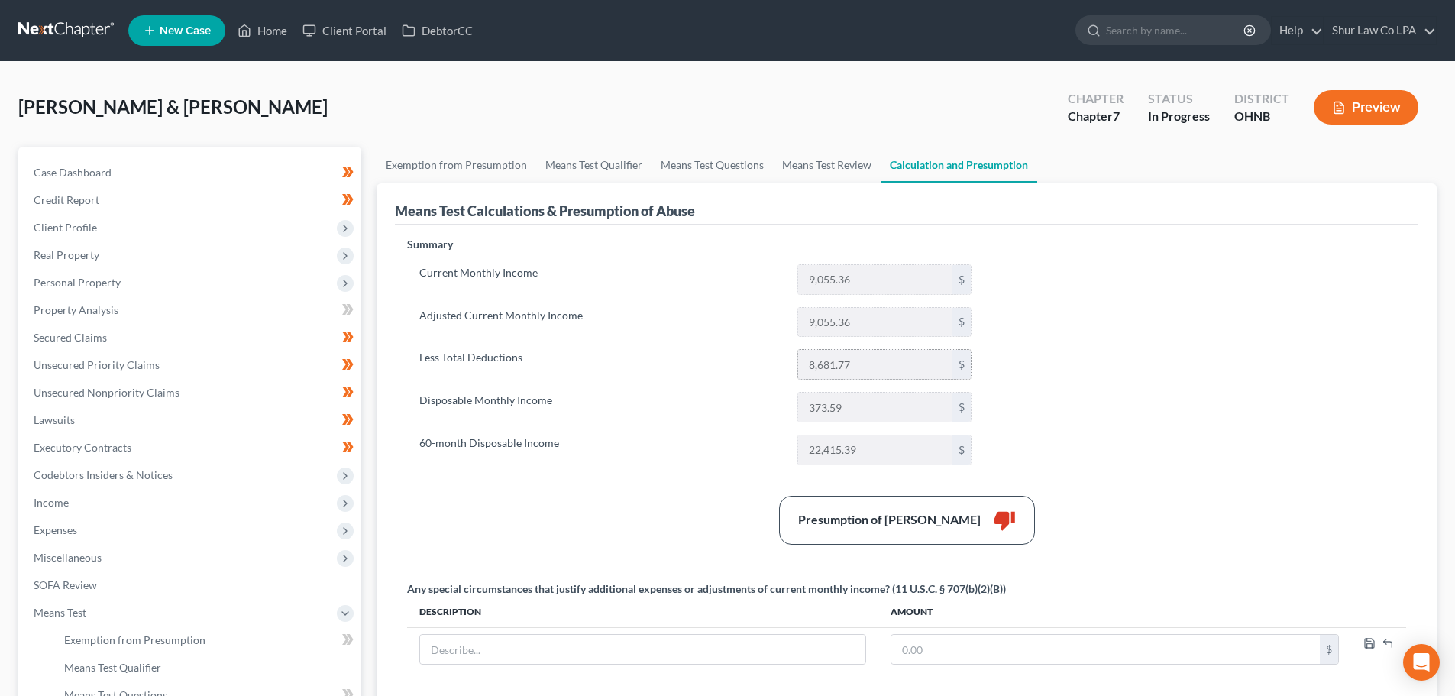
click at [846, 359] on input "8,681.77" at bounding box center [875, 364] width 154 height 29
click at [830, 162] on link "Means Test Review" at bounding box center [827, 165] width 108 height 37
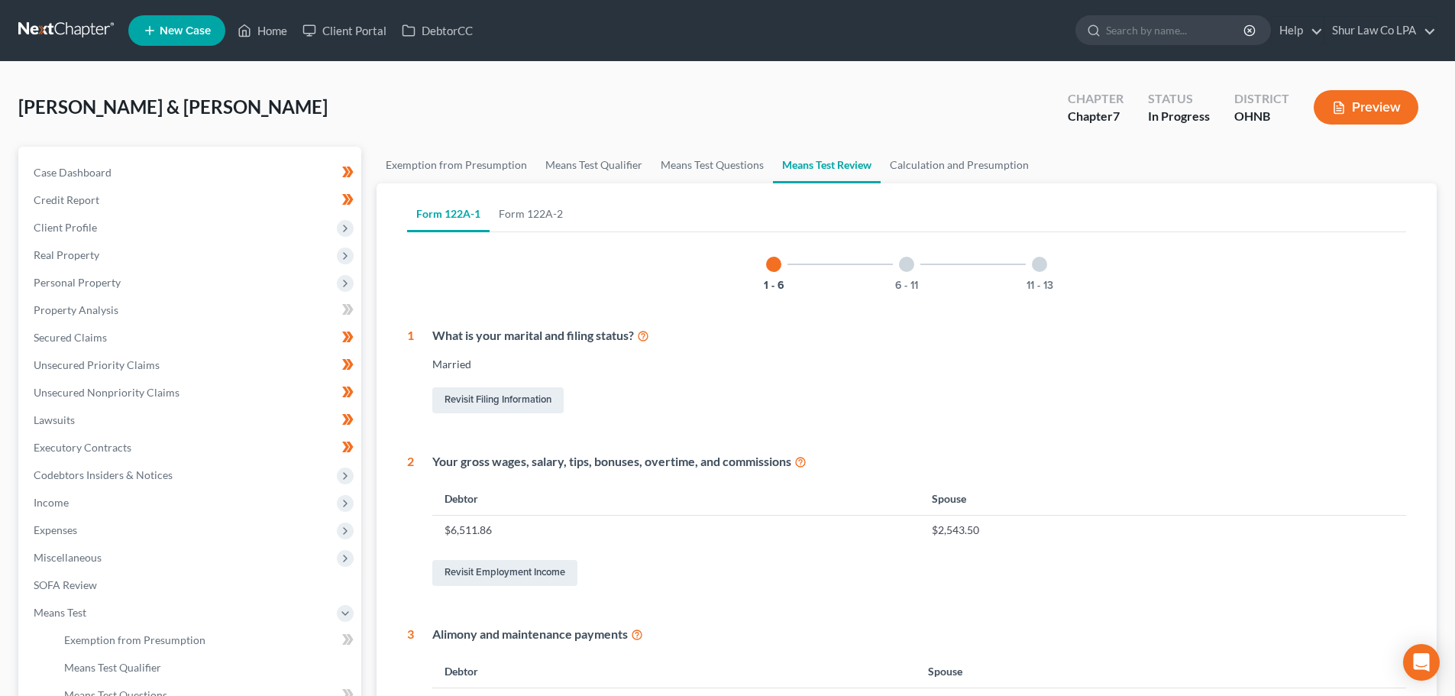
click at [908, 272] on div "6 - 11" at bounding box center [907, 264] width 52 height 52
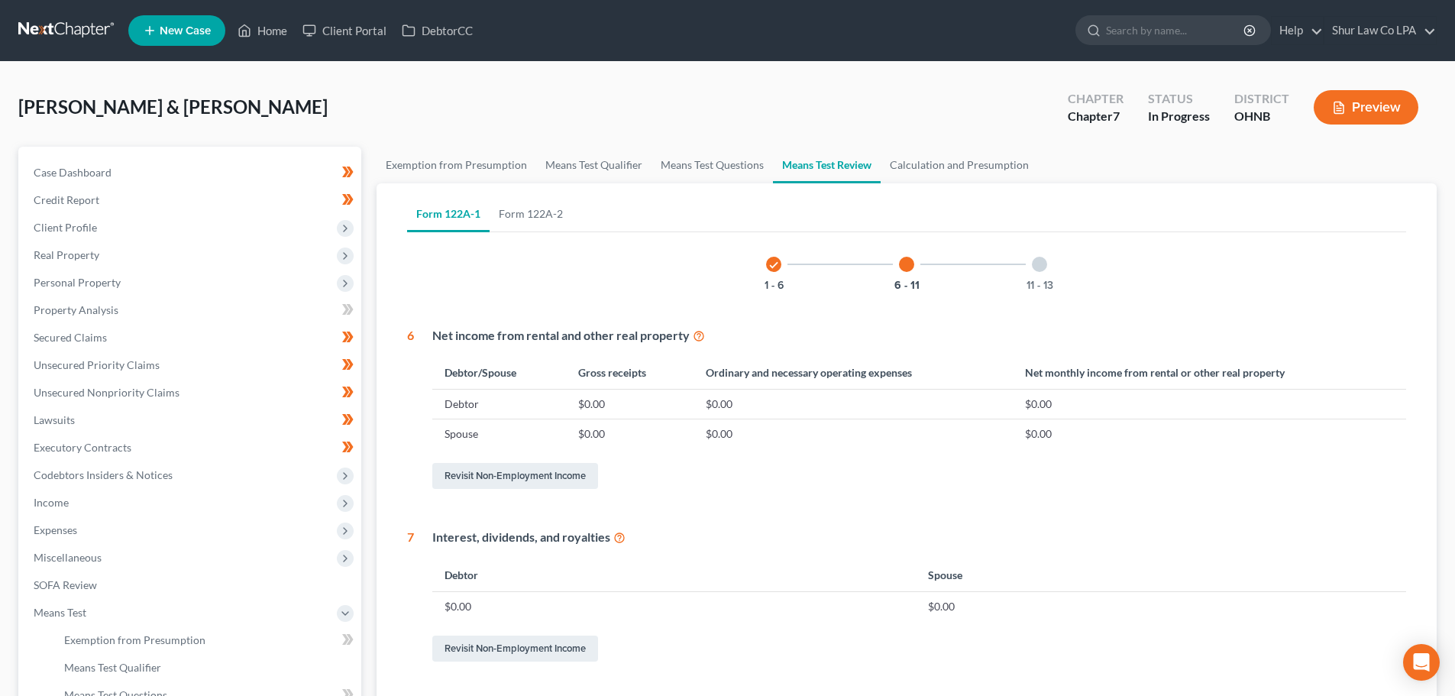
click at [1037, 260] on div at bounding box center [1039, 264] width 15 height 15
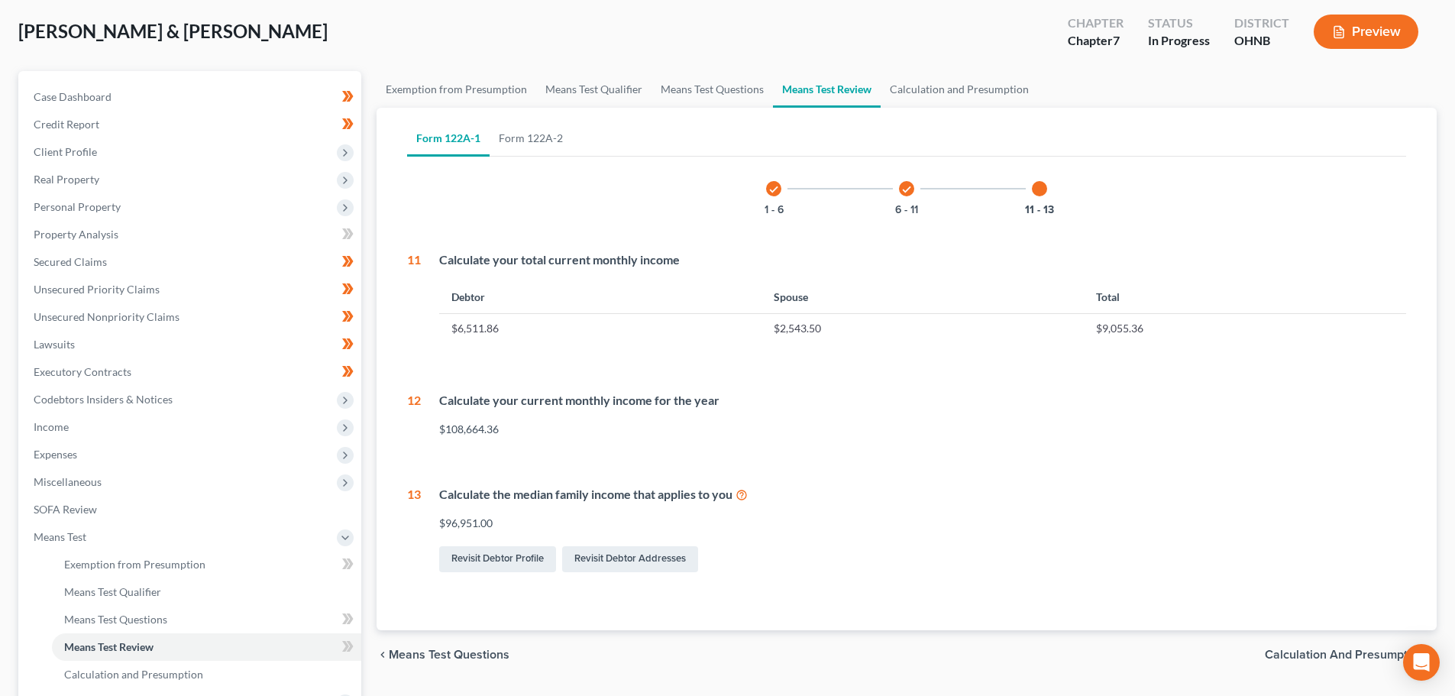
scroll to position [76, 0]
click at [549, 128] on link "Form 122A-2" at bounding box center [531, 137] width 83 height 37
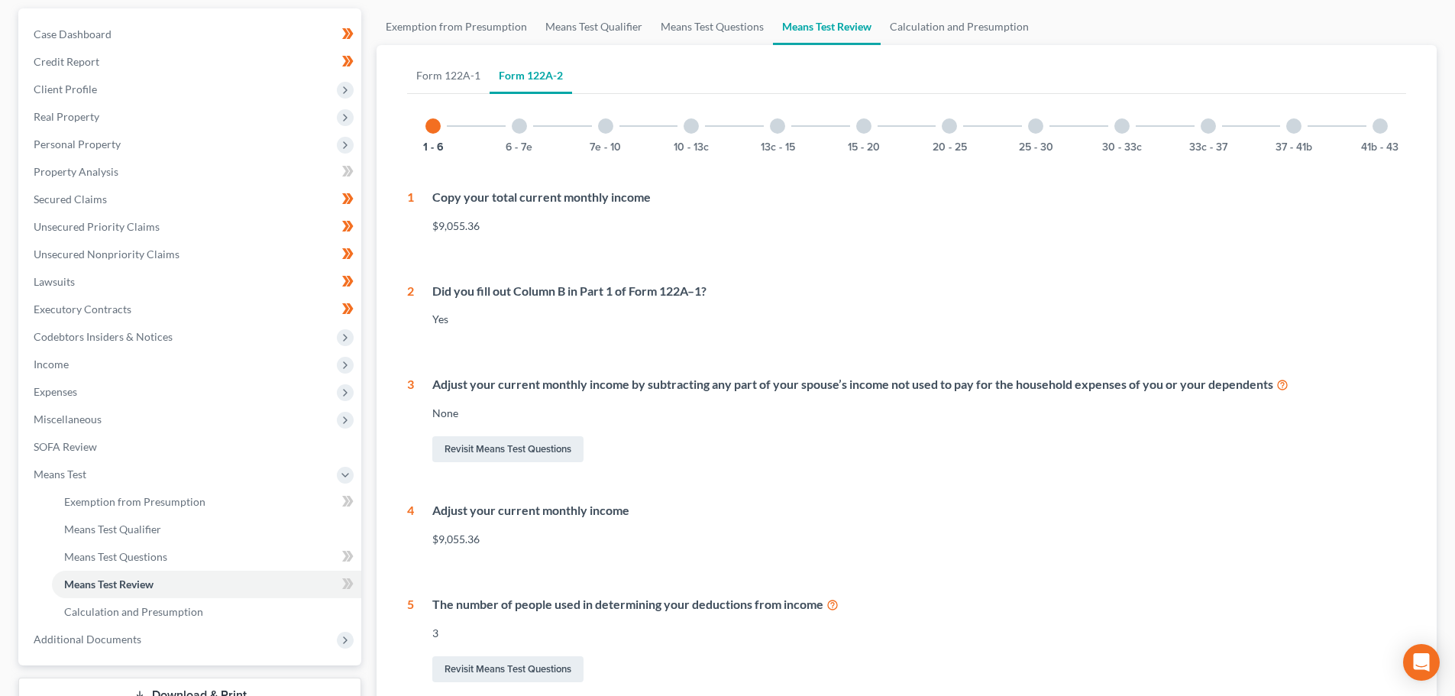
scroll to position [137, 0]
click at [522, 125] on div at bounding box center [519, 127] width 15 height 15
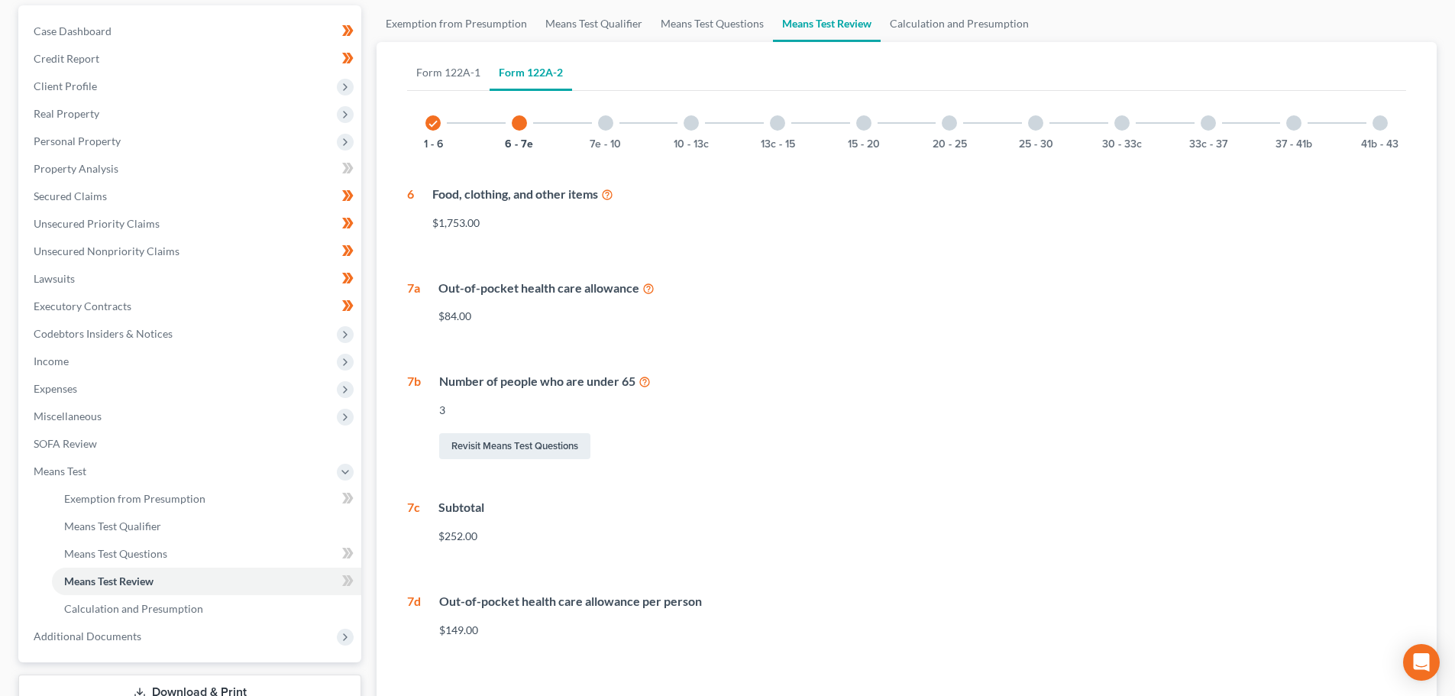
scroll to position [213, 0]
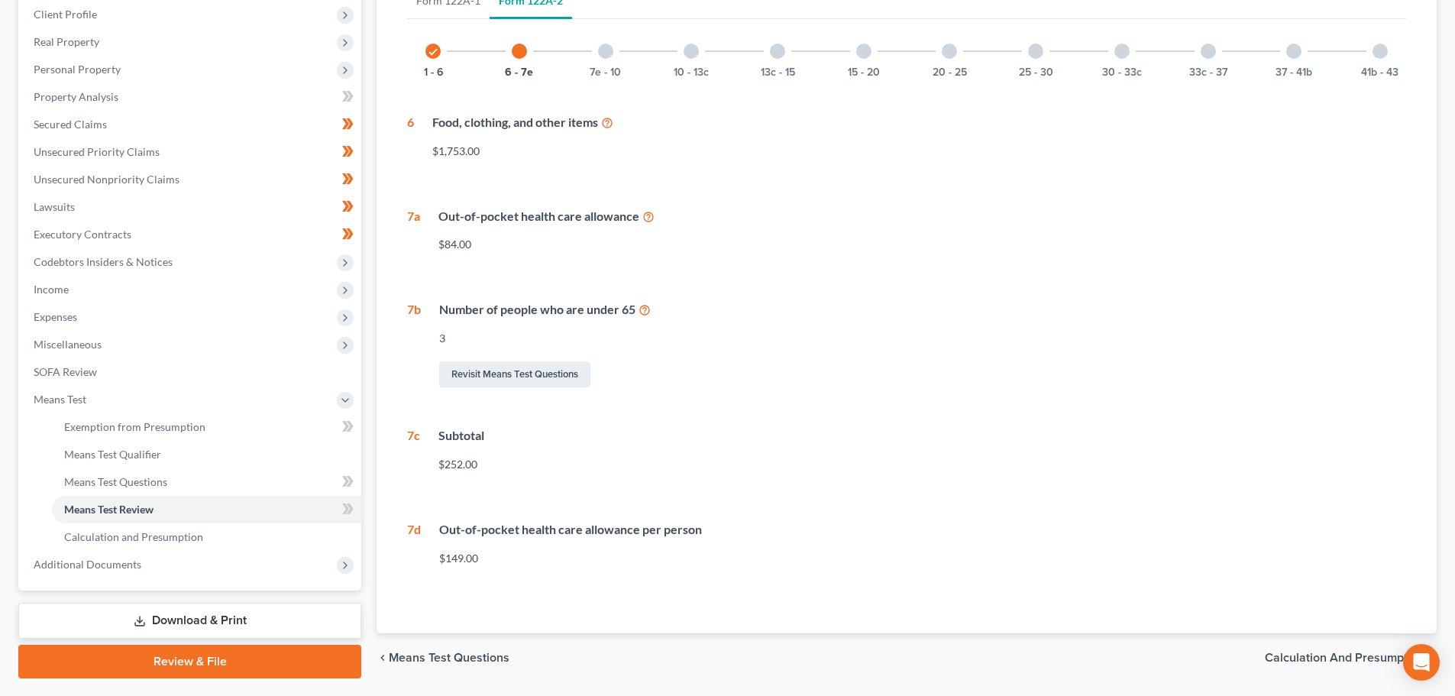
click at [607, 54] on div at bounding box center [605, 51] width 15 height 15
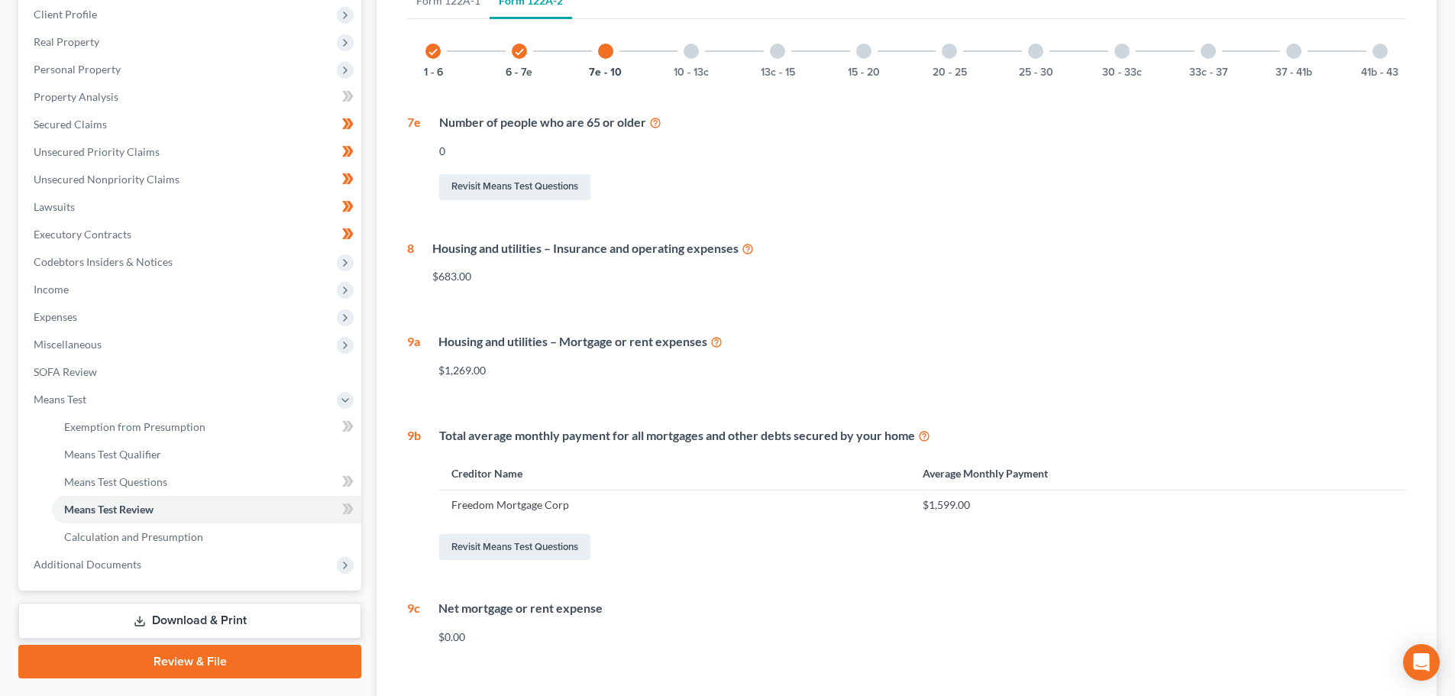
drag, startPoint x: 543, startPoint y: 550, endPoint x: 587, endPoint y: 364, distance: 190.7
click at [587, 364] on div "$1,269.00" at bounding box center [922, 370] width 968 height 15
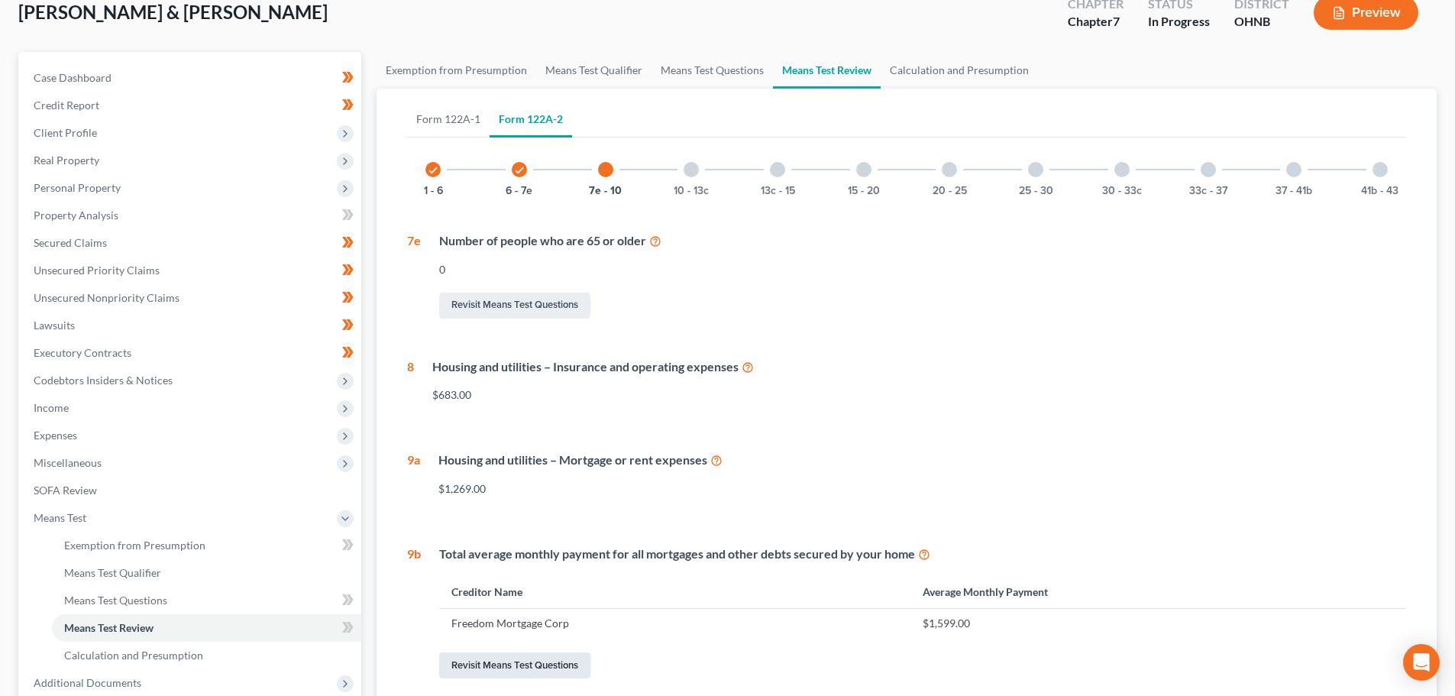
scroll to position [31, 0]
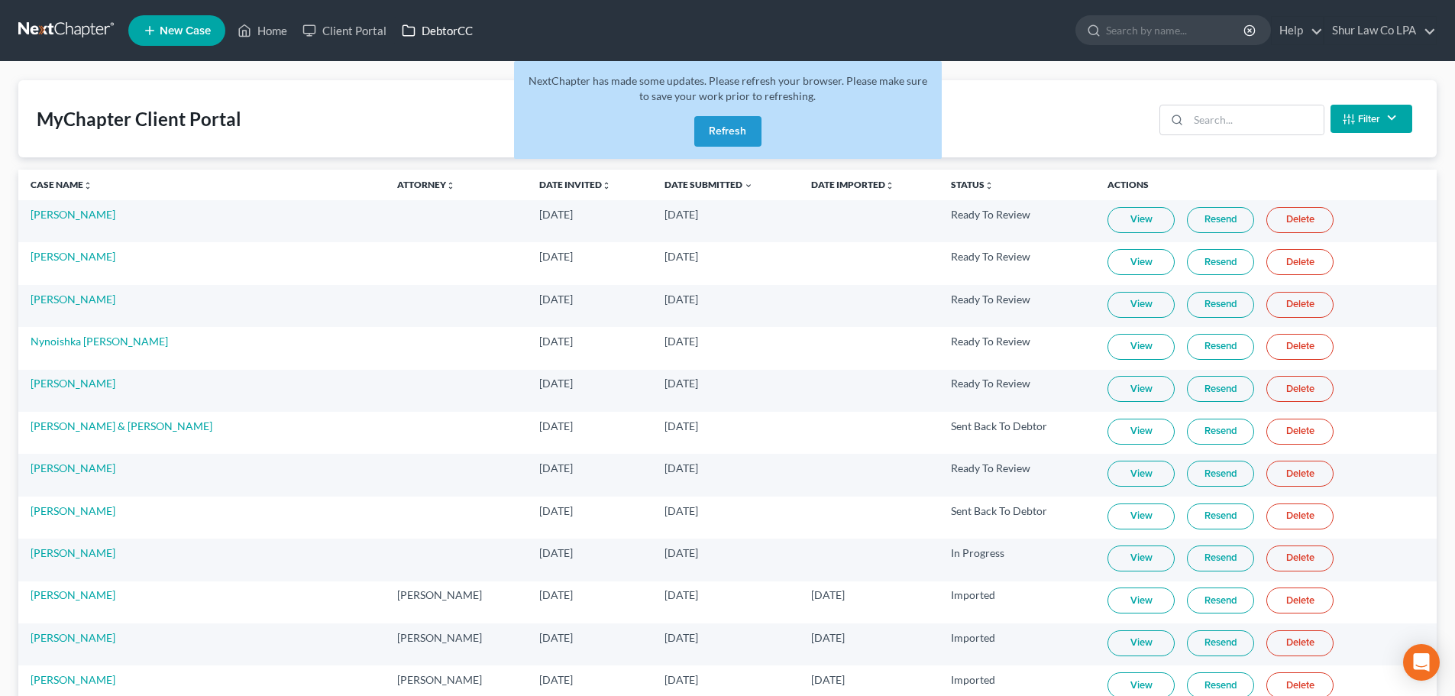
click at [454, 31] on link "DebtorCC" at bounding box center [437, 31] width 86 height 28
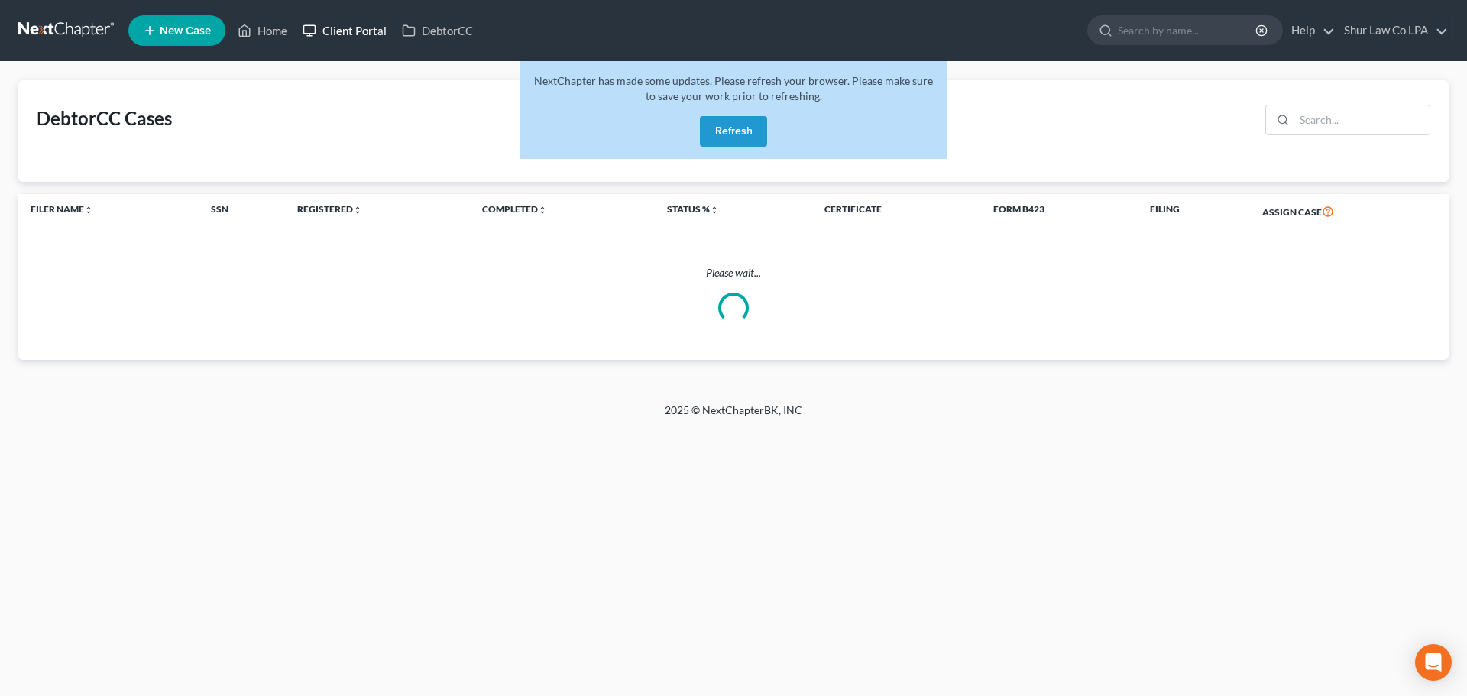
click at [361, 26] on link "Client Portal" at bounding box center [344, 31] width 99 height 28
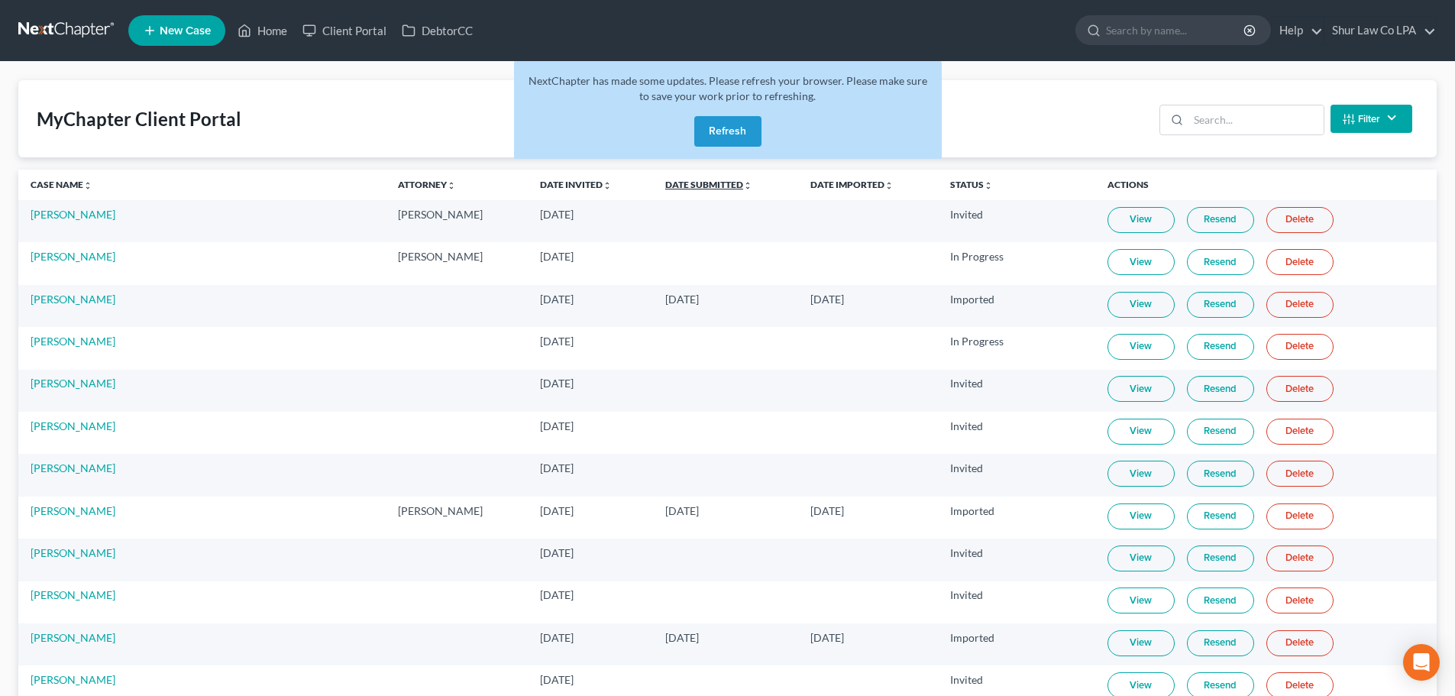
click at [675, 186] on link "Date Submitted unfold_more expand_more expand_less" at bounding box center [708, 184] width 87 height 11
click at [675, 186] on link "Date Submitted unfold_more expand_more expand_less" at bounding box center [709, 184] width 89 height 11
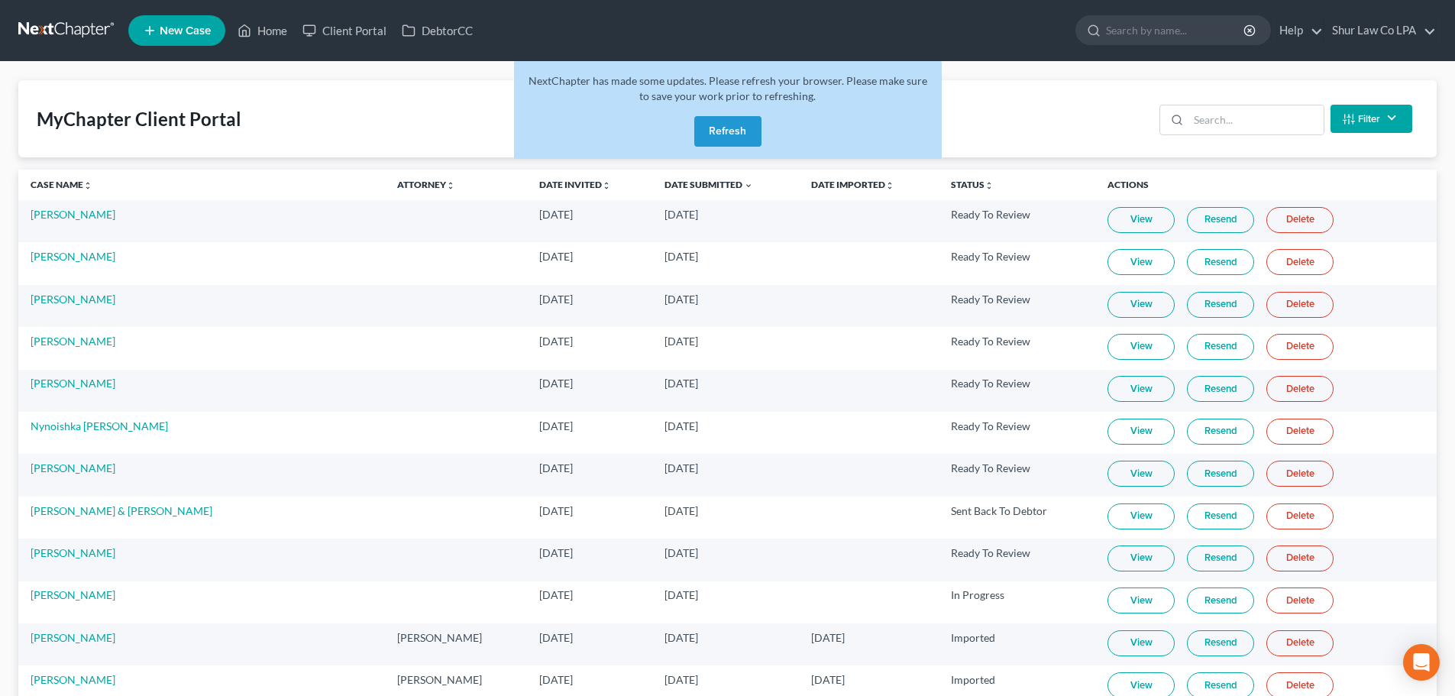
click at [1109, 348] on link "View" at bounding box center [1141, 347] width 67 height 26
click at [720, 134] on button "Refresh" at bounding box center [727, 131] width 67 height 31
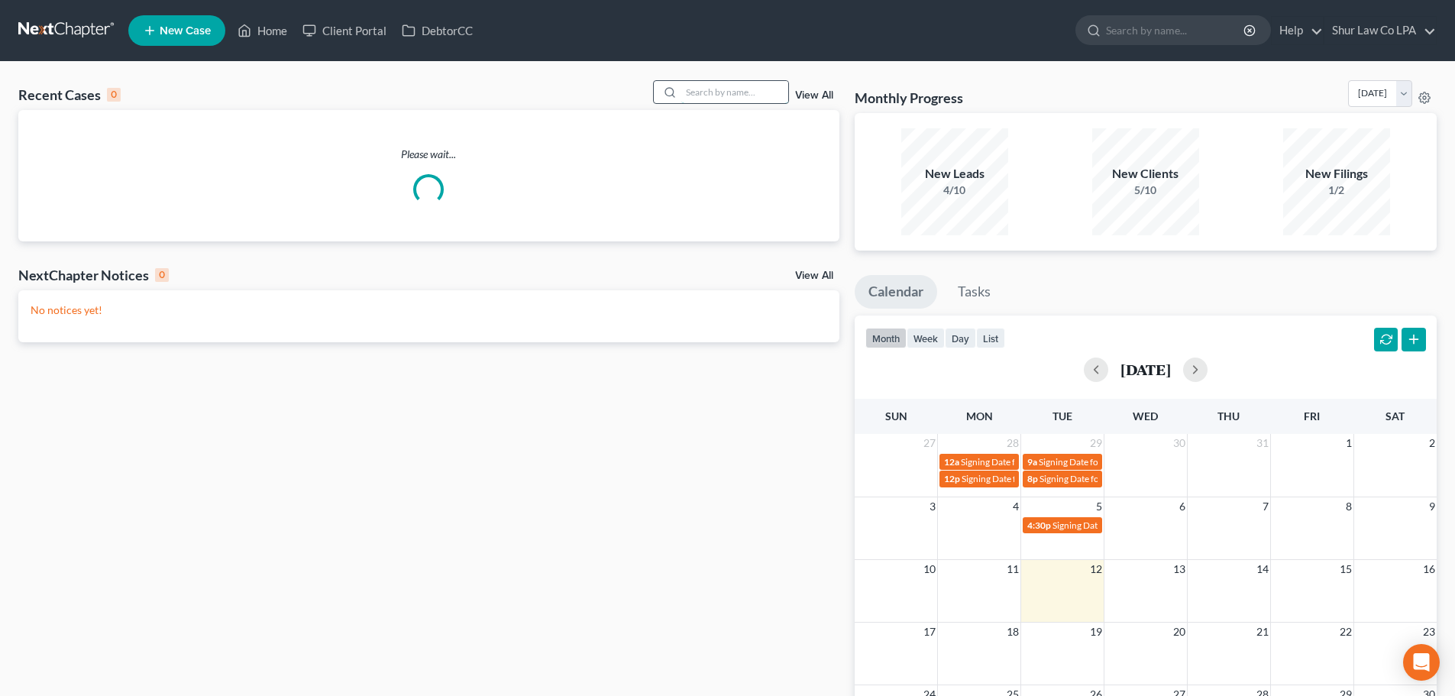
click at [701, 93] on input "search" at bounding box center [734, 92] width 107 height 22
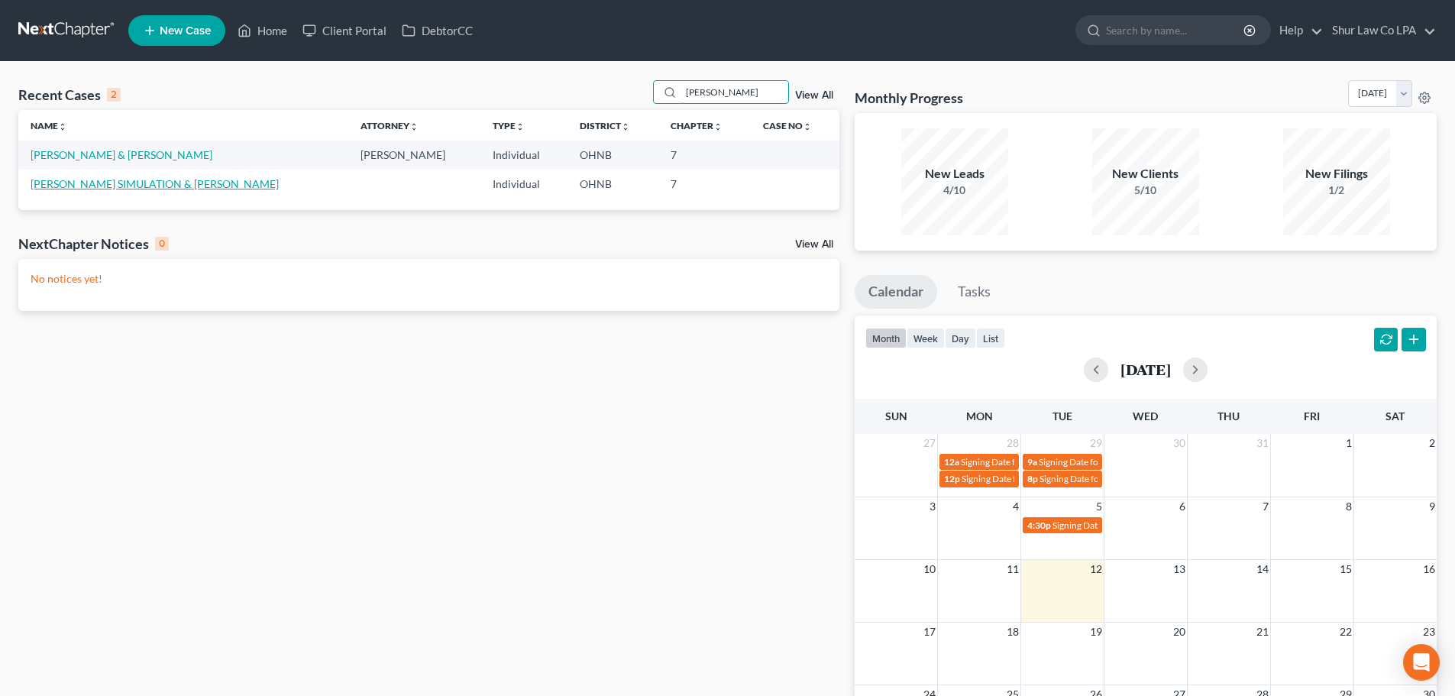
type input "gibson"
click at [107, 185] on link "Gibson, Emily SIMULATION & Christopher" at bounding box center [155, 183] width 248 height 13
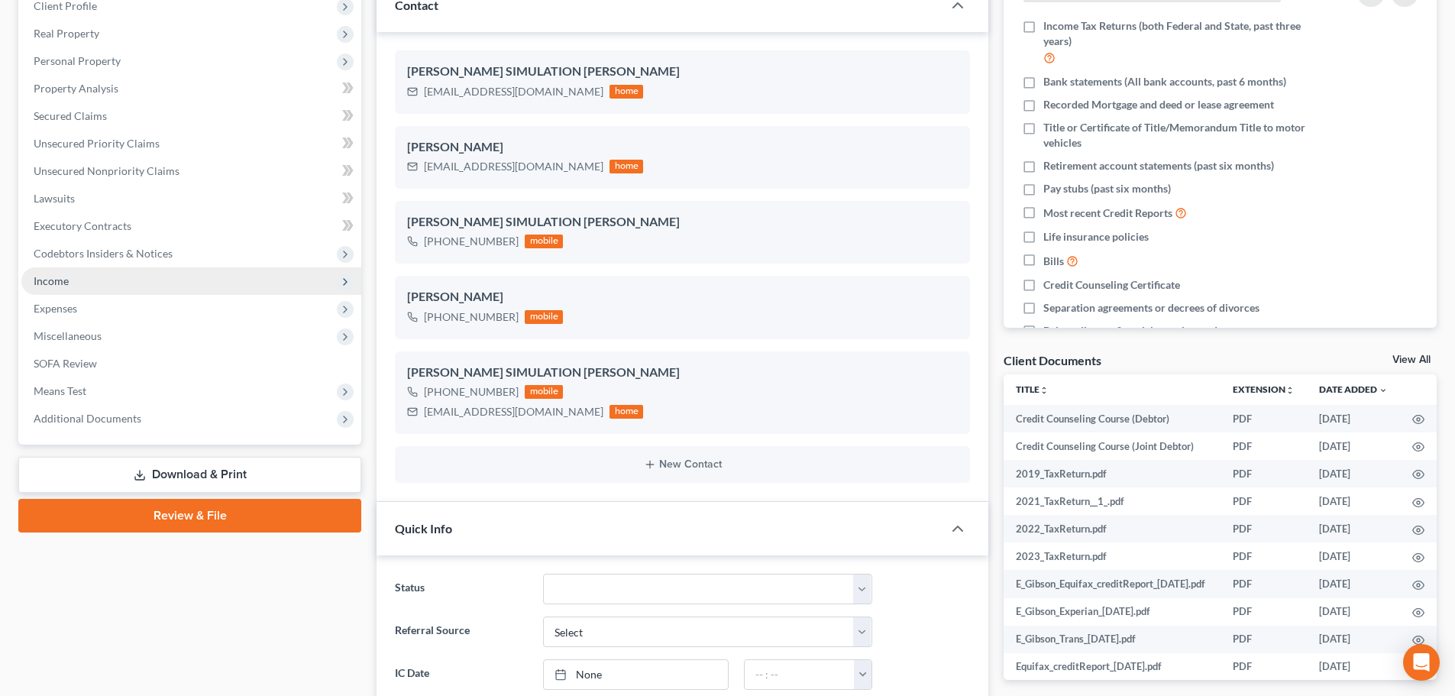
scroll to position [229, 0]
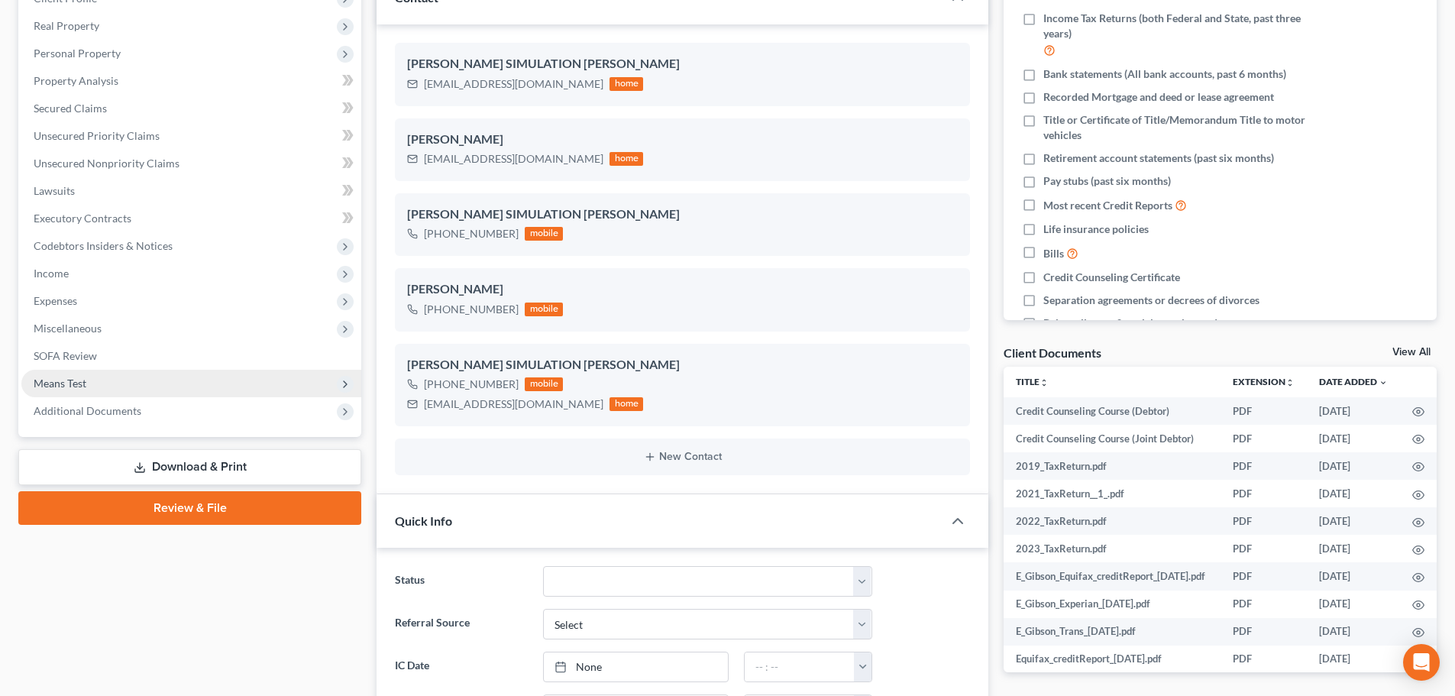
click at [125, 376] on span "Means Test" at bounding box center [191, 384] width 340 height 28
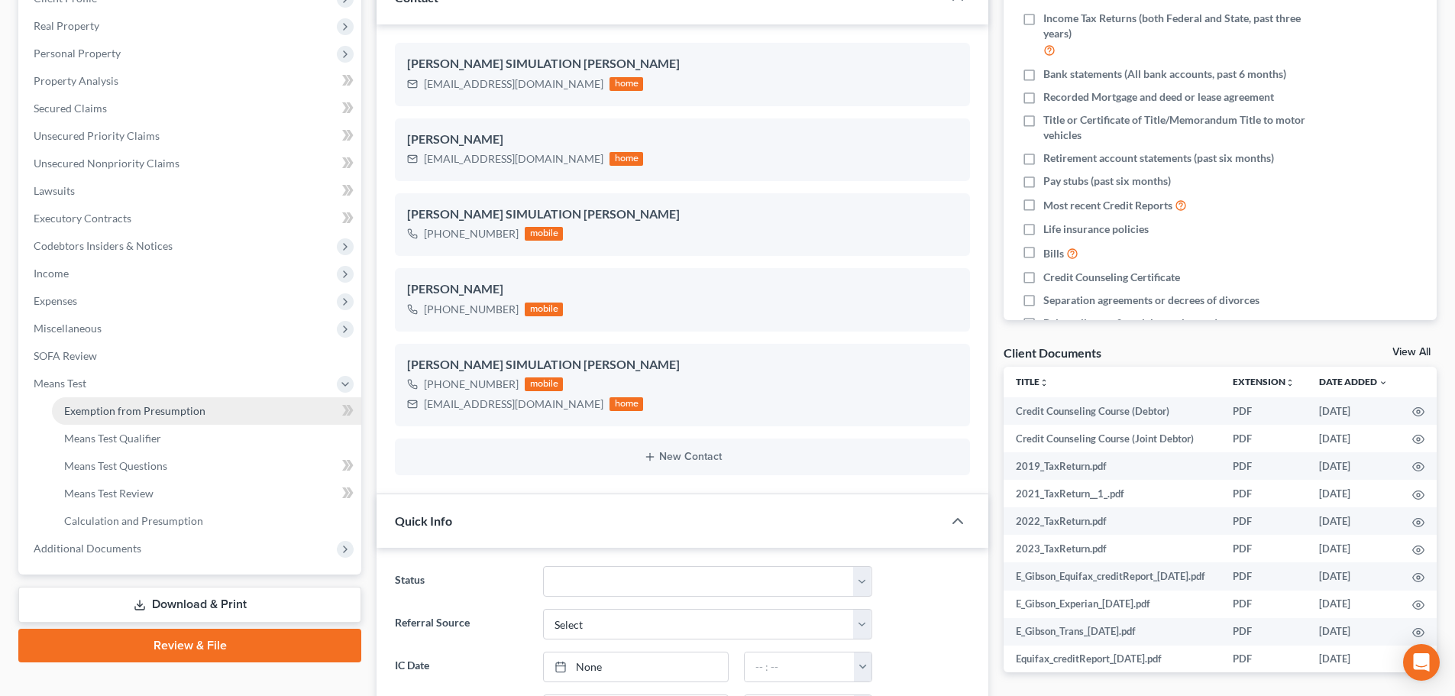
click at [136, 406] on span "Exemption from Presumption" at bounding box center [134, 410] width 141 height 13
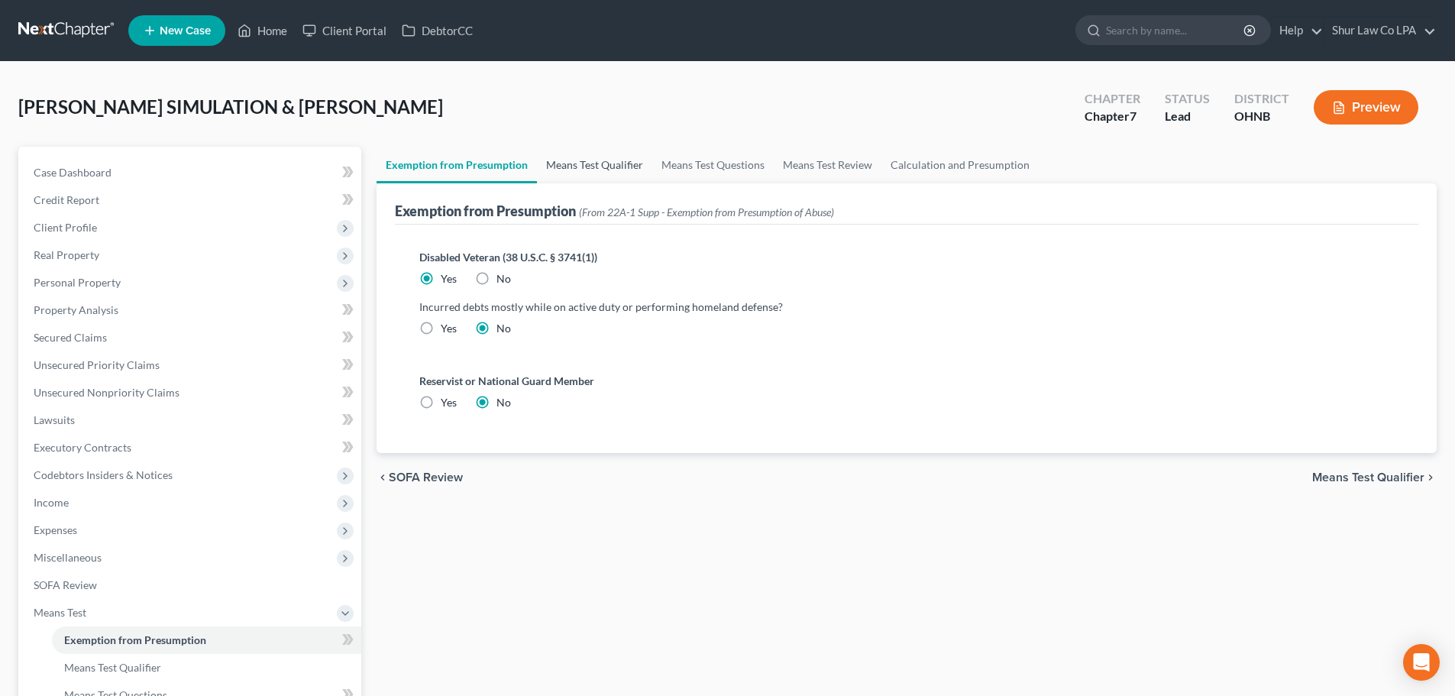
click at [589, 164] on link "Means Test Qualifier" at bounding box center [594, 165] width 115 height 37
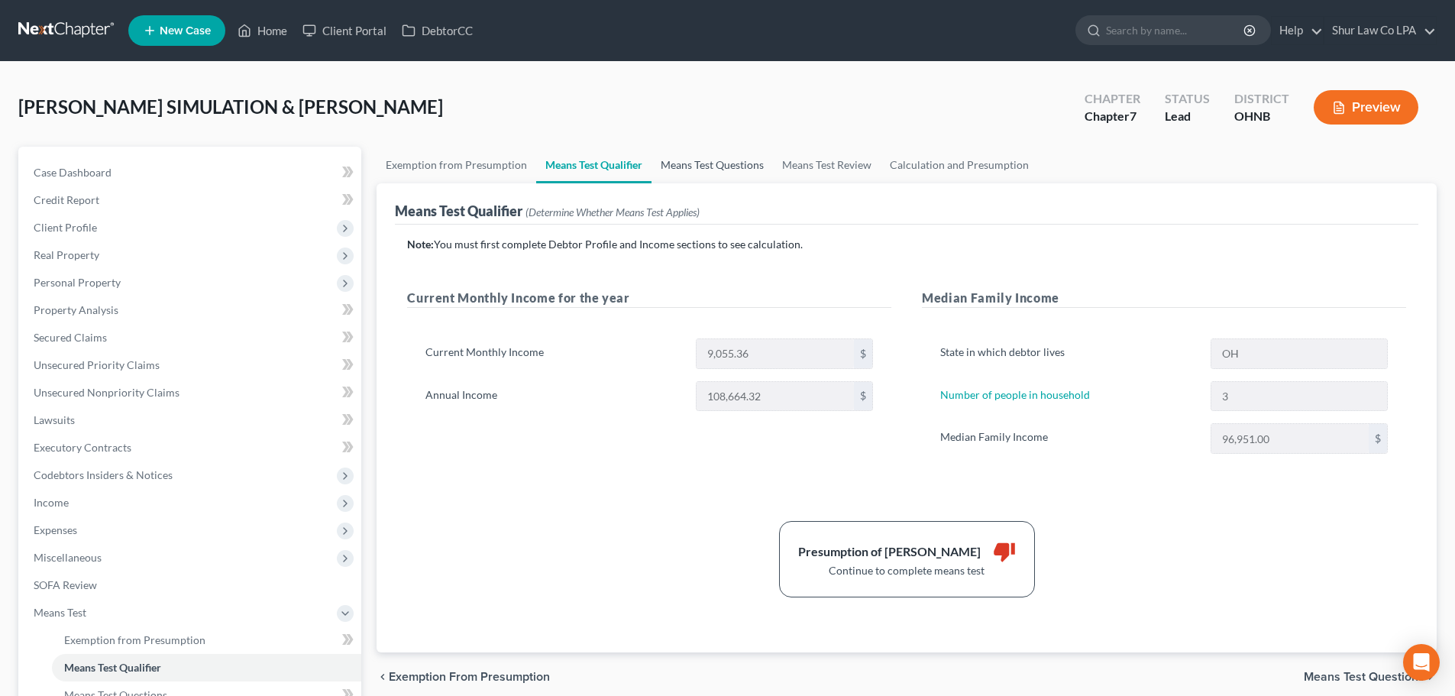
click at [708, 167] on link "Means Test Questions" at bounding box center [712, 165] width 121 height 37
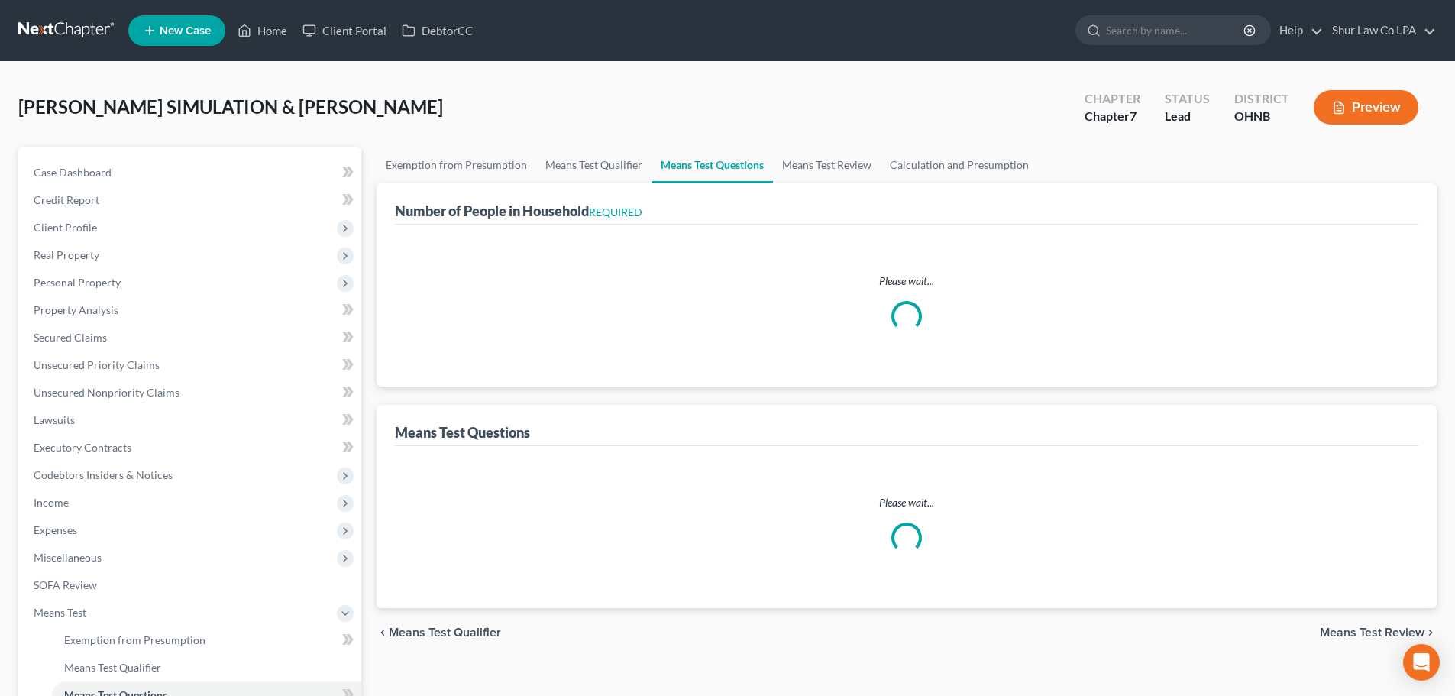
select select "0"
select select "60"
select select "1"
select select "60"
select select "1"
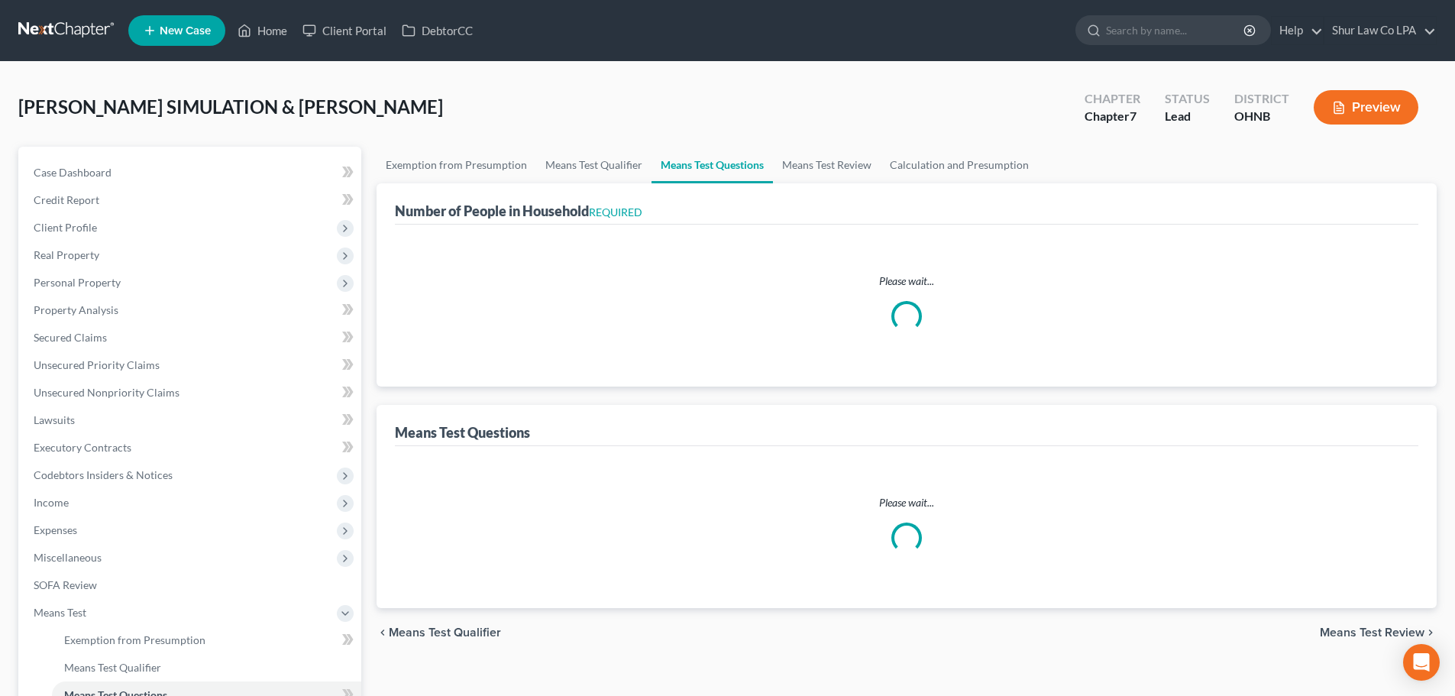
select select "60"
select select "3"
select select "0"
select select "2"
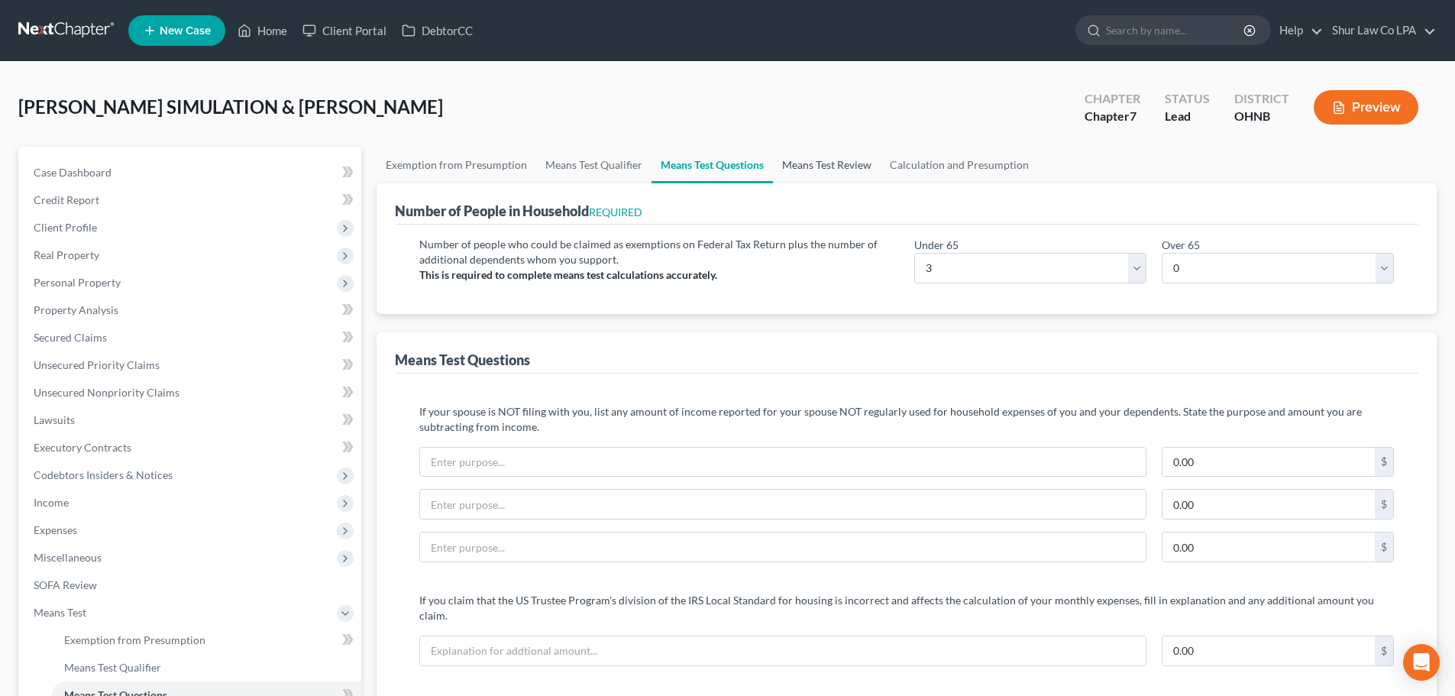
click at [825, 165] on link "Means Test Review" at bounding box center [827, 165] width 108 height 37
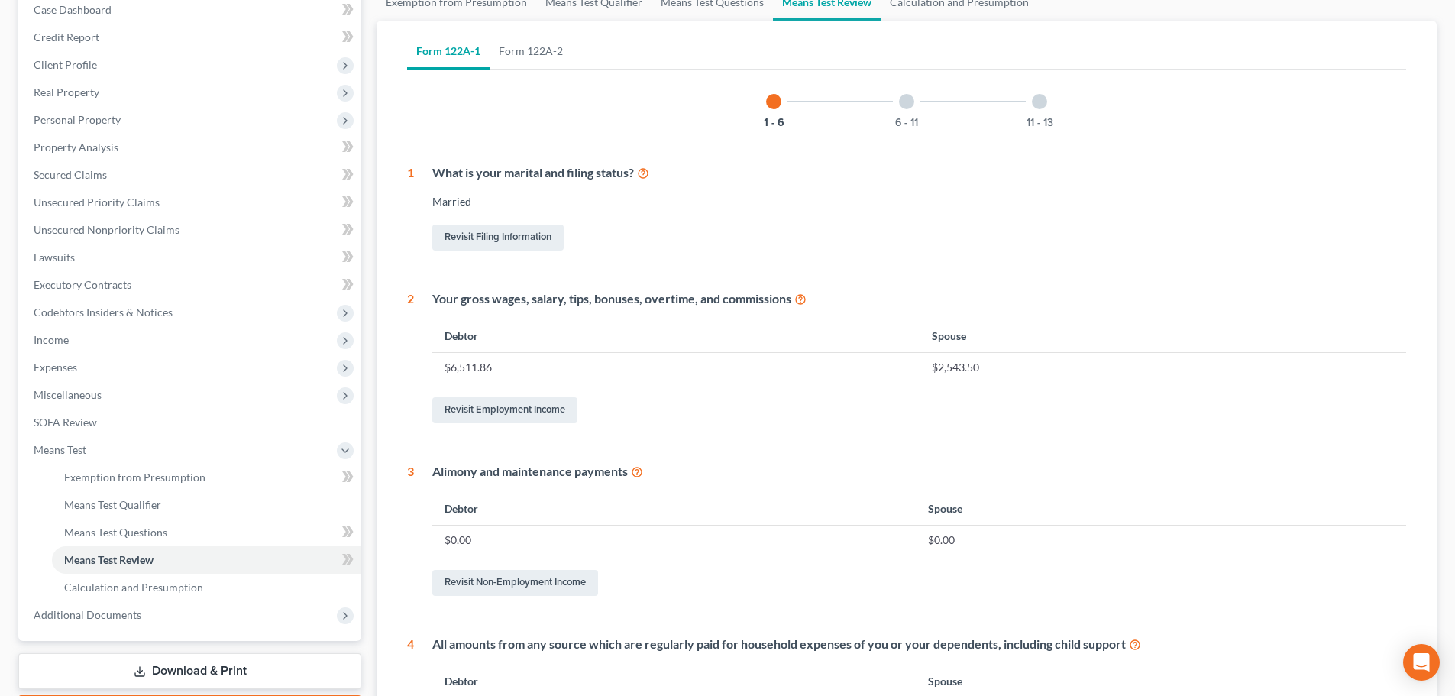
scroll to position [229, 0]
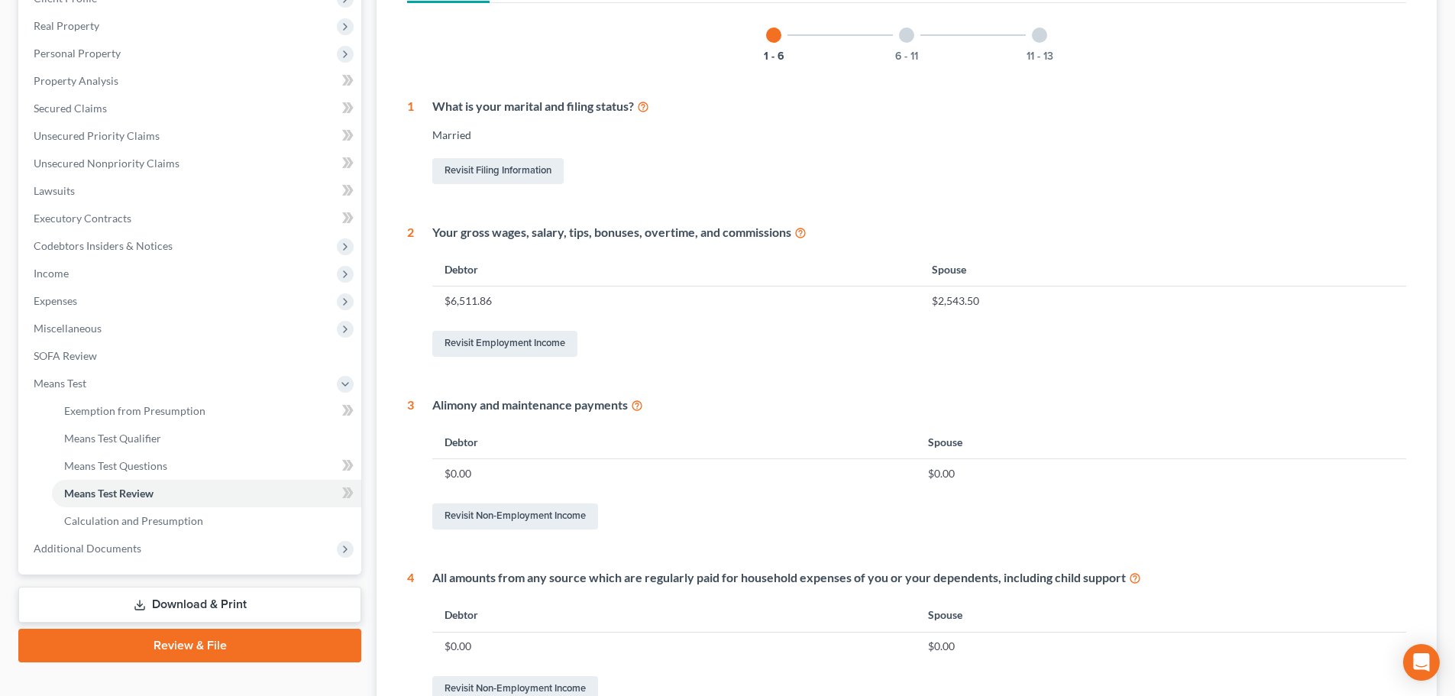
click at [799, 235] on icon at bounding box center [800, 232] width 12 height 15
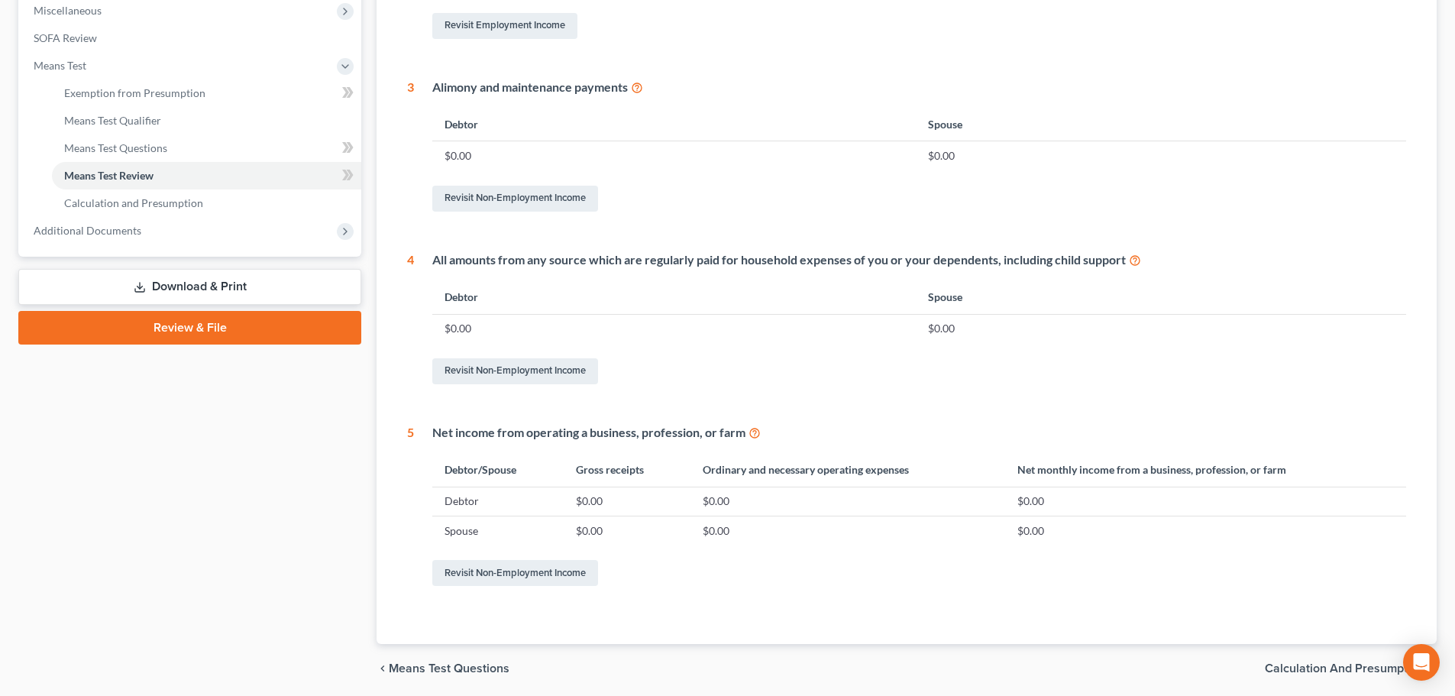
scroll to position [602, 0]
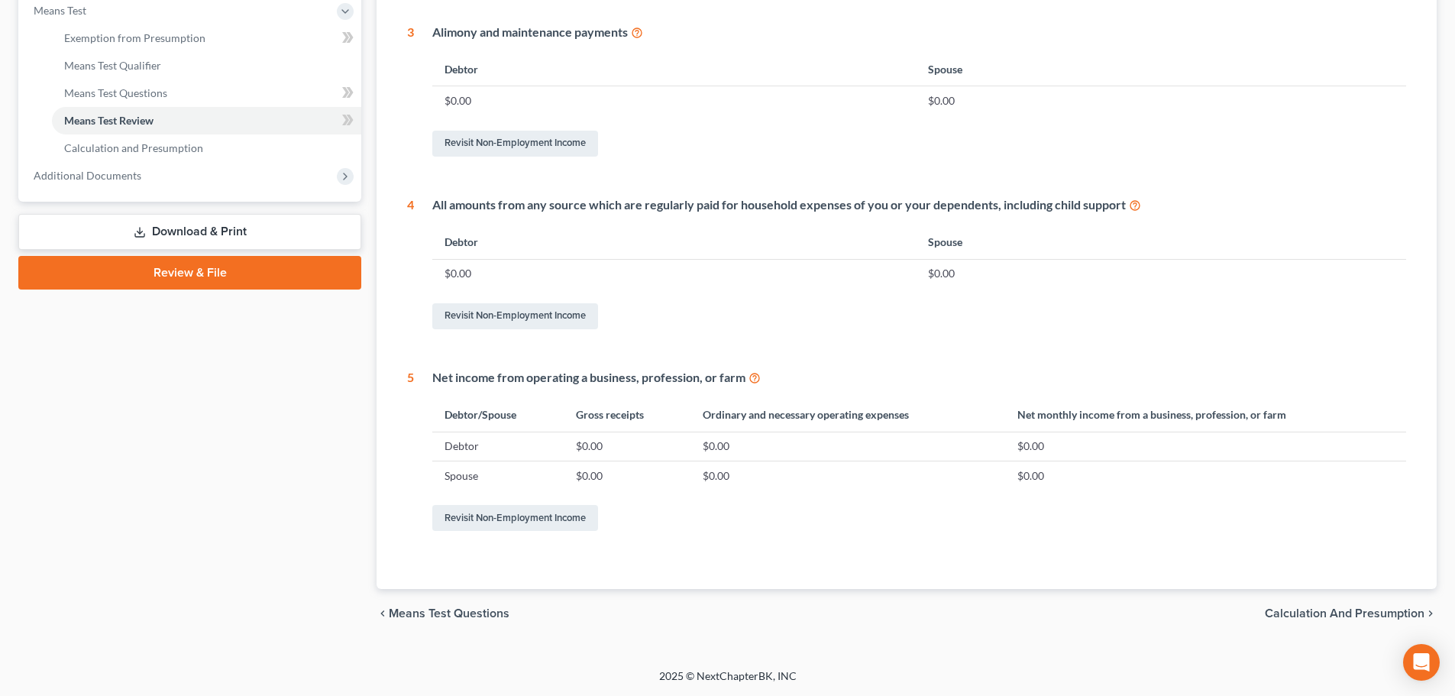
click at [1334, 615] on span "Calculation and Presumption" at bounding box center [1345, 613] width 160 height 12
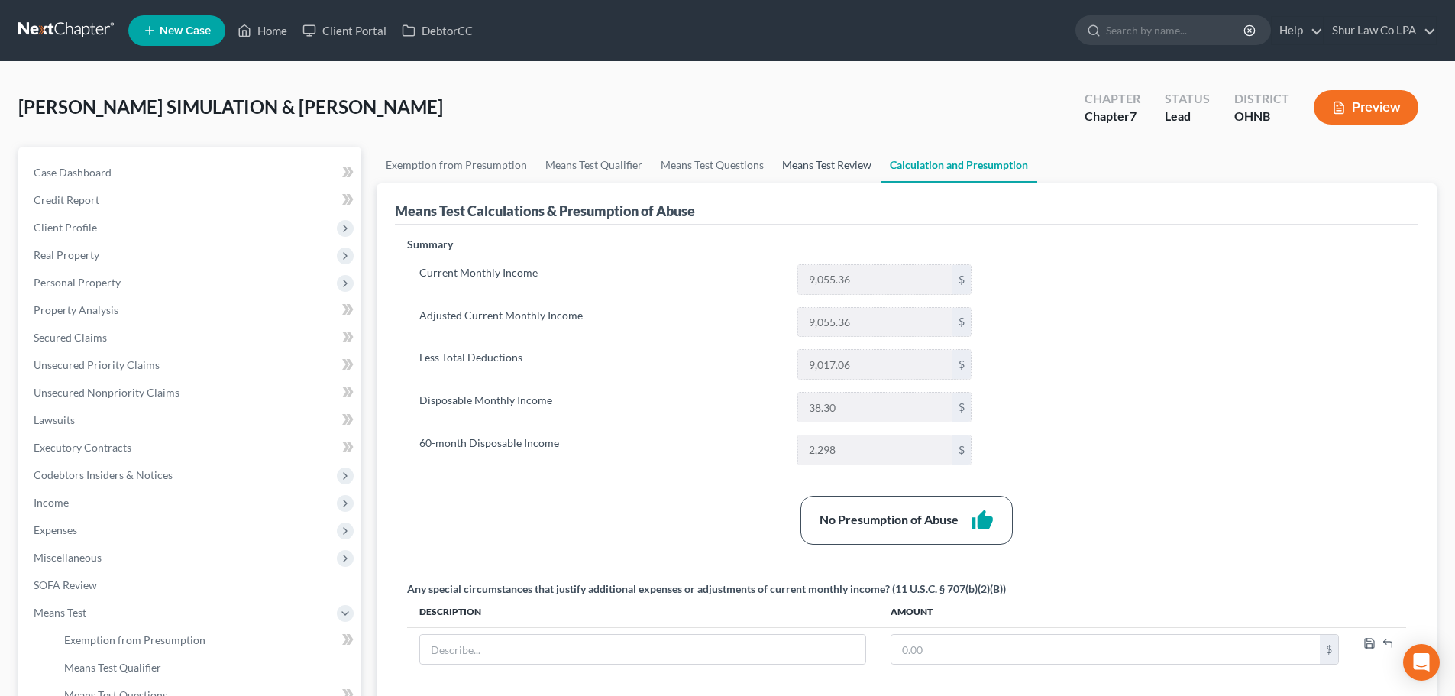
click at [826, 160] on link "Means Test Review" at bounding box center [827, 165] width 108 height 37
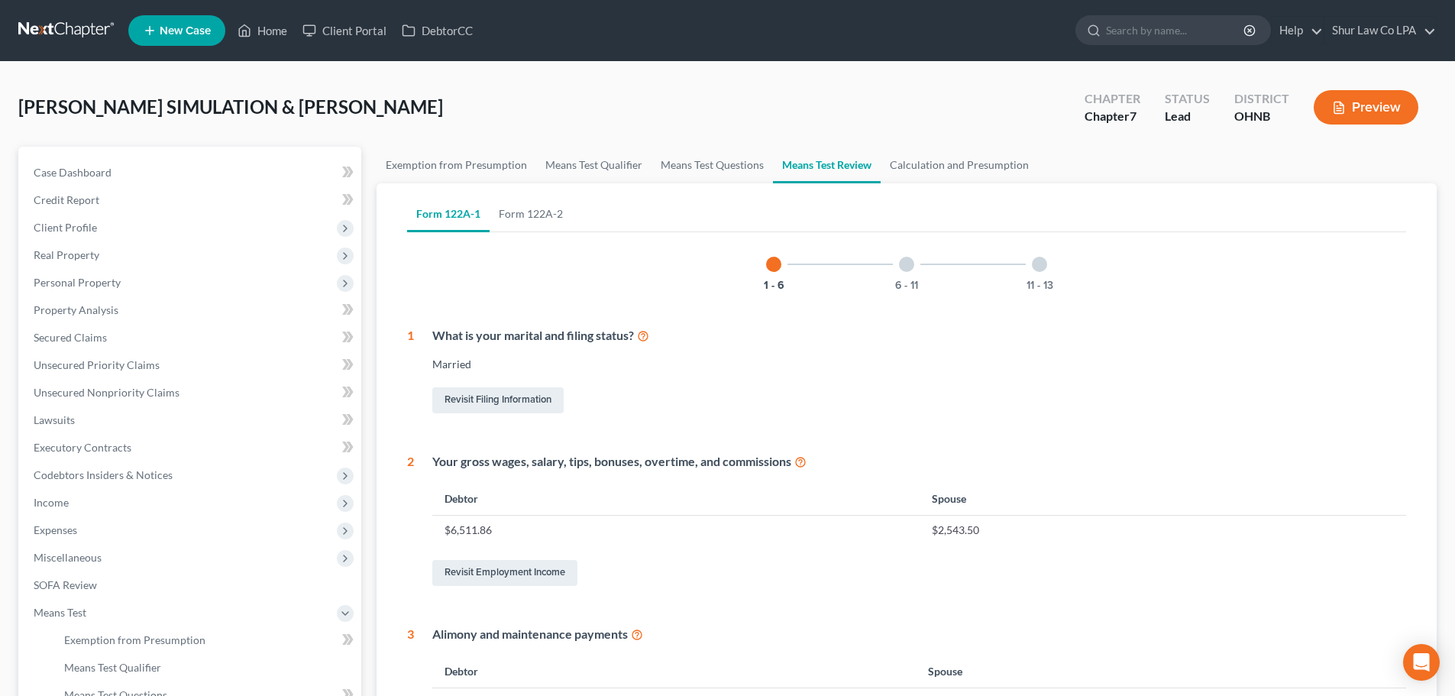
click at [905, 264] on div at bounding box center [906, 264] width 15 height 15
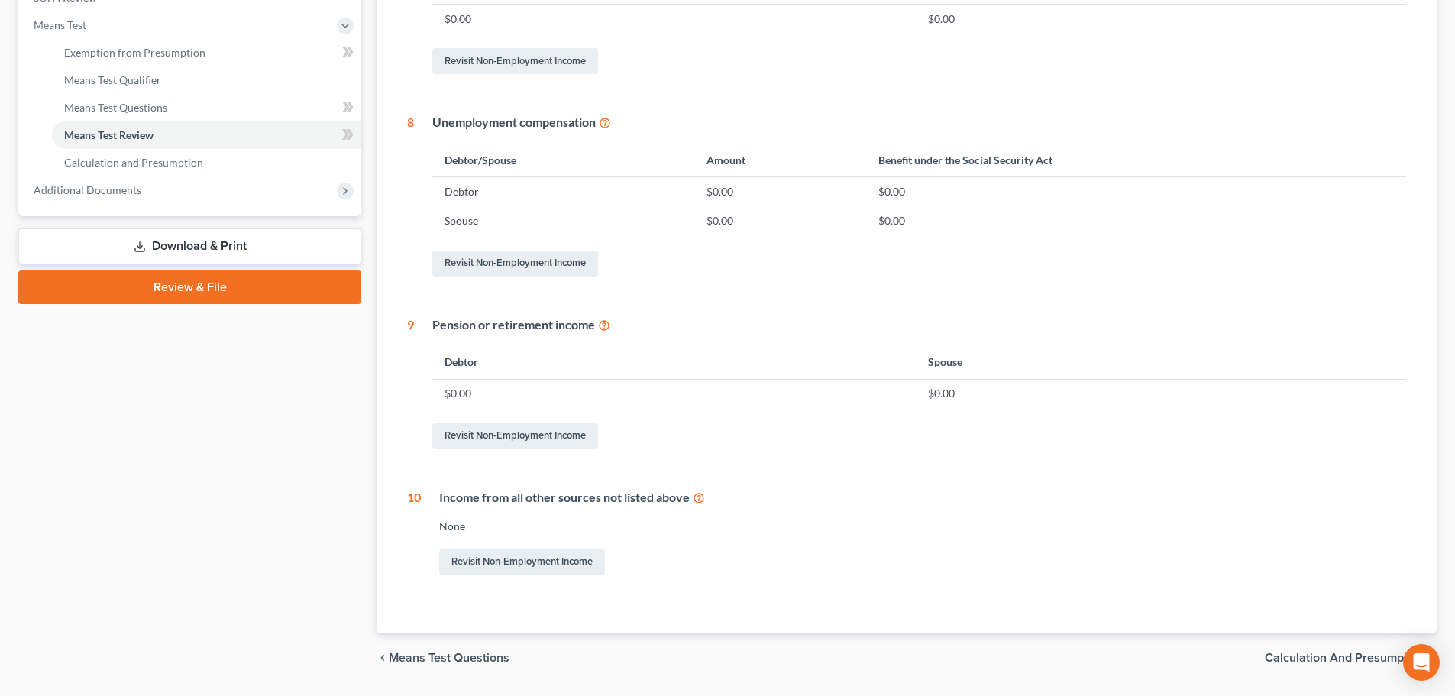
scroll to position [632, 0]
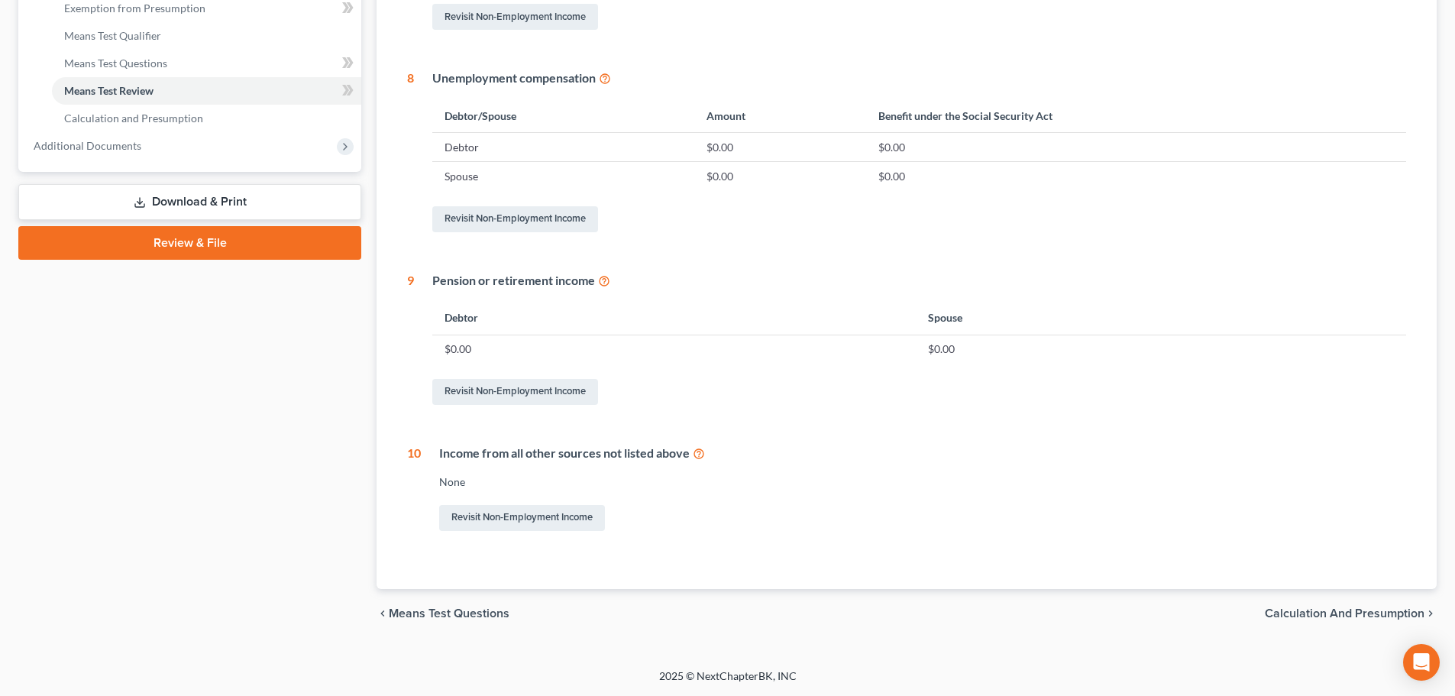
click at [1326, 616] on span "Calculation and Presumption" at bounding box center [1345, 613] width 160 height 12
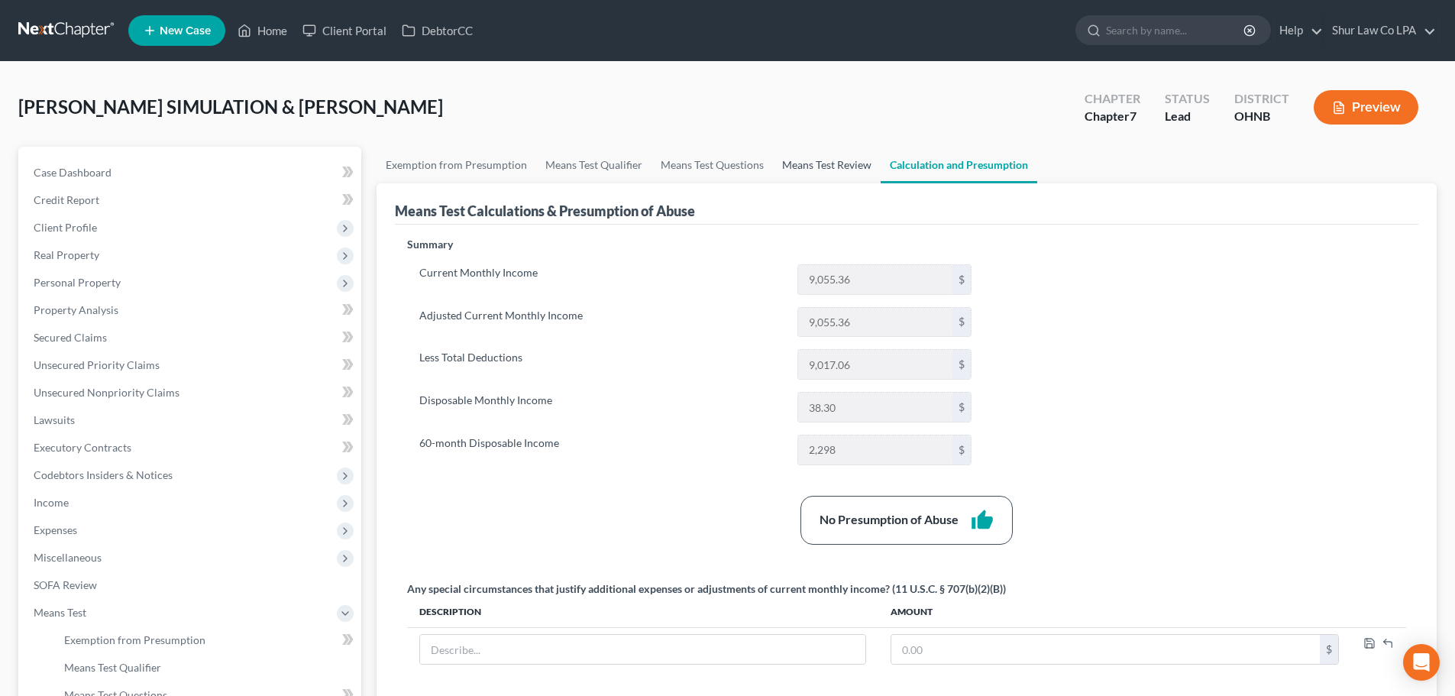
click at [838, 150] on link "Means Test Review" at bounding box center [827, 165] width 108 height 37
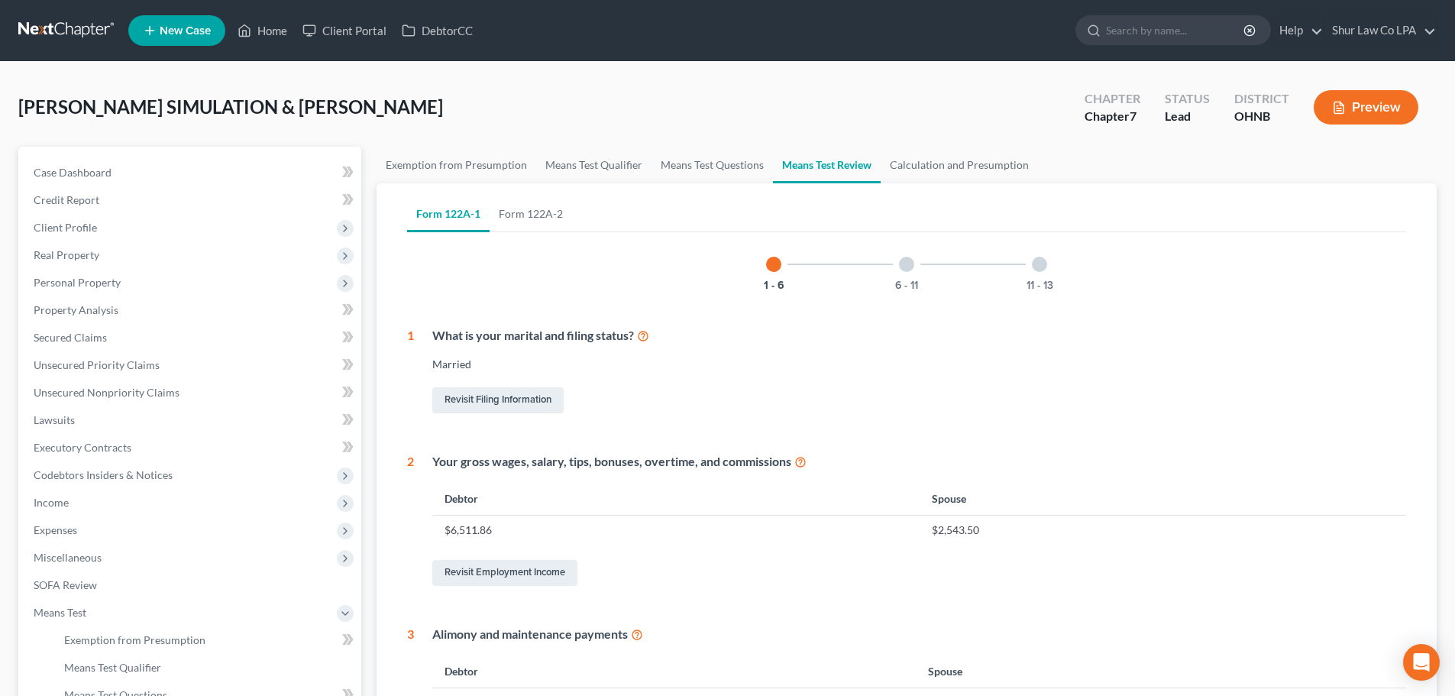
click at [1027, 264] on div "11 - 13" at bounding box center [1040, 264] width 52 height 52
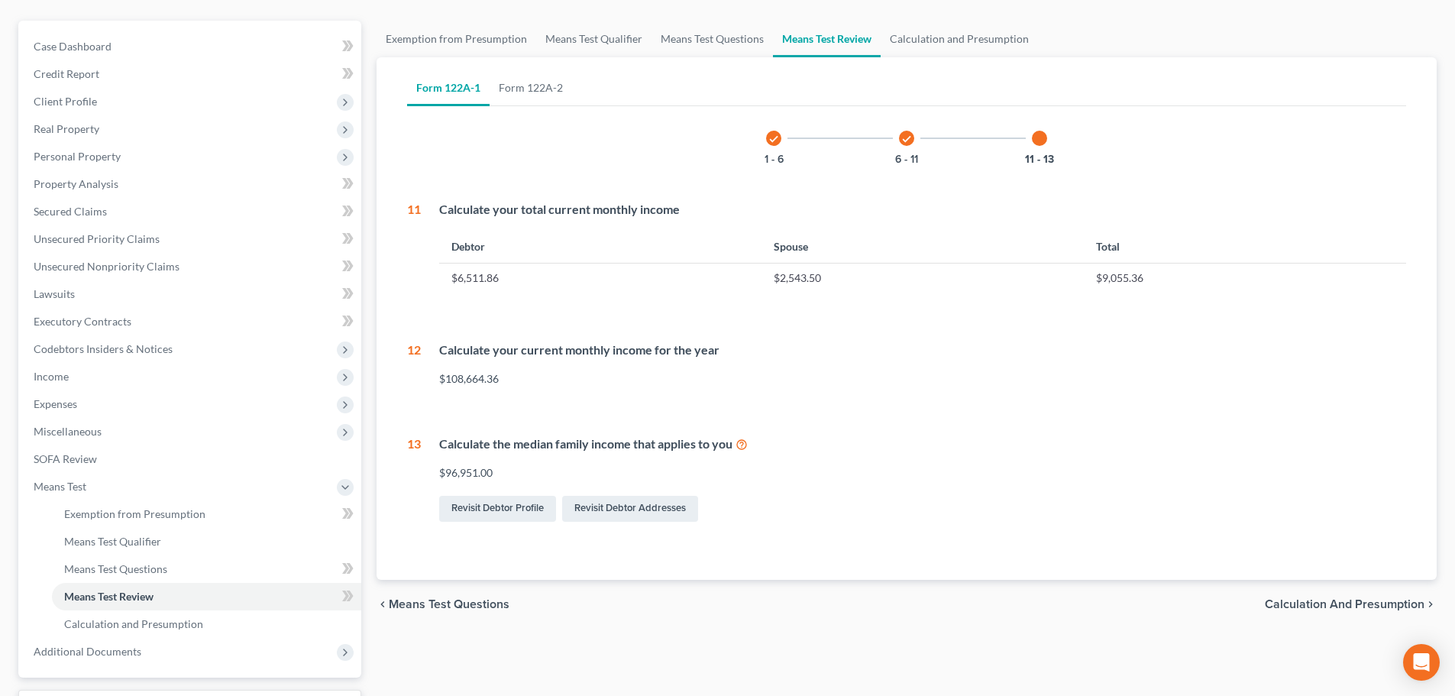
scroll to position [153, 0]
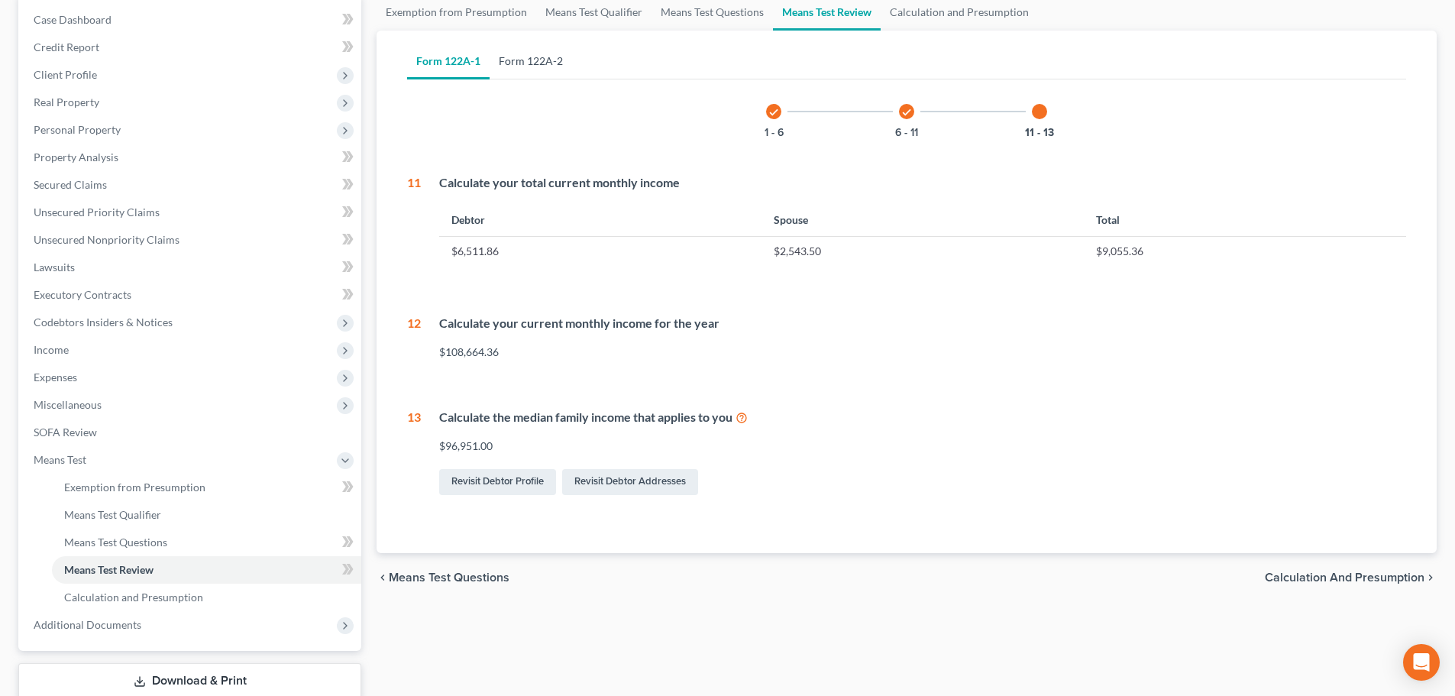
click at [509, 55] on link "Form 122A-2" at bounding box center [531, 61] width 83 height 37
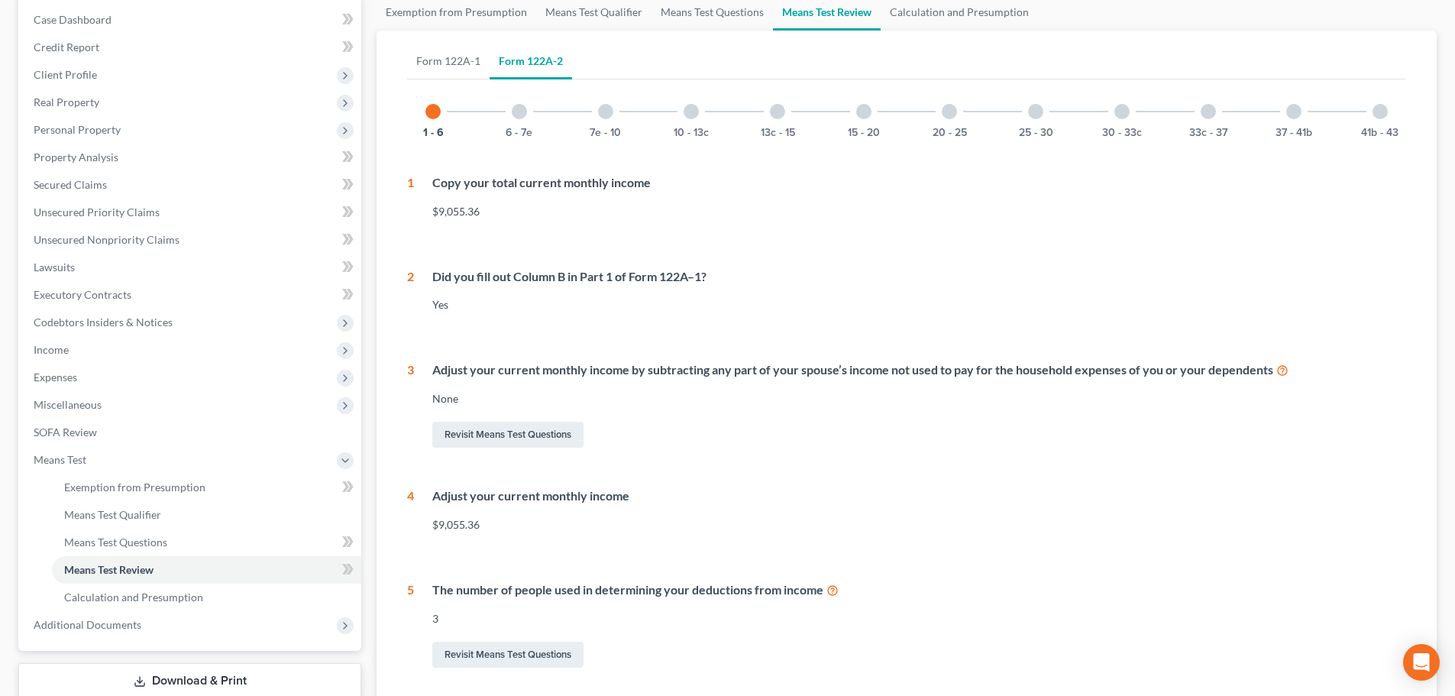
scroll to position [229, 0]
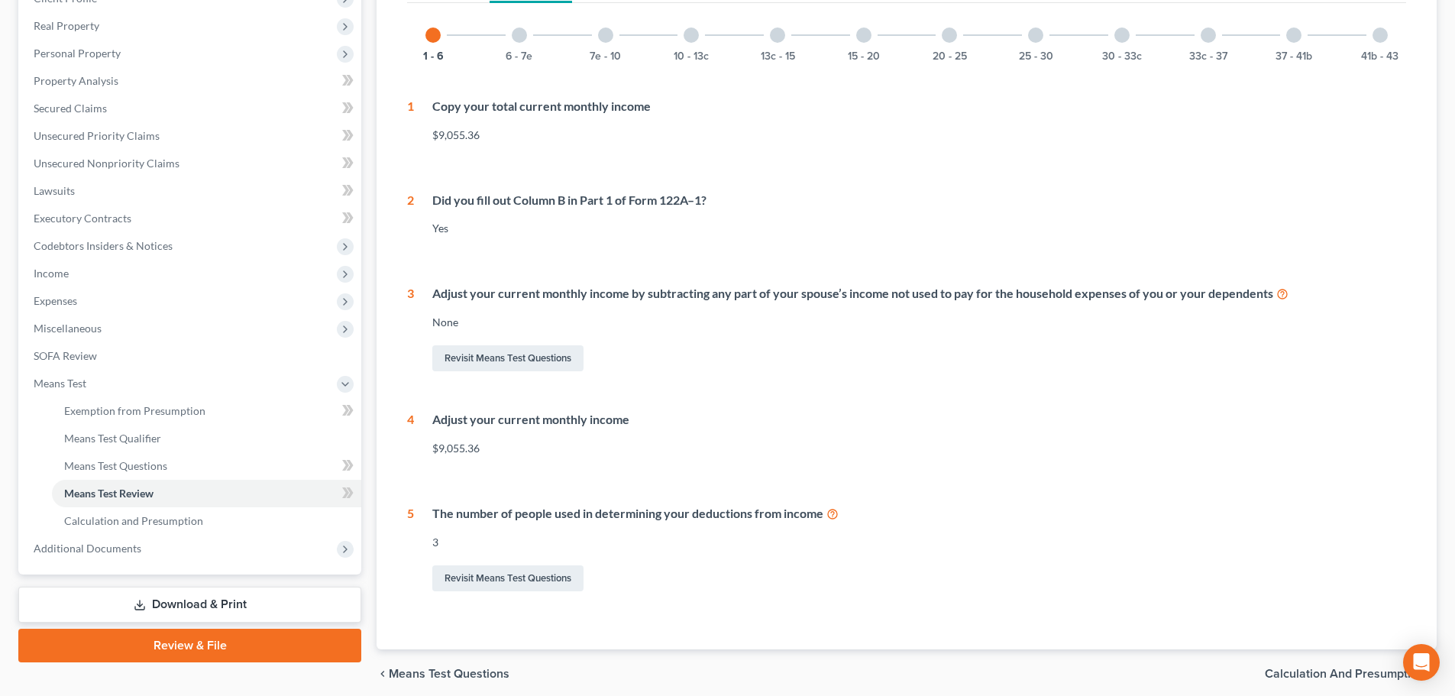
click at [513, 31] on div at bounding box center [519, 35] width 15 height 15
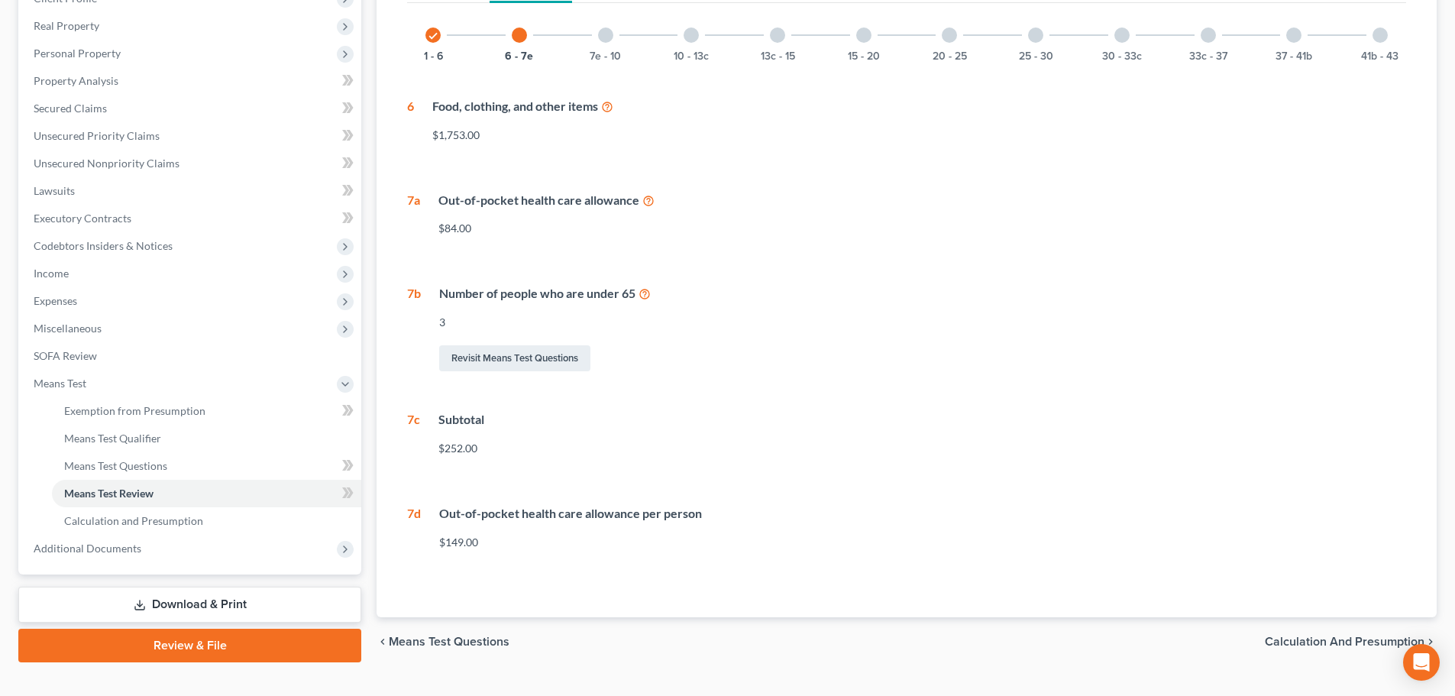
click at [607, 36] on div at bounding box center [605, 35] width 15 height 15
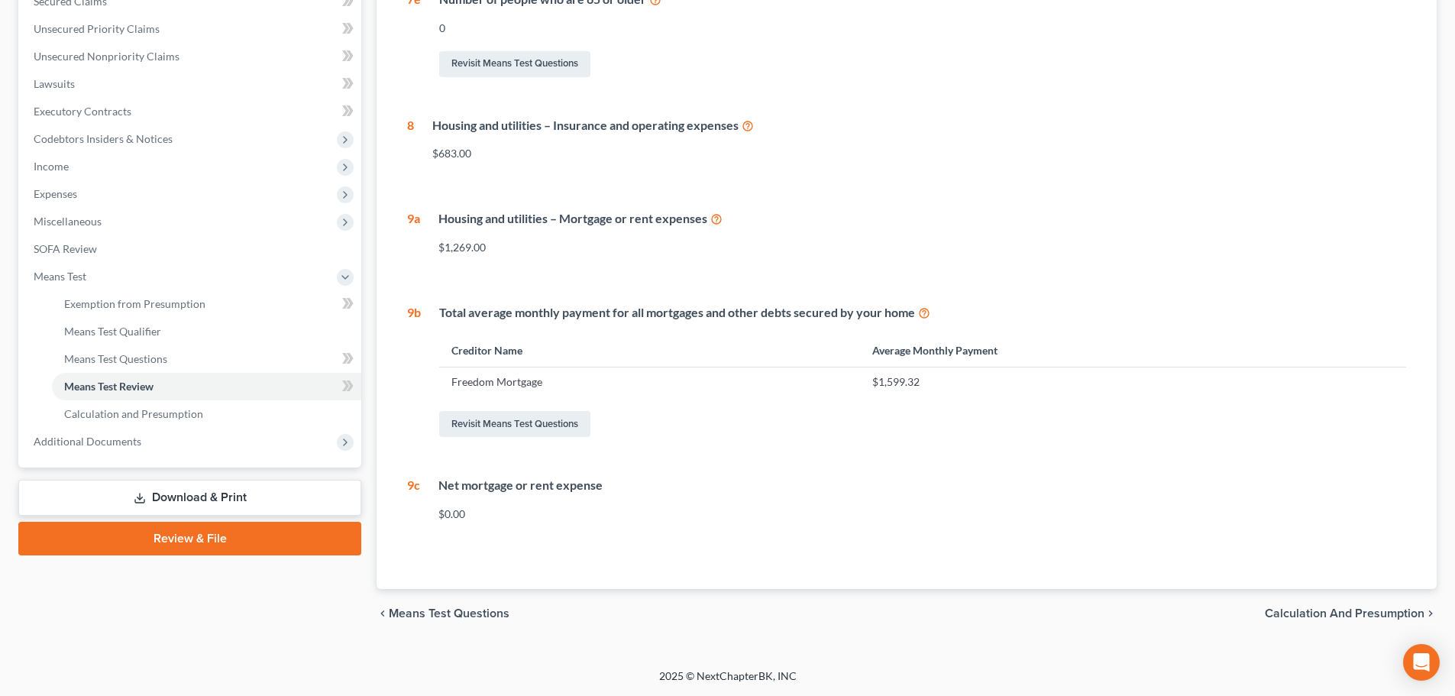
click at [1357, 615] on span "Calculation and Presumption" at bounding box center [1345, 613] width 160 height 12
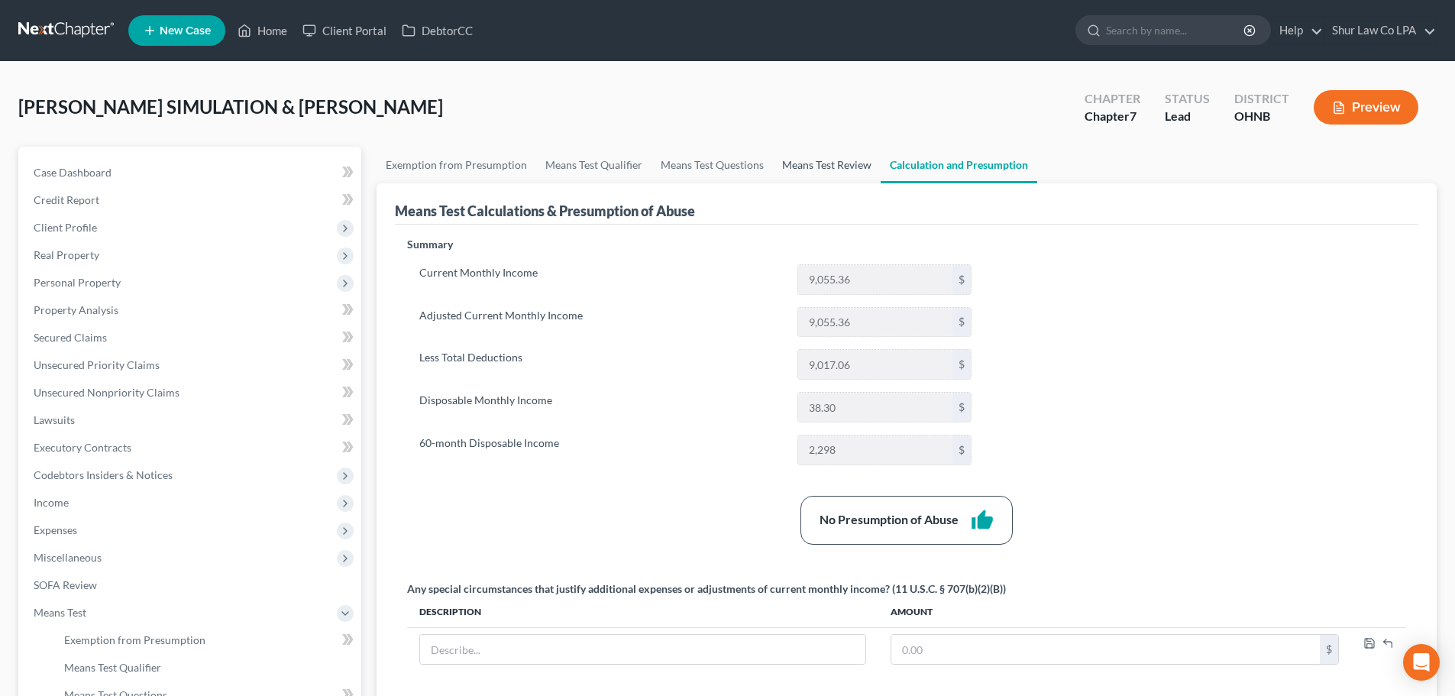
click at [789, 163] on link "Means Test Review" at bounding box center [827, 165] width 108 height 37
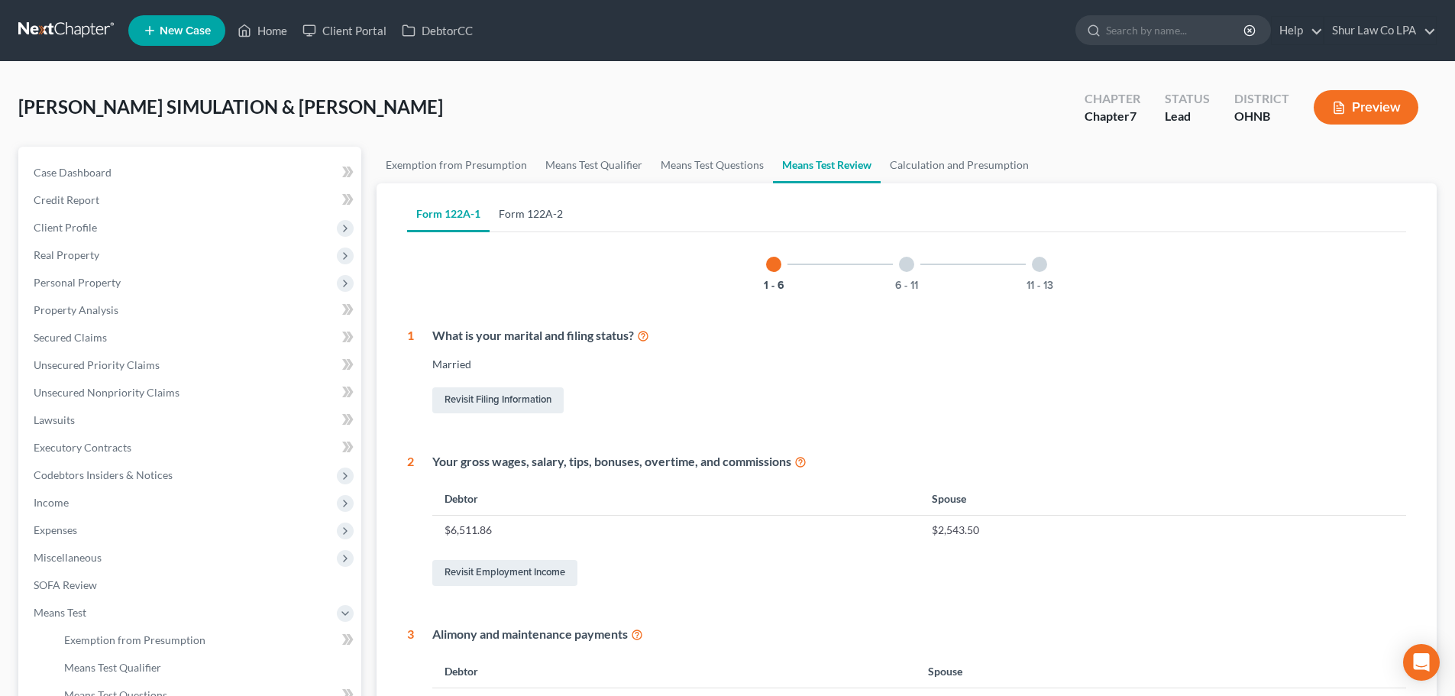
click at [526, 205] on link "Form 122A-2" at bounding box center [531, 214] width 83 height 37
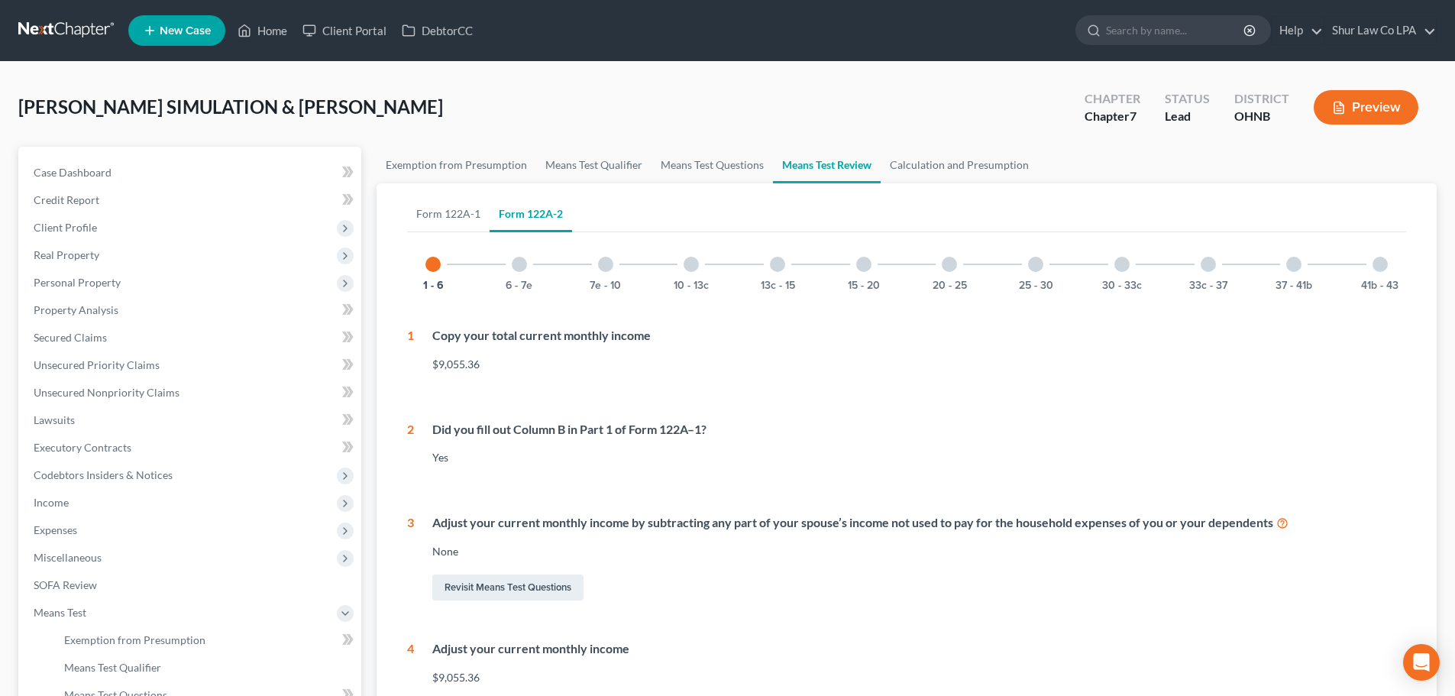
click at [616, 261] on div "7e - 10" at bounding box center [606, 264] width 52 height 52
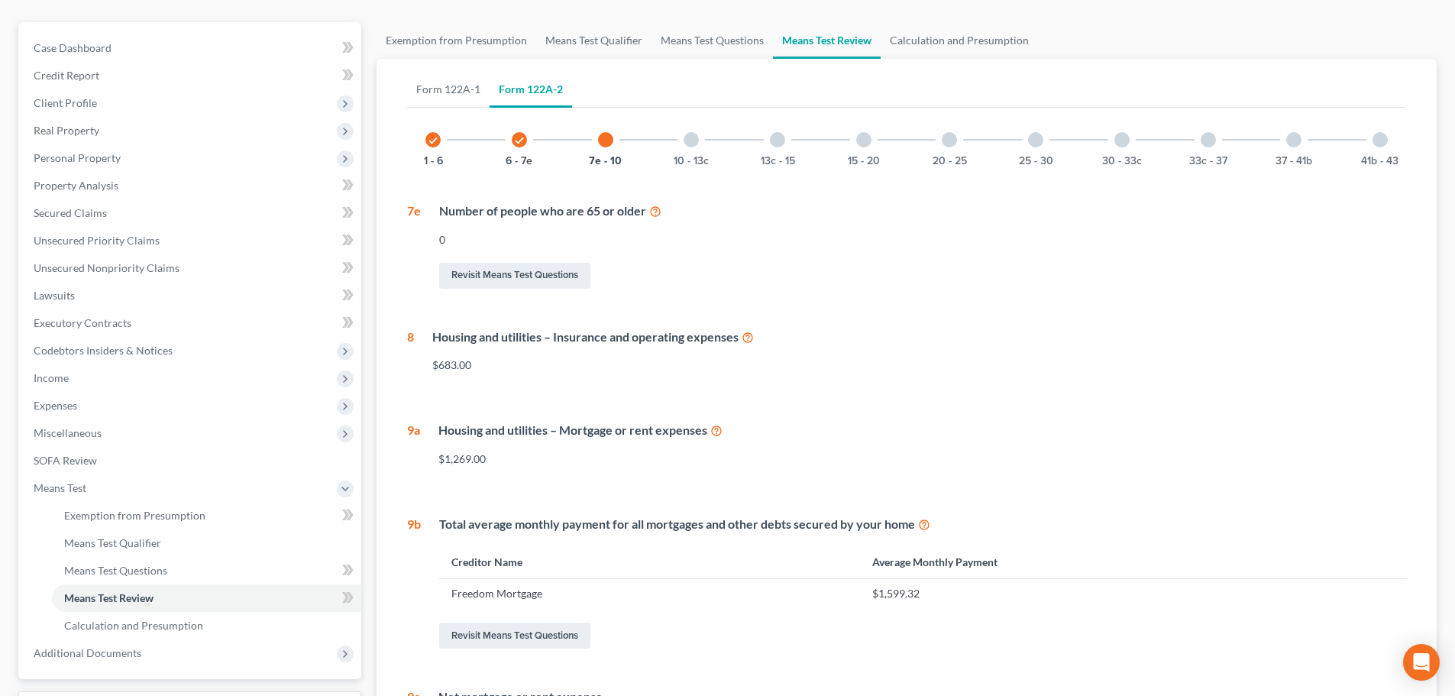
scroll to position [76, 0]
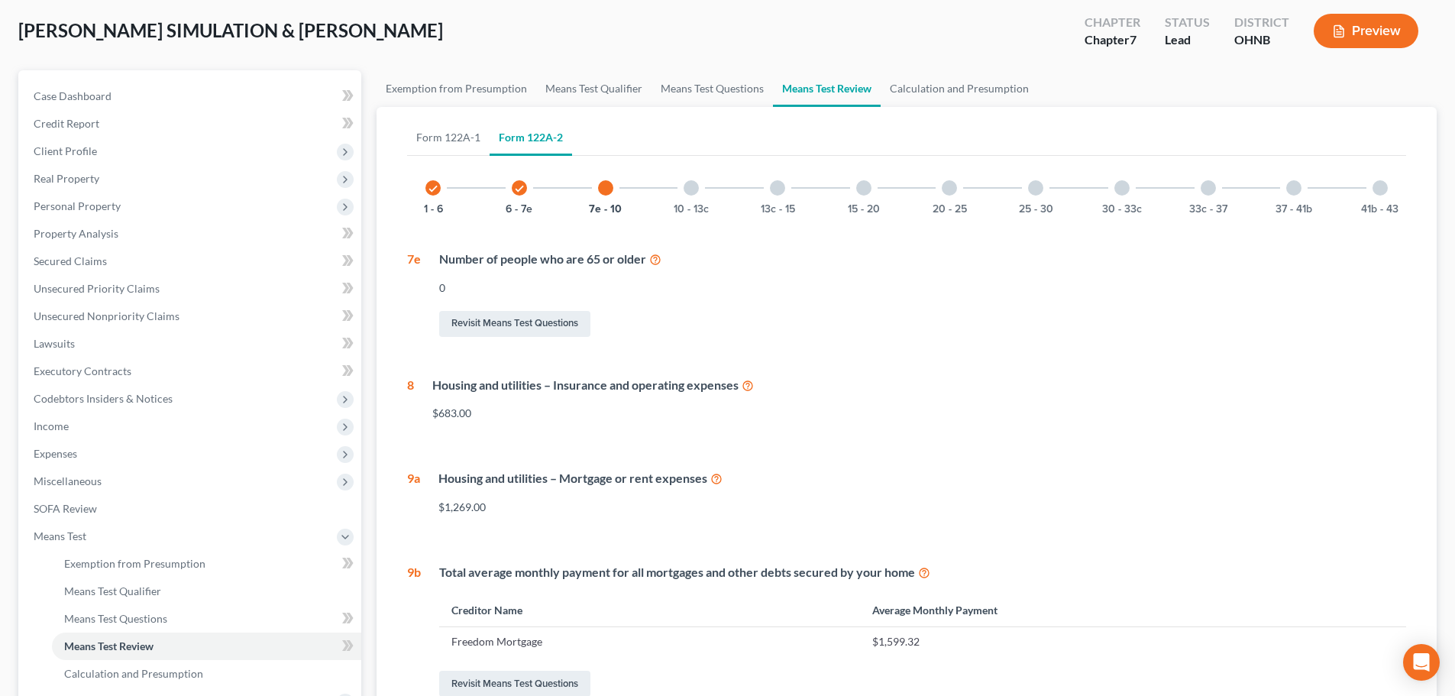
click at [689, 192] on div at bounding box center [691, 187] width 15 height 15
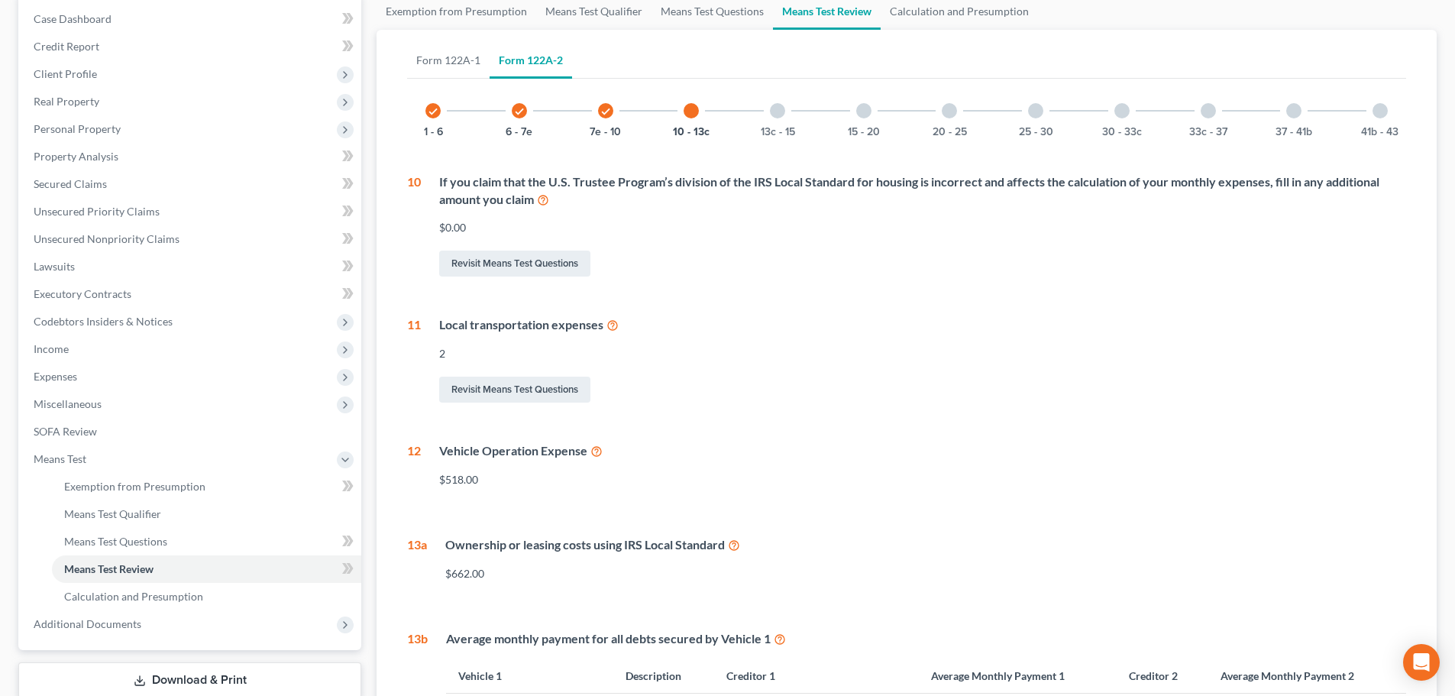
scroll to position [153, 0]
click at [778, 115] on div at bounding box center [777, 111] width 15 height 15
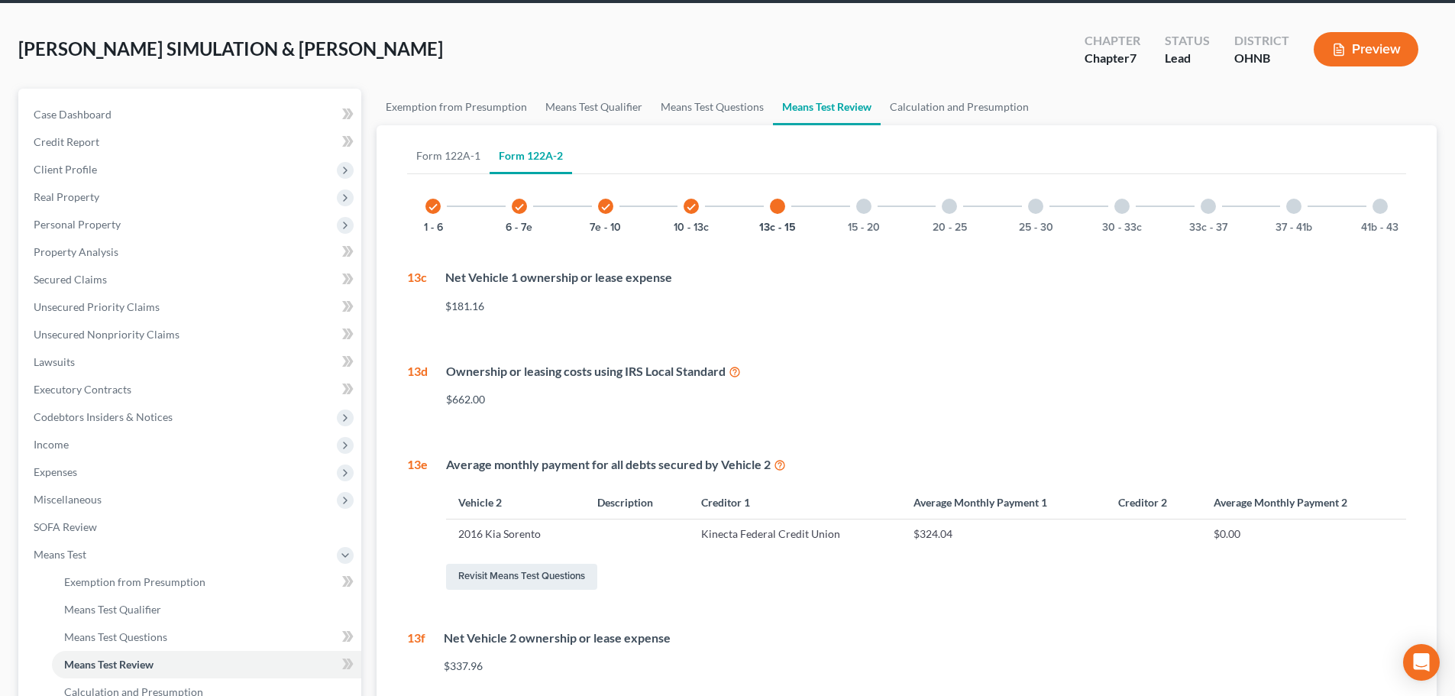
scroll to position [0, 0]
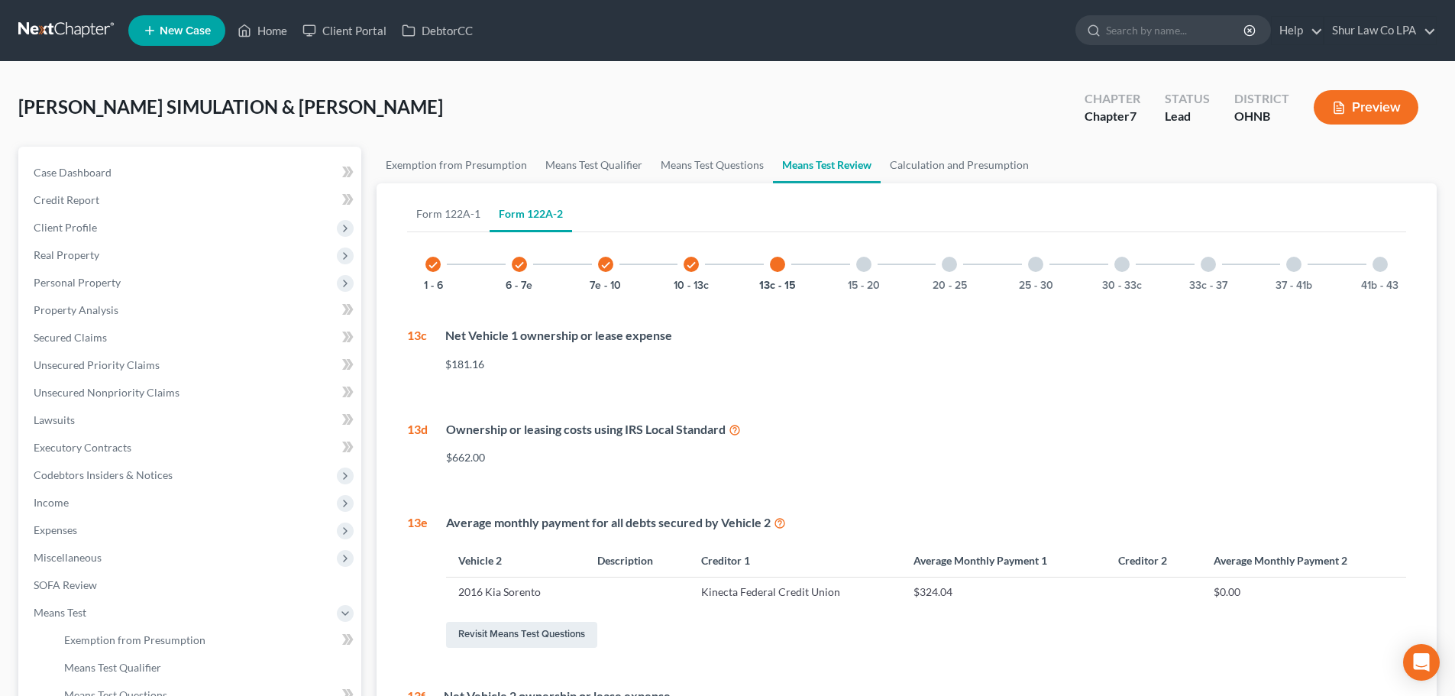
click at [865, 267] on div at bounding box center [863, 264] width 15 height 15
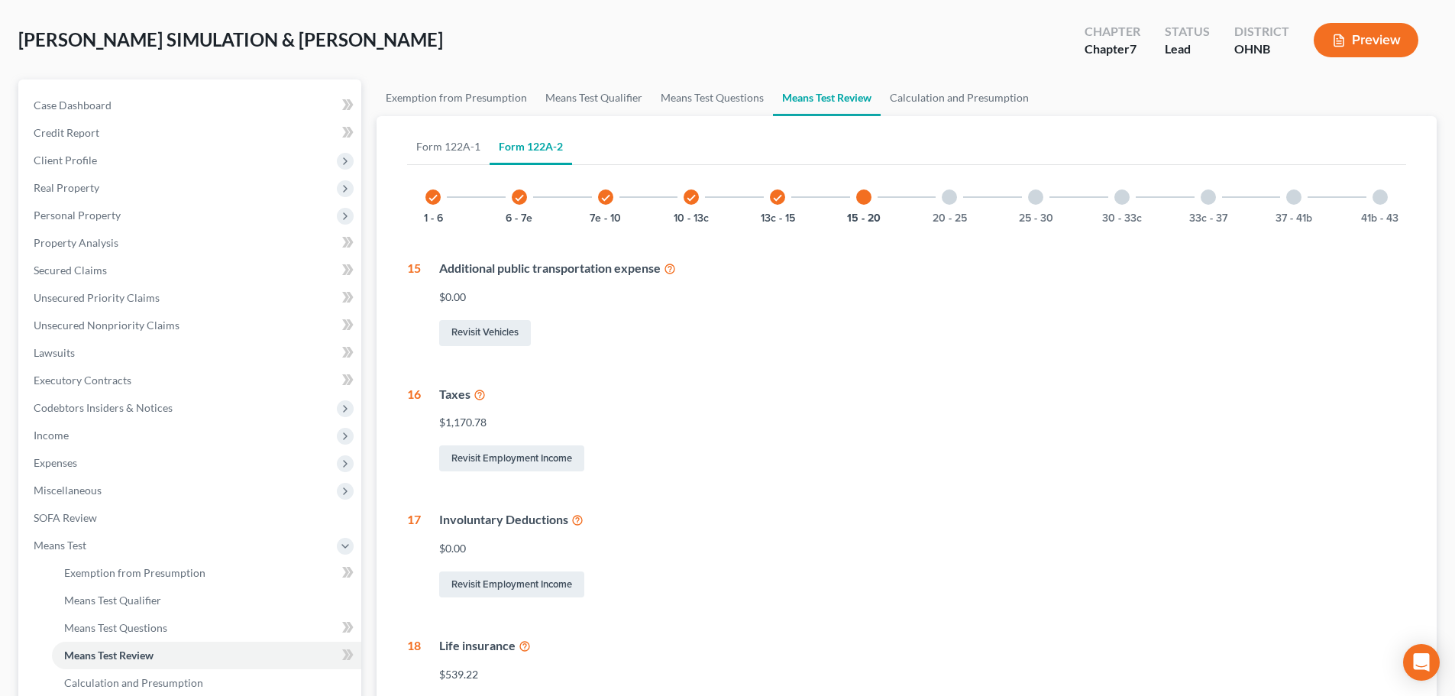
scroll to position [229, 0]
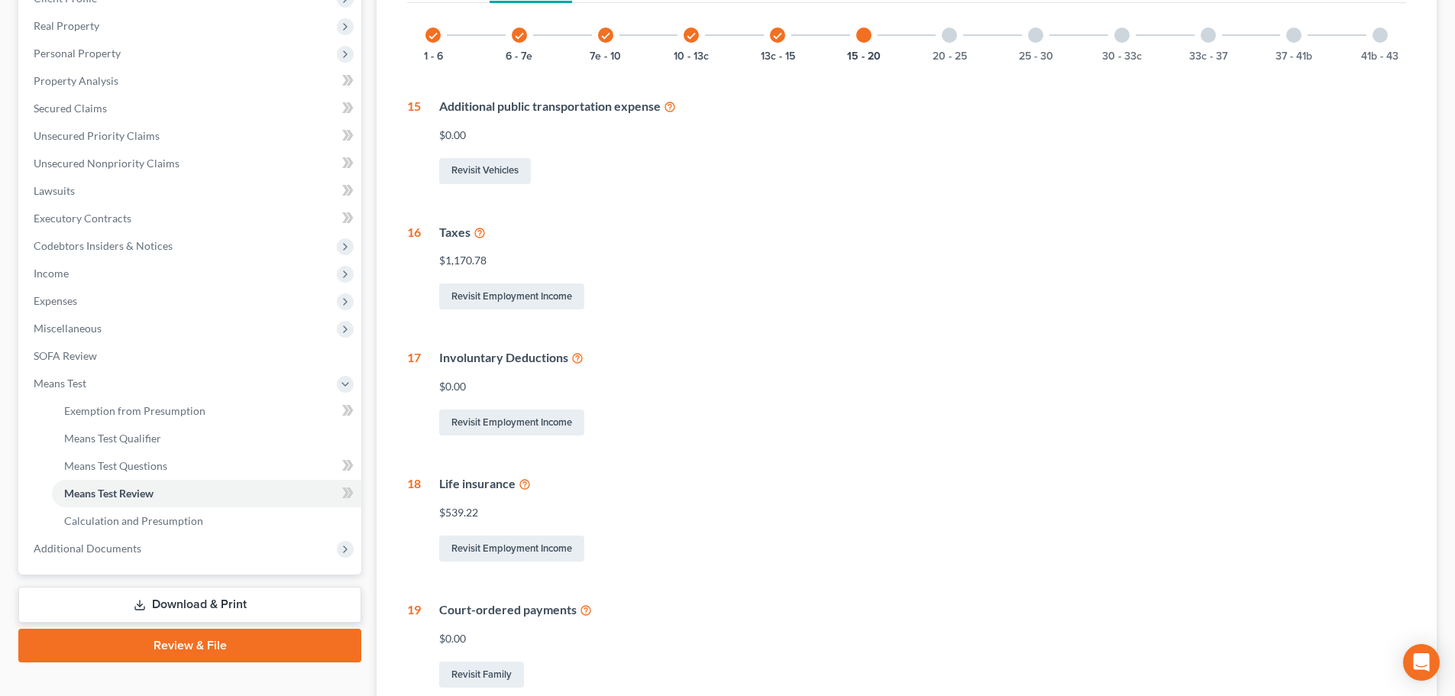
click at [524, 485] on icon at bounding box center [525, 483] width 12 height 15
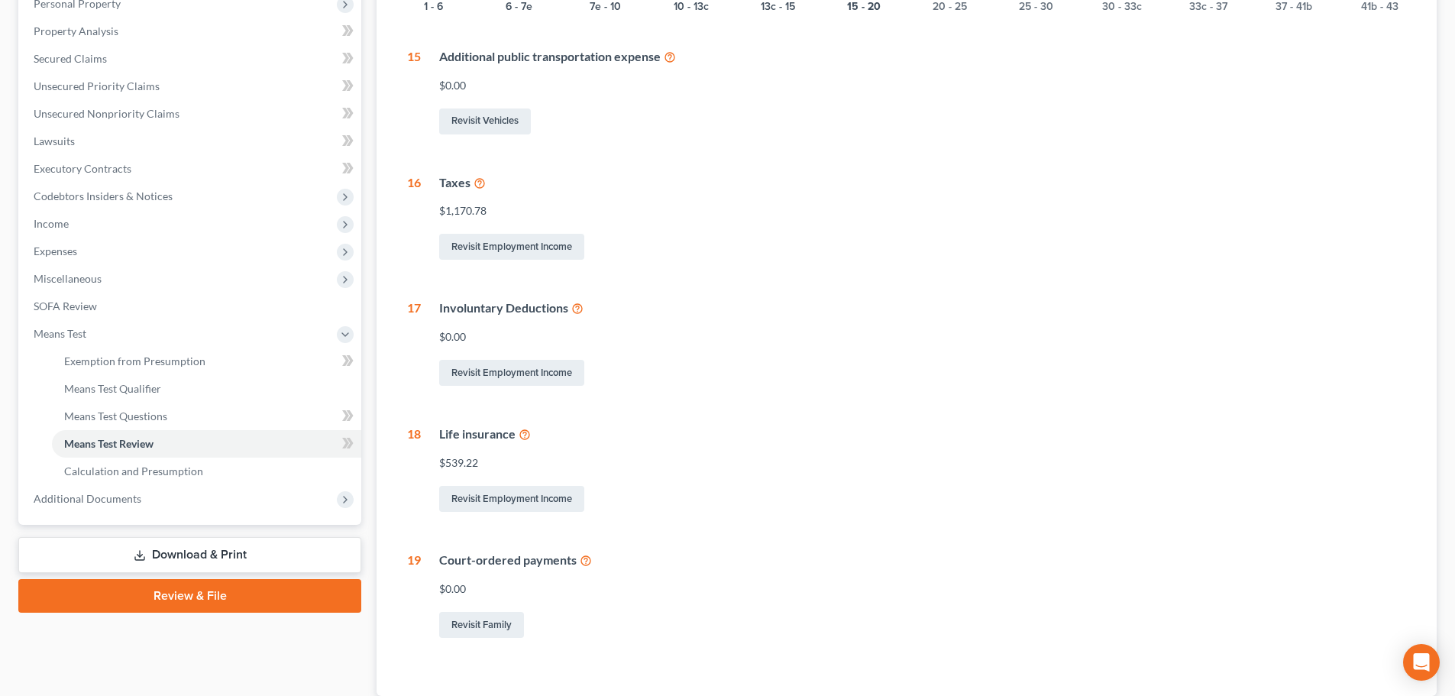
scroll to position [306, 0]
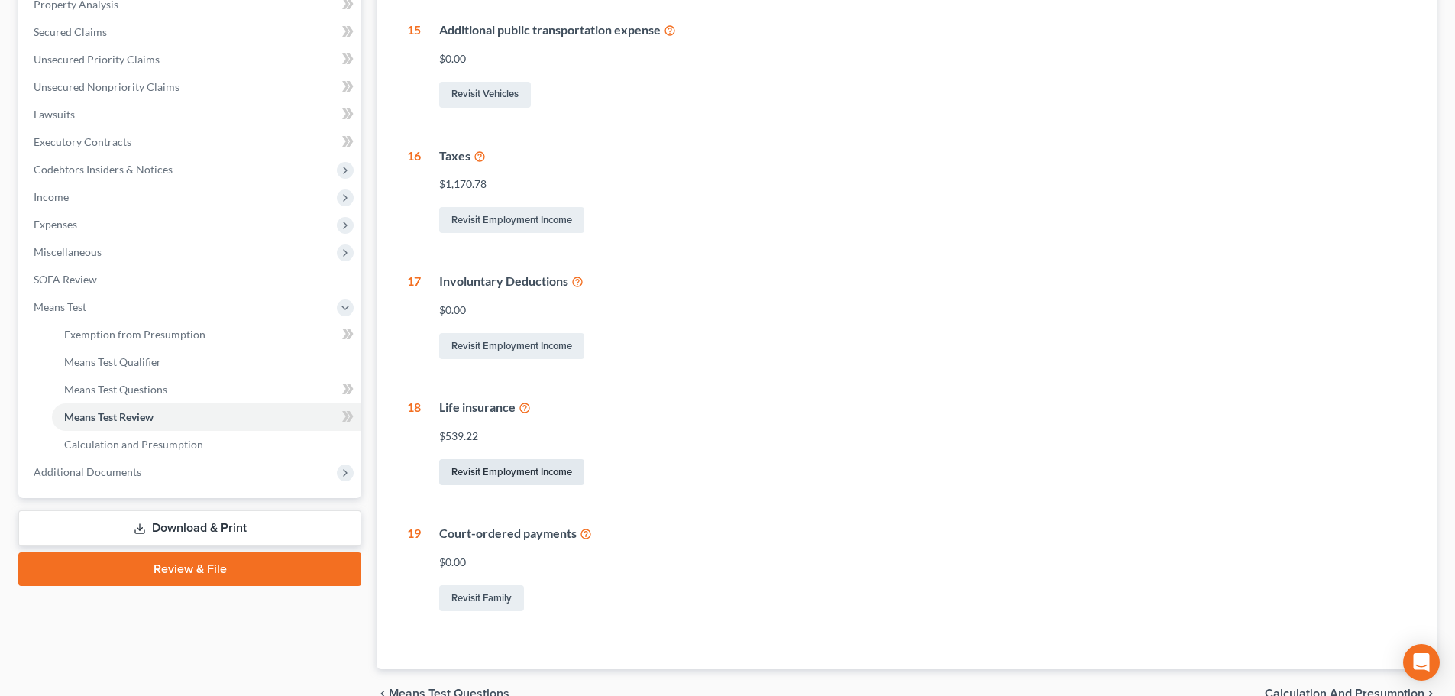
click at [508, 474] on link "Revisit Employment Income" at bounding box center [511, 472] width 145 height 26
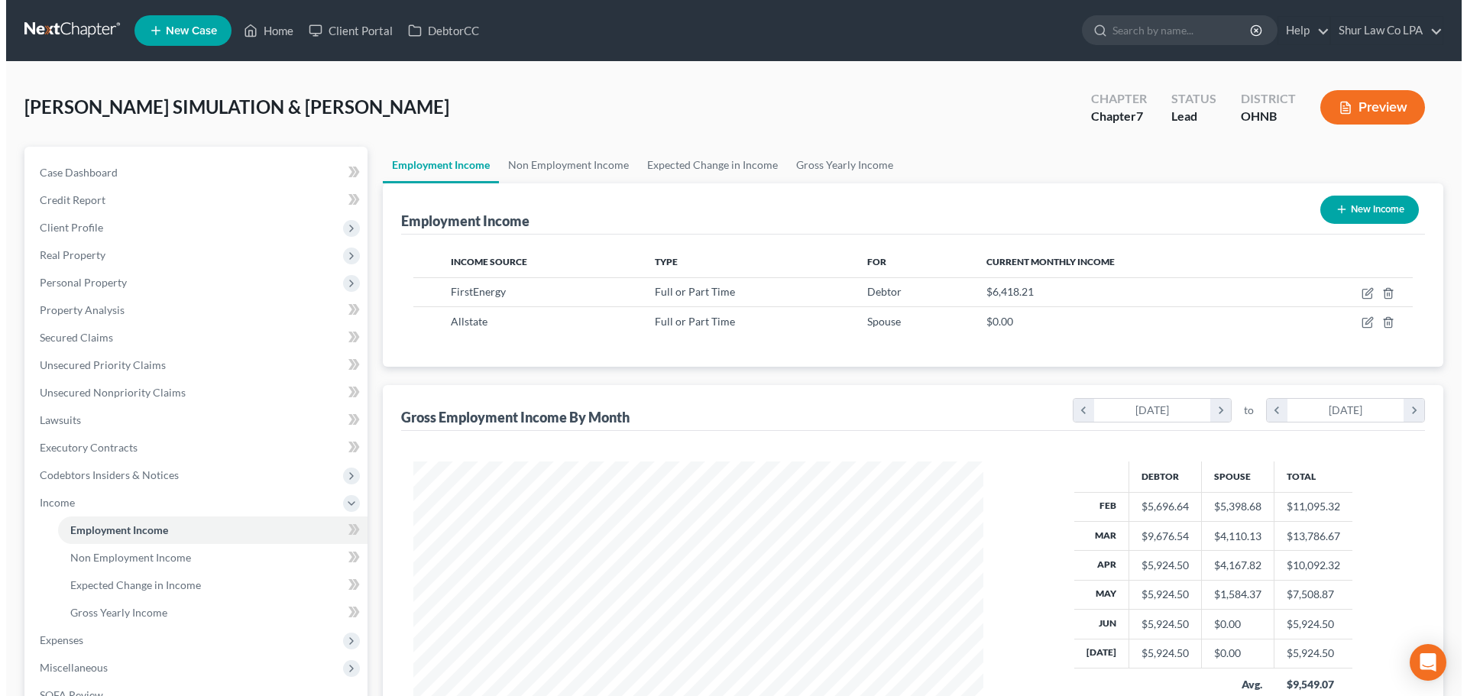
scroll to position [285, 600]
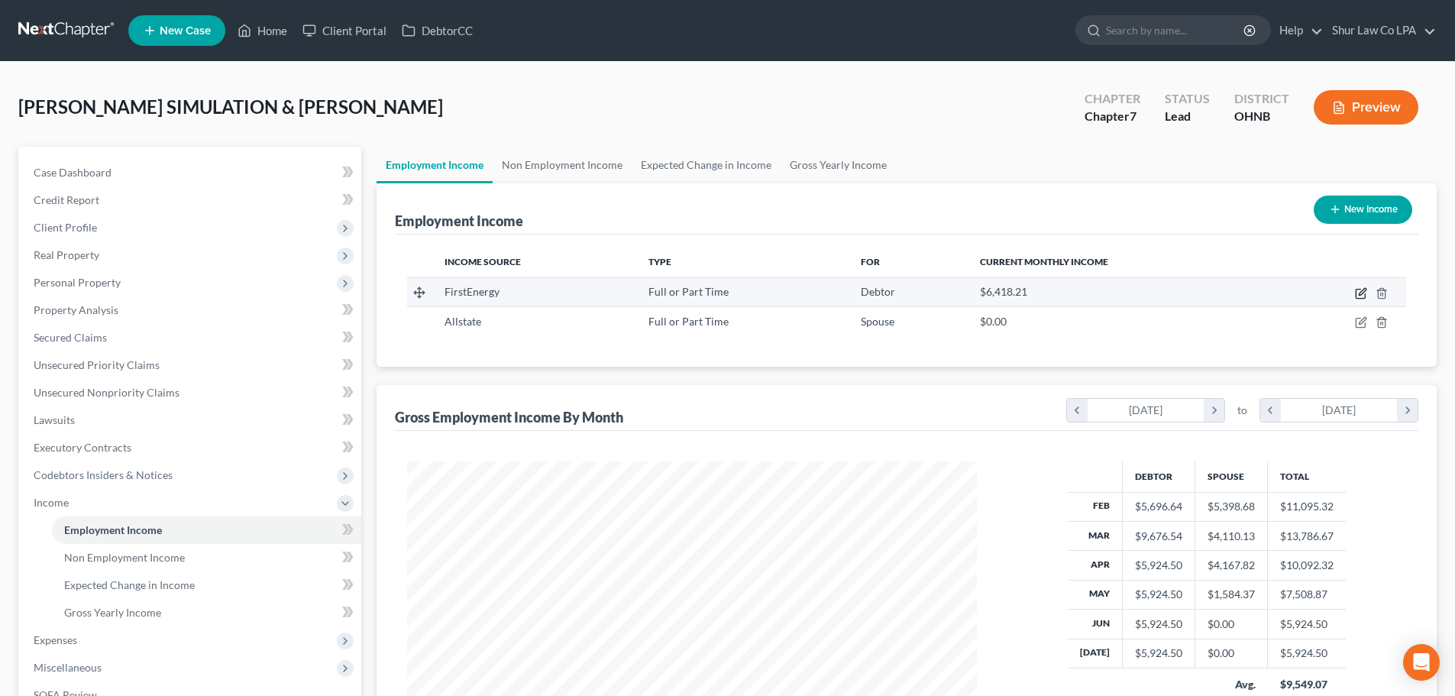
click at [1361, 291] on icon "button" at bounding box center [1361, 293] width 12 height 12
select select "0"
select select "36"
select select "2"
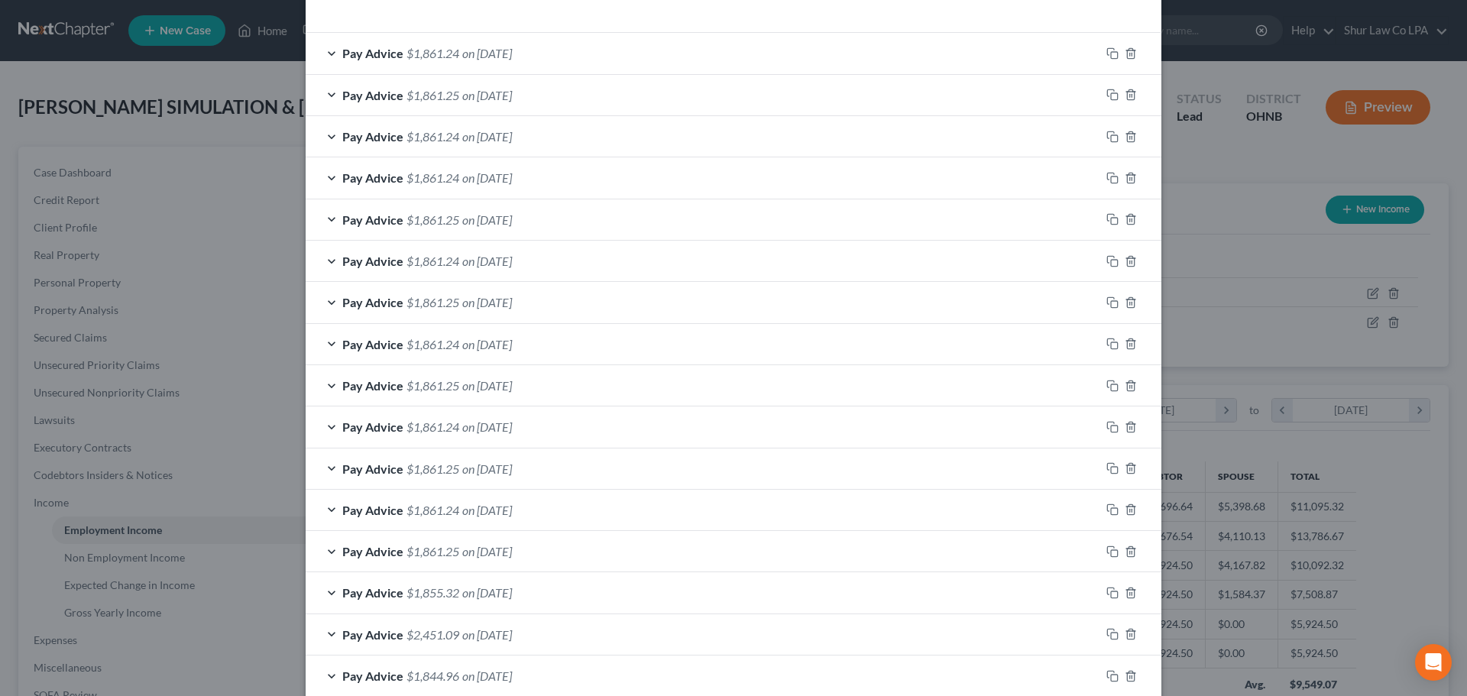
scroll to position [474, 0]
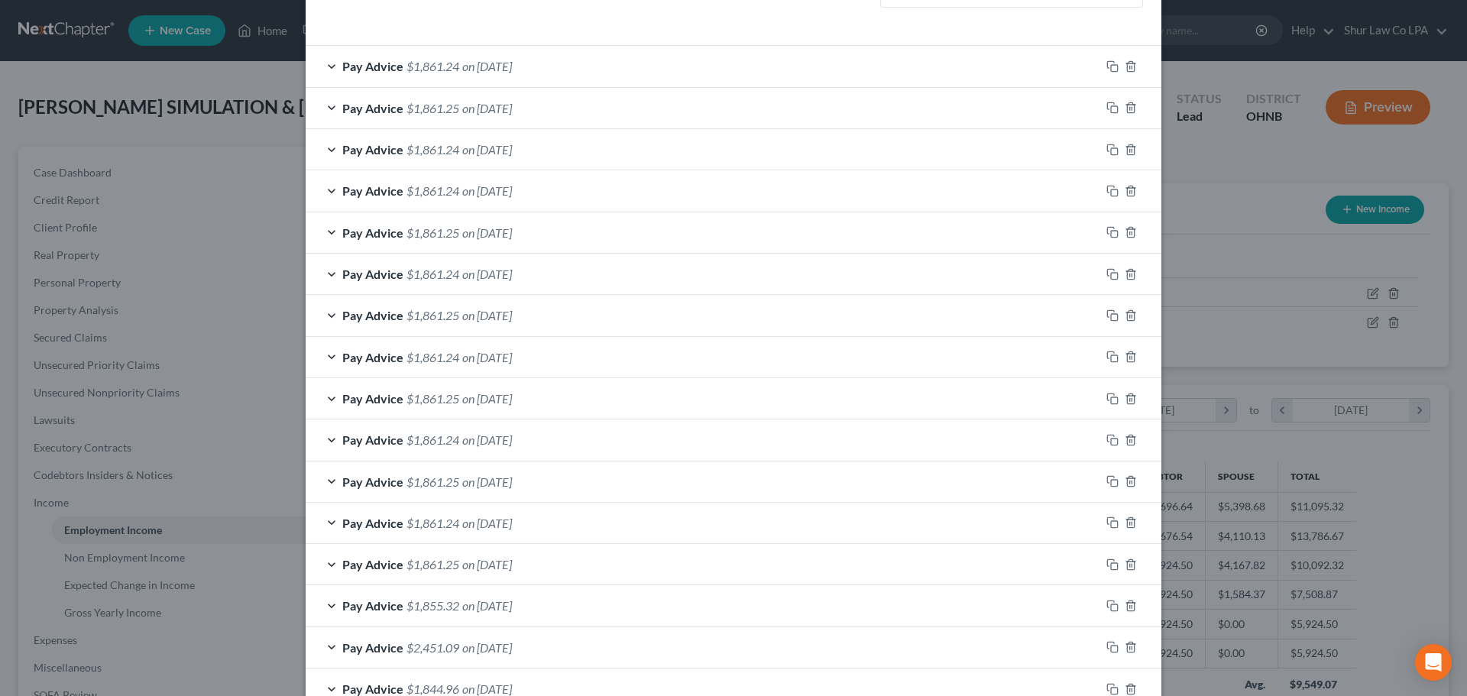
click at [630, 53] on div "Pay Advice $1,861.24 on 09/26/2025" at bounding box center [703, 66] width 794 height 40
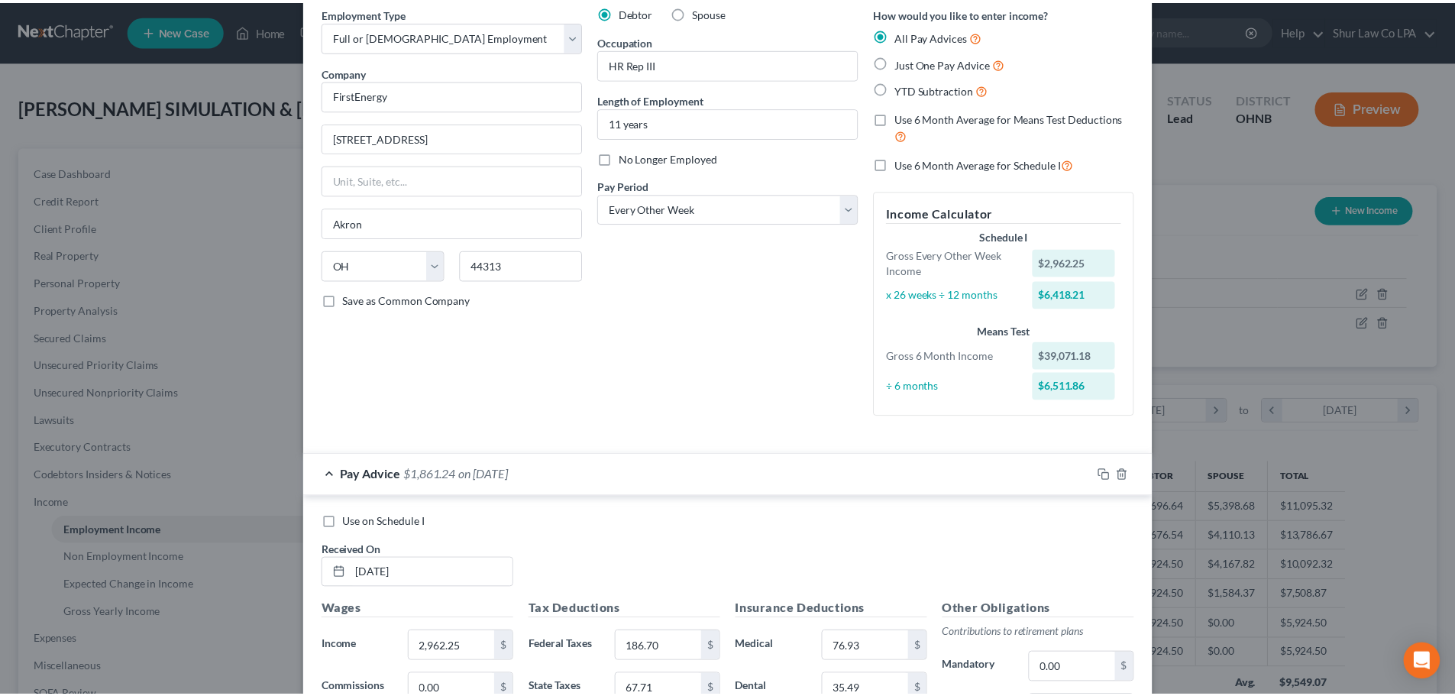
scroll to position [0, 0]
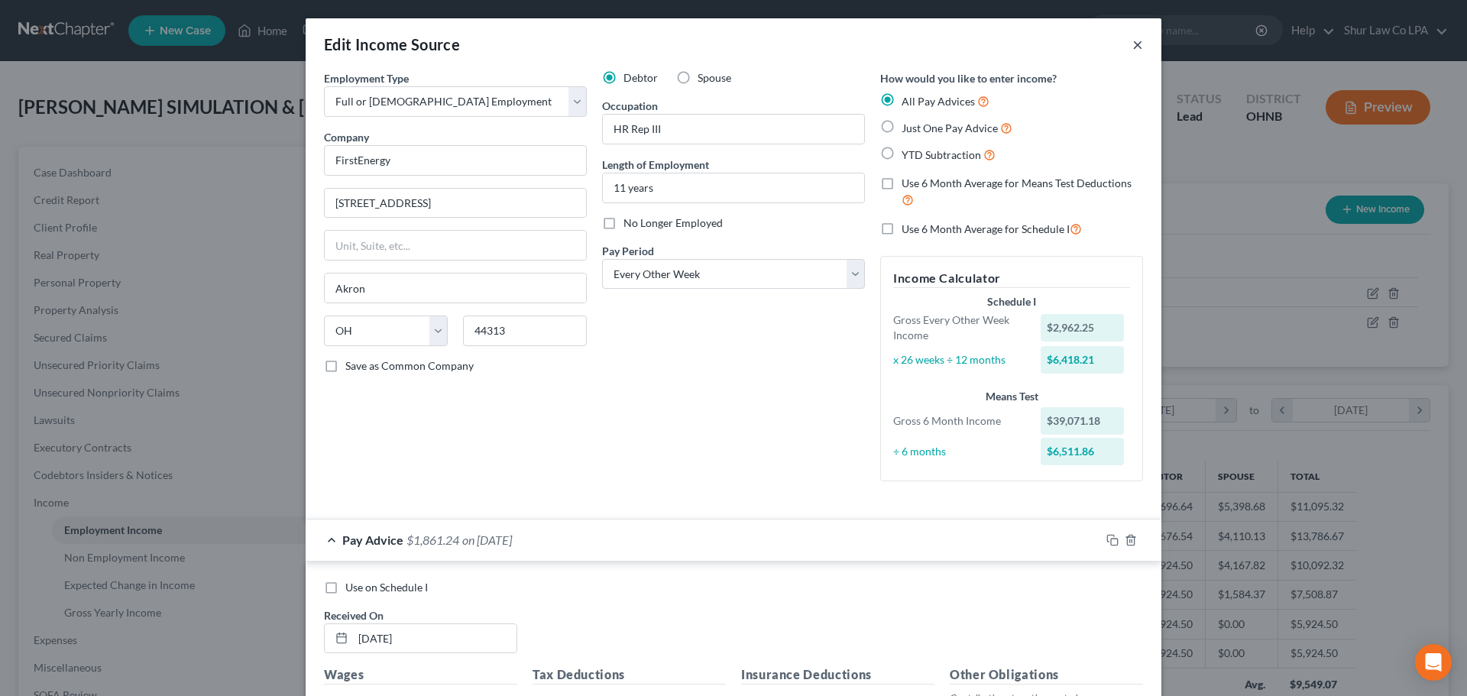
click at [1135, 35] on button "×" at bounding box center [1137, 44] width 11 height 18
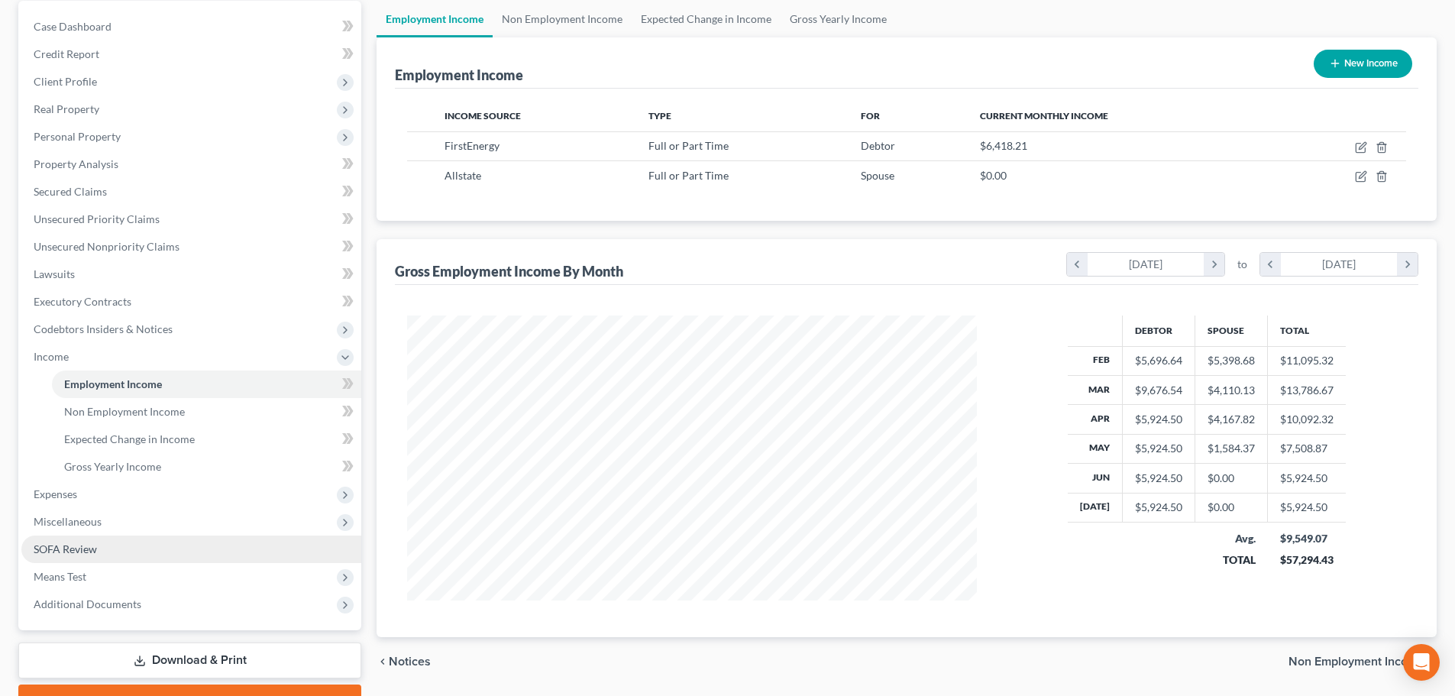
scroll to position [153, 0]
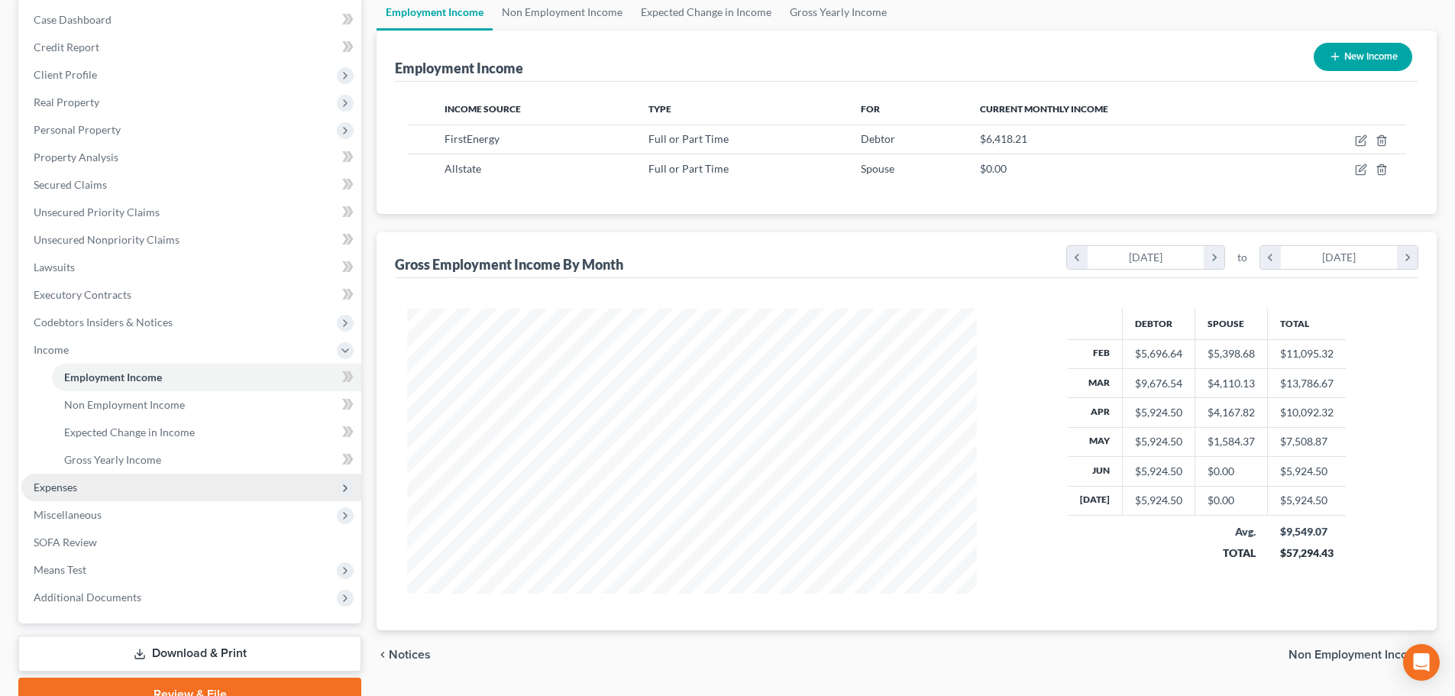
click at [118, 497] on span "Expenses" at bounding box center [191, 488] width 340 height 28
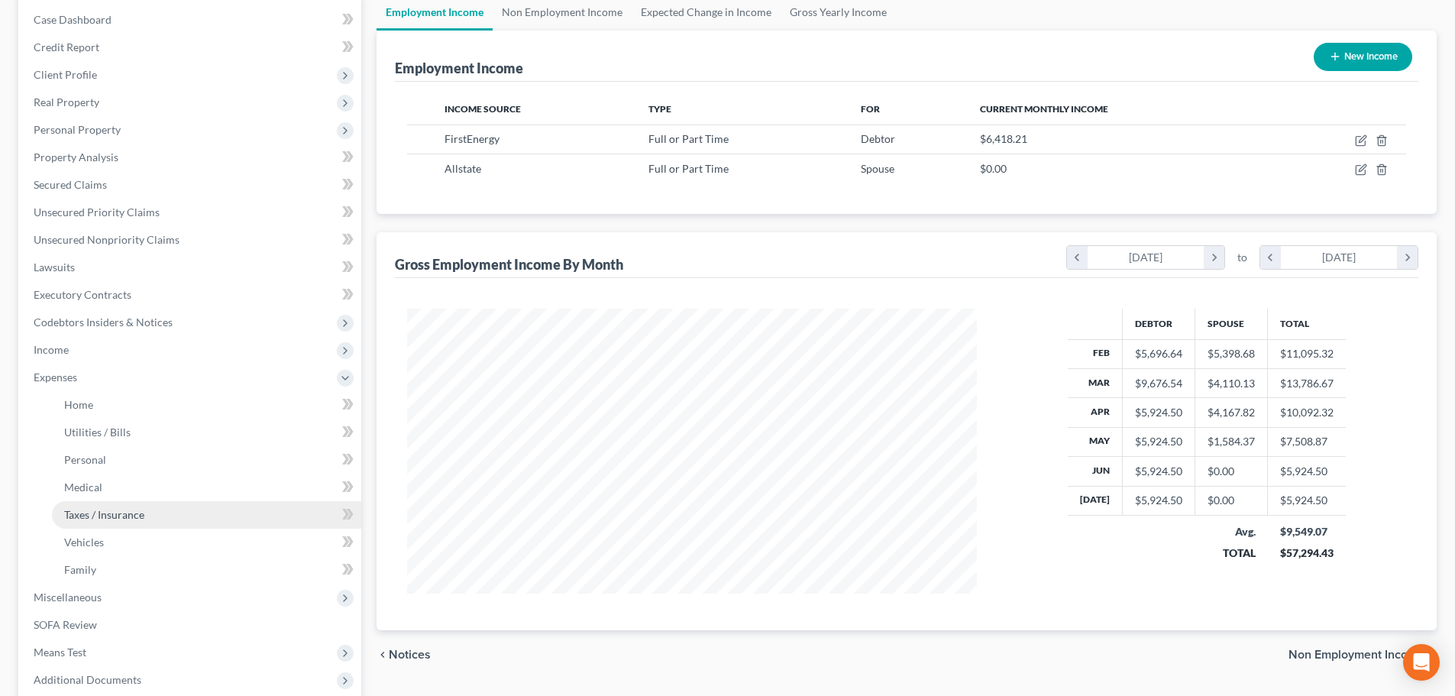
click at [117, 516] on span "Taxes / Insurance" at bounding box center [104, 514] width 80 height 13
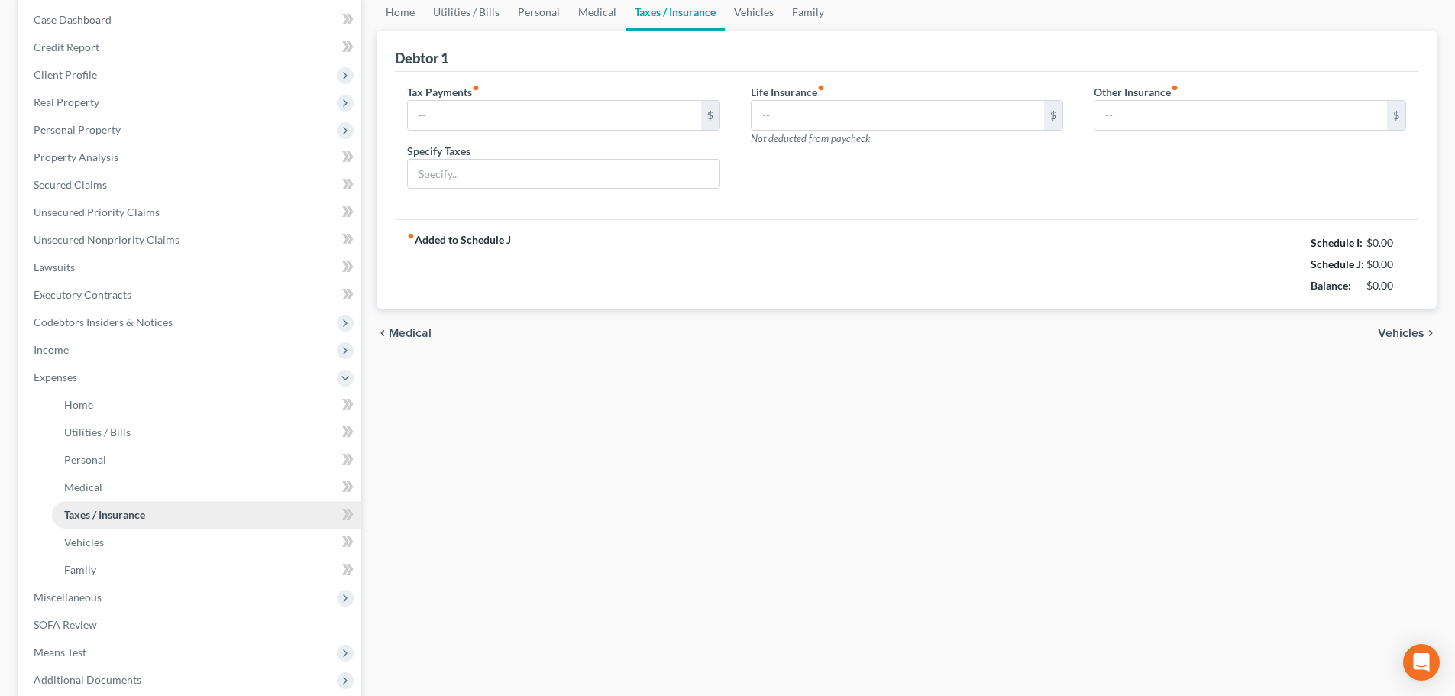
type input "0.00"
type input "514.95"
type input "0.00"
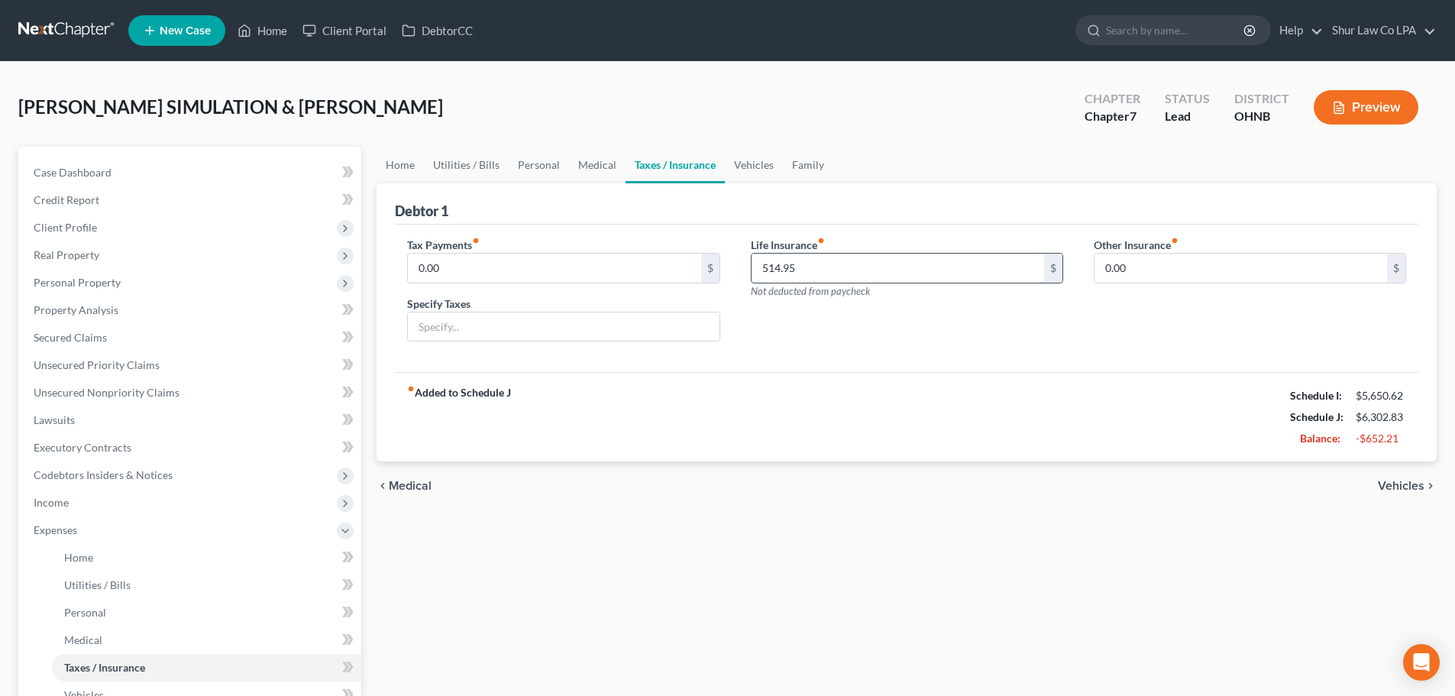
click at [820, 271] on input "514.95" at bounding box center [898, 268] width 293 height 29
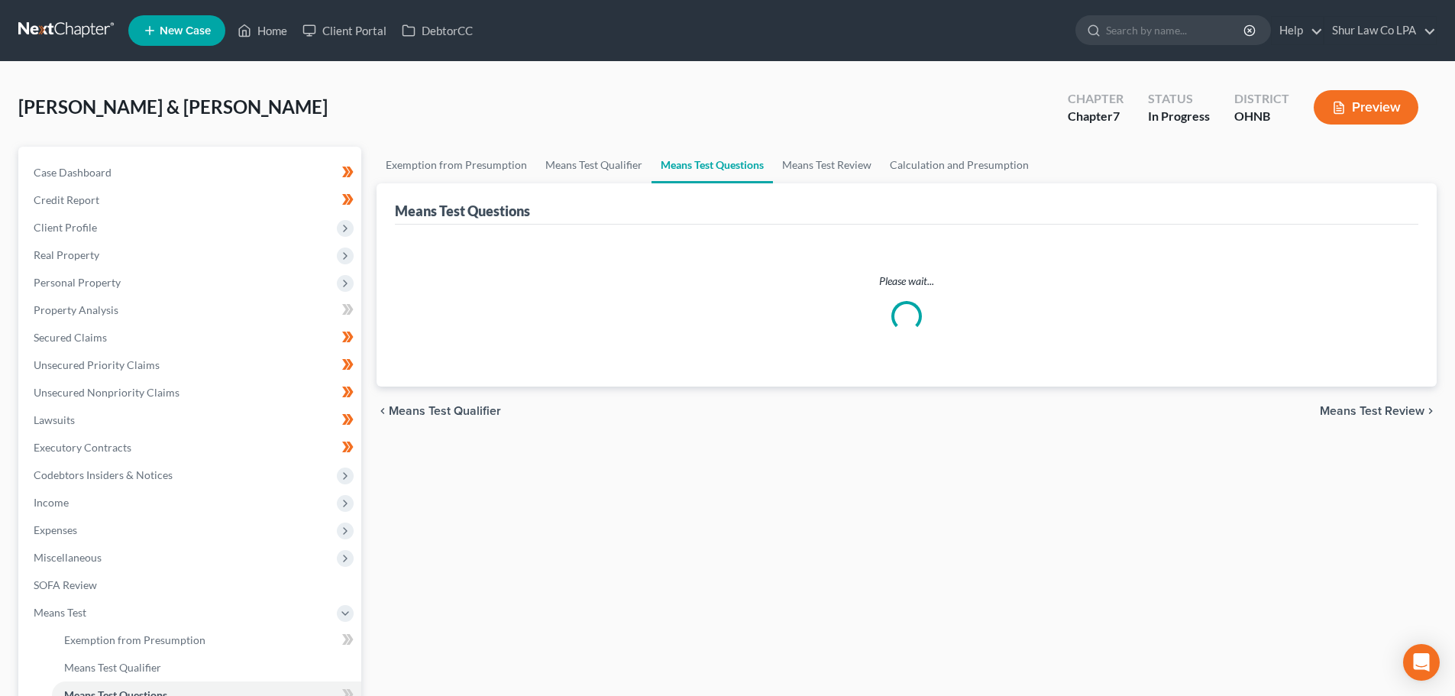
select select "3"
select select "0"
select select "60"
select select "1"
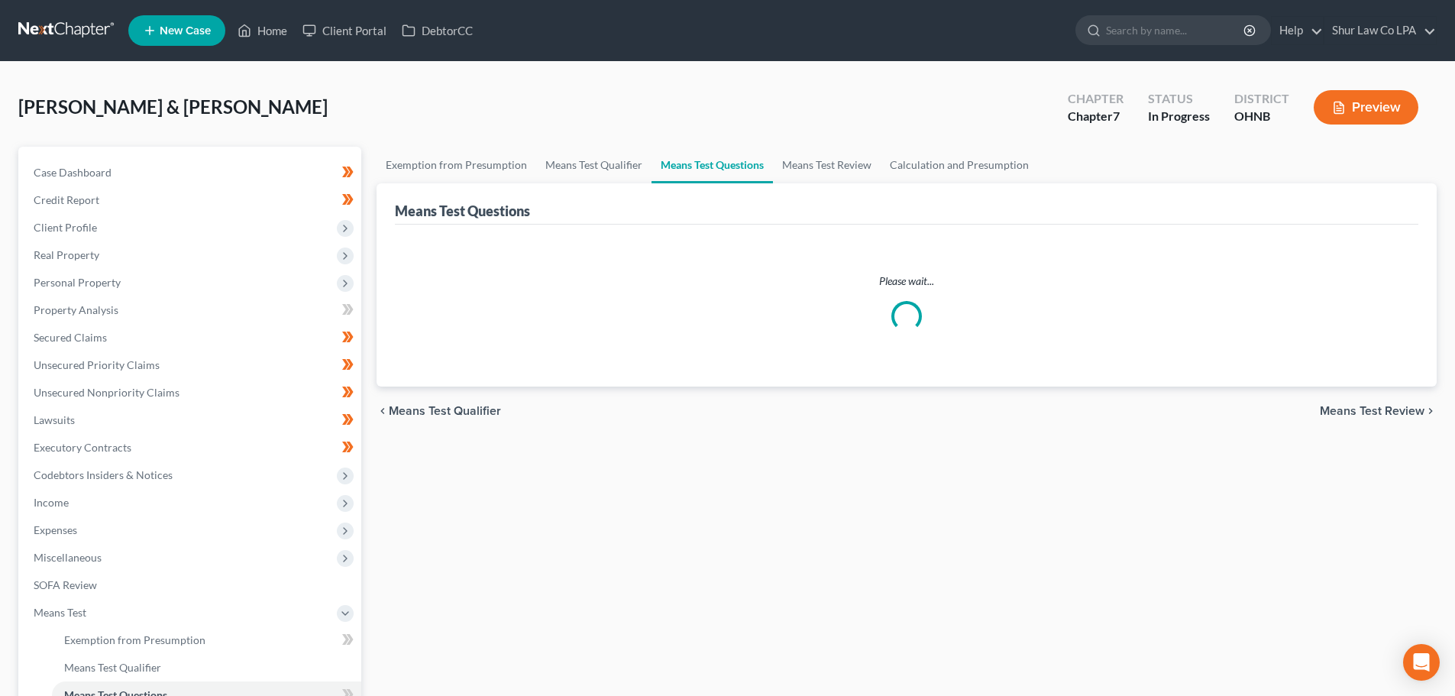
select select "60"
select select "1"
select select "60"
select select "2"
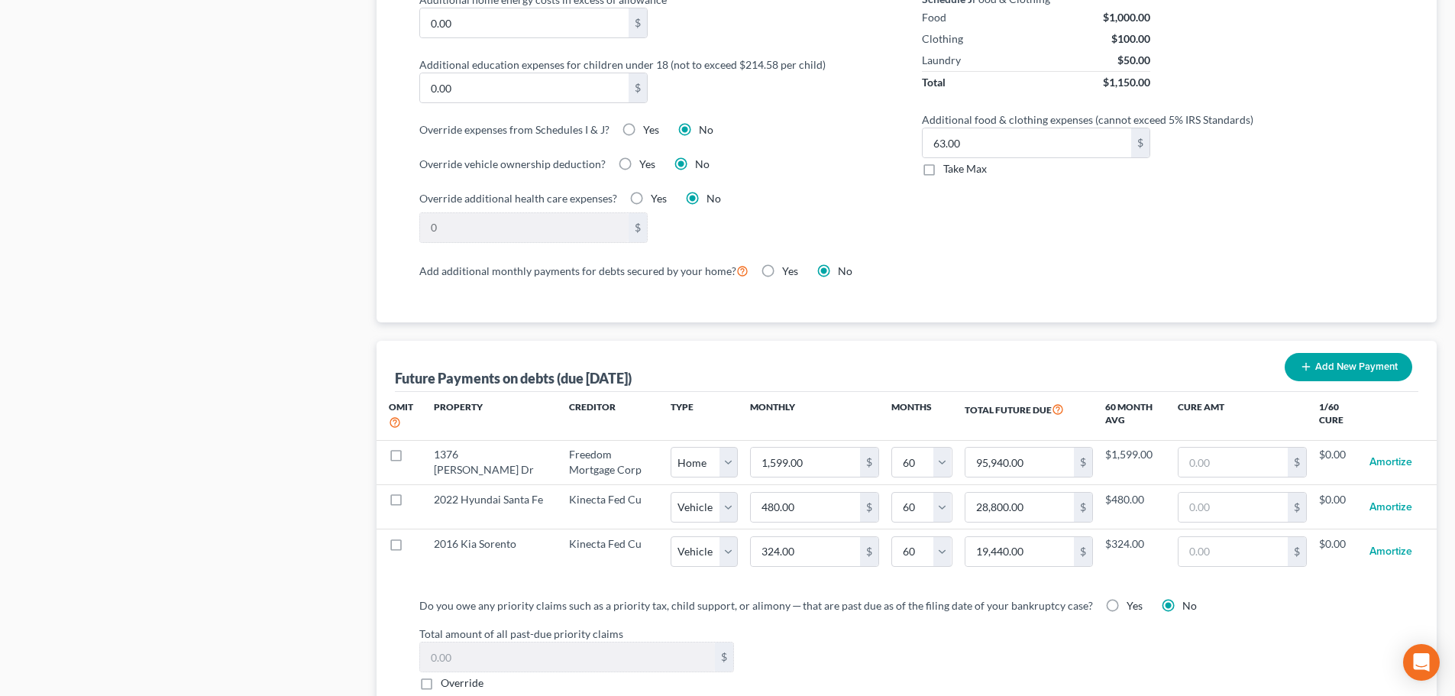
scroll to position [1222, 0]
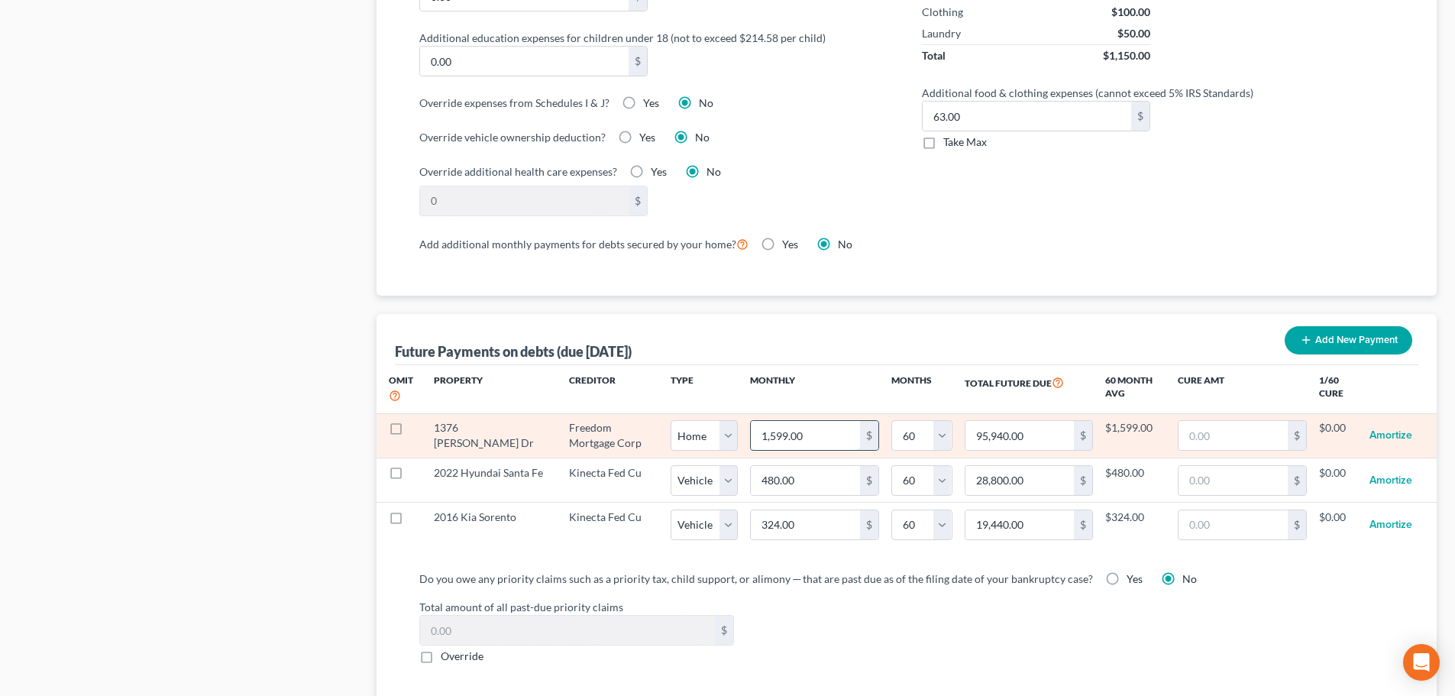
click at [794, 423] on input "1,599.00" at bounding box center [805, 435] width 109 height 29
click at [781, 422] on input "1,599.00" at bounding box center [805, 435] width 109 height 29
click at [793, 421] on input "1,599.00" at bounding box center [805, 435] width 109 height 29
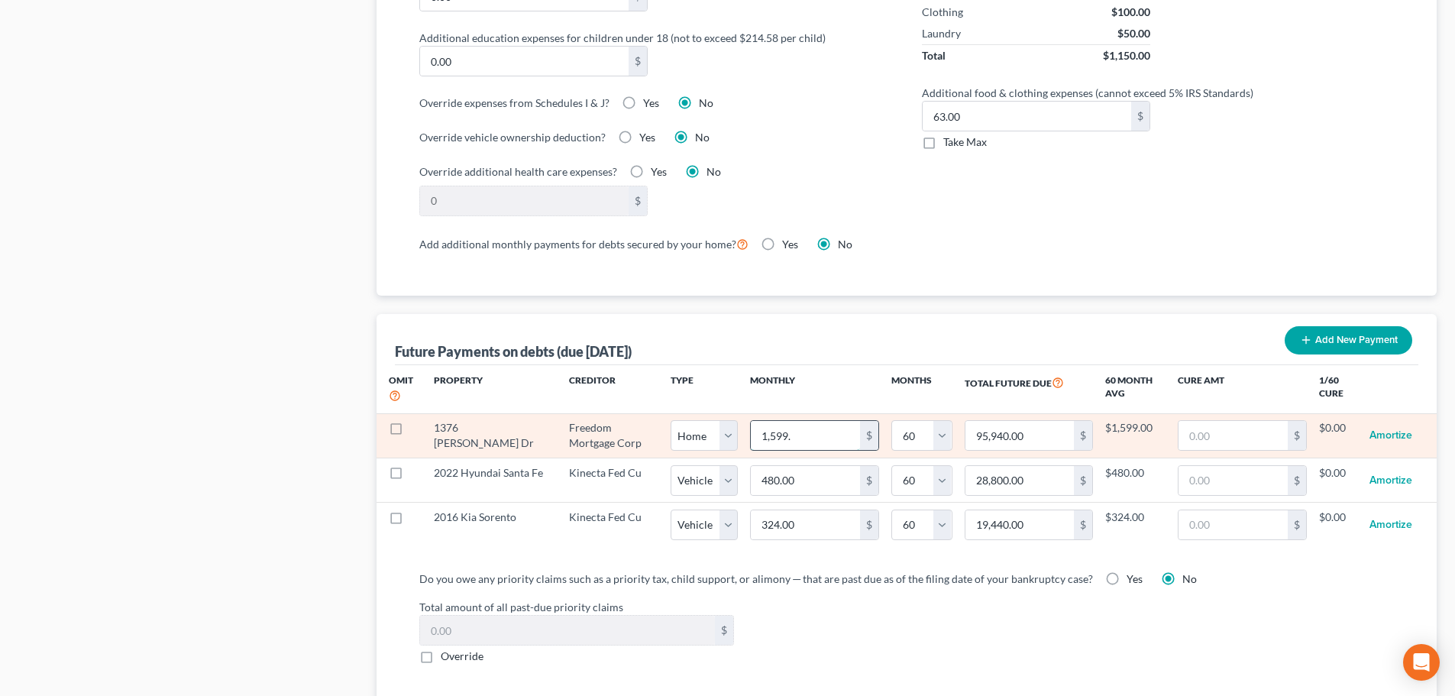
type input "1,599.3"
type input "95,958.00"
type input "1,599.32"
type input "95,959.20"
select select "0"
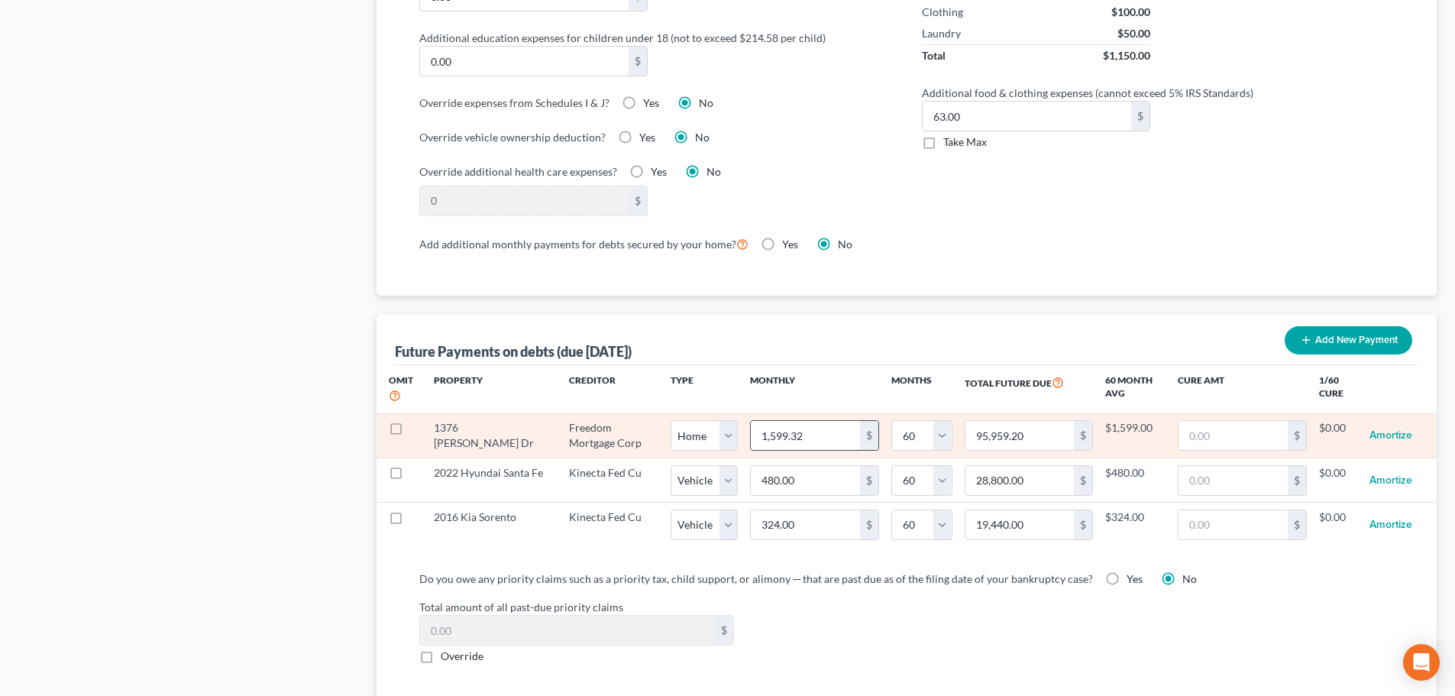
select select "60"
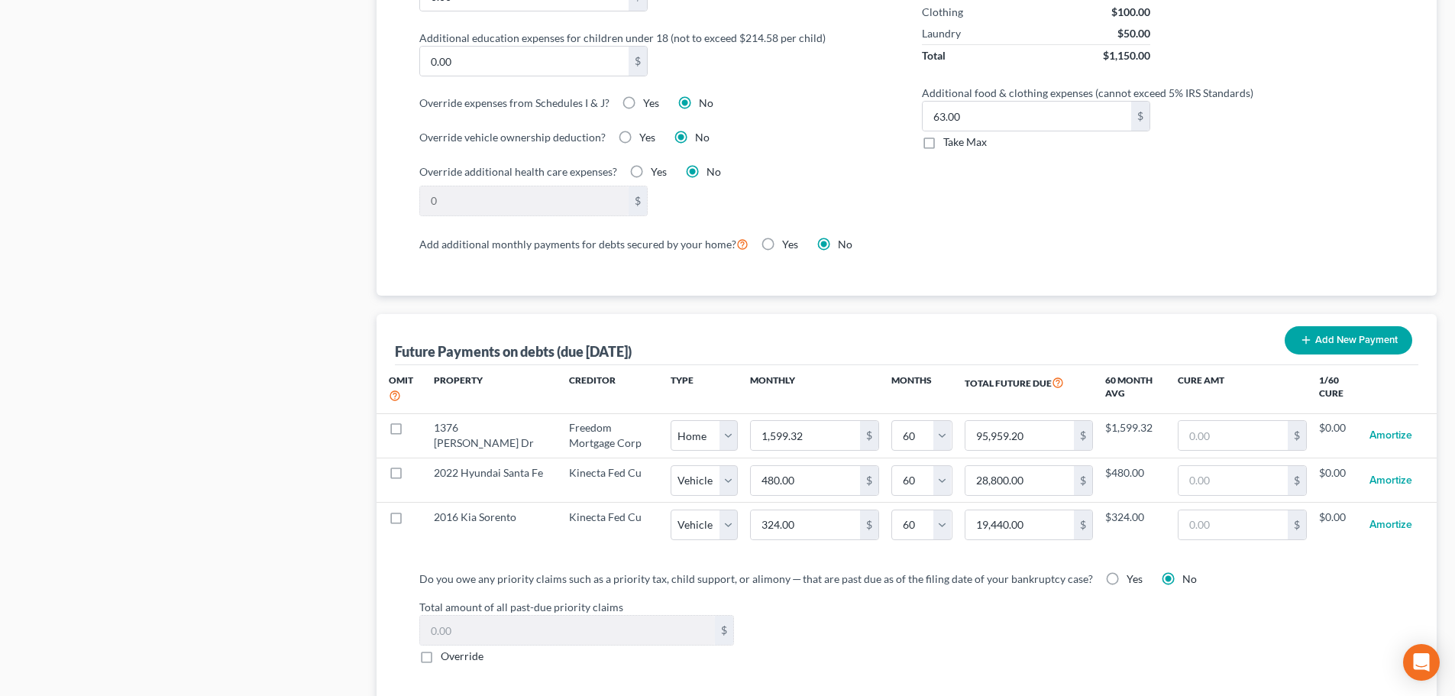
click at [837, 328] on div "Future Payments on debts (due [DATE]) Add New Payment" at bounding box center [907, 339] width 1024 height 51
select select "0"
select select "60"
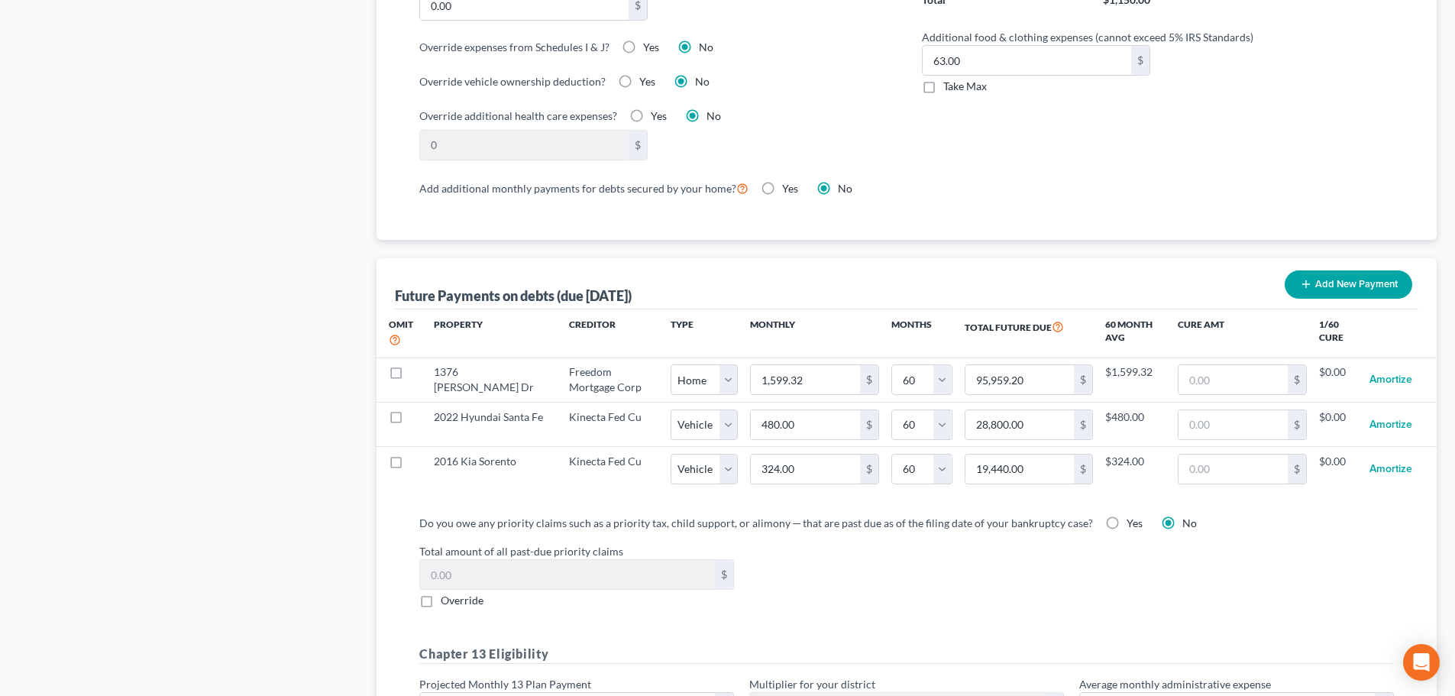
scroll to position [1518, 0]
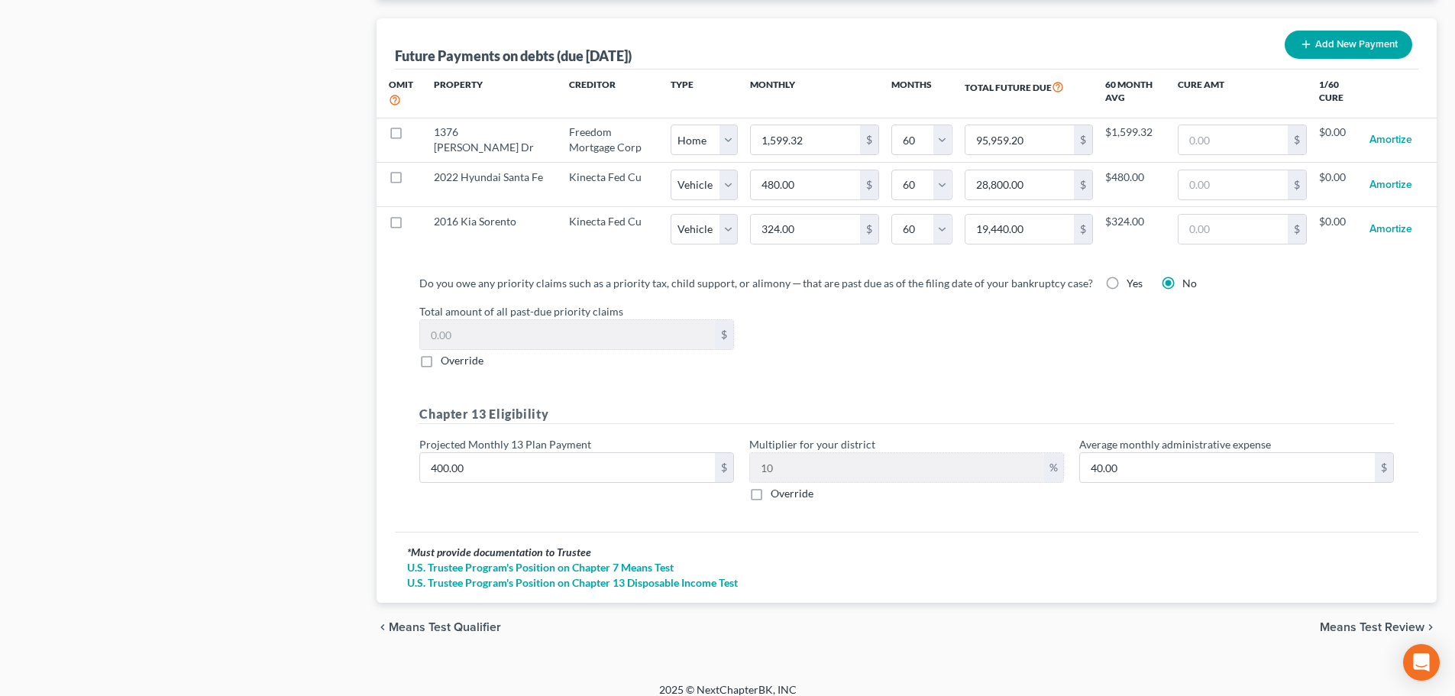
click at [1406, 621] on span "Means Test Review" at bounding box center [1372, 627] width 105 height 12
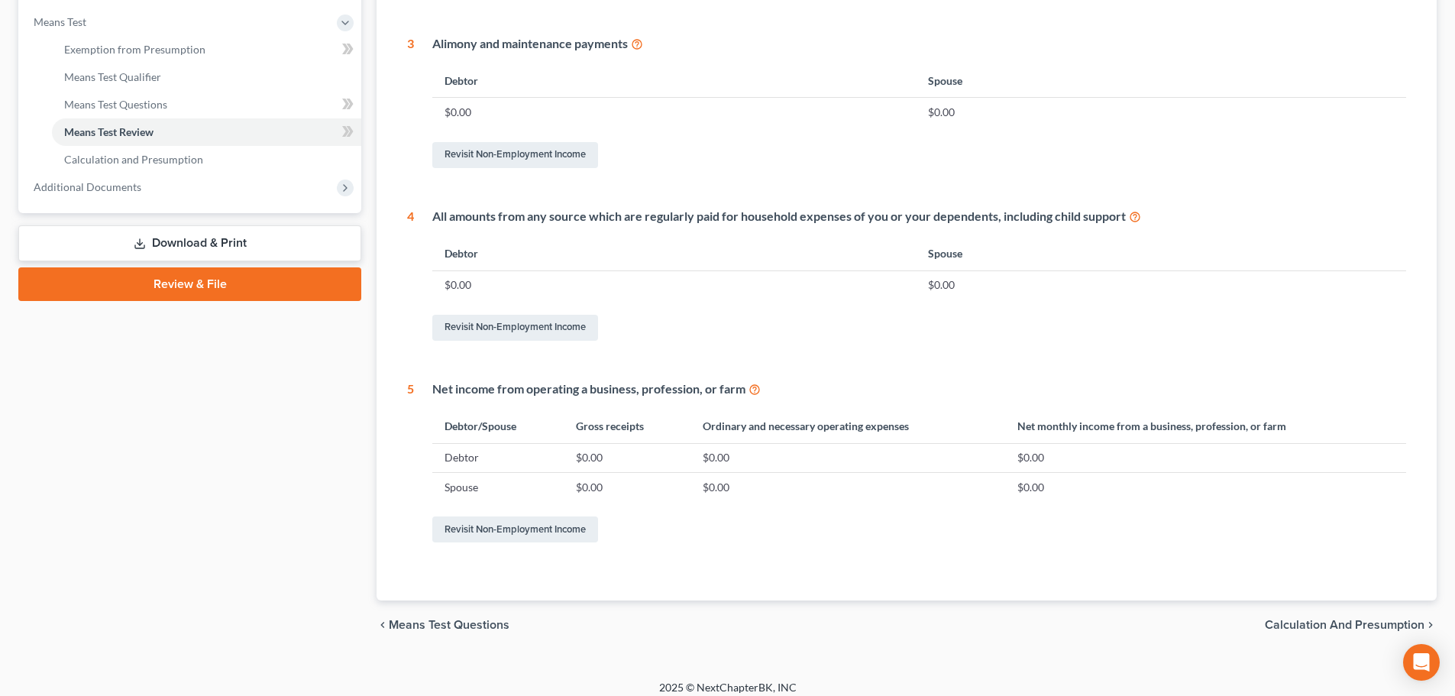
scroll to position [602, 0]
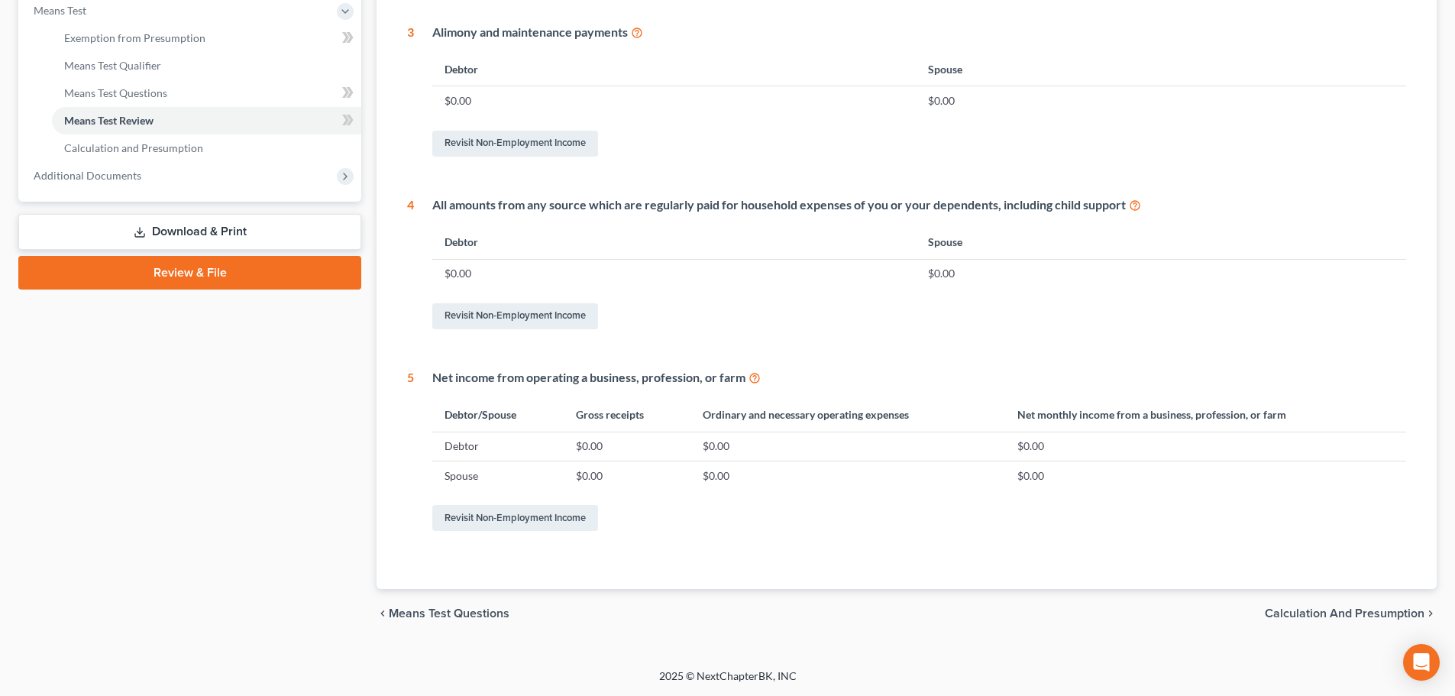
click at [1330, 612] on span "Calculation and Presumption" at bounding box center [1345, 613] width 160 height 12
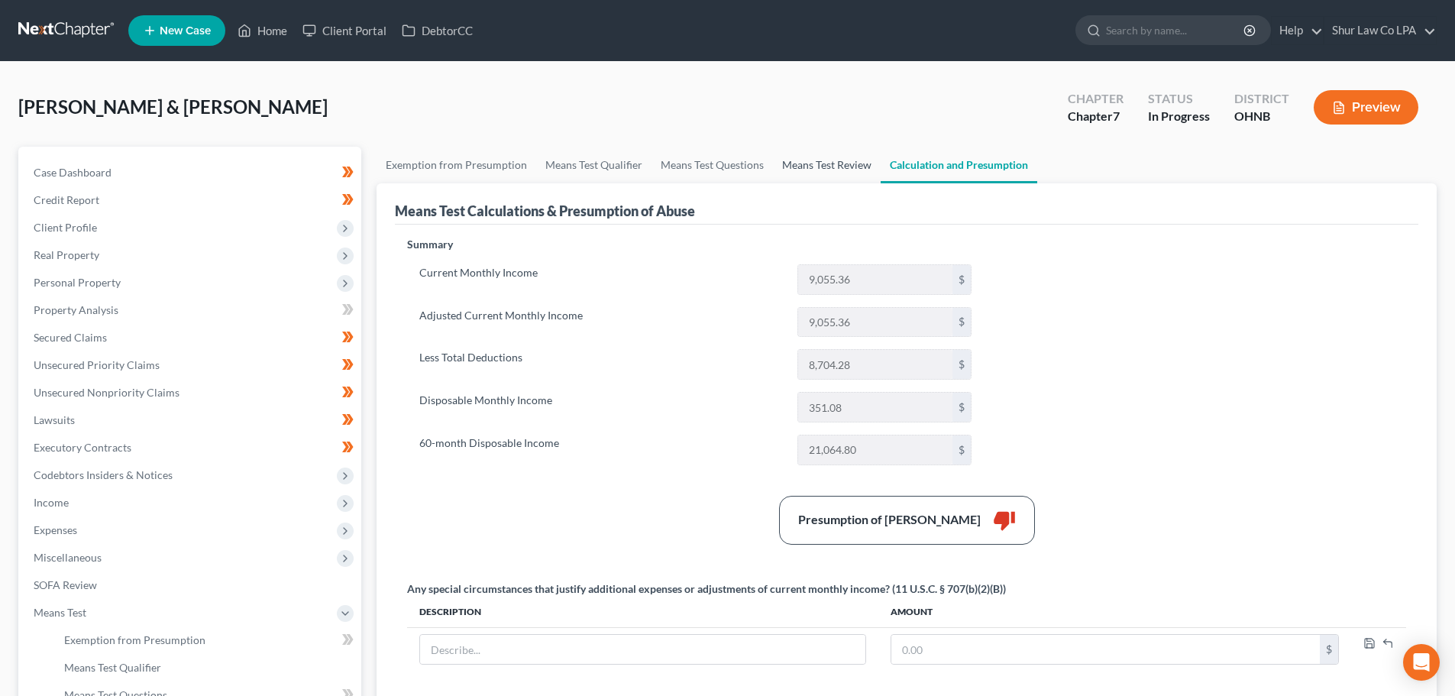
click at [803, 160] on link "Means Test Review" at bounding box center [827, 165] width 108 height 37
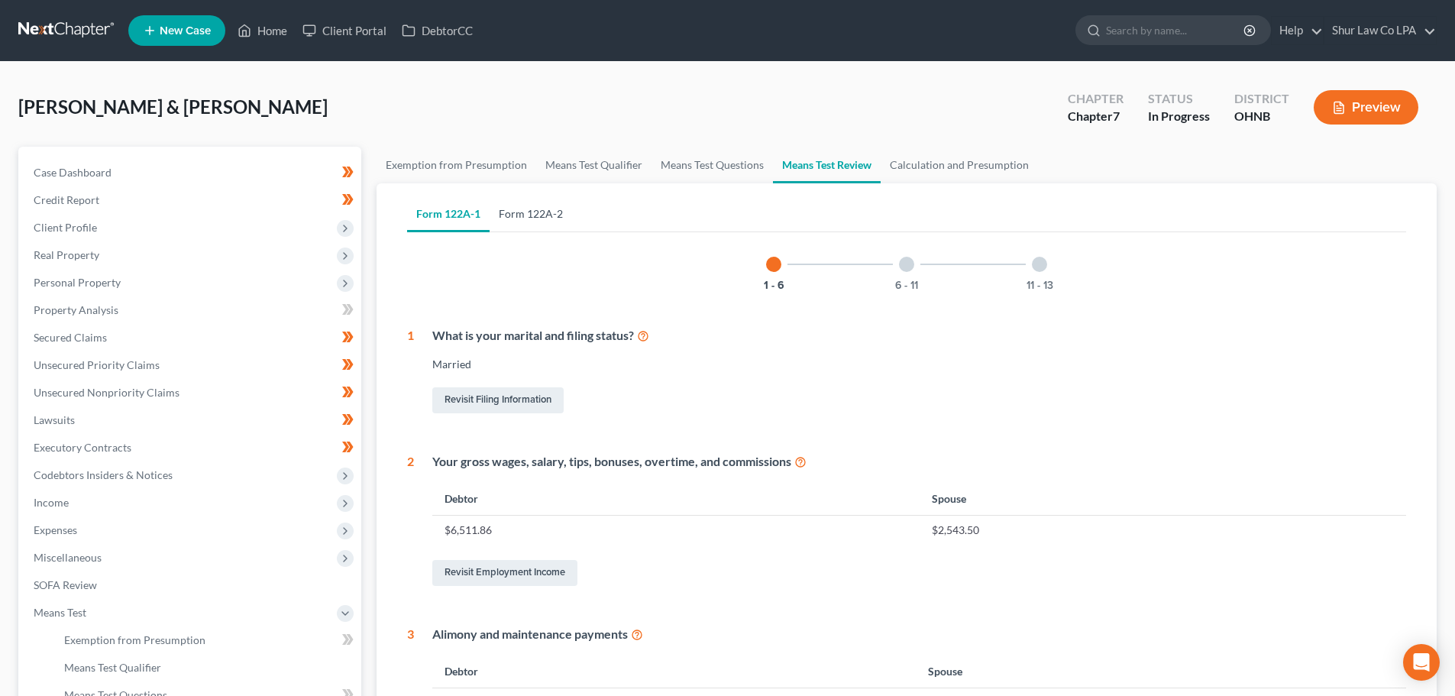
click at [537, 209] on link "Form 122A-2" at bounding box center [531, 214] width 83 height 37
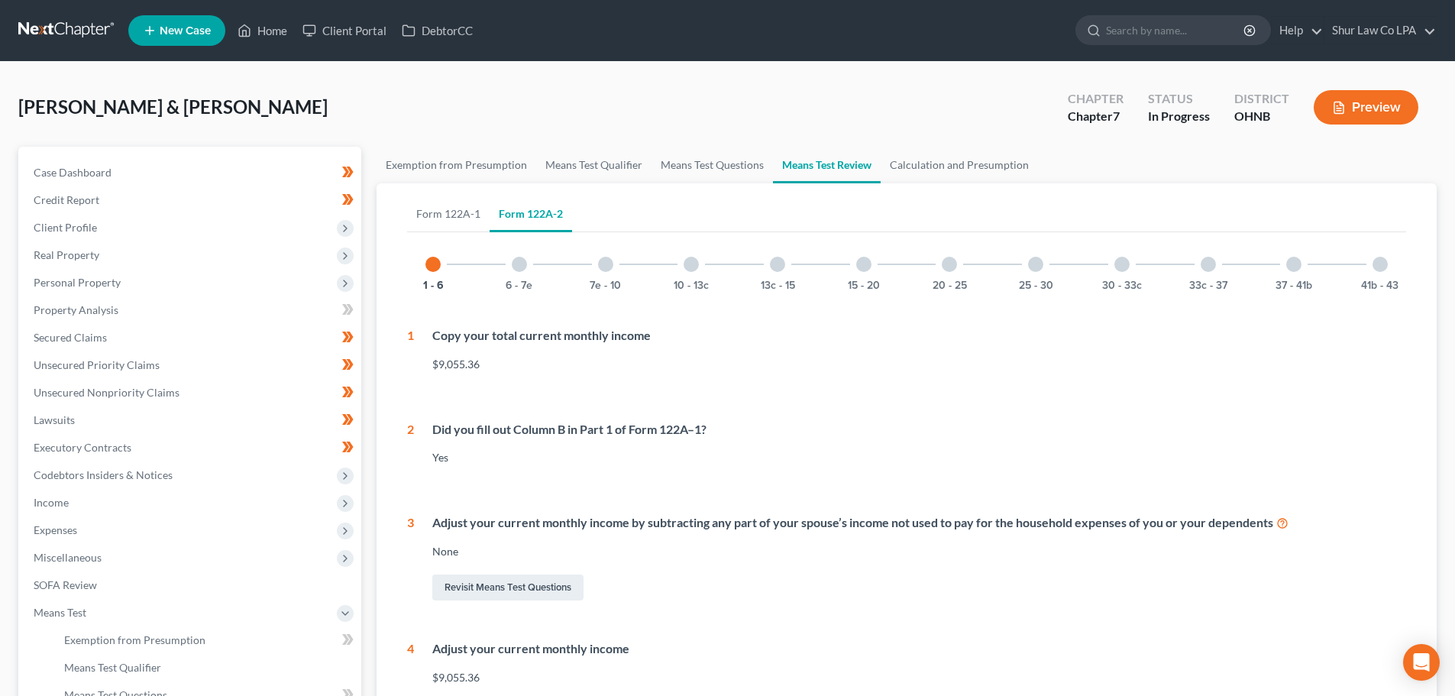
click at [519, 272] on div "6 - 7e" at bounding box center [520, 264] width 52 height 52
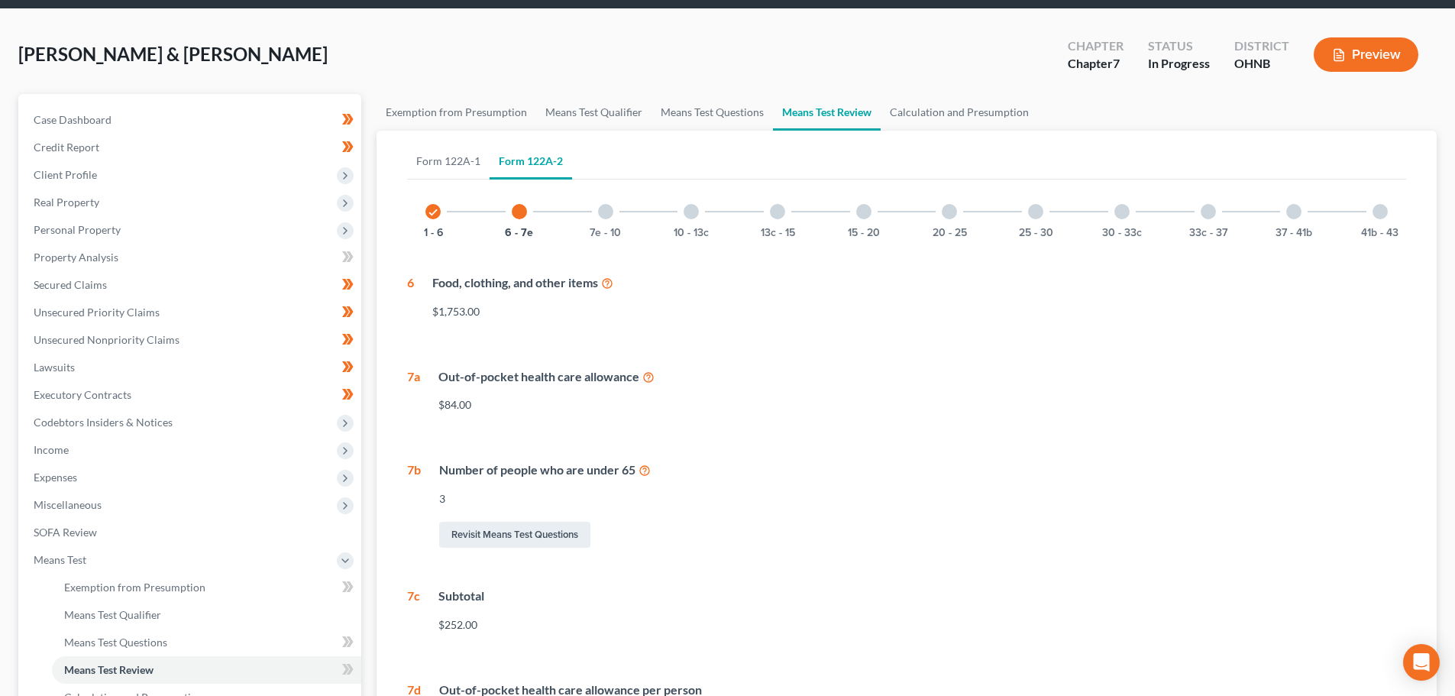
scroll to position [257, 0]
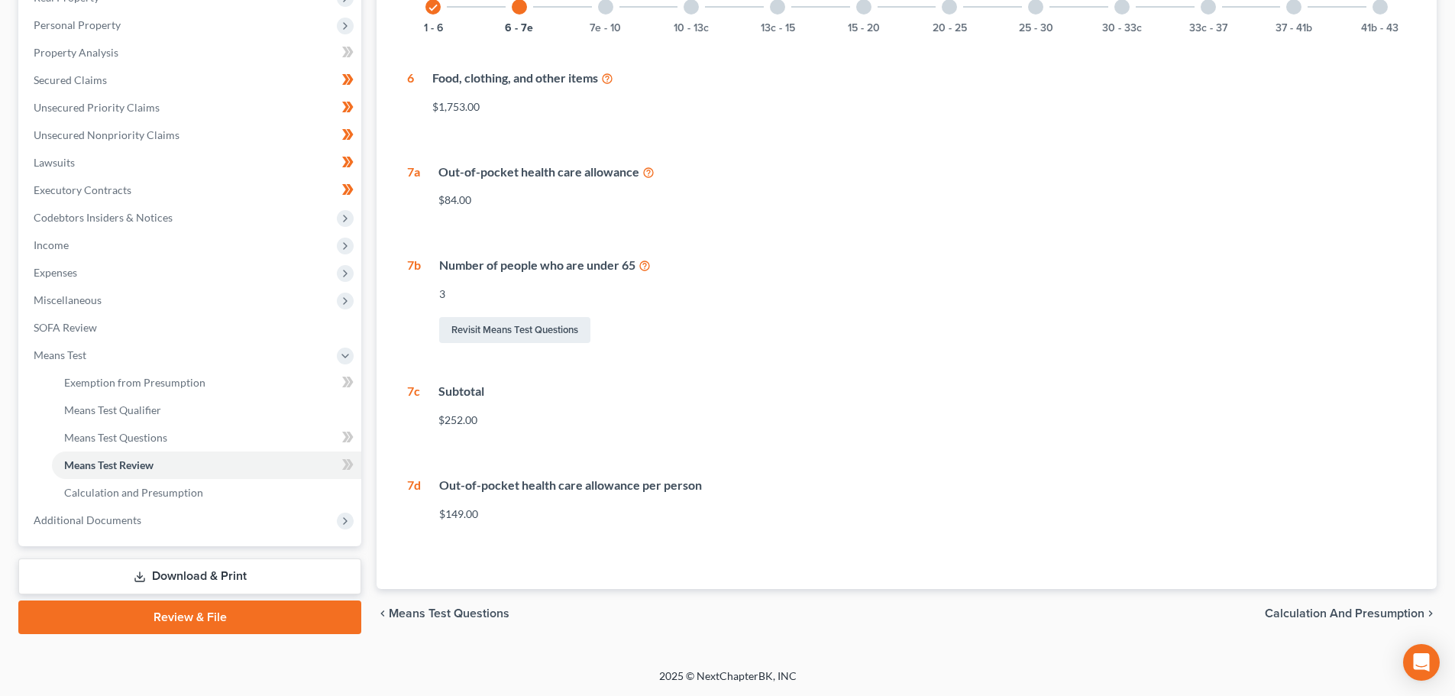
click at [604, 7] on div at bounding box center [605, 6] width 15 height 15
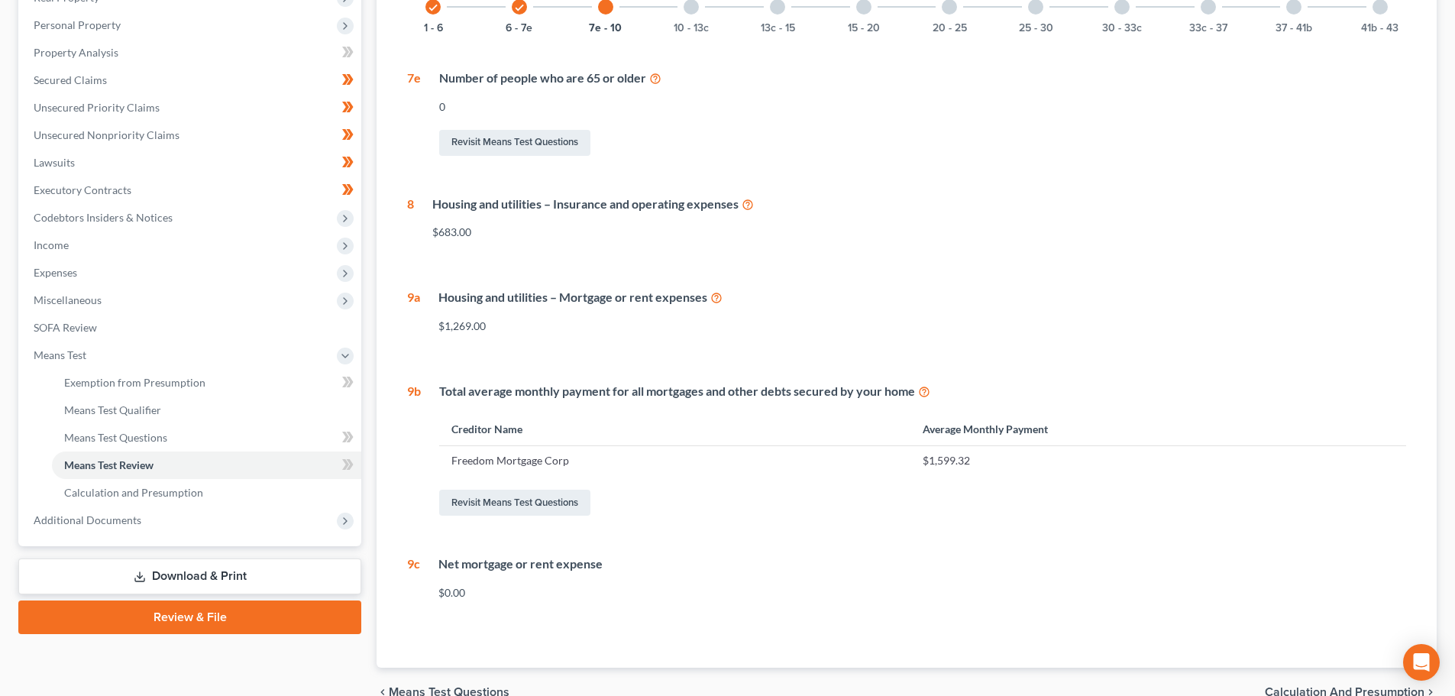
click at [694, 13] on div at bounding box center [691, 6] width 15 height 15
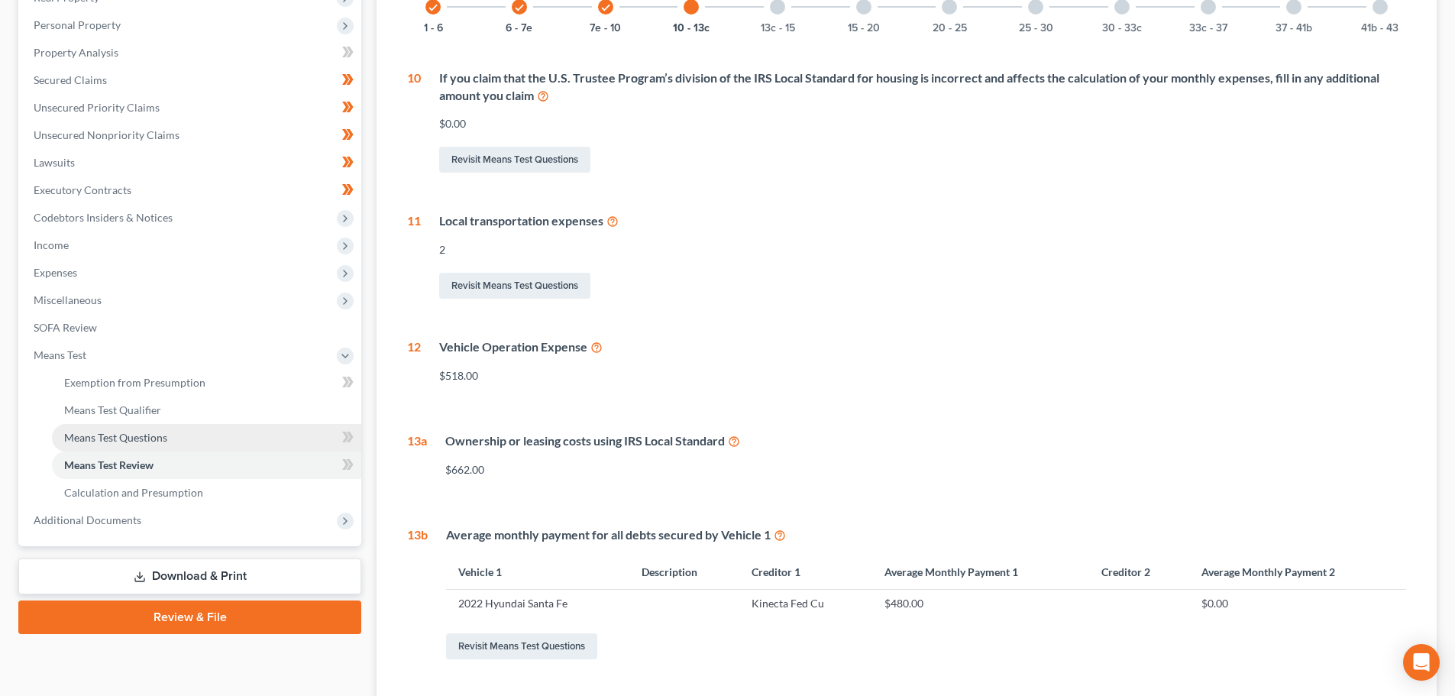
click at [161, 434] on span "Means Test Questions" at bounding box center [115, 437] width 103 height 13
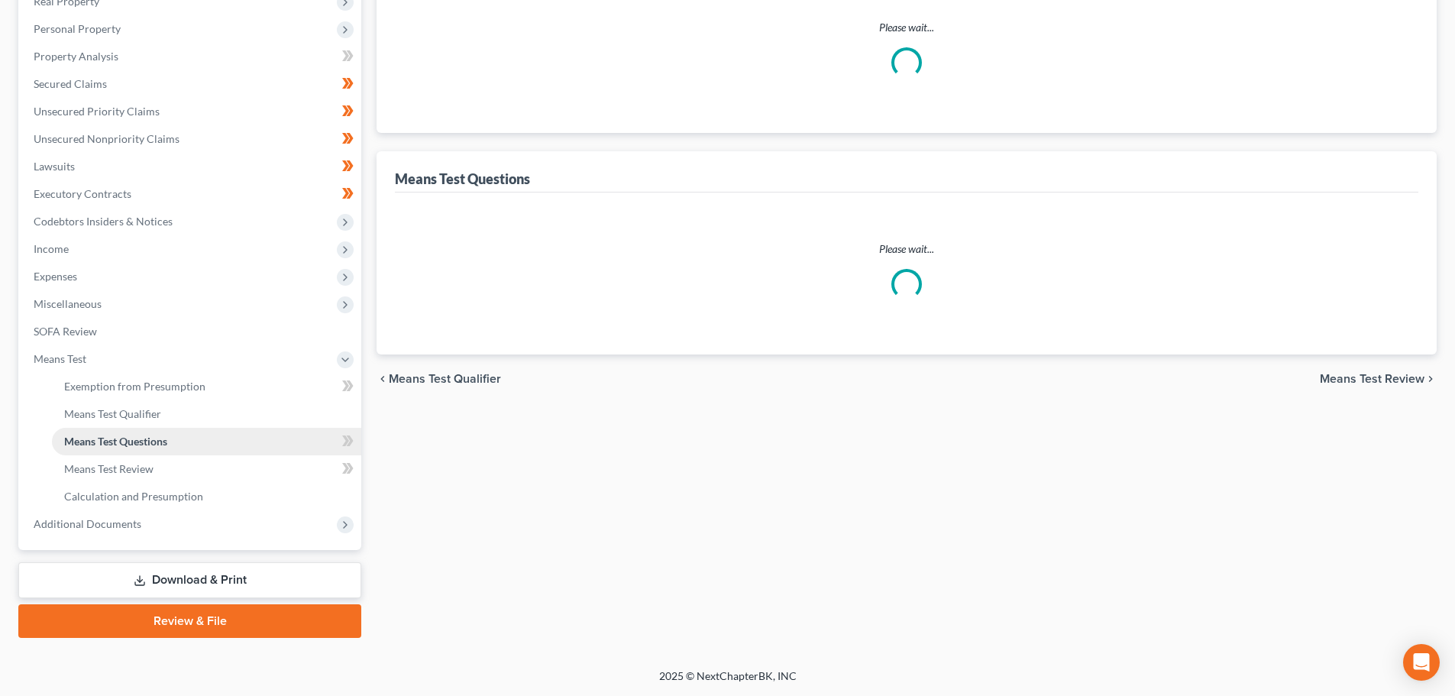
scroll to position [43, 0]
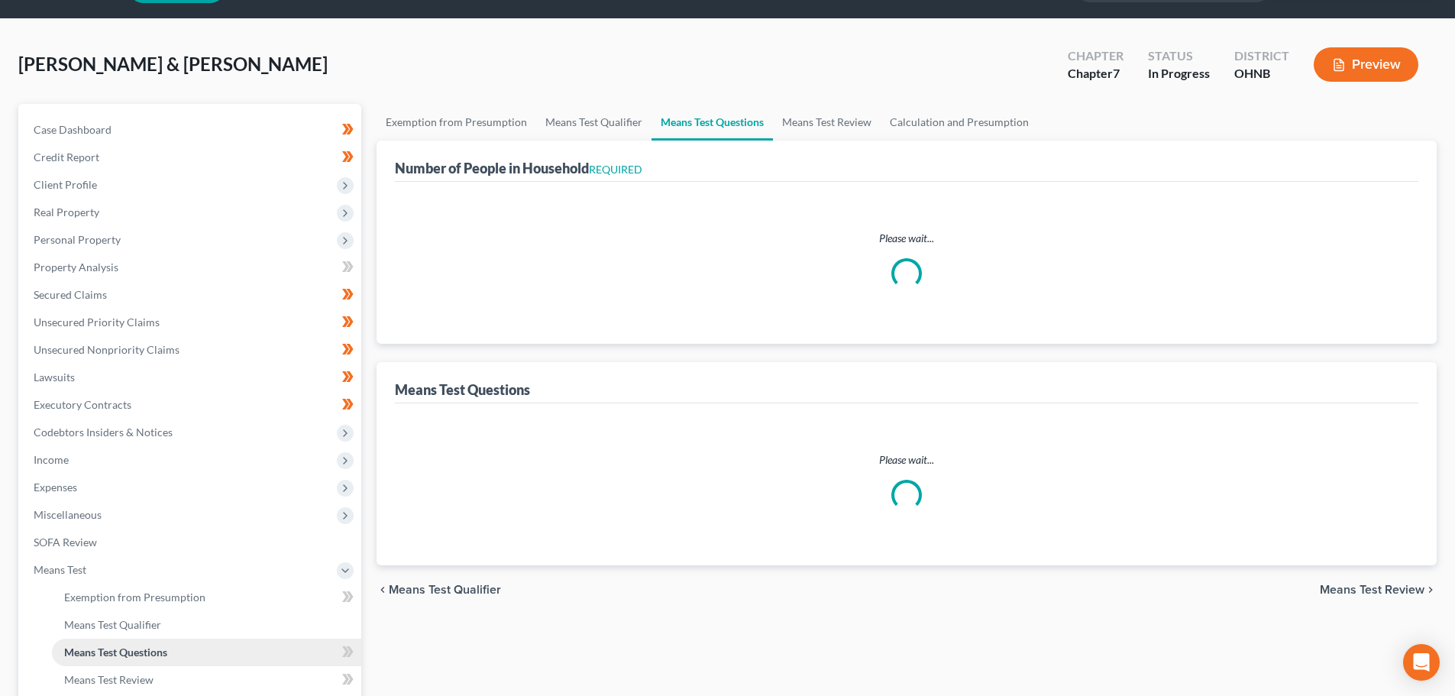
select select "0"
select select "60"
select select "1"
select select "60"
select select "1"
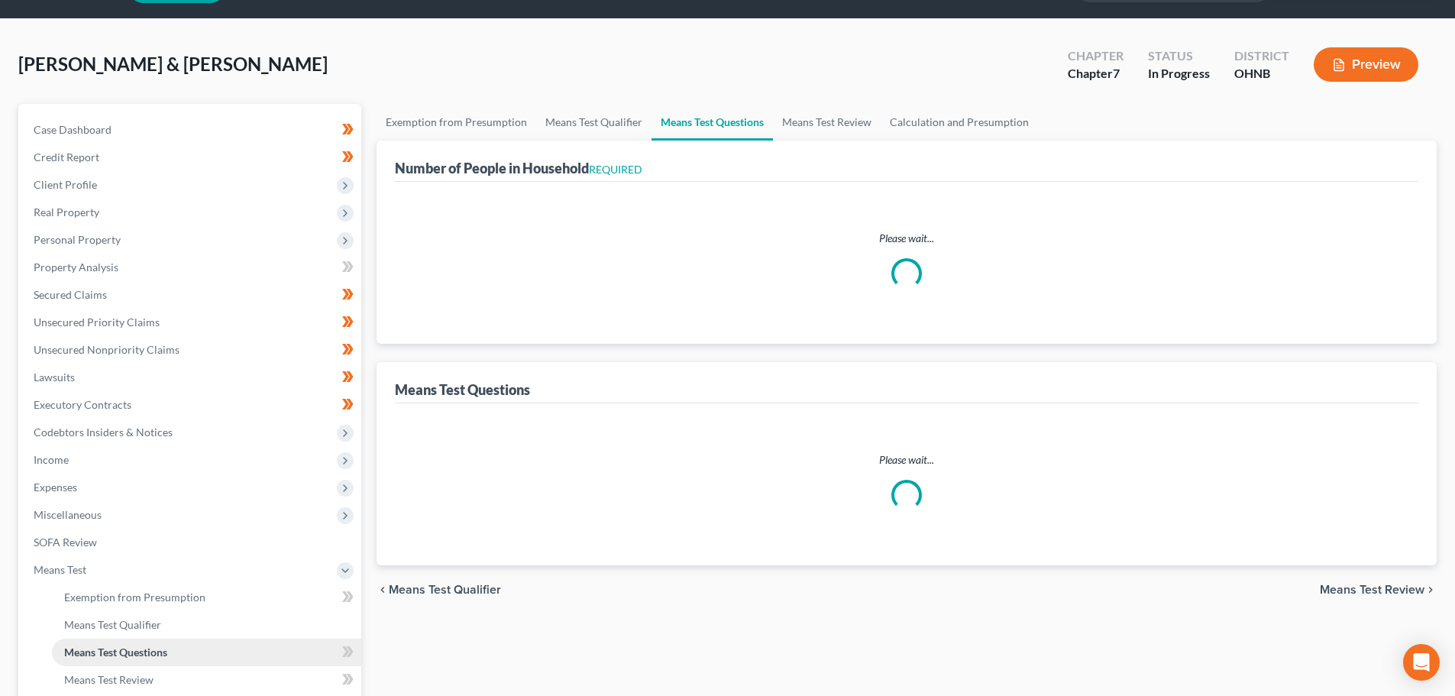
select select "60"
select select "3"
select select "0"
select select "2"
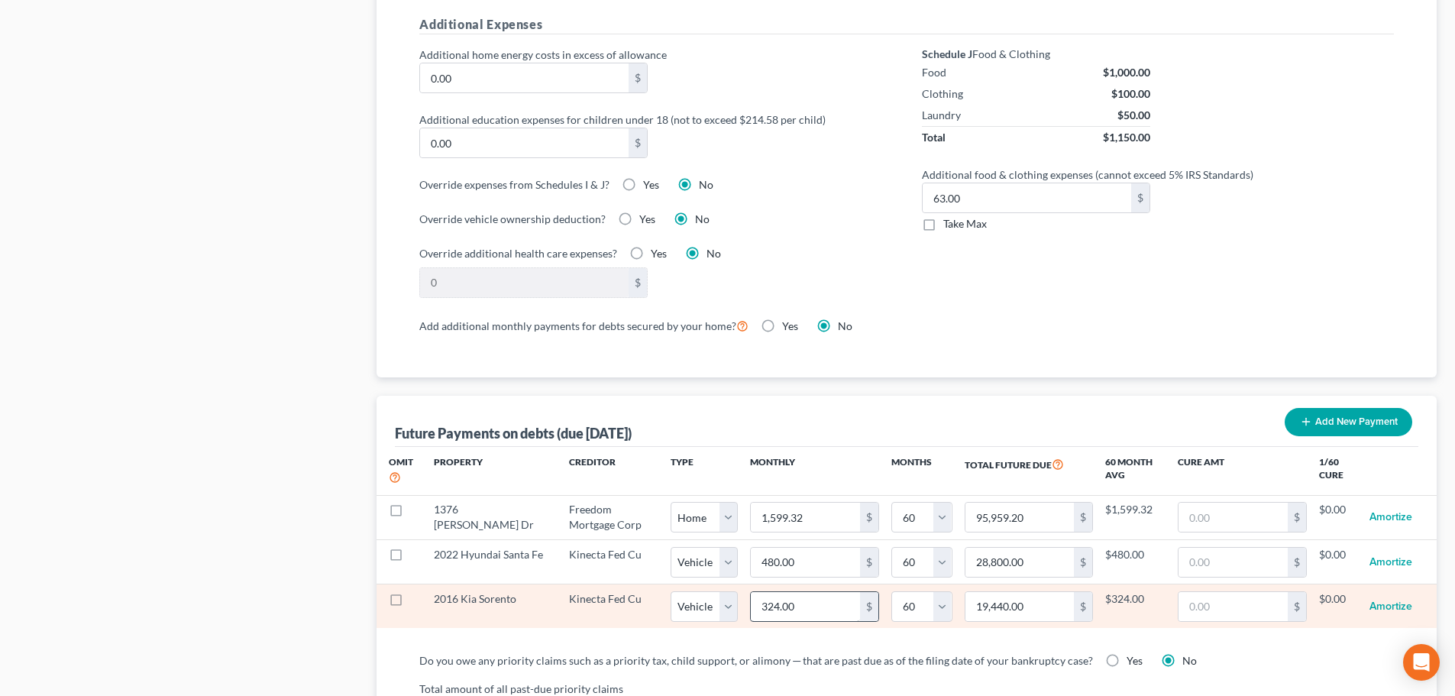
scroll to position [1146, 0]
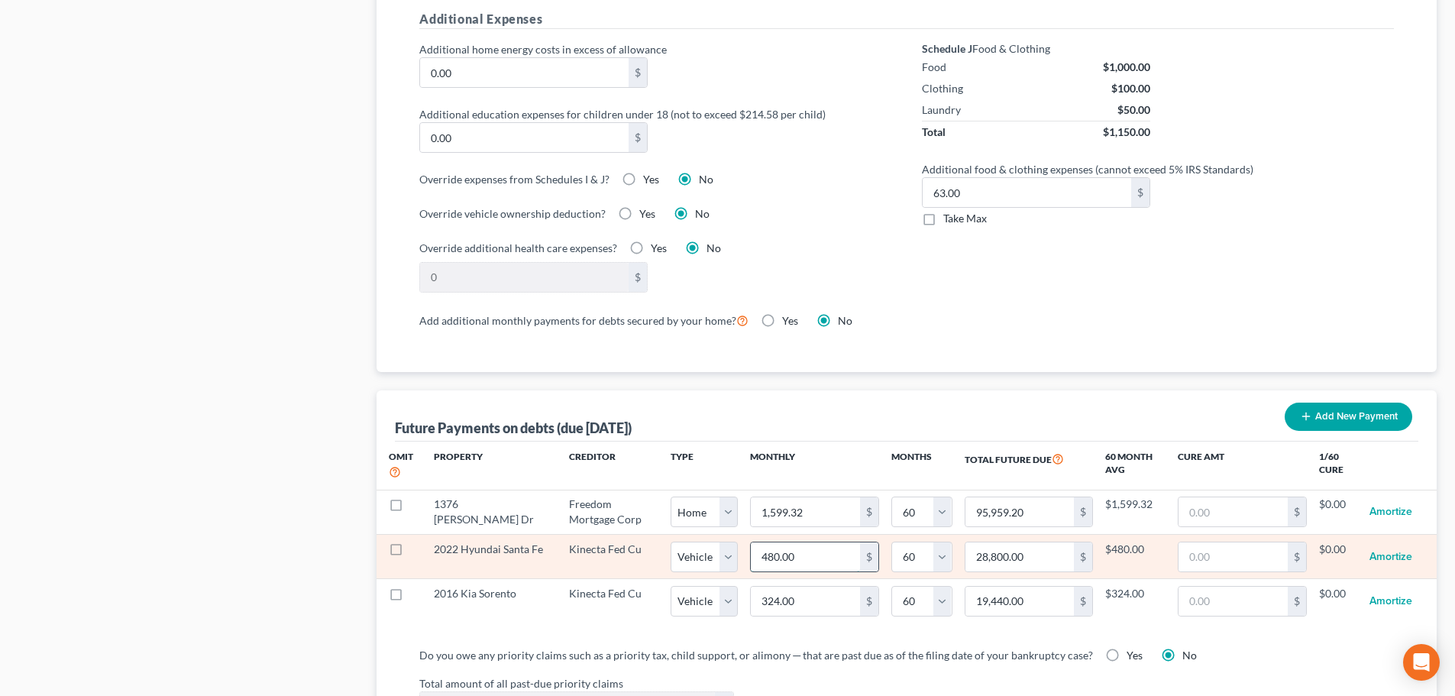
click at [794, 549] on input "480.00" at bounding box center [805, 556] width 109 height 29
click at [791, 546] on input "480.00" at bounding box center [805, 556] width 109 height 29
type input "480.8"
type input "28,848.00"
type input "480.84"
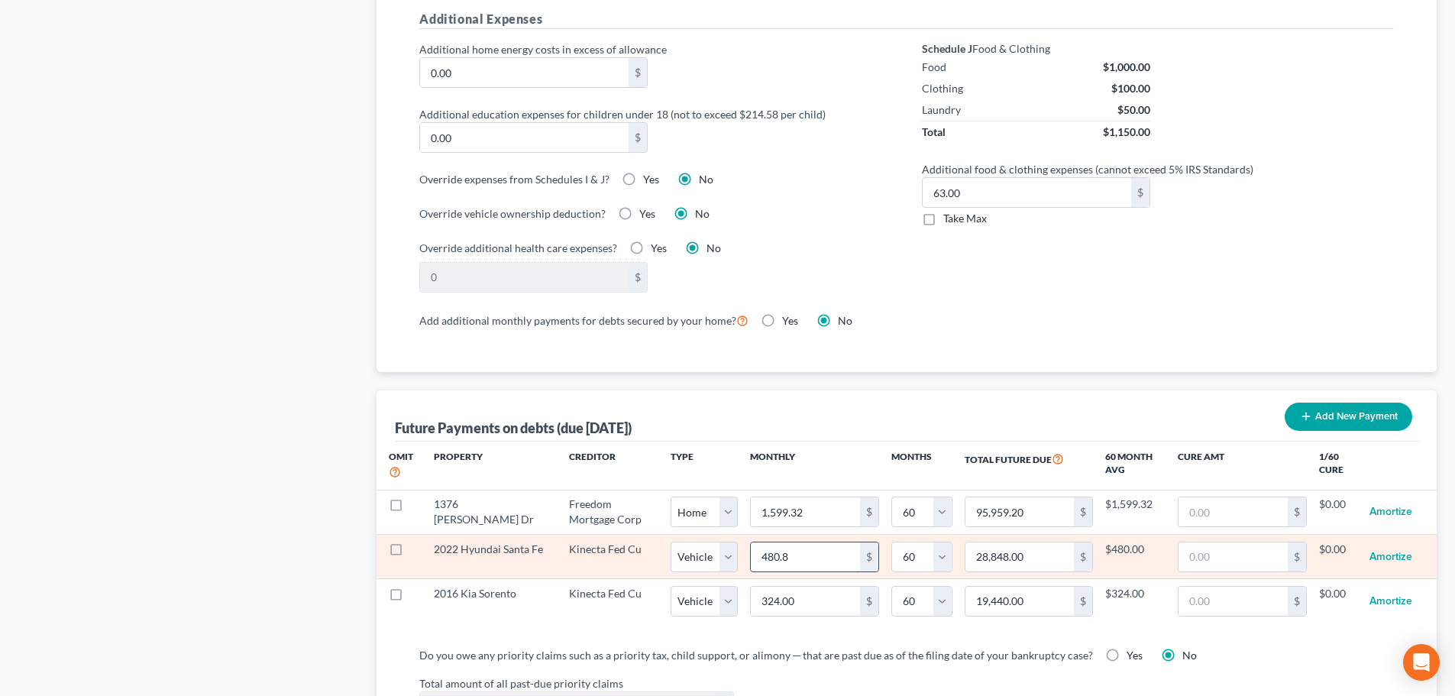
type input "28,850.40"
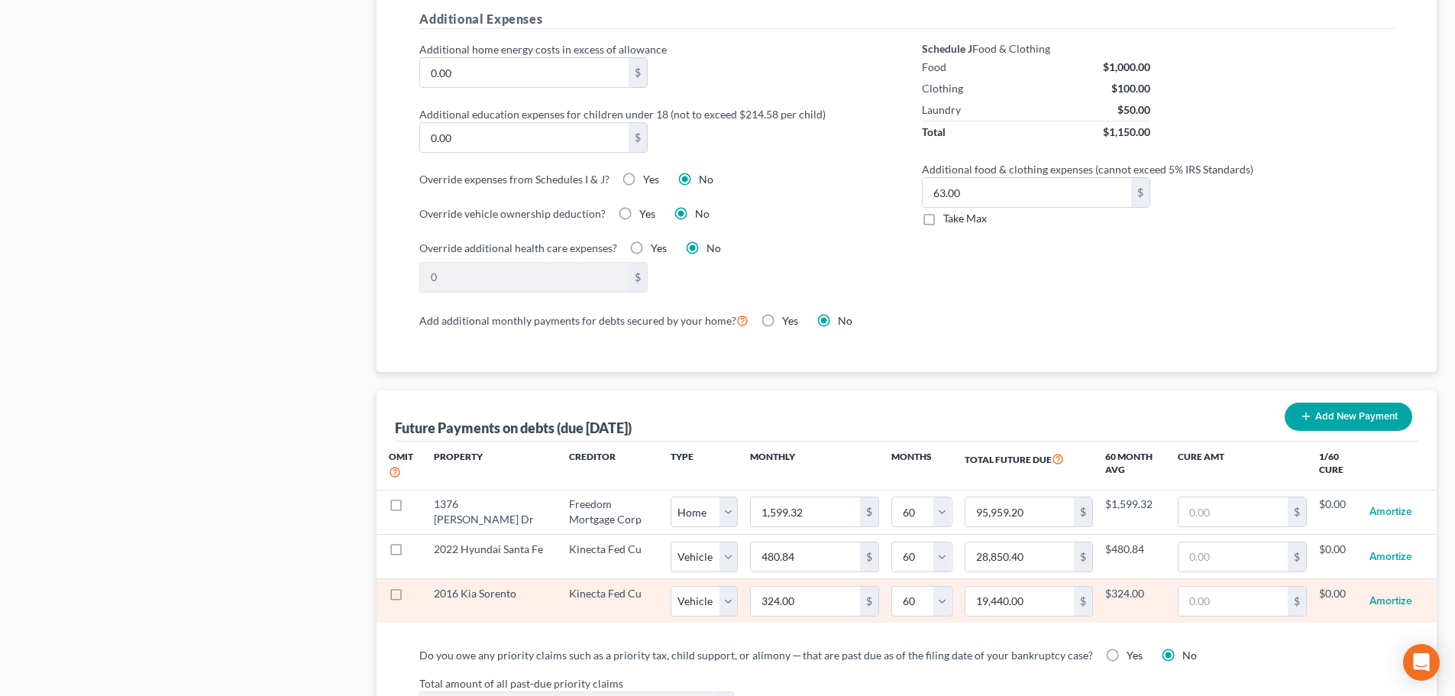
select select "1"
select select "60"
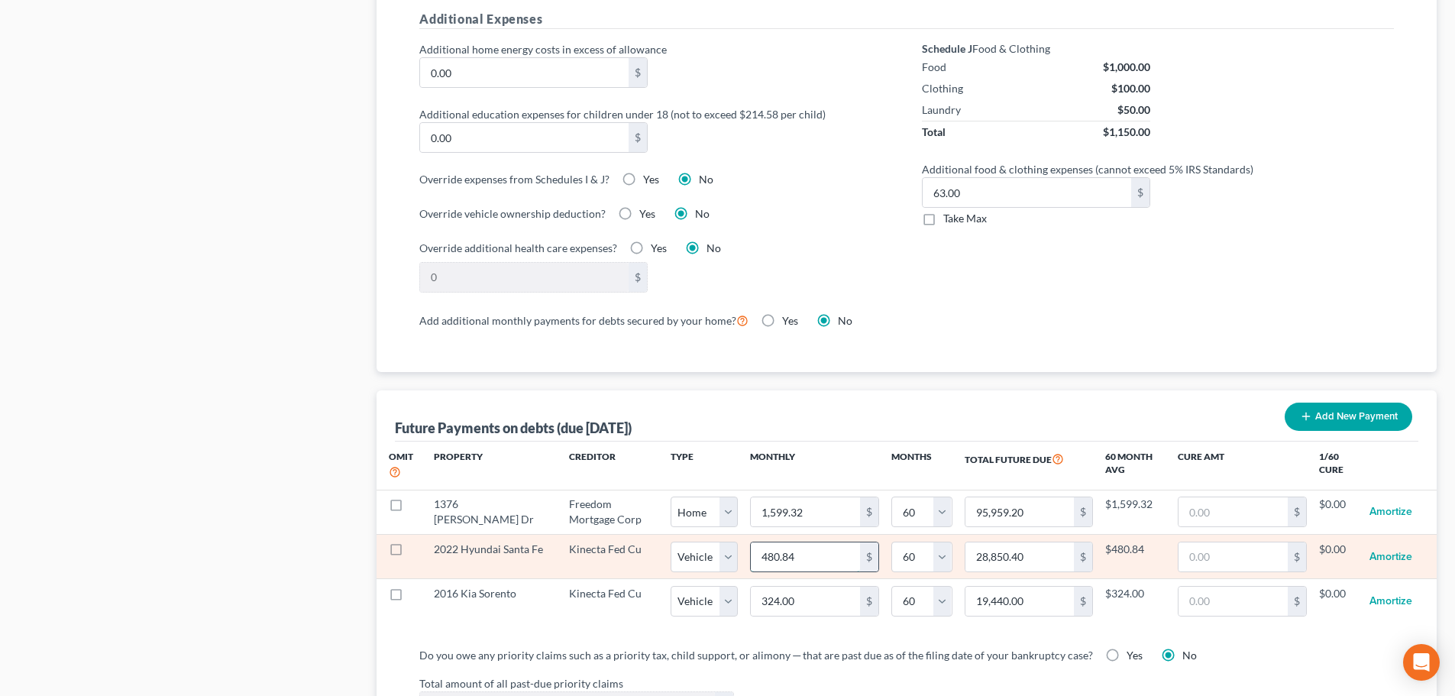
click at [820, 545] on input "480.84" at bounding box center [805, 556] width 109 height 29
click at [1003, 542] on input "28,850.40" at bounding box center [1020, 556] width 109 height 29
click at [1034, 542] on input "28,850.40" at bounding box center [1020, 556] width 109 height 29
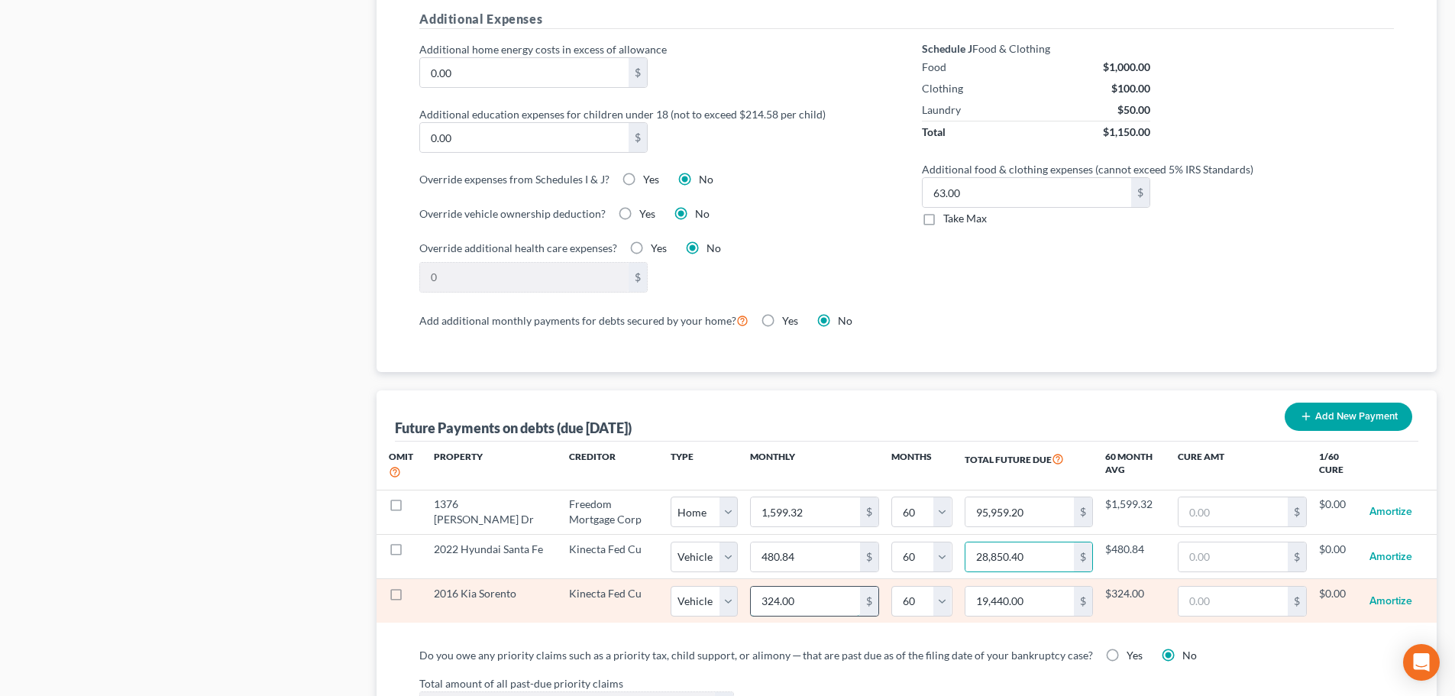
click at [829, 587] on input "324.00" at bounding box center [805, 601] width 109 height 29
click at [828, 587] on input "324.00" at bounding box center [805, 601] width 109 height 29
type input "324.04"
type input "19,442.40"
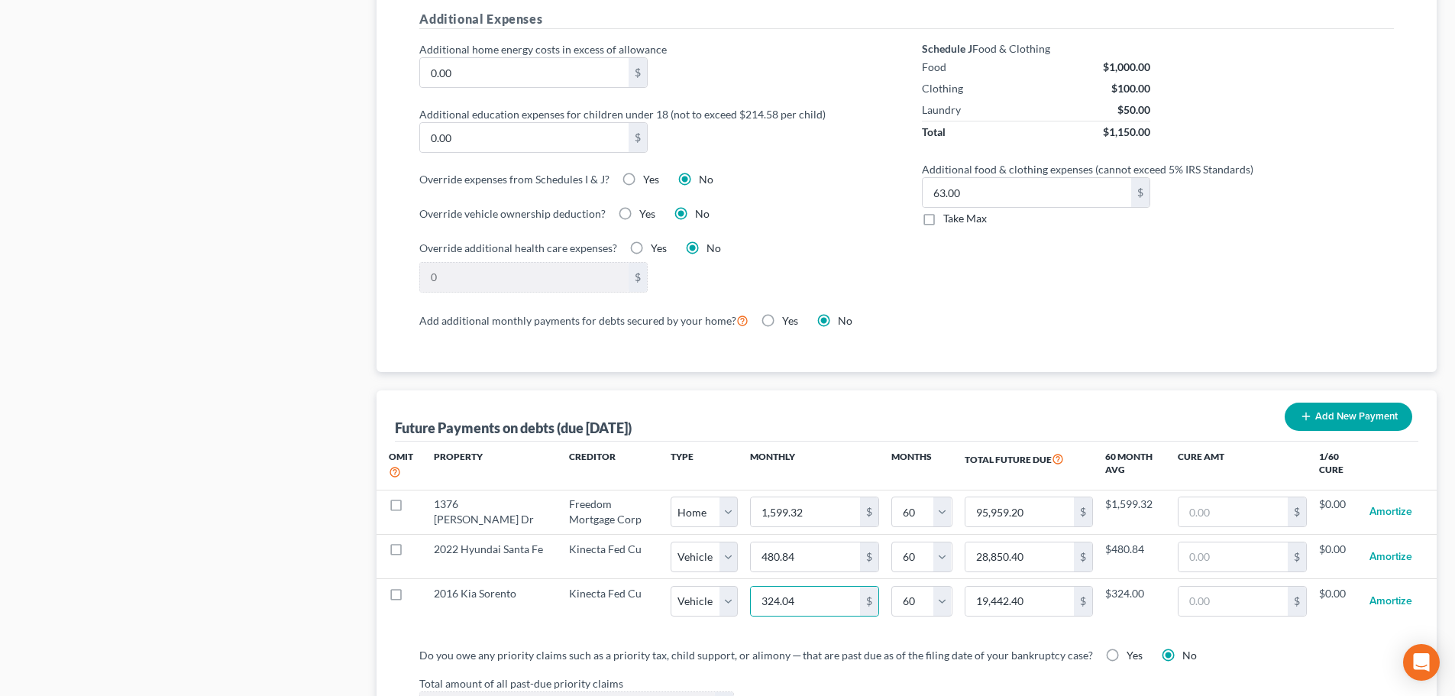
click at [855, 647] on label "Do you owe any priority claims such as a priority tax, child support, or alimon…" at bounding box center [756, 655] width 674 height 16
select select "1"
select select "60"
select select "1"
select select "60"
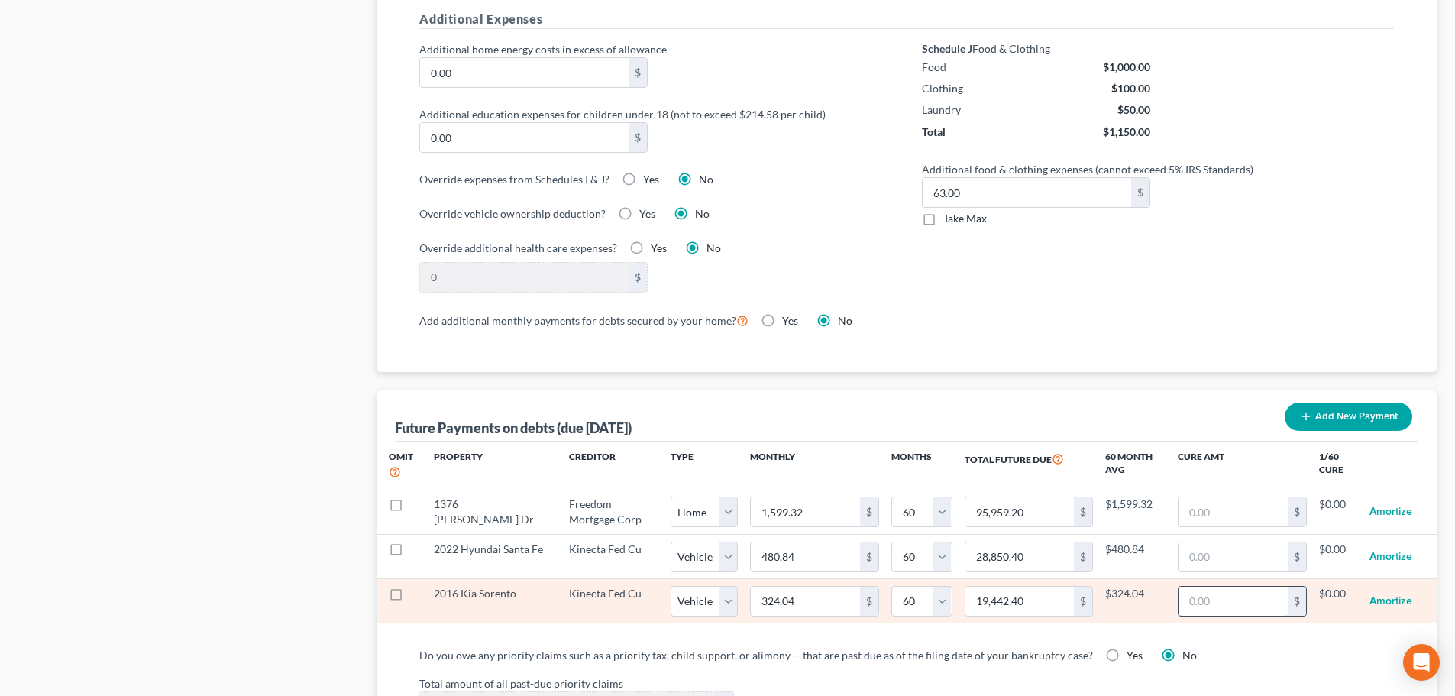
click at [1205, 594] on input "text" at bounding box center [1233, 601] width 109 height 29
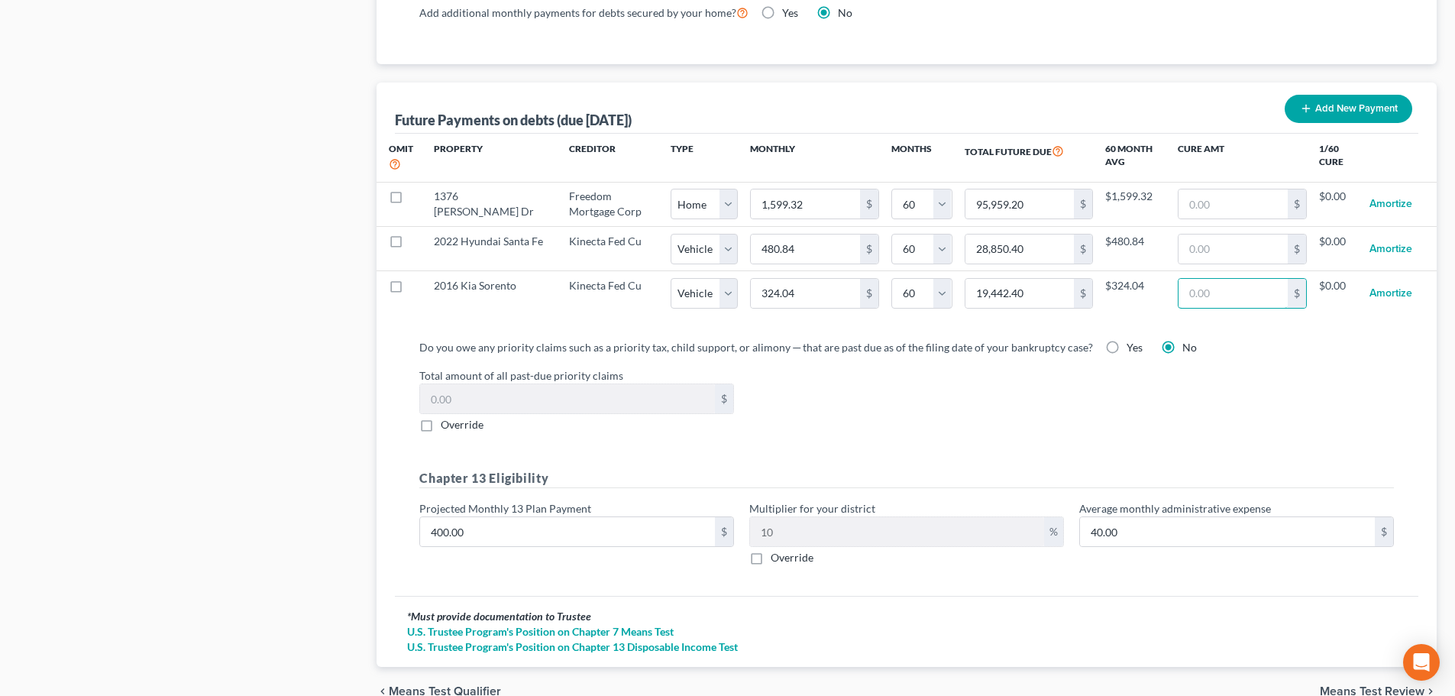
scroll to position [1518, 0]
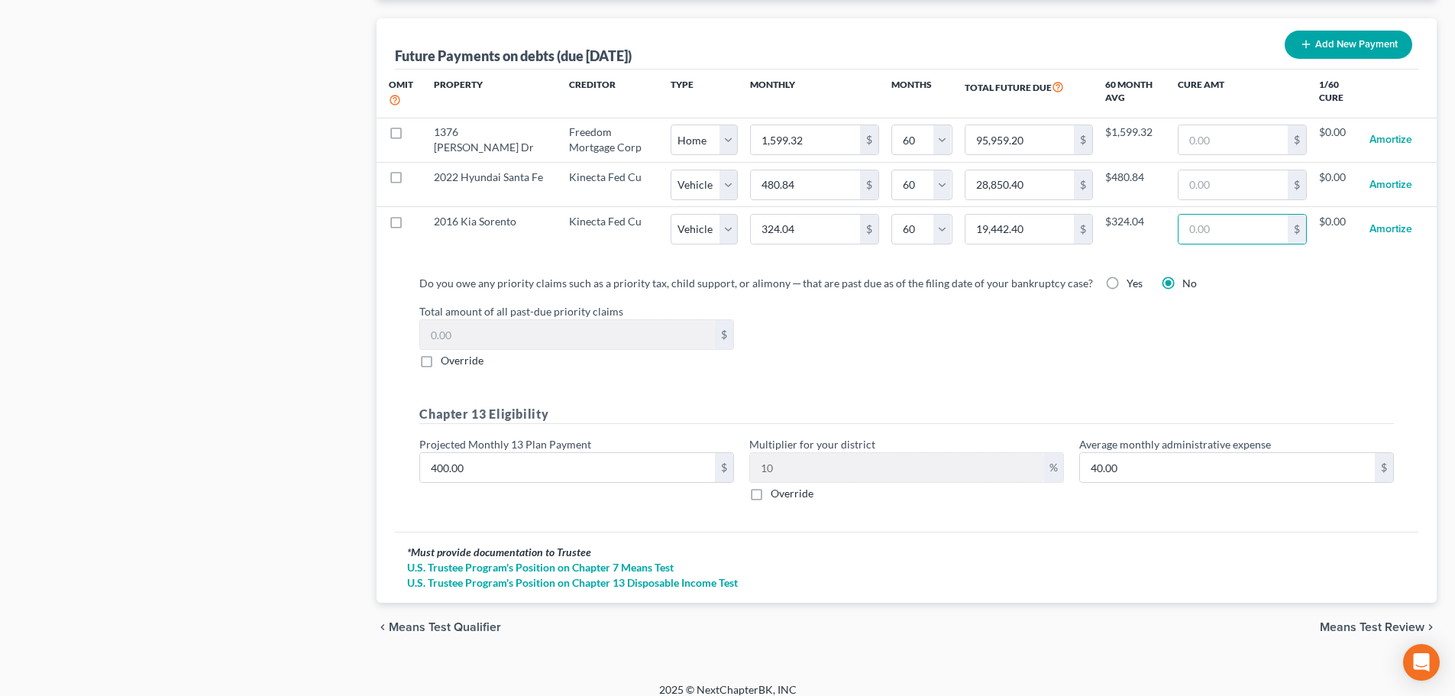
click at [1352, 621] on span "Means Test Review" at bounding box center [1372, 627] width 105 height 12
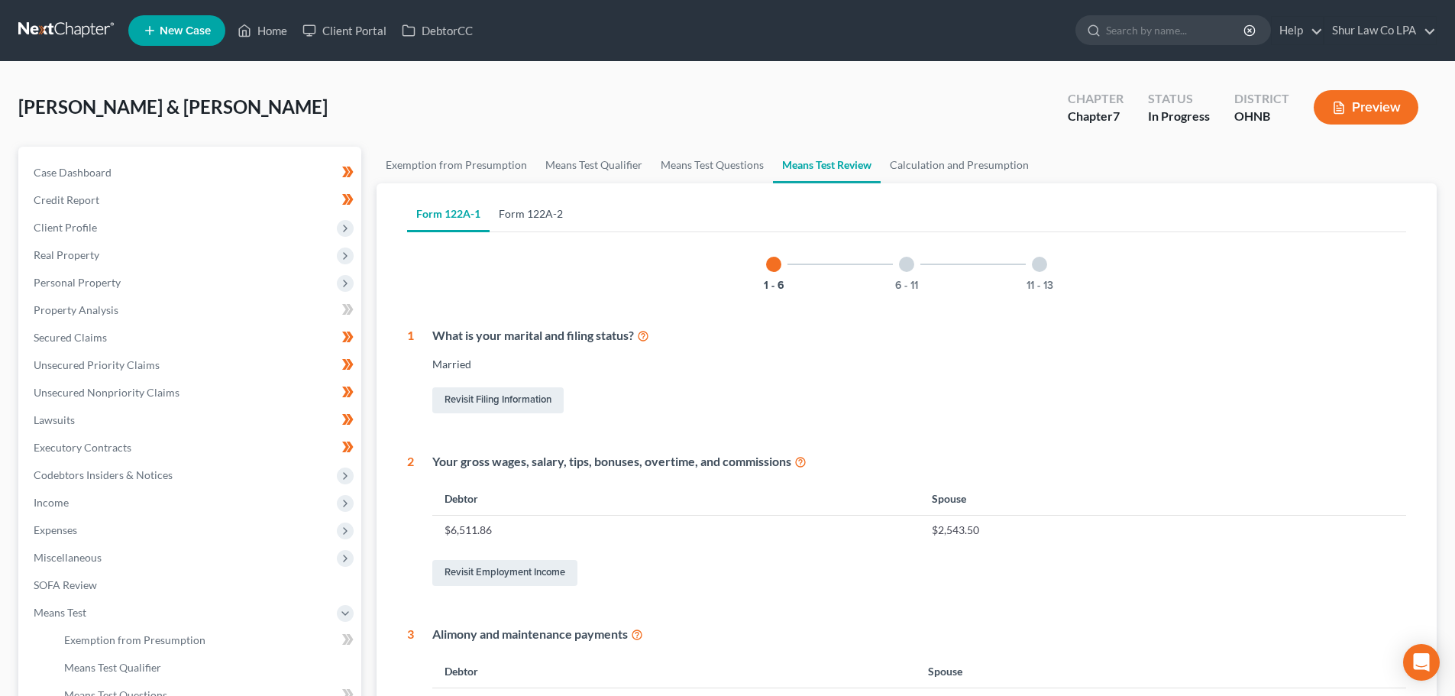
click at [534, 210] on link "Form 122A-2" at bounding box center [531, 214] width 83 height 37
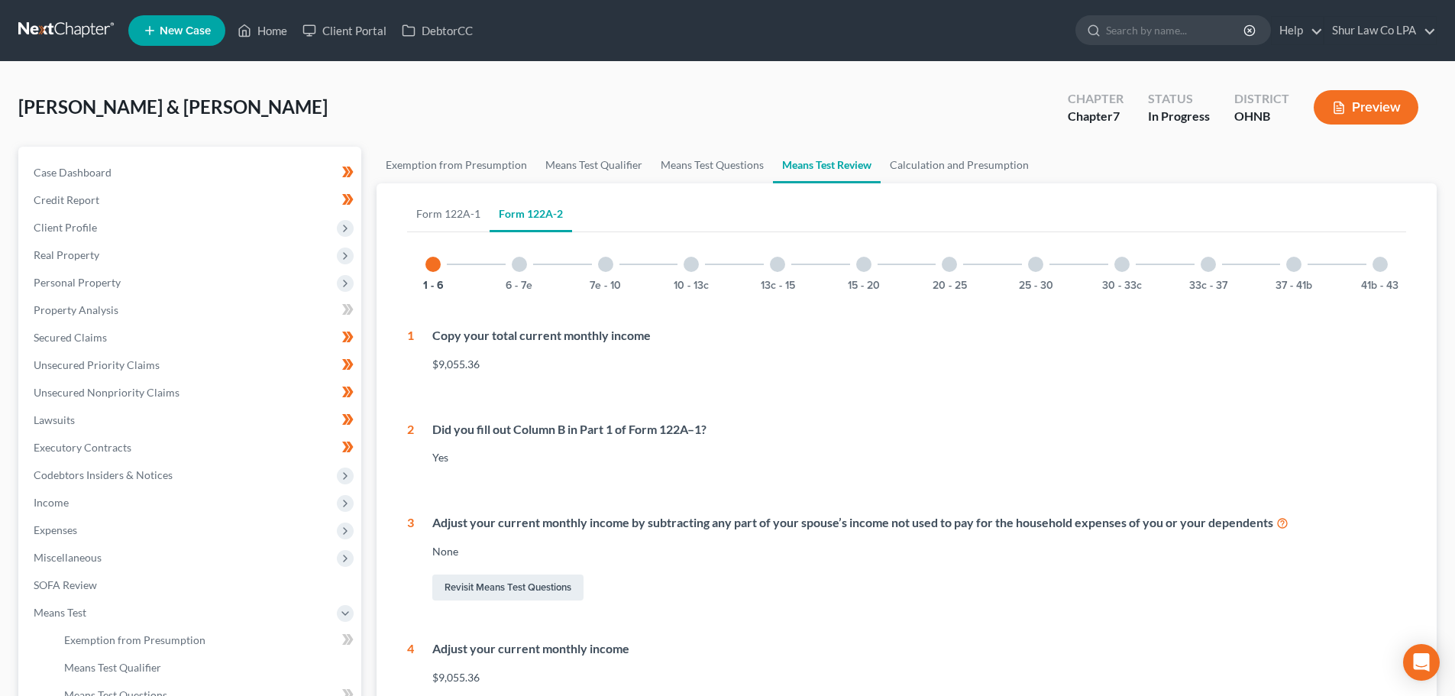
click at [770, 268] on div "13c - 15" at bounding box center [778, 264] width 52 height 52
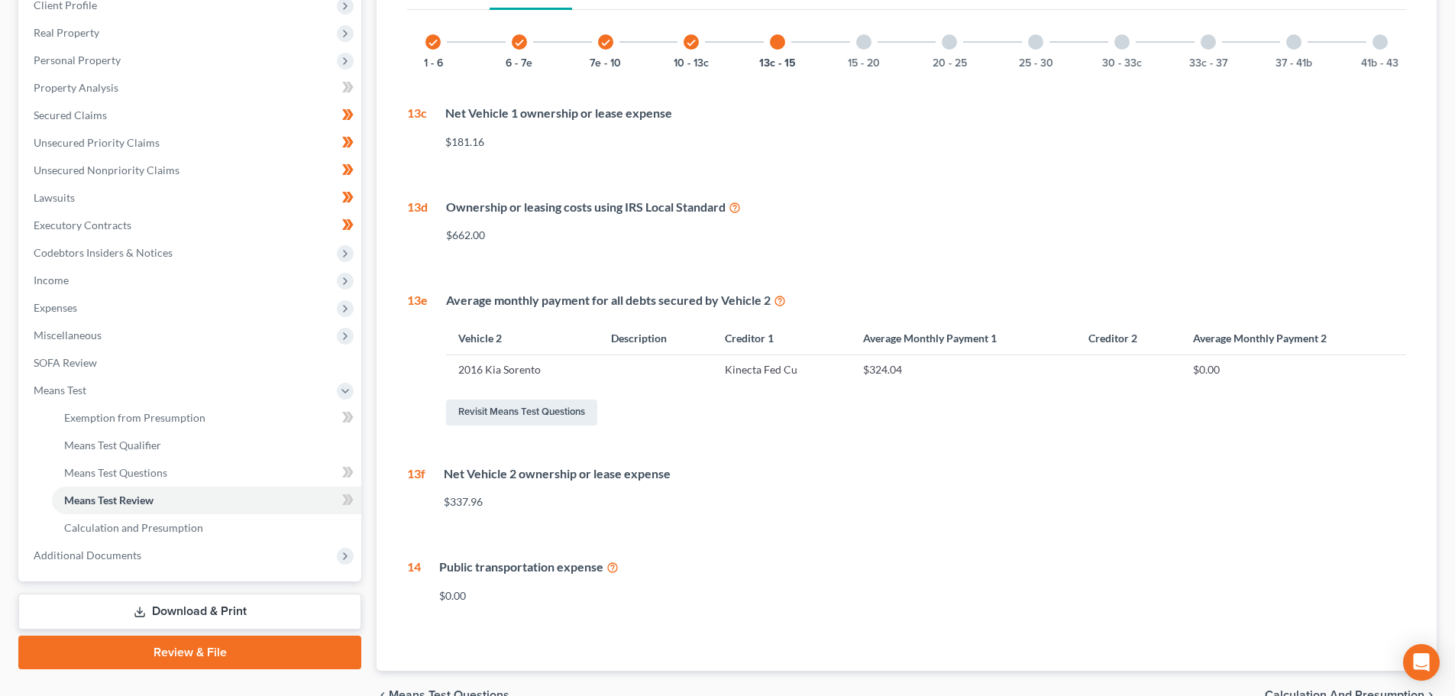
scroll to position [229, 0]
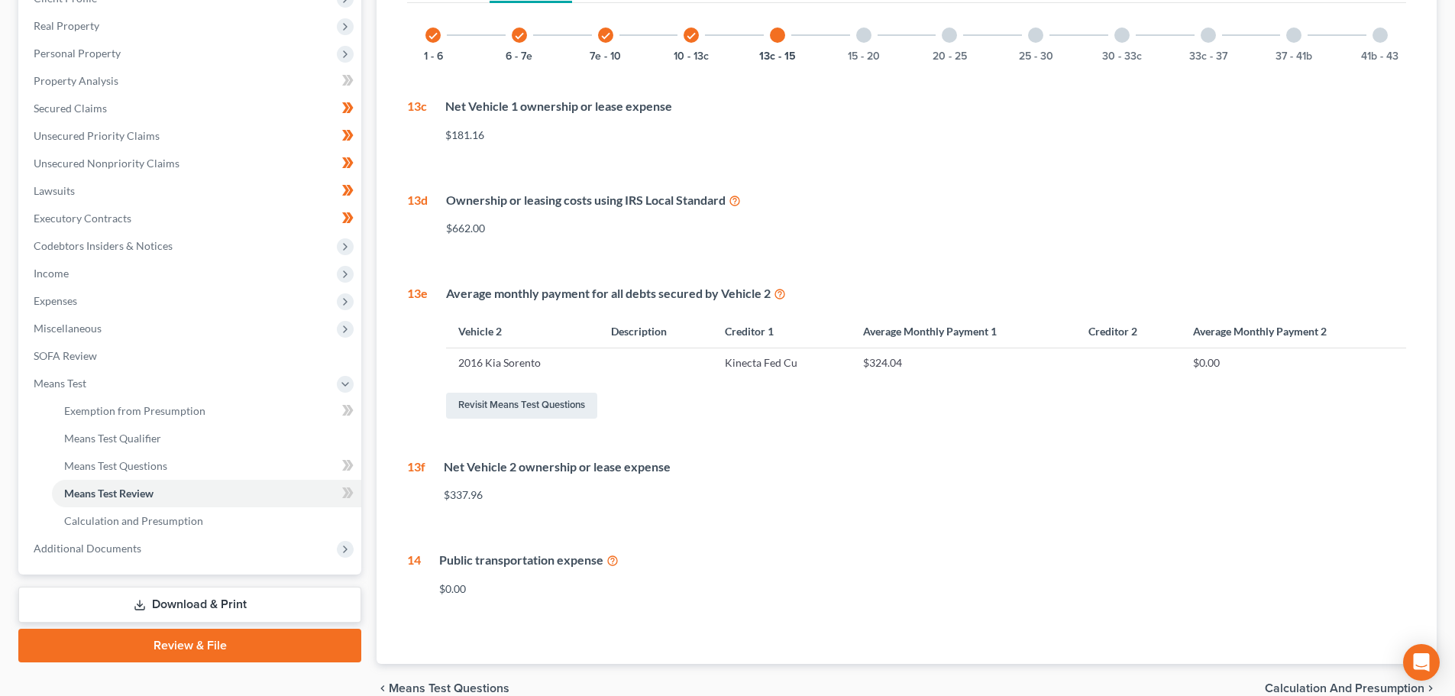
click at [862, 45] on div "15 - 20" at bounding box center [864, 35] width 52 height 52
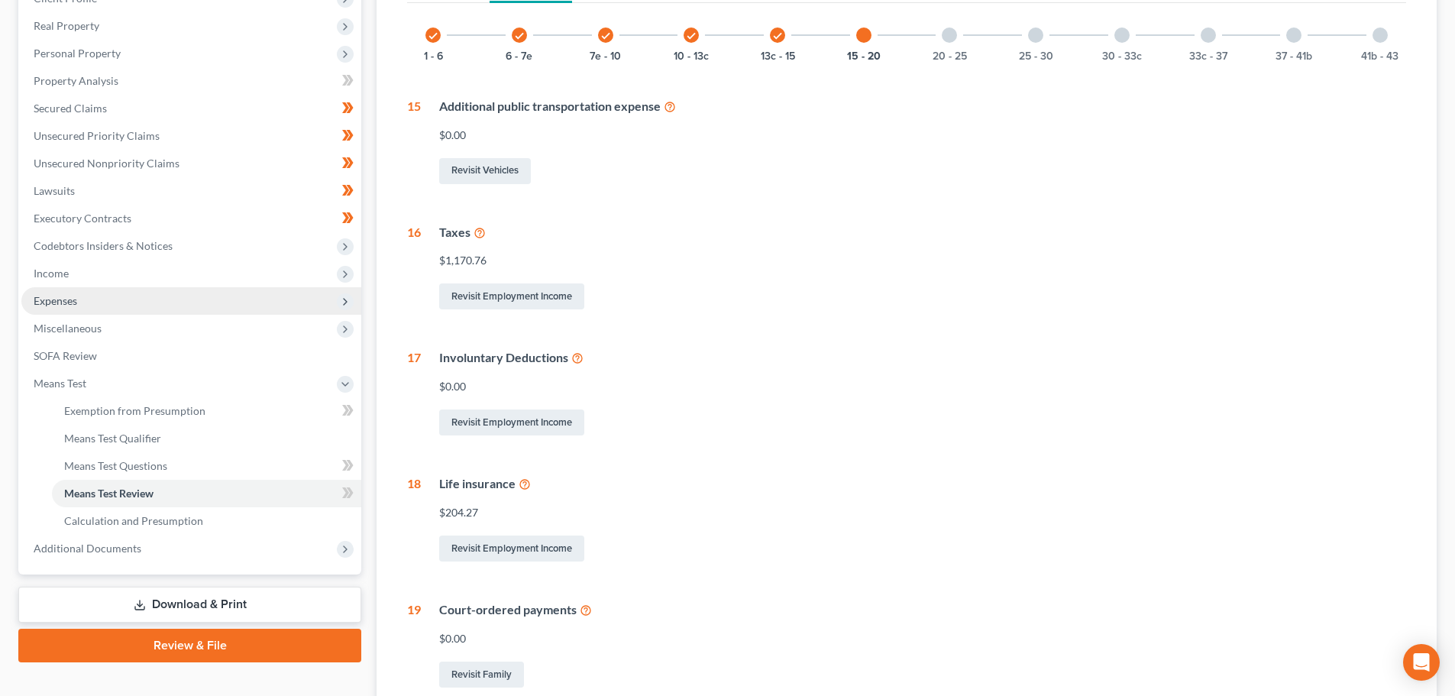
click at [68, 295] on span "Expenses" at bounding box center [56, 300] width 44 height 13
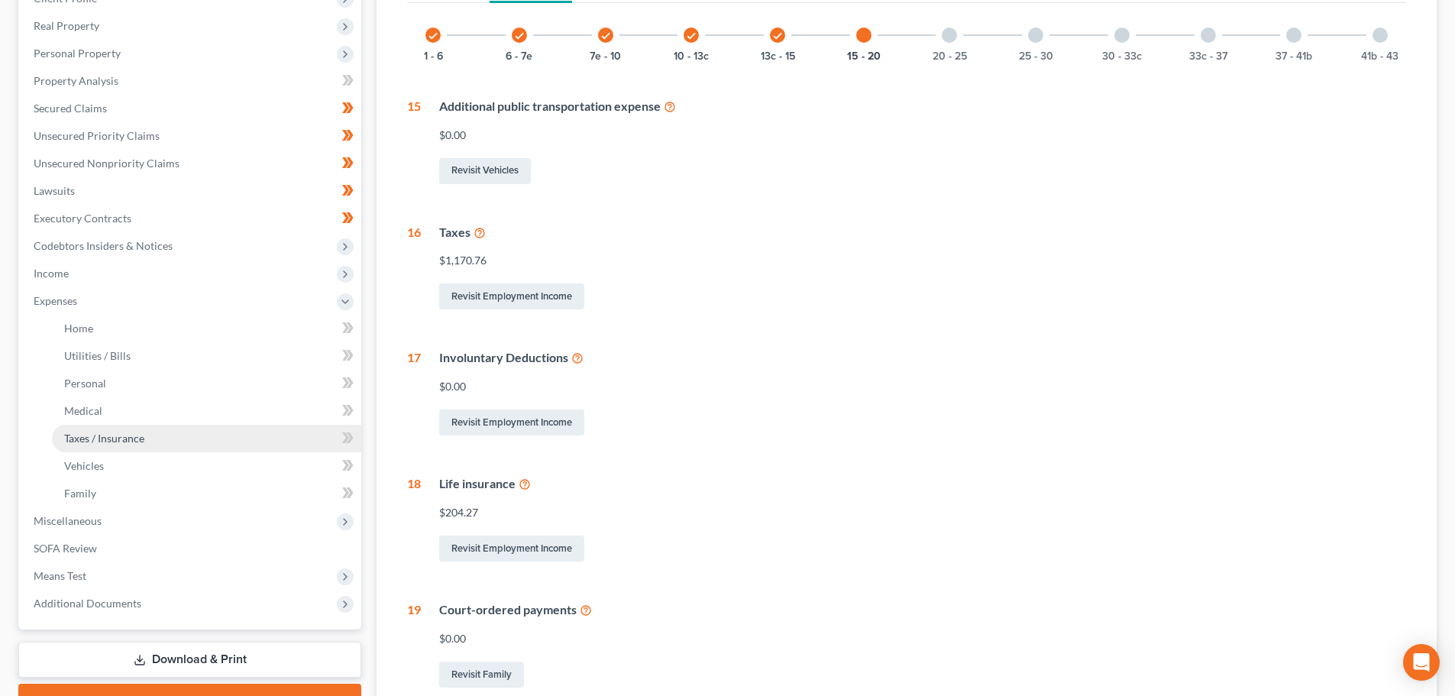
click at [124, 438] on span "Taxes / Insurance" at bounding box center [104, 438] width 80 height 13
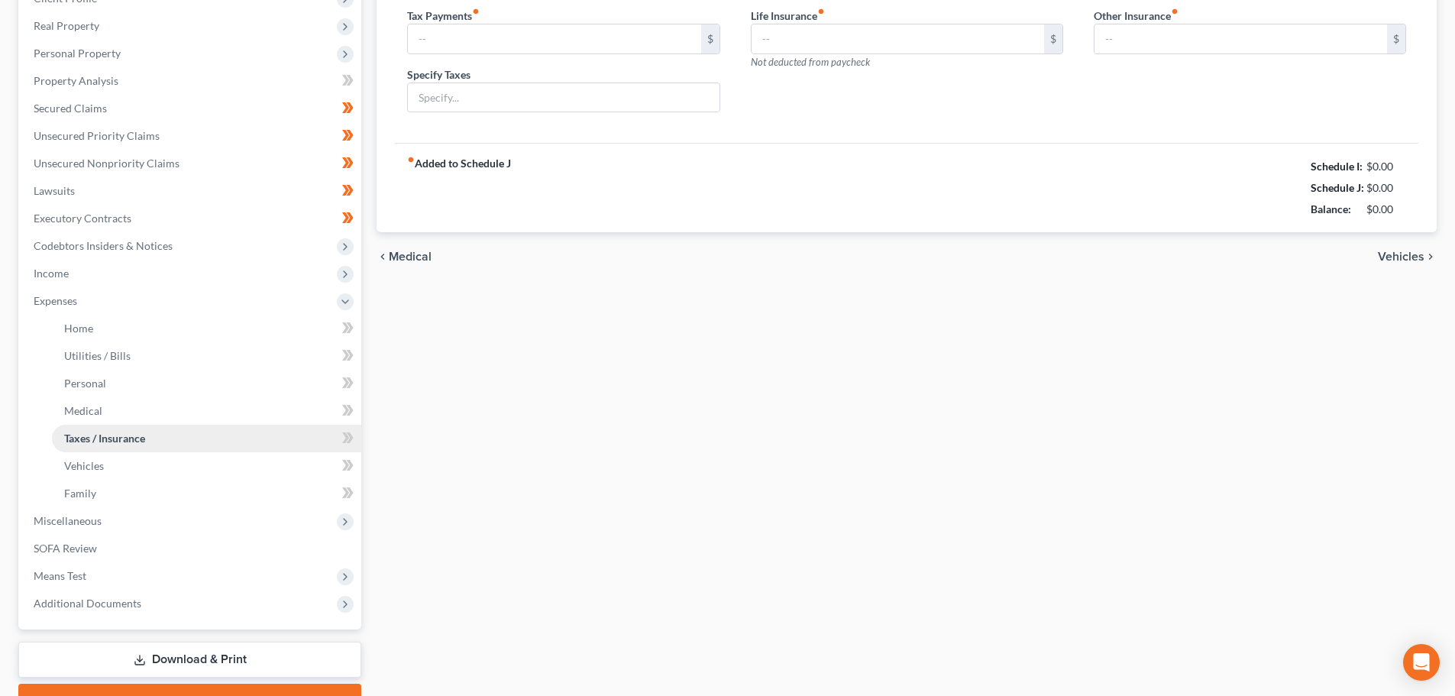
type input "0.00"
type input "180.00"
type input "0.00"
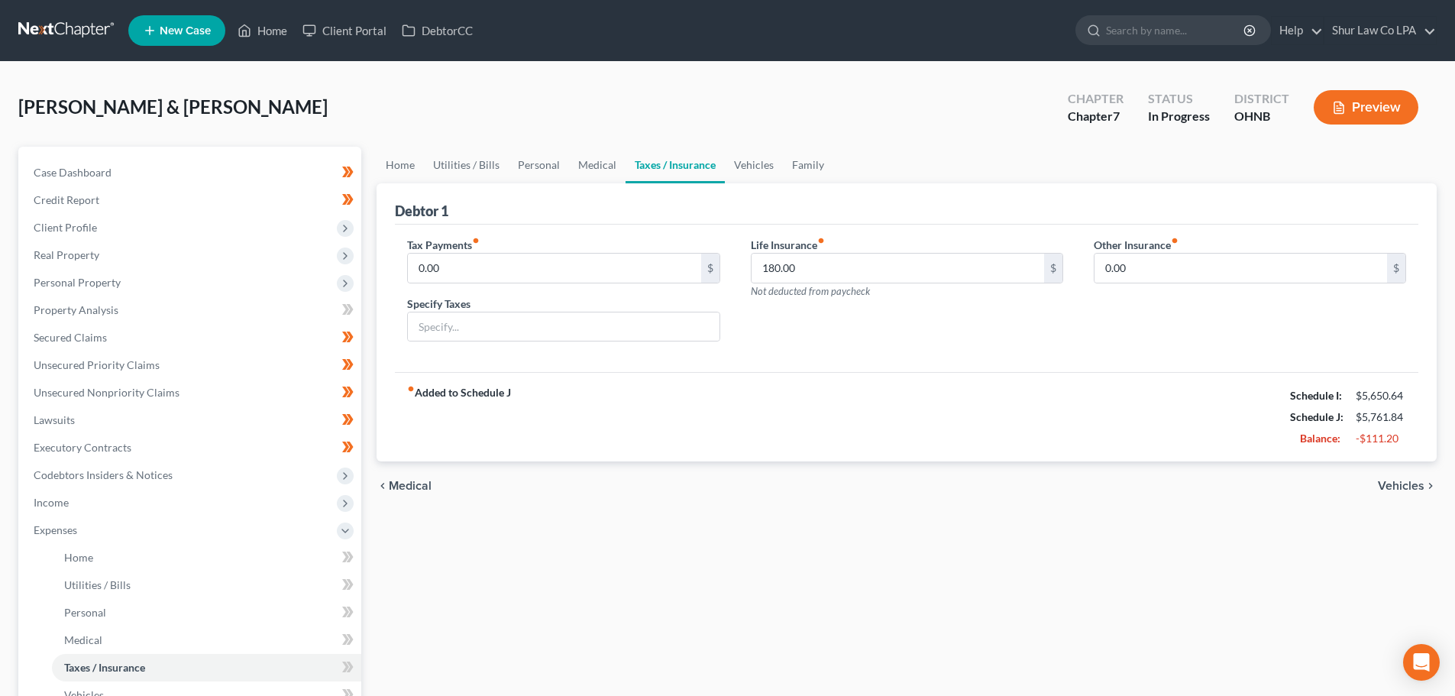
click at [571, 209] on div "Debtor 1" at bounding box center [907, 203] width 1024 height 41
